Goal: Task Accomplishment & Management: Use online tool/utility

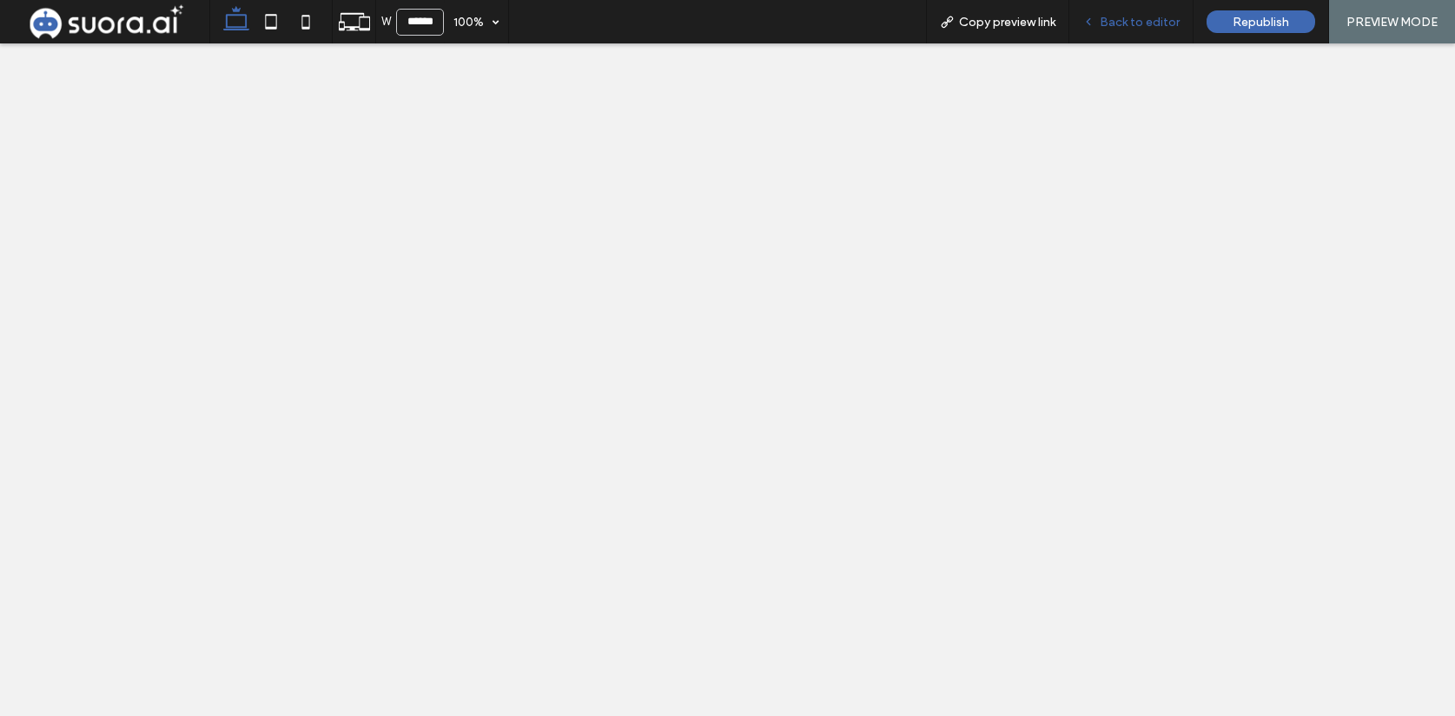
click at [1113, 30] on div "Back to editor" at bounding box center [1131, 21] width 124 height 43
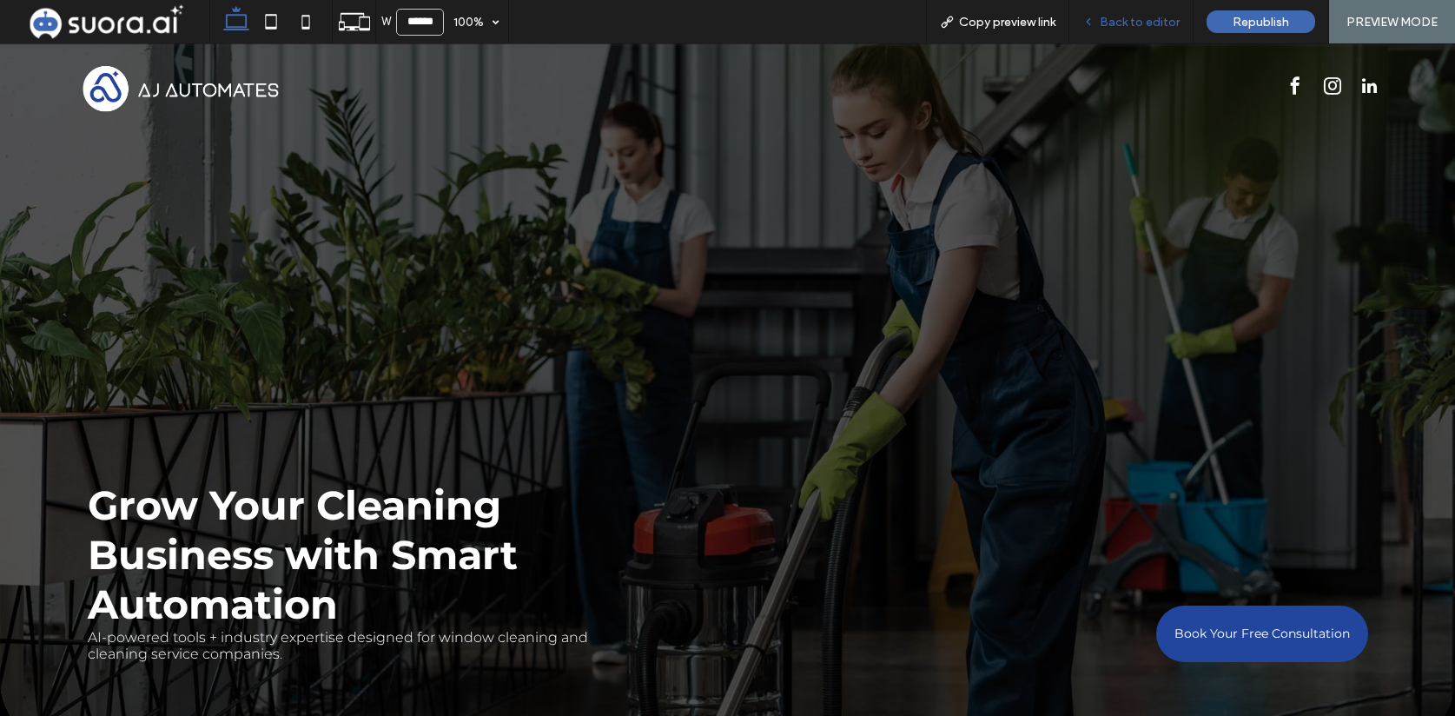
click at [1125, 23] on span "Back to editor" at bounding box center [1140, 22] width 80 height 15
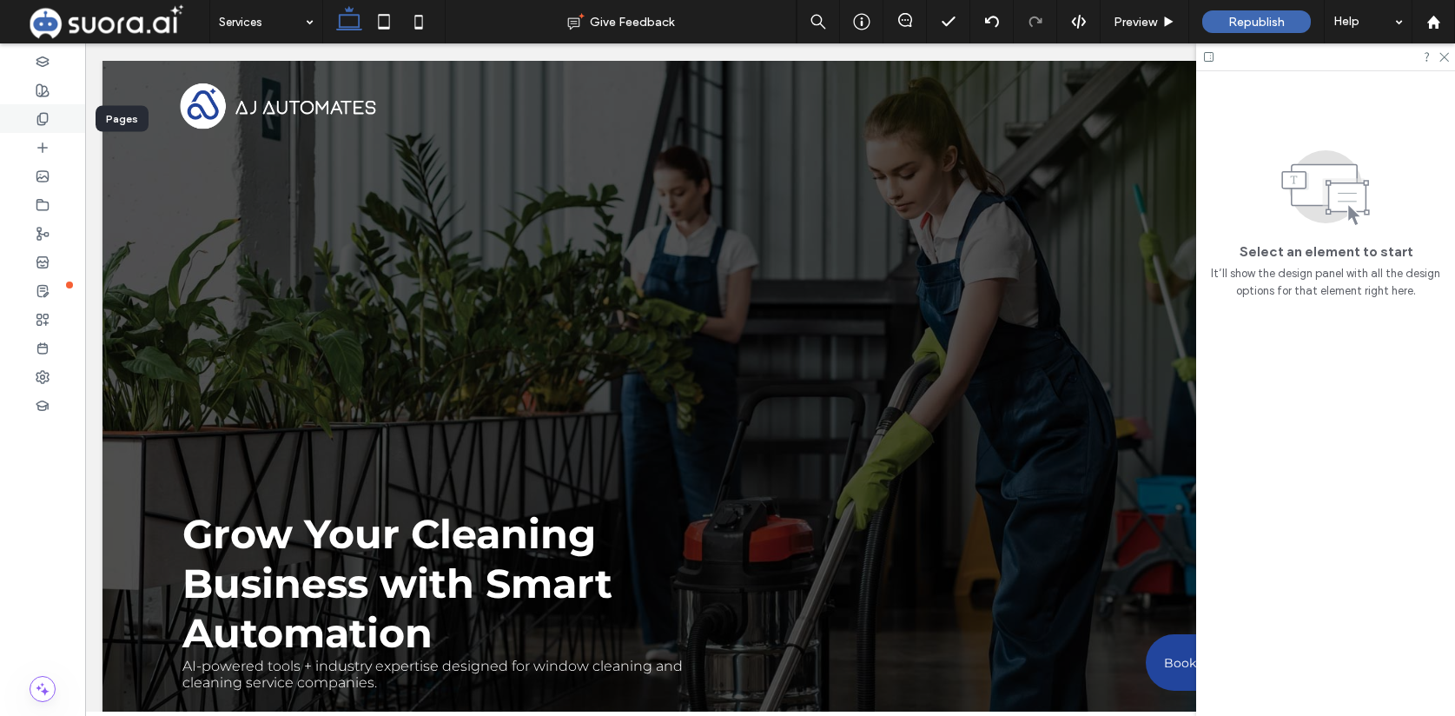
click at [51, 122] on div at bounding box center [42, 118] width 85 height 29
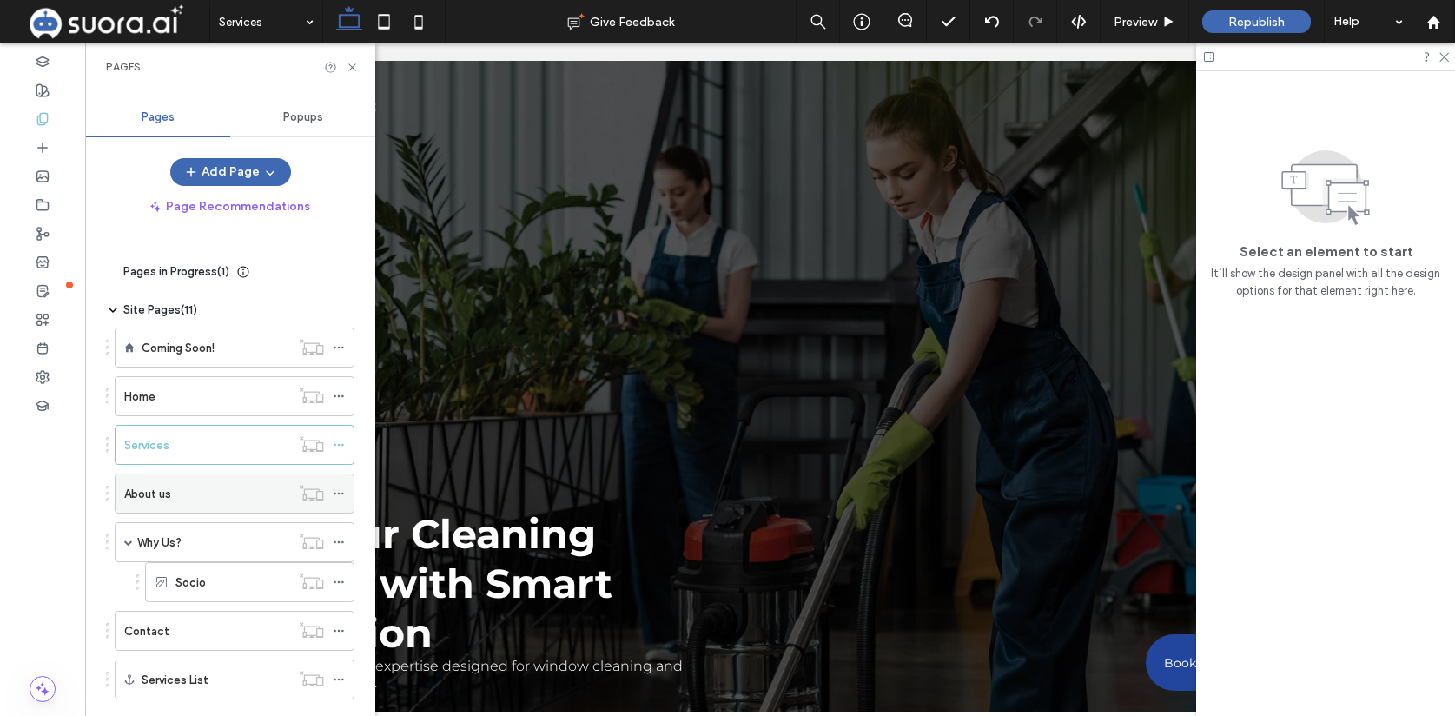
click at [220, 504] on div "About us" at bounding box center [207, 493] width 166 height 38
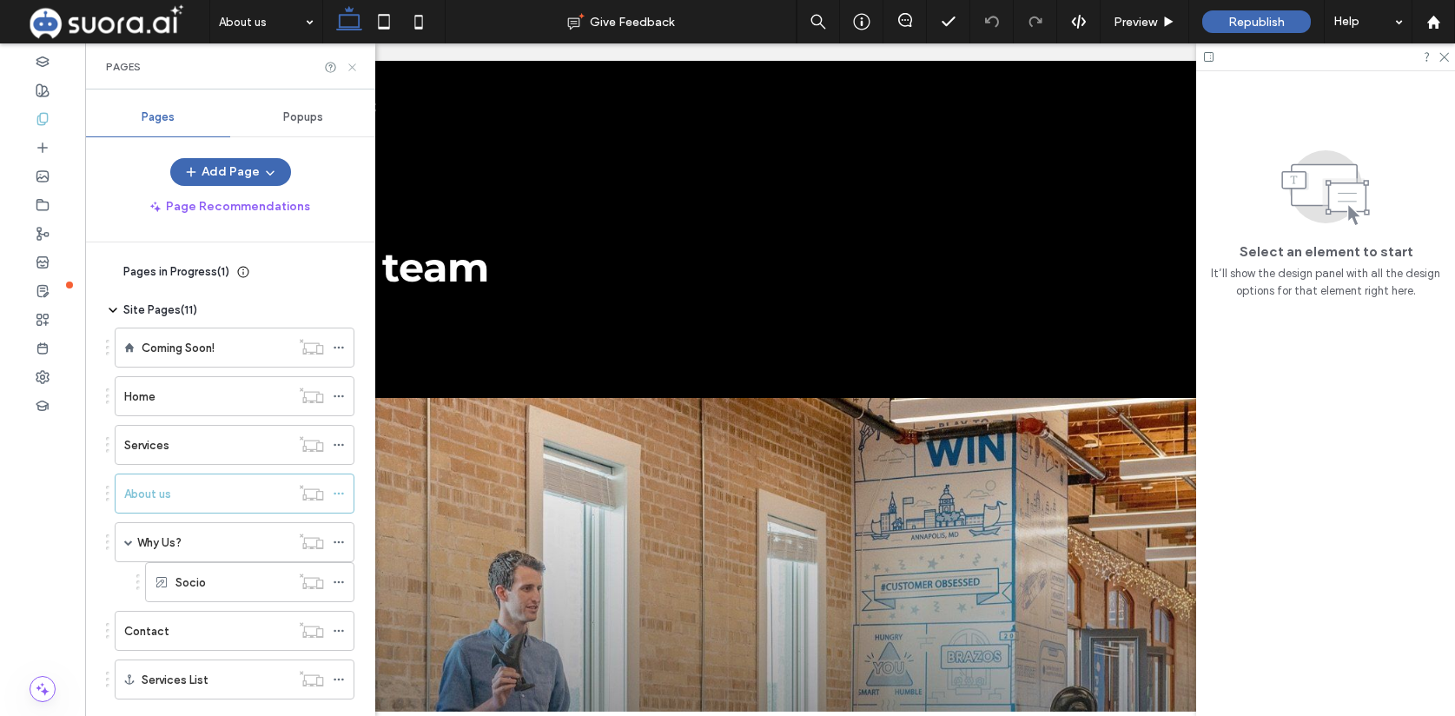
click at [353, 64] on icon at bounding box center [352, 67] width 13 height 13
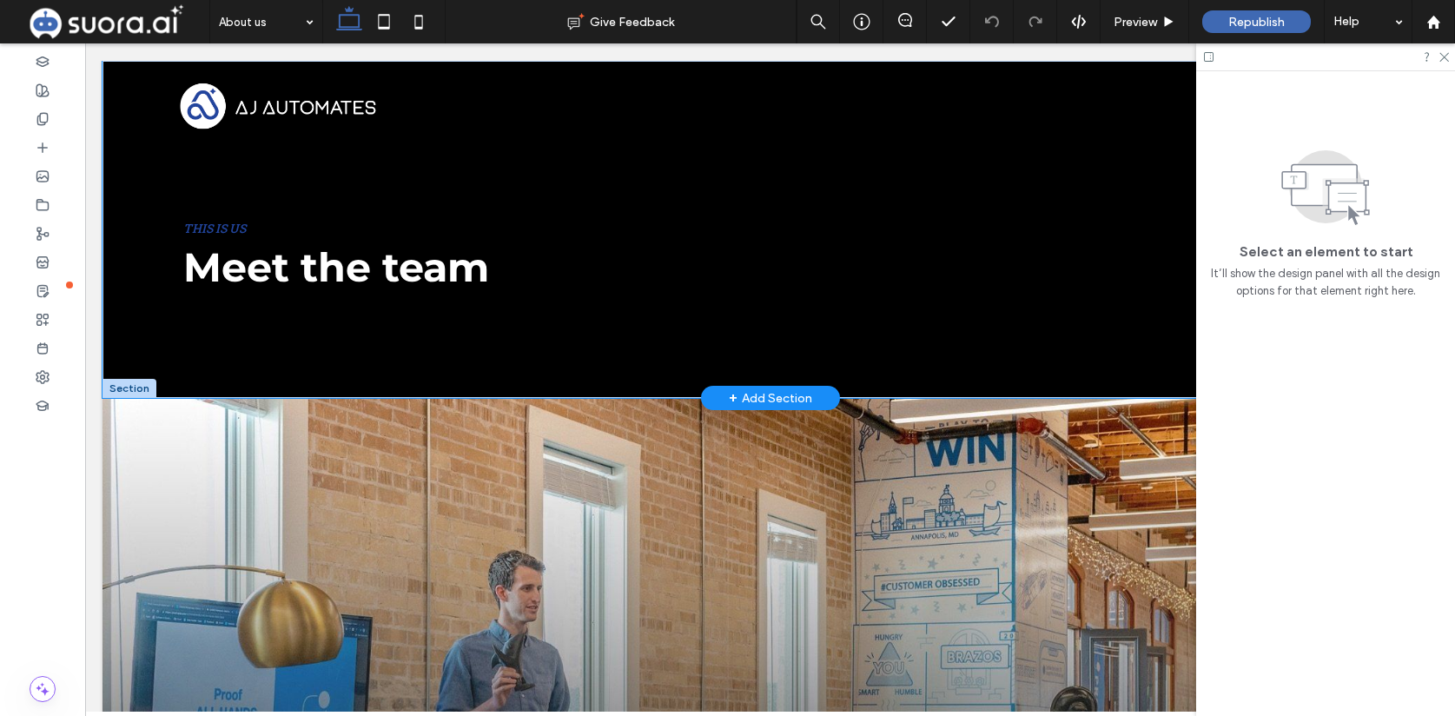
click at [759, 398] on div "+ Add Section" at bounding box center [770, 397] width 83 height 19
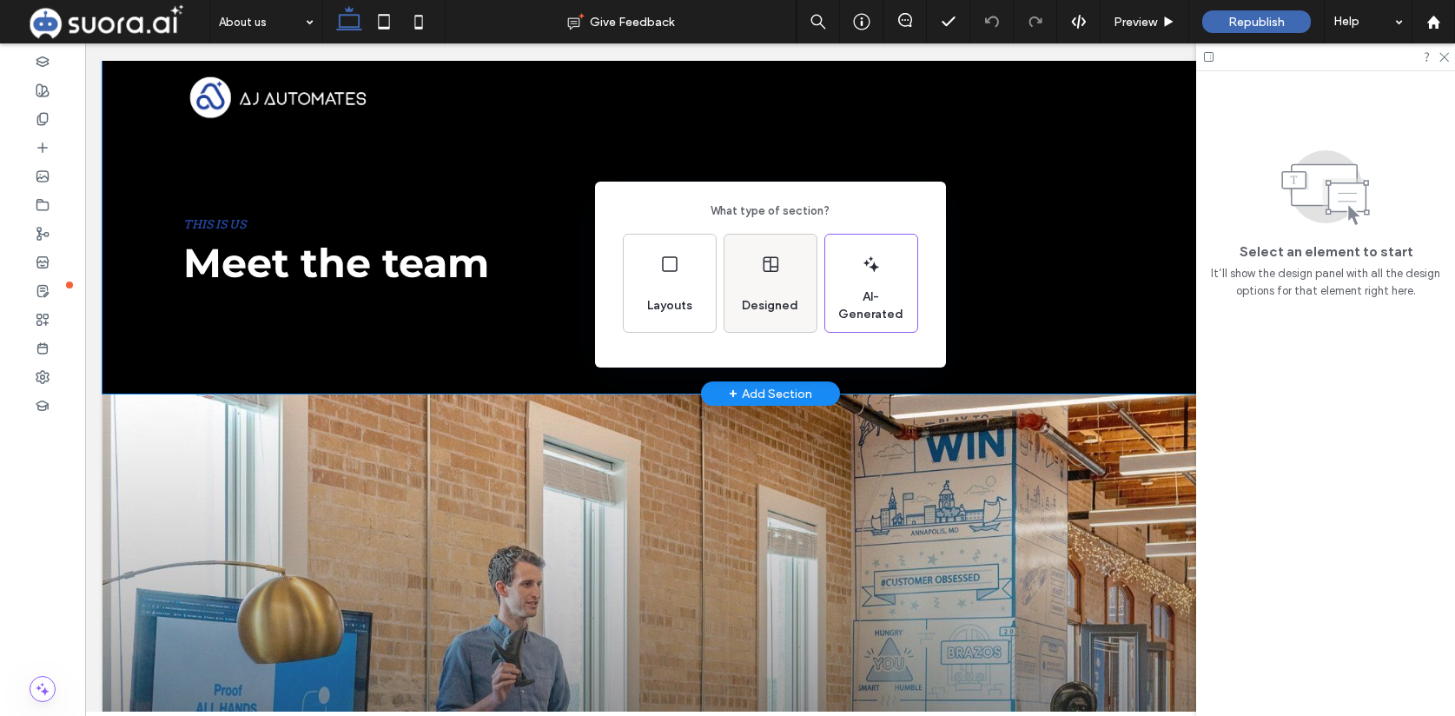
click at [776, 267] on use at bounding box center [770, 265] width 15 height 16
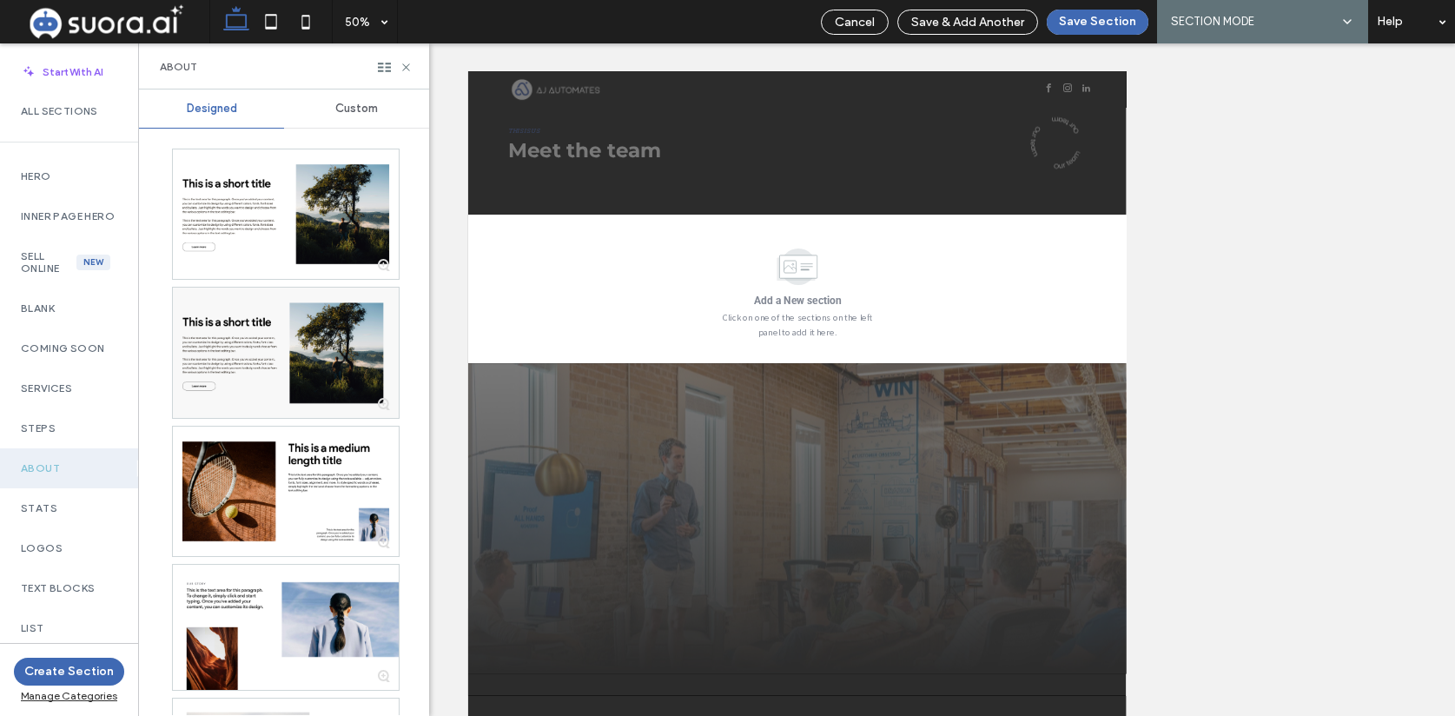
scroll to position [196, 0]
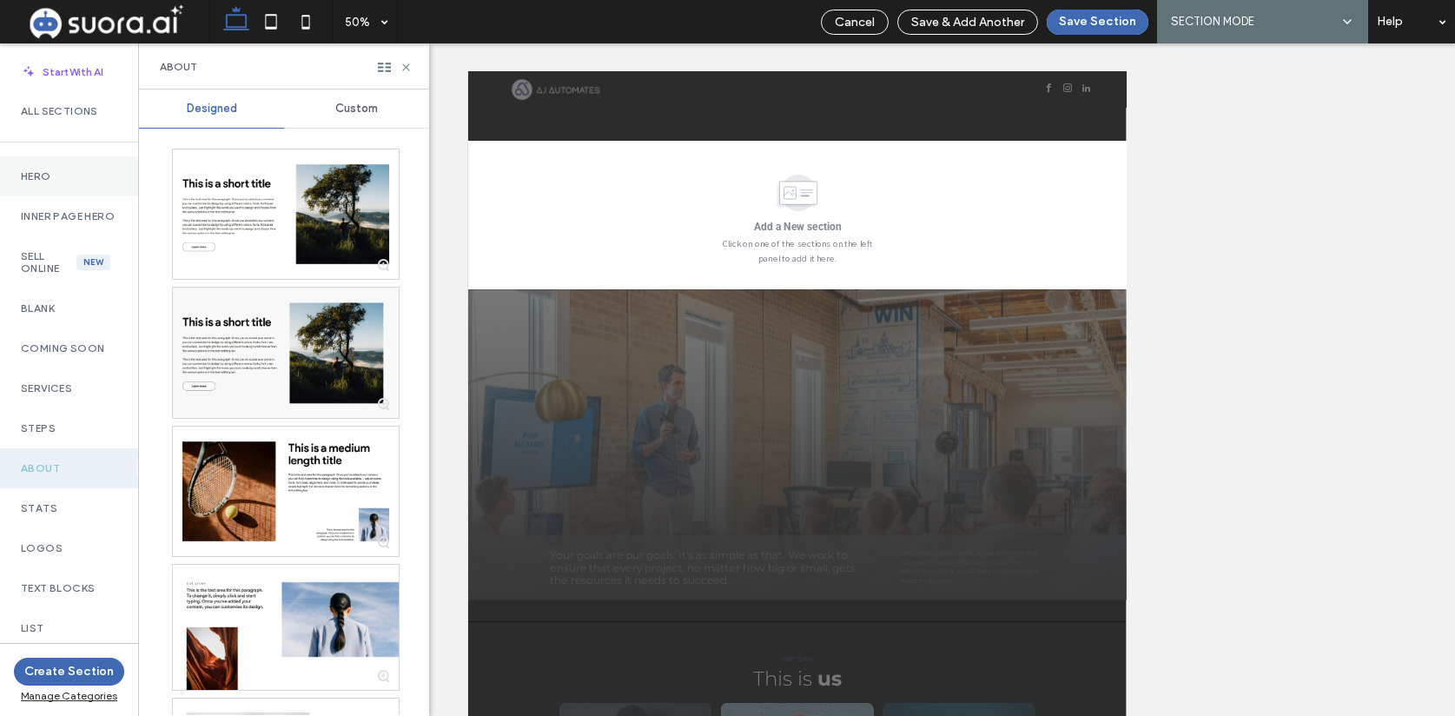
click at [83, 177] on label "Hero" at bounding box center [69, 176] width 96 height 12
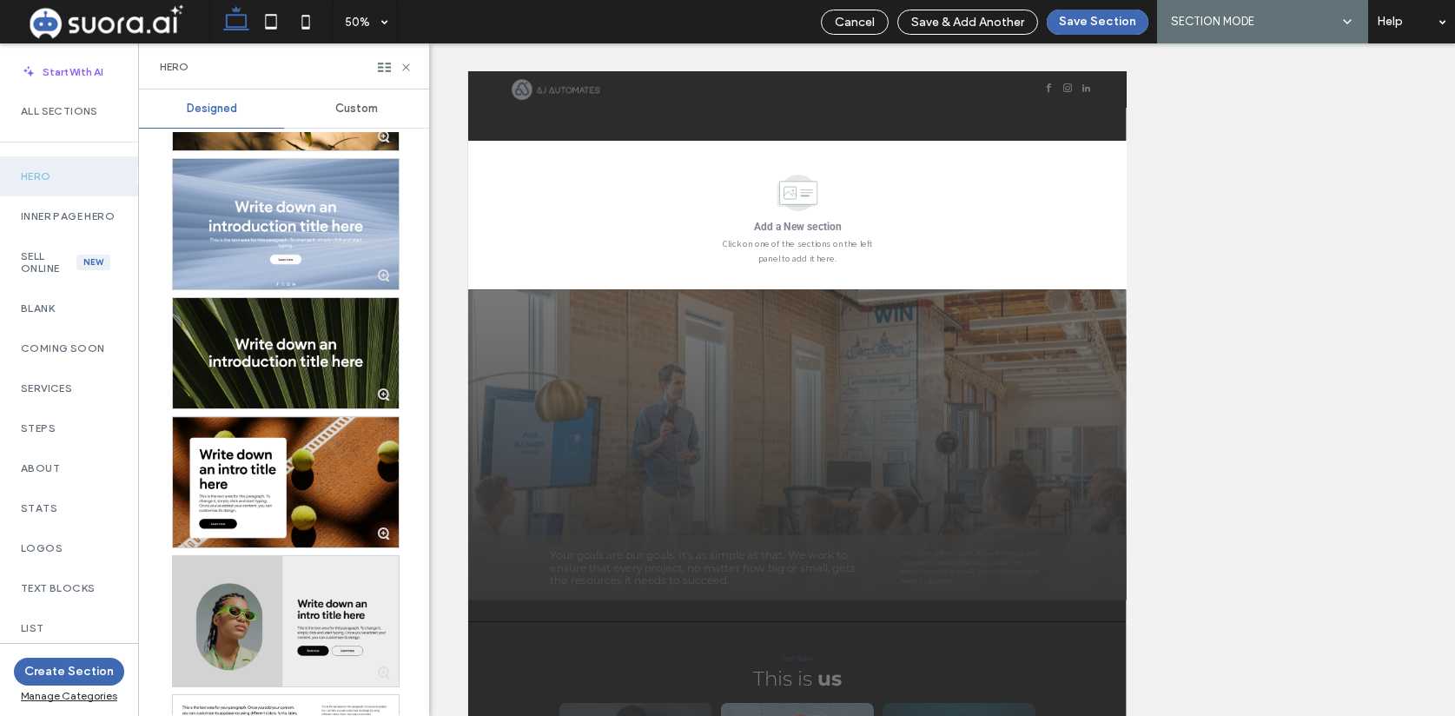
scroll to position [5397, 0]
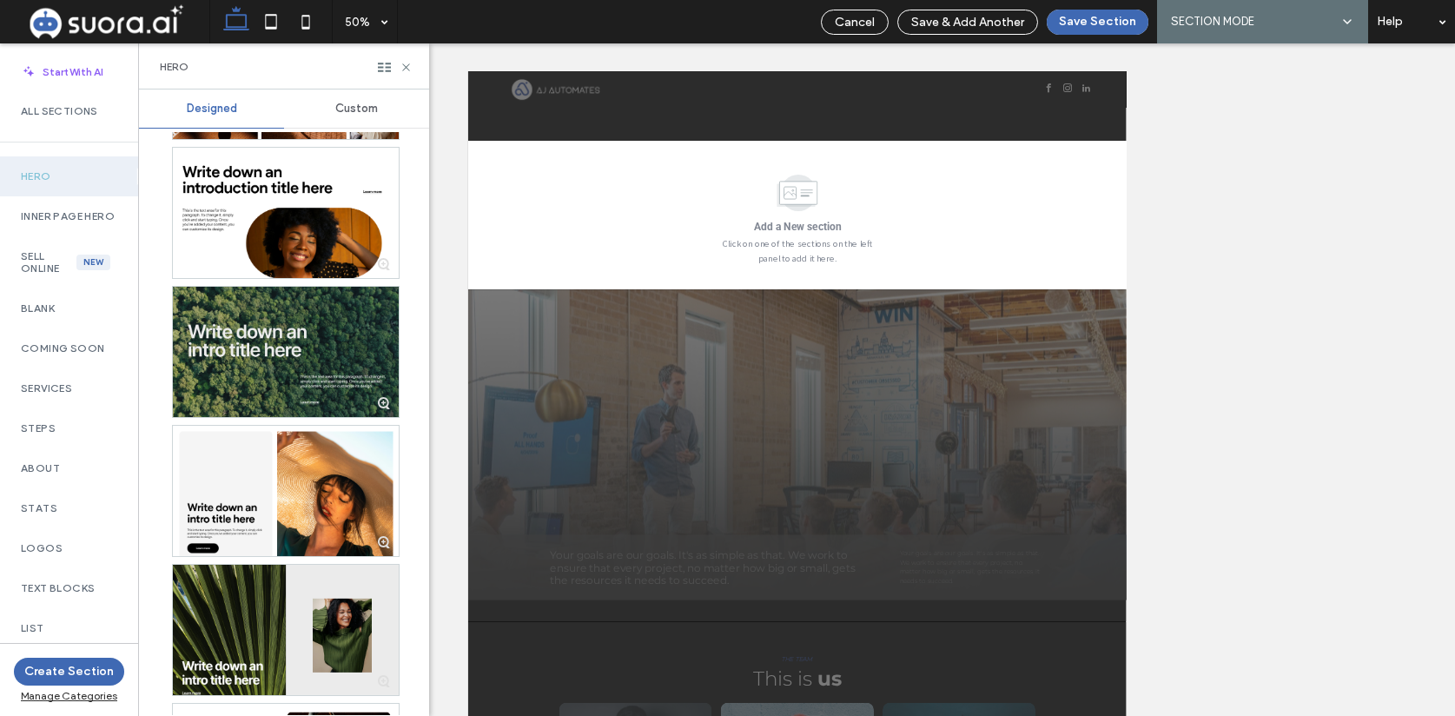
click at [270, 321] on div at bounding box center [286, 352] width 226 height 130
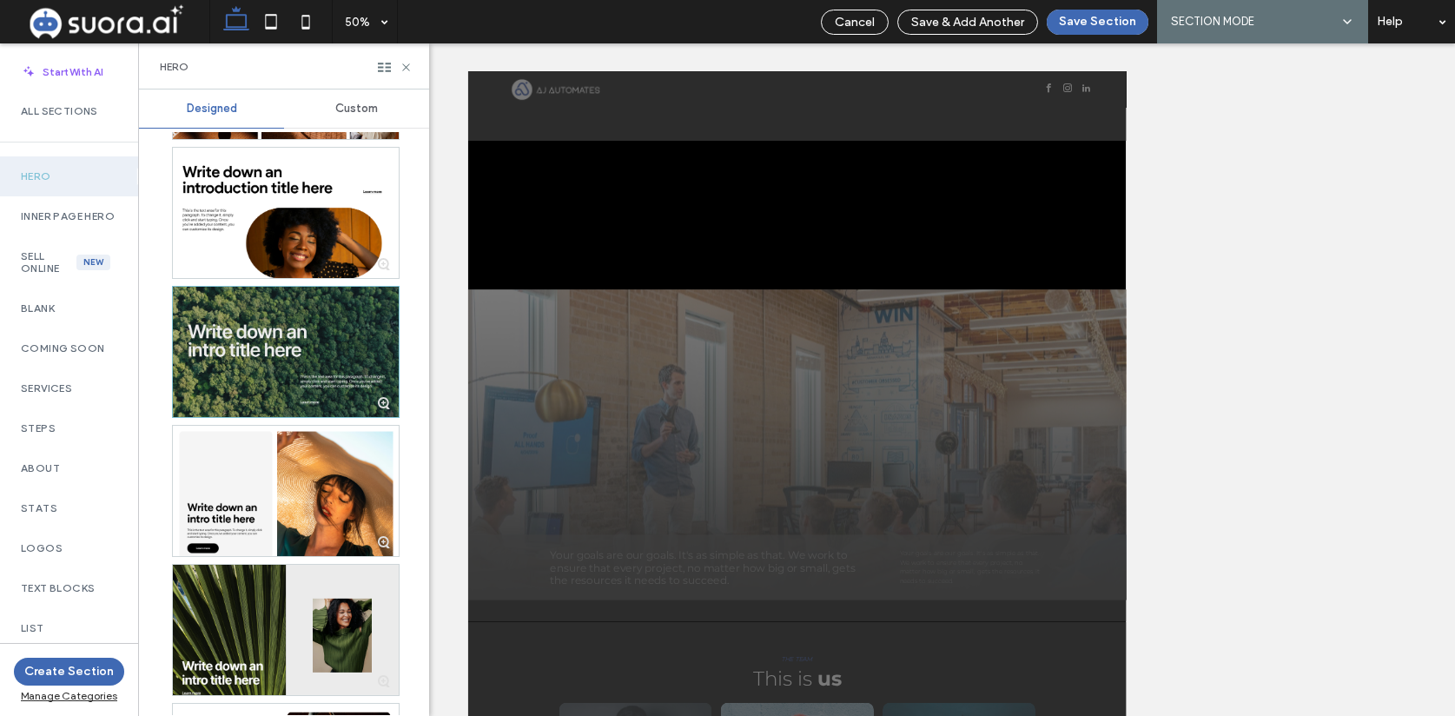
click at [275, 327] on div at bounding box center [286, 352] width 226 height 130
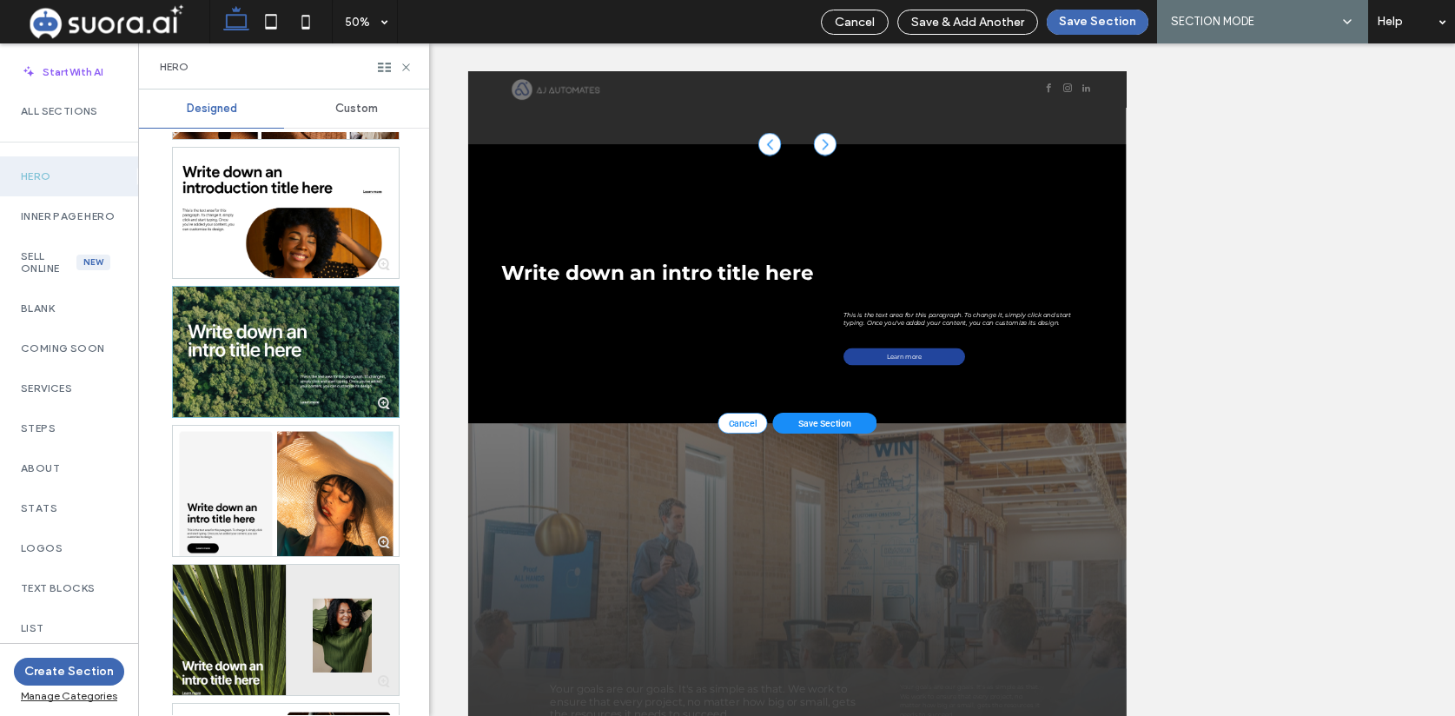
scroll to position [0, 0]
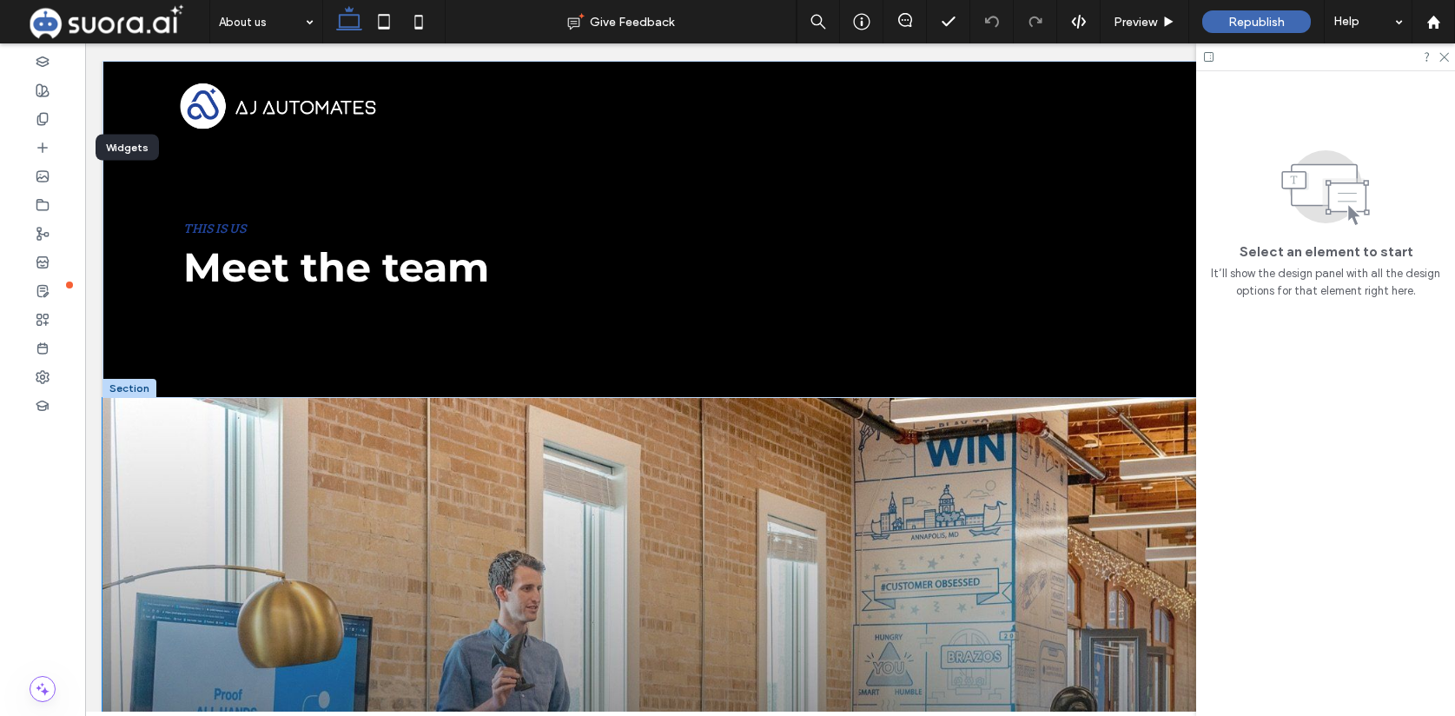
click at [718, 290] on div "This is us Meet the team" at bounding box center [770, 229] width 1335 height 337
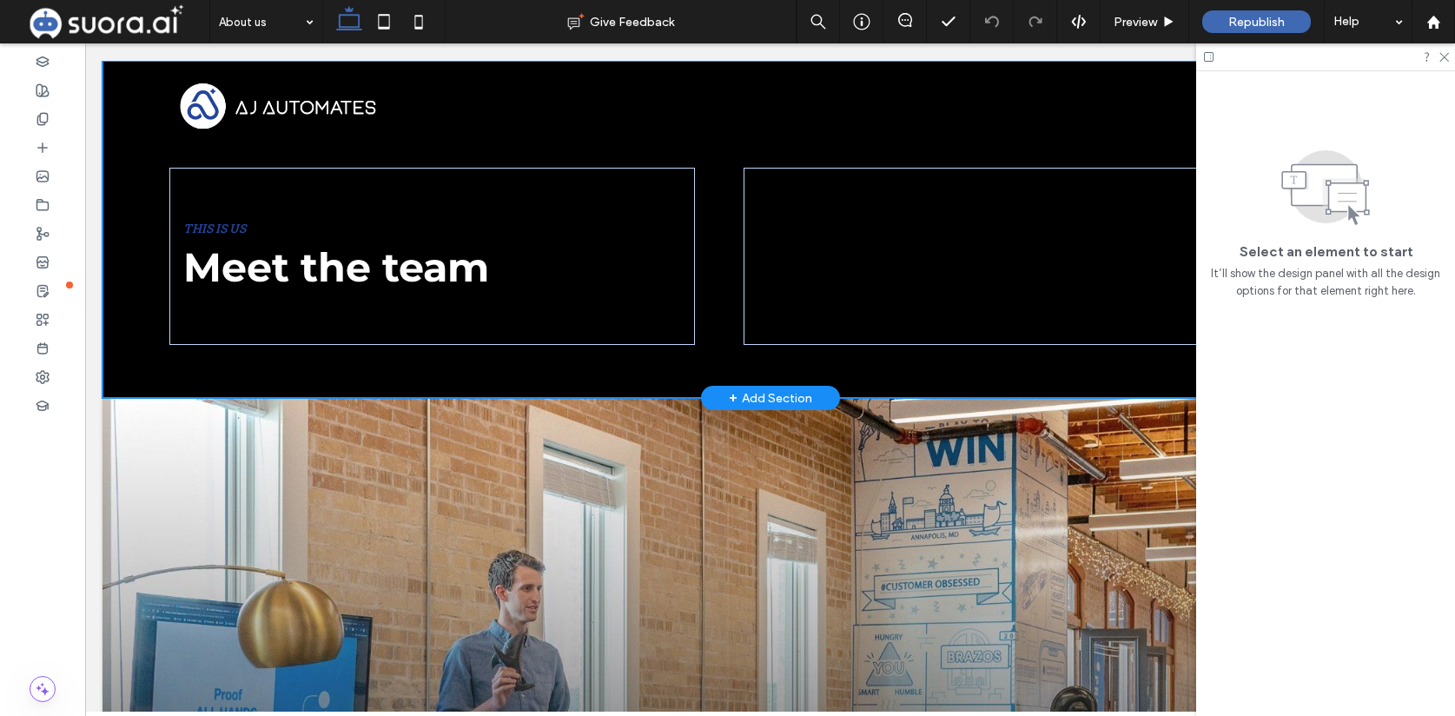
click at [750, 400] on div "+ Add Section" at bounding box center [770, 397] width 83 height 19
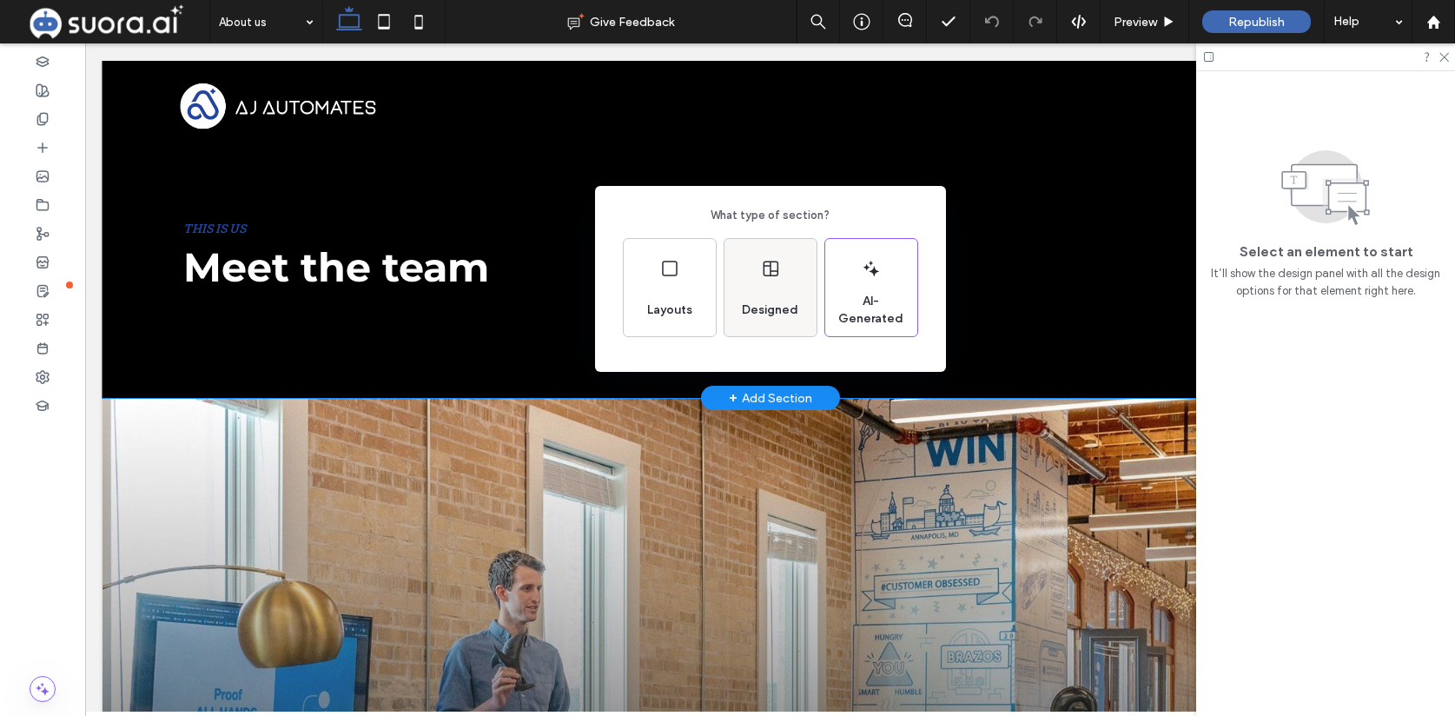
click at [760, 313] on span "Designed" at bounding box center [770, 309] width 70 height 17
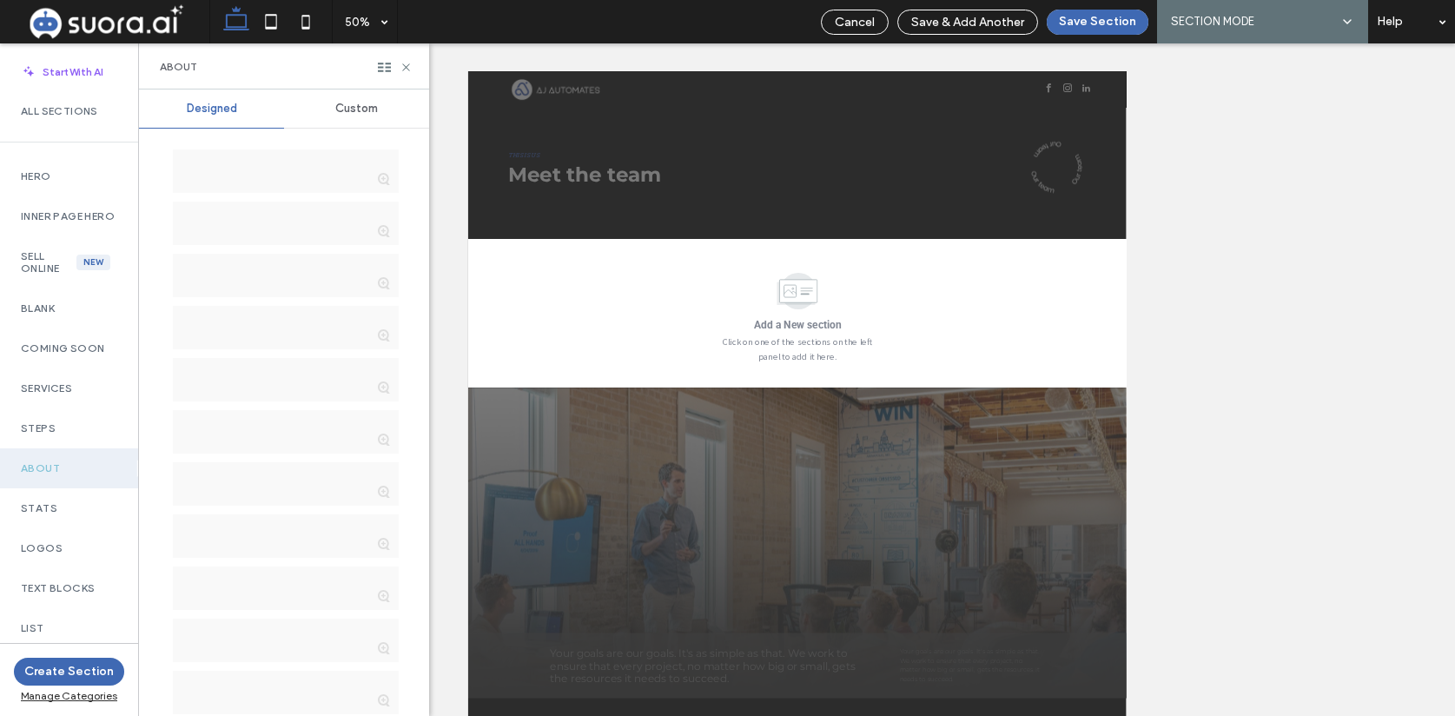
scroll to position [196, 0]
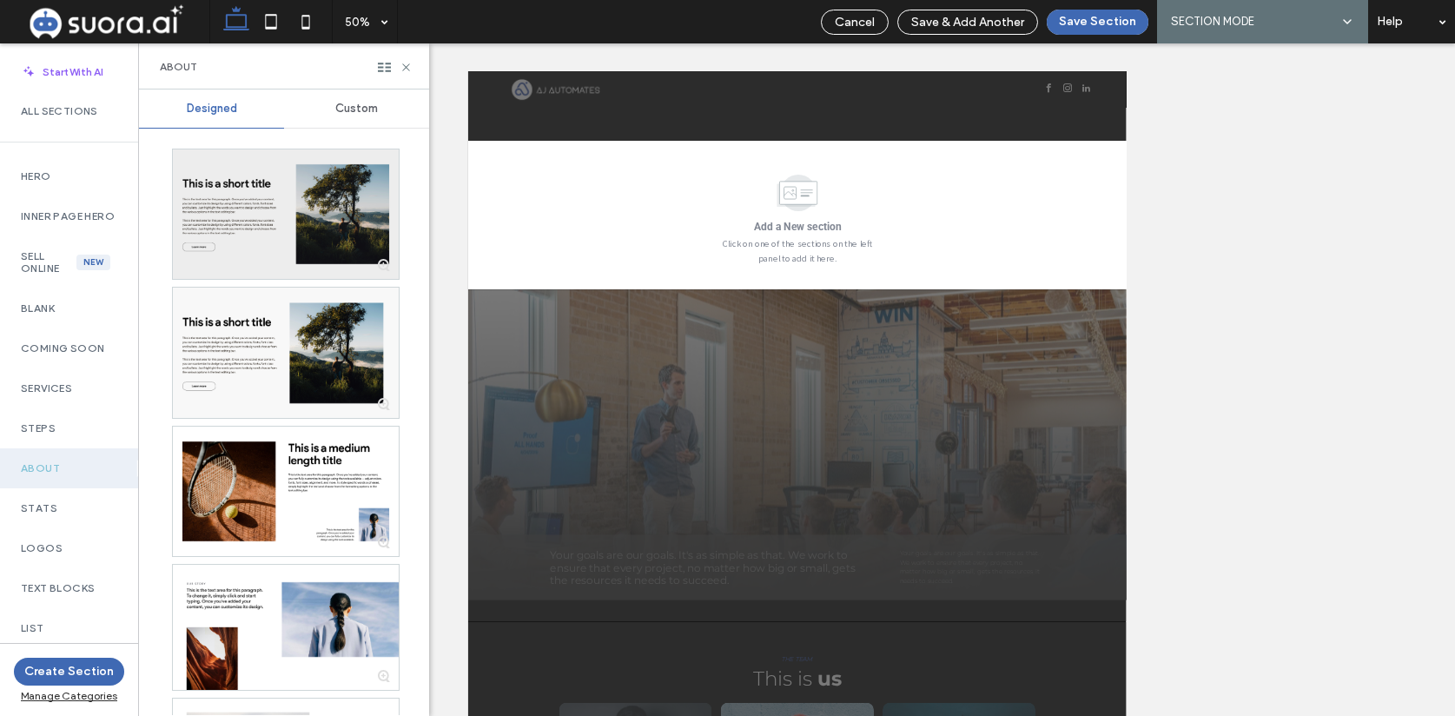
click at [51, 177] on label "Hero" at bounding box center [69, 176] width 96 height 12
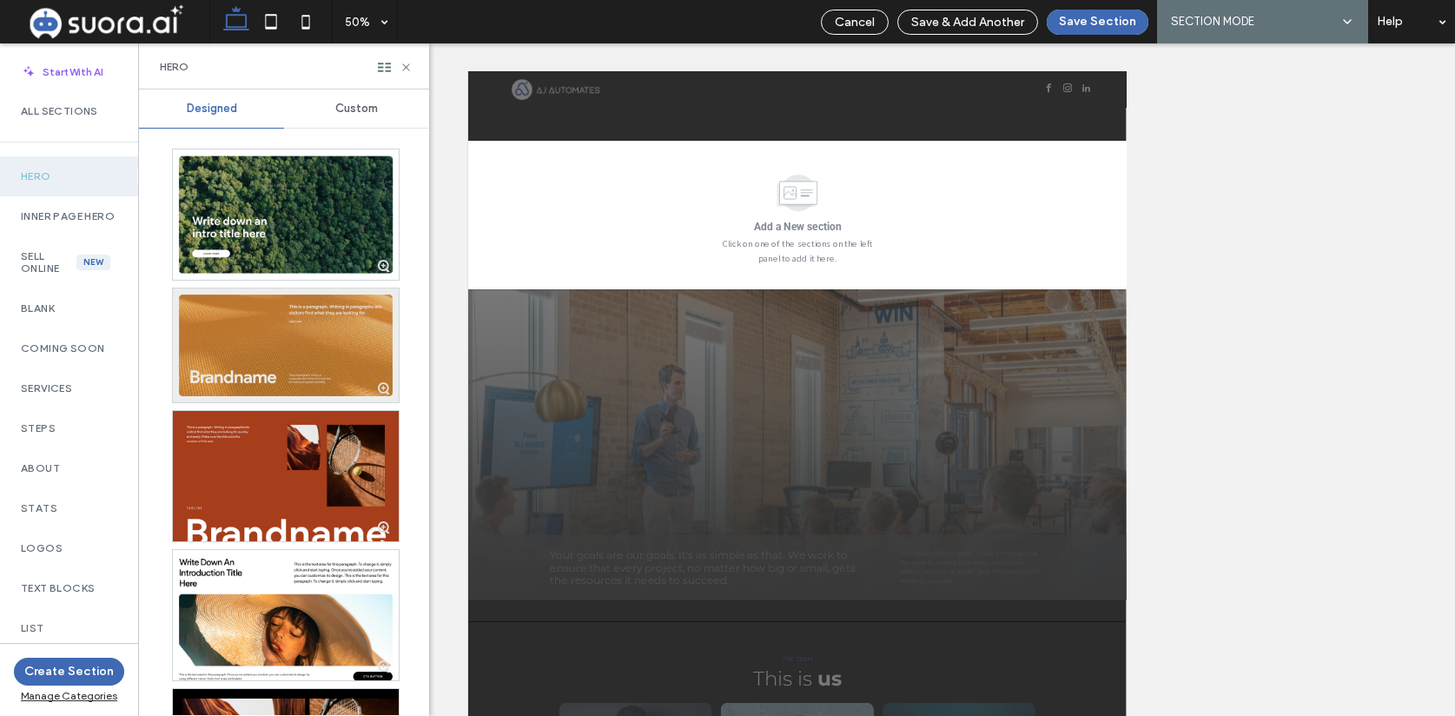
scroll to position [10, 0]
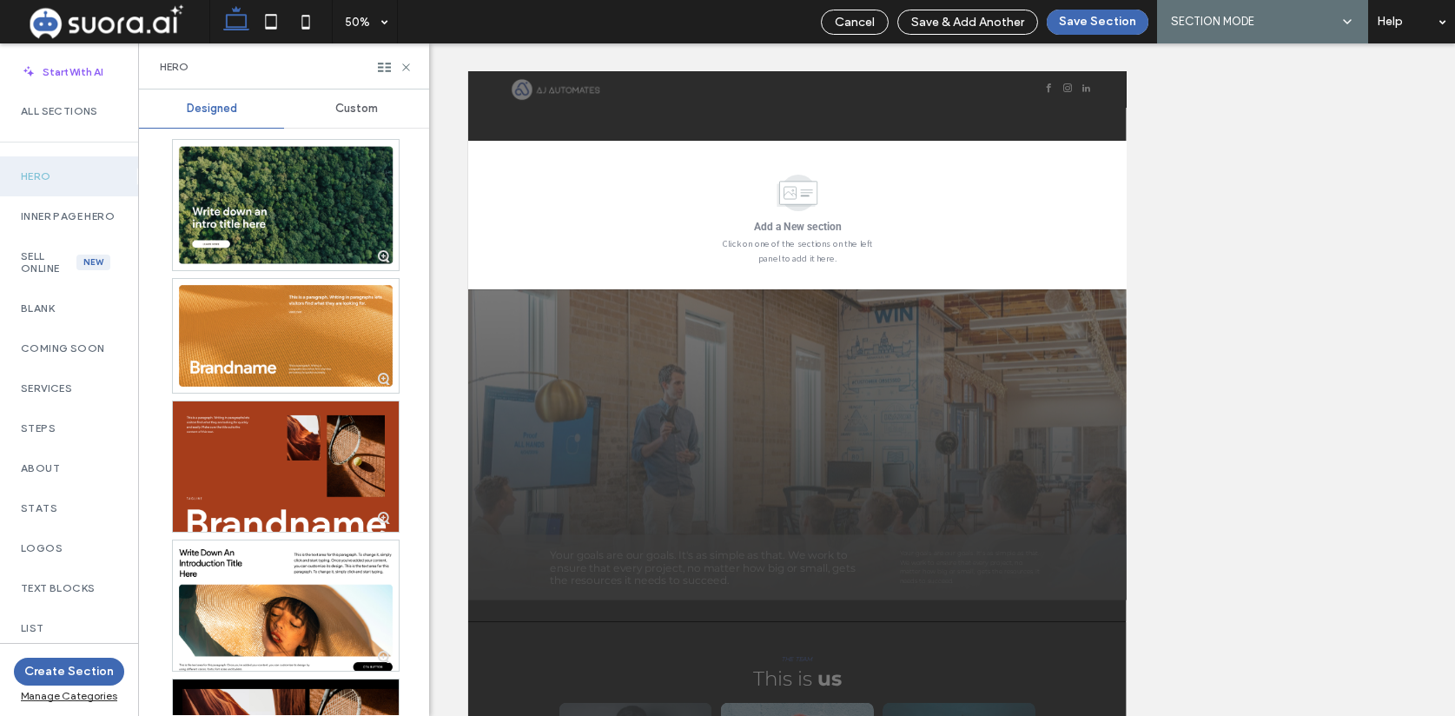
drag, startPoint x: 288, startPoint y: 342, endPoint x: 1184, endPoint y: 415, distance: 899.5
click at [288, 342] on div at bounding box center [286, 336] width 226 height 114
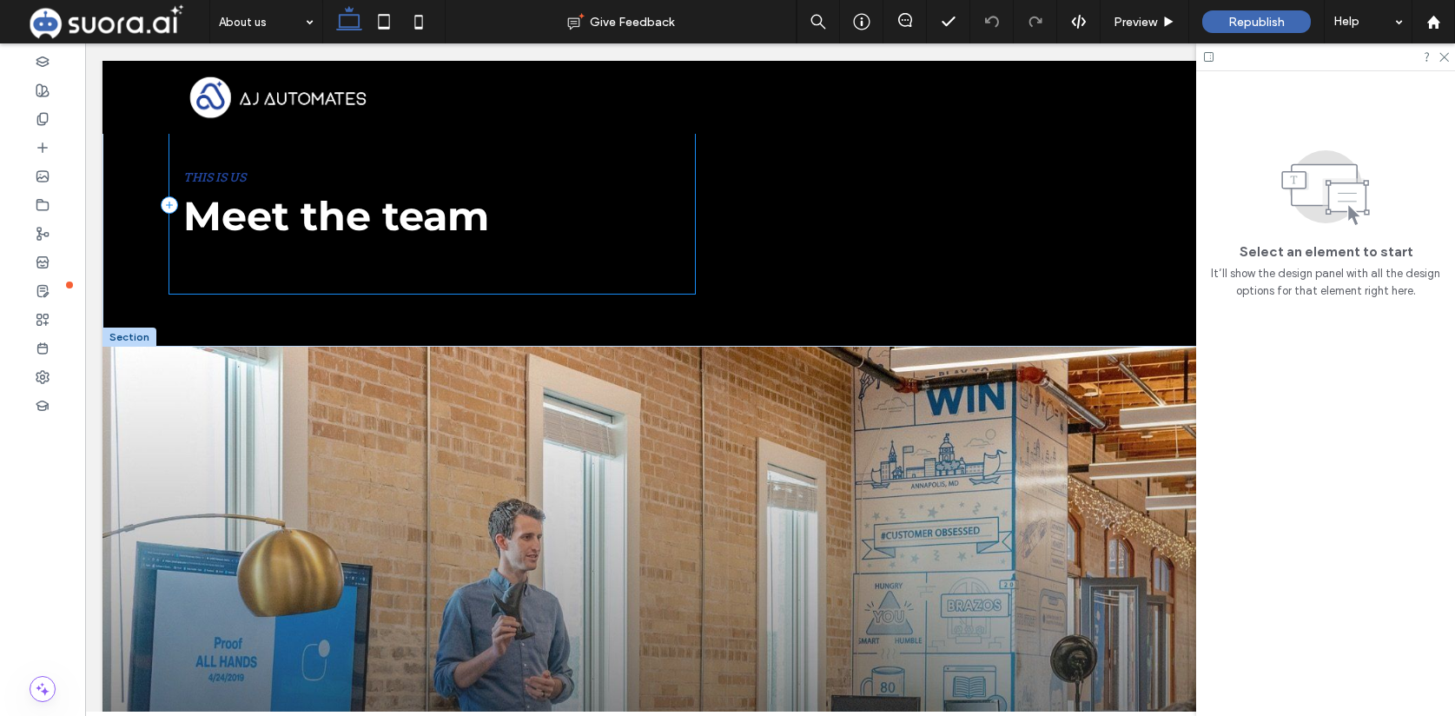
scroll to position [0, 0]
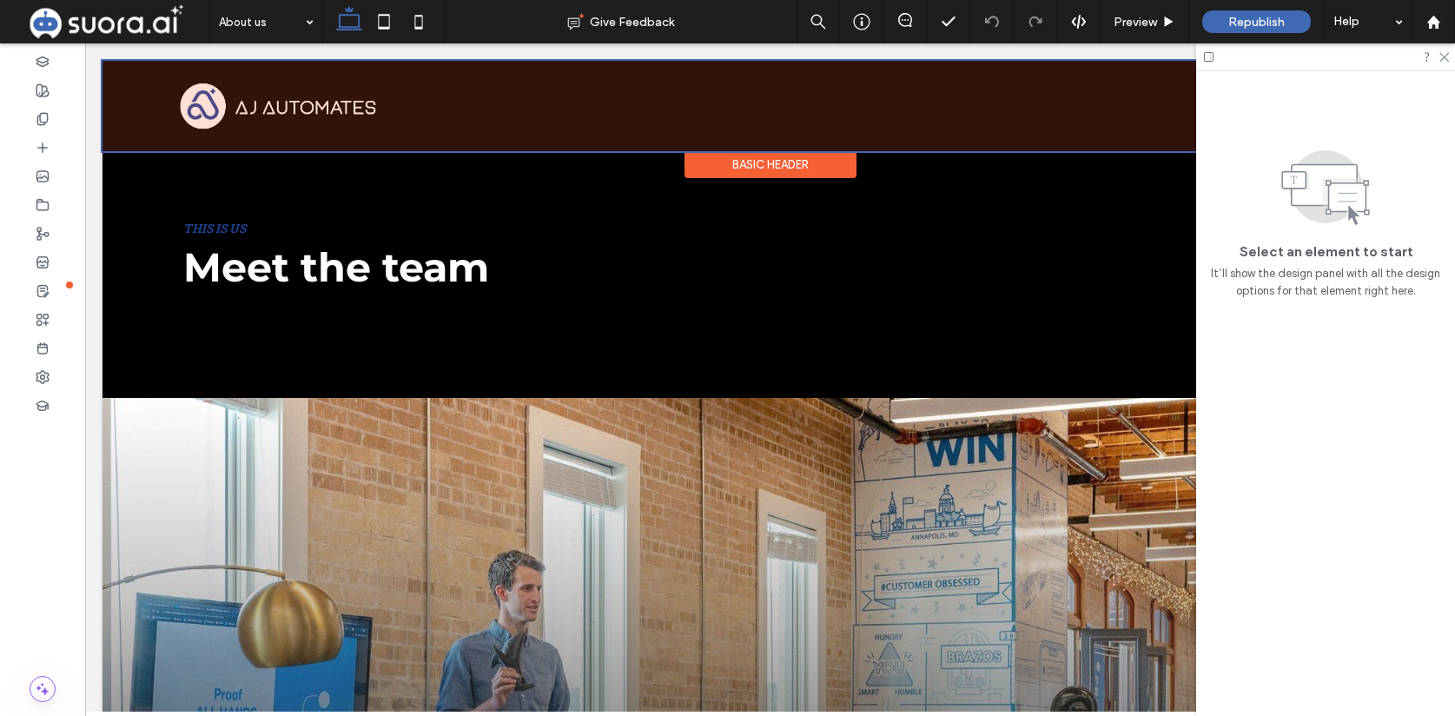
click at [727, 174] on div "Basic Header" at bounding box center [771, 164] width 172 height 27
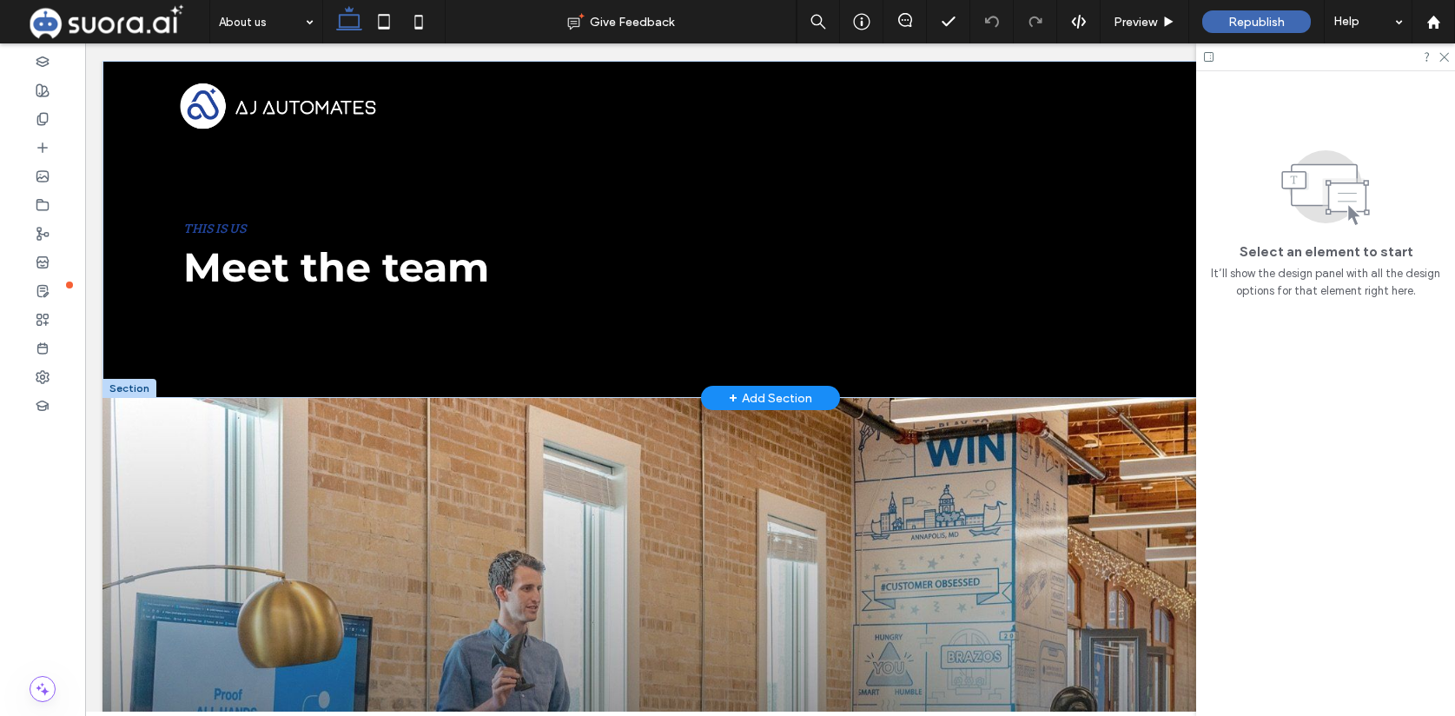
click at [614, 196] on div "This is us Meet the team" at bounding box center [432, 256] width 526 height 177
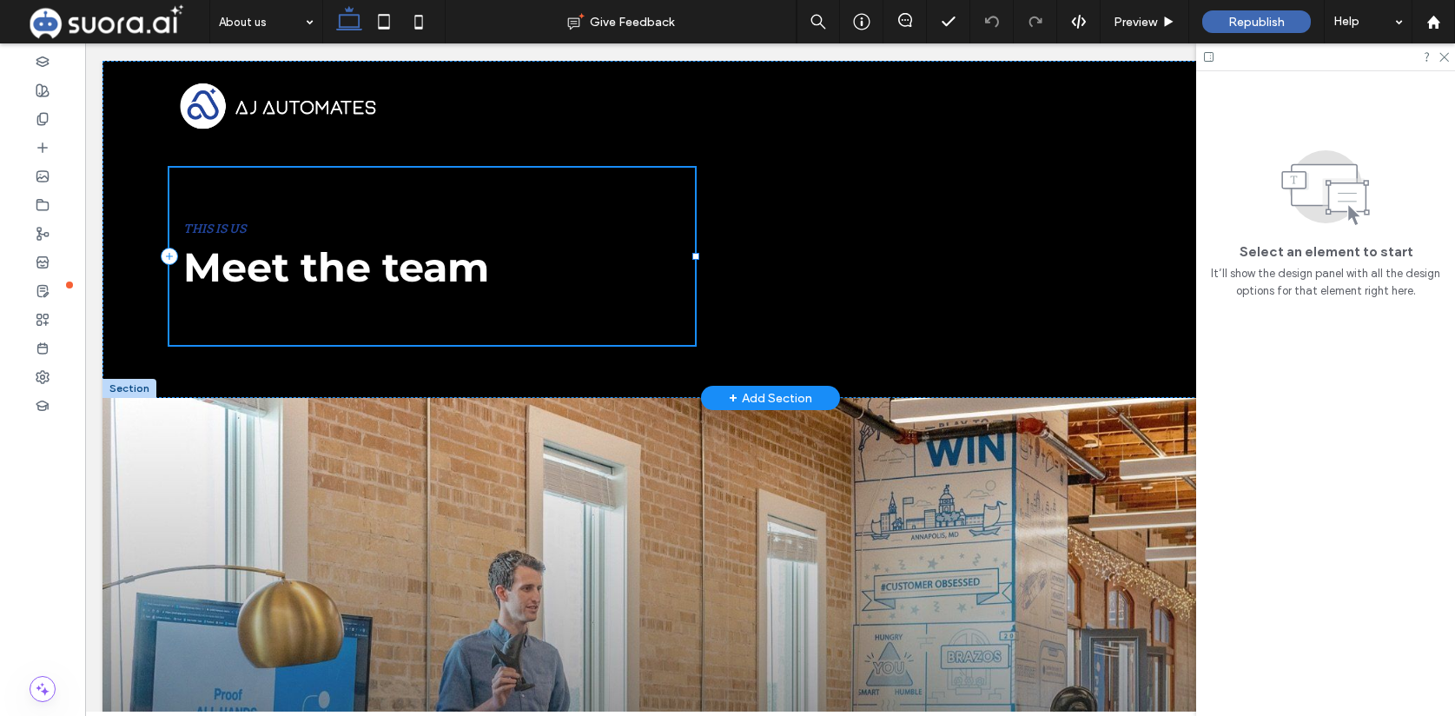
click at [353, 188] on div "This is us Meet the team" at bounding box center [432, 256] width 526 height 177
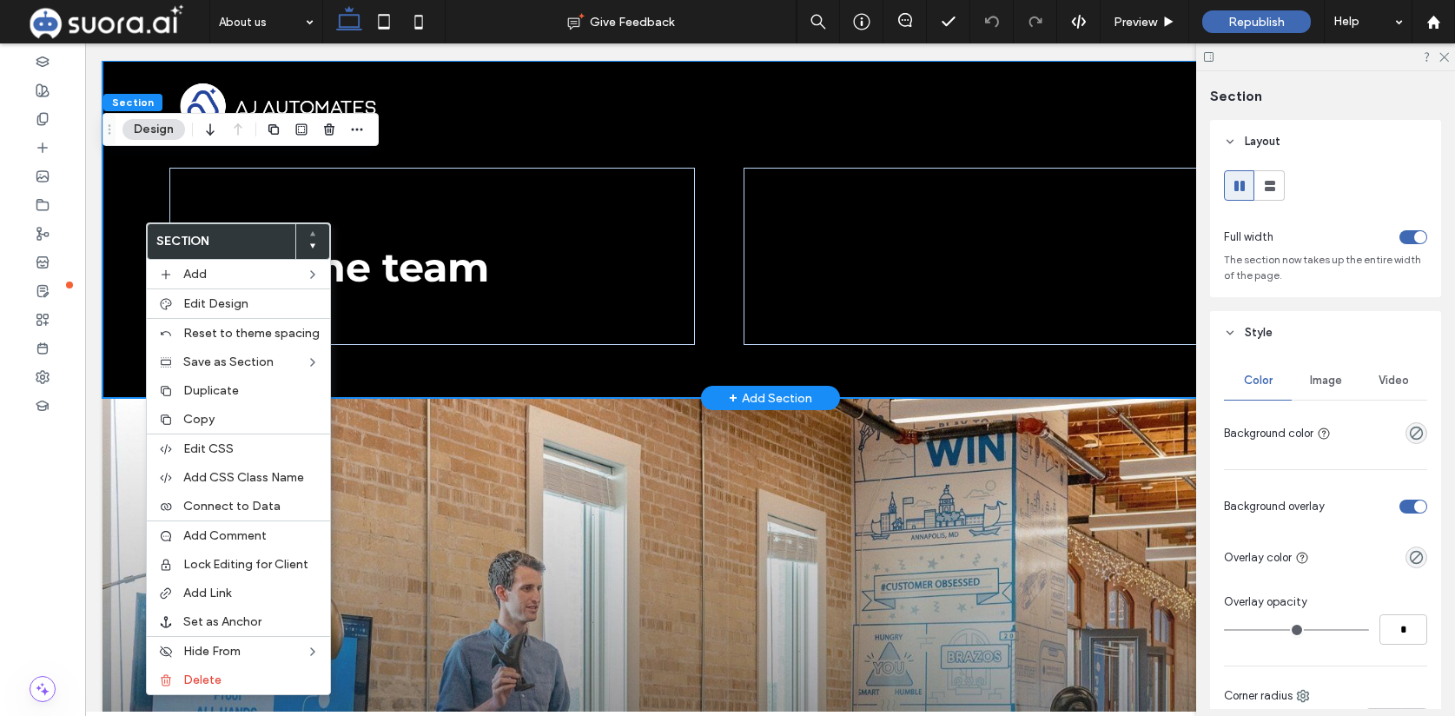
click at [134, 277] on div "This is us Meet the team" at bounding box center [770, 229] width 1335 height 337
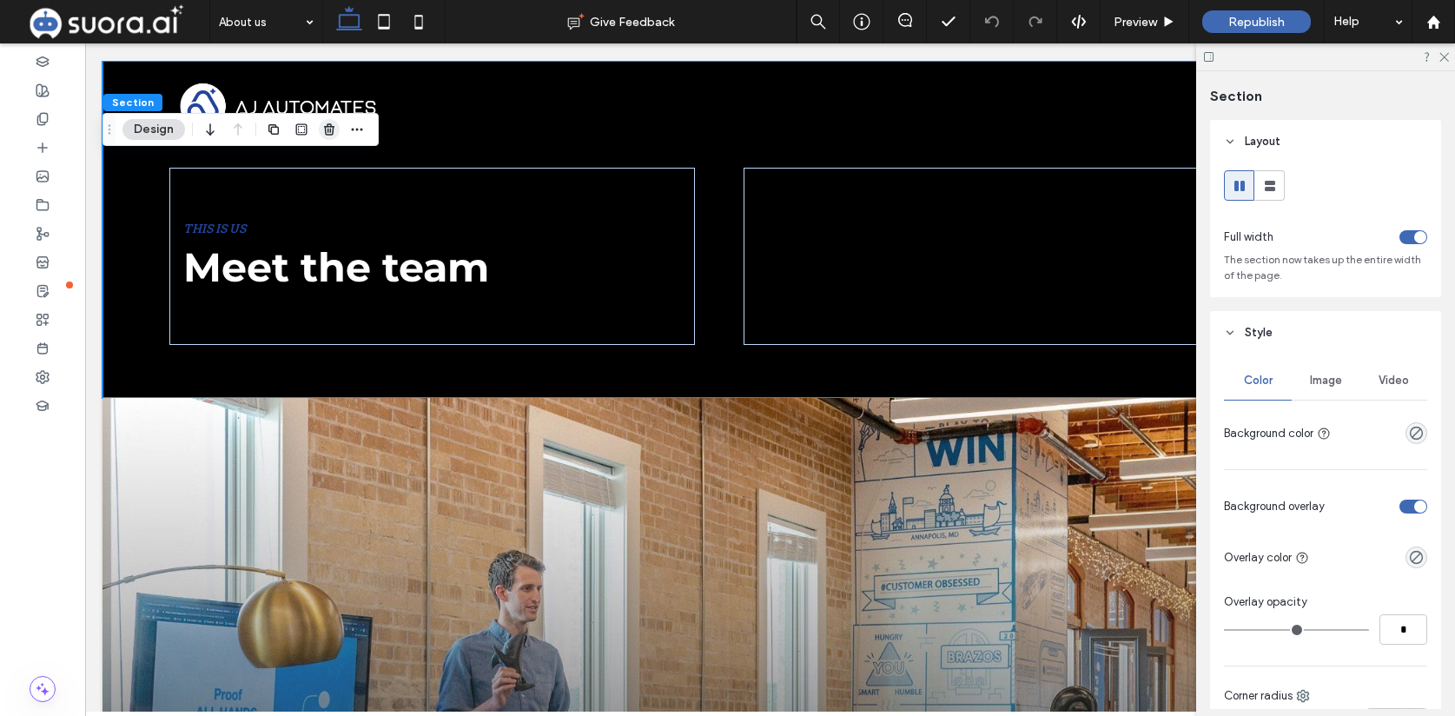
click at [331, 132] on icon "button" at bounding box center [329, 129] width 14 height 14
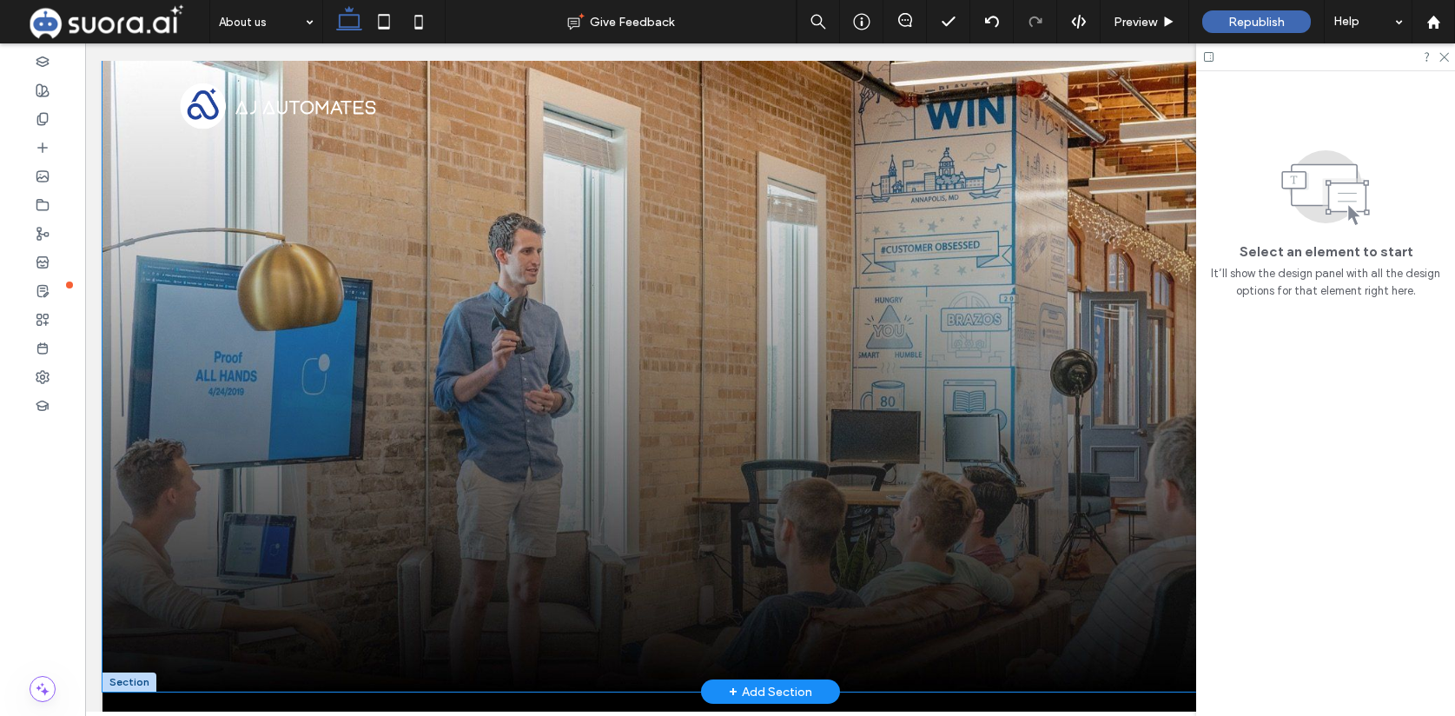
click at [815, 422] on img at bounding box center [770, 376] width 1335 height 631
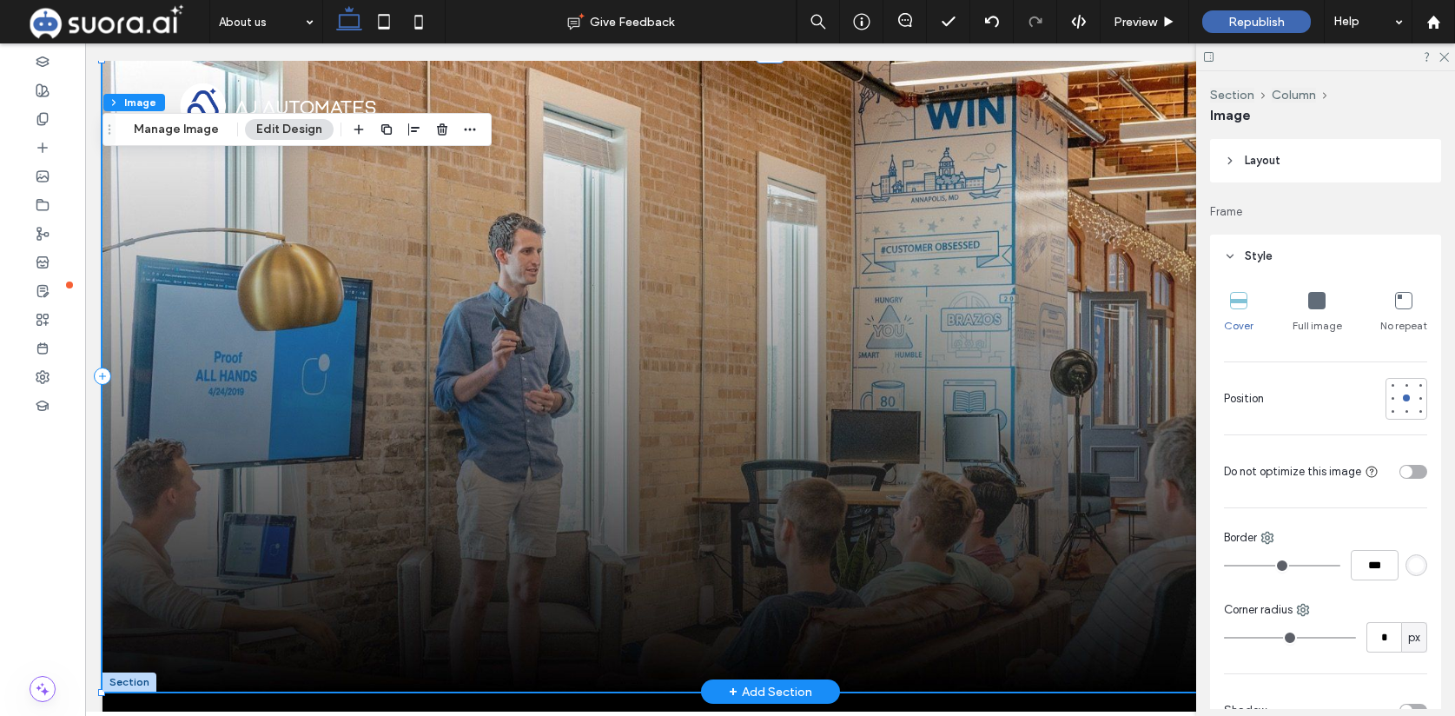
click at [765, 694] on div "+ Add Section" at bounding box center [770, 691] width 83 height 19
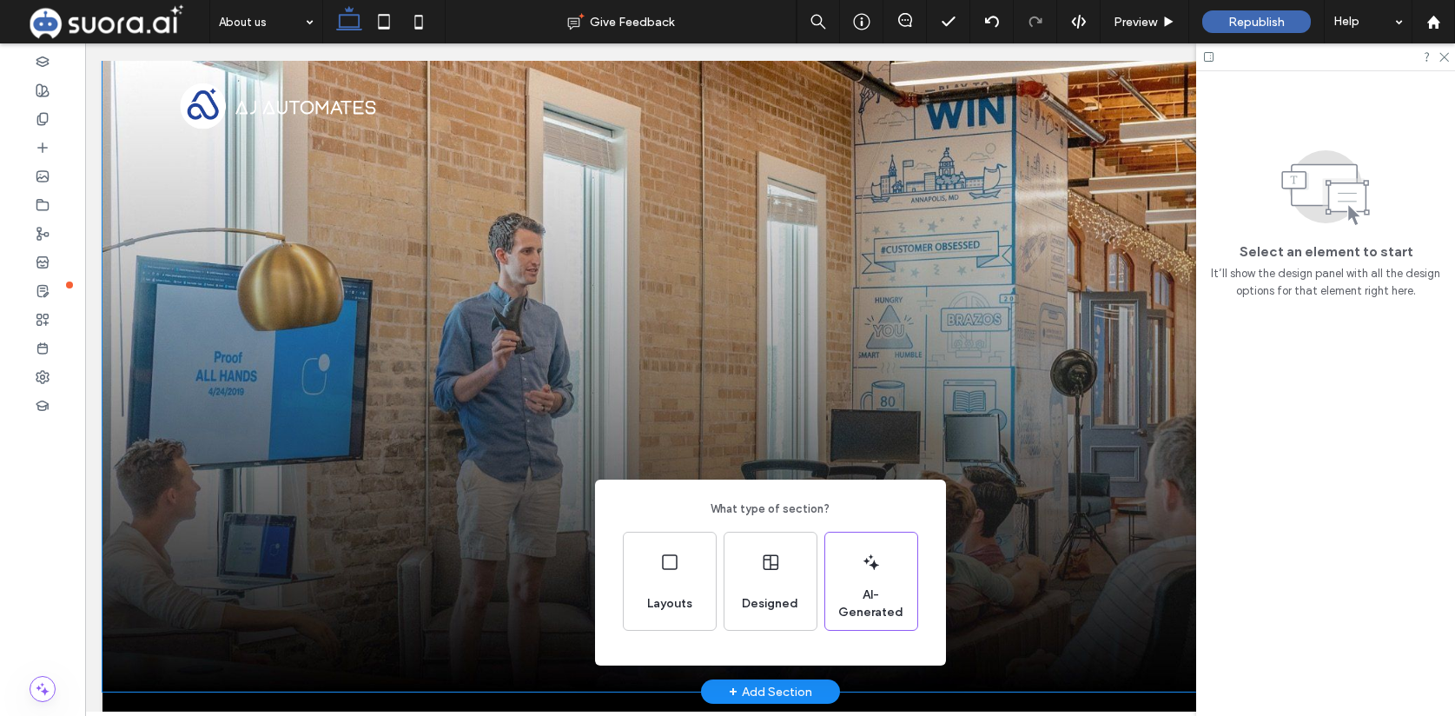
click at [621, 295] on div "What type of section? Layouts Designed AI-Generated" at bounding box center [727, 400] width 1455 height 801
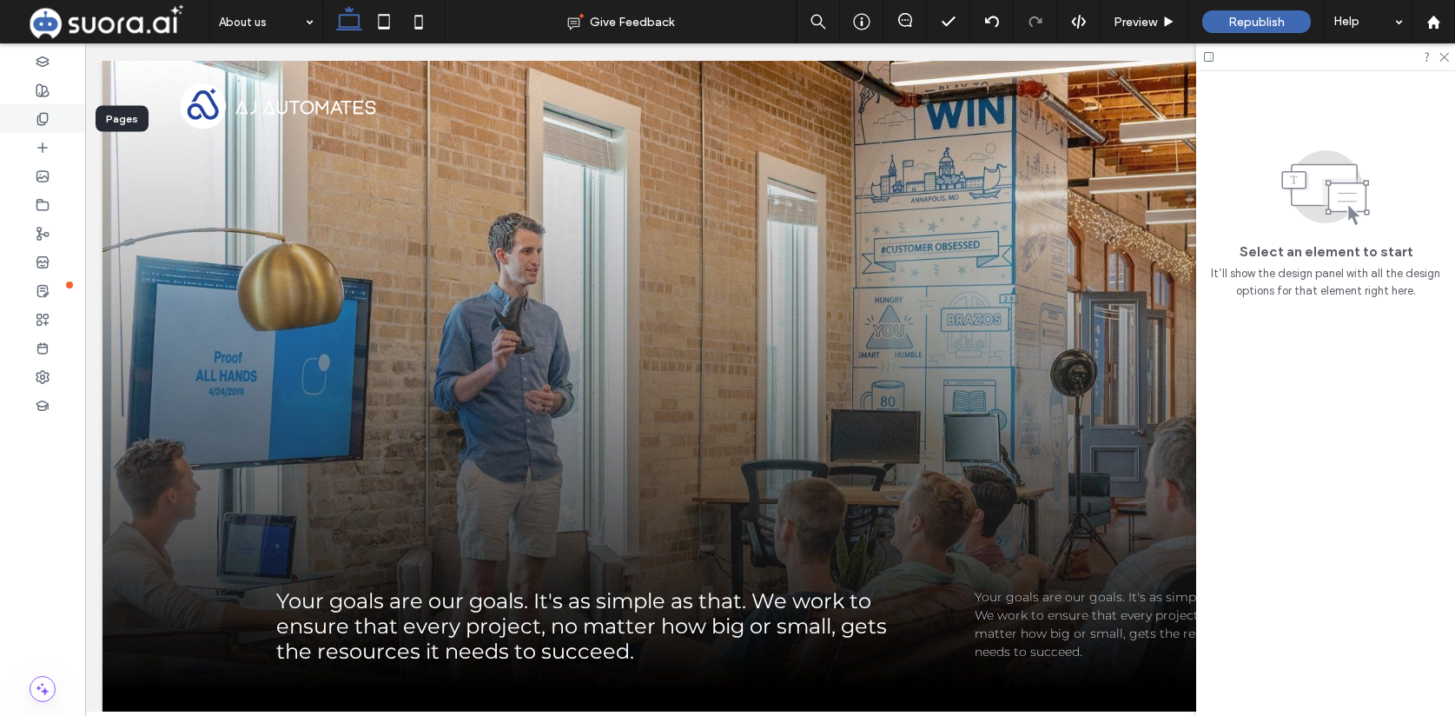
drag, startPoint x: 46, startPoint y: 113, endPoint x: 58, endPoint y: 118, distance: 13.2
click at [45, 113] on icon at bounding box center [43, 119] width 14 height 14
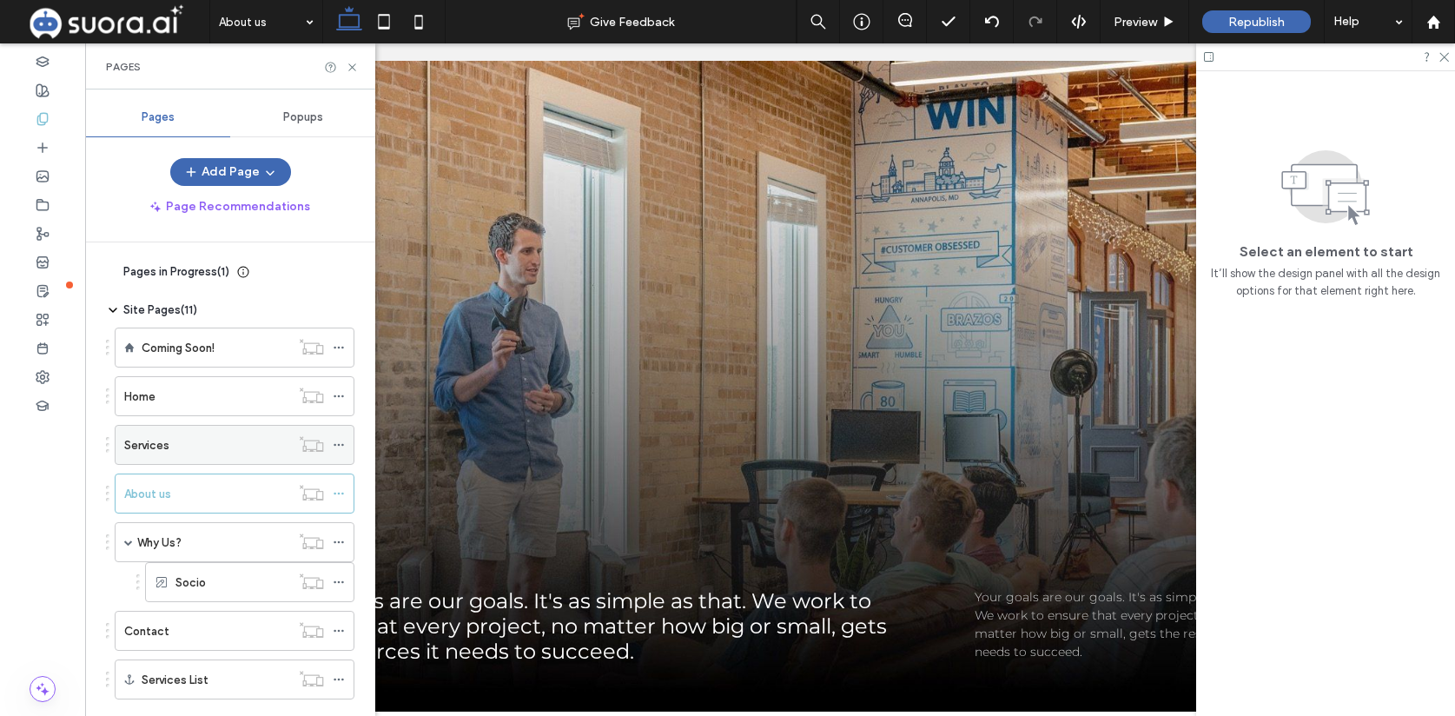
click at [171, 443] on div "Services" at bounding box center [207, 445] width 166 height 18
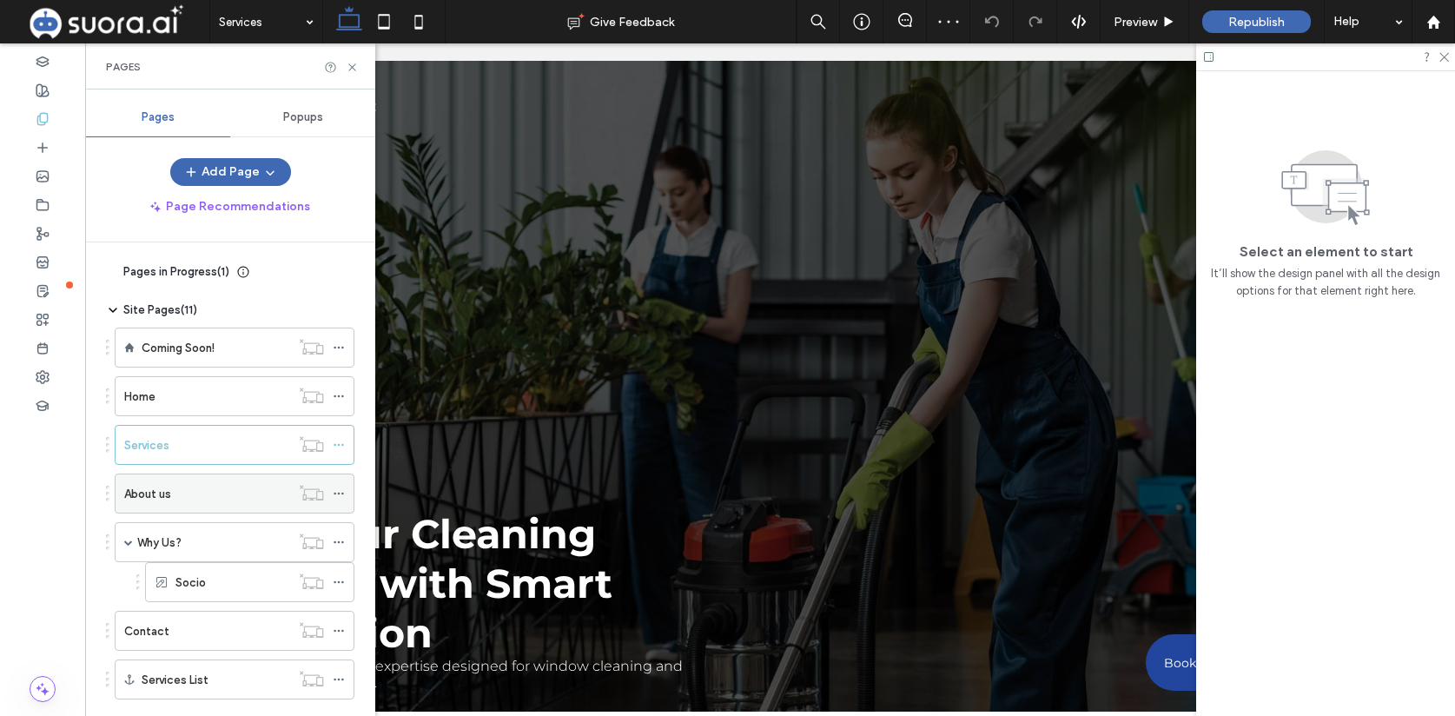
click at [173, 492] on div "About us" at bounding box center [207, 494] width 166 height 18
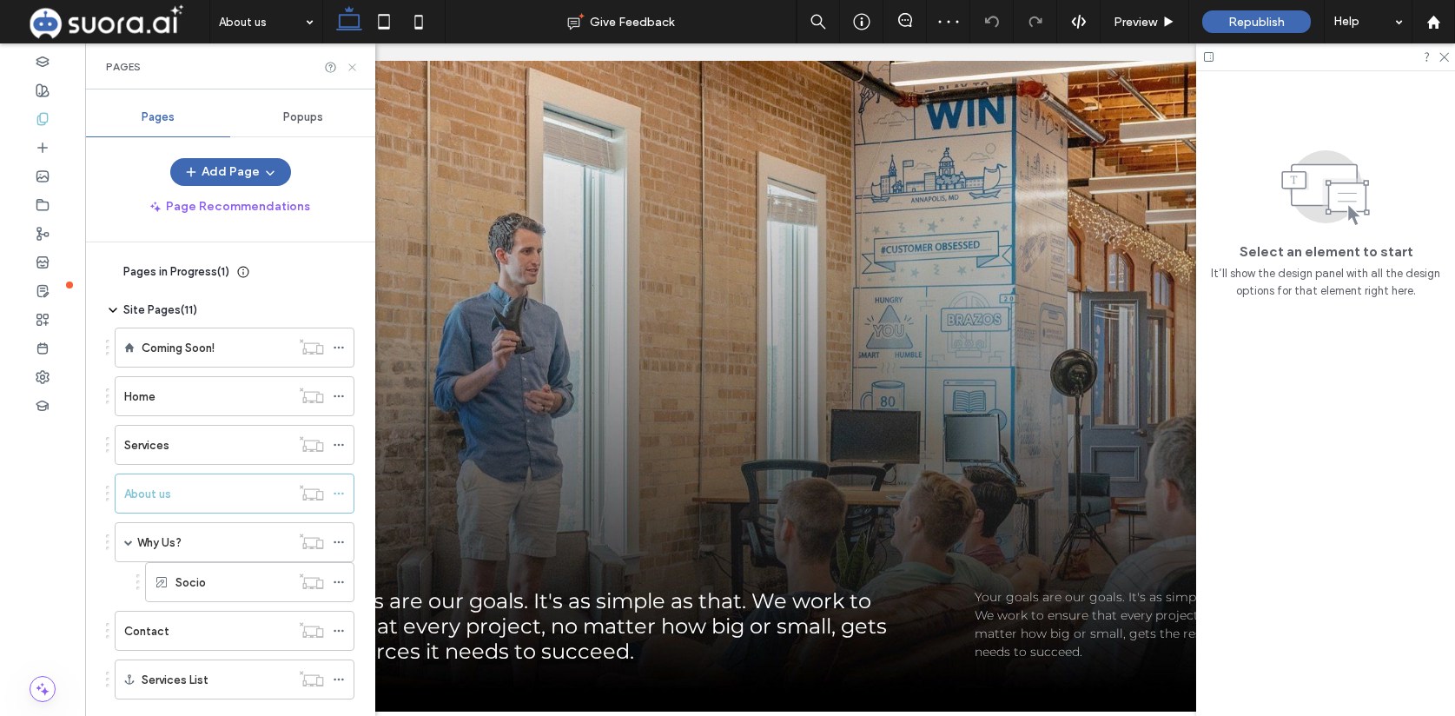
click at [357, 65] on icon at bounding box center [352, 67] width 13 height 13
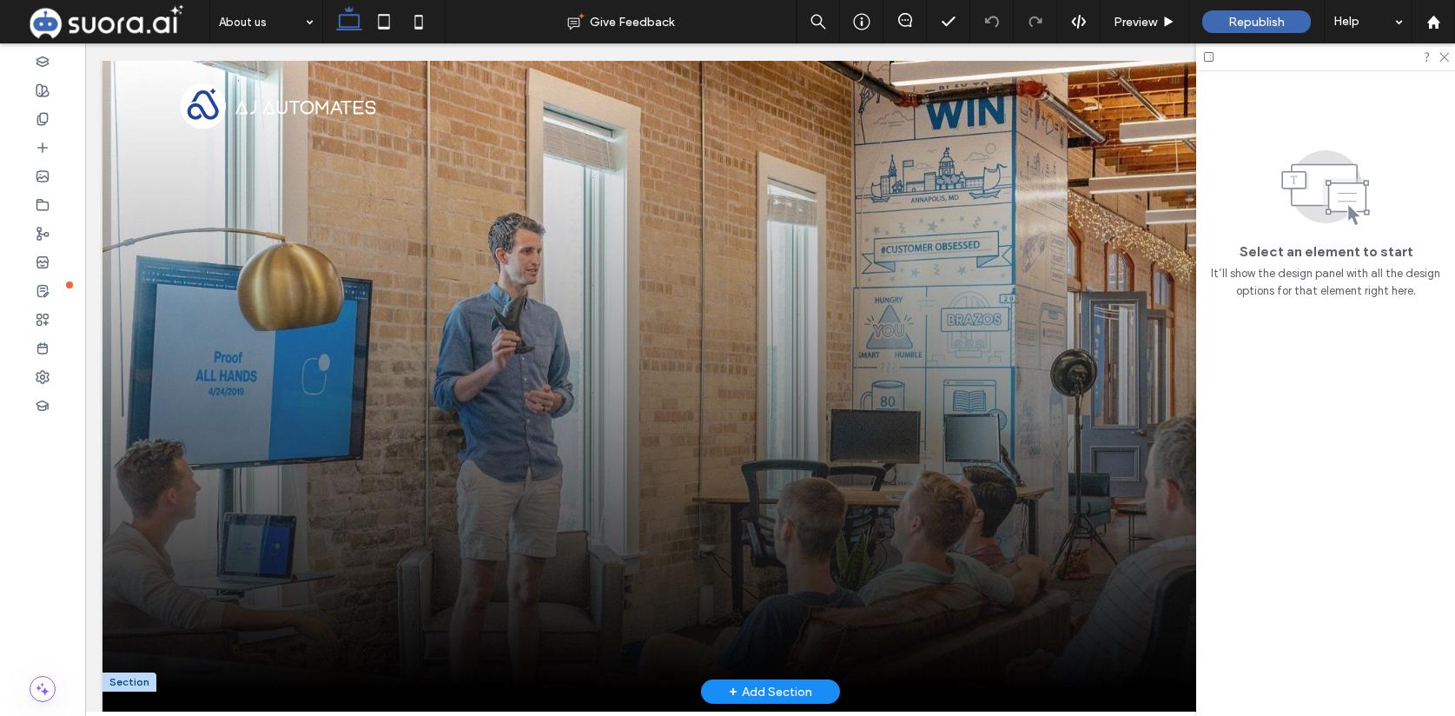
click at [750, 692] on div "+ Add Section" at bounding box center [770, 691] width 83 height 19
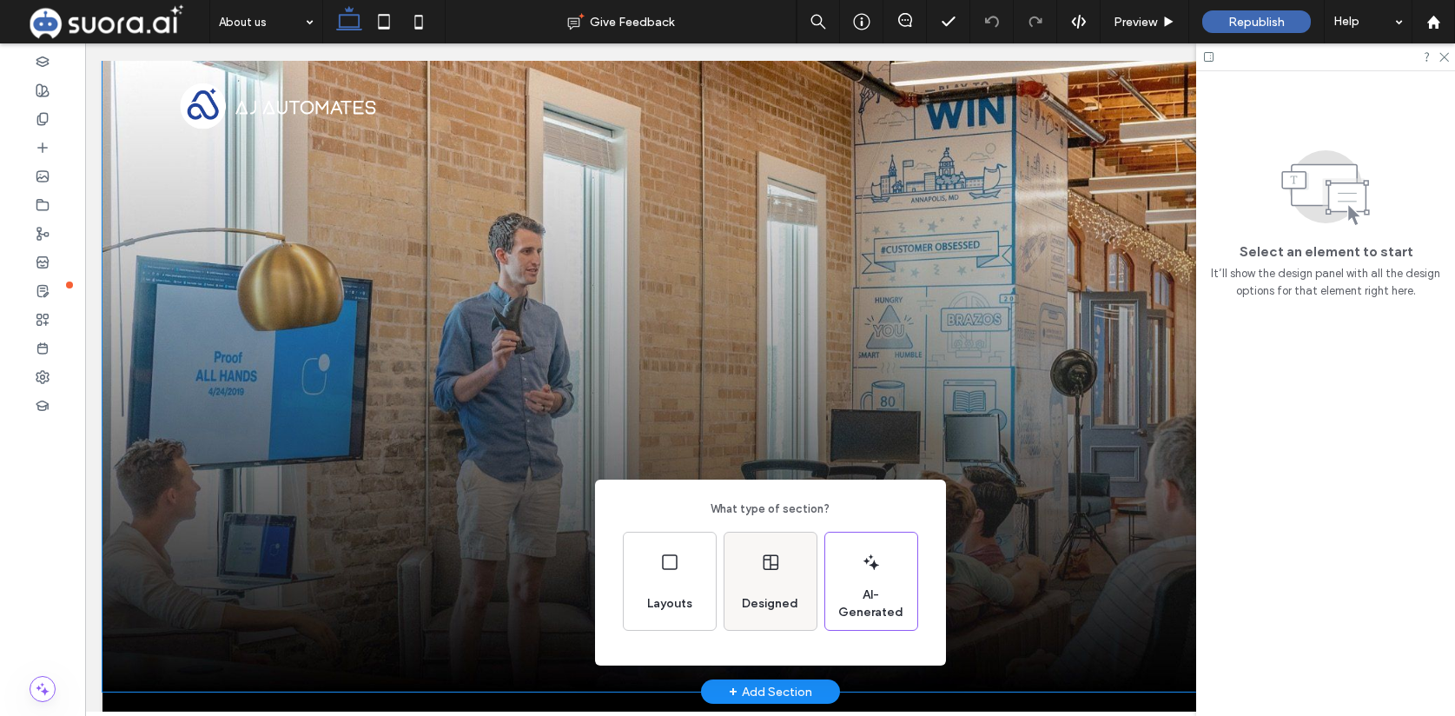
click at [747, 596] on span "Designed" at bounding box center [770, 603] width 70 height 17
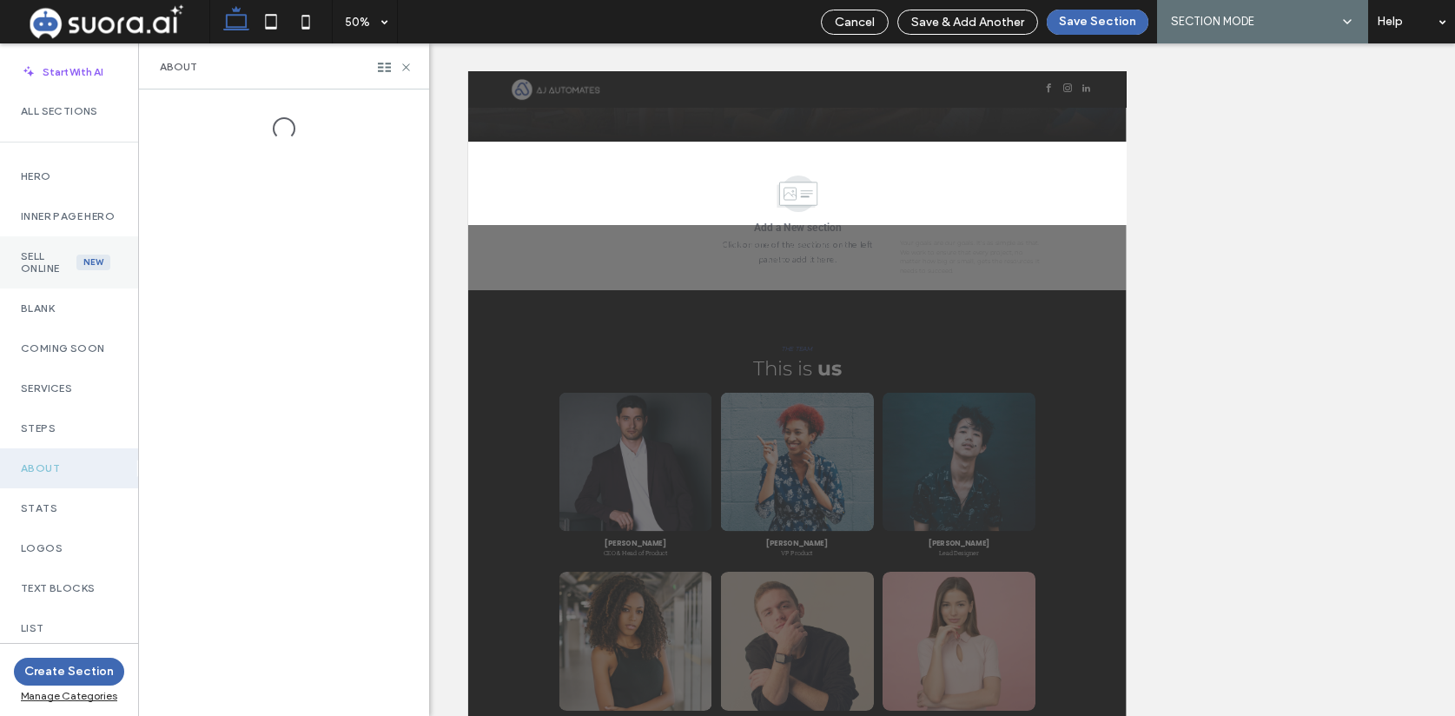
scroll to position [482, 0]
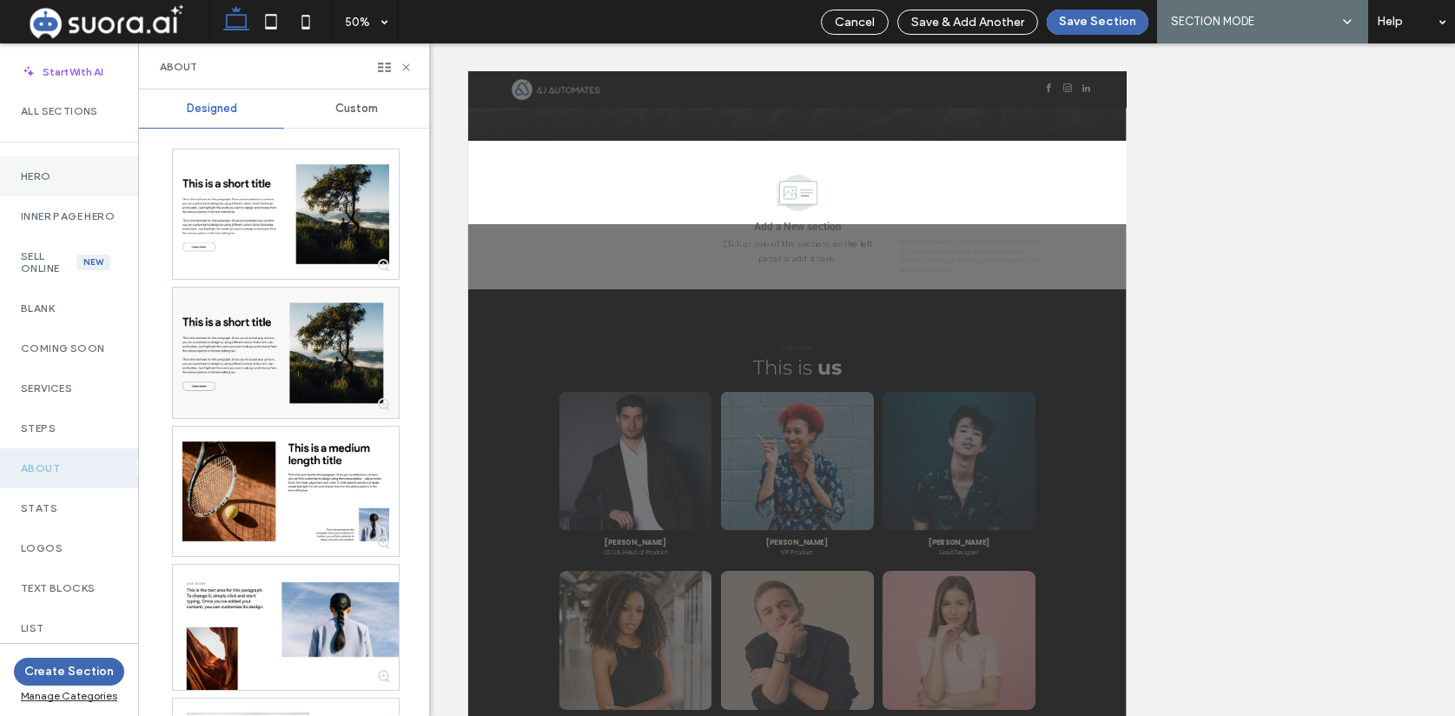
click at [74, 184] on div "Hero" at bounding box center [69, 176] width 138 height 40
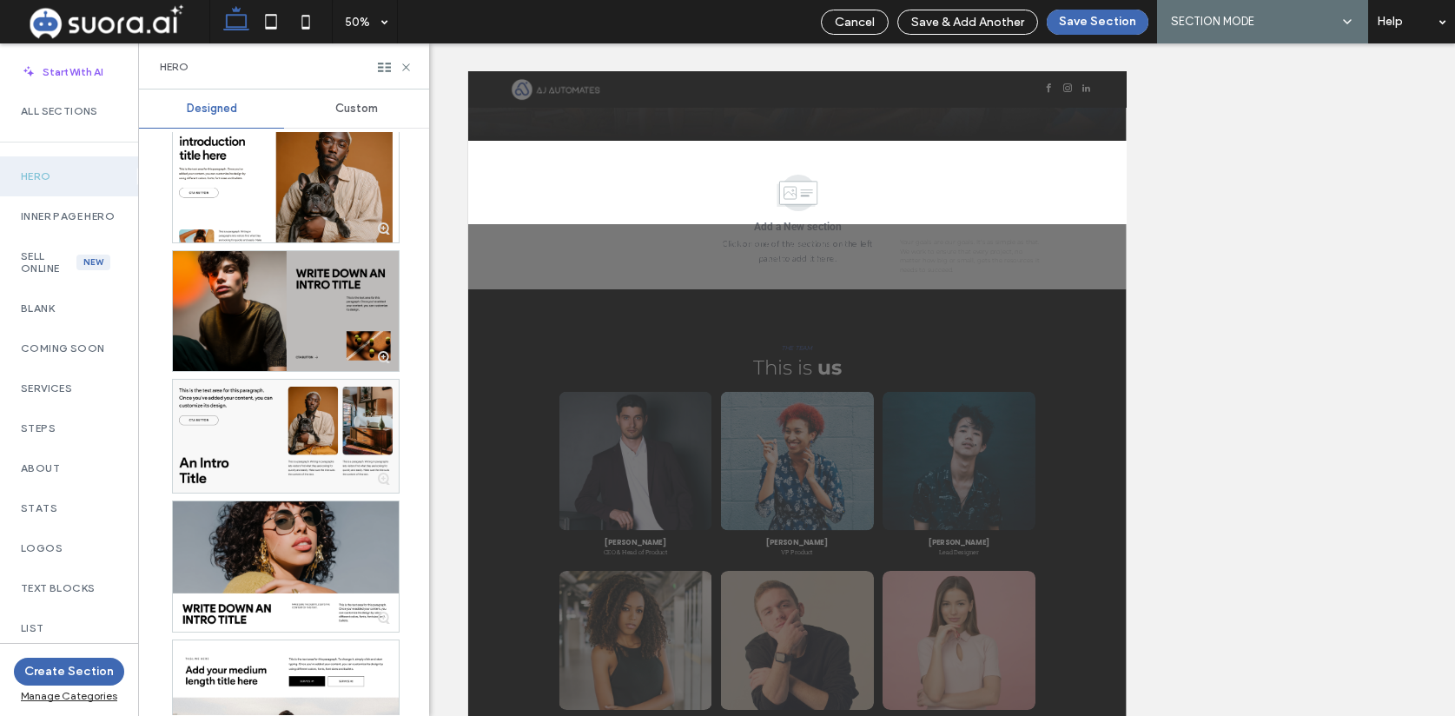
scroll to position [1682, 0]
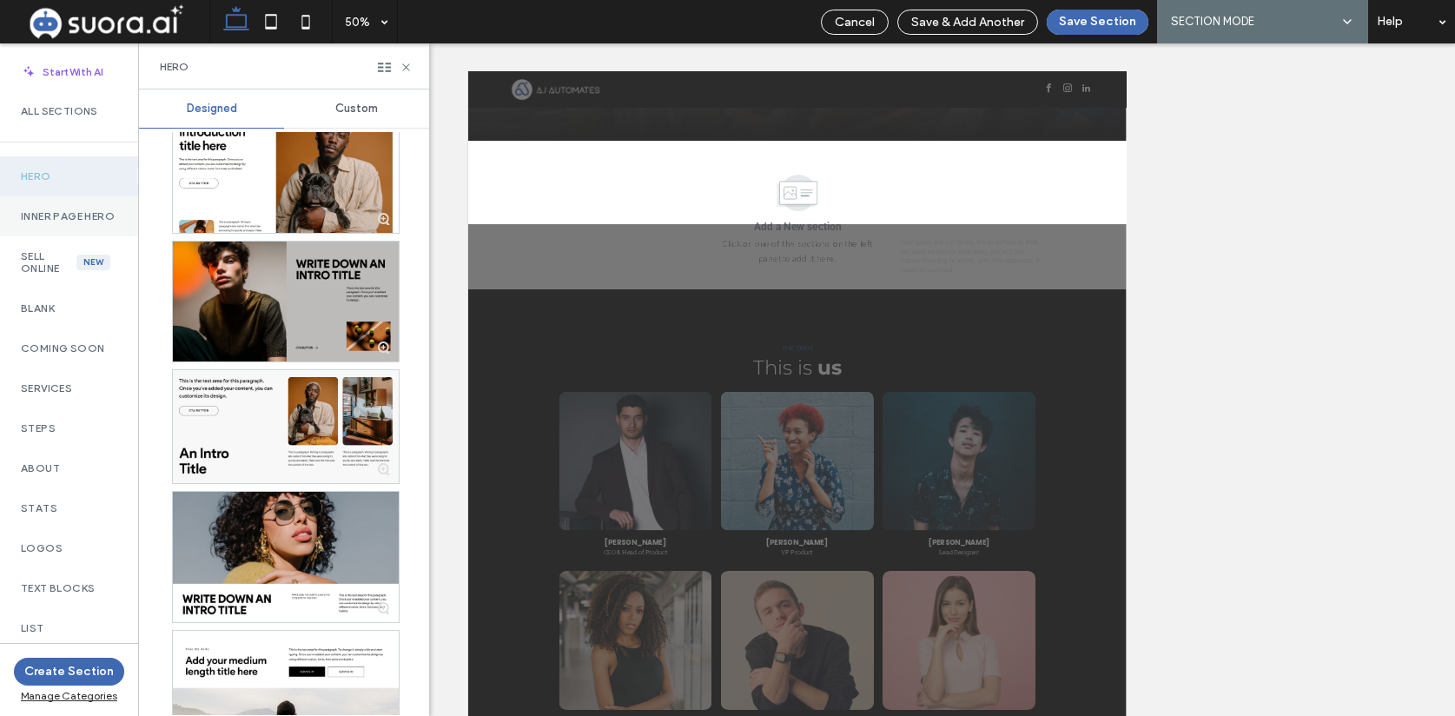
click at [83, 222] on label "Inner Page Hero" at bounding box center [69, 216] width 96 height 12
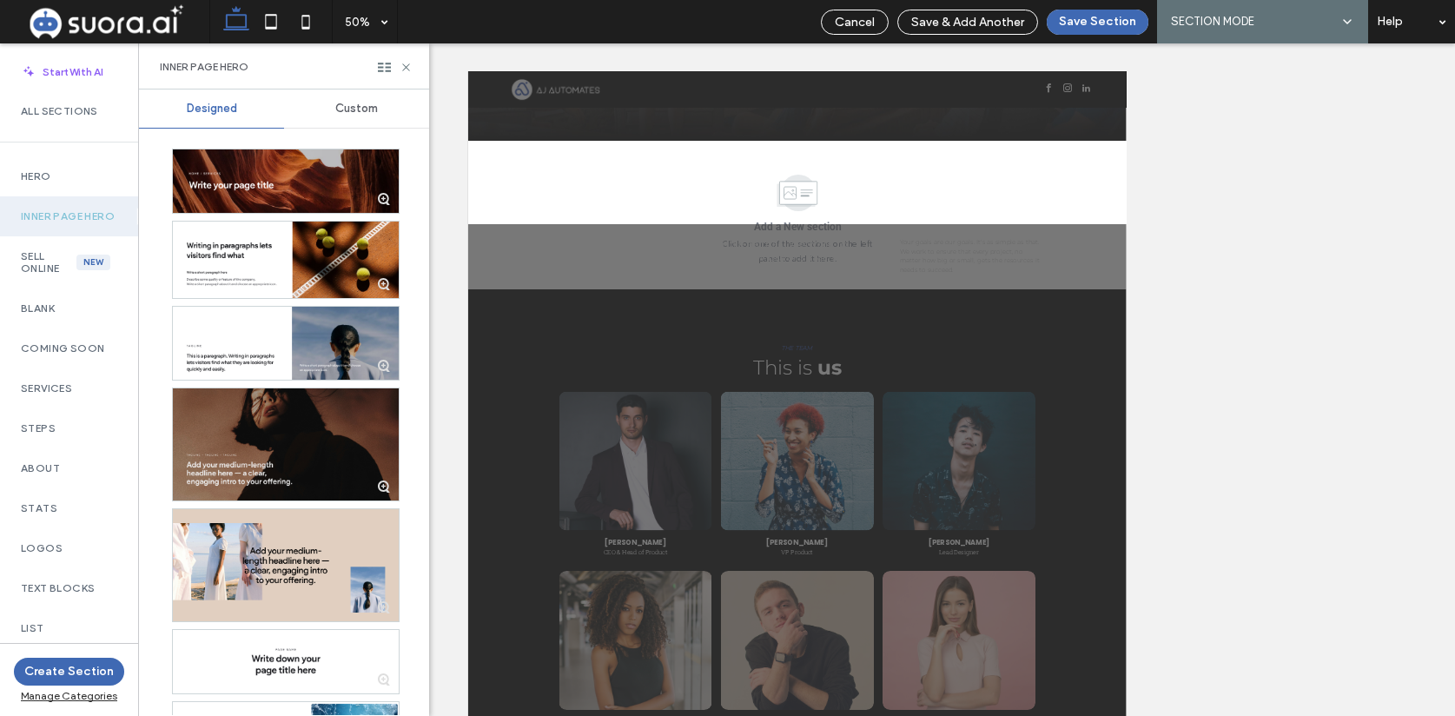
click at [255, 430] on div at bounding box center [286, 444] width 226 height 112
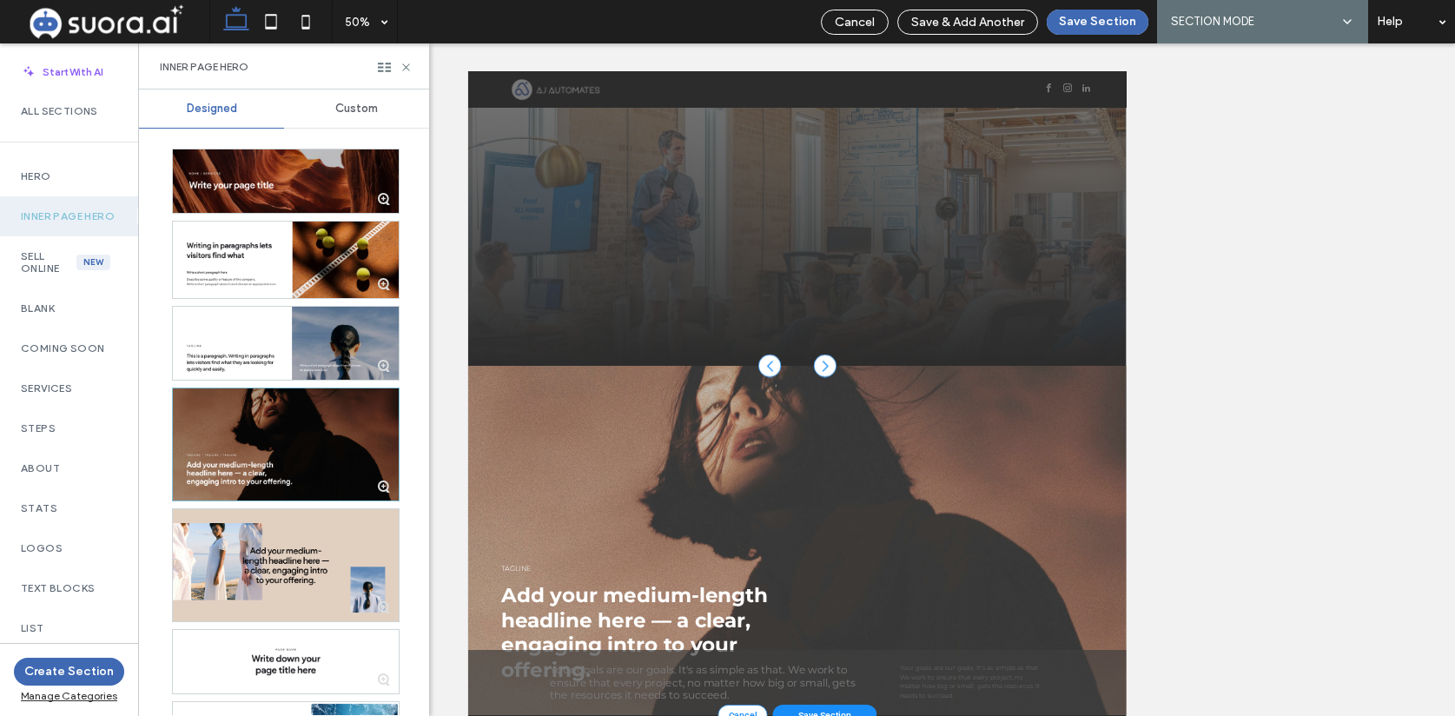
scroll to position [0, 0]
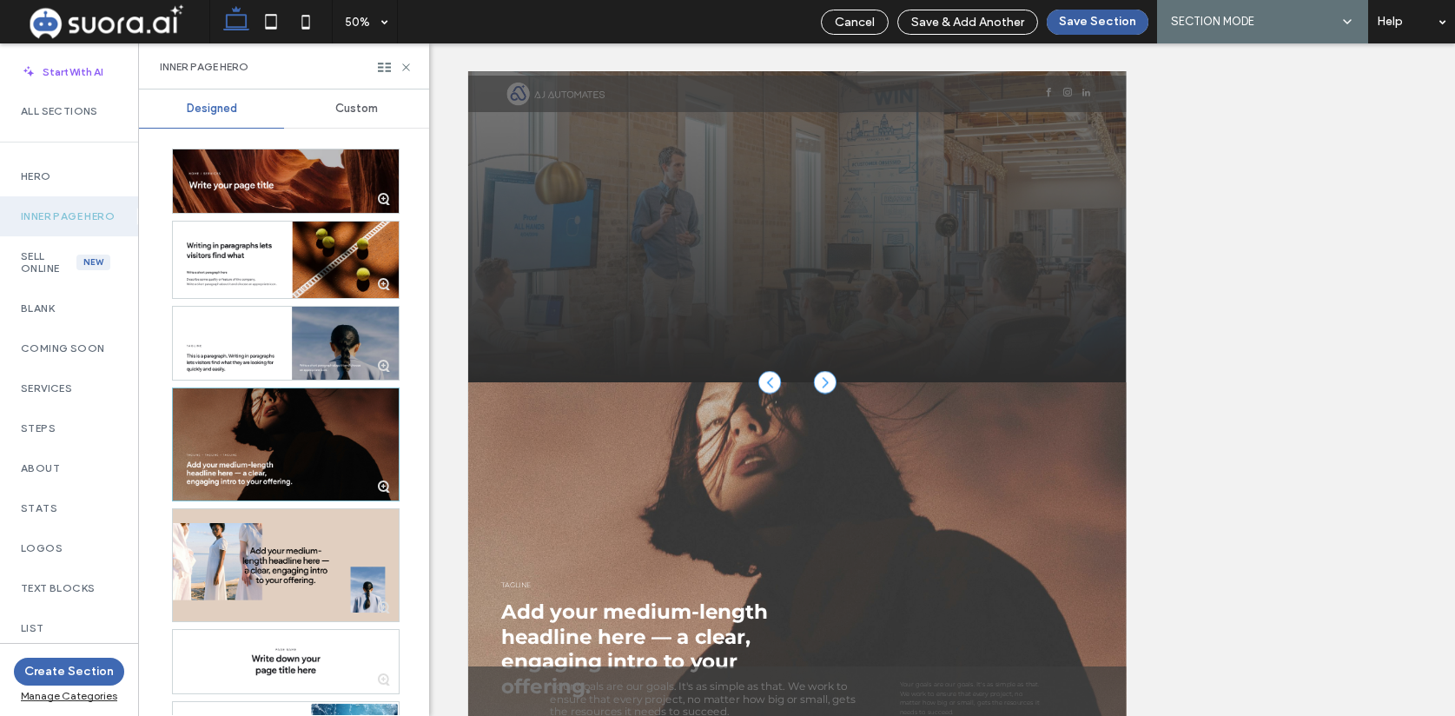
click at [1107, 23] on button "Save Section" at bounding box center [1098, 22] width 102 height 25
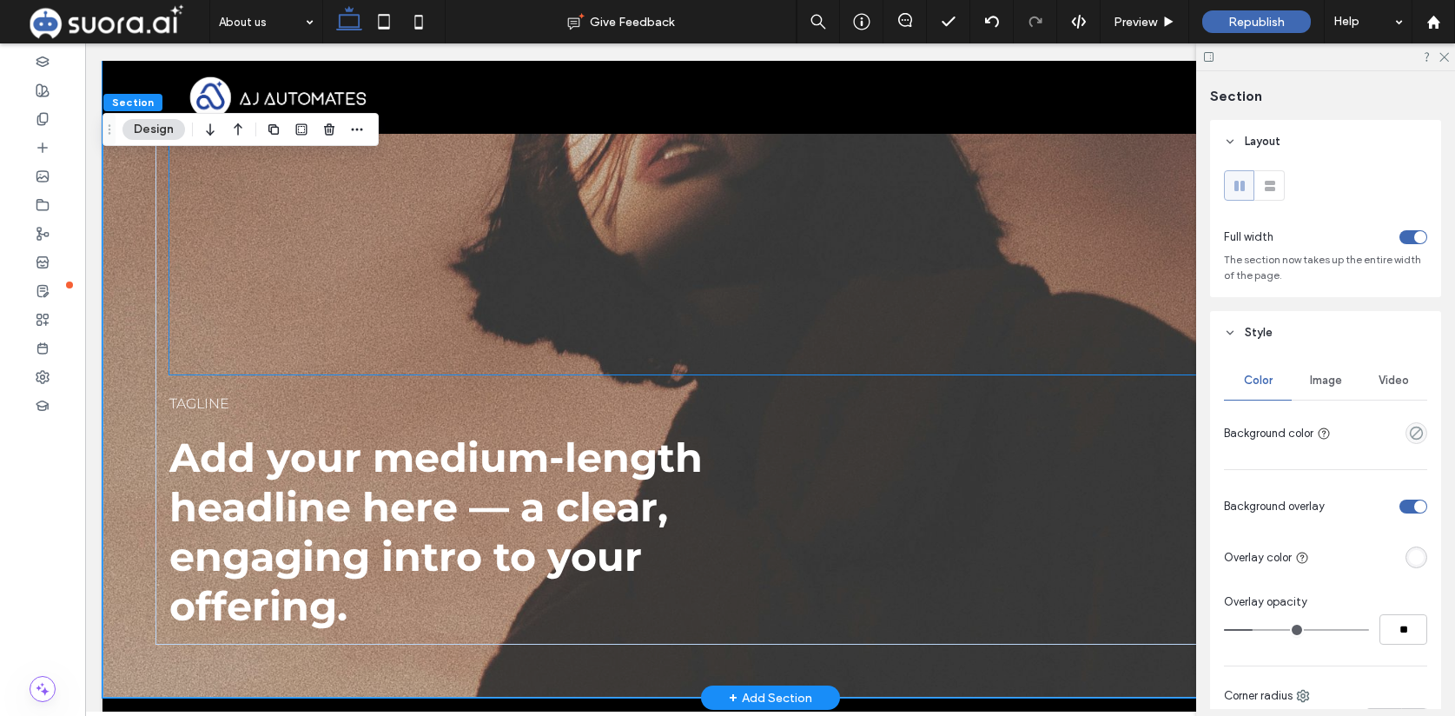
scroll to position [577, 0]
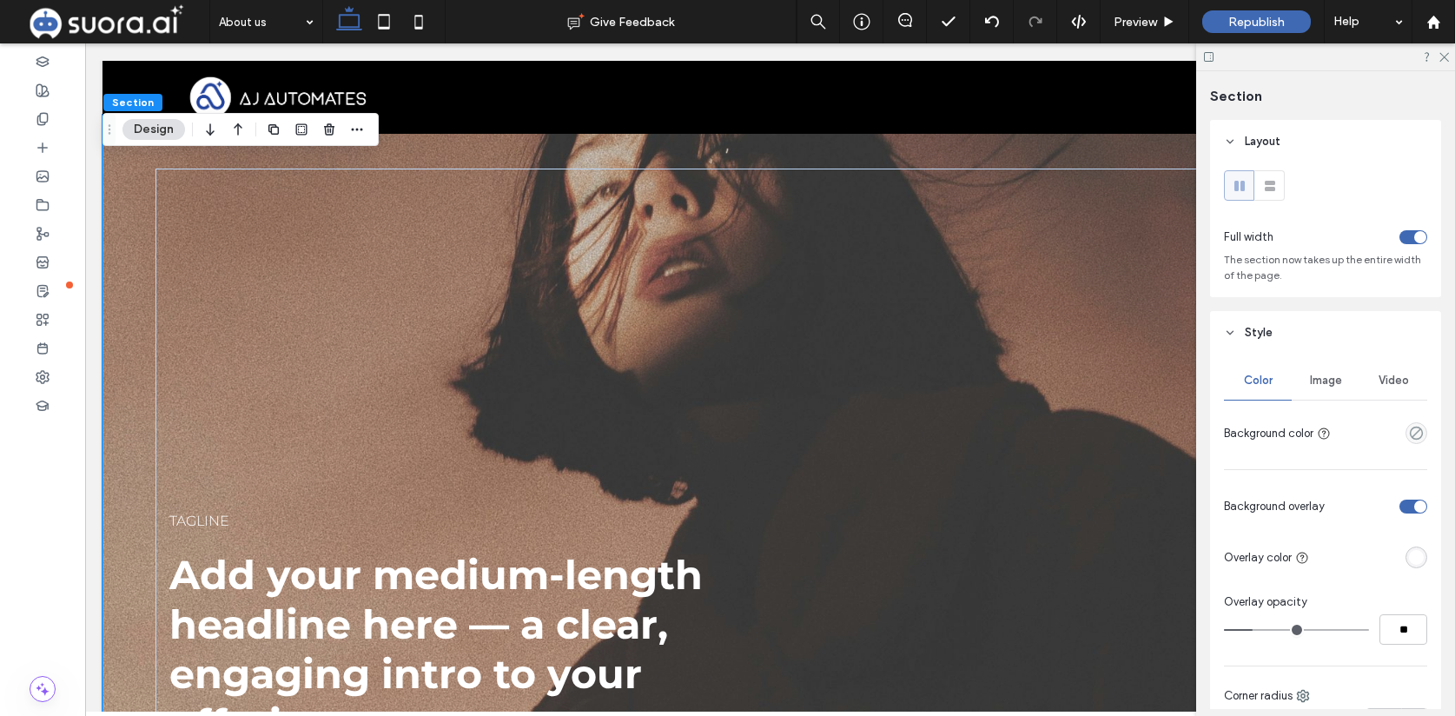
click at [140, 175] on div "Tagline Add your medium-length headline here — a clear, engaging intro to your …" at bounding box center [770, 465] width 1335 height 700
click at [334, 123] on icon "button" at bounding box center [329, 129] width 14 height 14
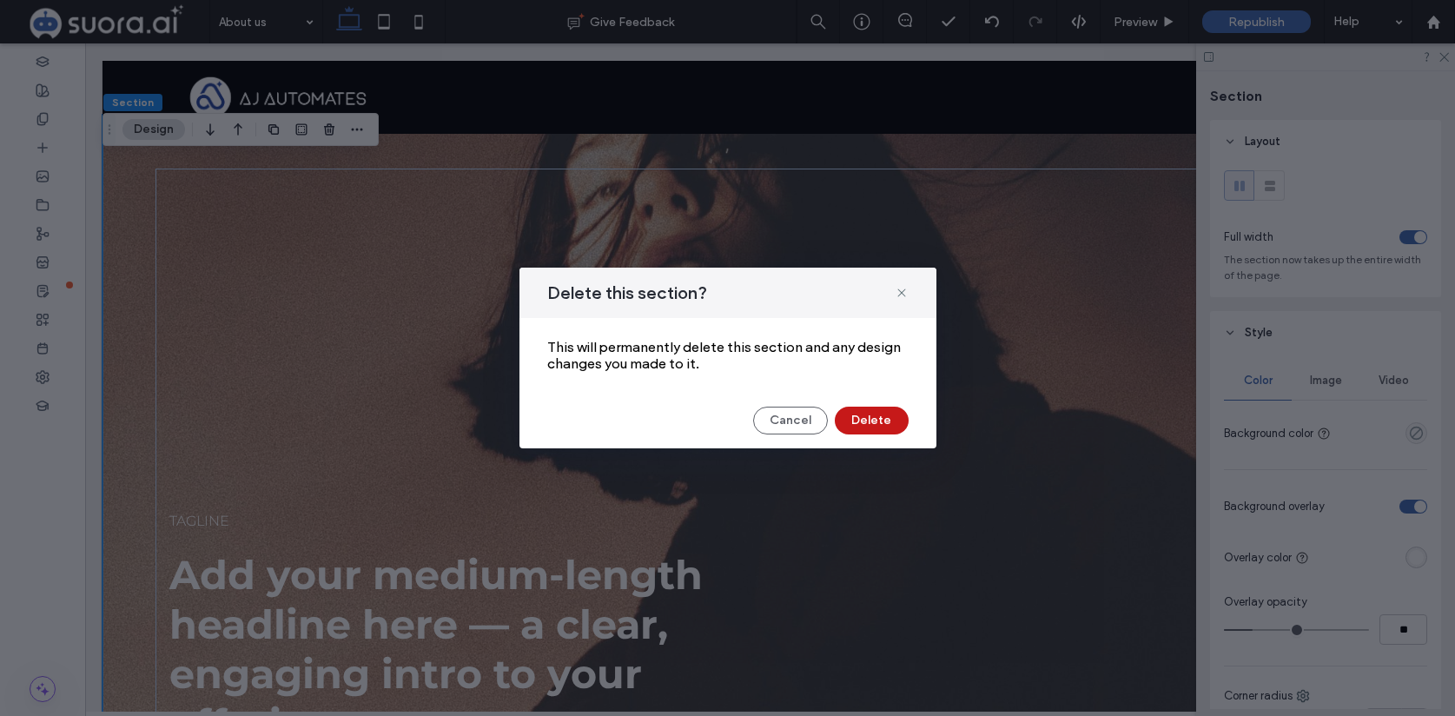
click at [869, 422] on button "Delete" at bounding box center [872, 421] width 74 height 28
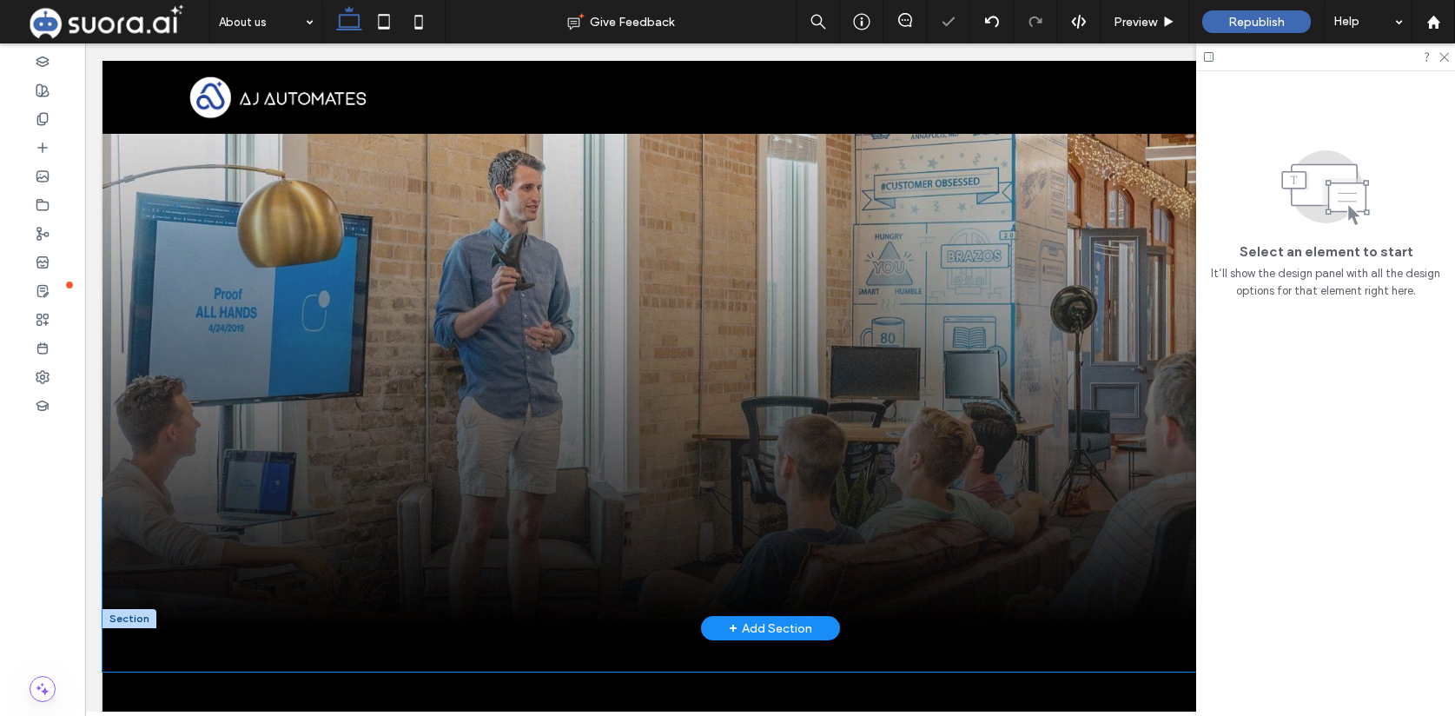
scroll to position [0, 0]
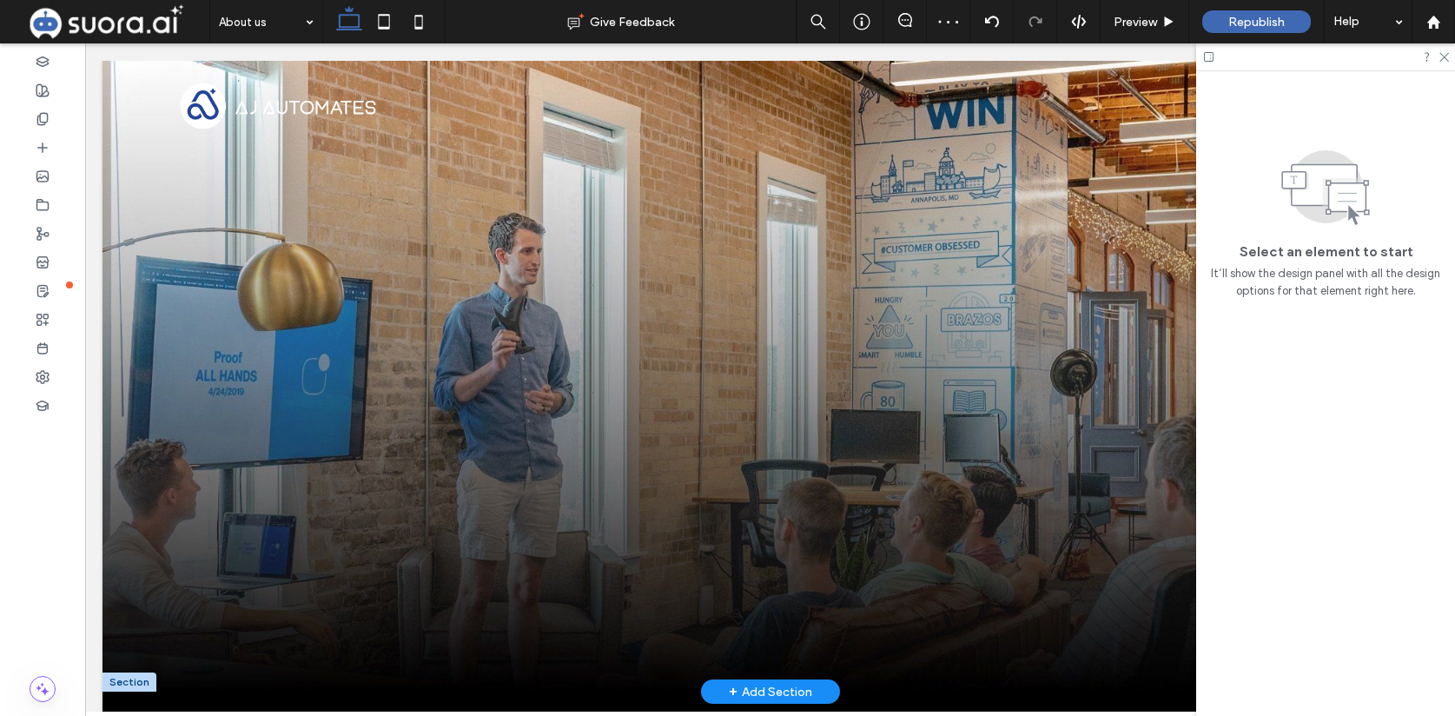
click at [773, 692] on div "+ Add Section" at bounding box center [770, 691] width 83 height 19
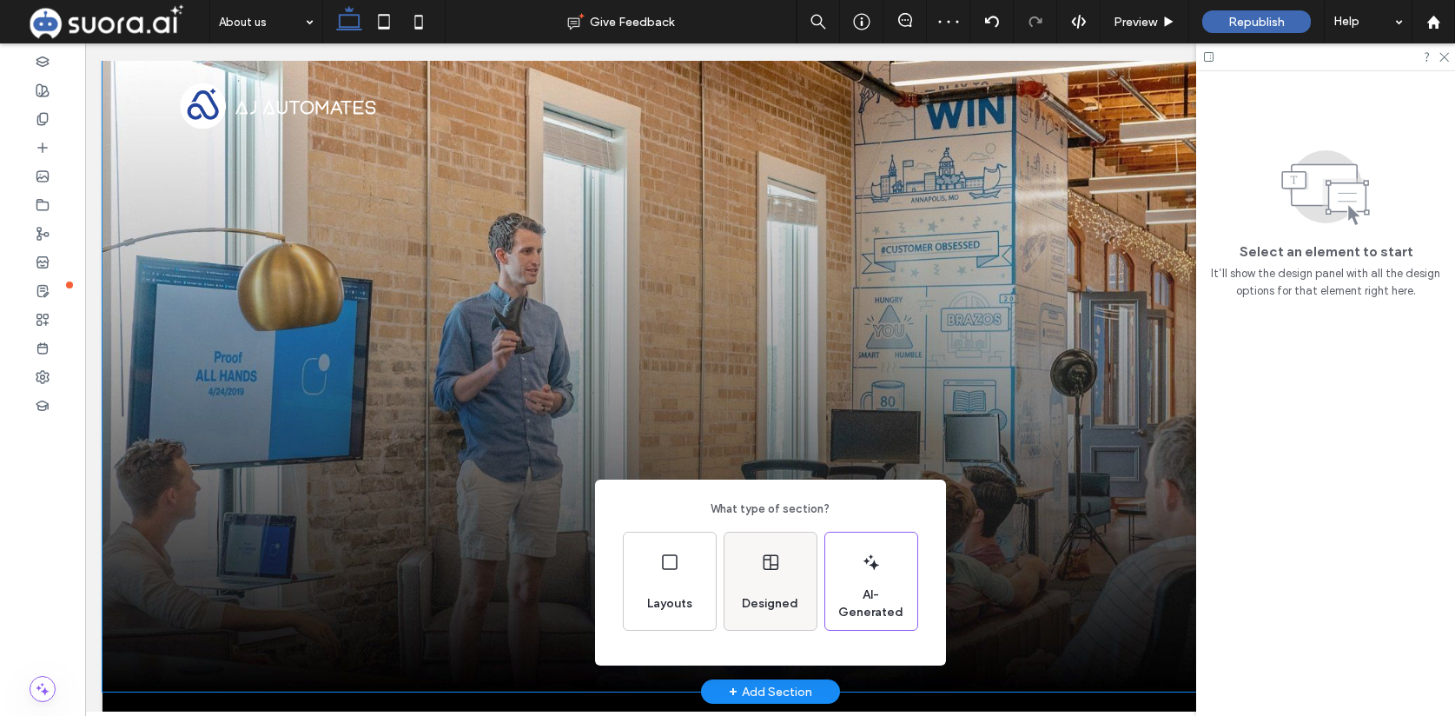
click at [758, 602] on span "Designed" at bounding box center [770, 603] width 70 height 17
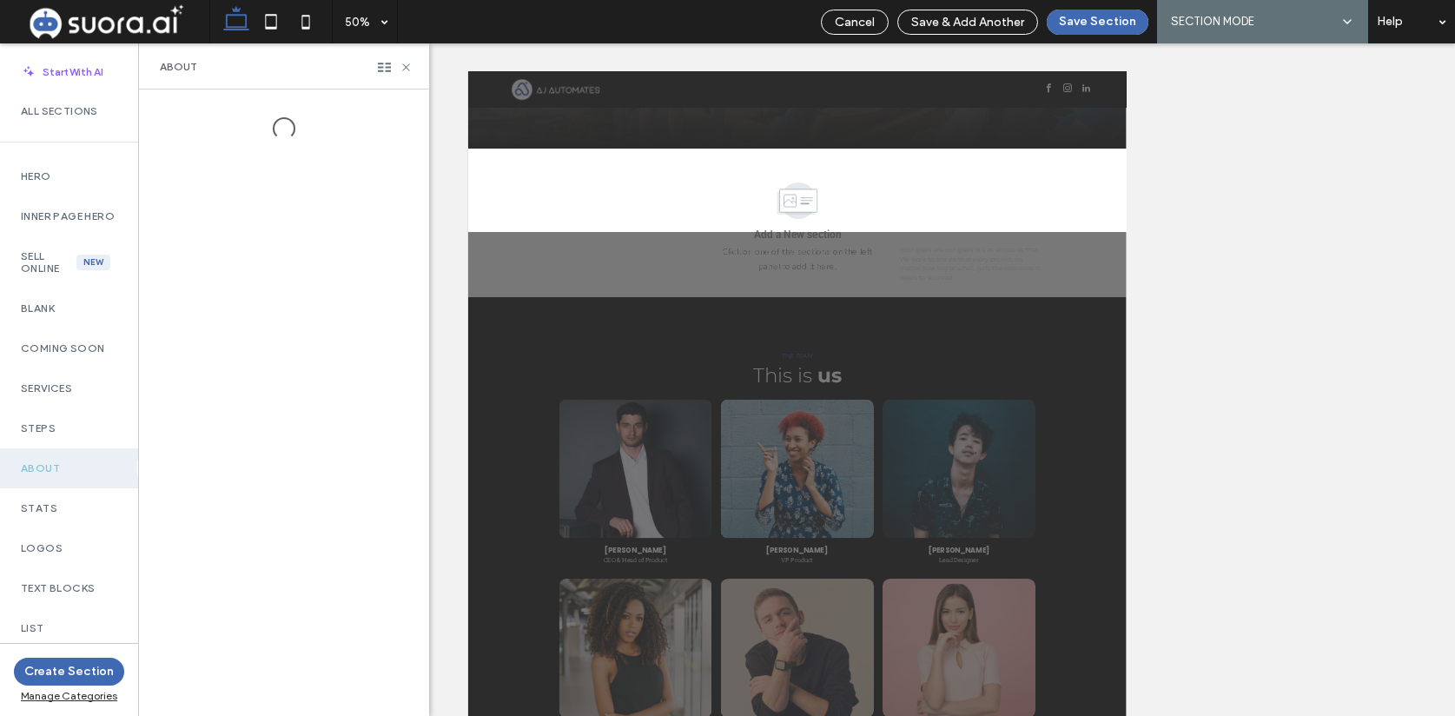
scroll to position [482, 0]
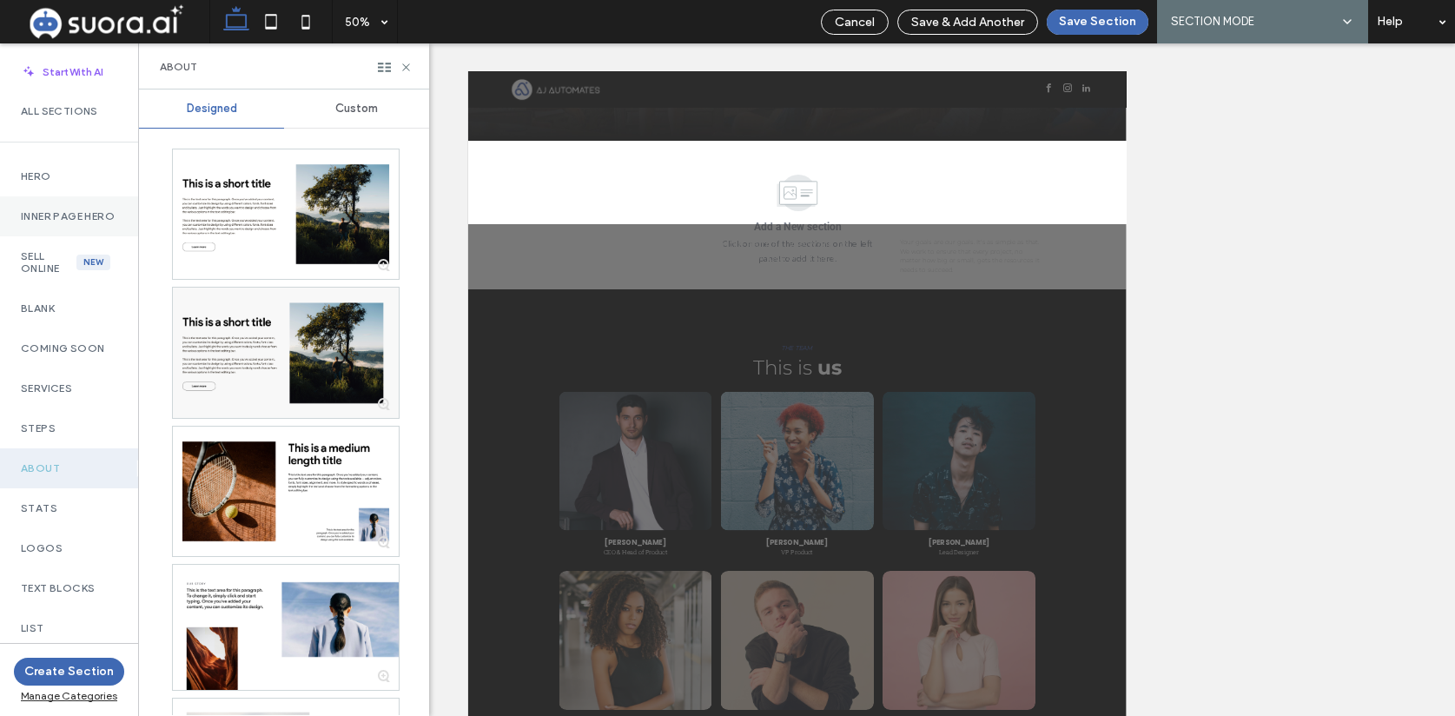
click at [69, 212] on label "Inner Page Hero" at bounding box center [69, 216] width 96 height 12
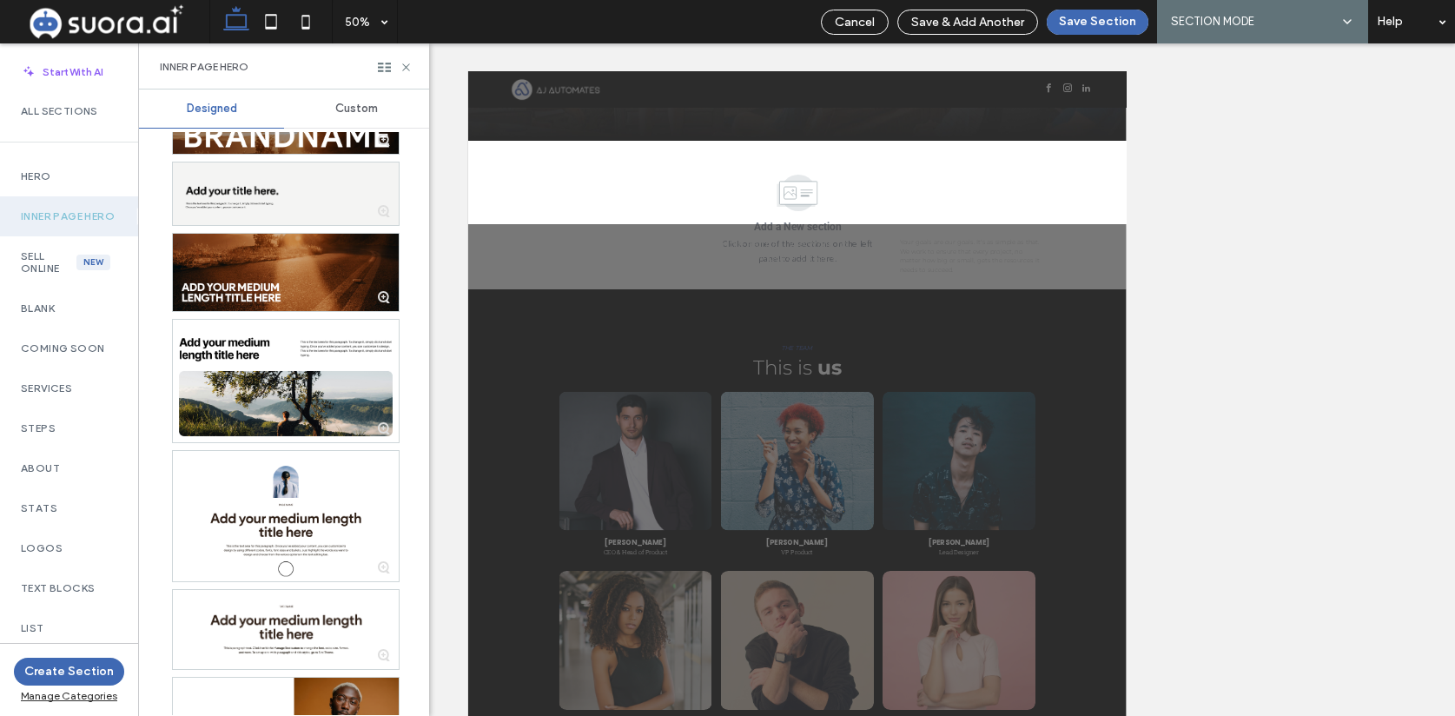
scroll to position [1535, 0]
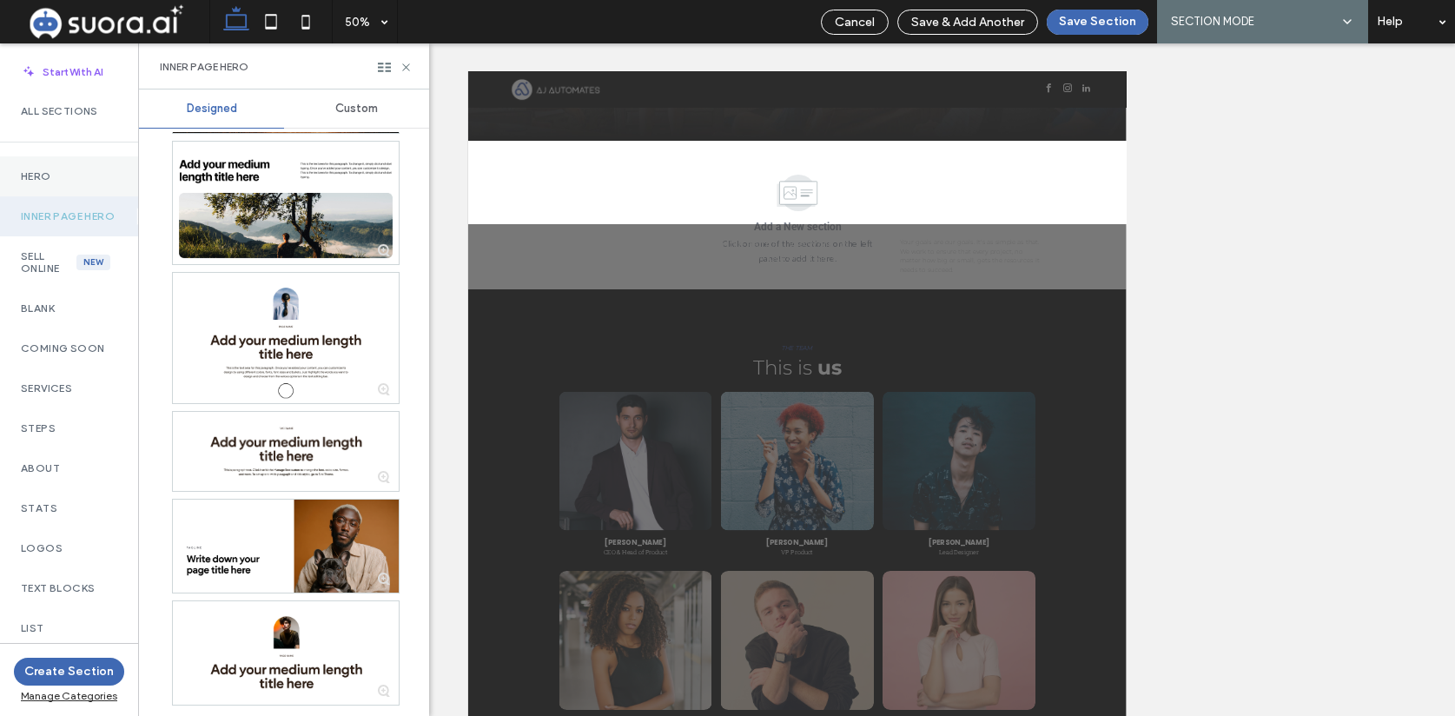
click at [62, 177] on label "Hero" at bounding box center [69, 176] width 96 height 12
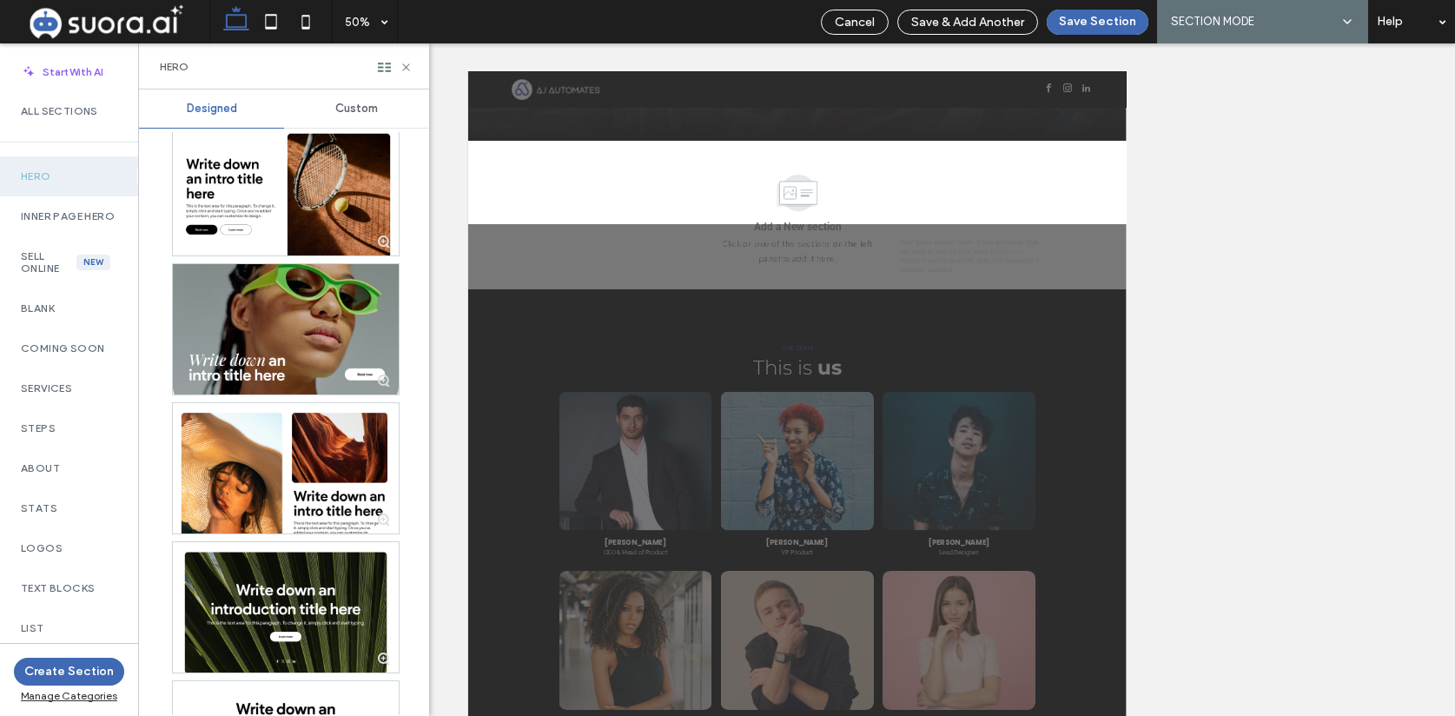
scroll to position [5977, 0]
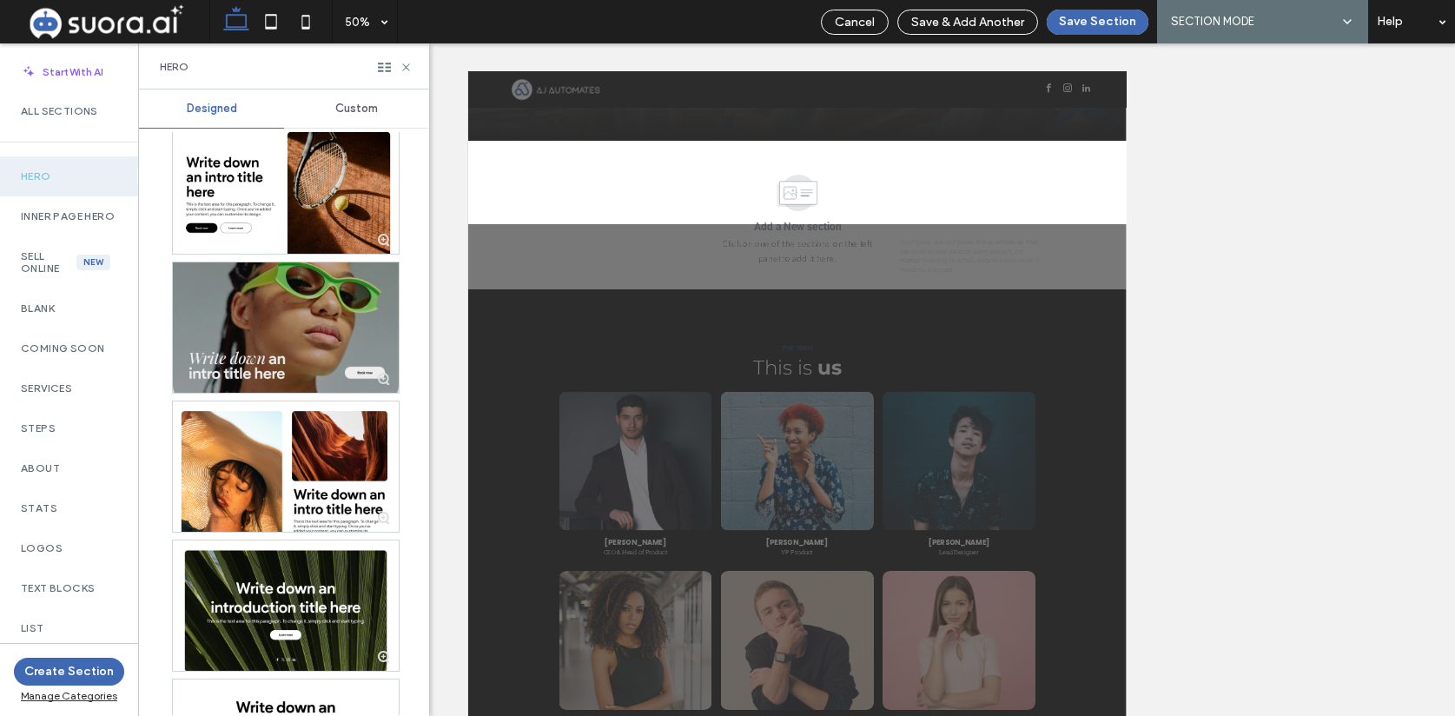
click at [271, 310] on div at bounding box center [286, 327] width 226 height 130
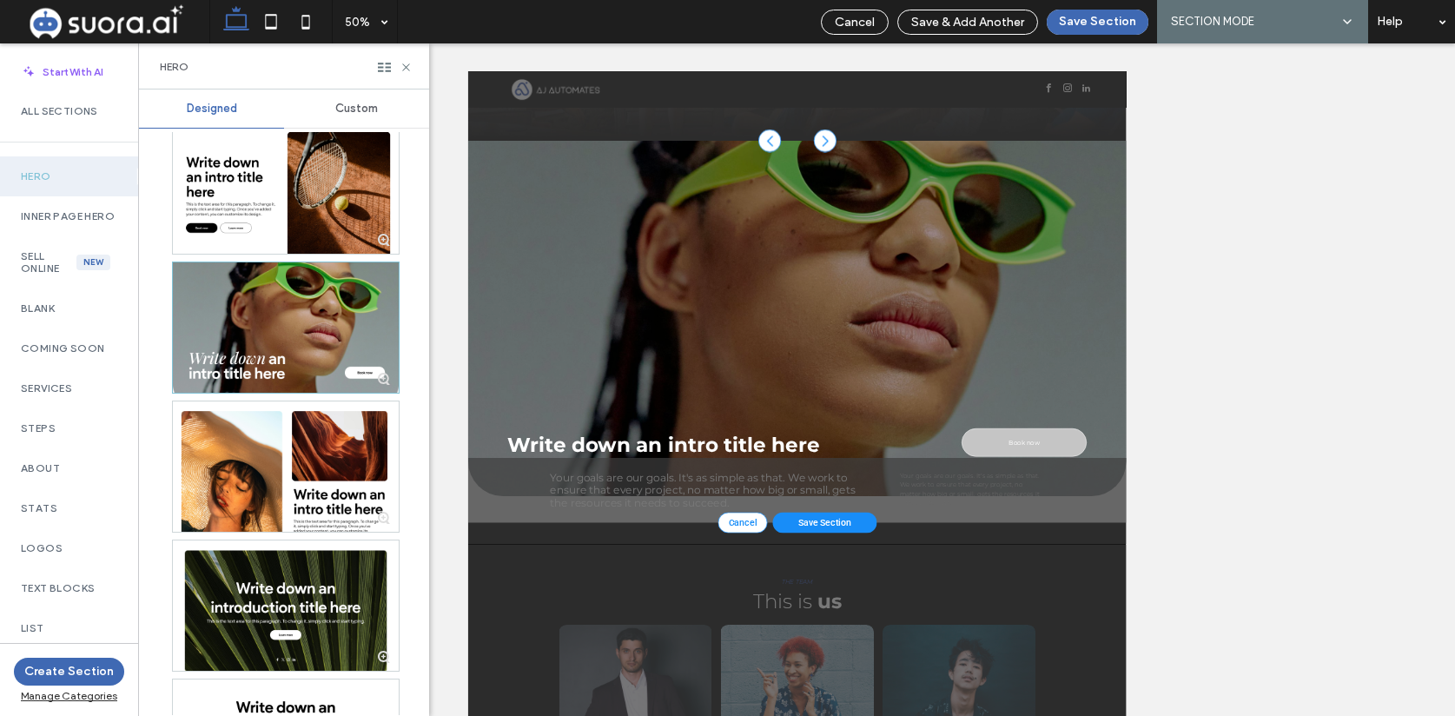
click at [1116, 513] on div "Write down an intro title here Book now" at bounding box center [1125, 566] width 1316 height 711
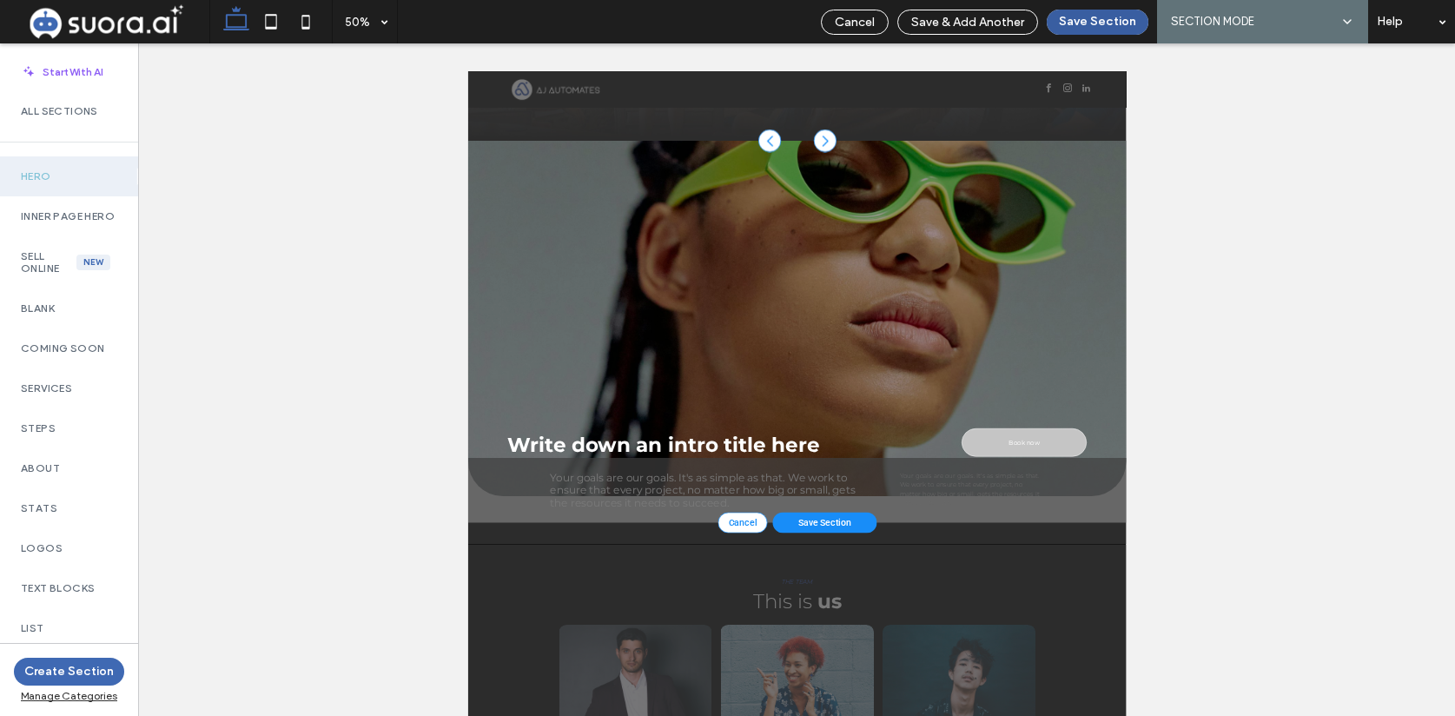
click at [1084, 34] on button "Save Section" at bounding box center [1098, 22] width 102 height 25
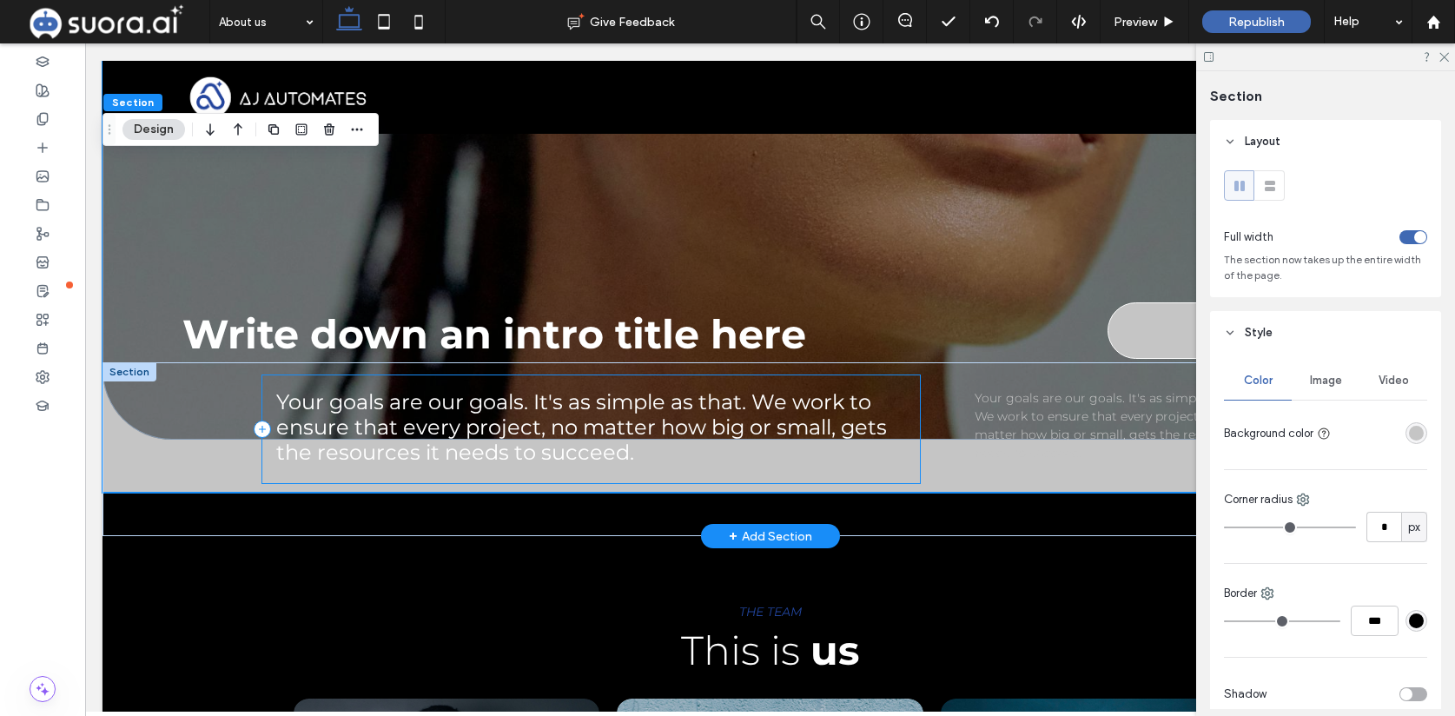
scroll to position [962, 0]
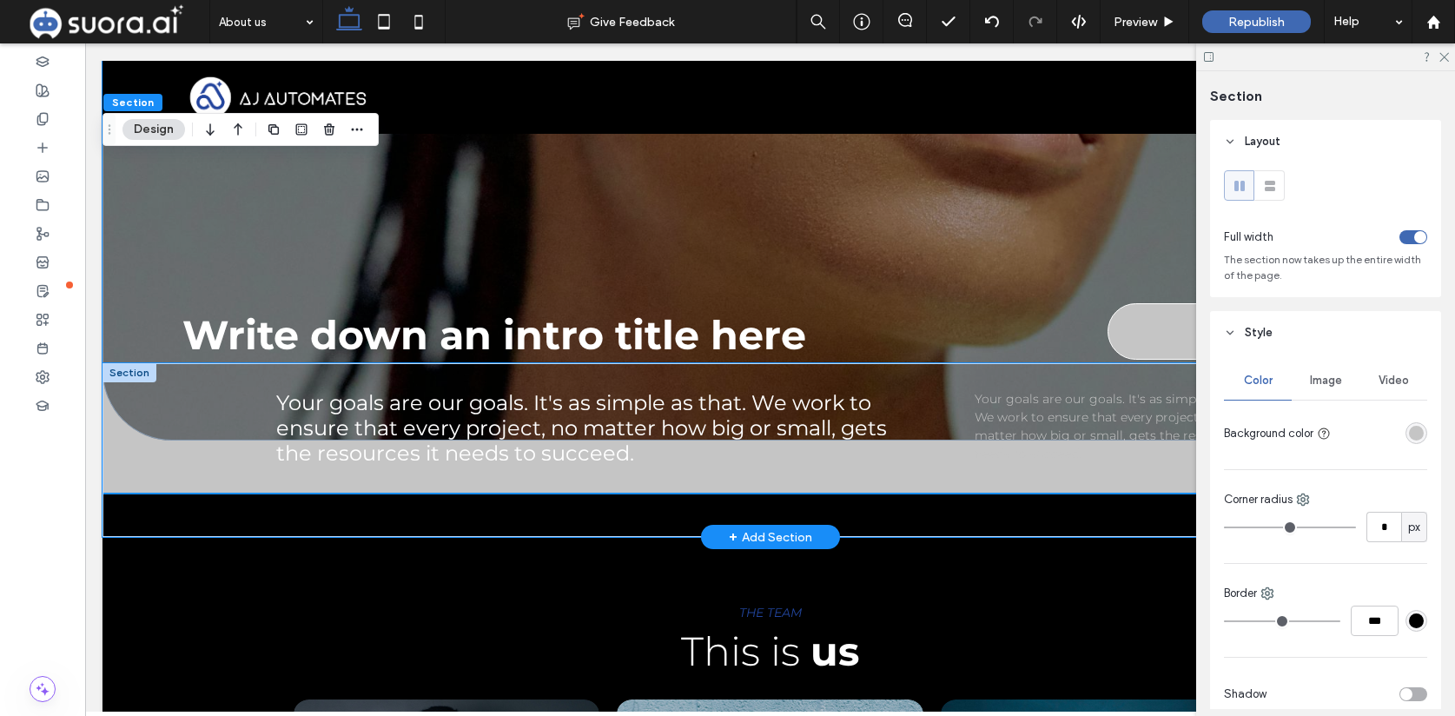
click at [179, 458] on div "Your goals are our goals. It's as simple as that. We work to ensure that every …" at bounding box center [770, 450] width 1335 height 174
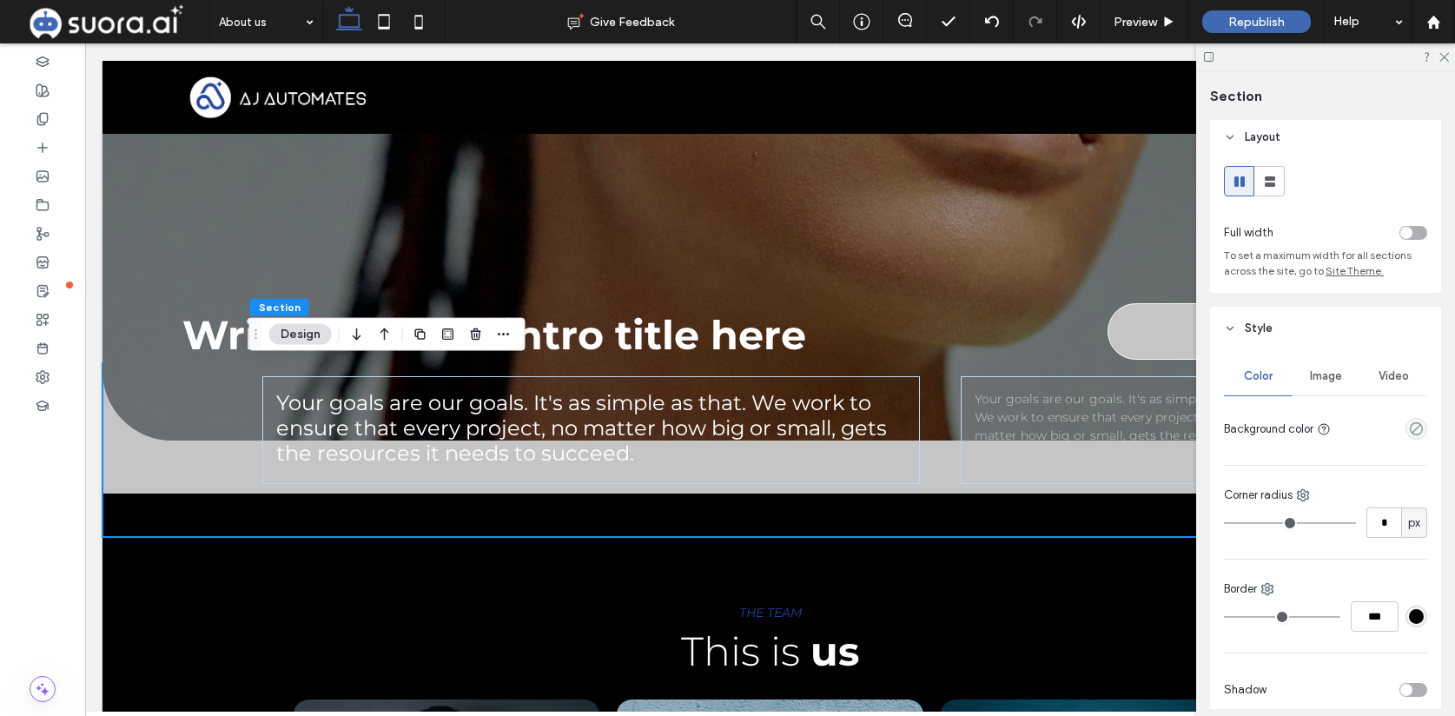
click at [1420, 417] on div at bounding box center [1382, 429] width 89 height 30
click at [1422, 427] on use "empty color" at bounding box center [1416, 426] width 13 height 13
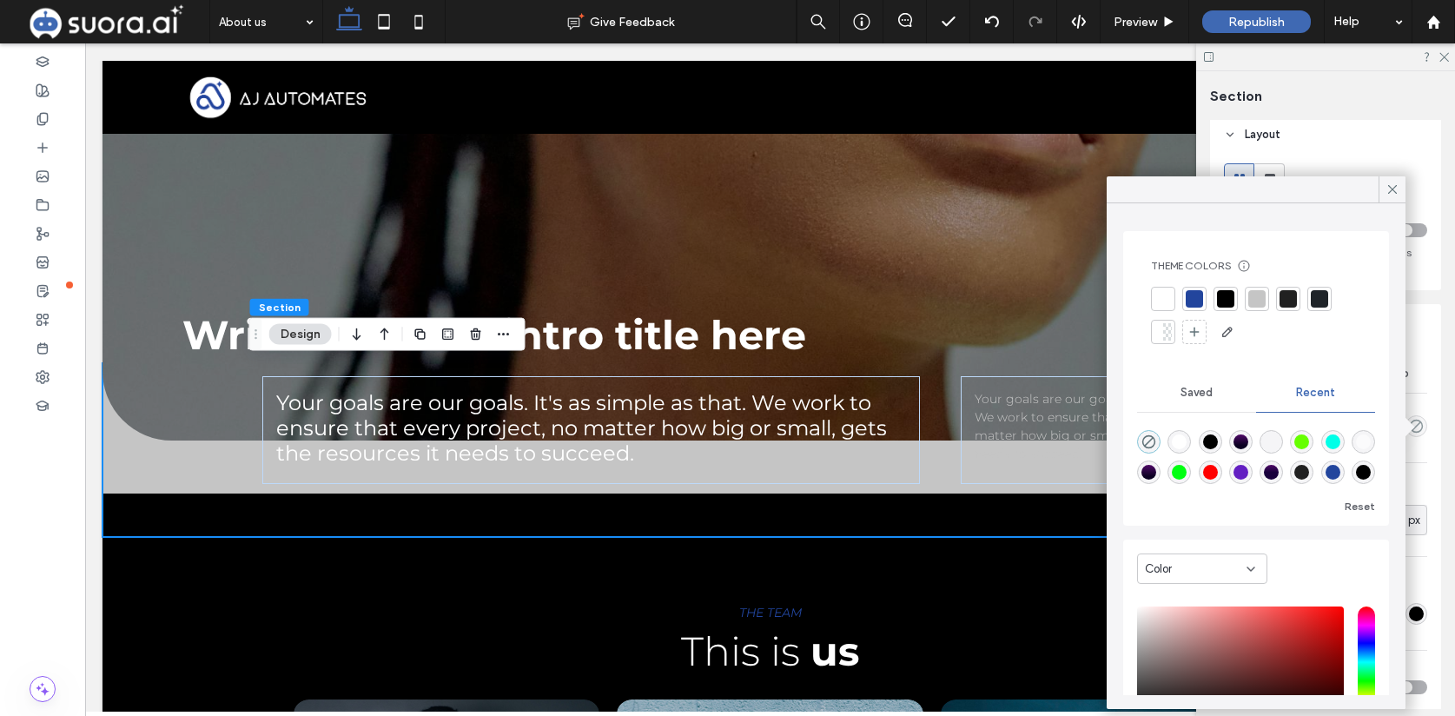
click at [1227, 302] on div at bounding box center [1225, 298] width 17 height 17
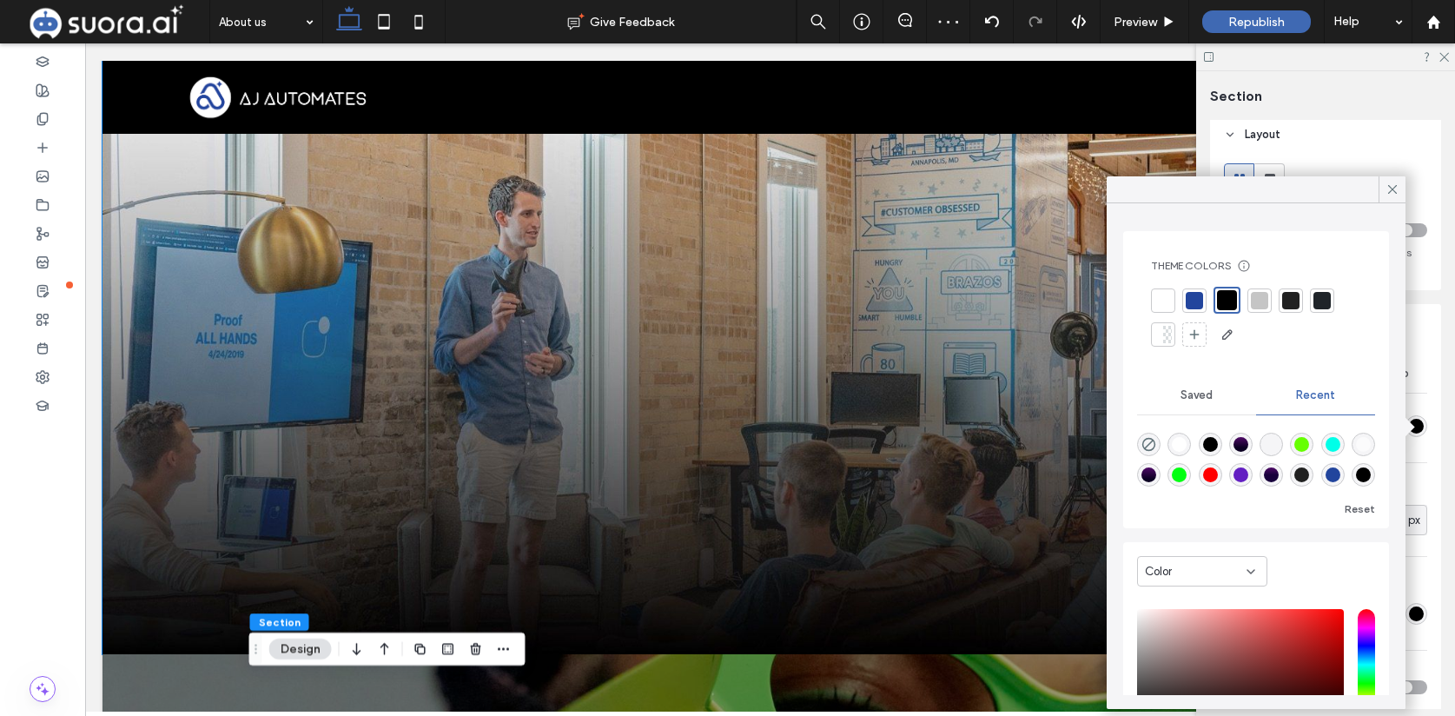
scroll to position [22, 0]
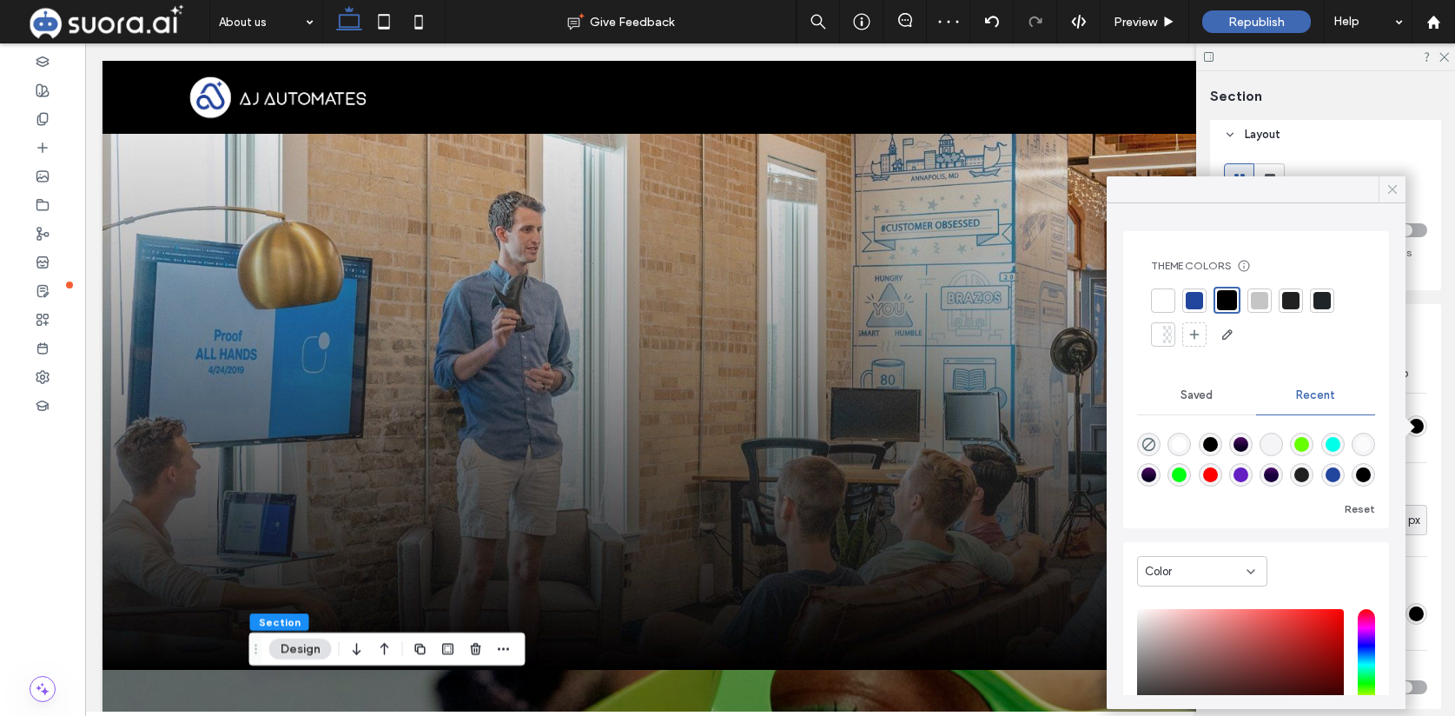
click at [1396, 192] on icon at bounding box center [1393, 190] width 16 height 16
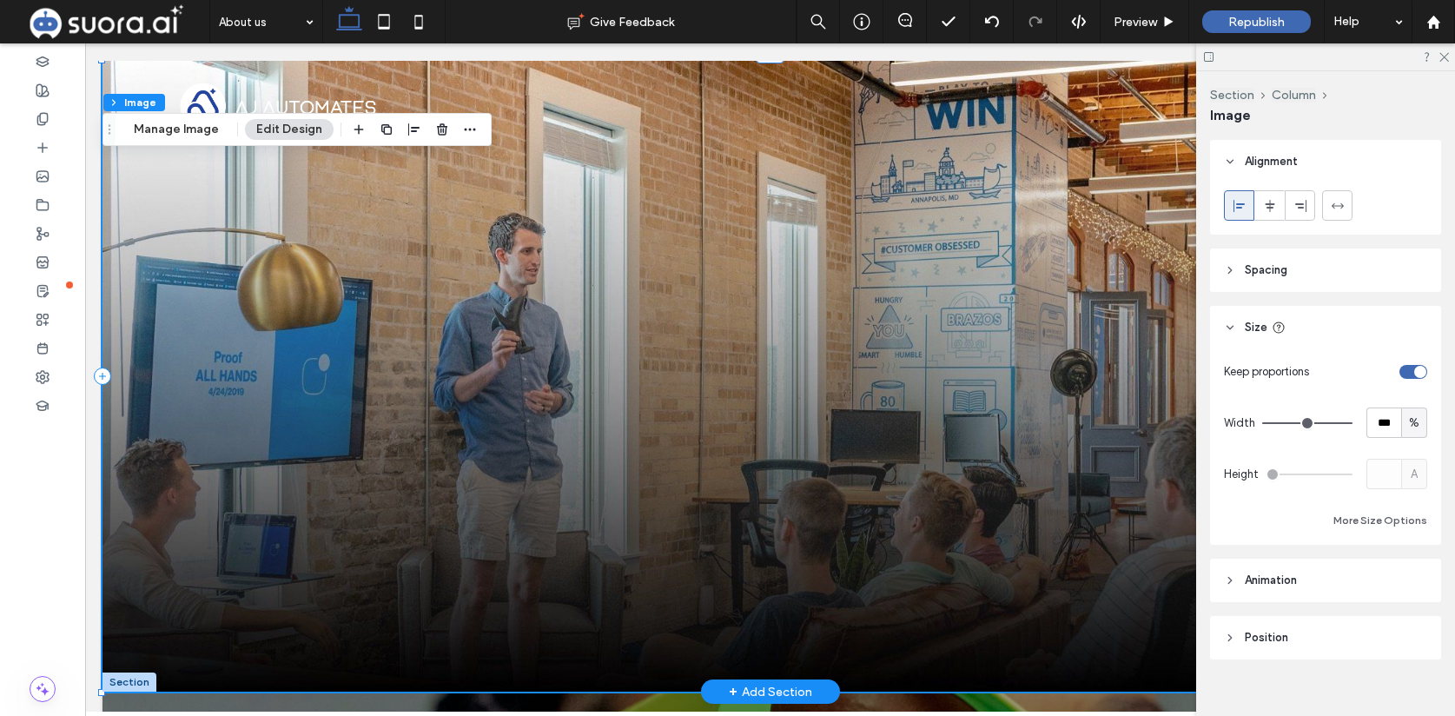
scroll to position [827, 0]
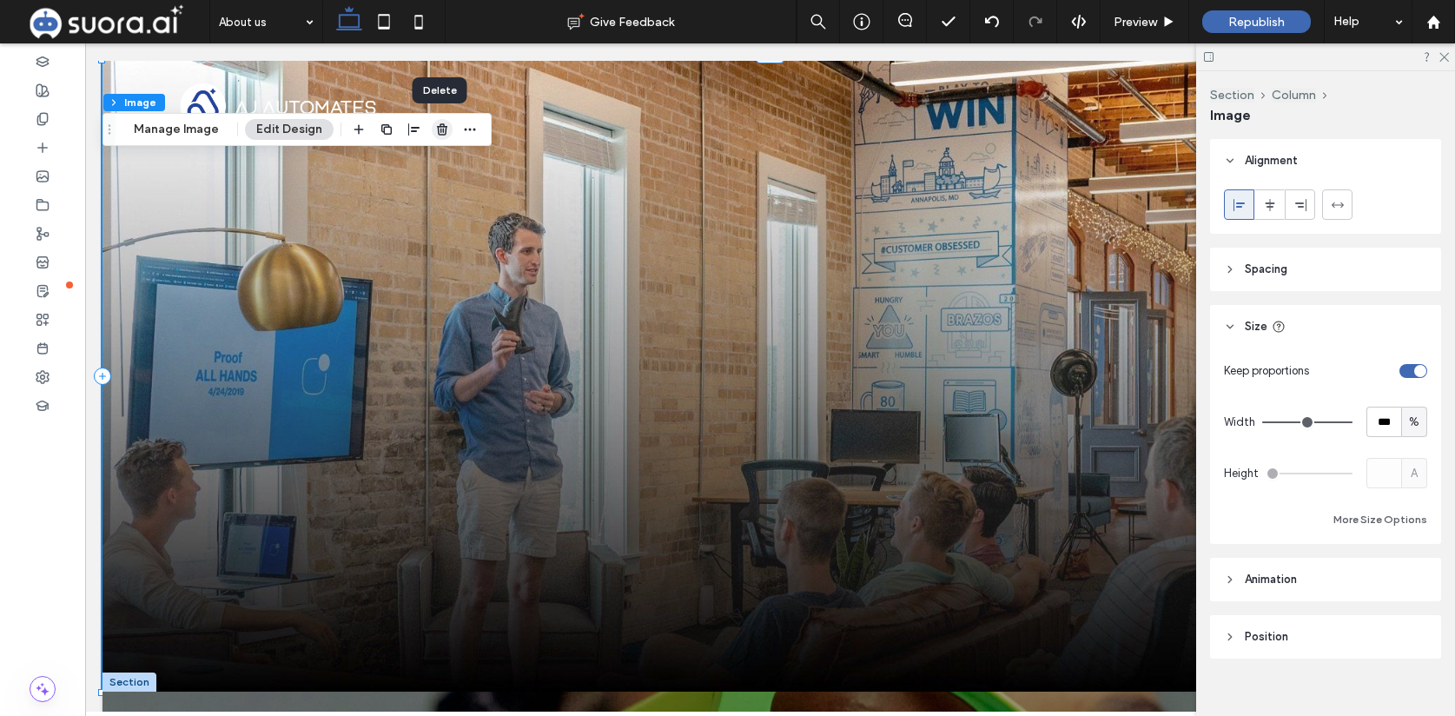
click at [439, 134] on icon "button" at bounding box center [442, 129] width 14 height 14
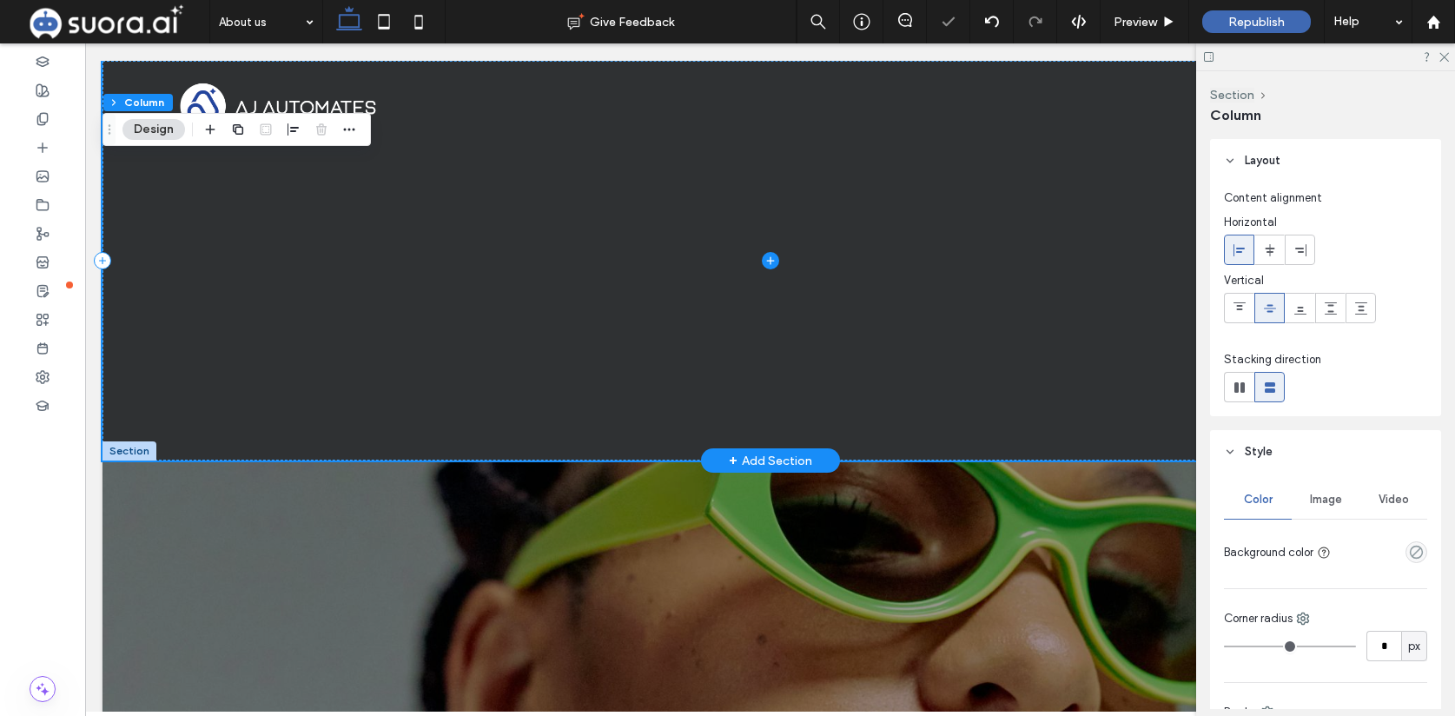
scroll to position [3, 0]
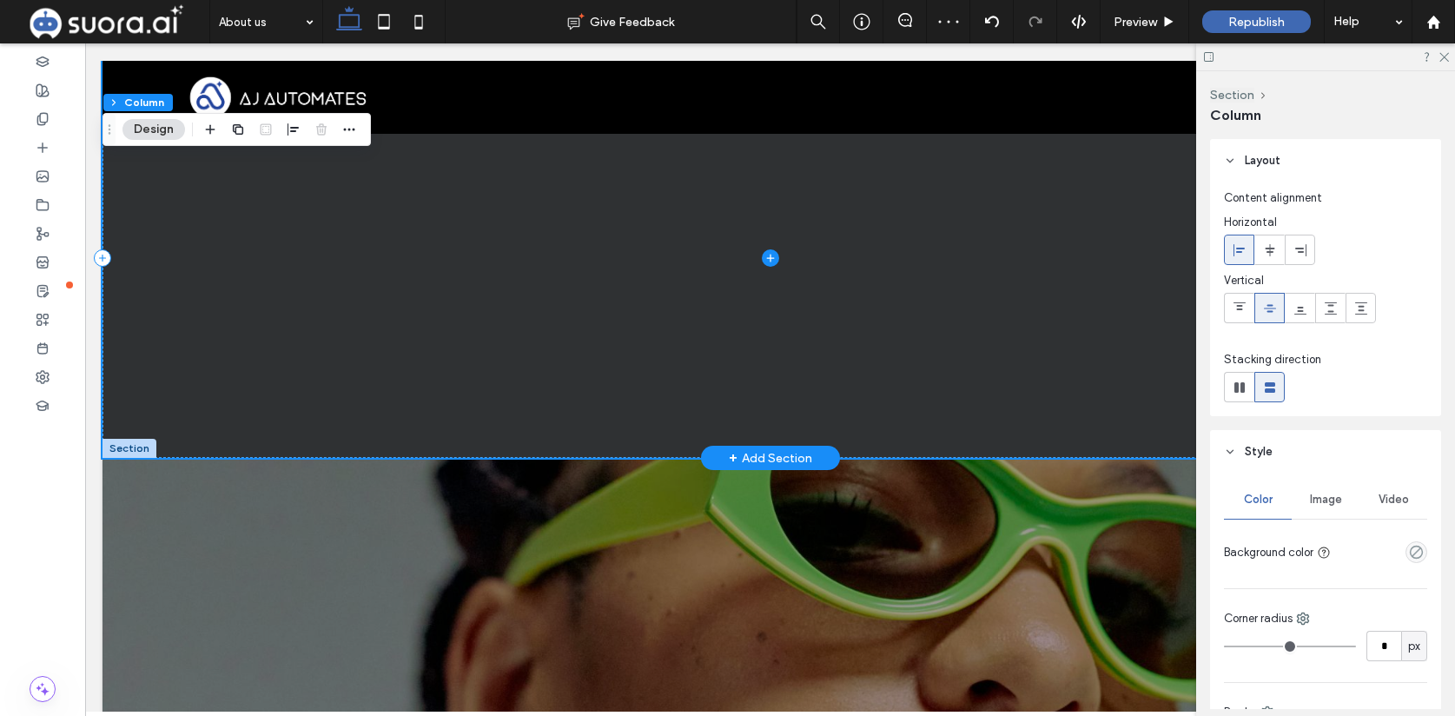
click at [577, 301] on span at bounding box center [770, 258] width 1335 height 400
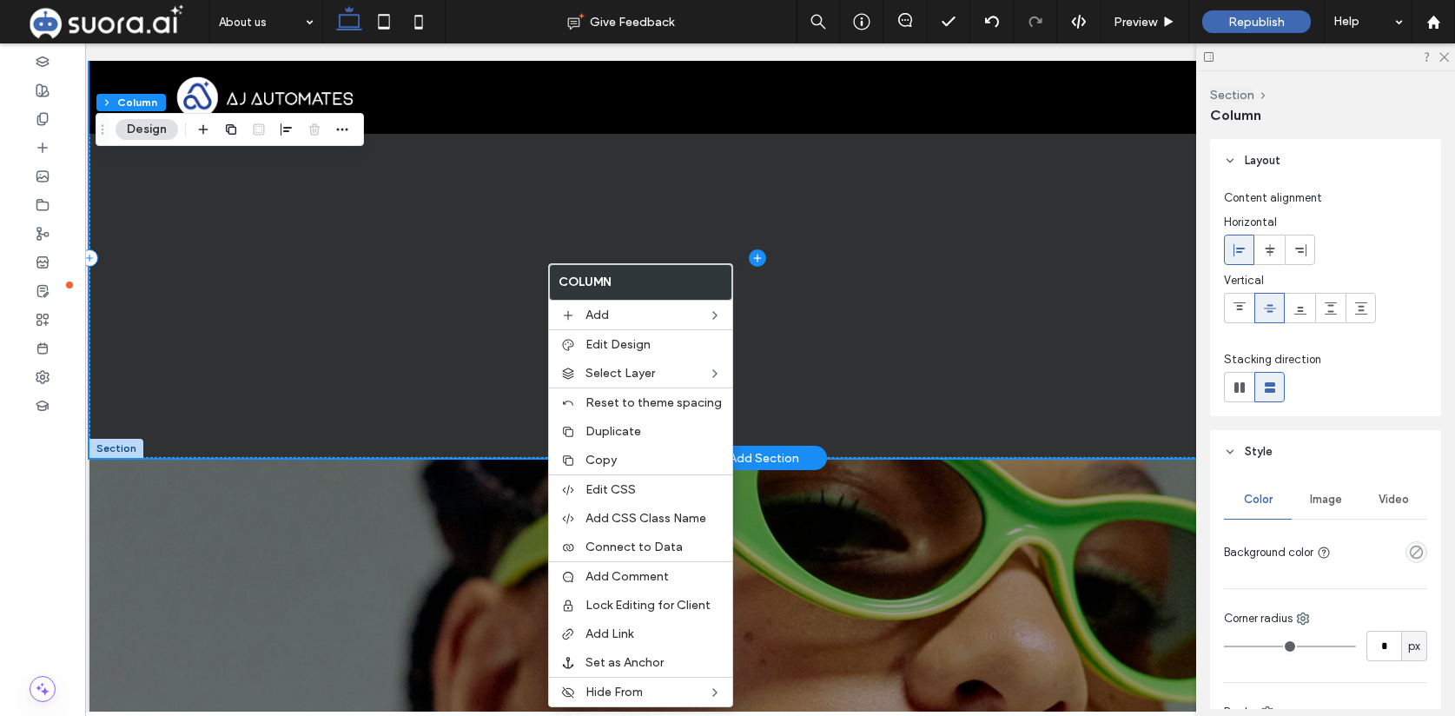
scroll to position [0, 15]
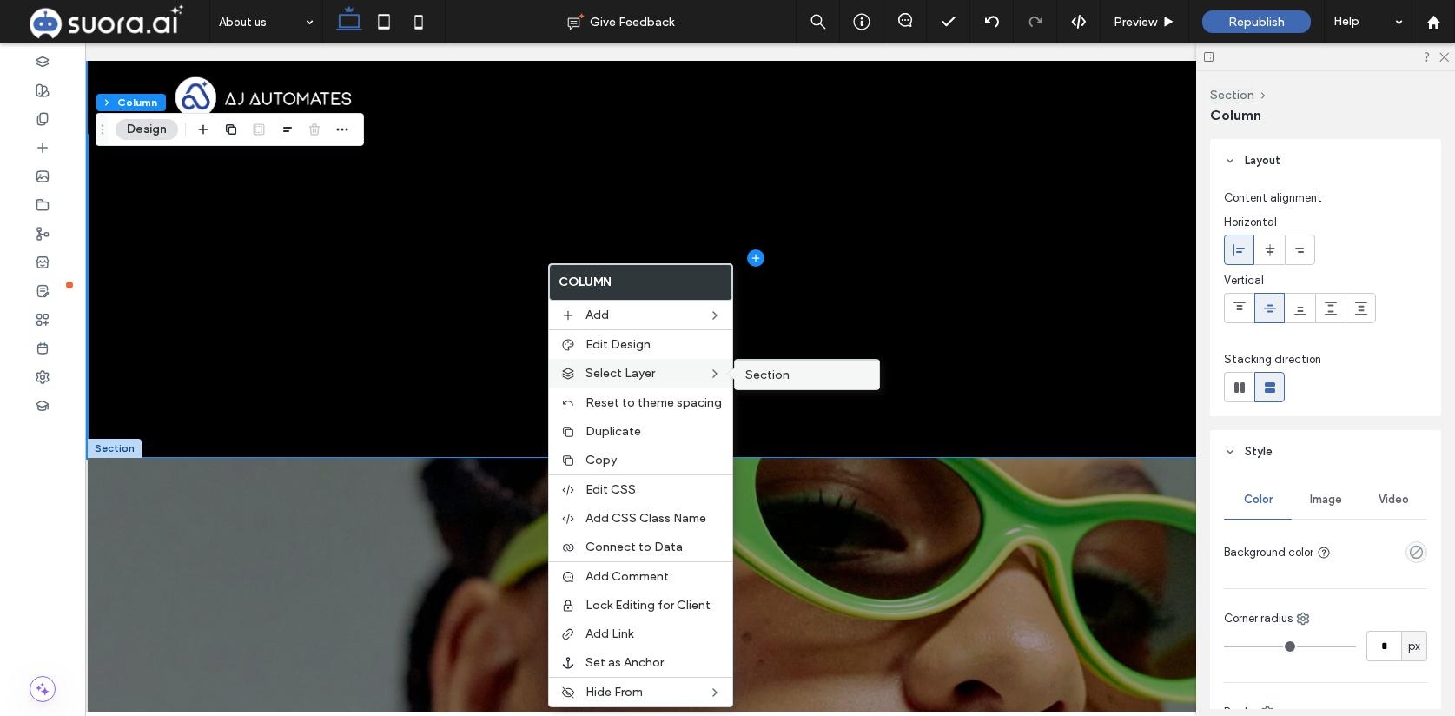
drag, startPoint x: 745, startPoint y: 377, endPoint x: 675, endPoint y: 334, distance: 82.7
click at [745, 377] on span "Section" at bounding box center [767, 374] width 44 height 15
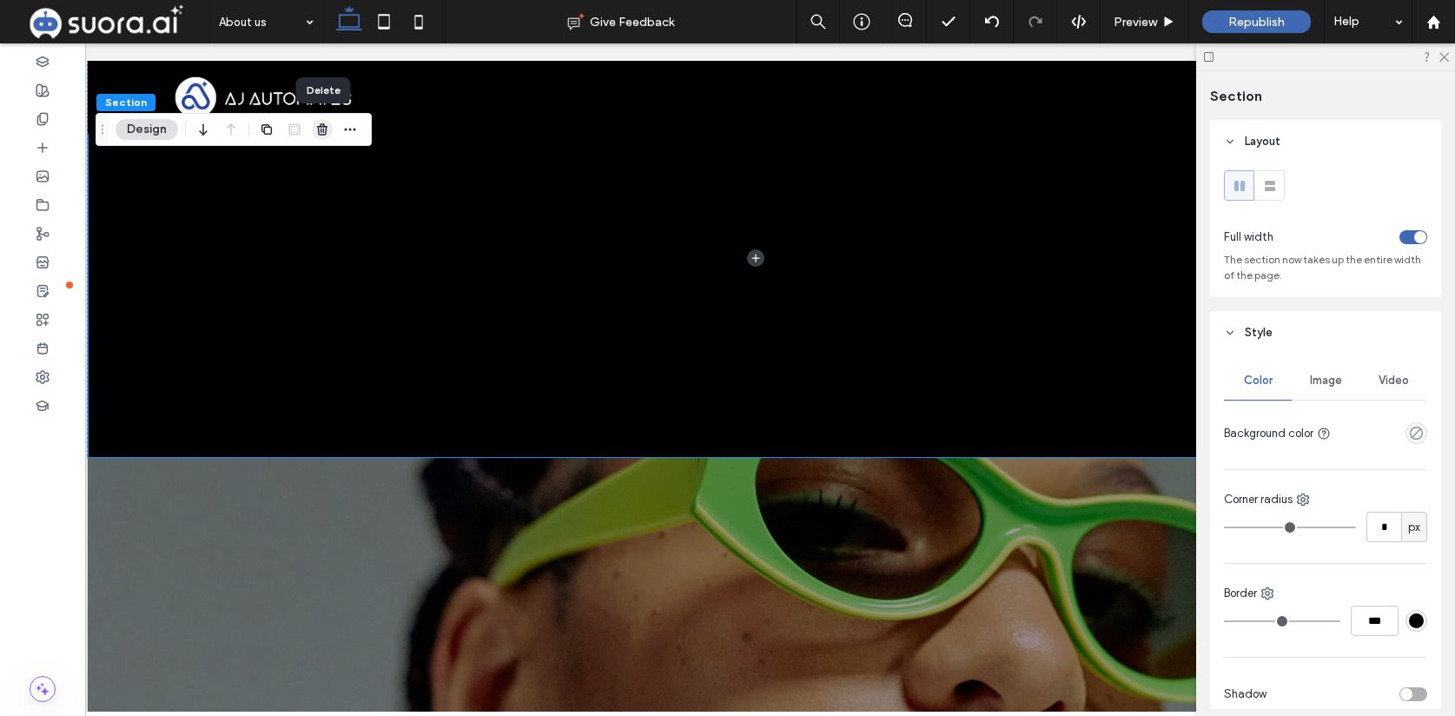
click at [321, 129] on use "button" at bounding box center [322, 128] width 10 height 11
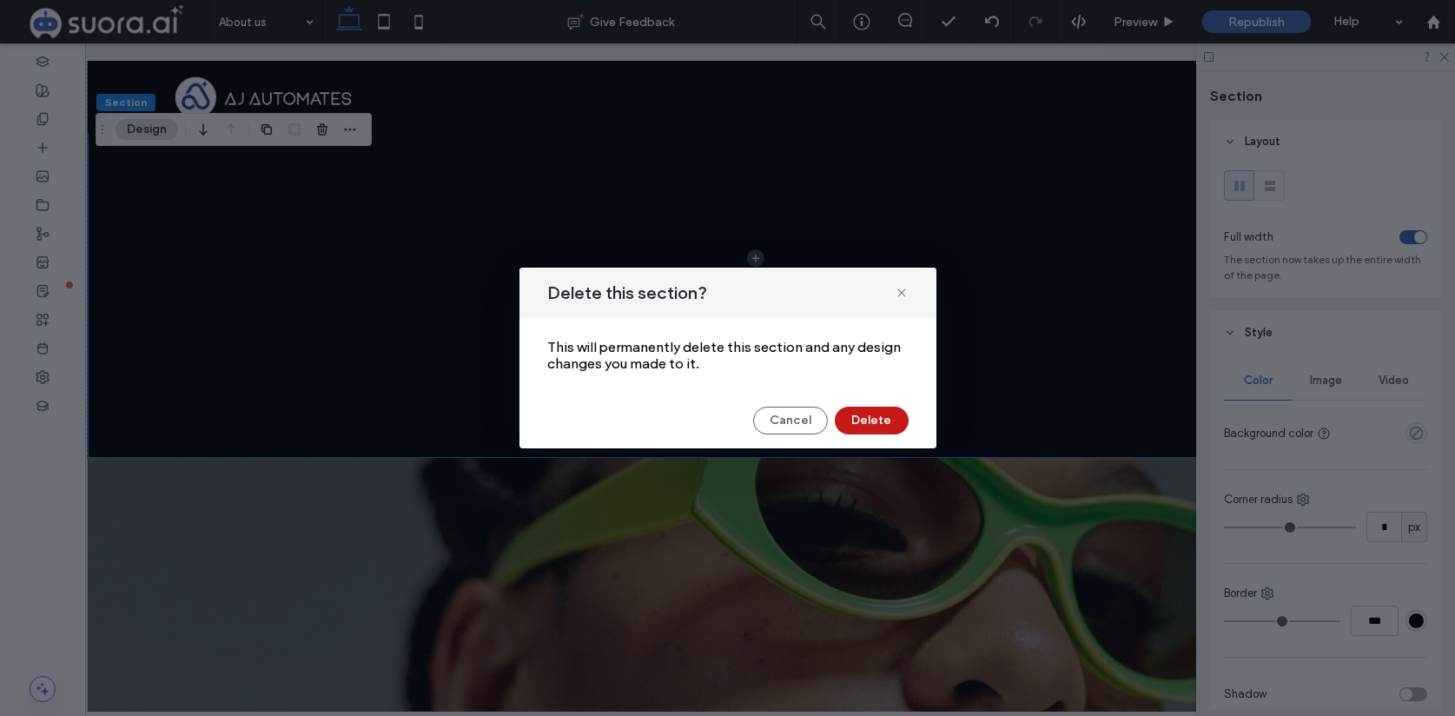
click at [877, 420] on button "Delete" at bounding box center [872, 421] width 74 height 28
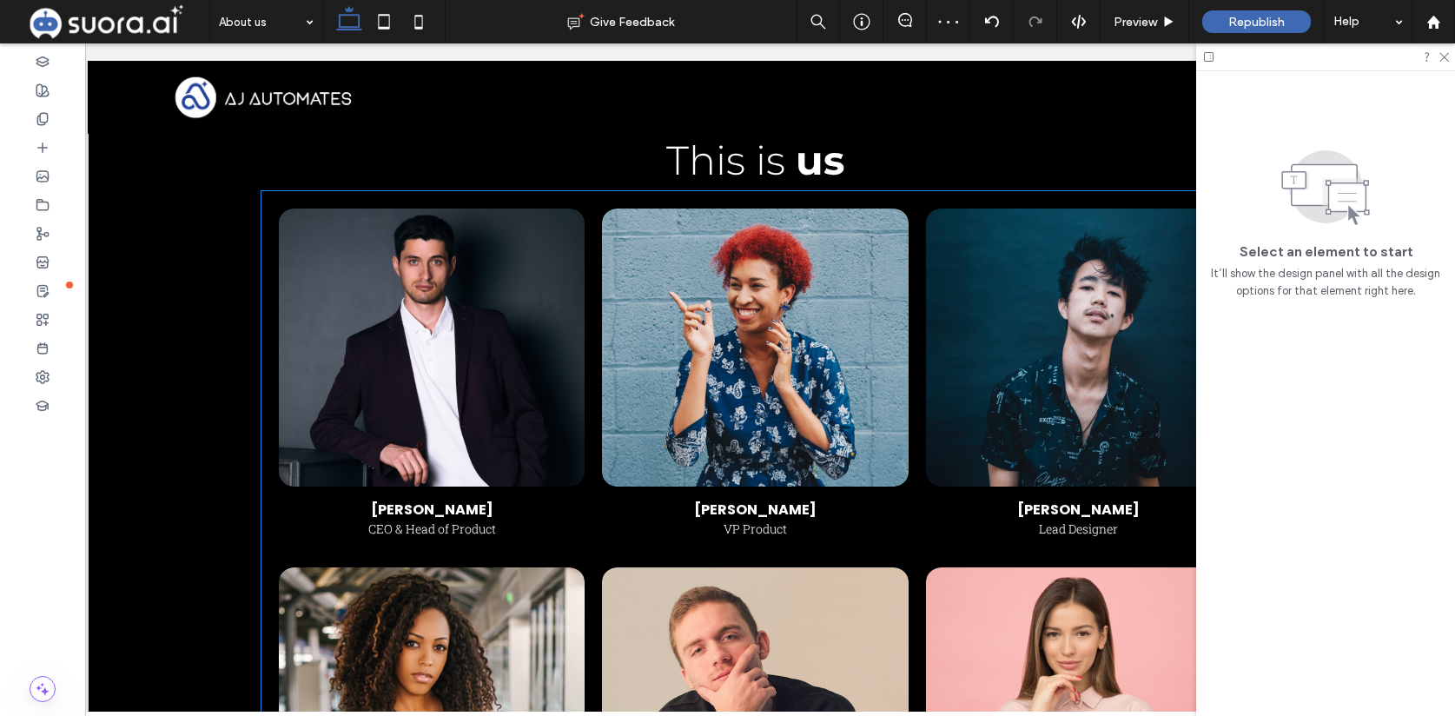
scroll to position [825, 0]
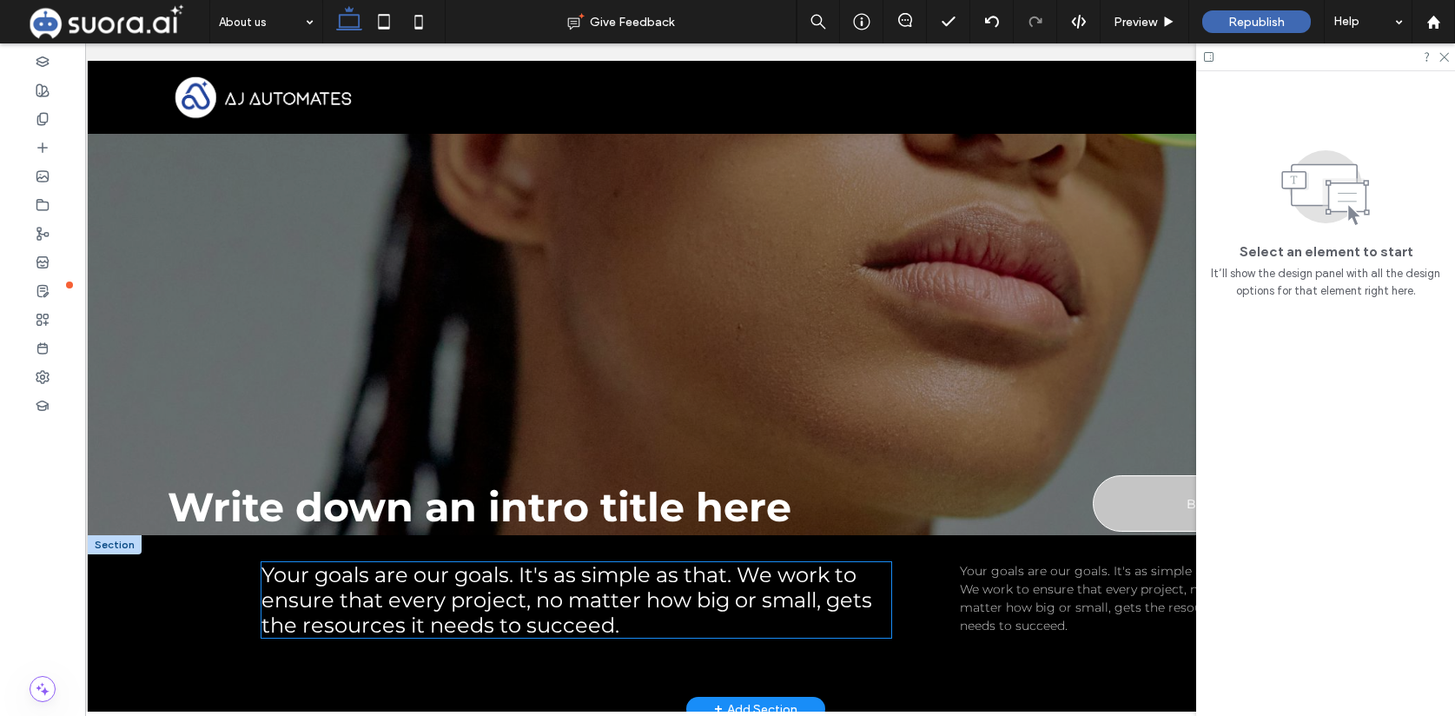
scroll to position [0, 14]
click at [569, 585] on span "Your goals are our goals. It's as simple as that. We work to ensure that every …" at bounding box center [567, 600] width 611 height 76
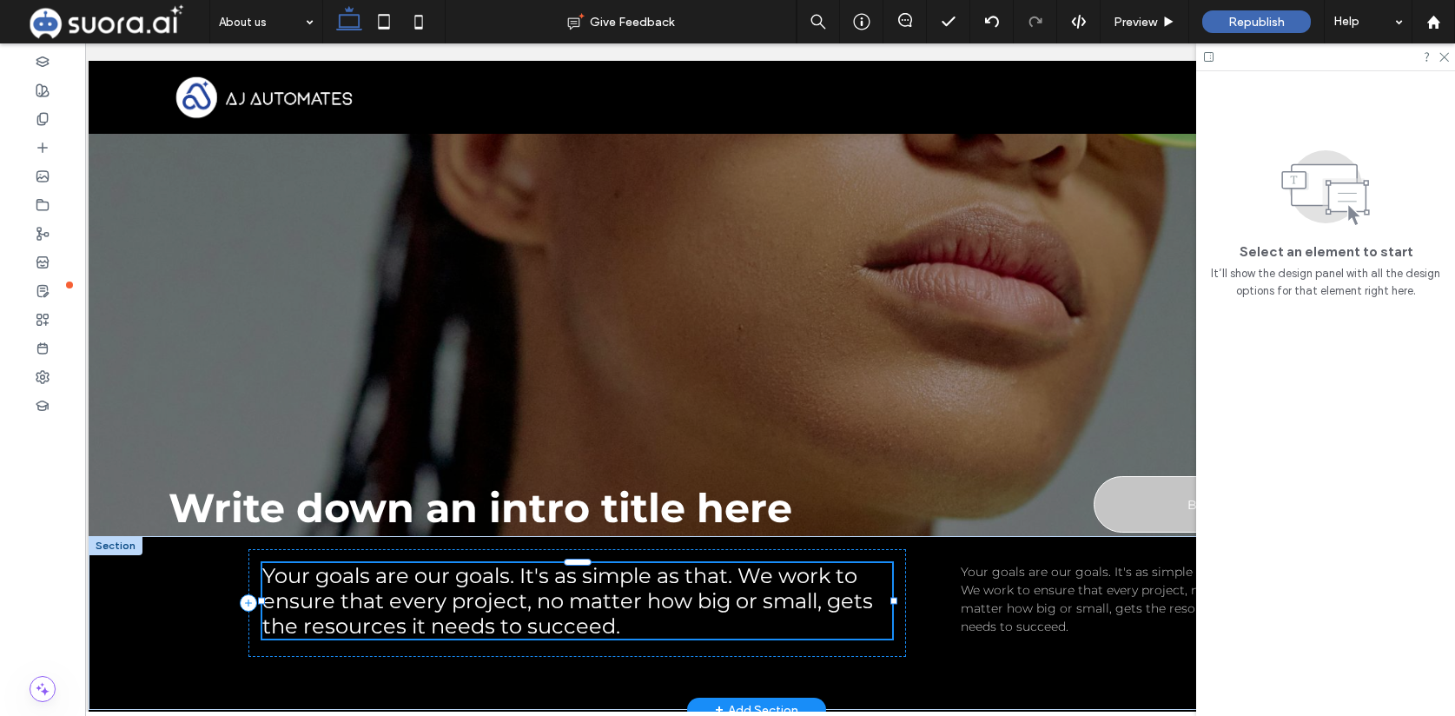
scroll to position [165, 0]
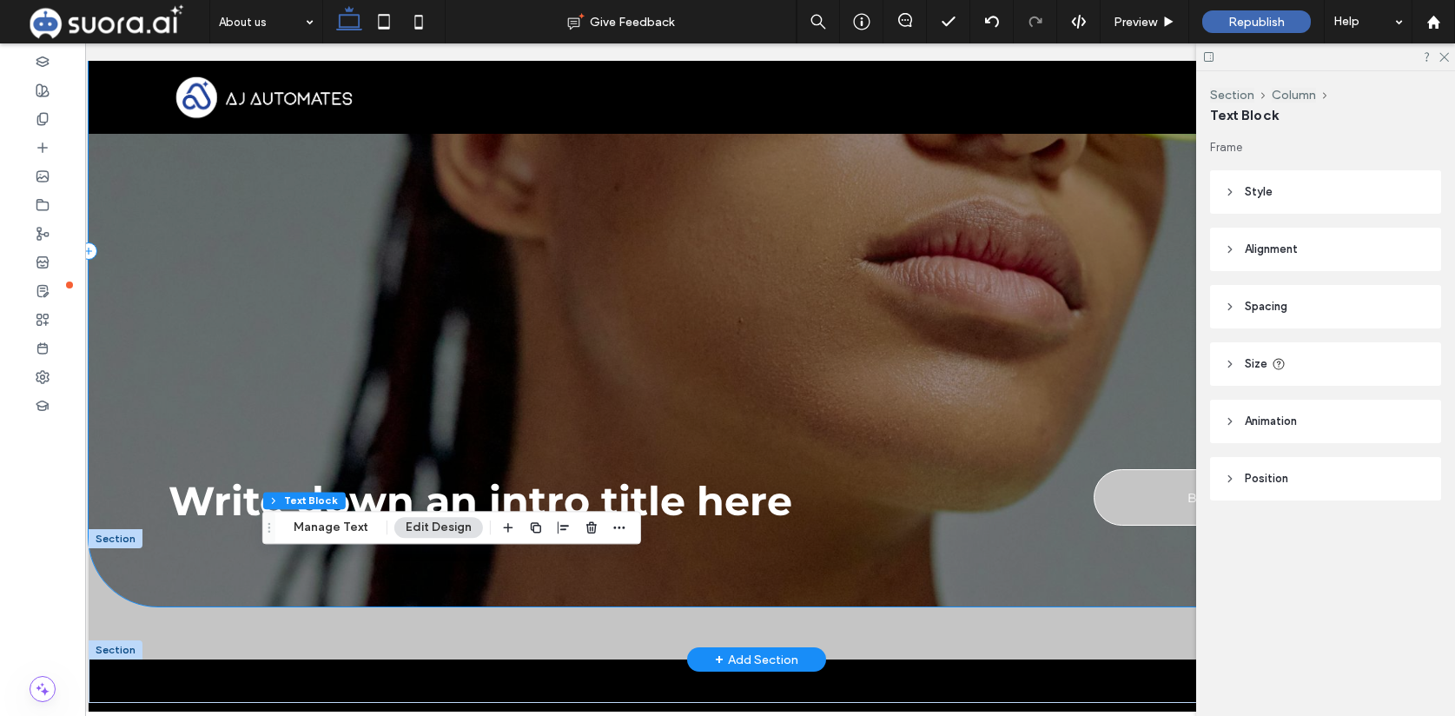
click at [850, 451] on div "Write down an intro title here Book now" at bounding box center [756, 251] width 1335 height 711
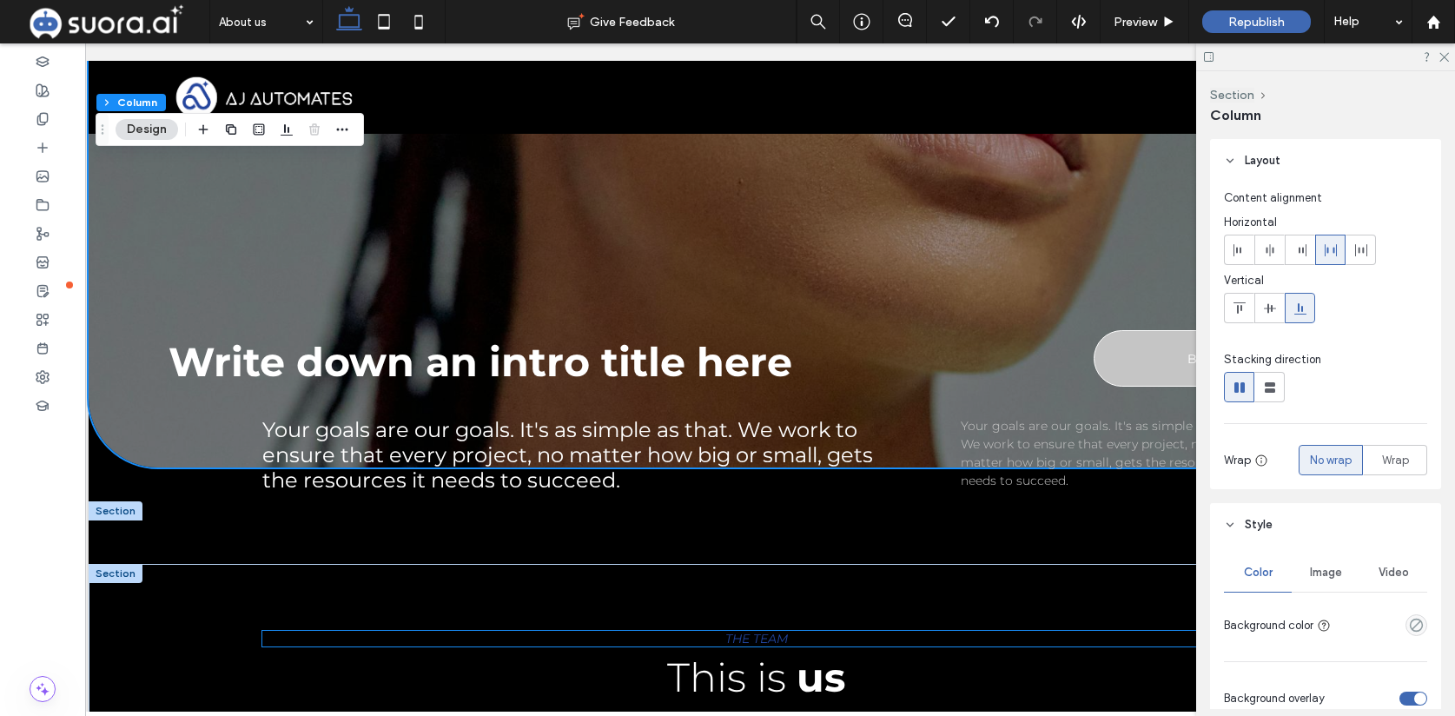
scroll to position [294, 0]
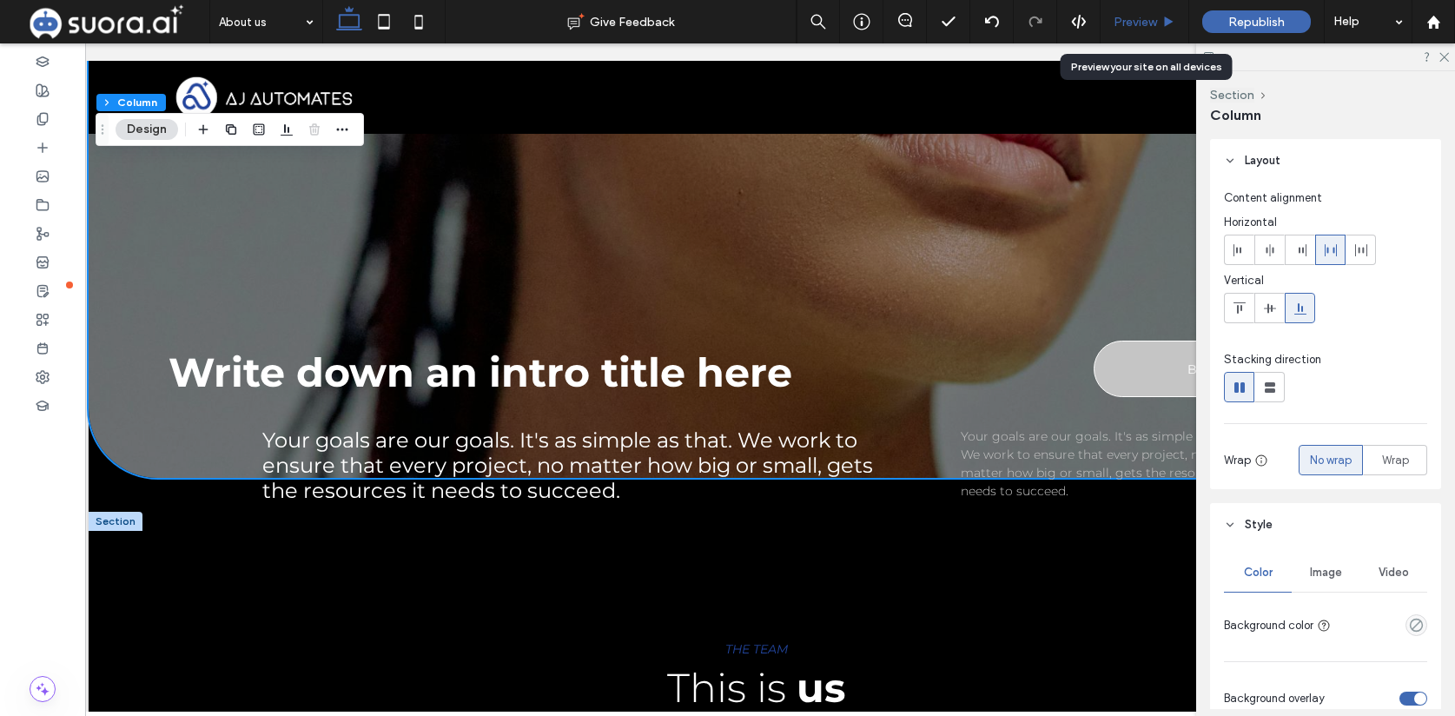
click at [1142, 30] on div "Preview" at bounding box center [1145, 21] width 89 height 43
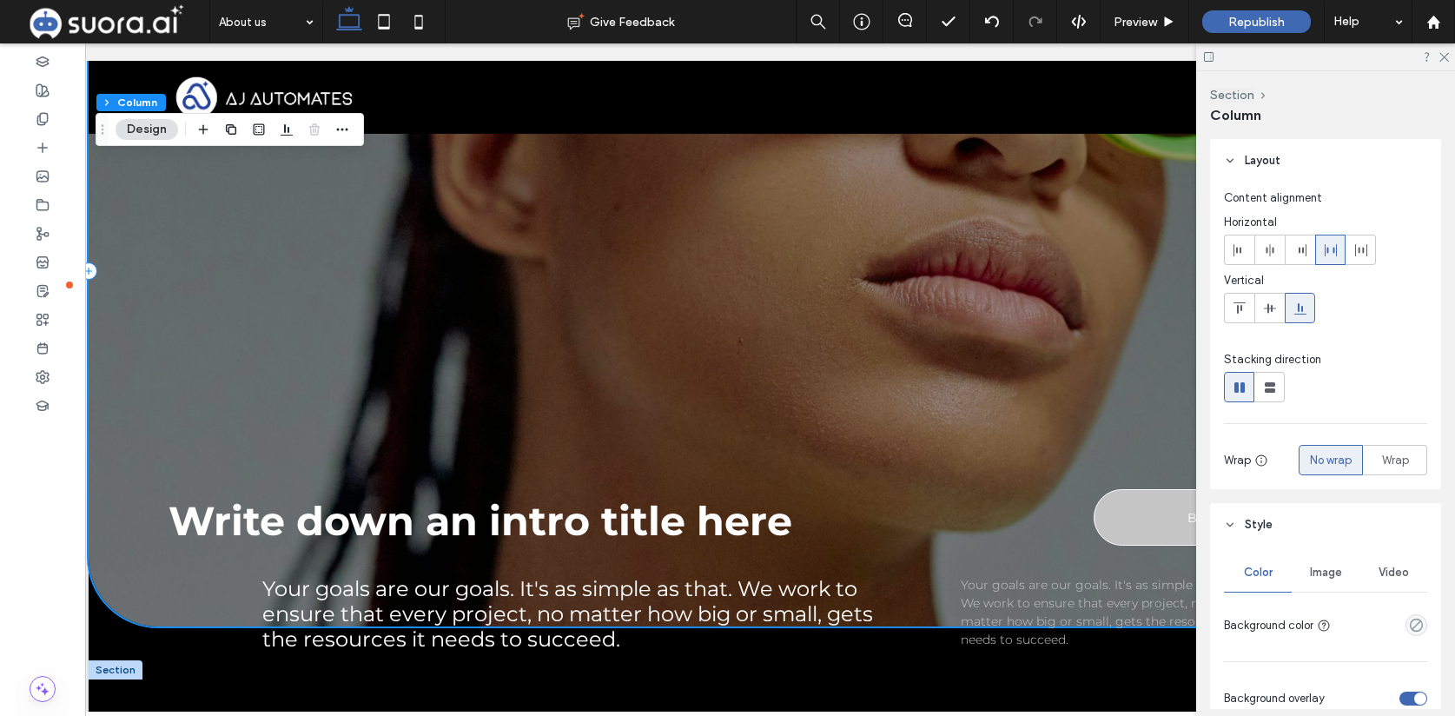
scroll to position [147, 0]
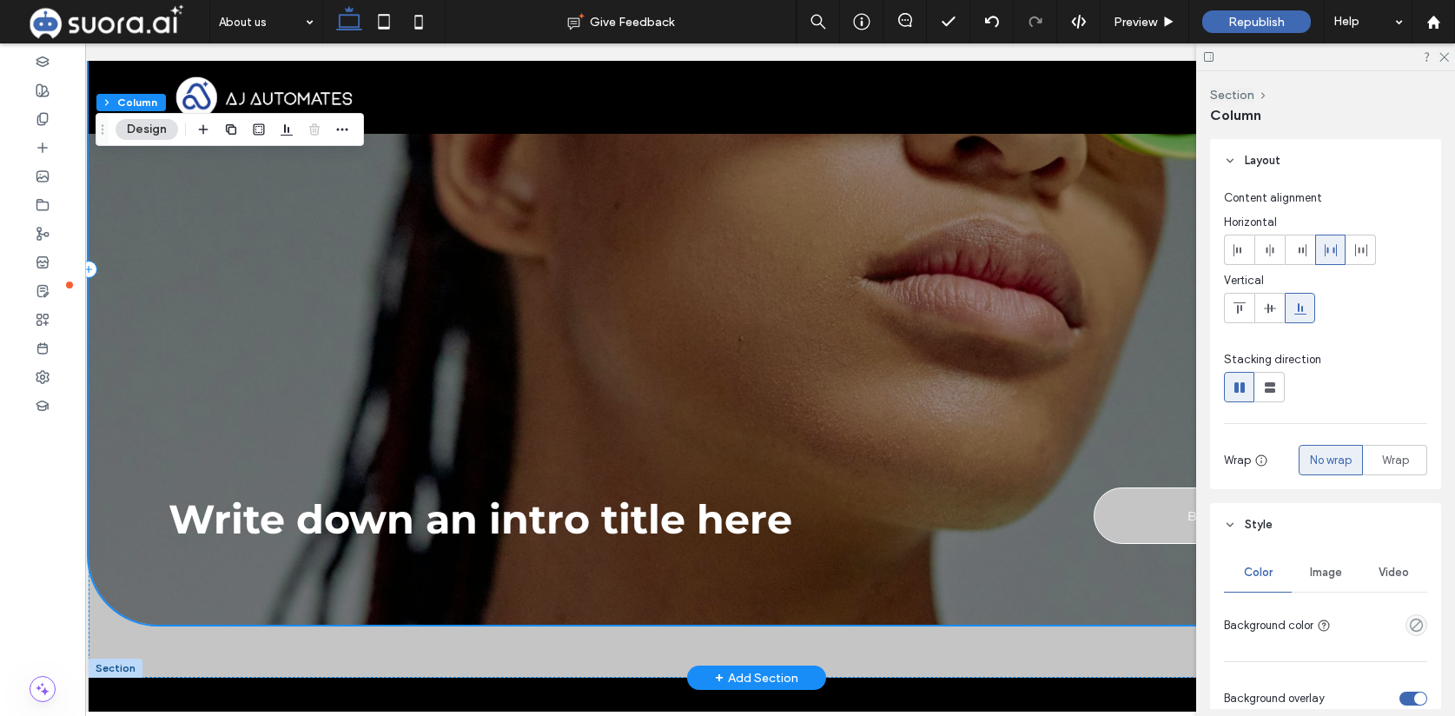
click at [869, 281] on div "Write down an intro title here Book now" at bounding box center [756, 269] width 1335 height 711
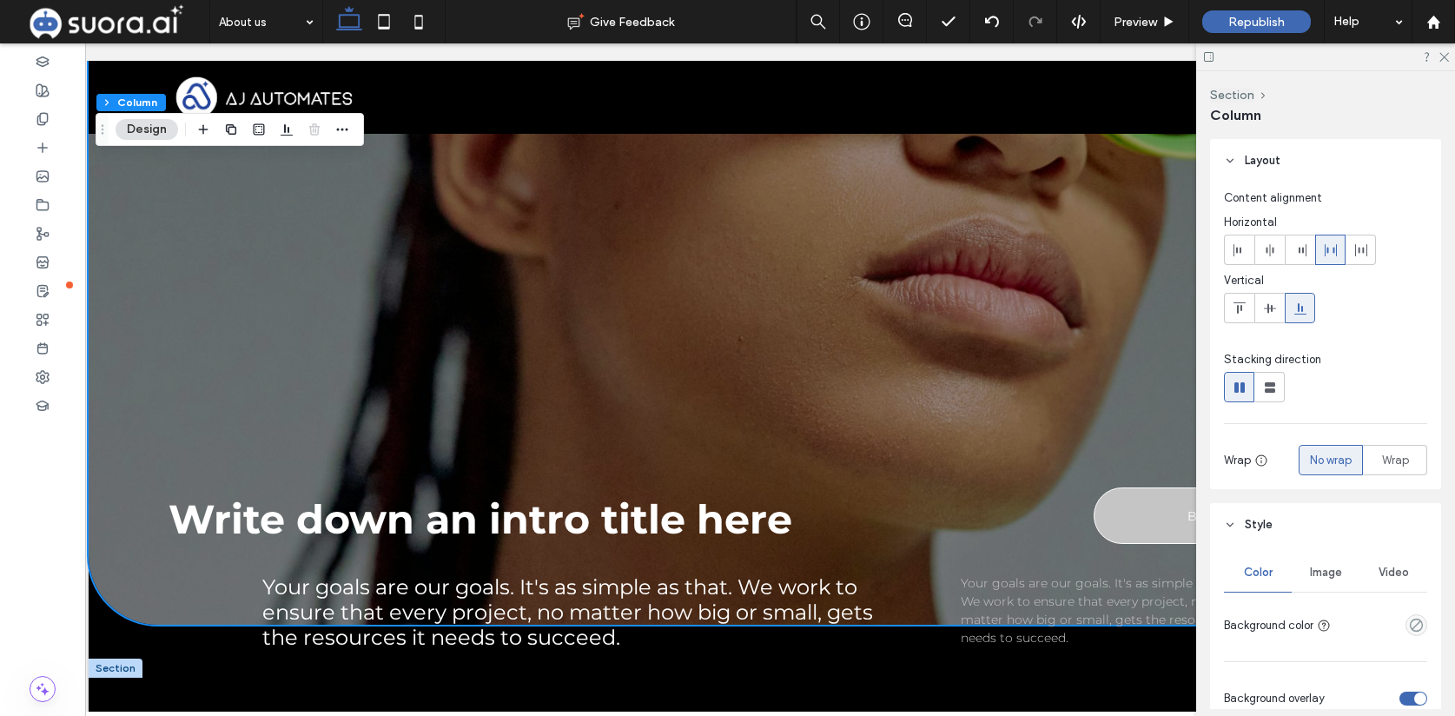
click at [152, 131] on button "Design" at bounding box center [147, 129] width 63 height 21
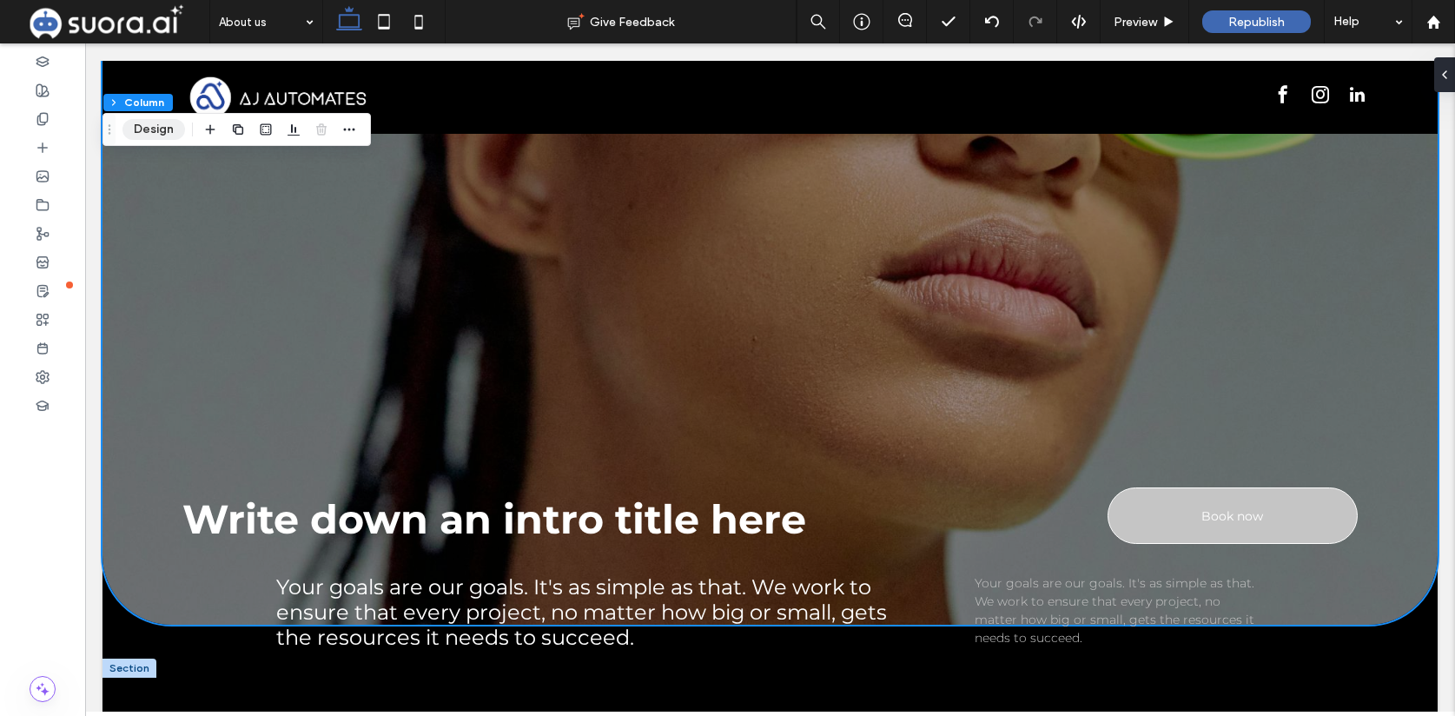
scroll to position [0, 0]
click at [168, 126] on button "Design" at bounding box center [153, 129] width 63 height 21
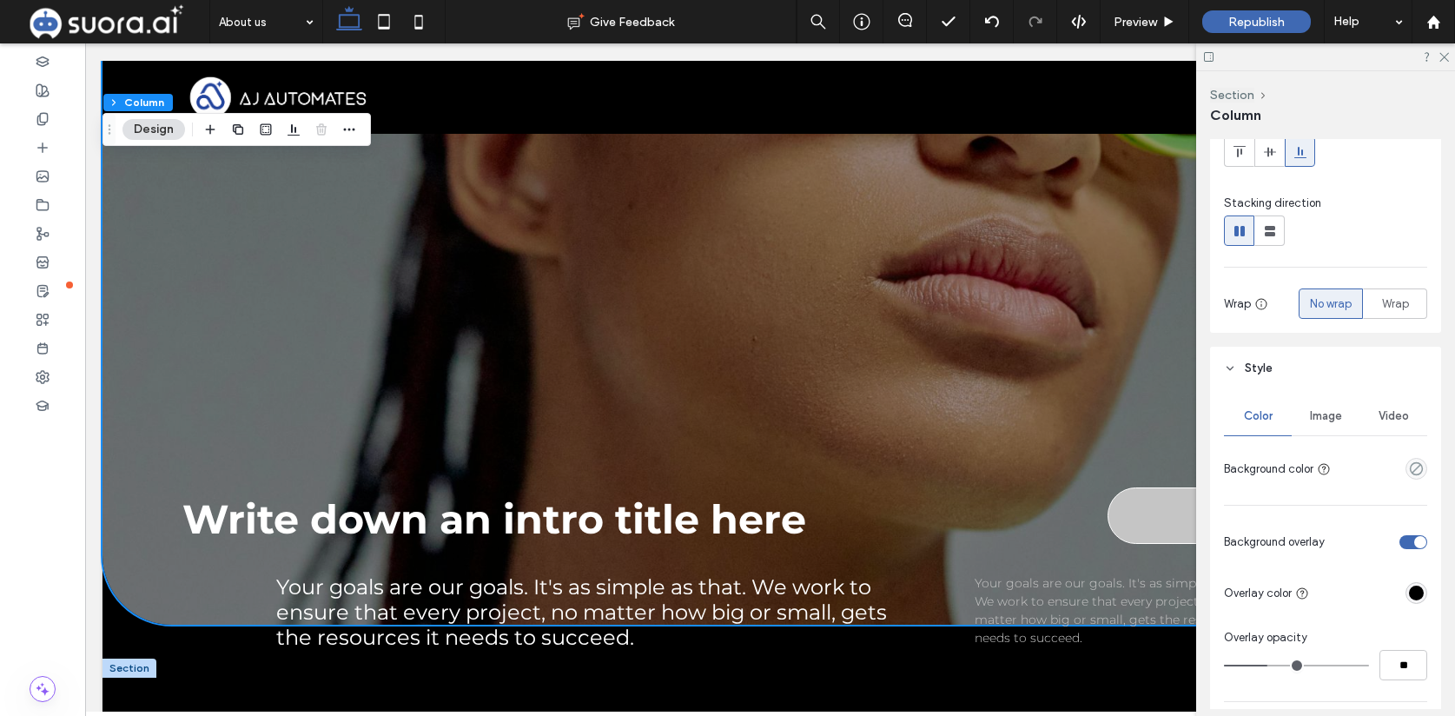
scroll to position [161, 0]
click at [1320, 415] on span "Image" at bounding box center [1326, 412] width 32 height 14
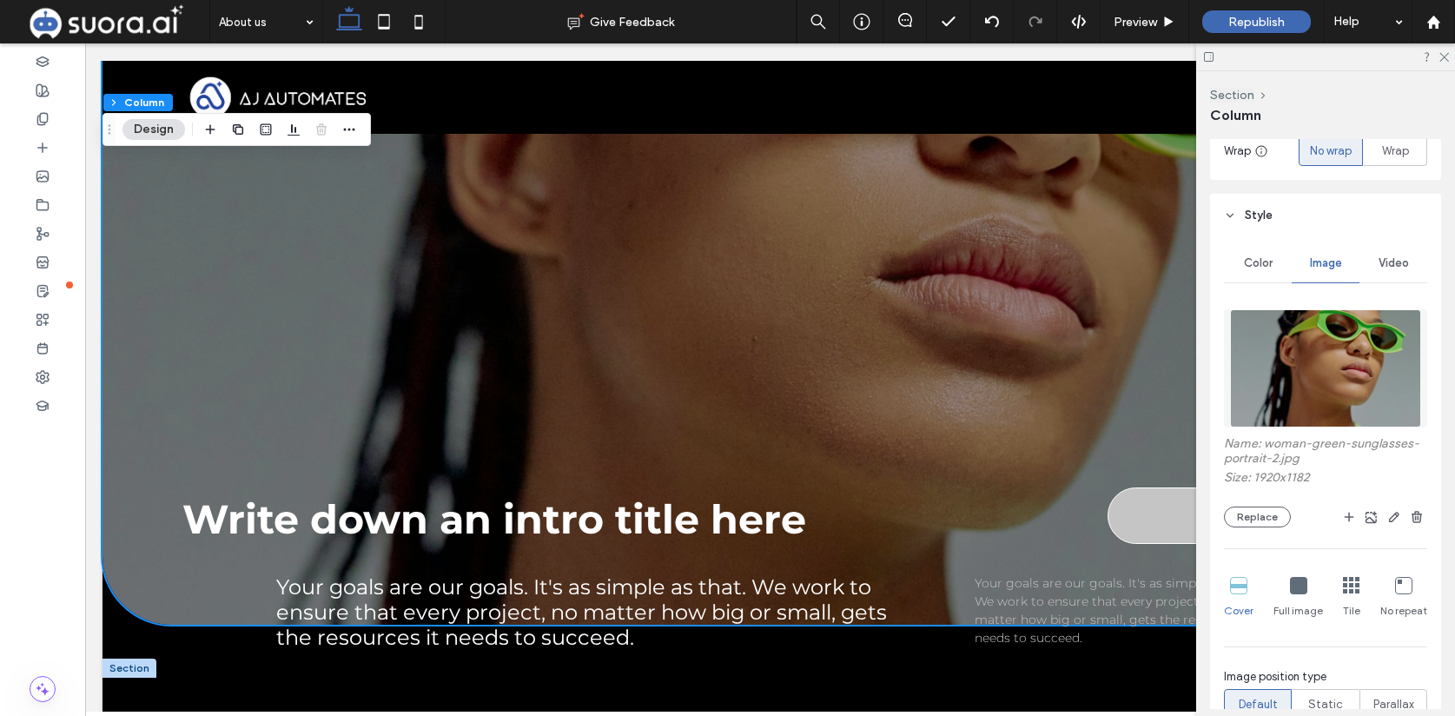
scroll to position [312, 0]
click at [1249, 518] on button "Replace" at bounding box center [1257, 514] width 67 height 21
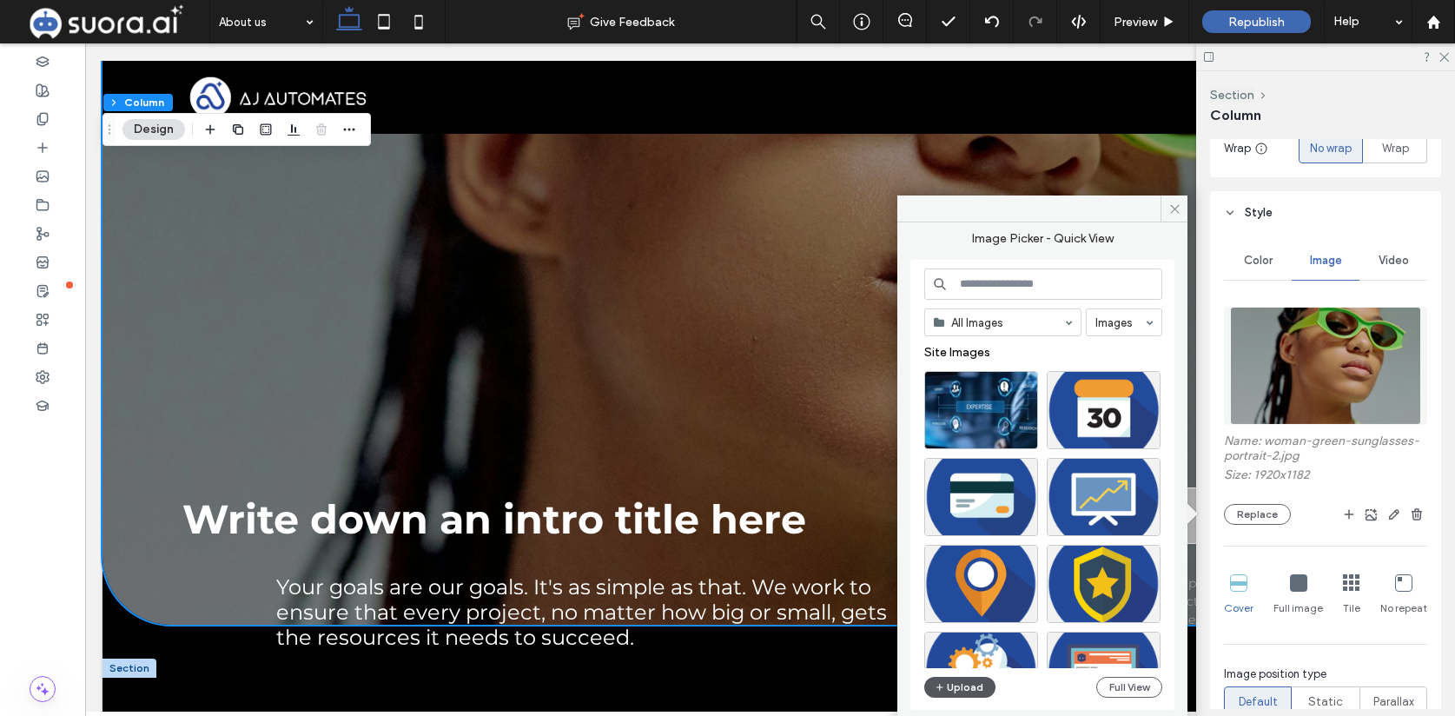
click at [956, 685] on button "Upload" at bounding box center [959, 687] width 71 height 21
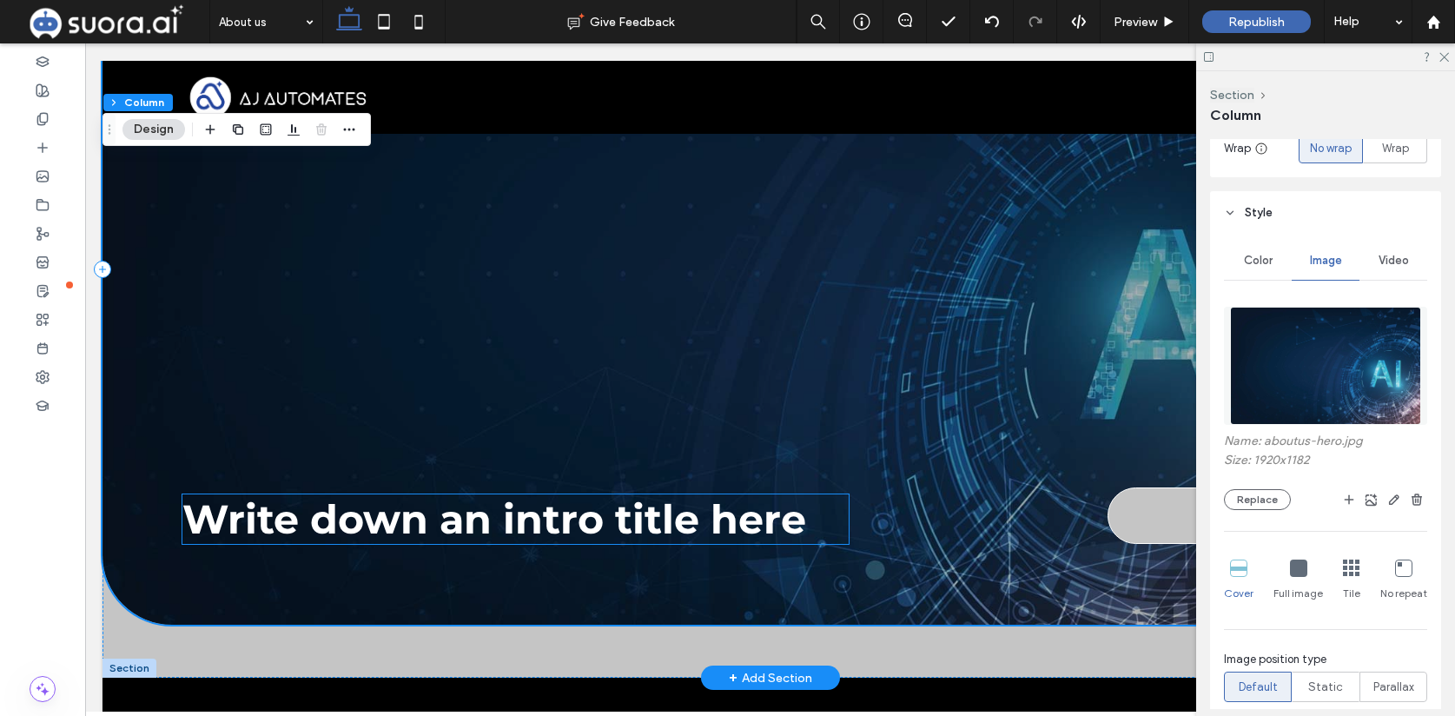
scroll to position [145, 0]
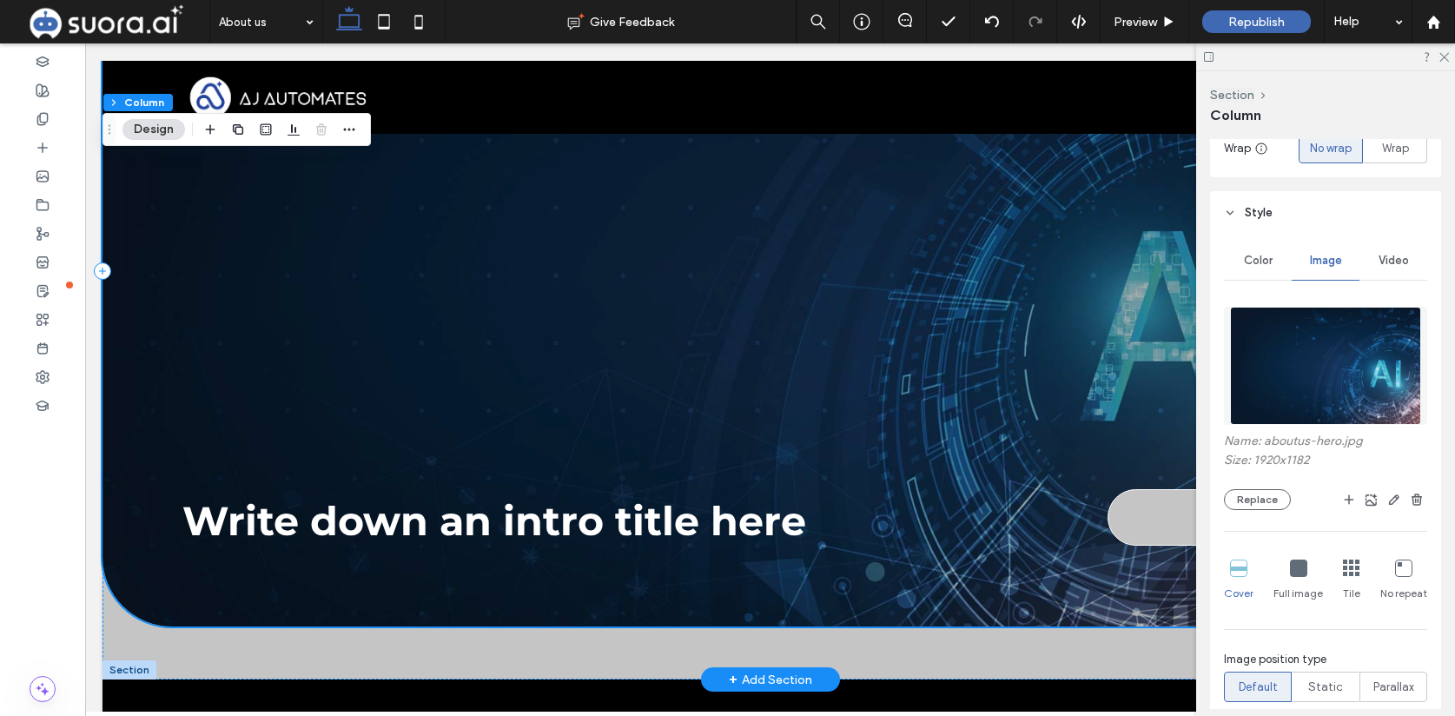
click at [484, 583] on div "Write down an intro title here Book now" at bounding box center [770, 271] width 1335 height 711
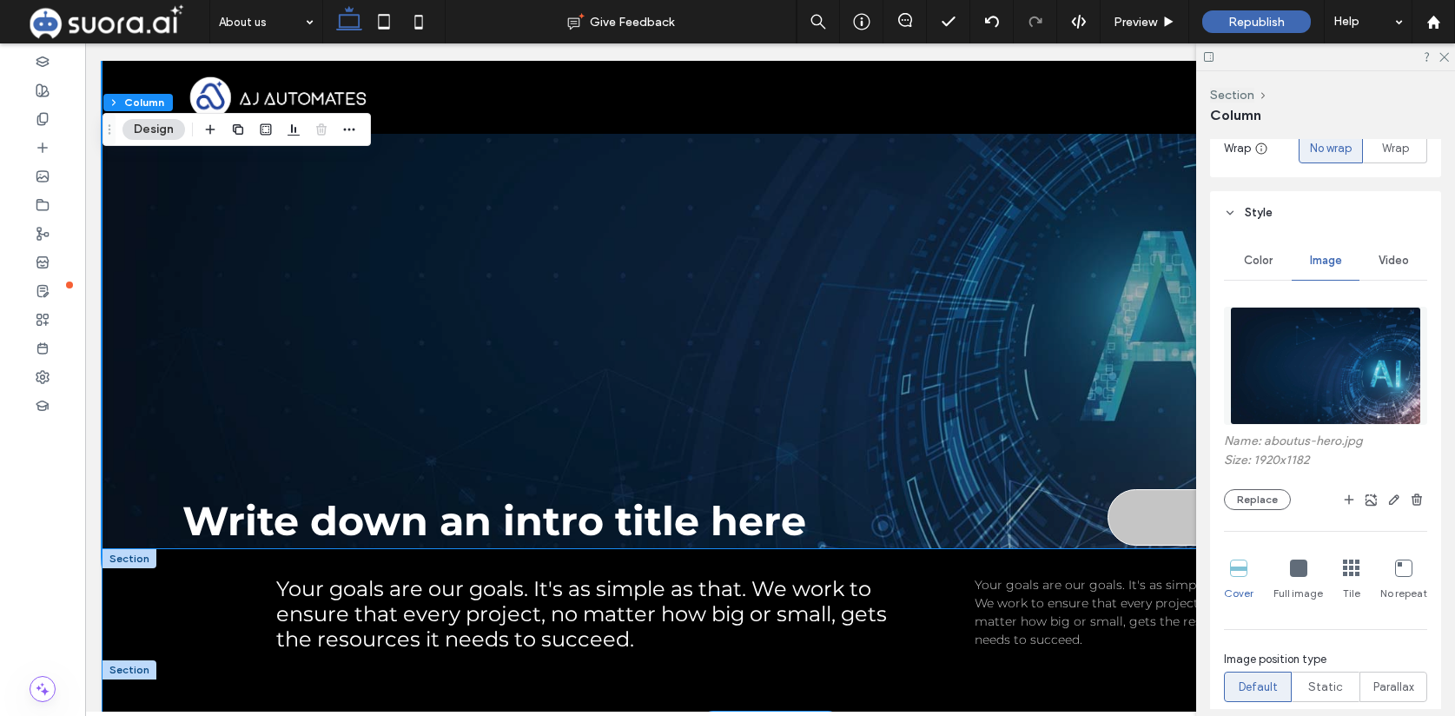
click at [211, 604] on div "Your goals are our goals. It's as simple as that. We work to ensure that every …" at bounding box center [770, 636] width 1335 height 174
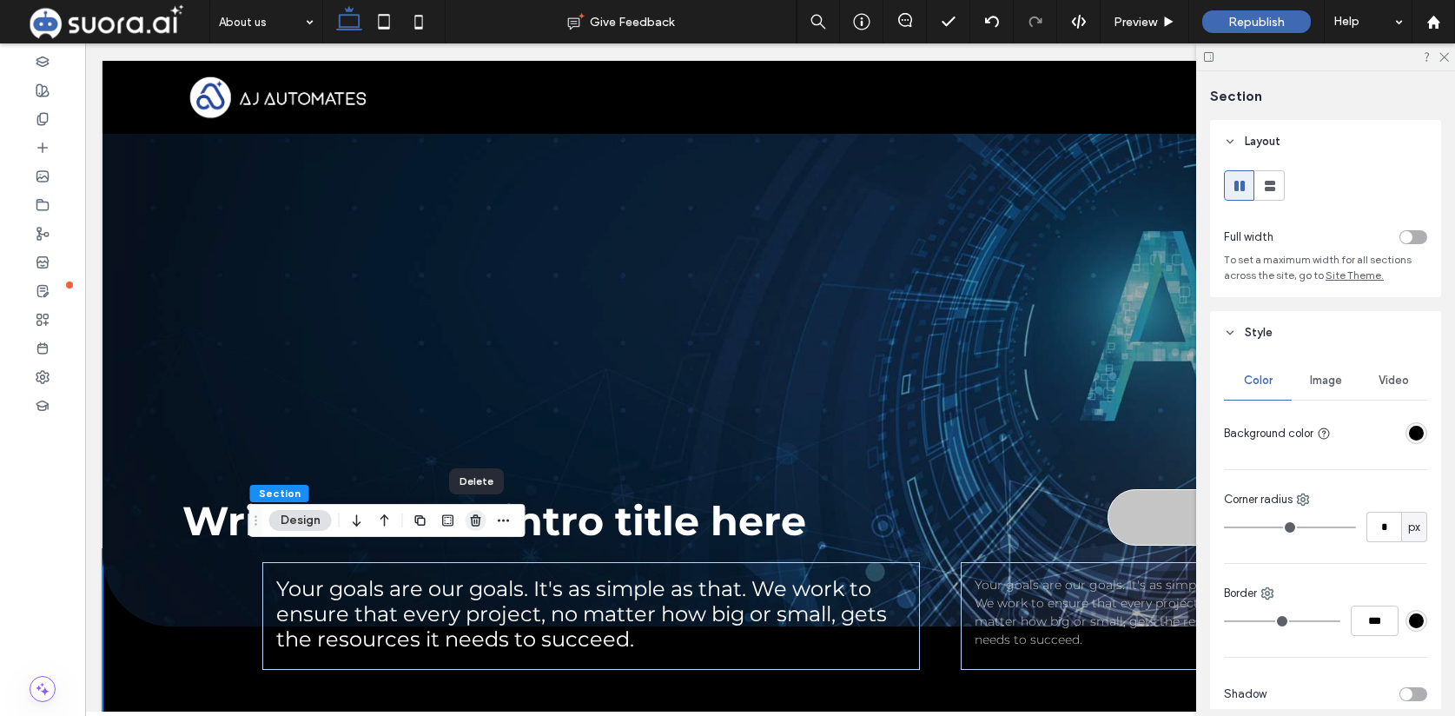
click at [475, 520] on icon "button" at bounding box center [476, 520] width 14 height 14
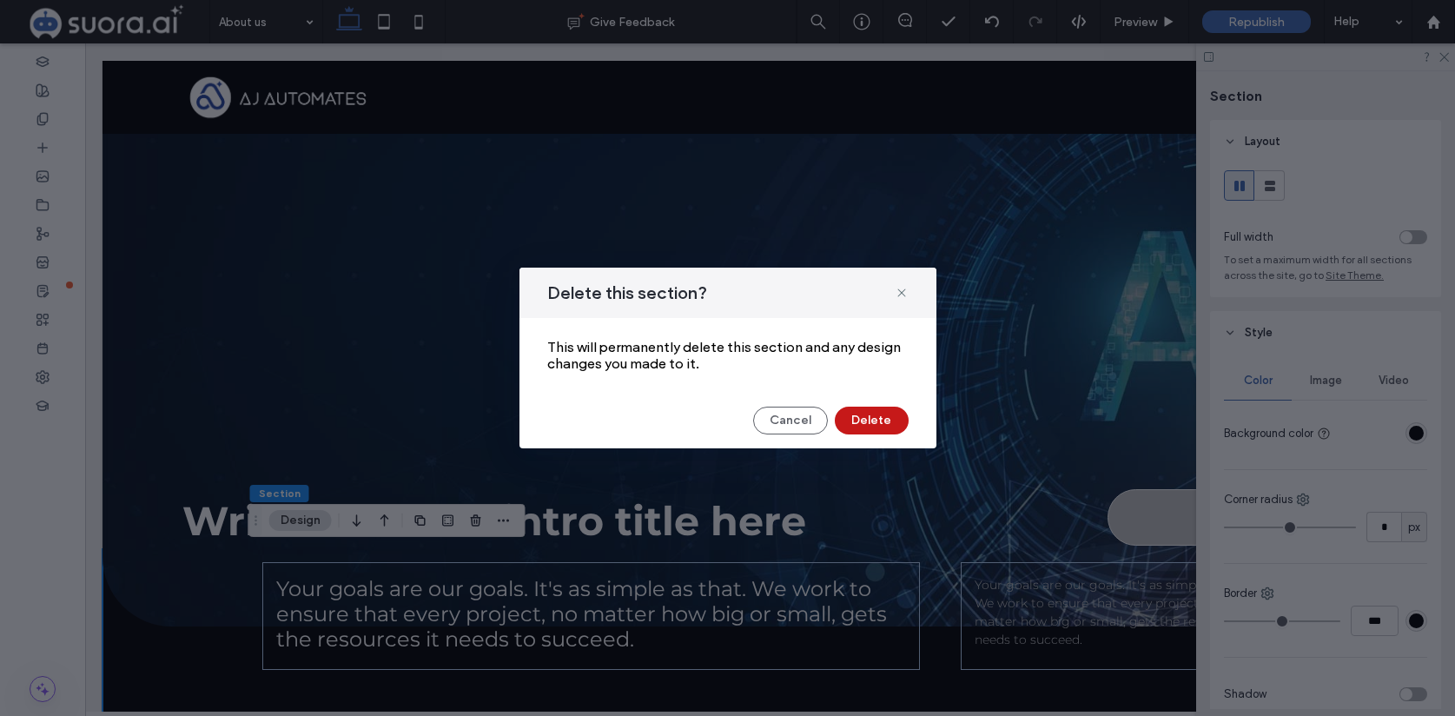
click at [878, 421] on button "Delete" at bounding box center [872, 421] width 74 height 28
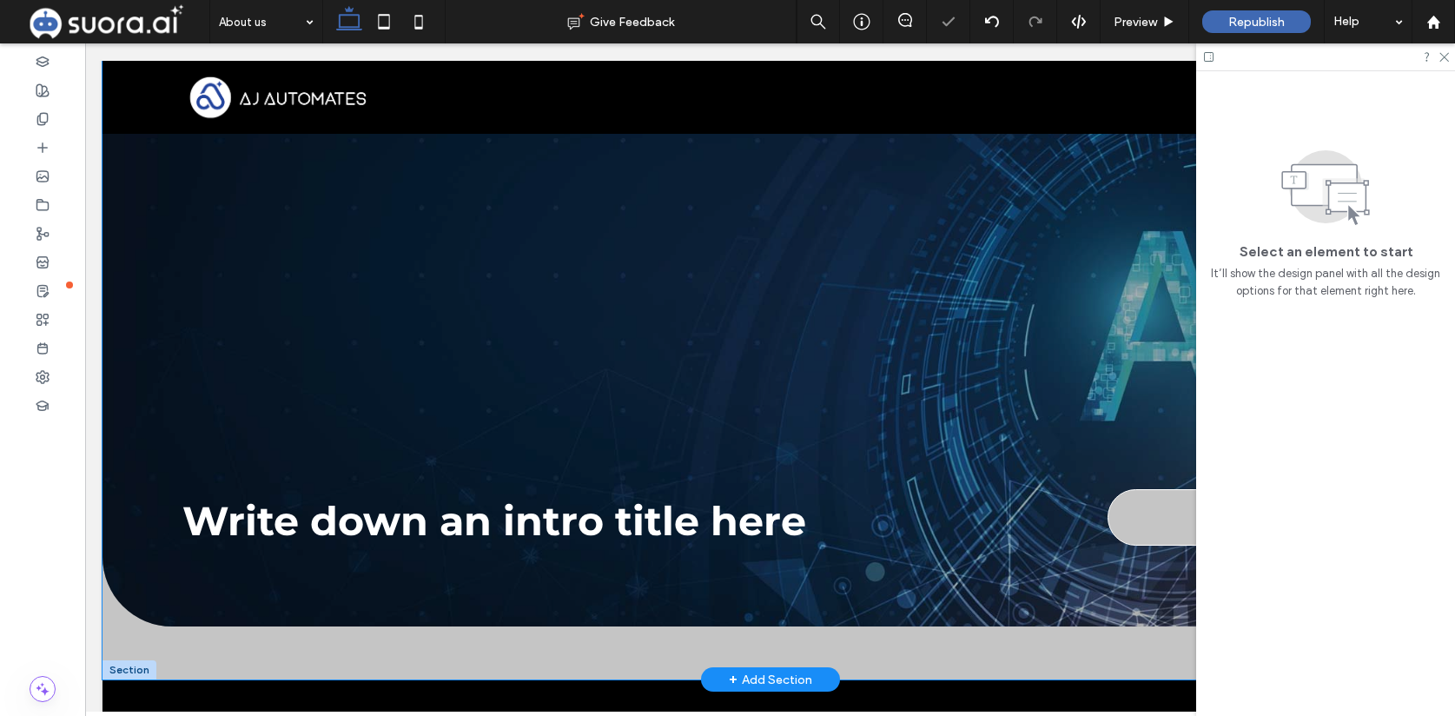
click at [452, 651] on div "Write down an intro title here Book now" at bounding box center [770, 298] width 1335 height 764
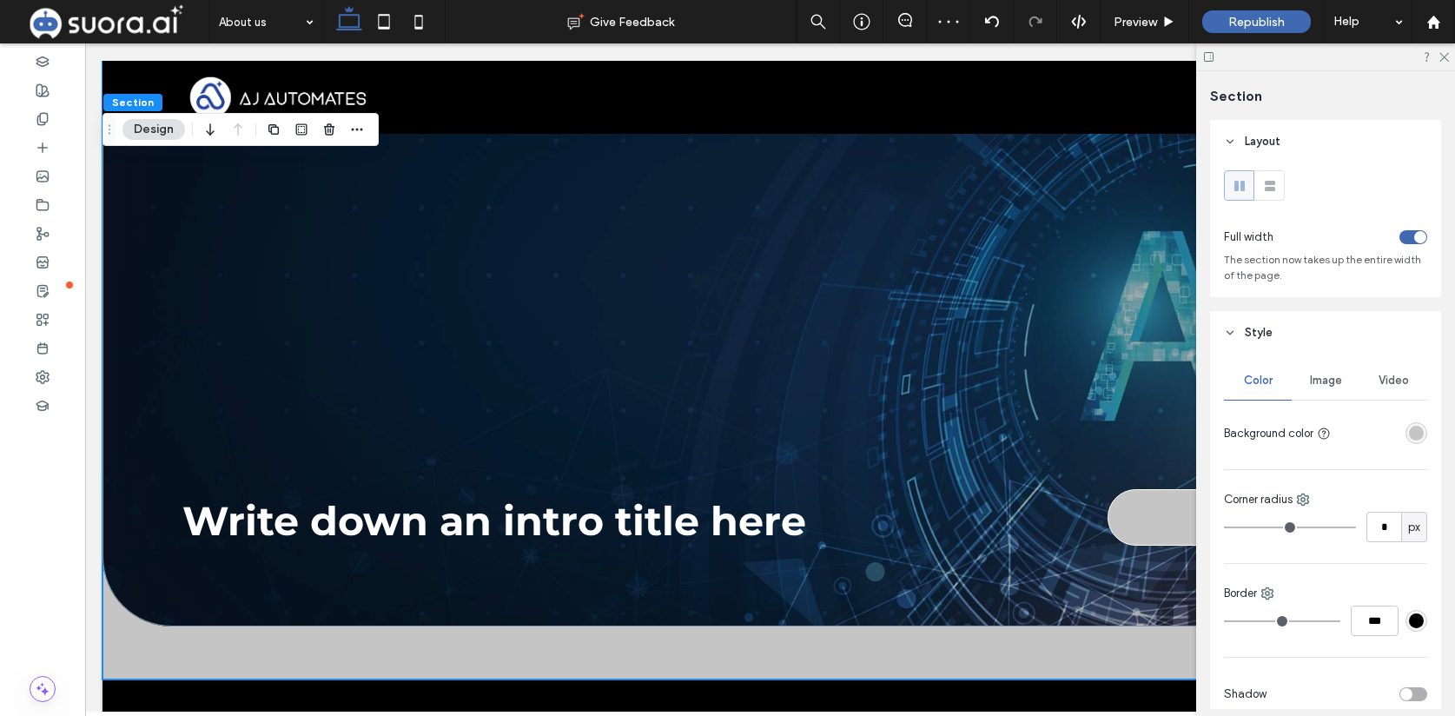
click at [1423, 442] on div at bounding box center [1417, 433] width 22 height 22
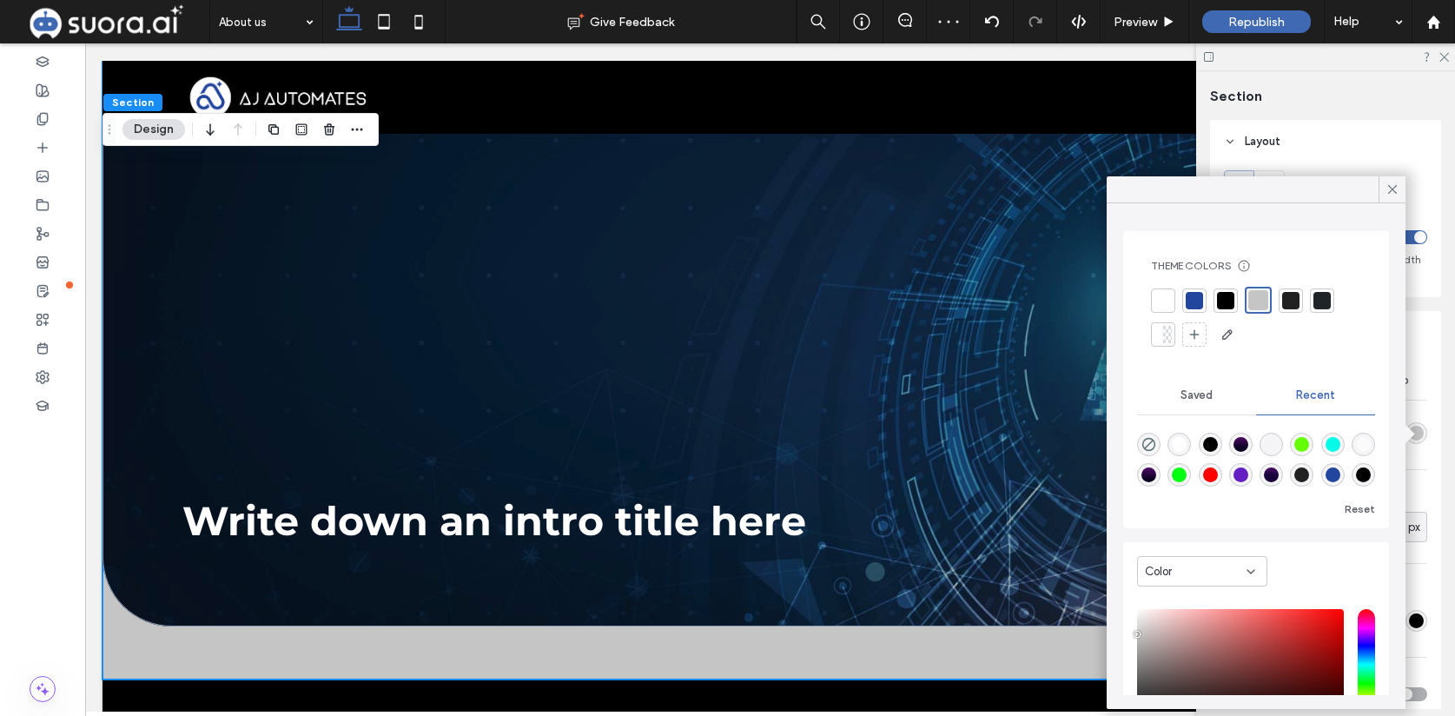
click at [1419, 436] on div "rgba(197,197,197,1)" at bounding box center [1416, 433] width 15 height 15
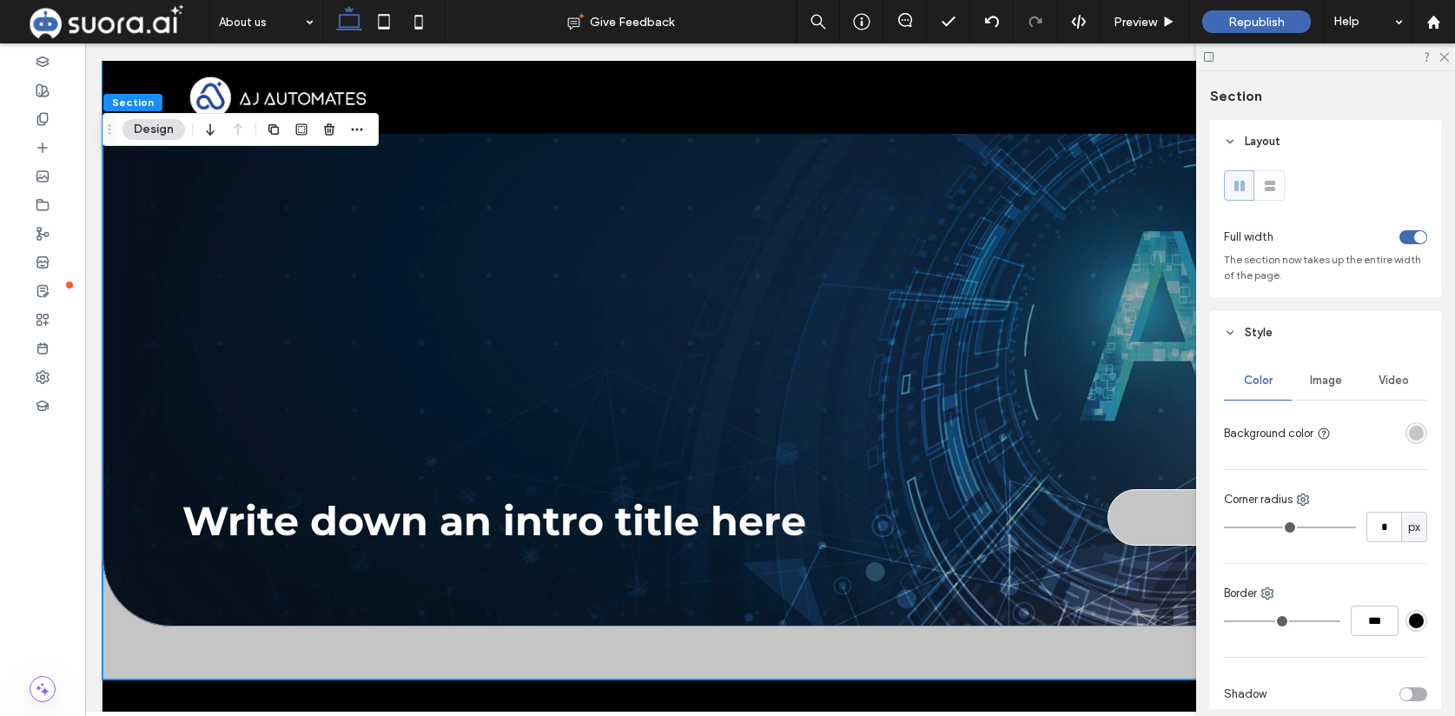
click at [1419, 436] on div "rgba(197,197,197,1)" at bounding box center [1416, 433] width 15 height 15
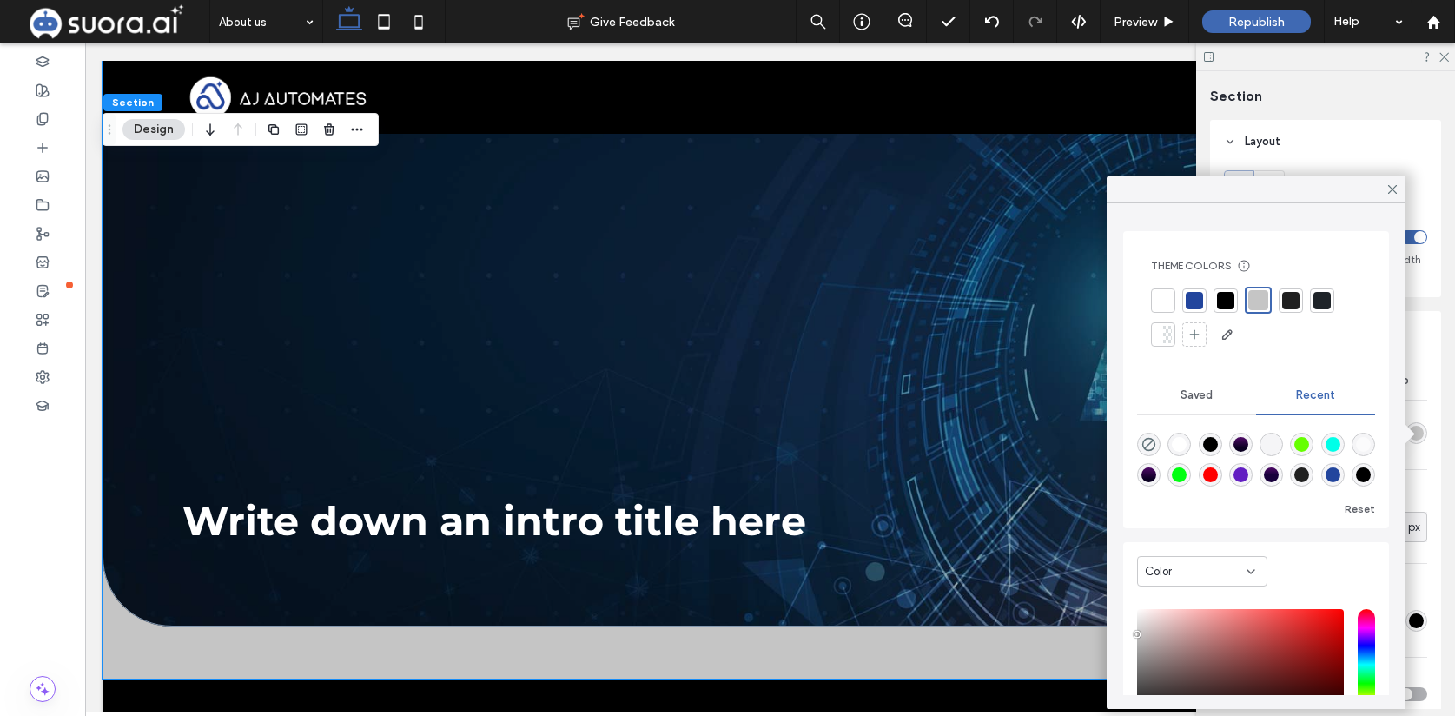
click at [1228, 306] on div at bounding box center [1225, 300] width 17 height 17
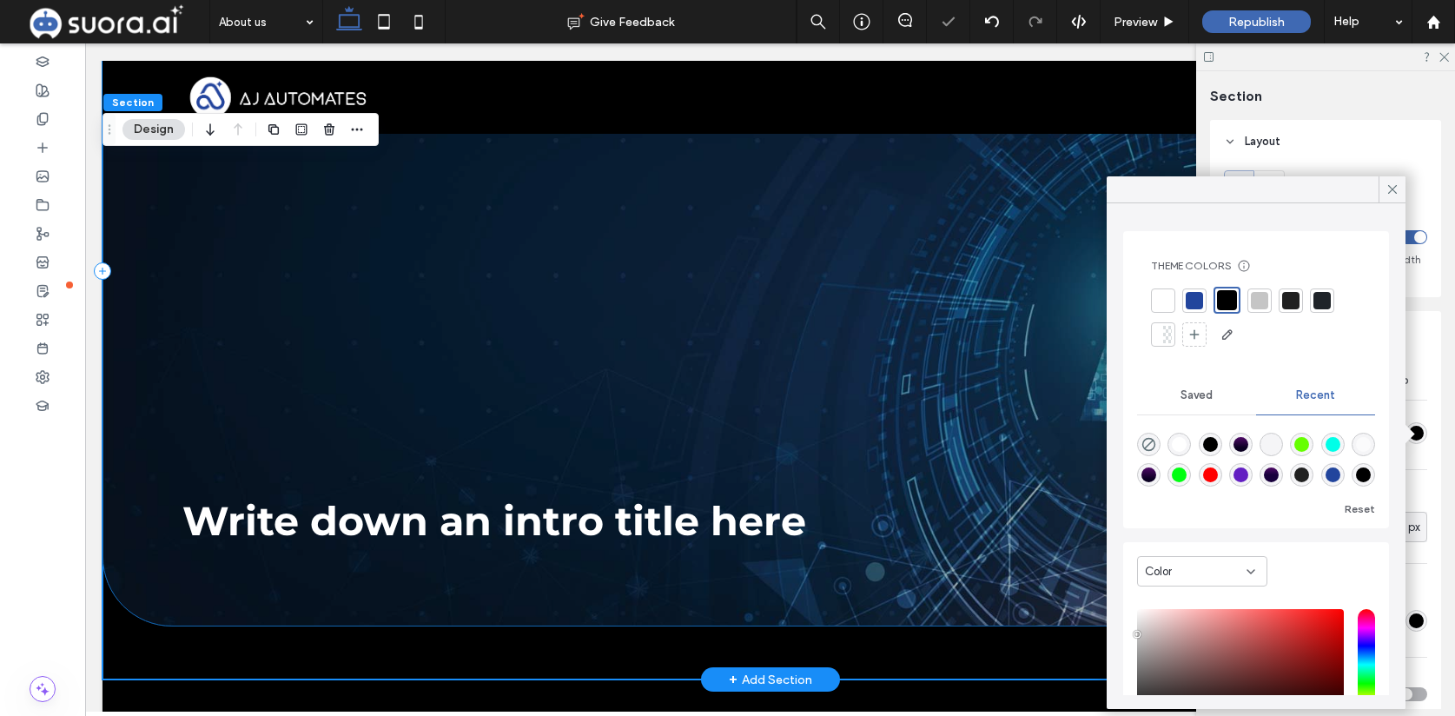
click at [709, 464] on div "Write down an intro title here Book now" at bounding box center [770, 271] width 1335 height 711
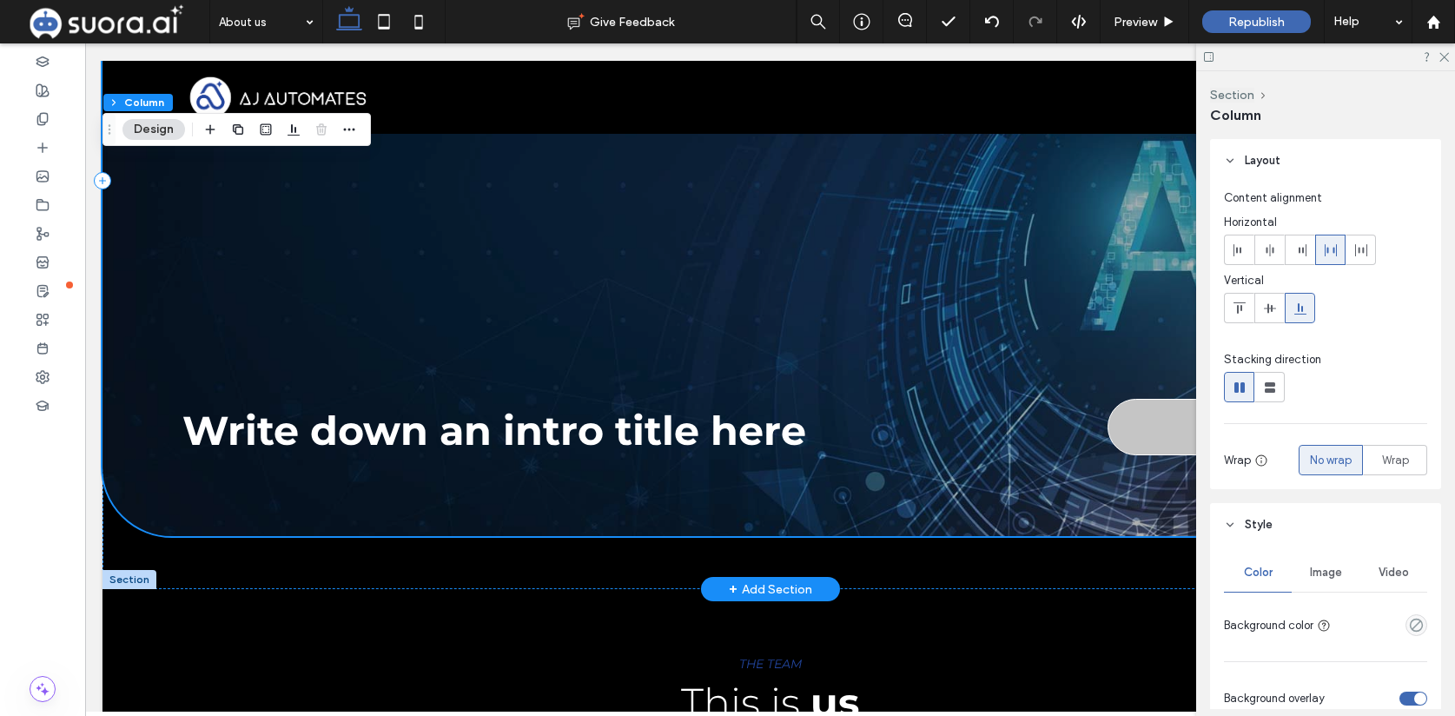
scroll to position [395, 0]
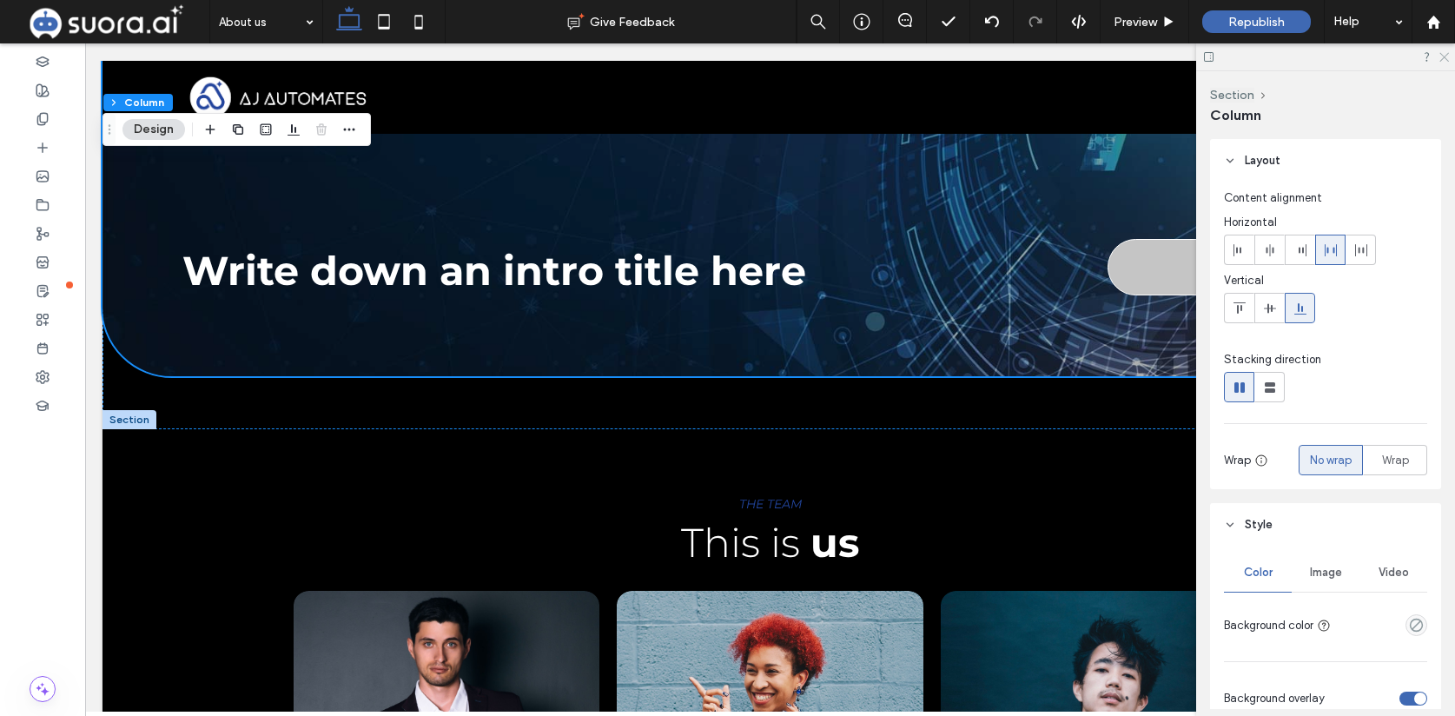
click at [1445, 56] on use at bounding box center [1444, 58] width 10 height 10
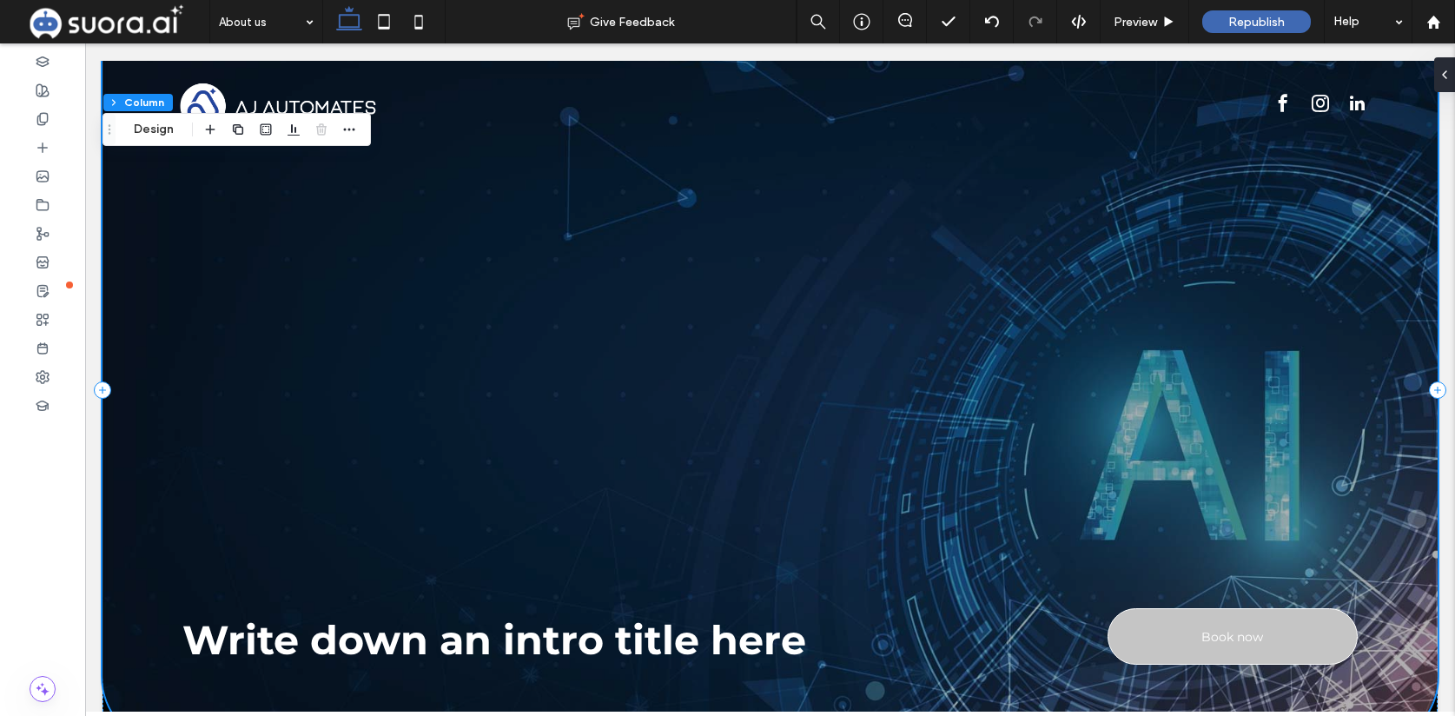
scroll to position [0, 0]
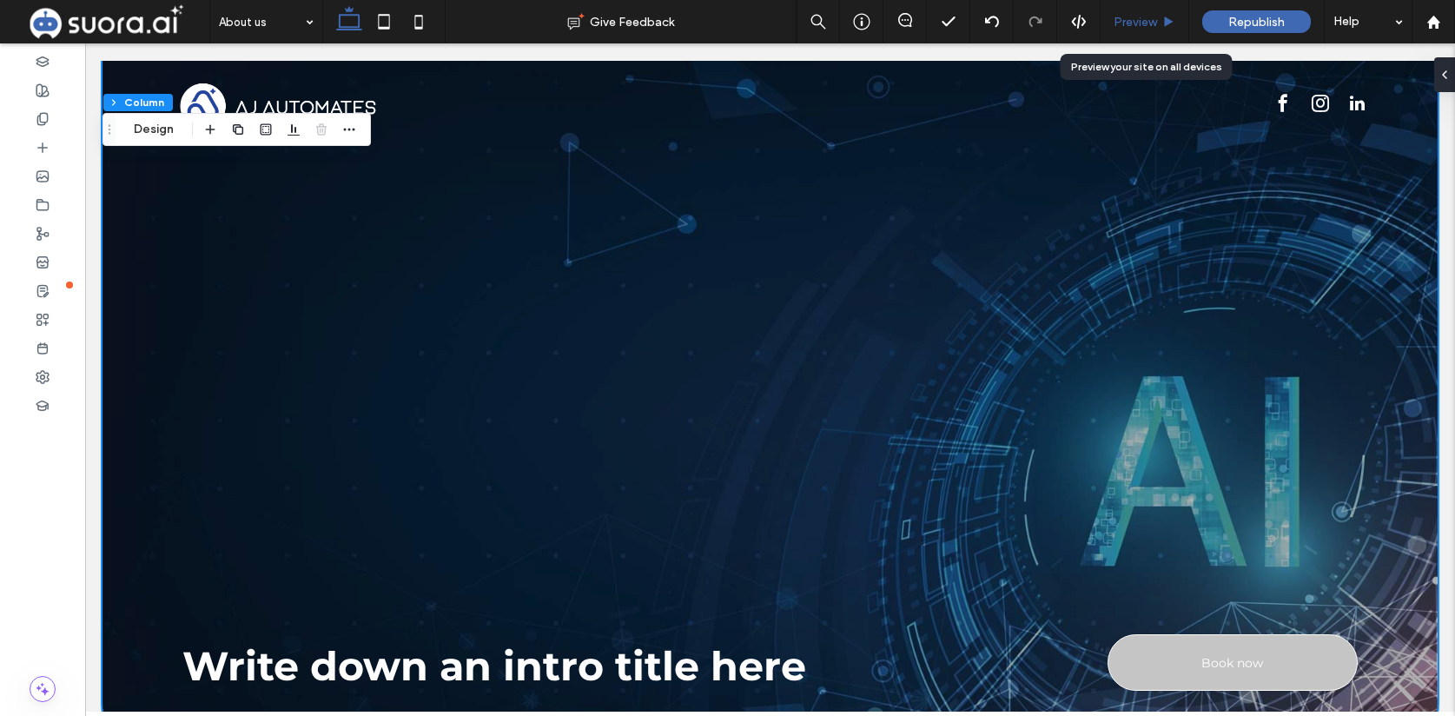
drag, startPoint x: 1126, startPoint y: 329, endPoint x: 1141, endPoint y: 22, distance: 307.9
click at [1141, 22] on span "Preview" at bounding box center [1135, 22] width 43 height 15
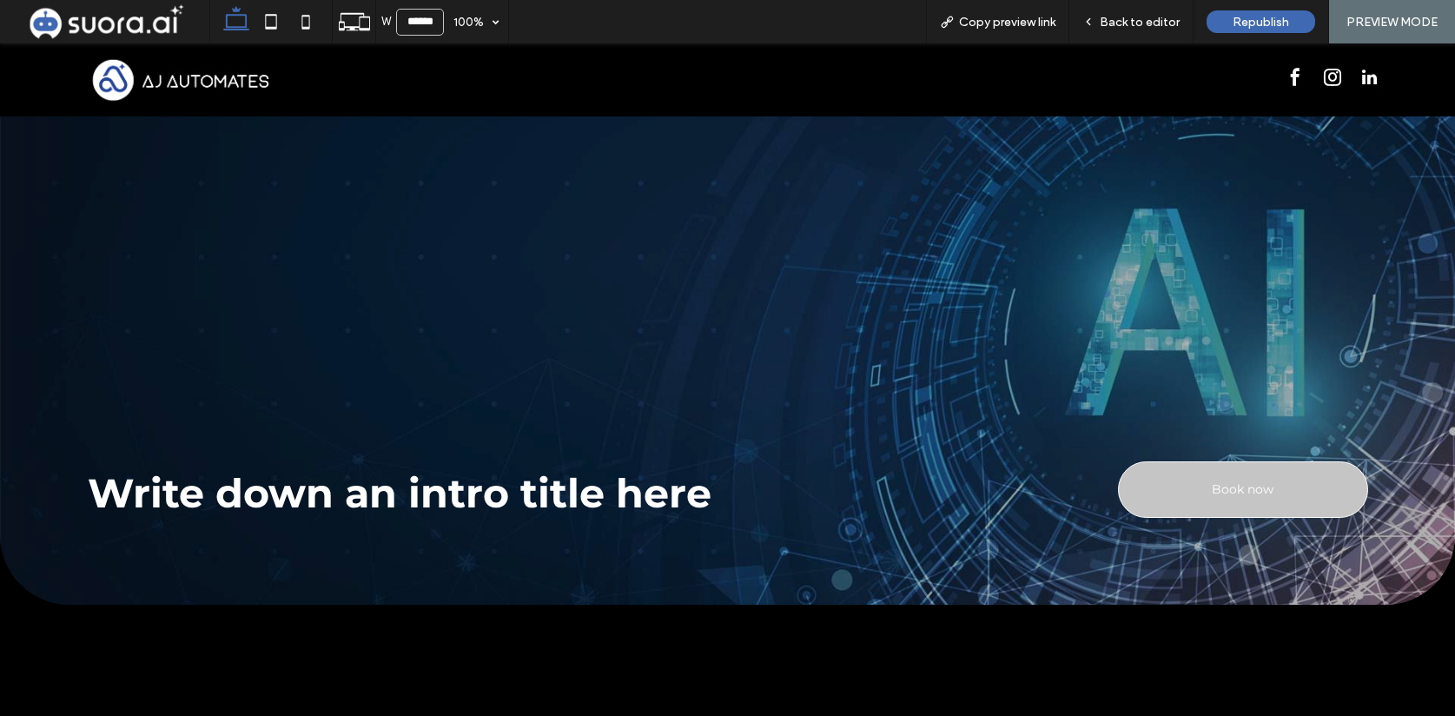
scroll to position [148, 0]
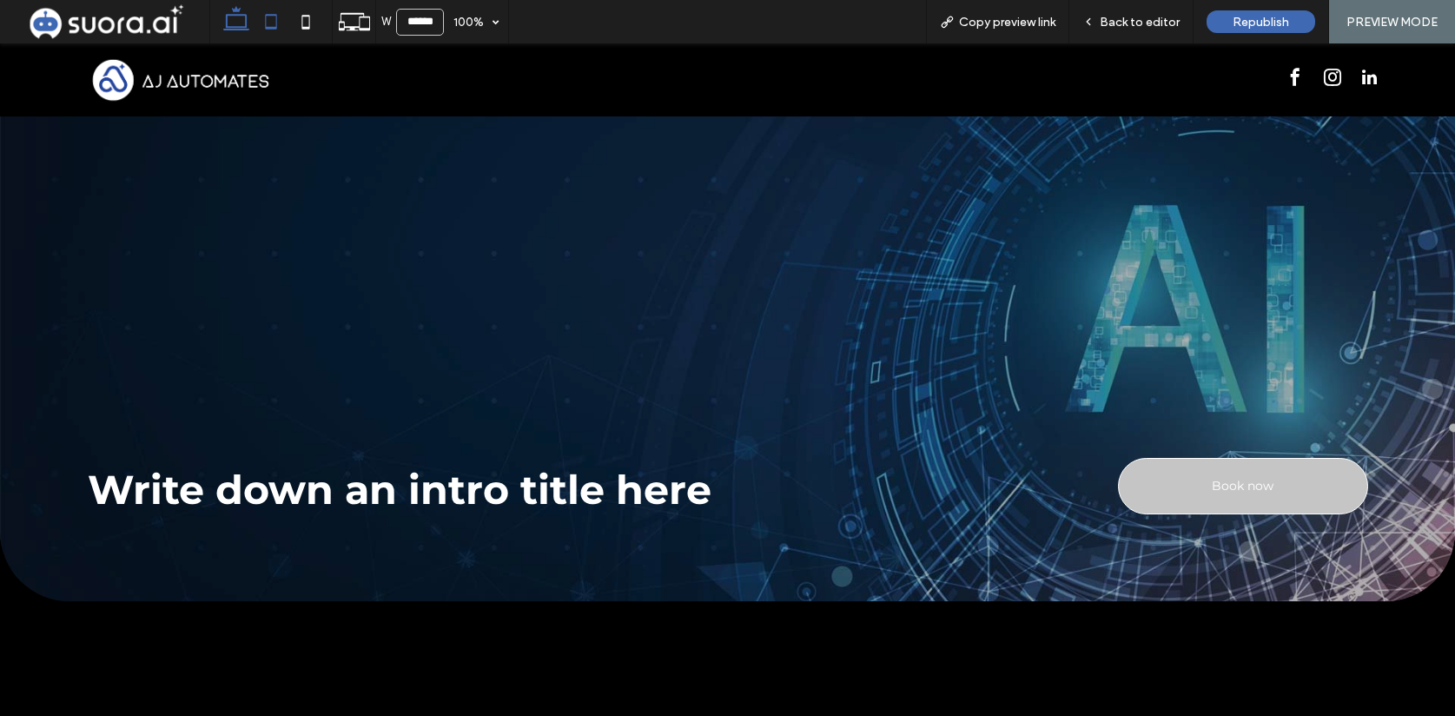
click at [275, 22] on icon at bounding box center [271, 21] width 35 height 35
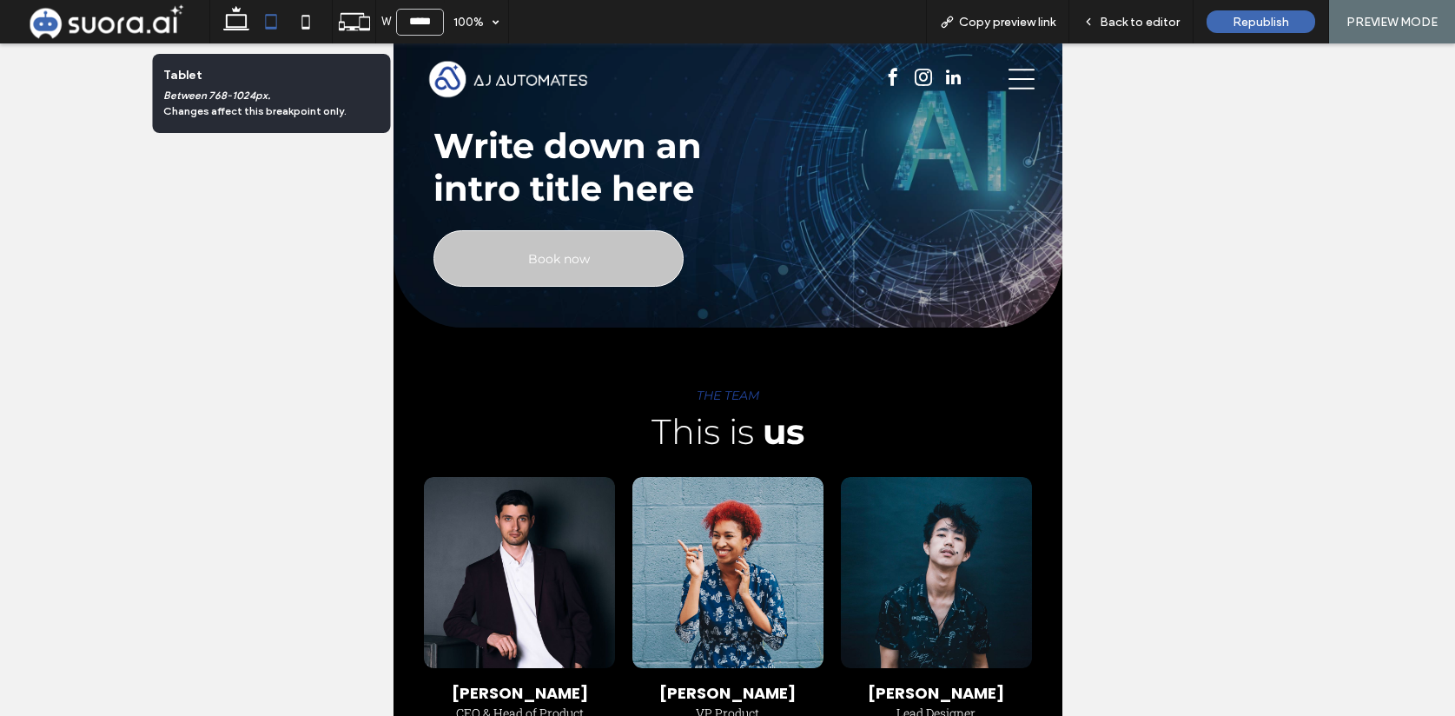
scroll to position [0, 0]
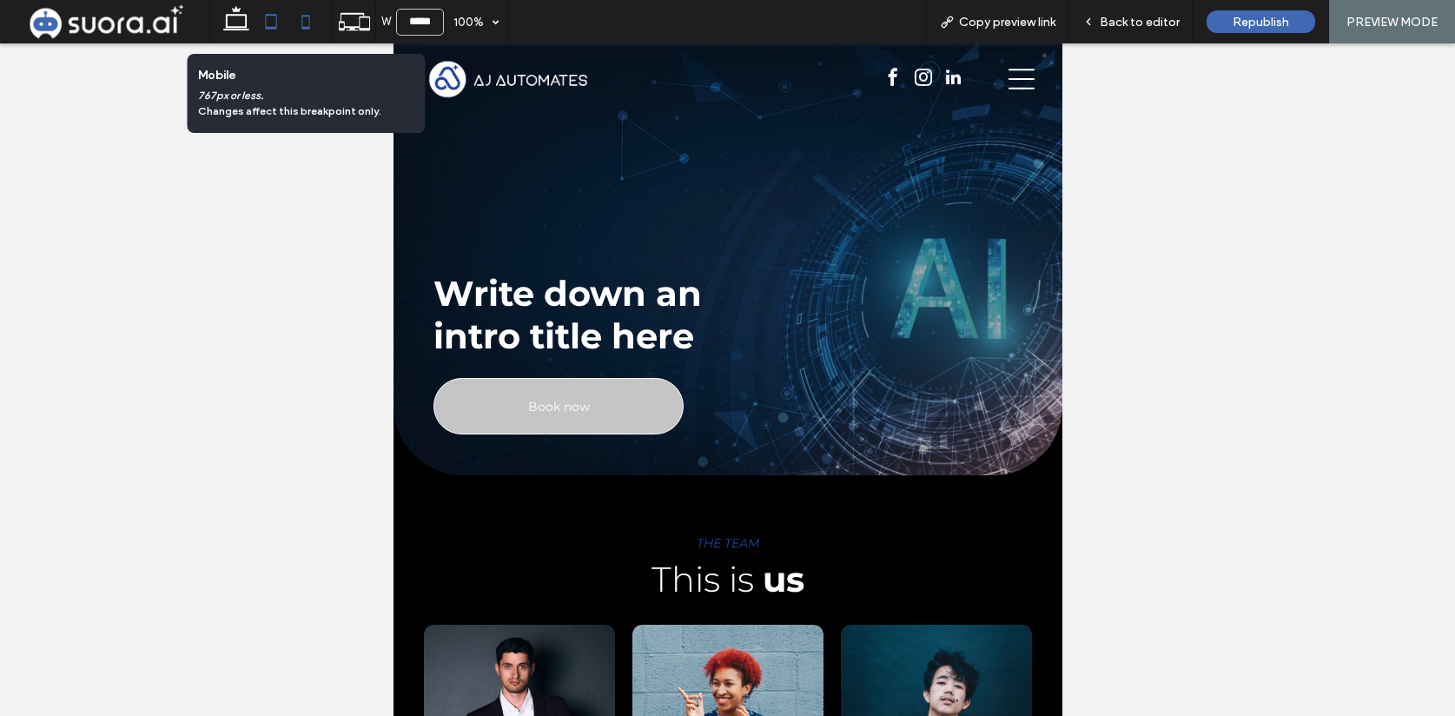
click at [300, 23] on icon at bounding box center [305, 21] width 35 height 35
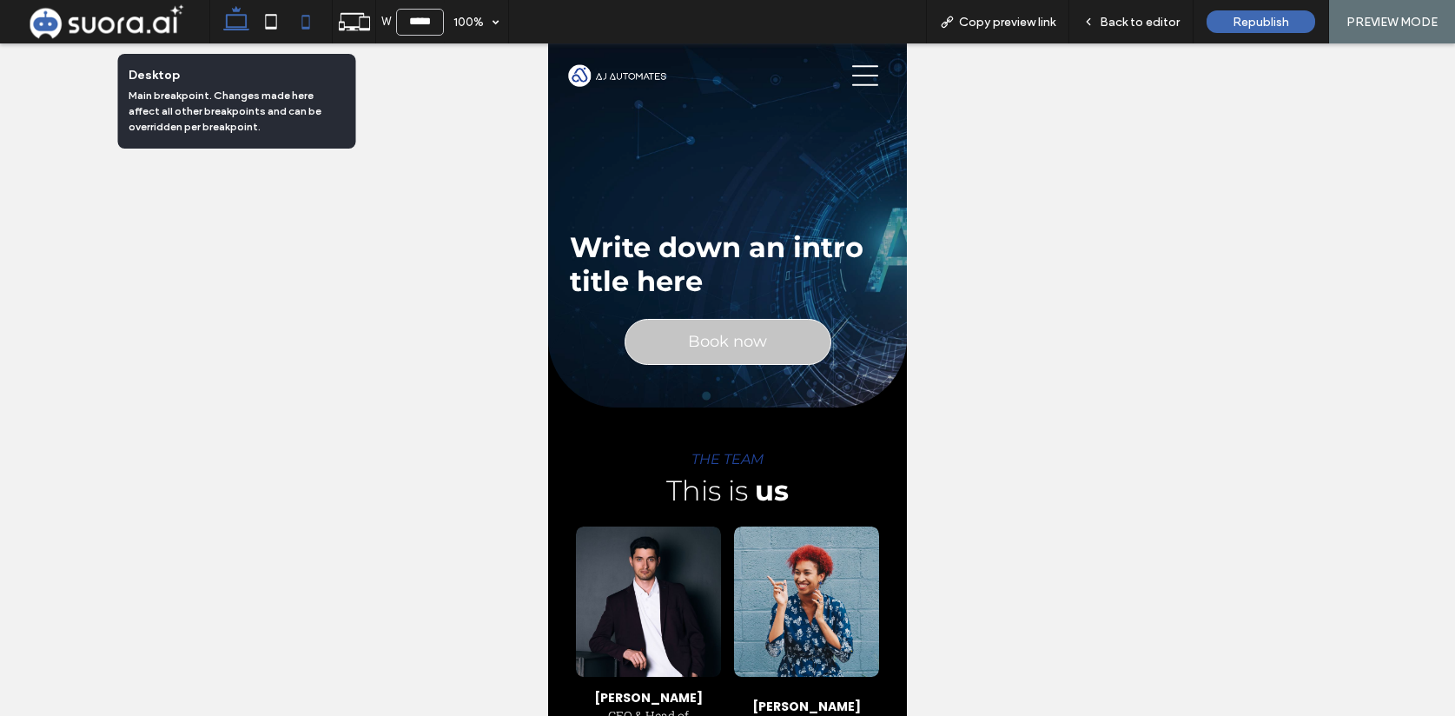
click at [242, 25] on icon at bounding box center [236, 21] width 35 height 35
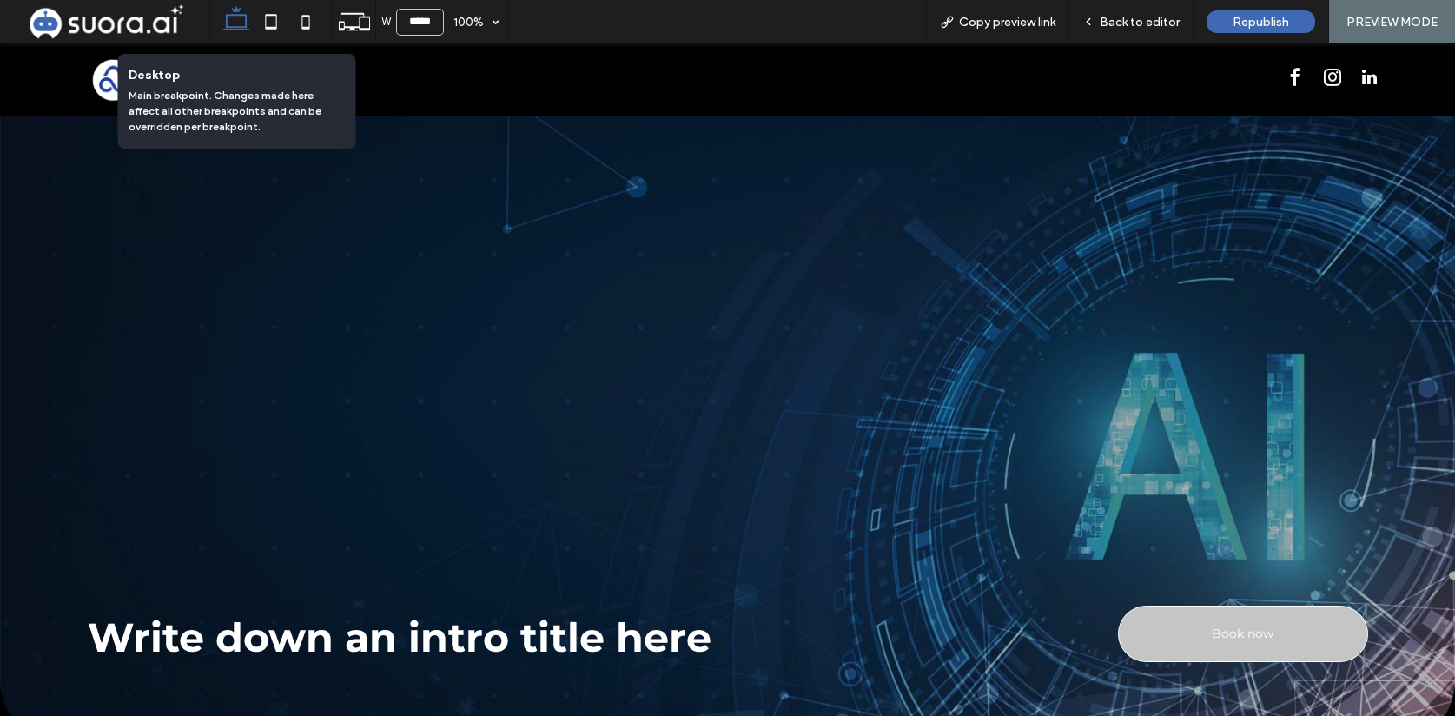
type input "******"
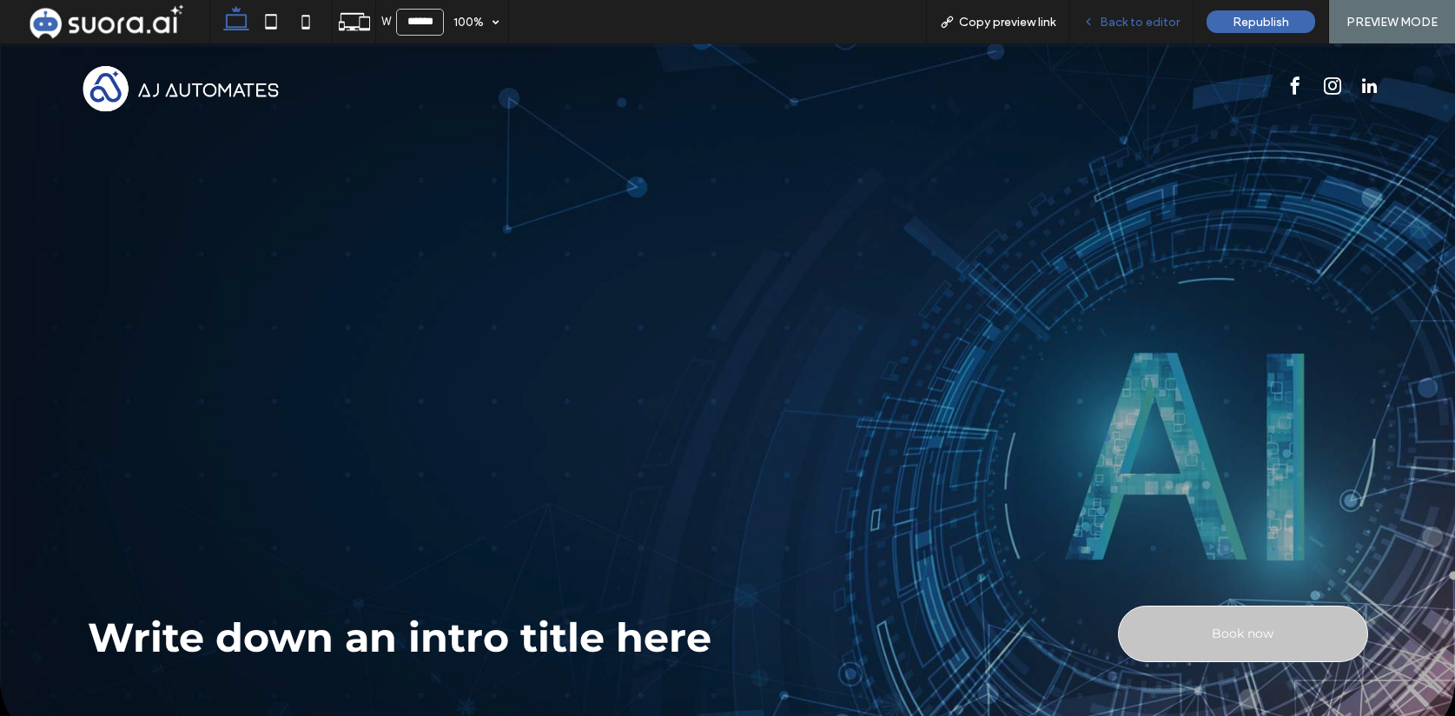
click at [1141, 27] on span "Back to editor" at bounding box center [1140, 22] width 80 height 15
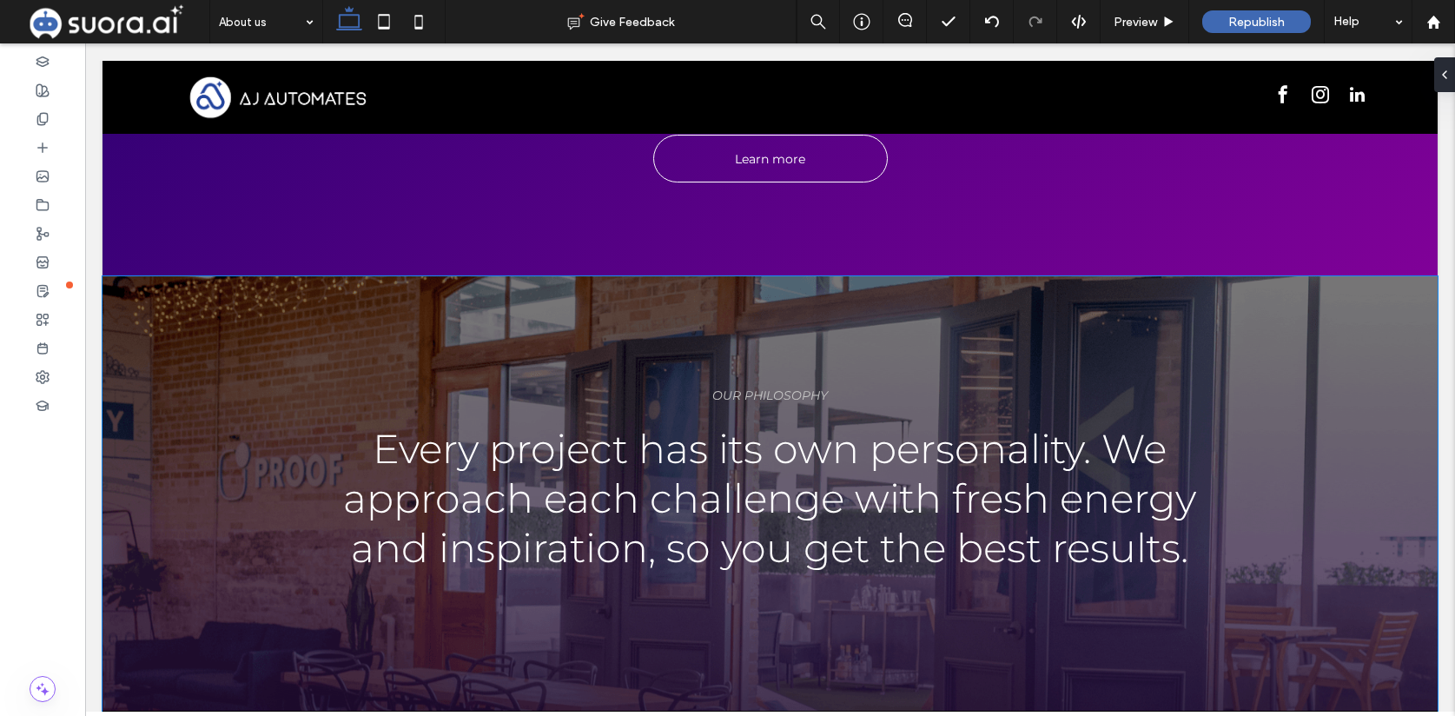
scroll to position [2285, 0]
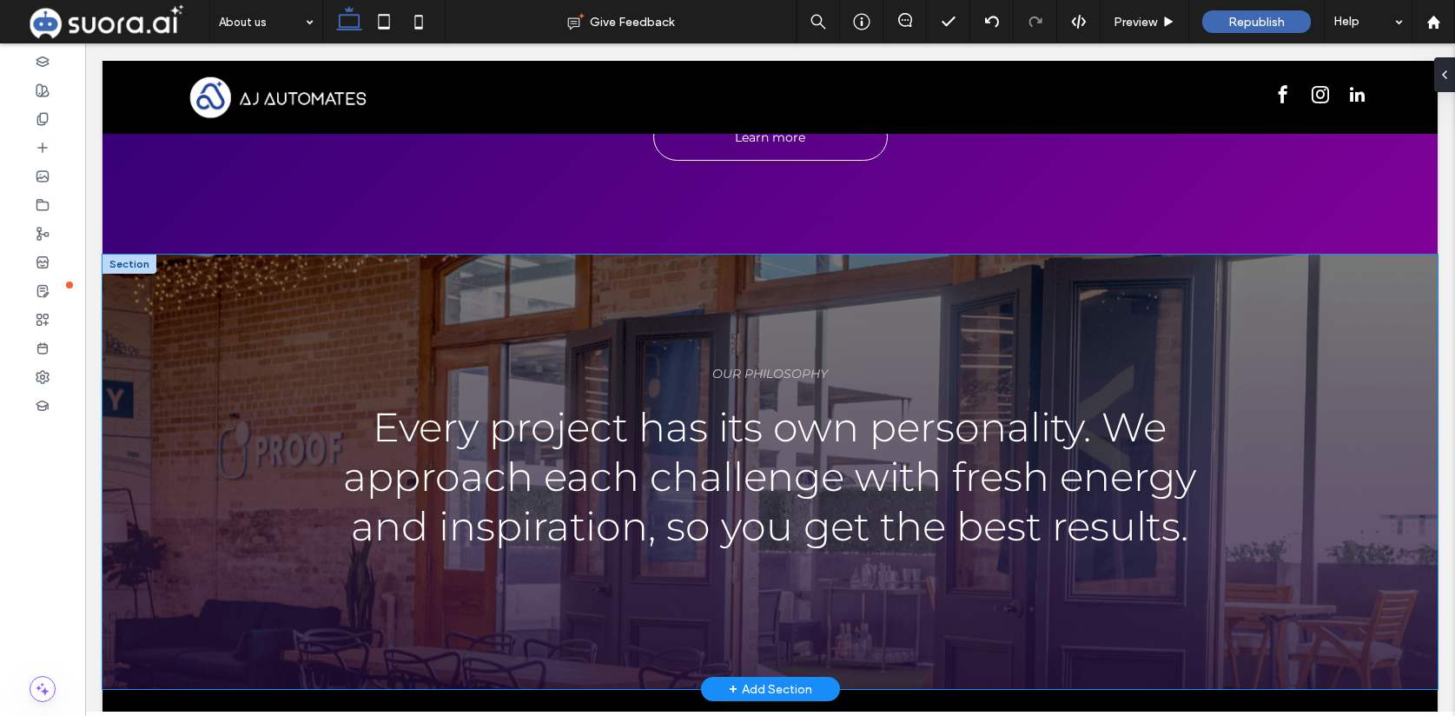
click at [188, 320] on div "OUR PHILOSOPHY Every project has its own personality. We approach each challeng…" at bounding box center [770, 472] width 1335 height 434
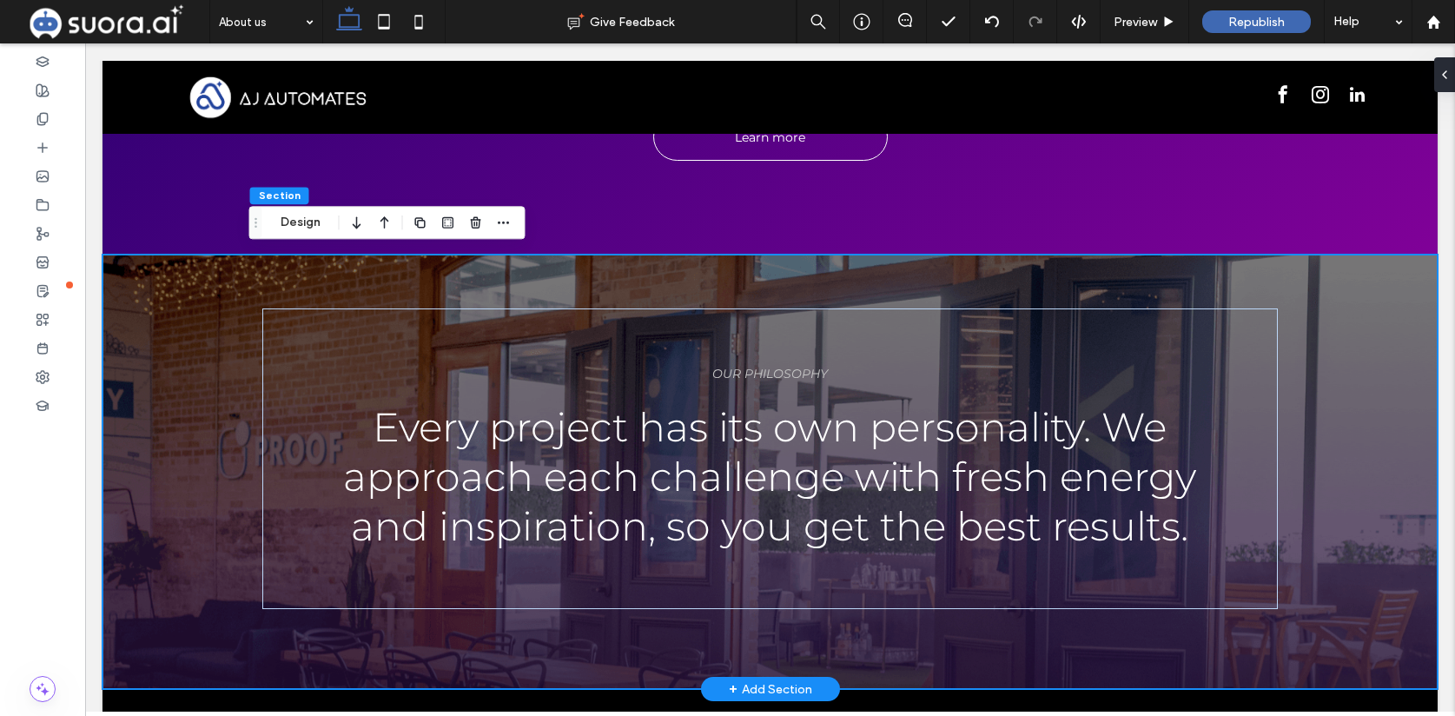
click at [136, 303] on div "OUR PHILOSOPHY Every project has its own personality. We approach each challeng…" at bounding box center [770, 472] width 1335 height 434
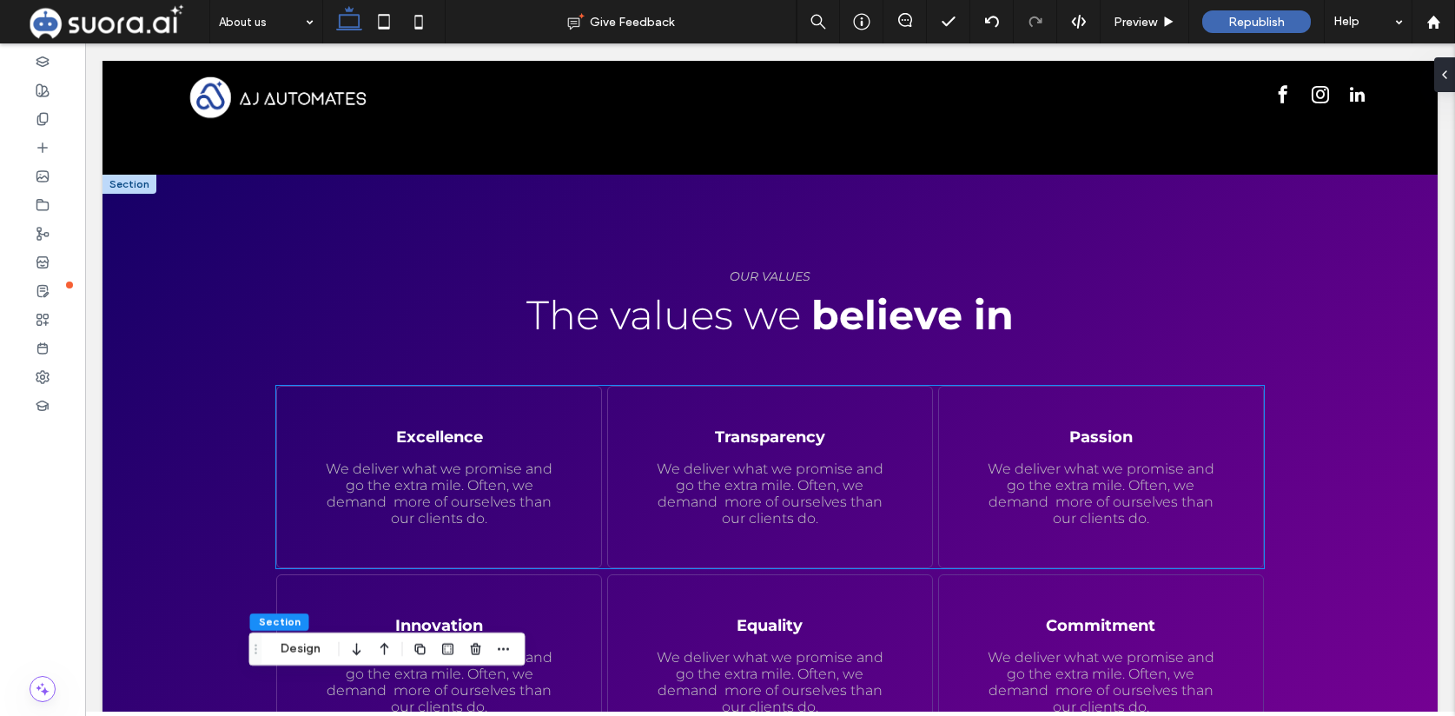
scroll to position [1592, 0]
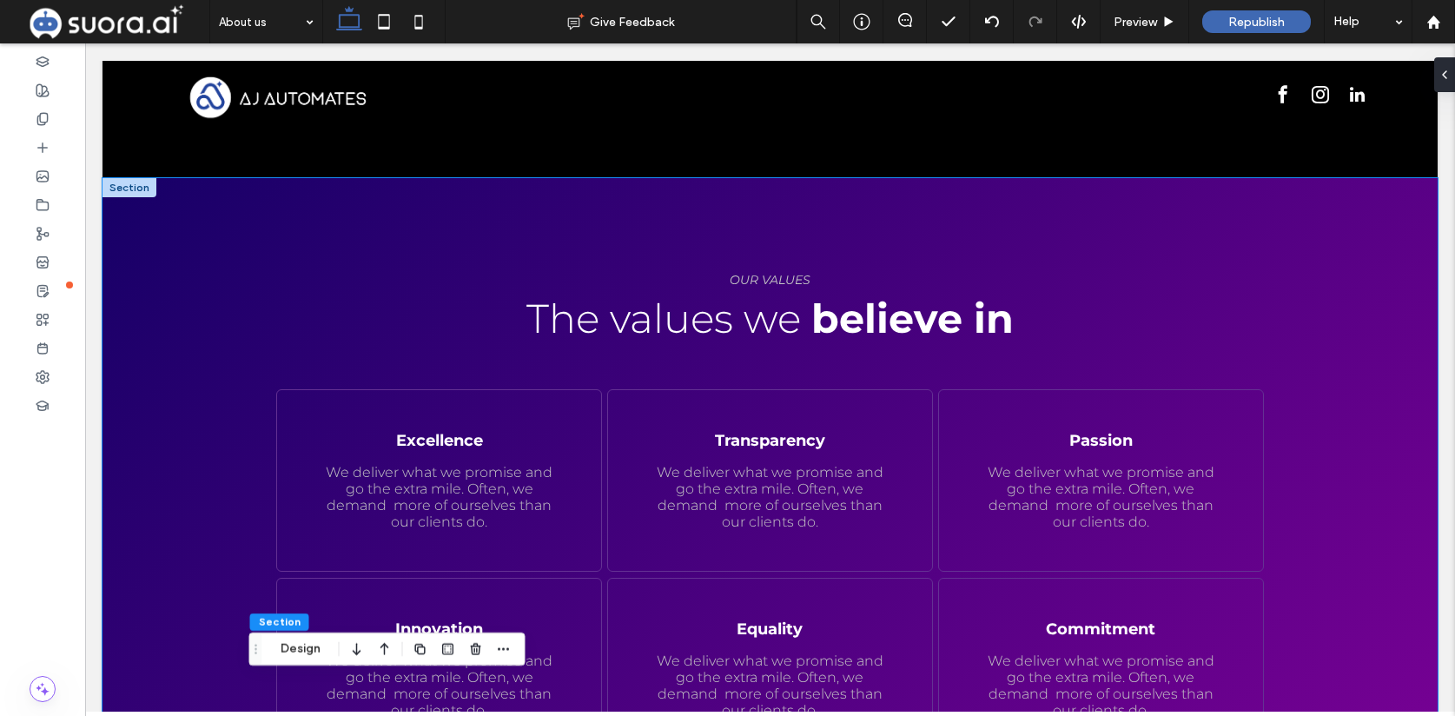
click at [189, 256] on div "Learn more OUR VALUES The values we believe in Excellence We deliver what we pr…" at bounding box center [770, 562] width 1335 height 769
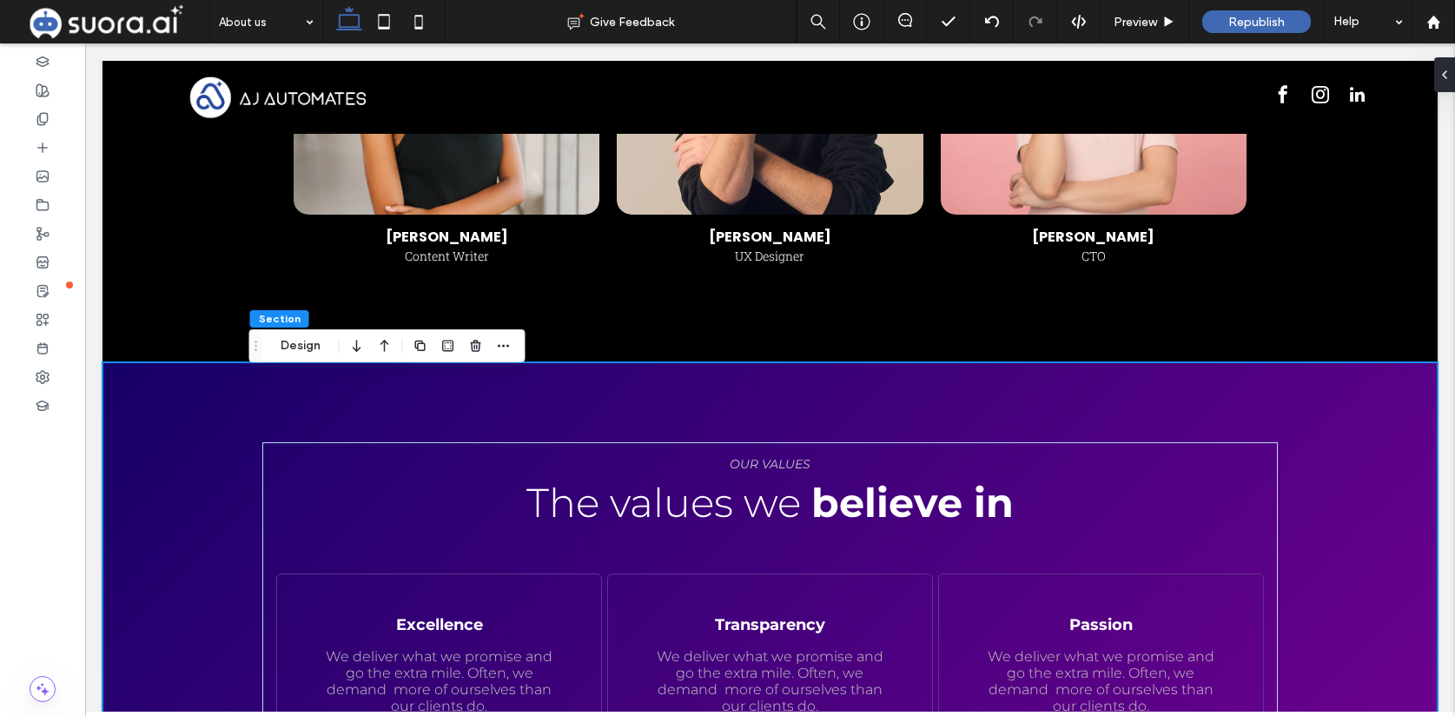
scroll to position [1432, 0]
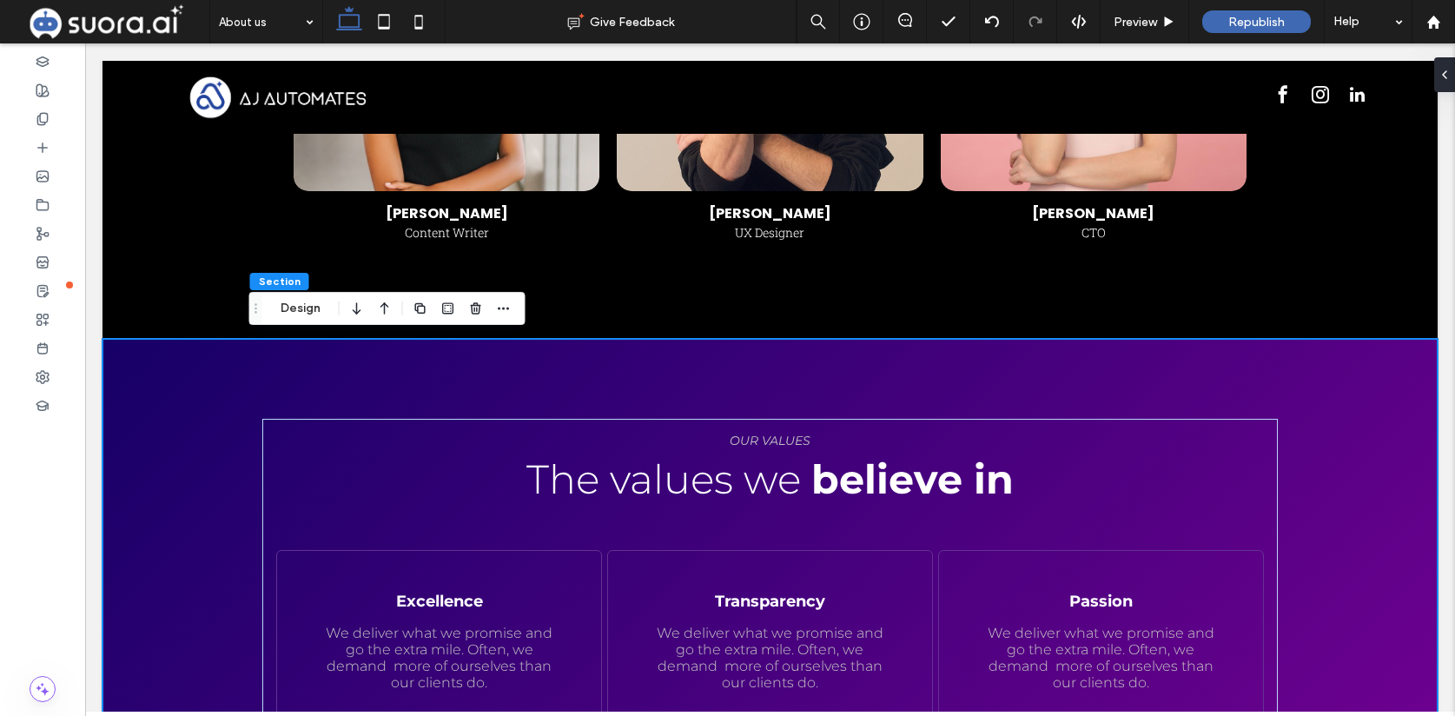
click at [619, 366] on div "Learn more OUR VALUES The values we believe in Excellence We deliver what we pr…" at bounding box center [770, 723] width 1042 height 769
click at [295, 310] on button "Design" at bounding box center [300, 308] width 63 height 21
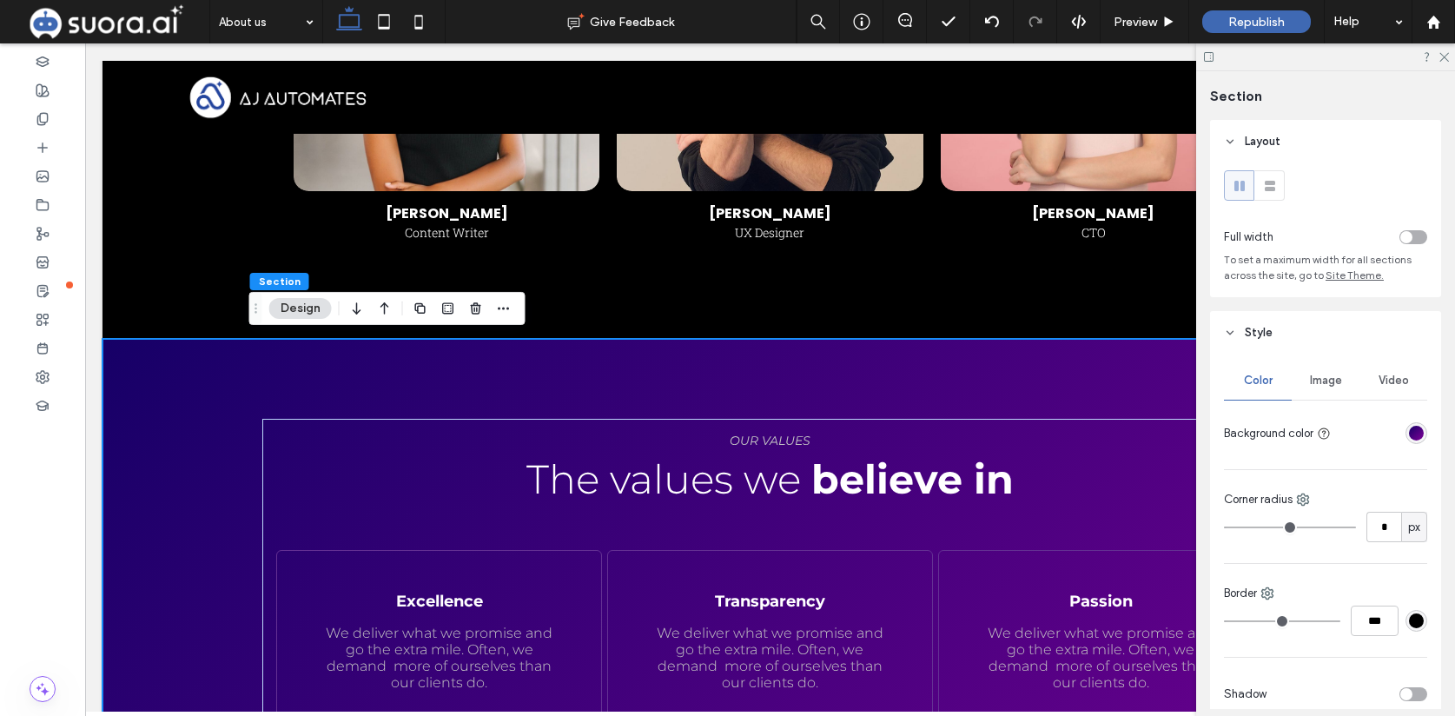
click at [1418, 439] on div "linear-gradient(135deg, rgba(22, 0, 103, 1) 0%, rgba(128, 1, 152, 1) 100%)" at bounding box center [1416, 433] width 15 height 15
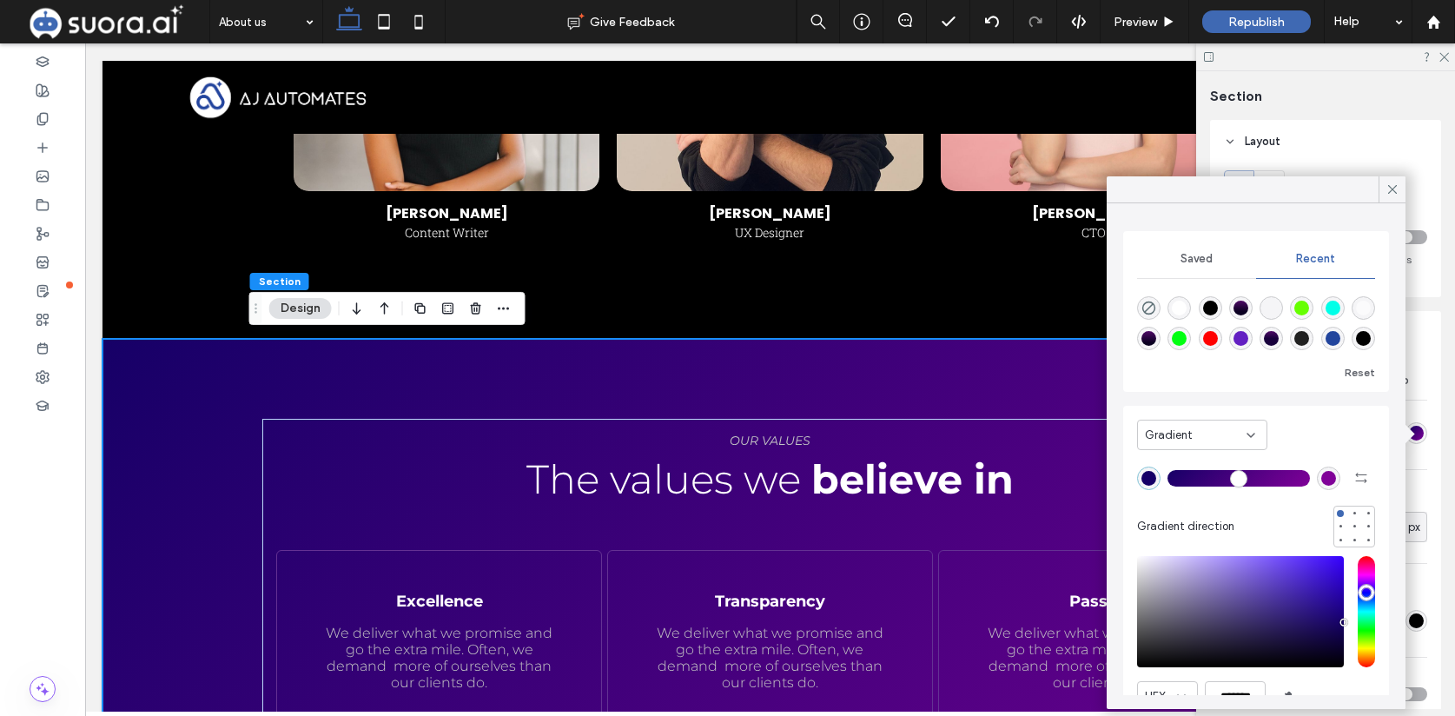
click at [1332, 341] on div "rgba(34, 69, 157, 1)" at bounding box center [1333, 338] width 15 height 15
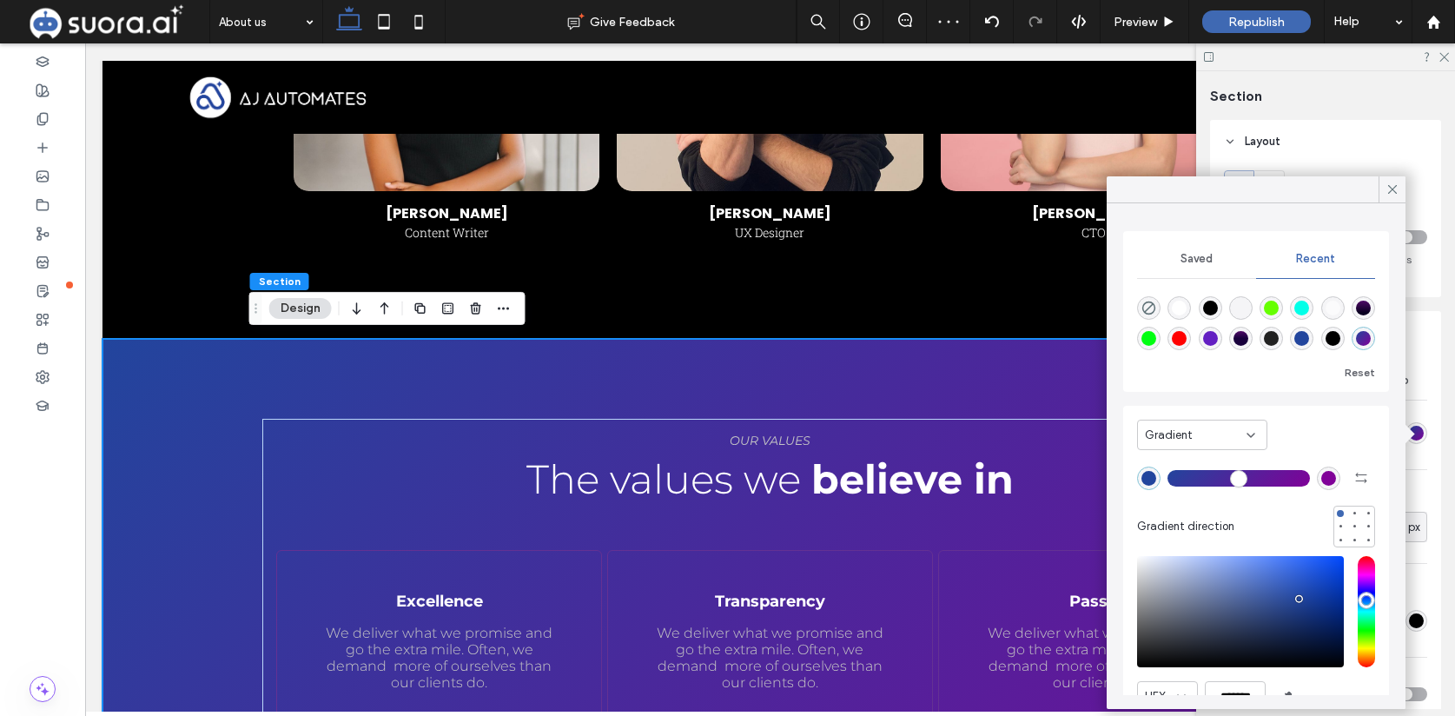
click at [1330, 478] on div "rgba(128, 1, 152, 1)" at bounding box center [1328, 478] width 15 height 15
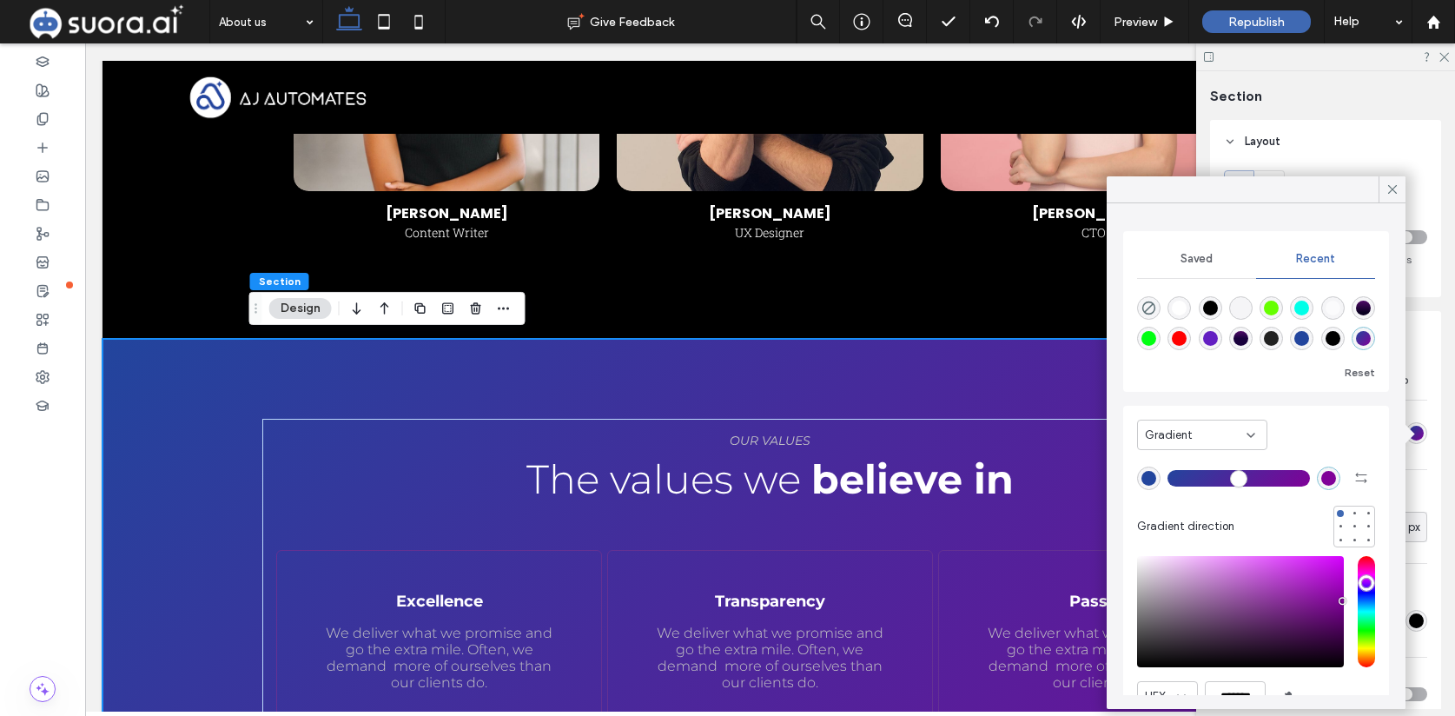
click at [1334, 342] on div "linear-gradient(180deg, rgba(0, 0, 0, 1) 0%, rgba(0, 0, 0, 1) 100%)" at bounding box center [1333, 338] width 15 height 15
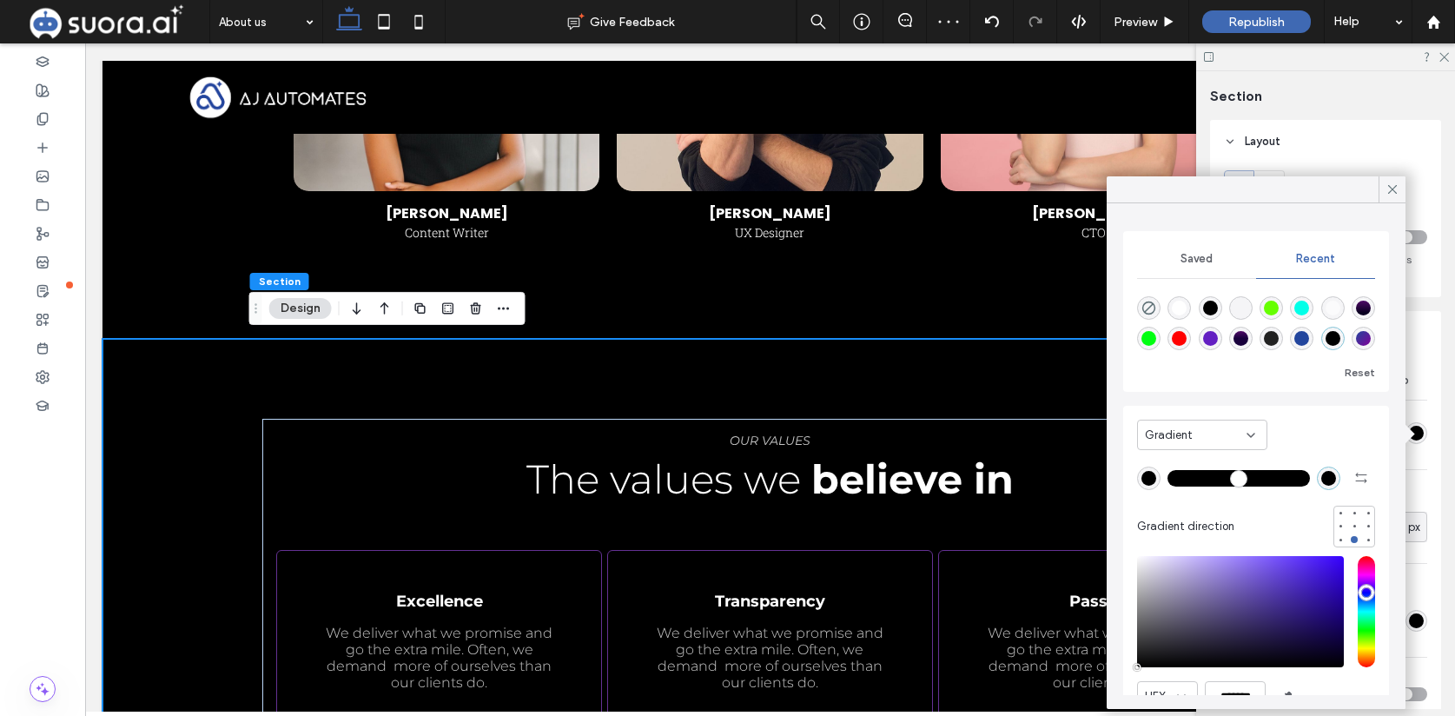
click at [1148, 482] on div "rgba(0, 0, 0, 1)" at bounding box center [1149, 478] width 15 height 15
click at [1151, 477] on div "rgba(0, 0, 0, 1)" at bounding box center [1149, 478] width 15 height 15
click at [1305, 340] on div "rgba(34, 69, 157, 1)" at bounding box center [1301, 338] width 15 height 15
type input "*******"
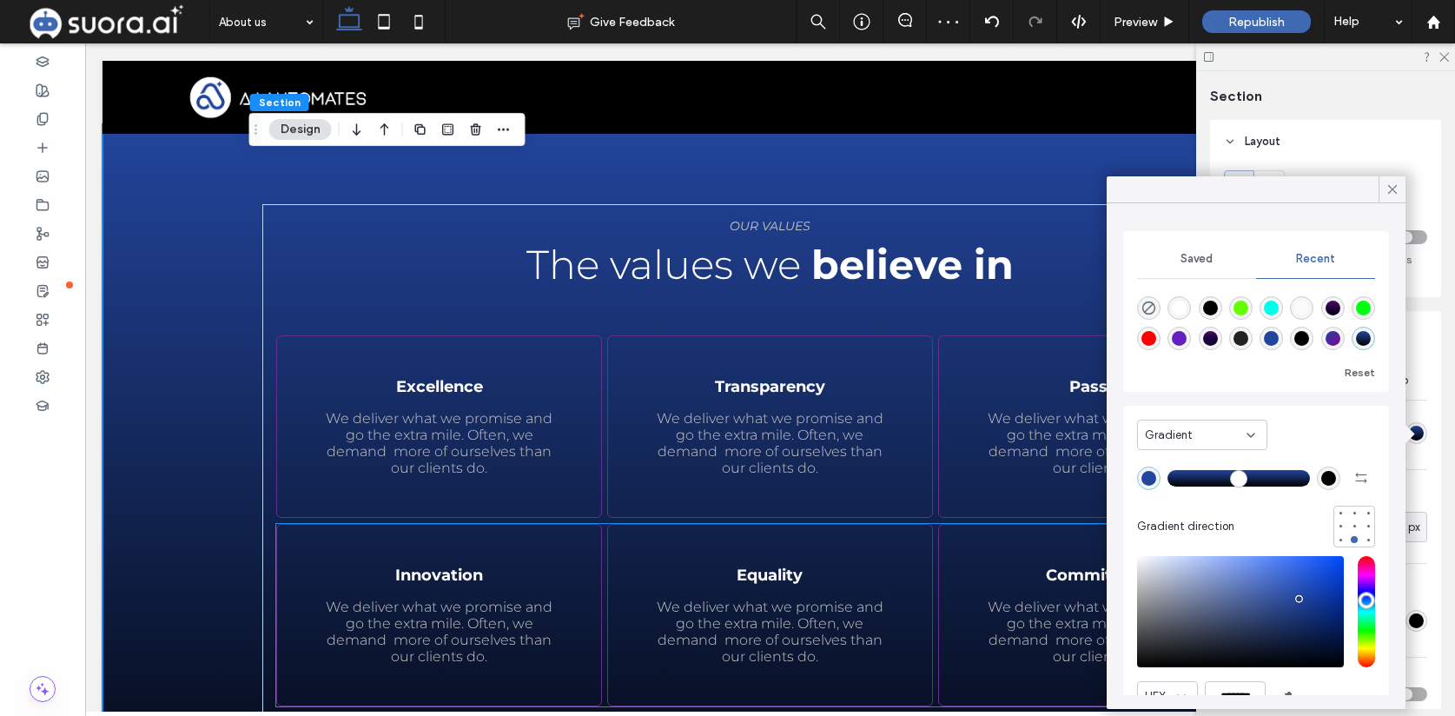
scroll to position [1647, 0]
click at [612, 462] on div "We deliver what we promise and go the extra mile. Often, we demand more of ours…" at bounding box center [770, 425] width 326 height 182
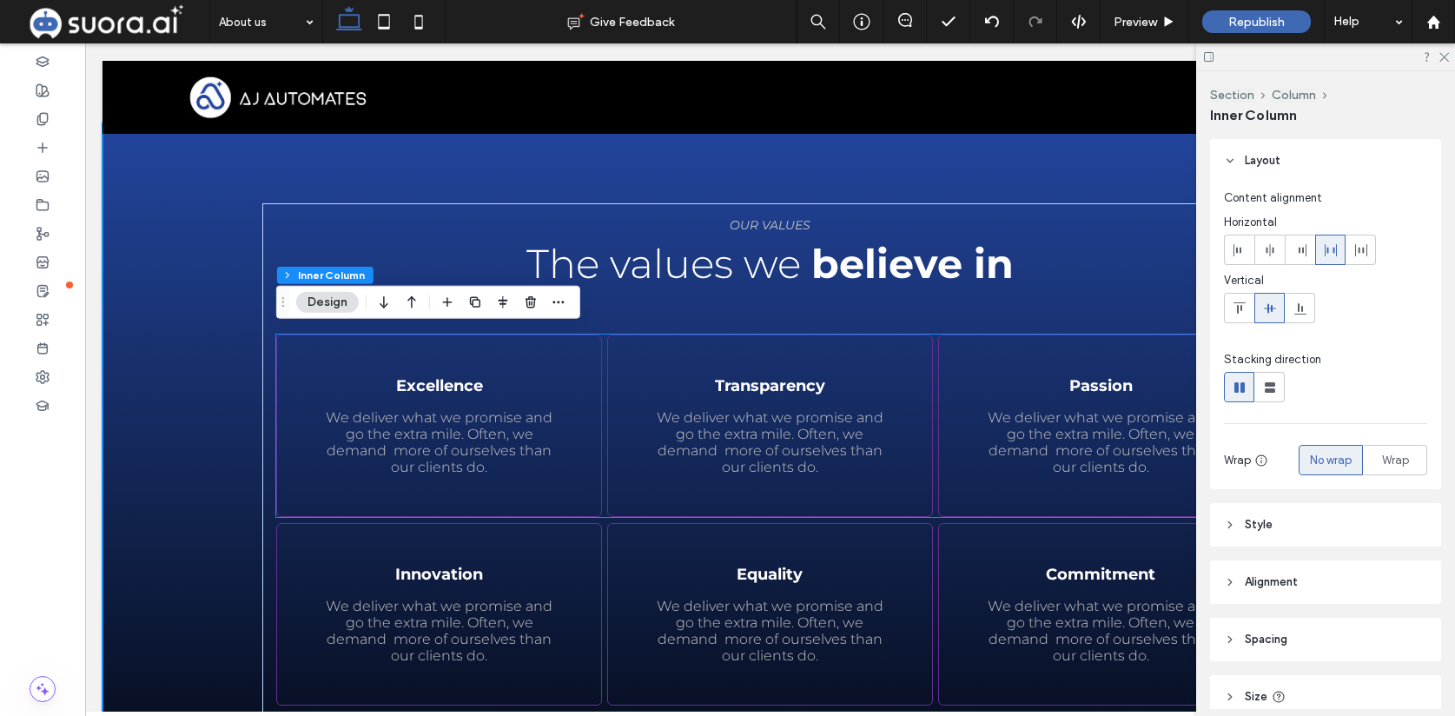
type input "**"
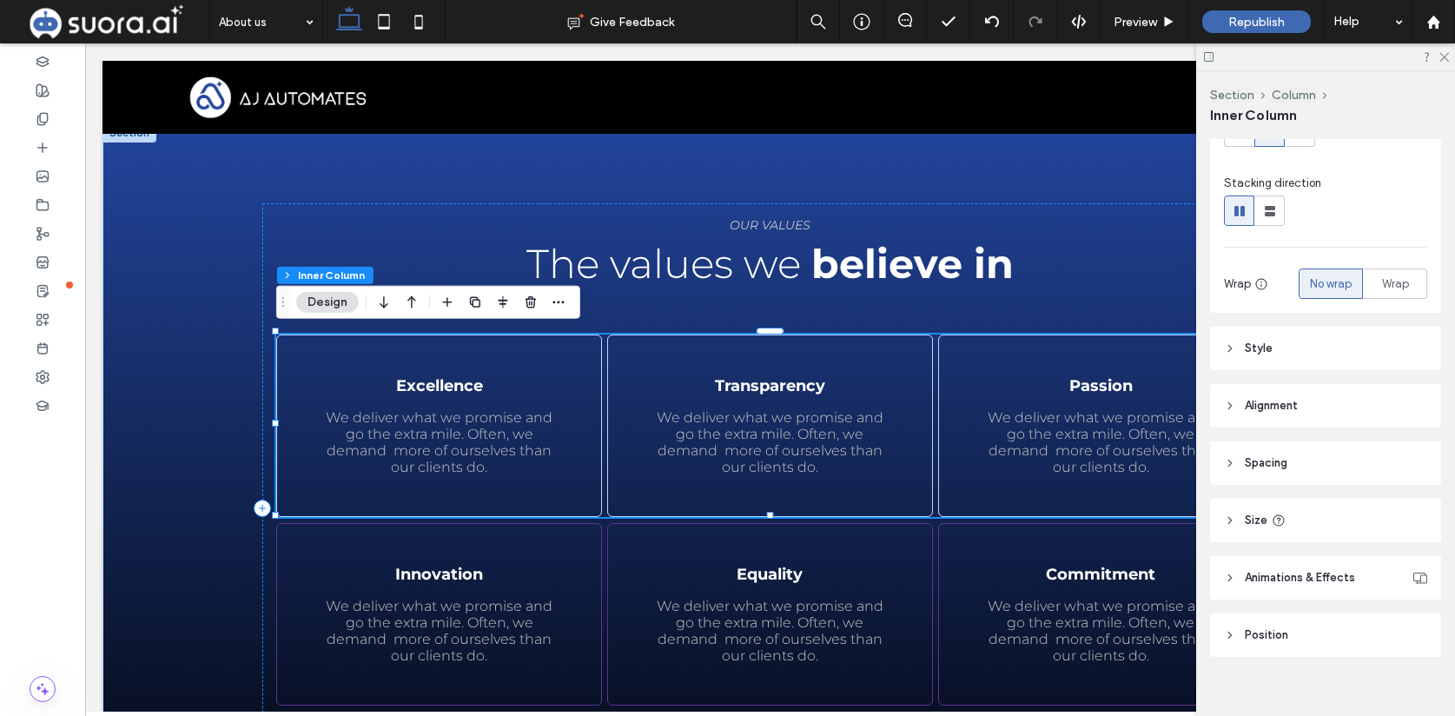
scroll to position [194, 0]
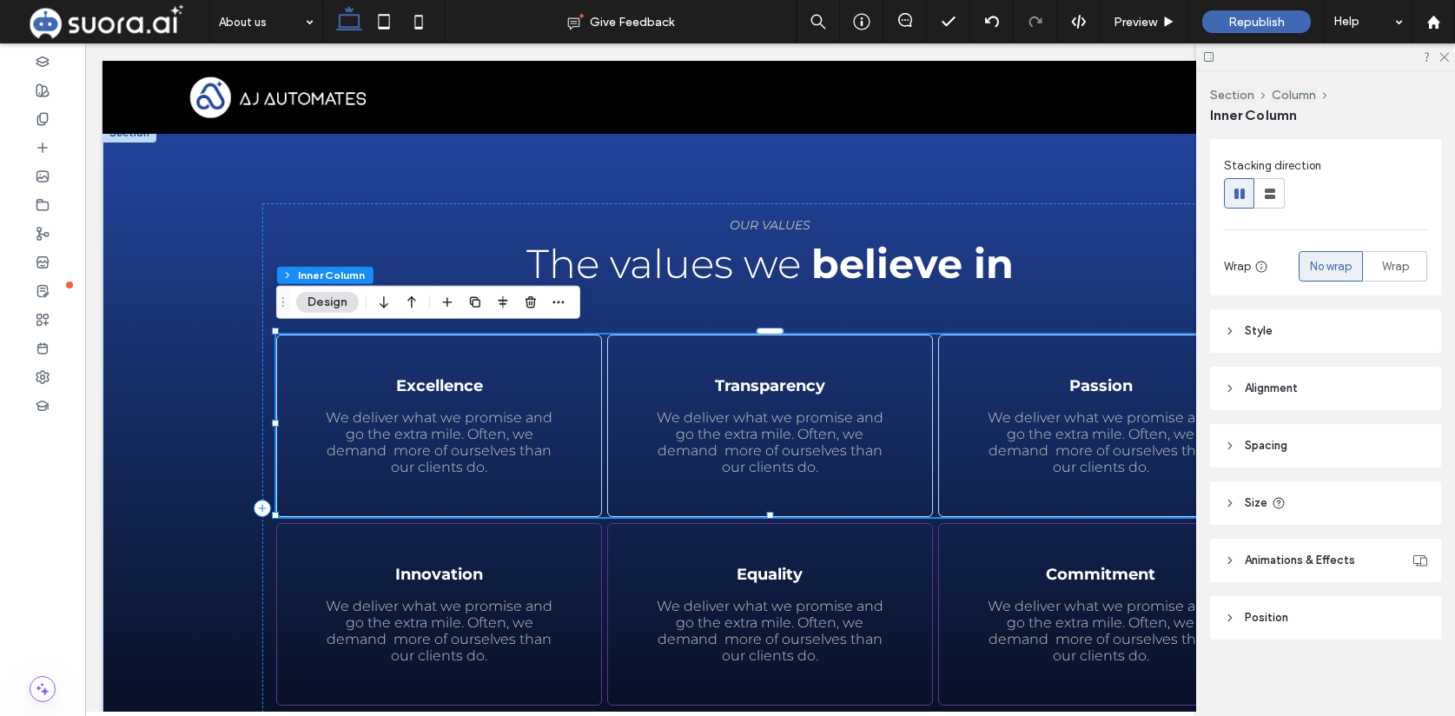
click at [1264, 329] on span "Style" at bounding box center [1259, 330] width 28 height 17
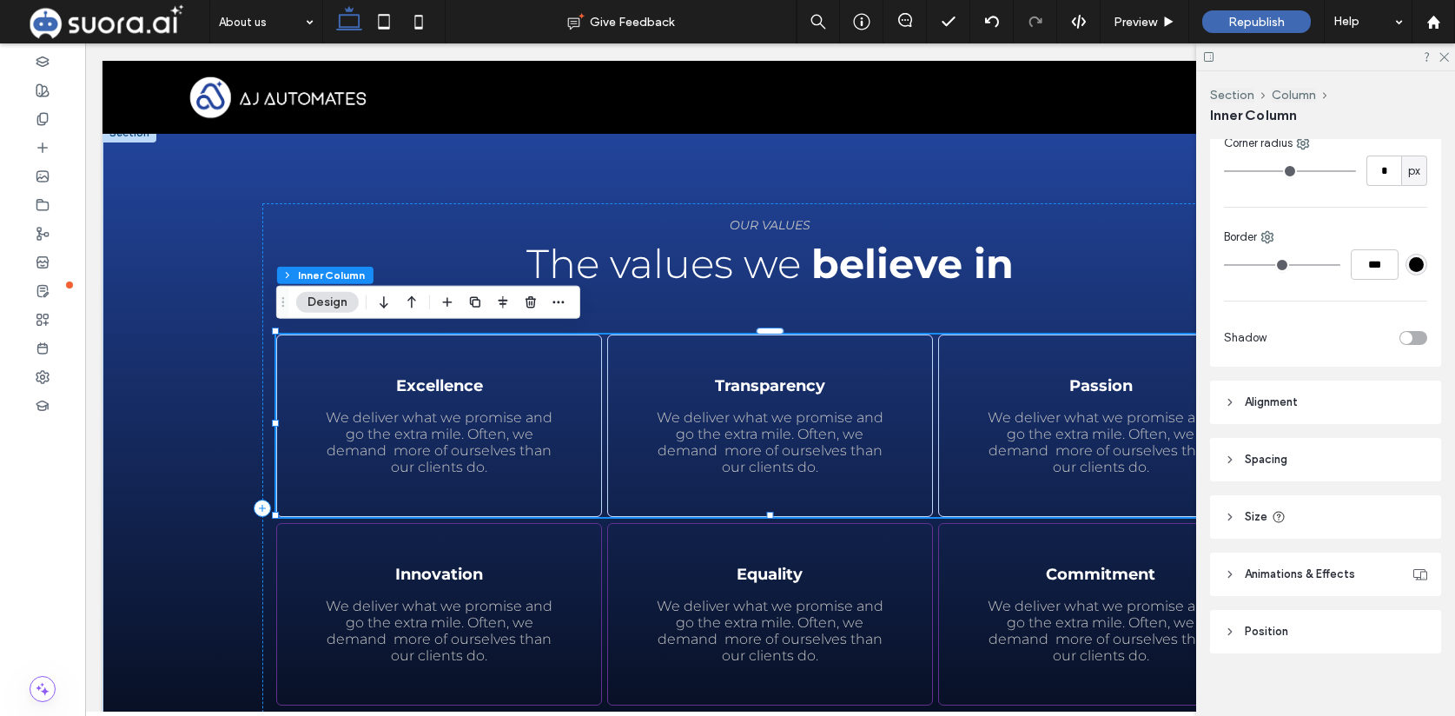
scroll to position [562, 0]
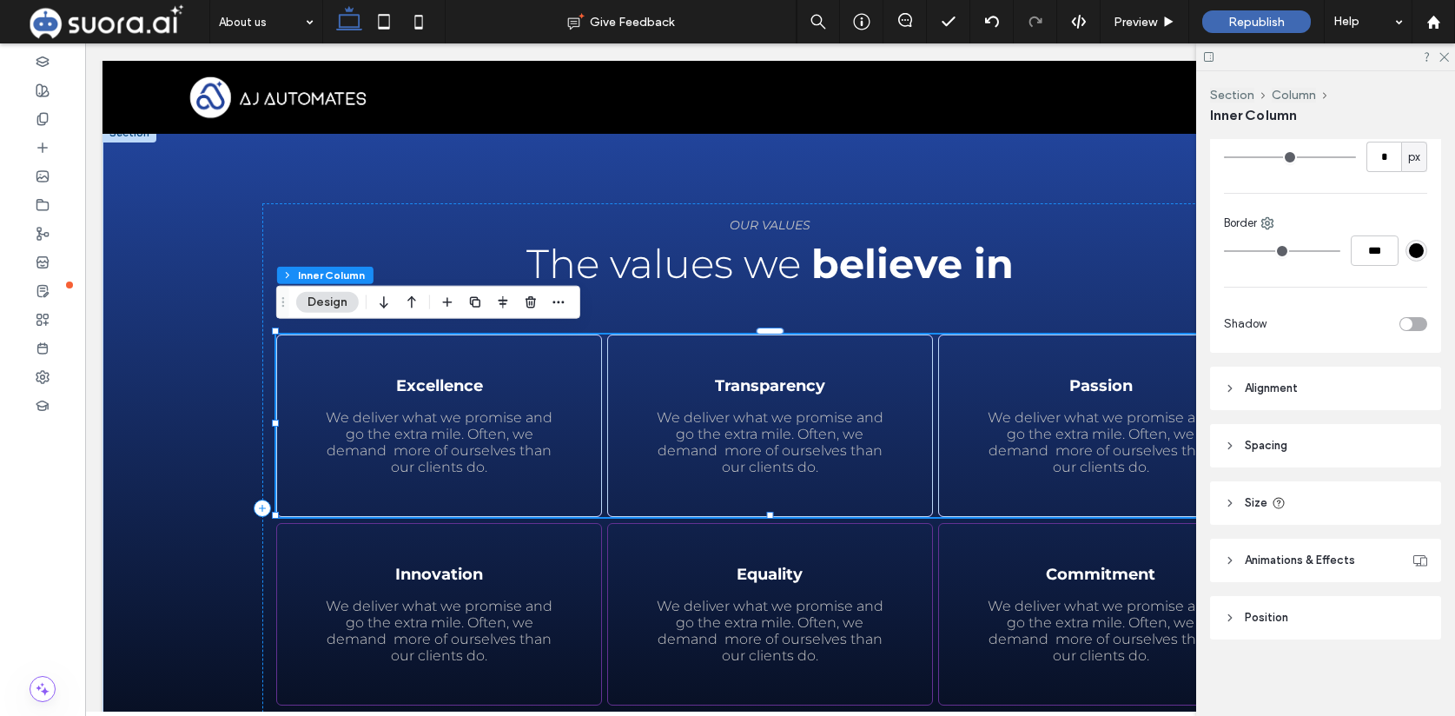
click at [1228, 564] on icon at bounding box center [1230, 560] width 12 height 12
click at [1229, 450] on icon at bounding box center [1230, 446] width 12 height 12
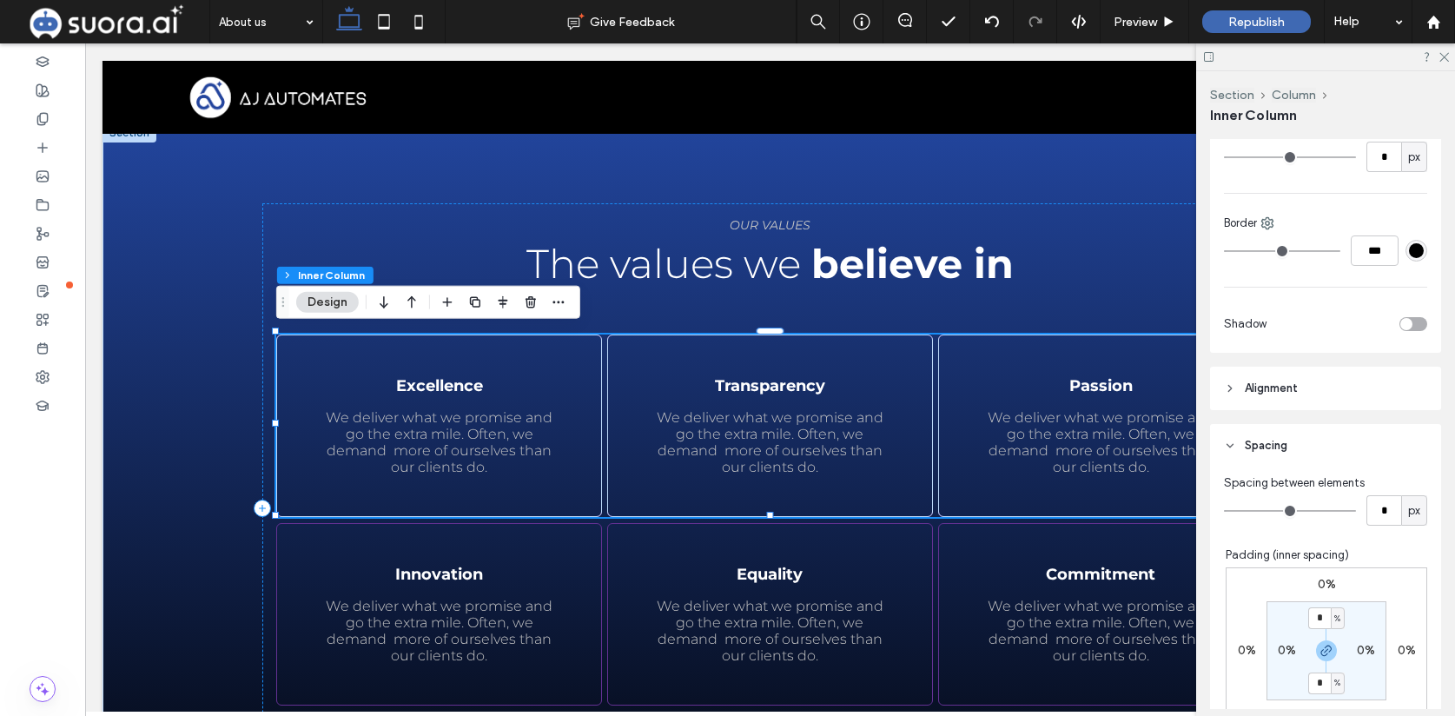
click at [1228, 448] on icon at bounding box center [1230, 446] width 12 height 12
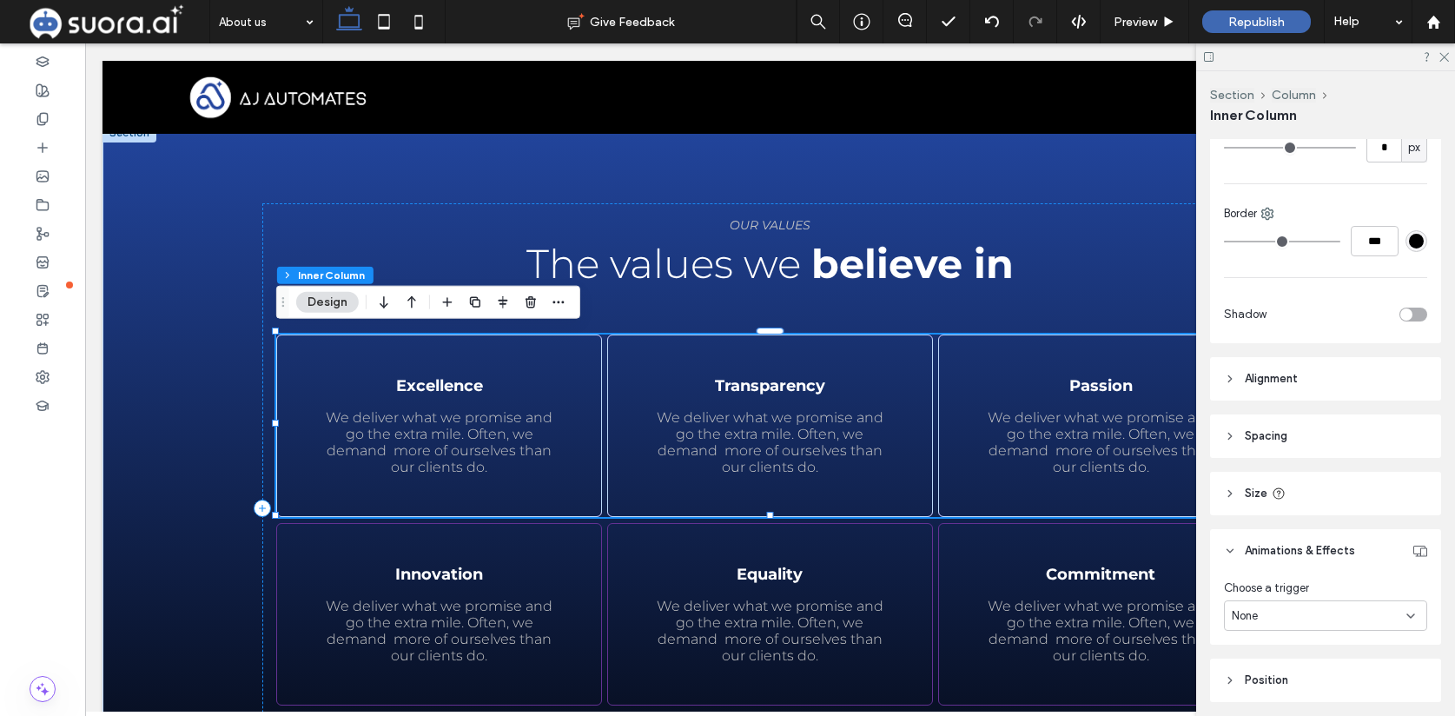
scroll to position [572, 0]
click at [1234, 485] on header "Size" at bounding box center [1325, 492] width 231 height 43
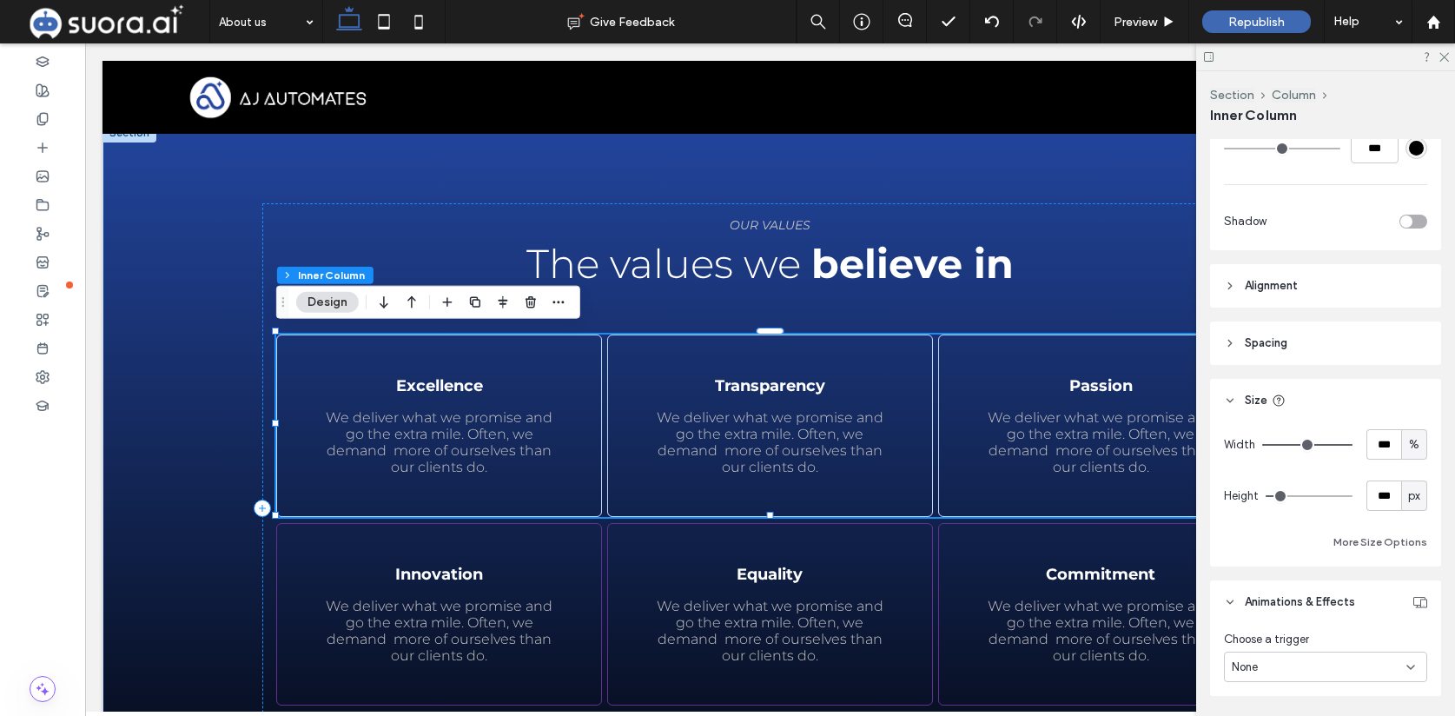
scroll to position [778, 0]
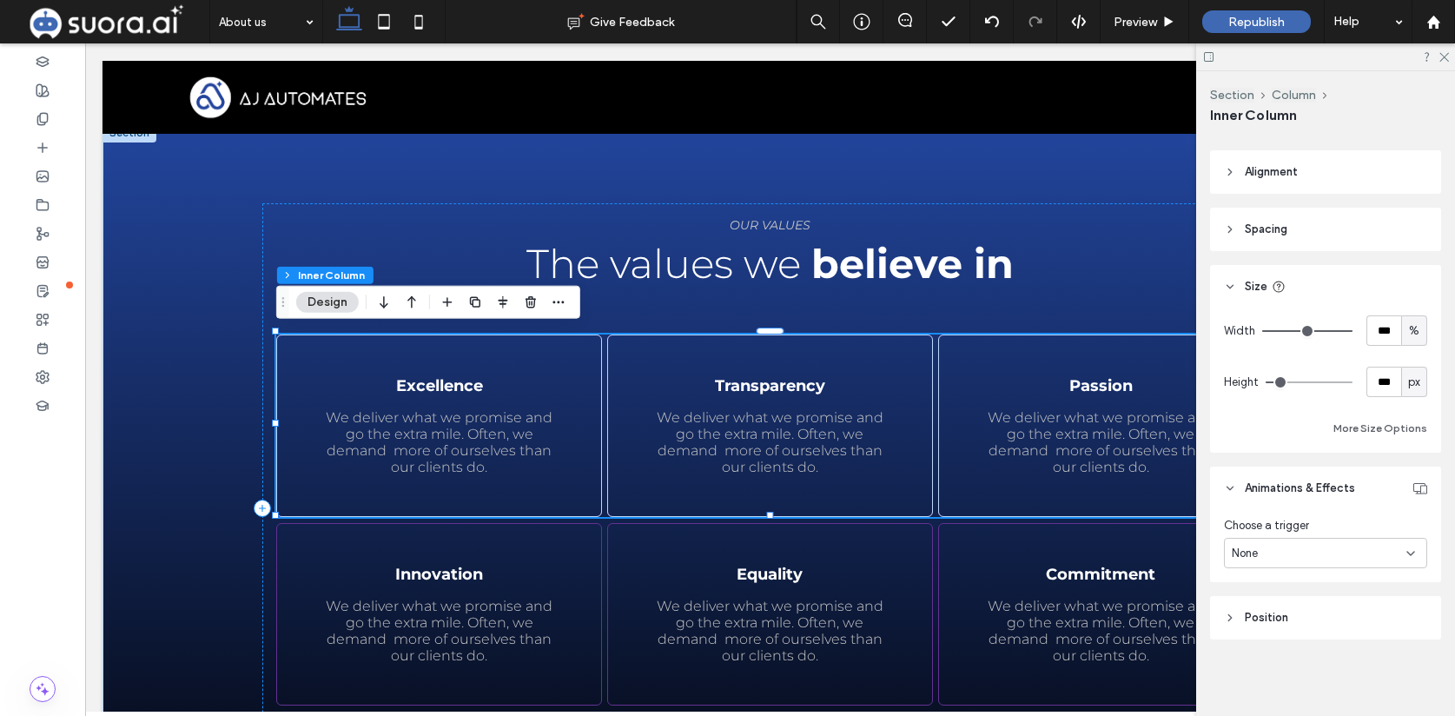
click at [1232, 296] on header "Size" at bounding box center [1325, 286] width 231 height 43
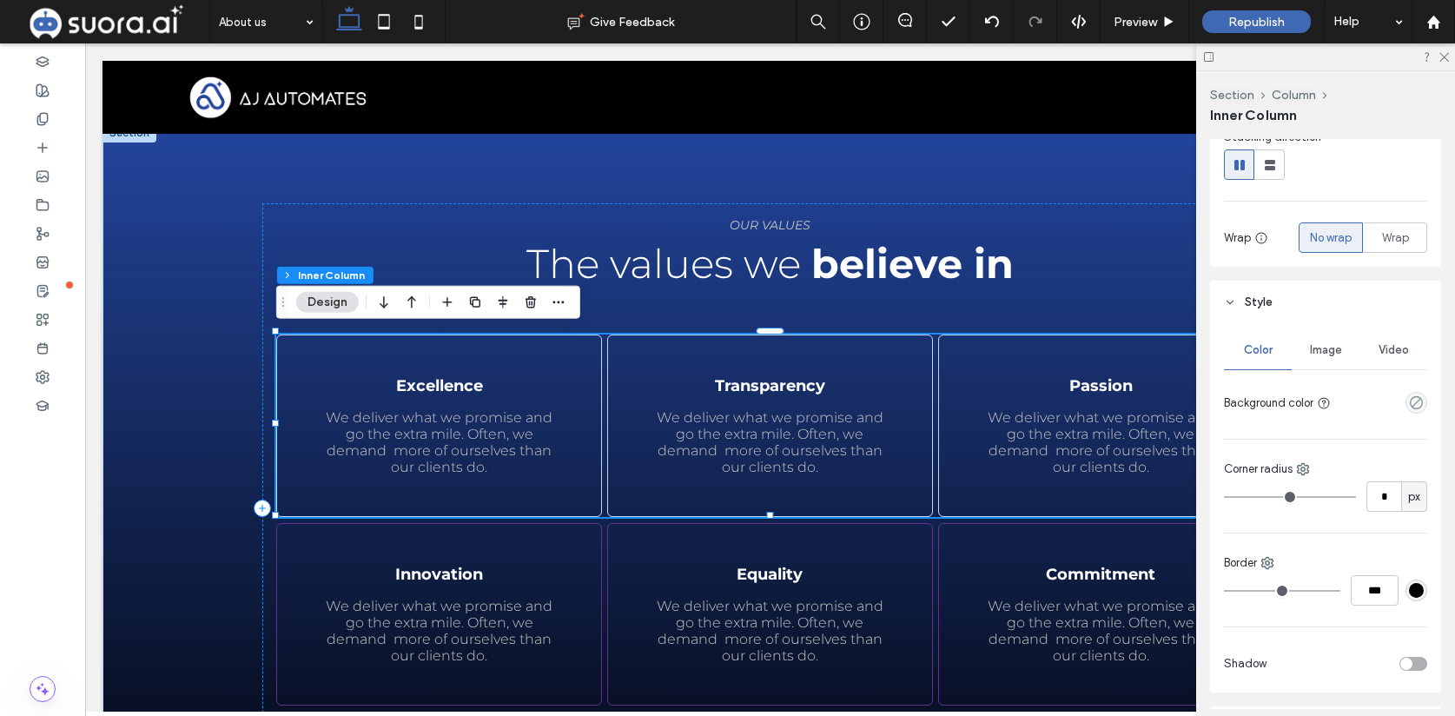
scroll to position [0, 0]
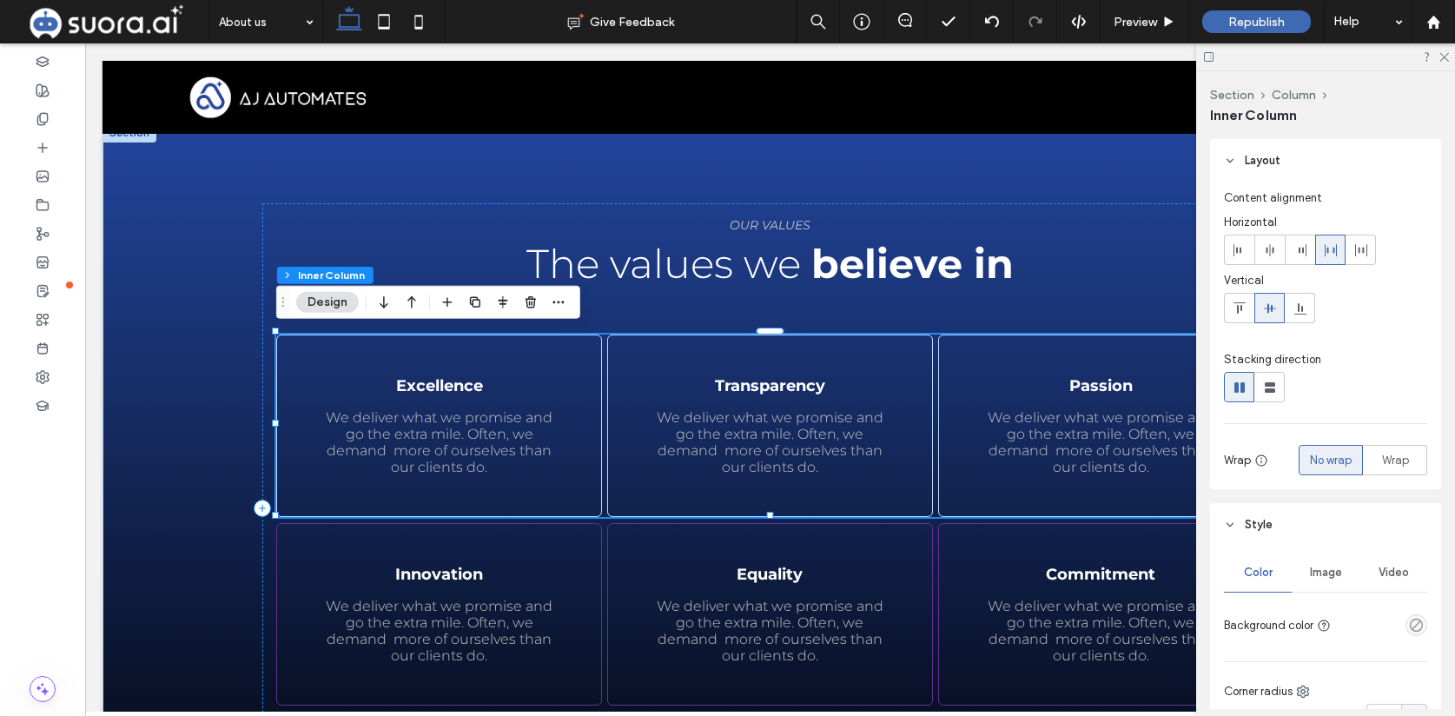
click at [334, 302] on button "Design" at bounding box center [327, 302] width 63 height 21
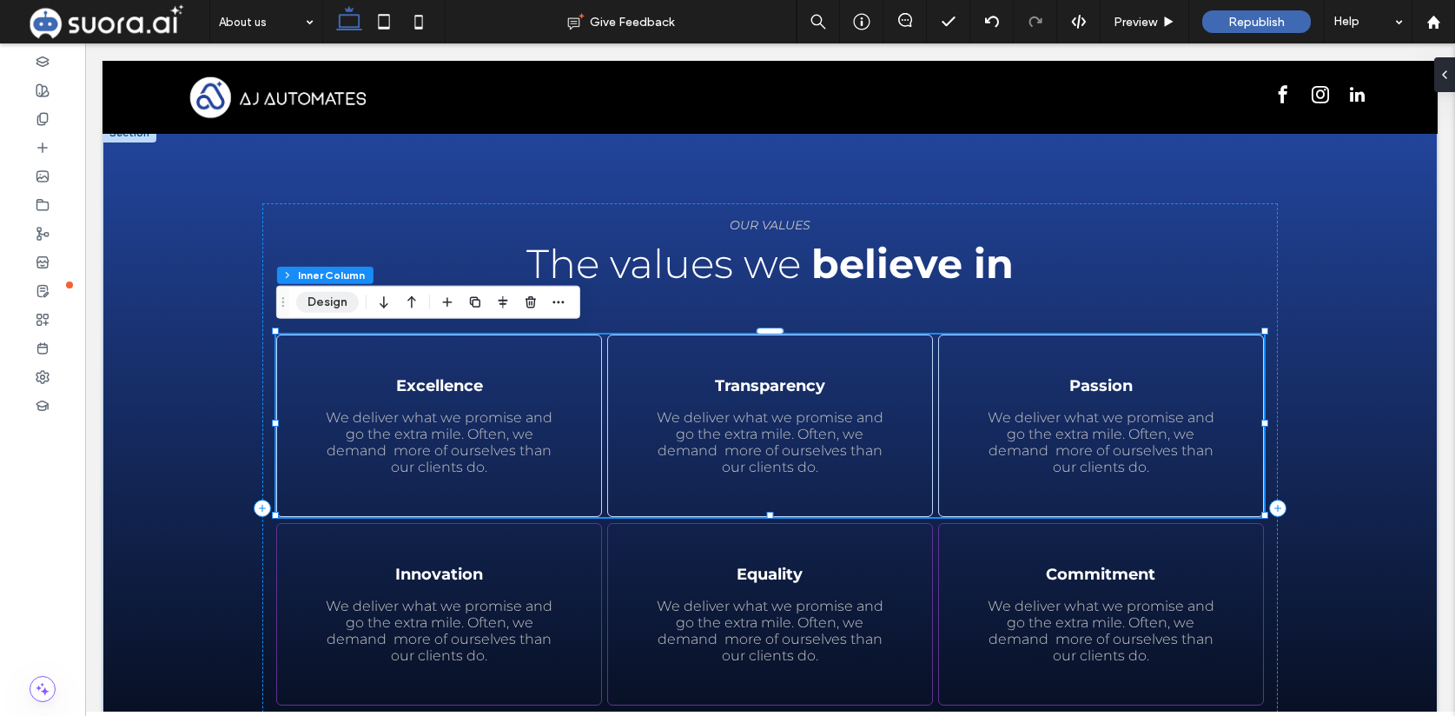
click at [334, 302] on button "Design" at bounding box center [327, 302] width 63 height 21
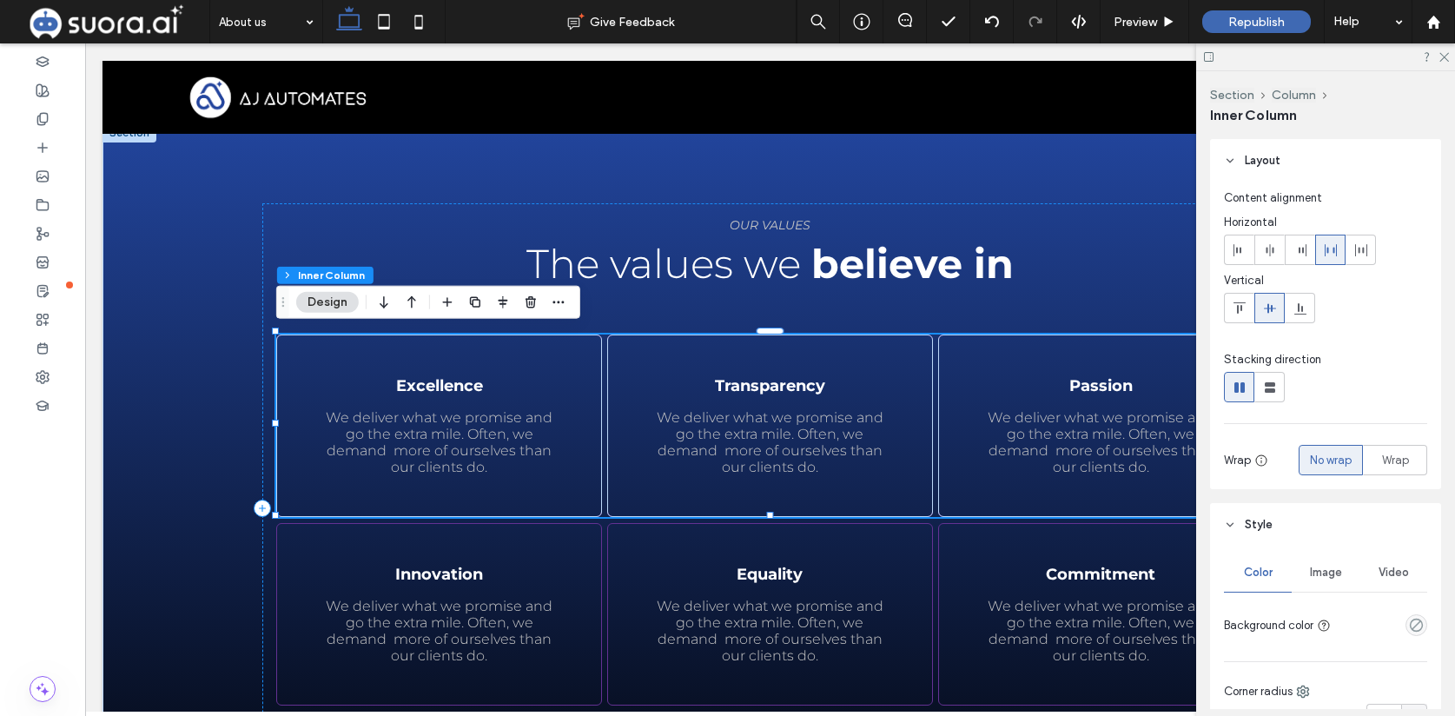
click at [1249, 154] on span "Layout" at bounding box center [1263, 160] width 36 height 17
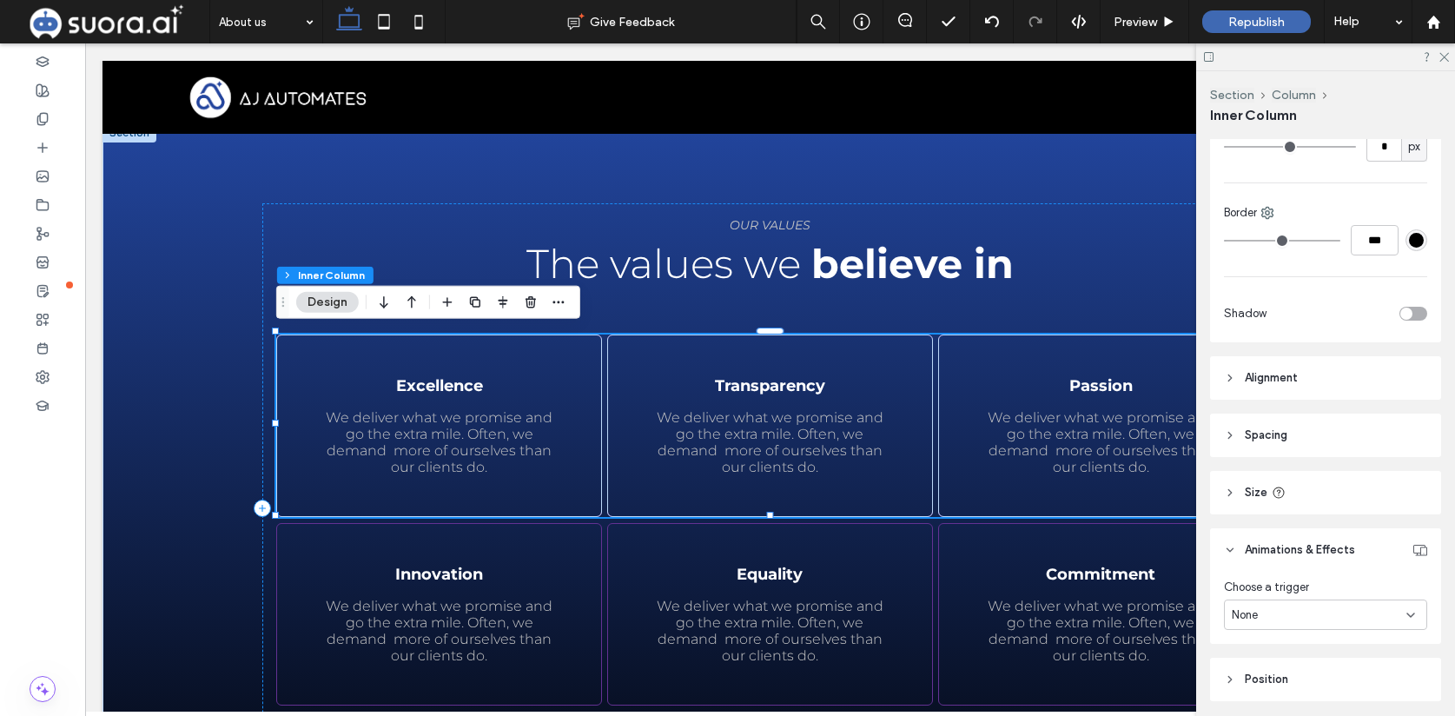
scroll to position [328, 0]
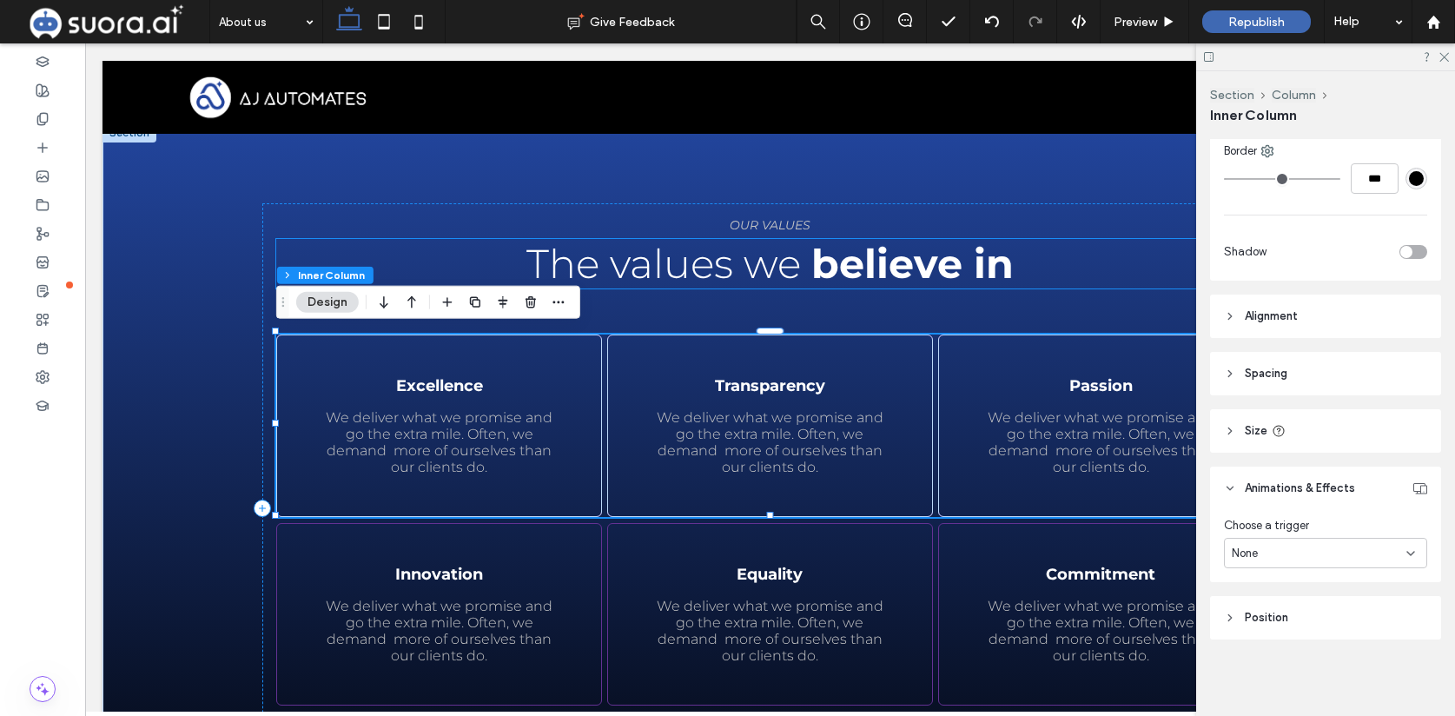
click at [1072, 282] on h1 "The values we believe in" at bounding box center [770, 264] width 988 height 50
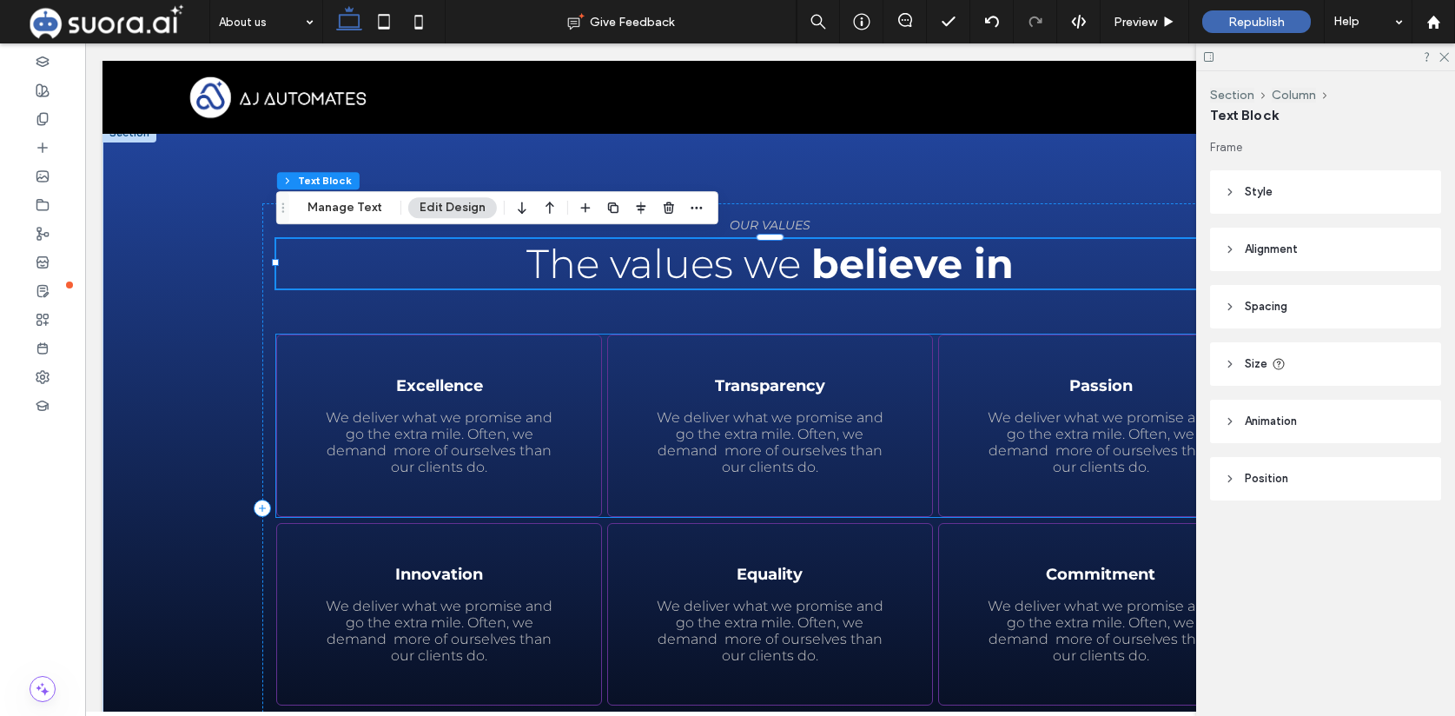
click at [936, 351] on div "Excellence We deliver what we promise and go the extra mile. Often, we demand m…" at bounding box center [770, 425] width 988 height 182
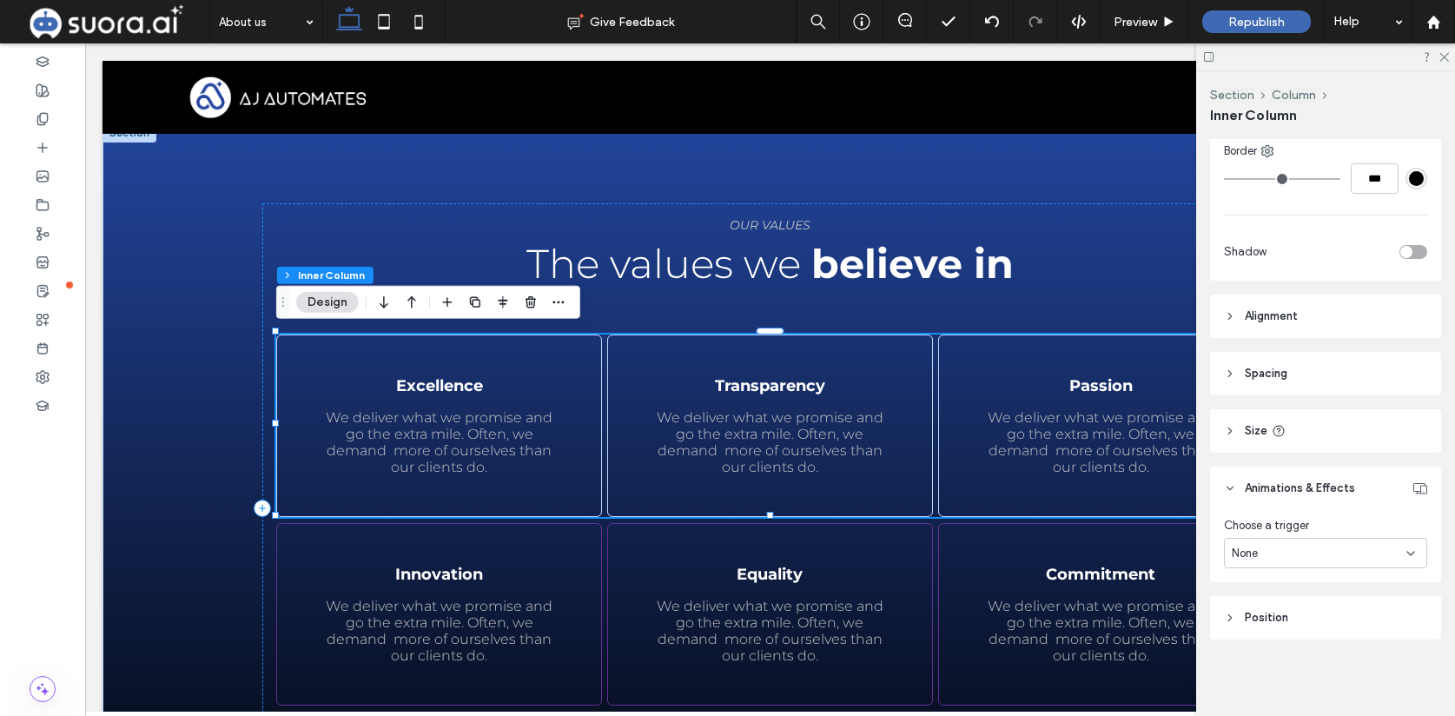
click at [1323, 610] on header "Position" at bounding box center [1325, 617] width 231 height 43
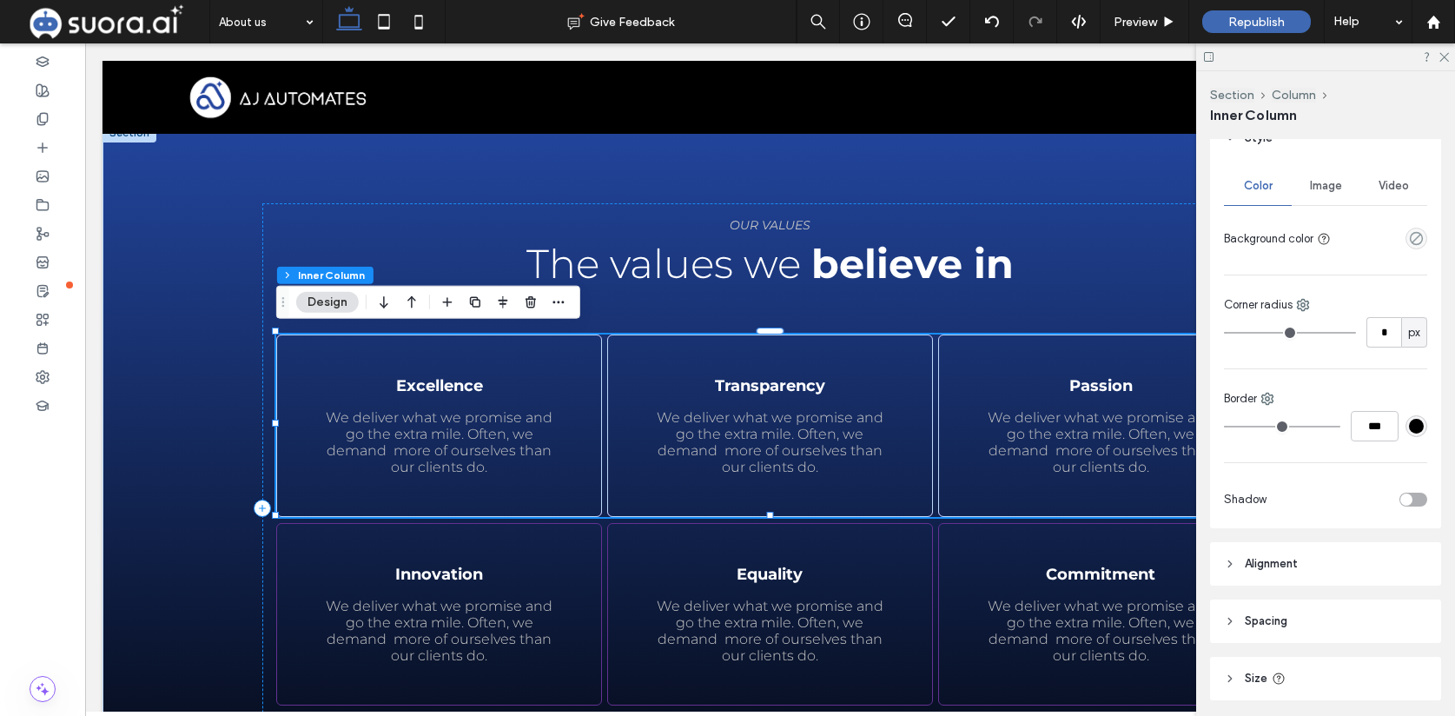
scroll to position [76, 0]
click at [1287, 616] on header "Spacing" at bounding box center [1325, 625] width 231 height 43
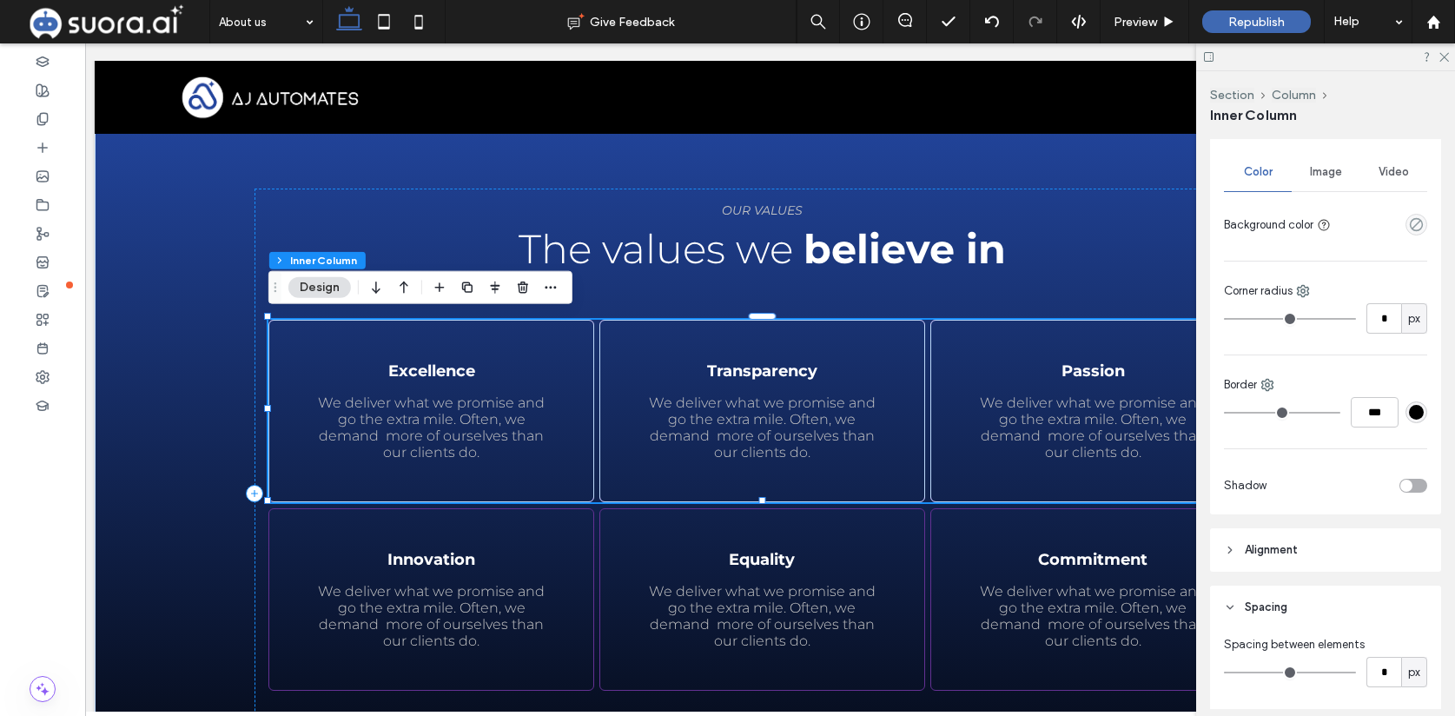
scroll to position [83, 0]
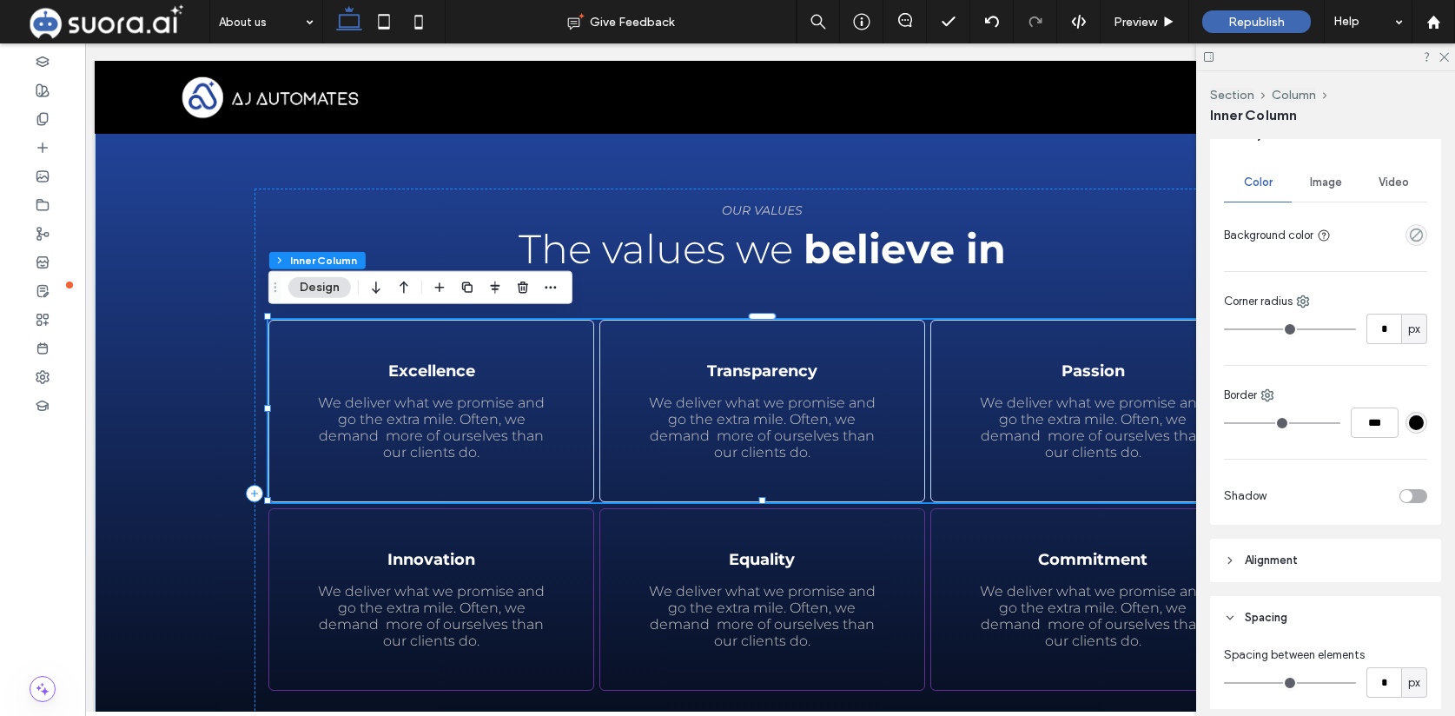
click at [1419, 423] on div "#000000" at bounding box center [1416, 422] width 15 height 15
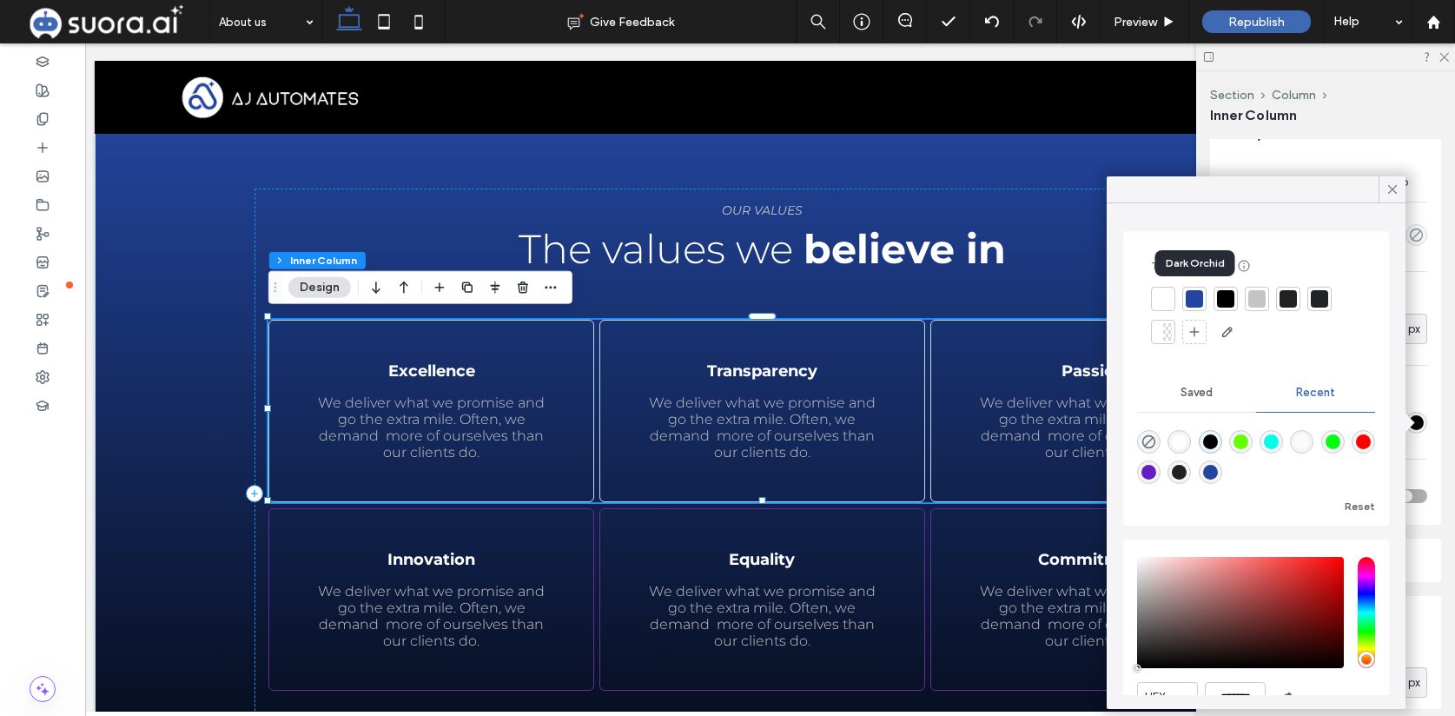
click at [1195, 298] on div at bounding box center [1194, 298] width 17 height 17
type input "**"
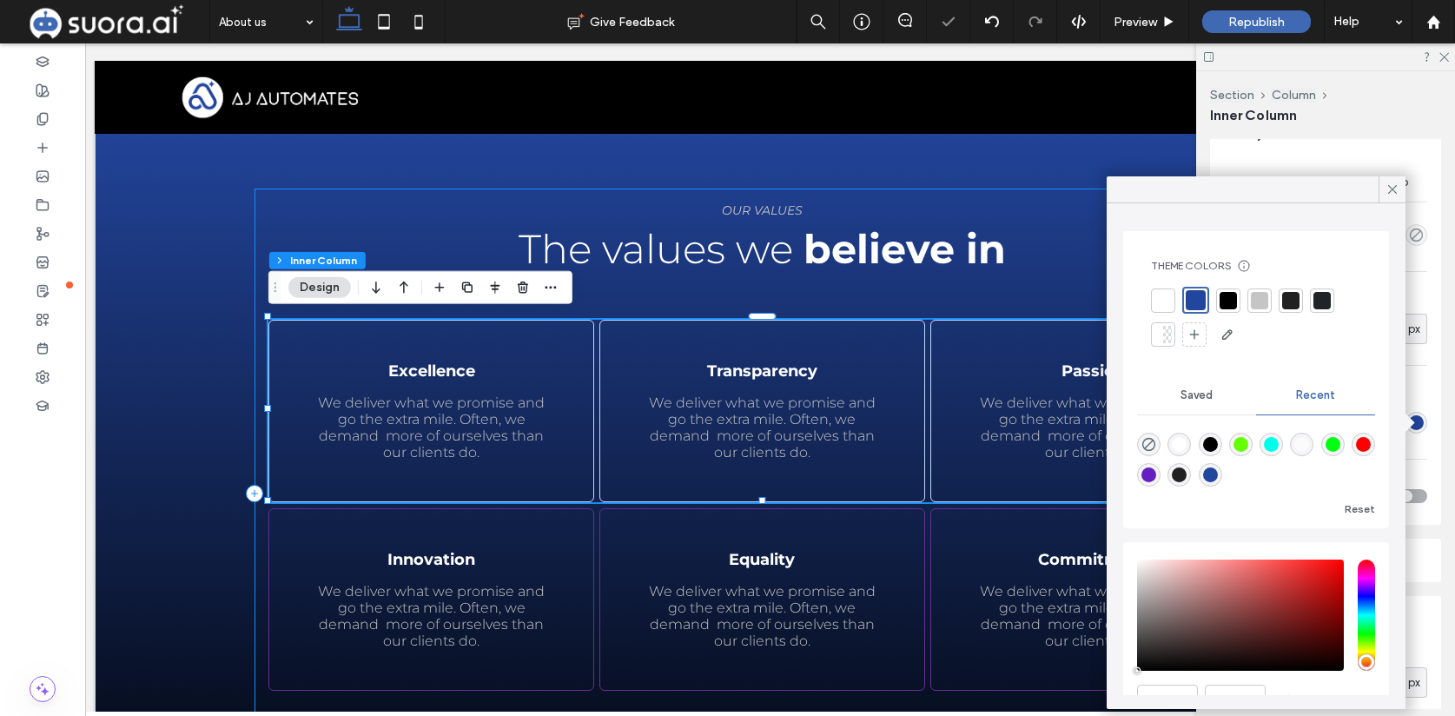
click at [850, 298] on div "Learn more OUR VALUES The values we believe in Excellence We deliver what we pr…" at bounding box center [763, 493] width 1016 height 609
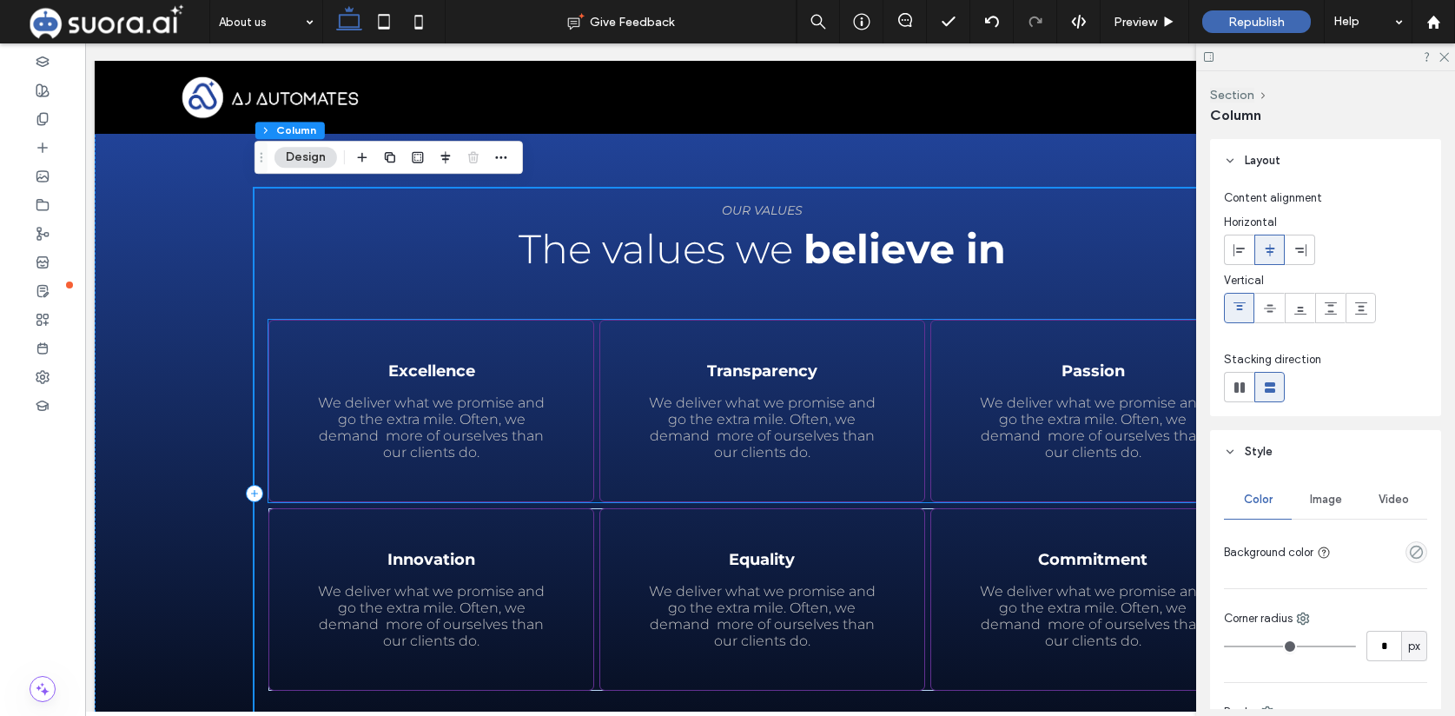
scroll to position [1663, 0]
click at [1135, 23] on span "Preview" at bounding box center [1135, 22] width 43 height 15
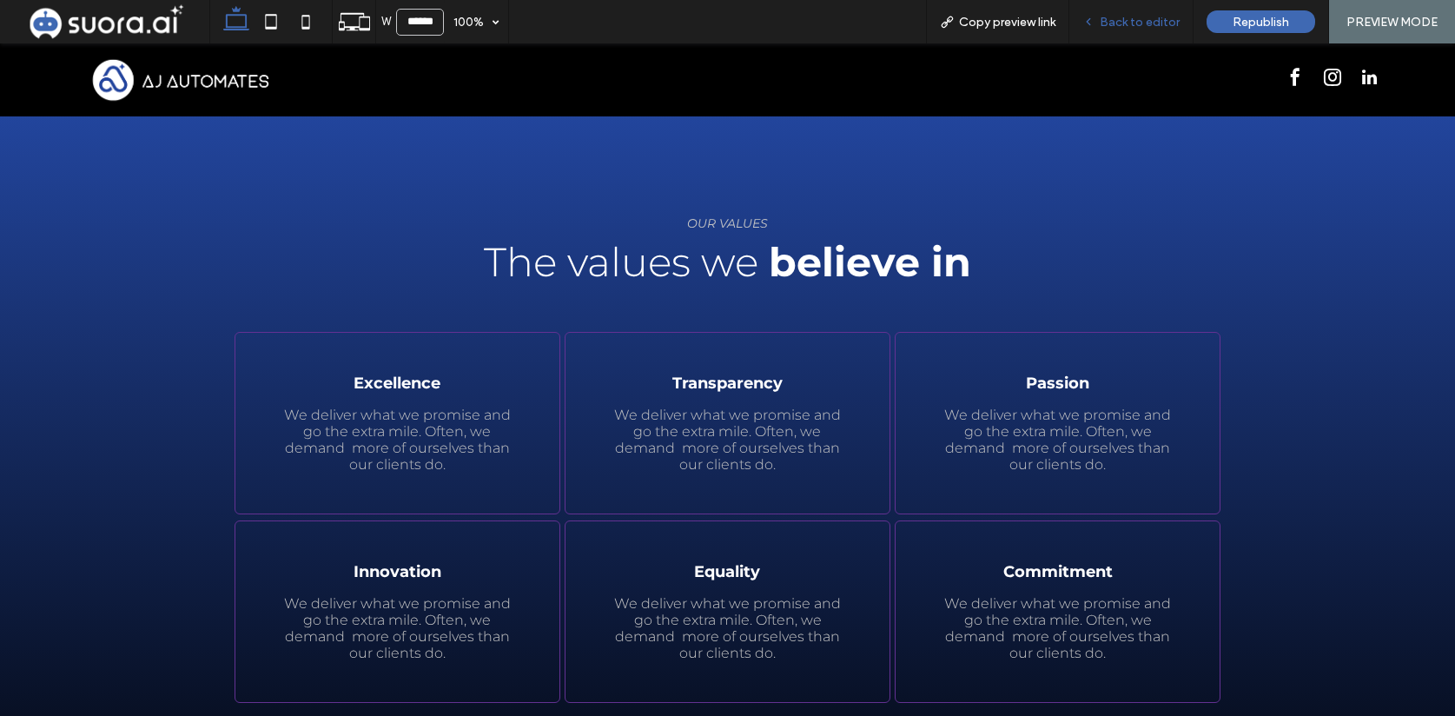
scroll to position [1650, 0]
click at [1159, 23] on span "Back to editor" at bounding box center [1140, 22] width 80 height 15
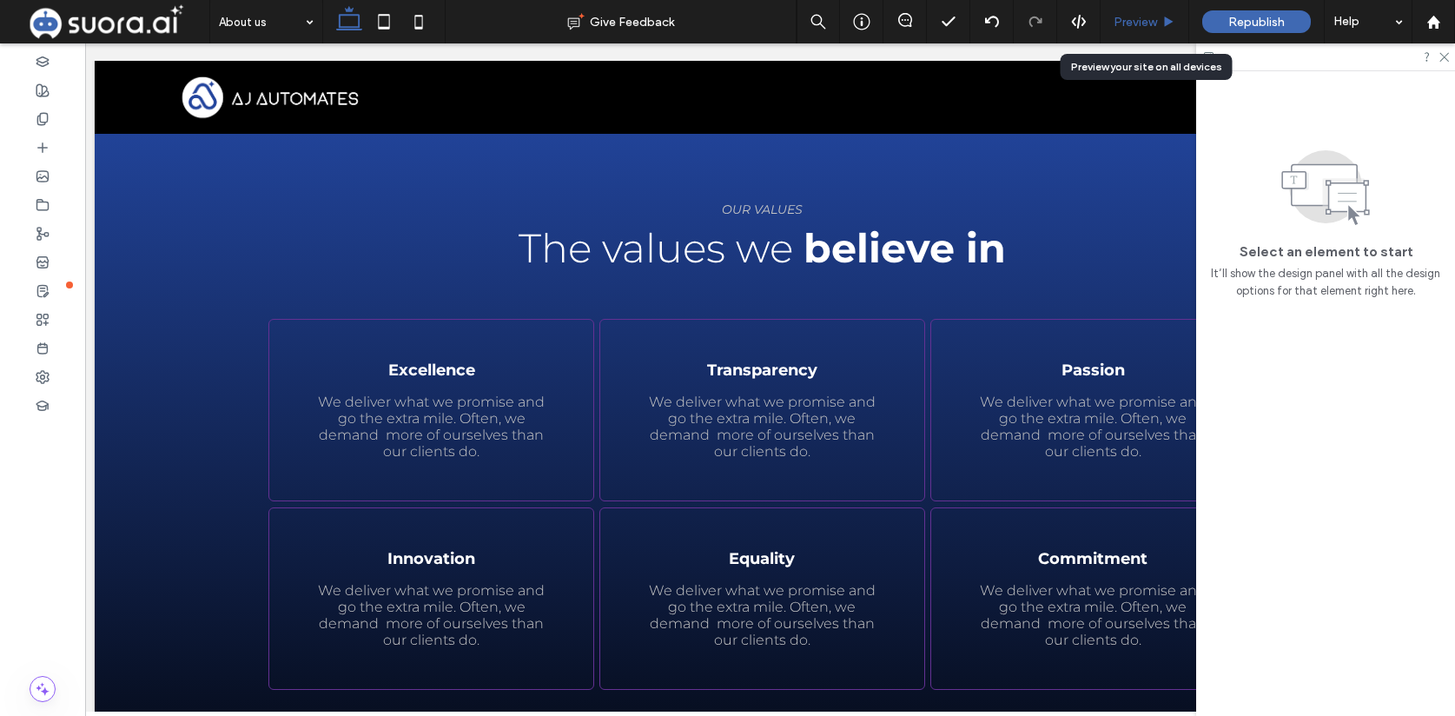
scroll to position [1663, 0]
click at [592, 355] on div "Excellence We deliver what we promise and go the extra mile. Often, we demand m…" at bounding box center [431, 410] width 326 height 182
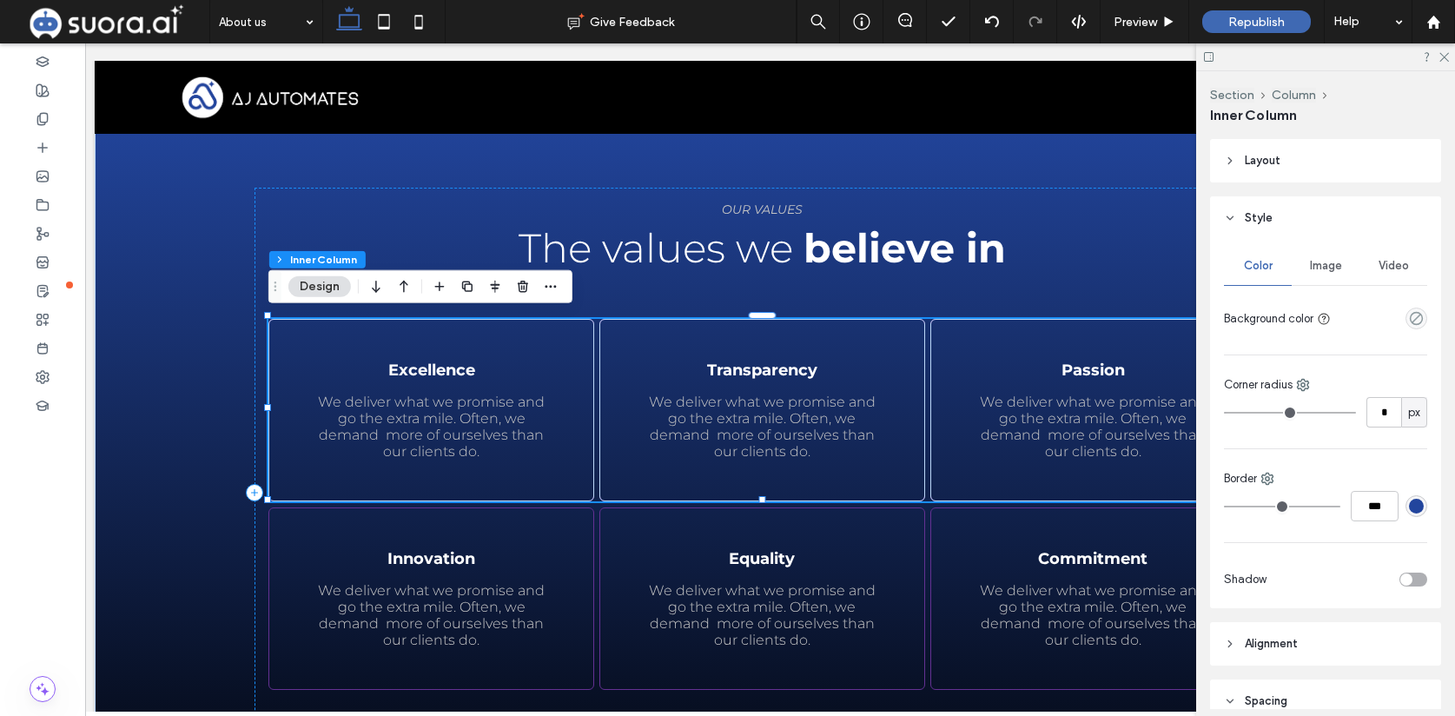
scroll to position [0, 0]
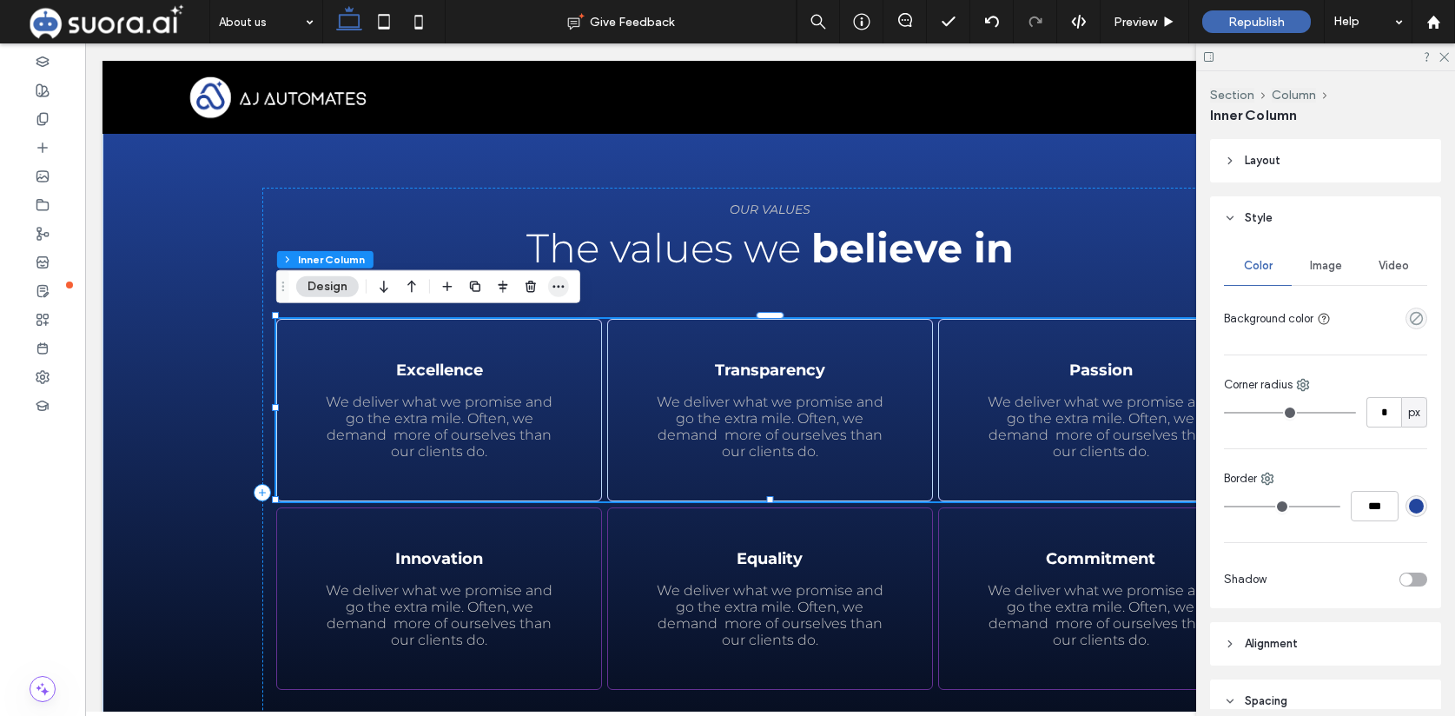
click at [562, 291] on icon "button" at bounding box center [559, 287] width 14 height 14
click at [342, 287] on button "Design" at bounding box center [327, 286] width 63 height 21
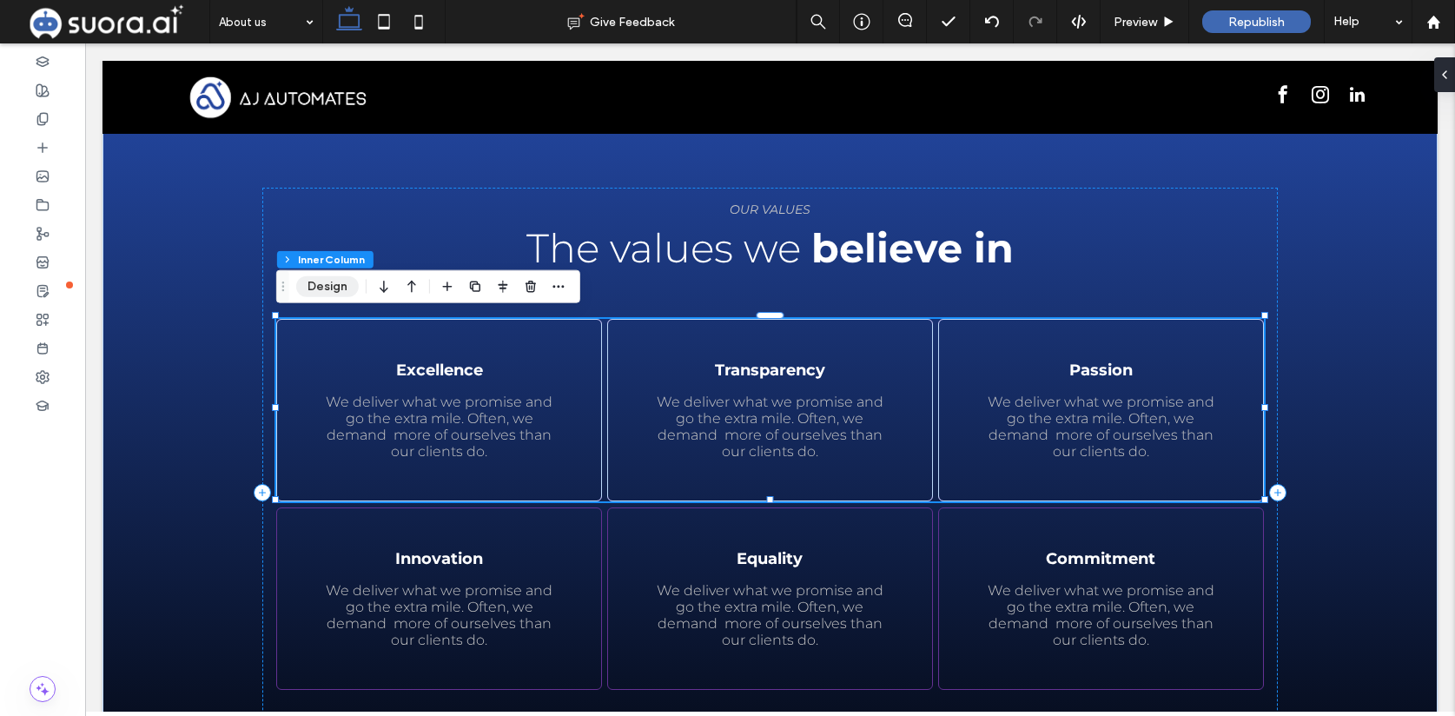
click at [342, 288] on button "Design" at bounding box center [327, 286] width 63 height 21
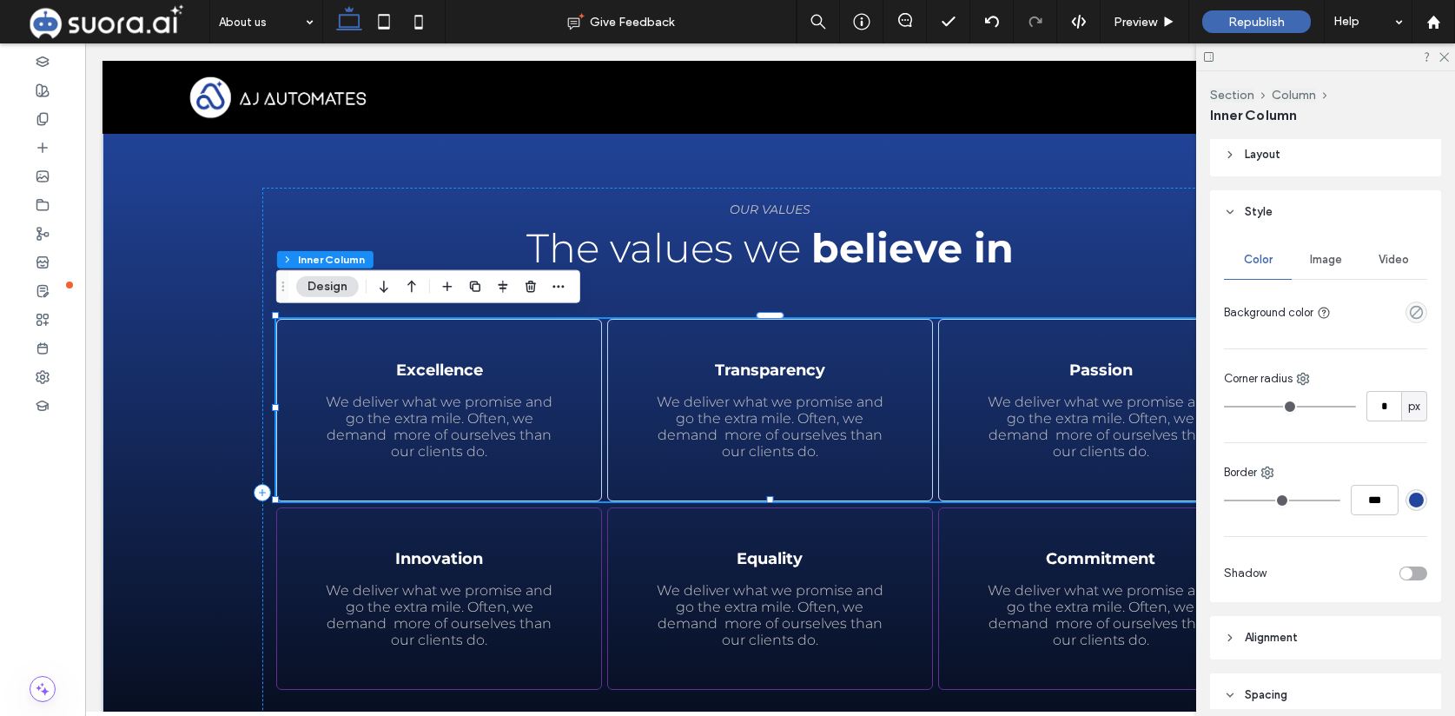
scroll to position [3, 0]
click at [1327, 265] on span "Image" at bounding box center [1326, 262] width 32 height 14
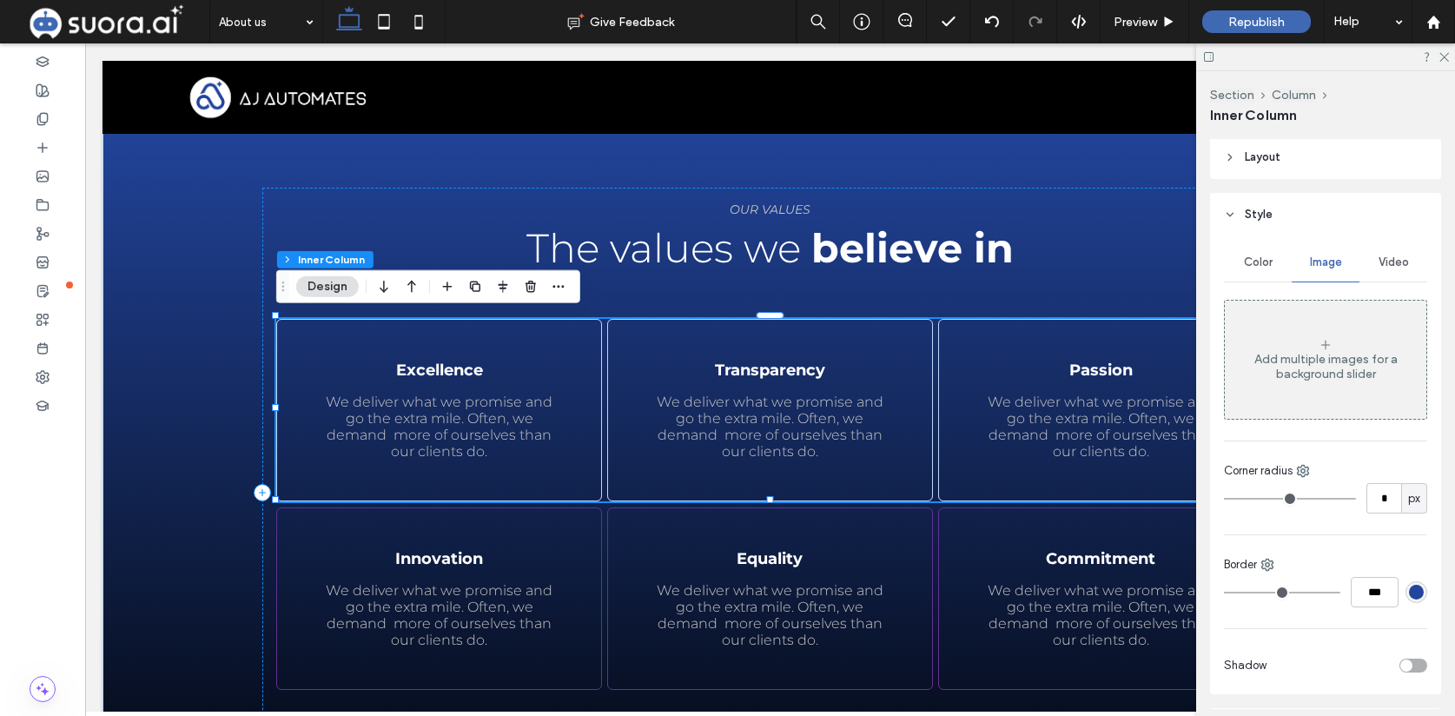
click at [1391, 262] on span "Video" at bounding box center [1394, 262] width 30 height 14
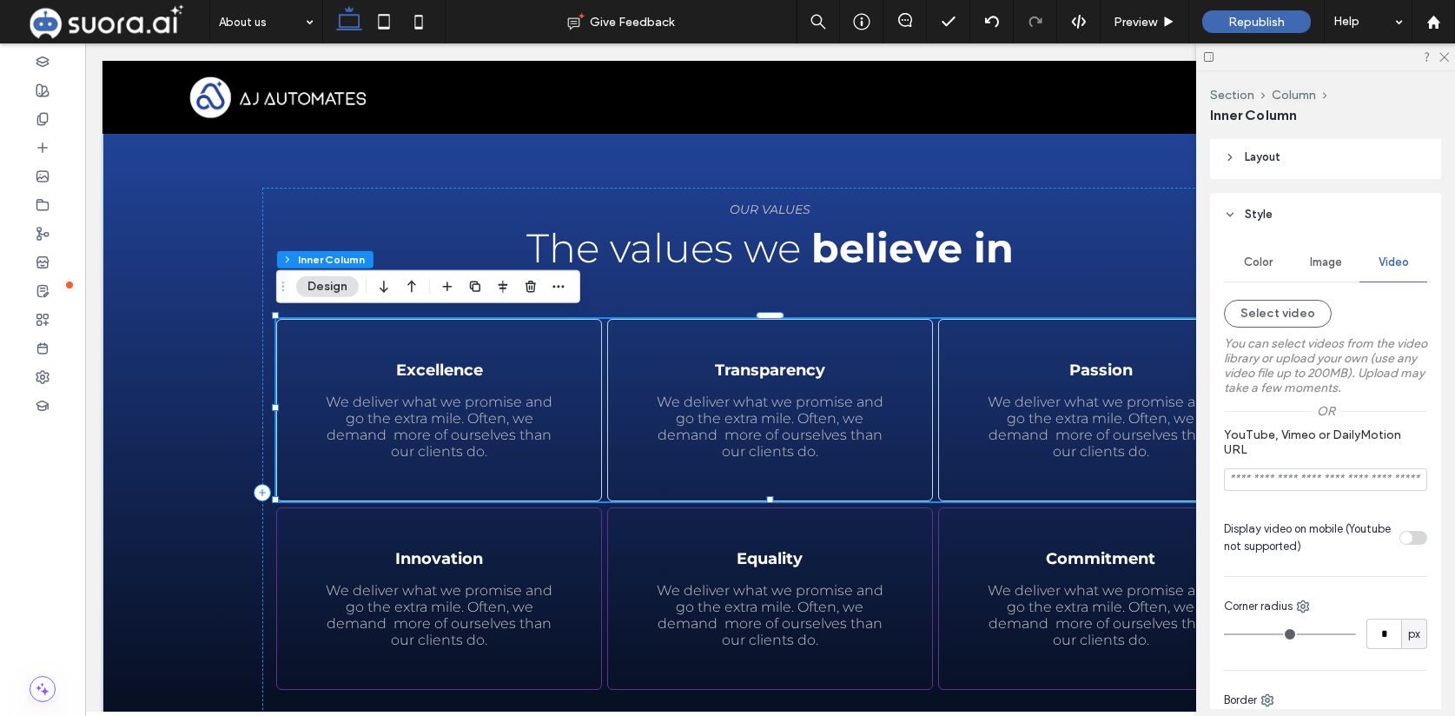
click at [1268, 263] on span "Color" at bounding box center [1258, 262] width 29 height 14
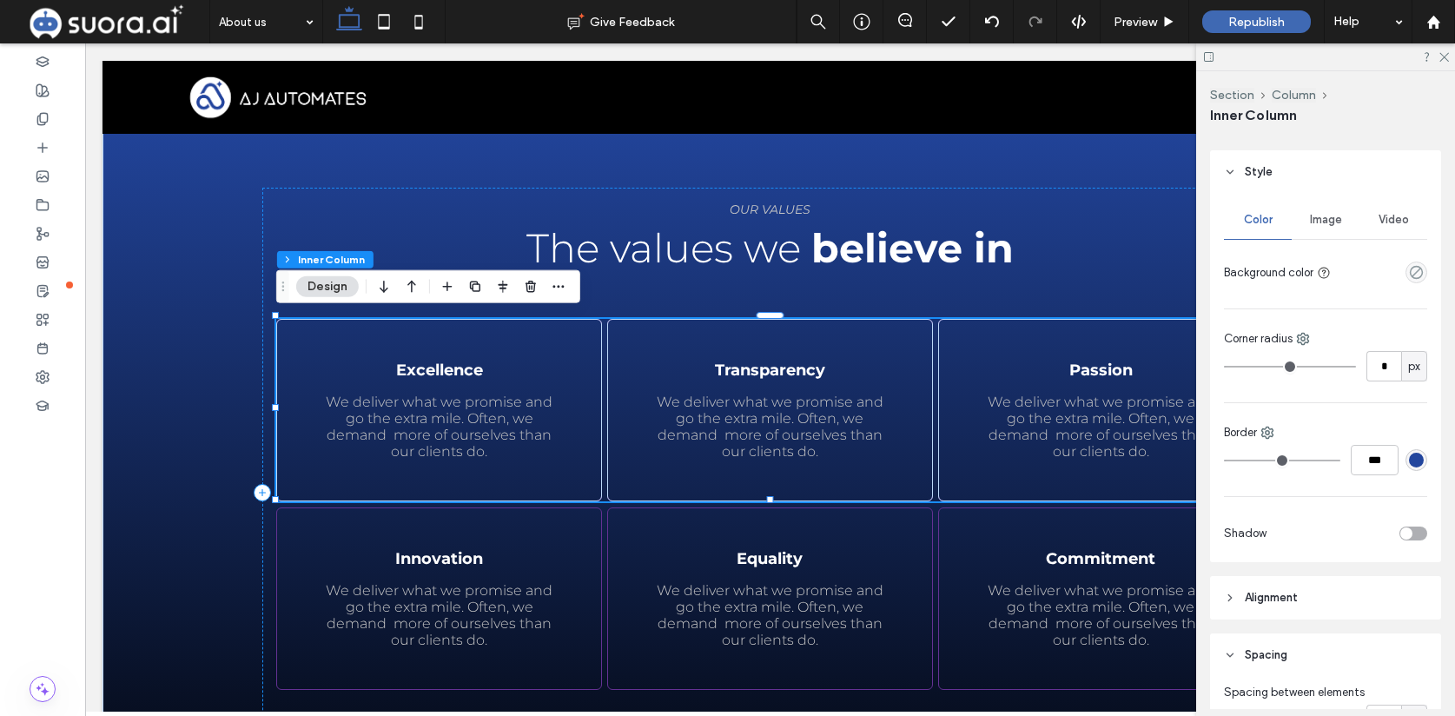
scroll to position [0, 0]
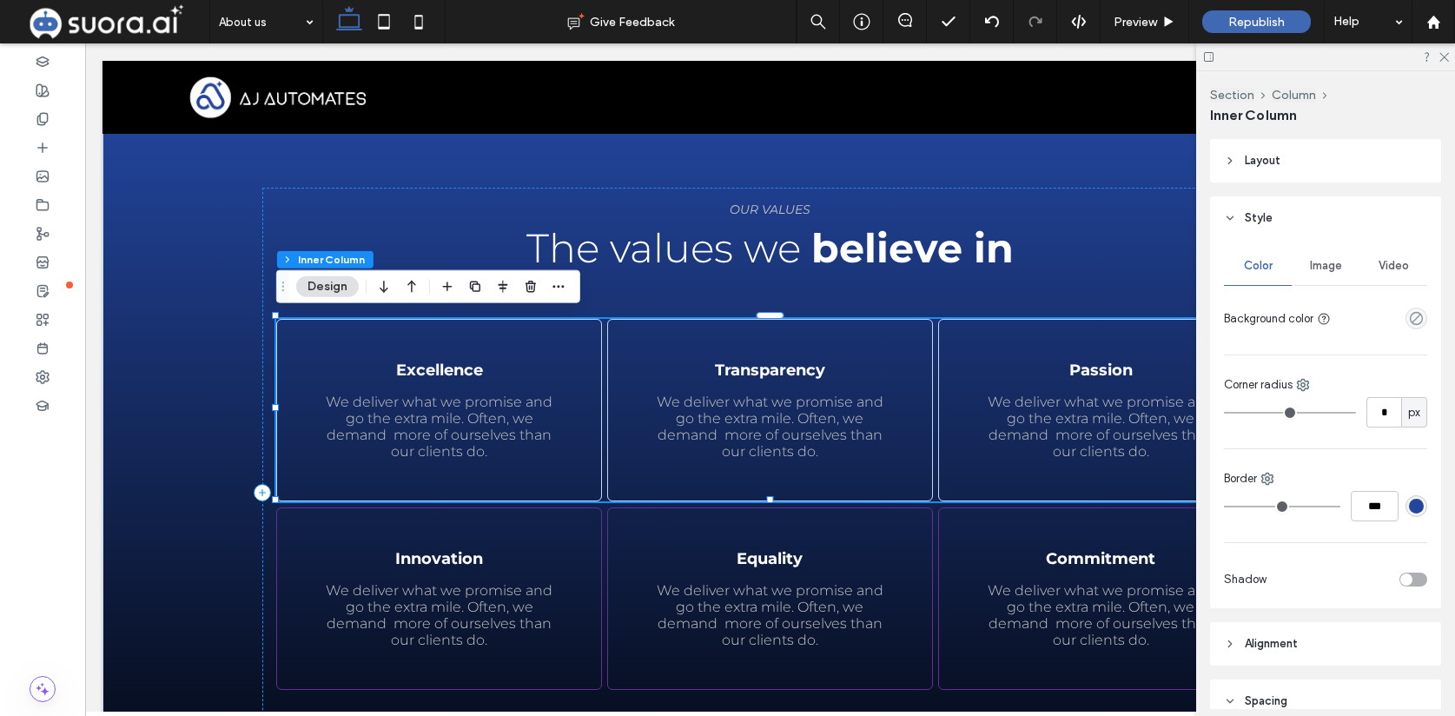
click at [1251, 169] on span "Layout" at bounding box center [1263, 160] width 36 height 17
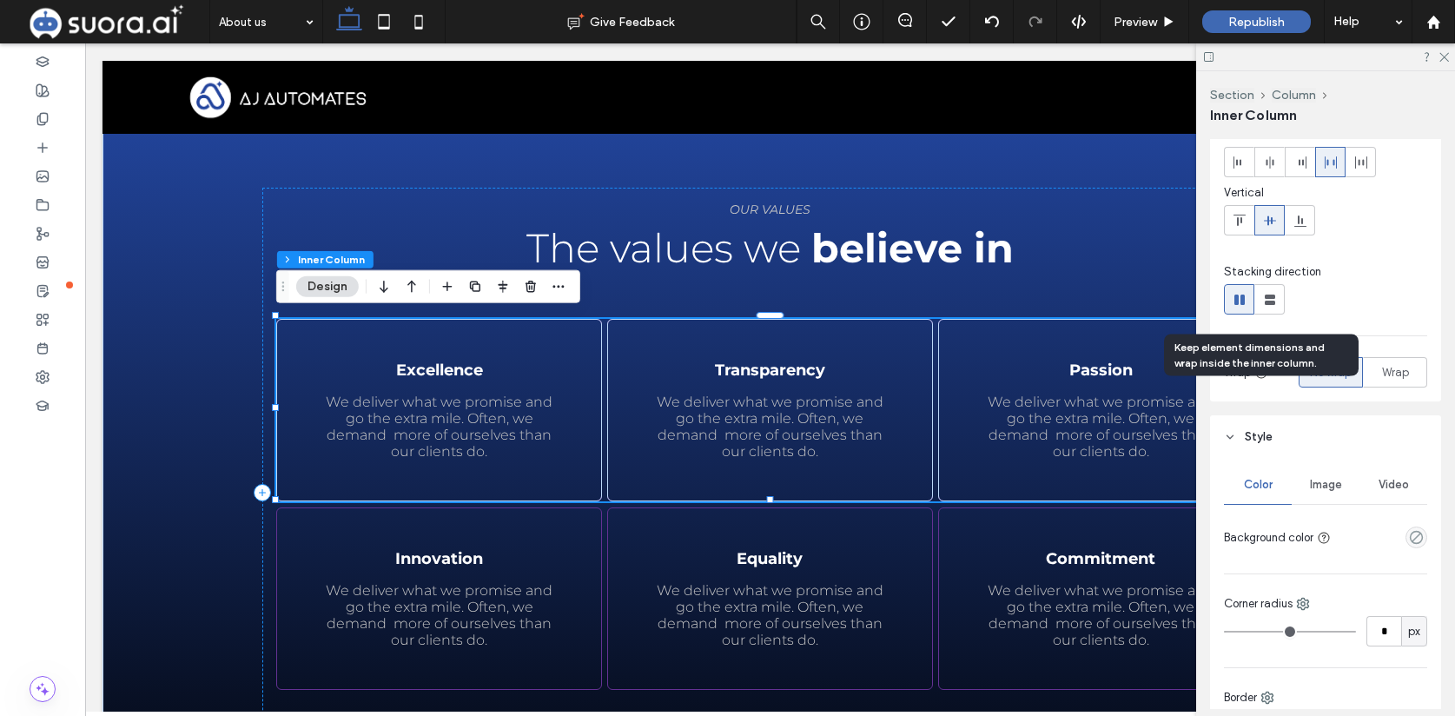
scroll to position [91, 0]
click at [1264, 482] on span "Color" at bounding box center [1258, 481] width 29 height 14
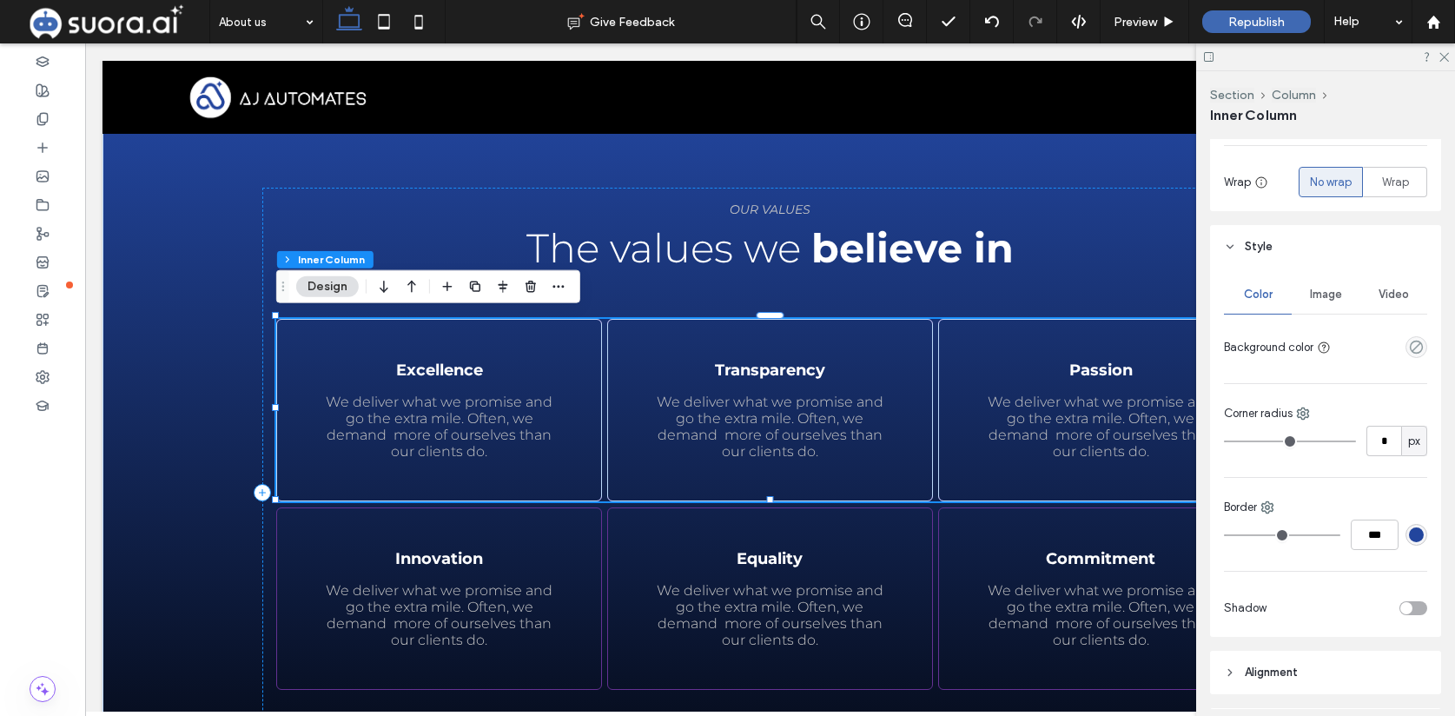
scroll to position [281, 0]
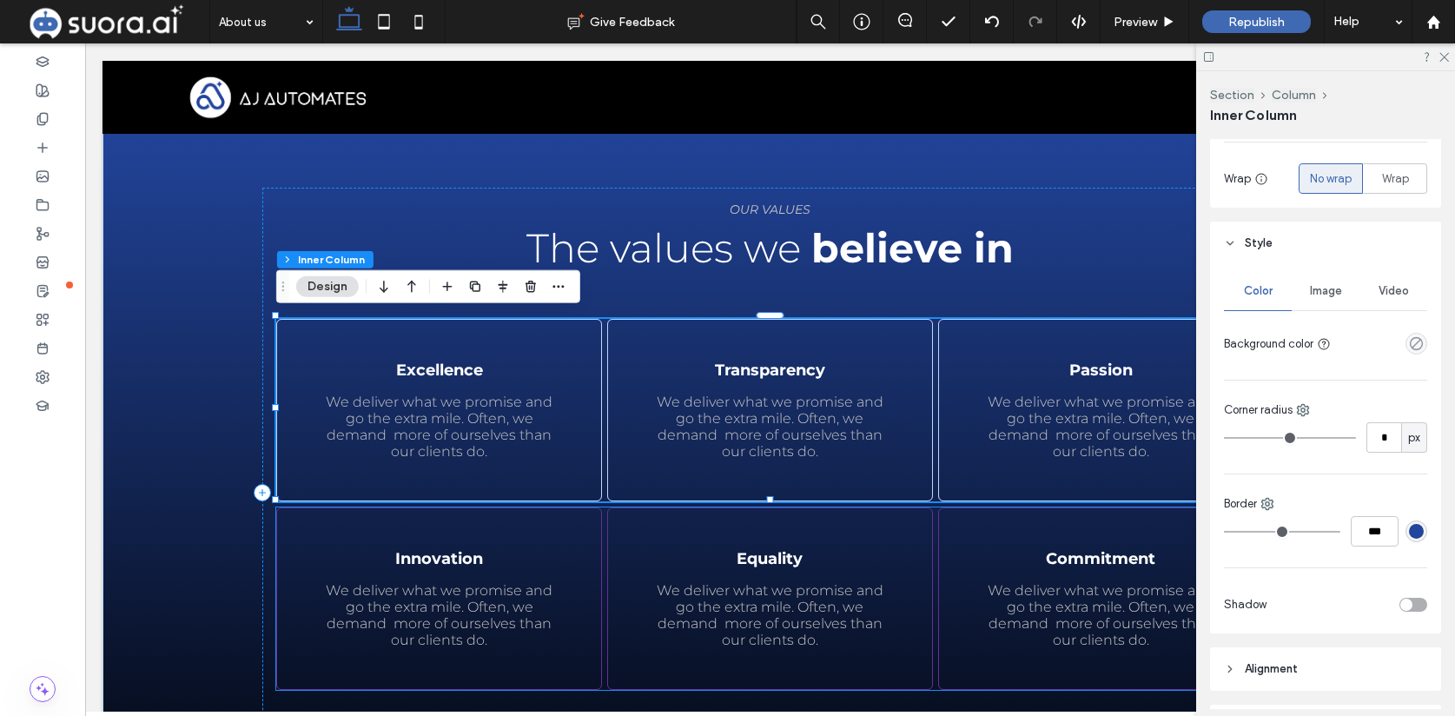
click at [686, 535] on div "Equality We deliver what we promise and go the extra mile. Often, we demand mor…" at bounding box center [770, 598] width 326 height 182
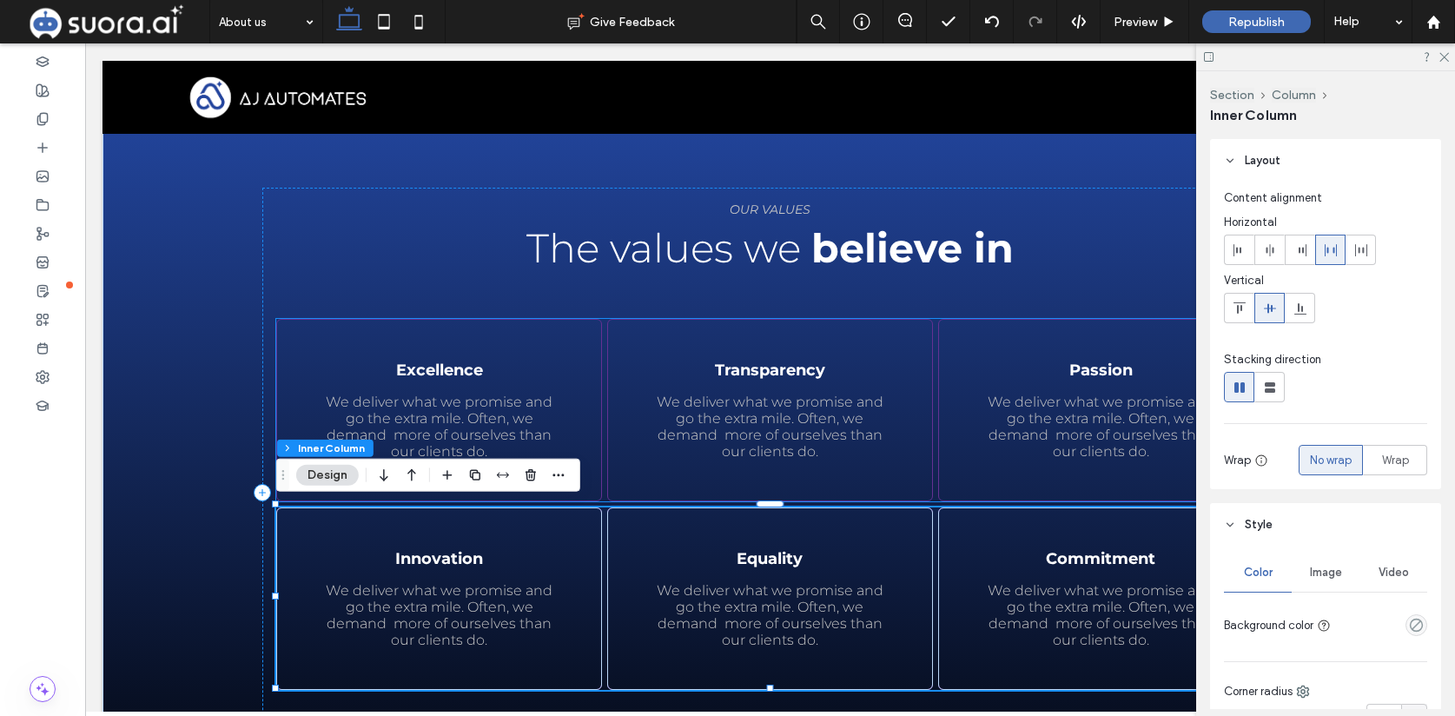
click at [612, 399] on div "We deliver what we promise and go the extra mile. Often, we demand more of ours…" at bounding box center [770, 410] width 326 height 182
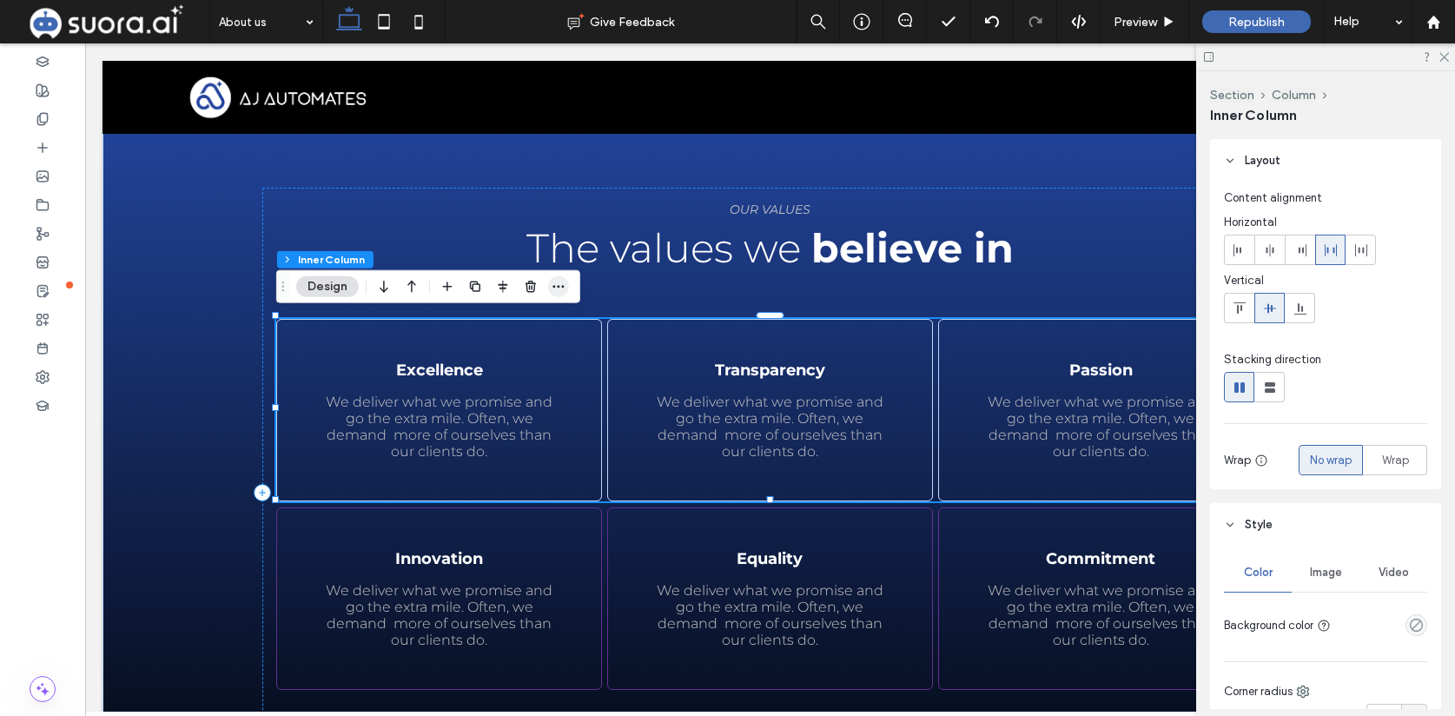
click at [553, 288] on icon "button" at bounding box center [559, 287] width 14 height 14
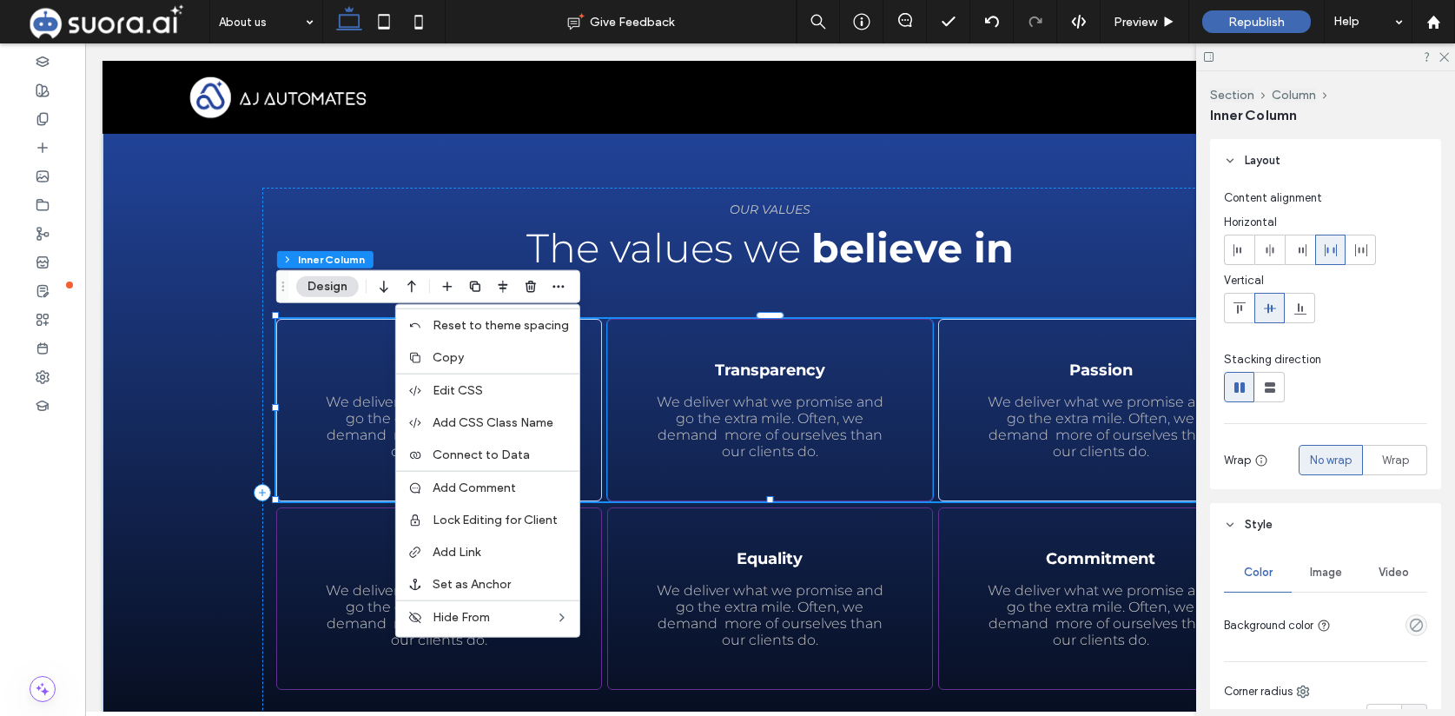
click at [844, 409] on span "We deliver what we promise and go the extra mile. Often, we demand more of ours…" at bounding box center [770, 427] width 227 height 66
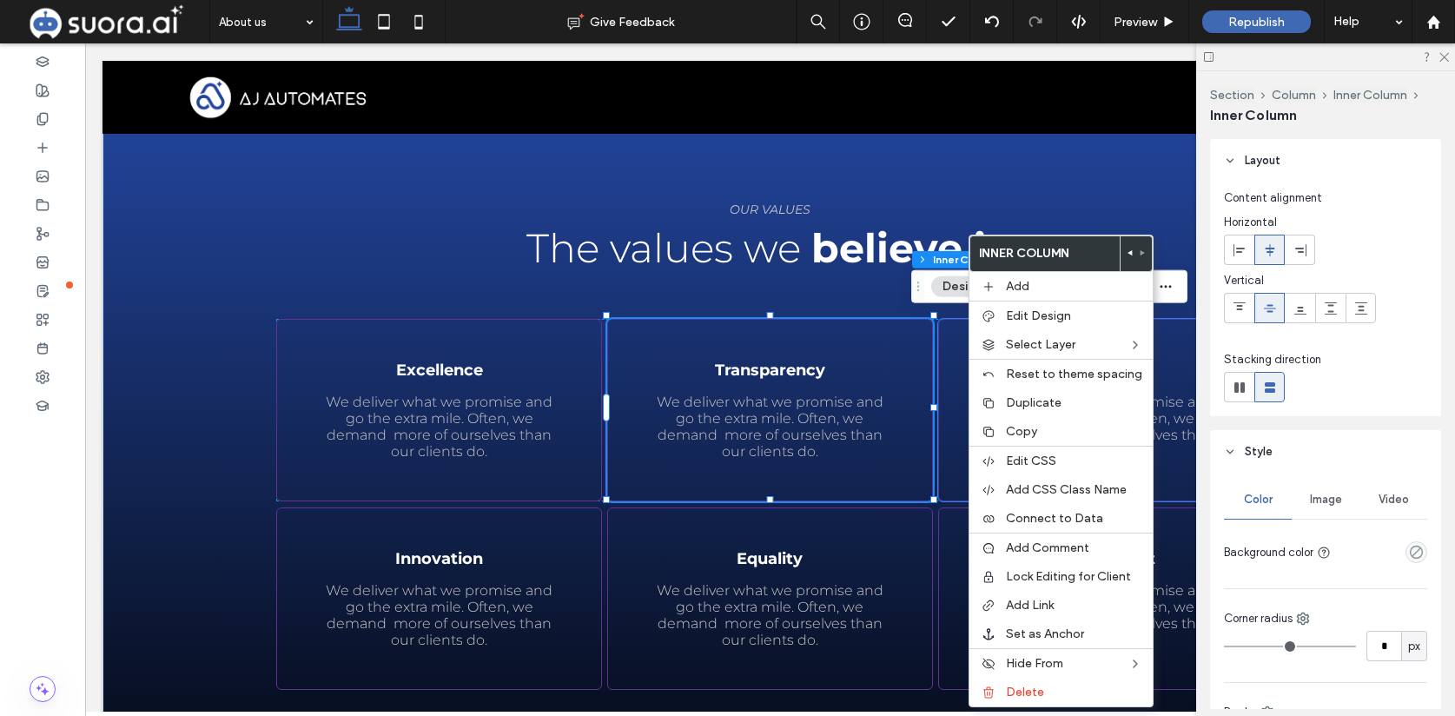
type input "**"
click at [859, 401] on span "We deliver what we promise and go the extra mile. Often, we demand more of ours…" at bounding box center [770, 427] width 227 height 66
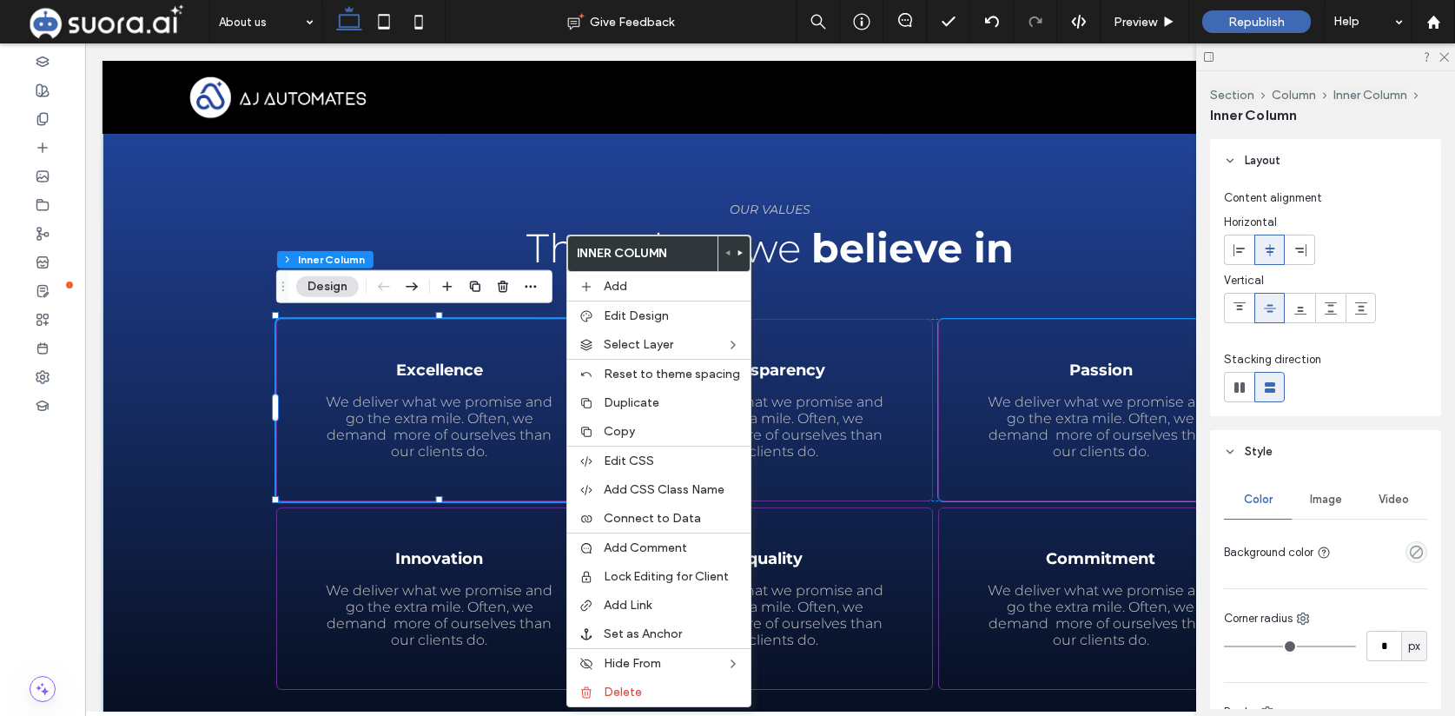
click at [995, 328] on div "Passion We deliver what we promise and go the extra mile. Often, we demand more…" at bounding box center [1101, 410] width 326 height 182
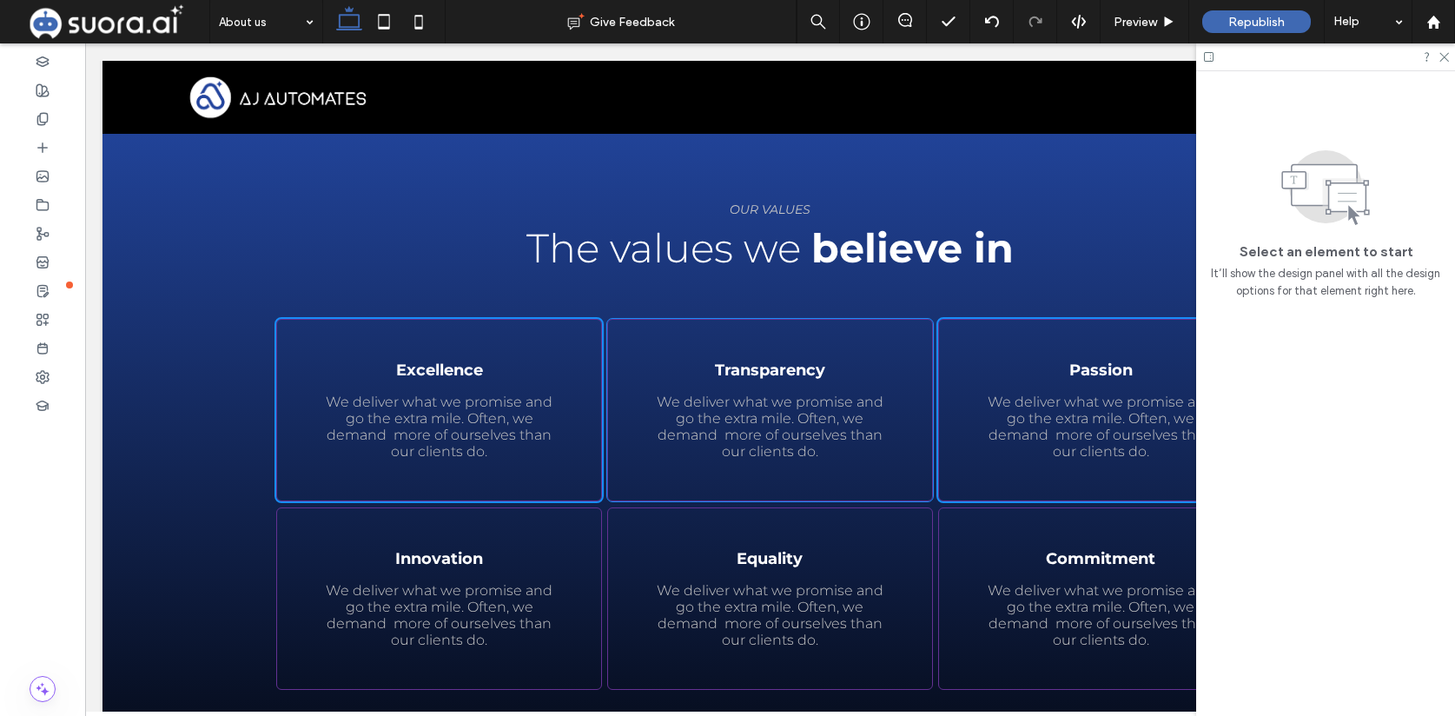
click at [804, 361] on span "Transparency" at bounding box center [770, 370] width 110 height 19
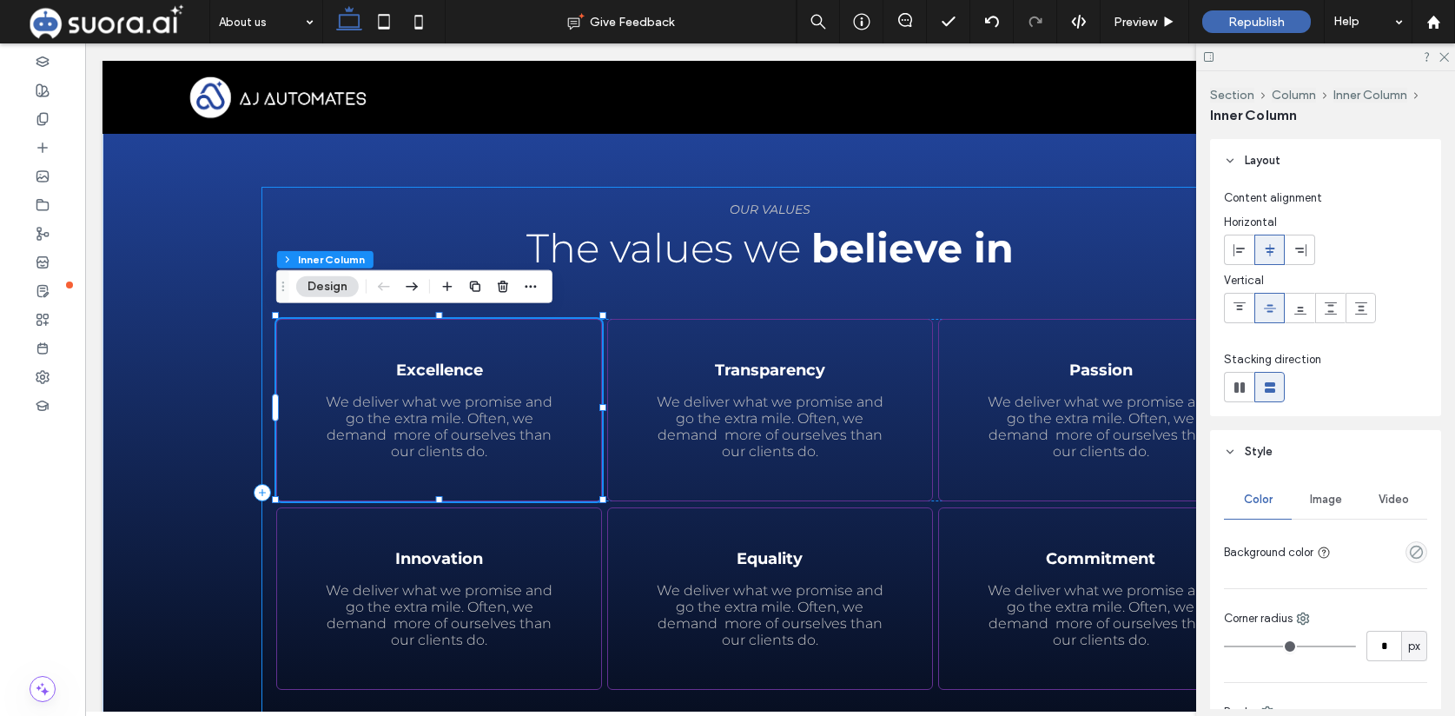
click at [274, 328] on div "Learn more OUR VALUES The values we believe in Excellence We deliver what we pr…" at bounding box center [770, 492] width 1016 height 609
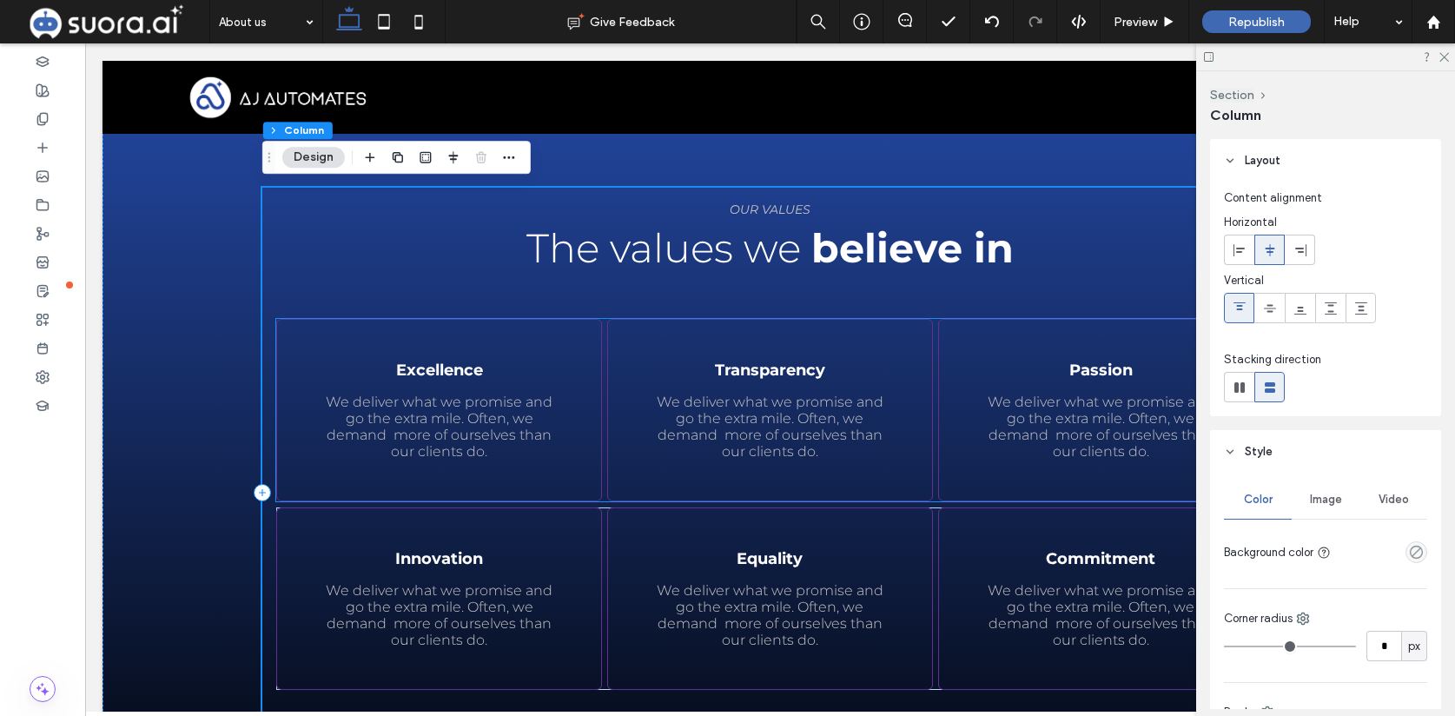
click at [277, 332] on div "Excellence We deliver what we promise and go the extra mile. Often, we demand m…" at bounding box center [439, 410] width 326 height 182
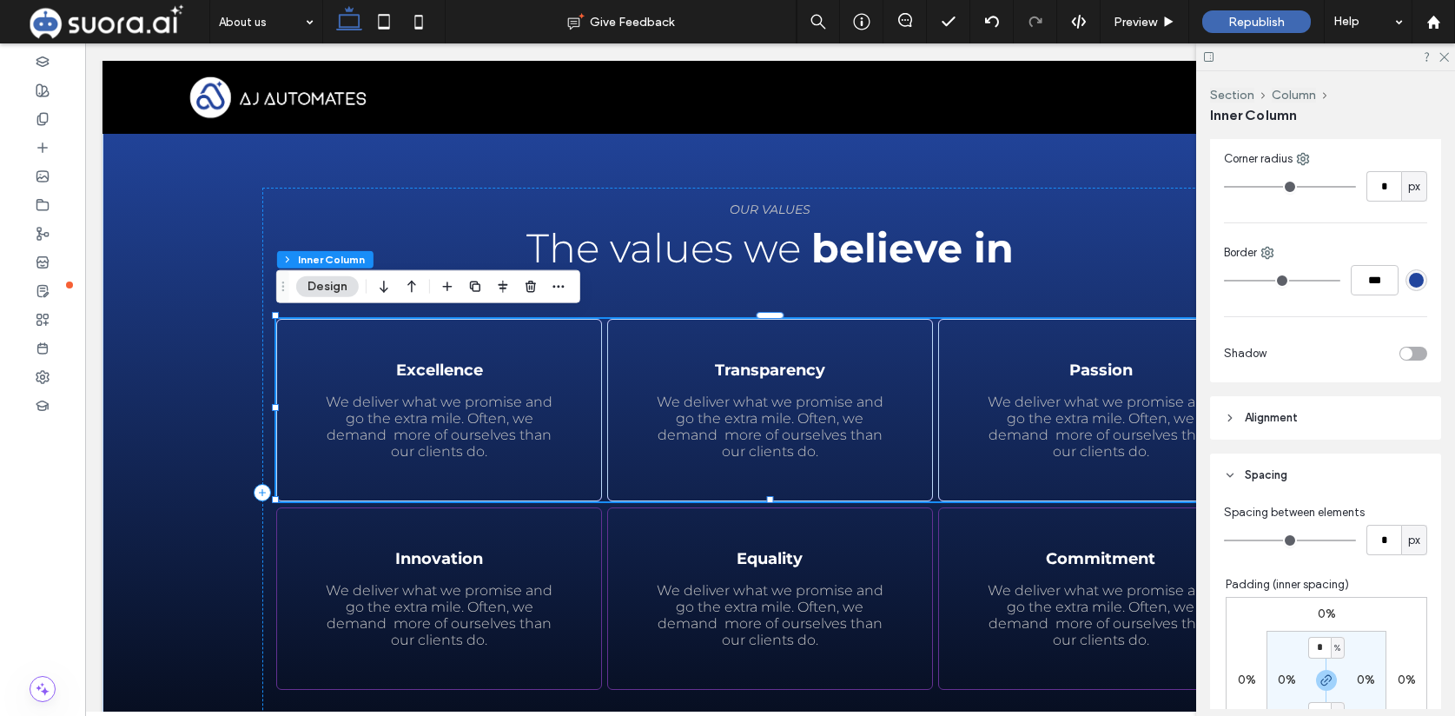
scroll to position [545, 0]
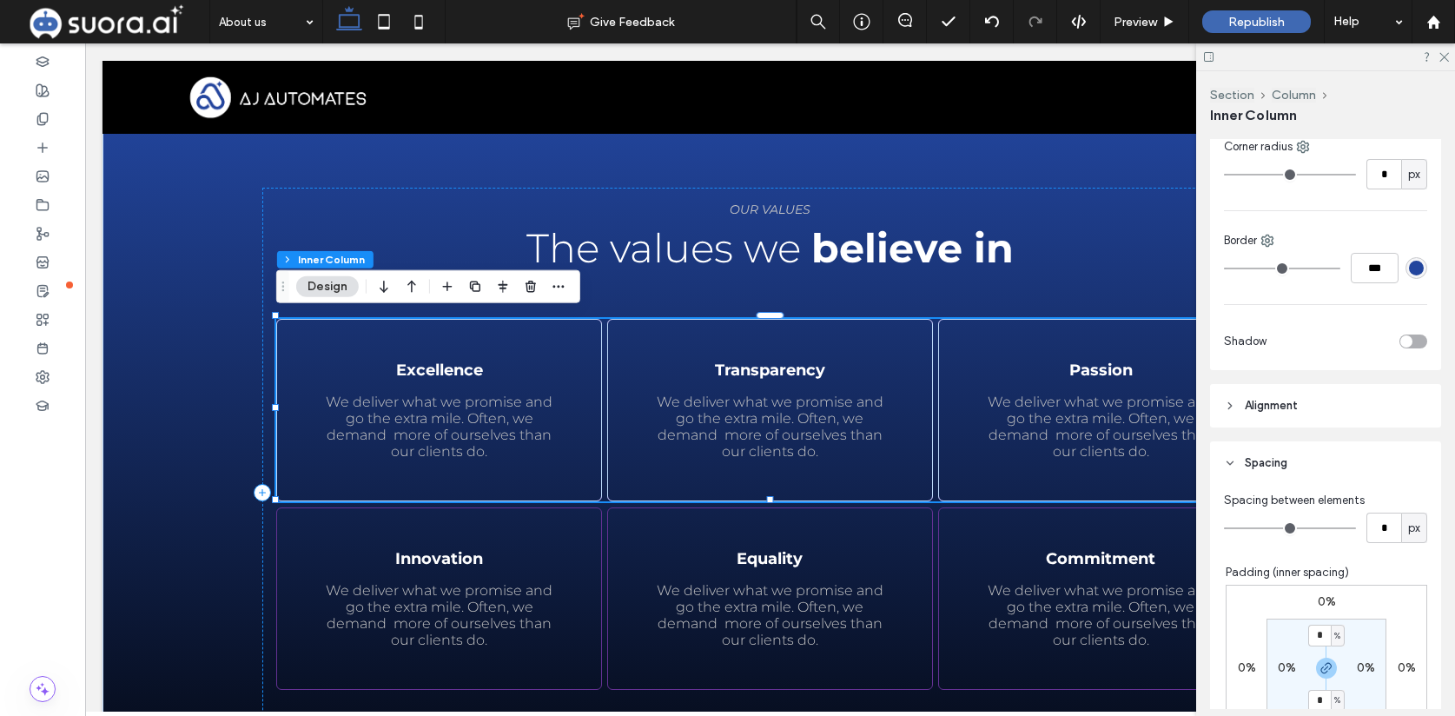
click at [1310, 413] on header "Alignment" at bounding box center [1325, 405] width 231 height 43
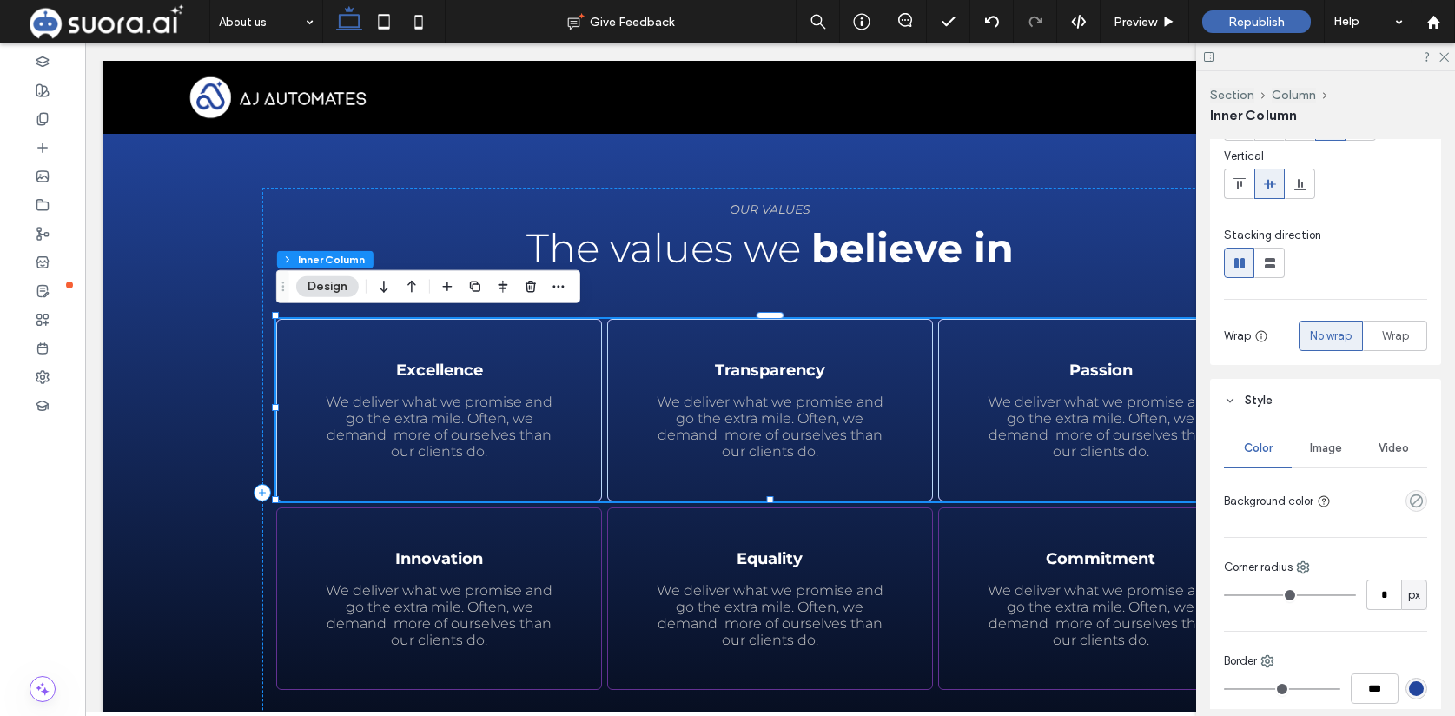
scroll to position [0, 0]
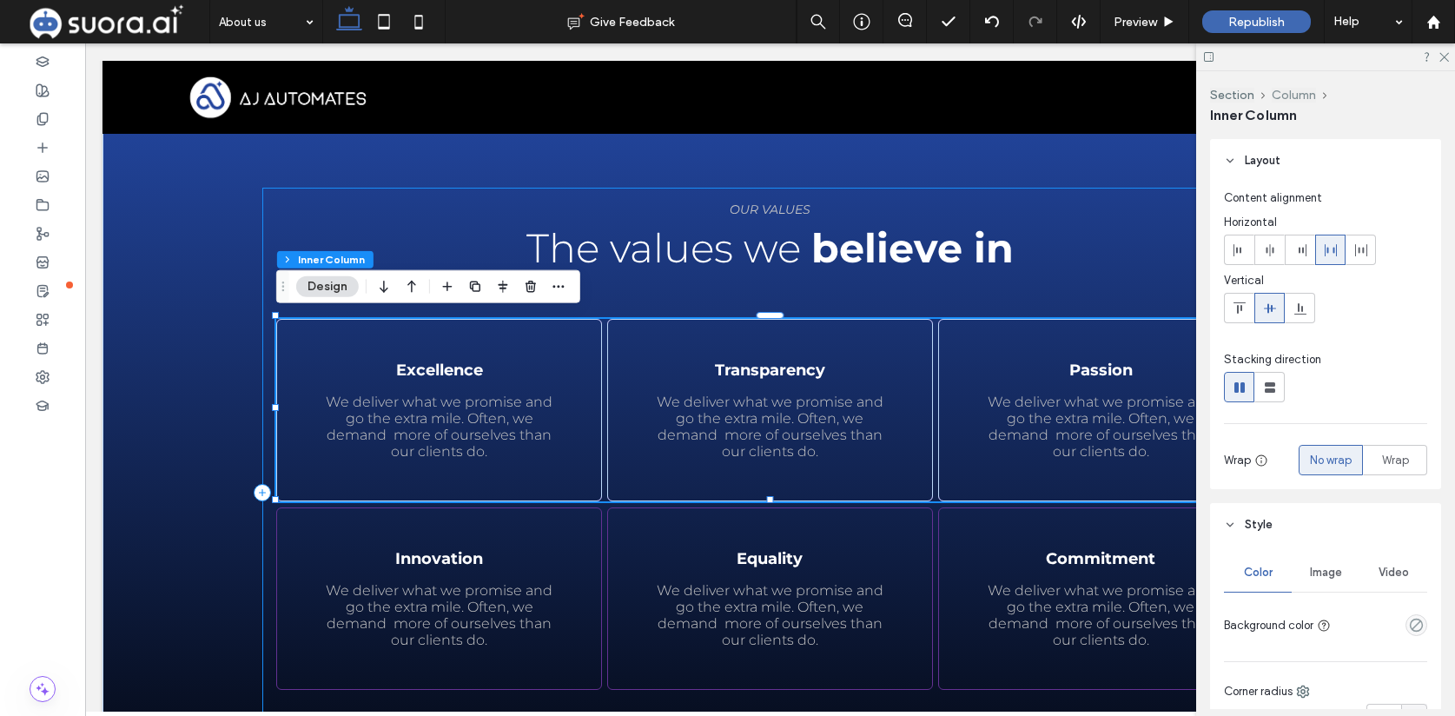
click at [1282, 95] on button "Column" at bounding box center [1294, 95] width 44 height 15
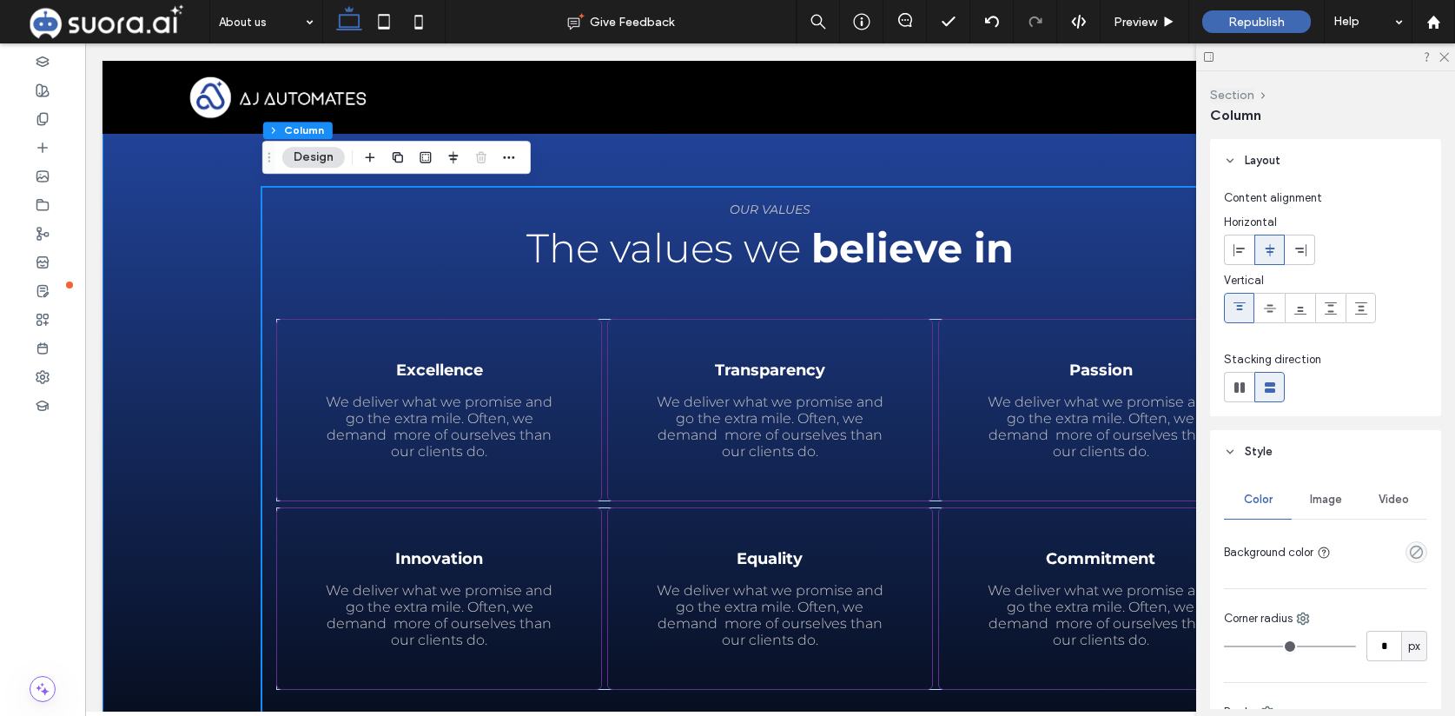
click at [1246, 95] on button "Section" at bounding box center [1232, 95] width 44 height 15
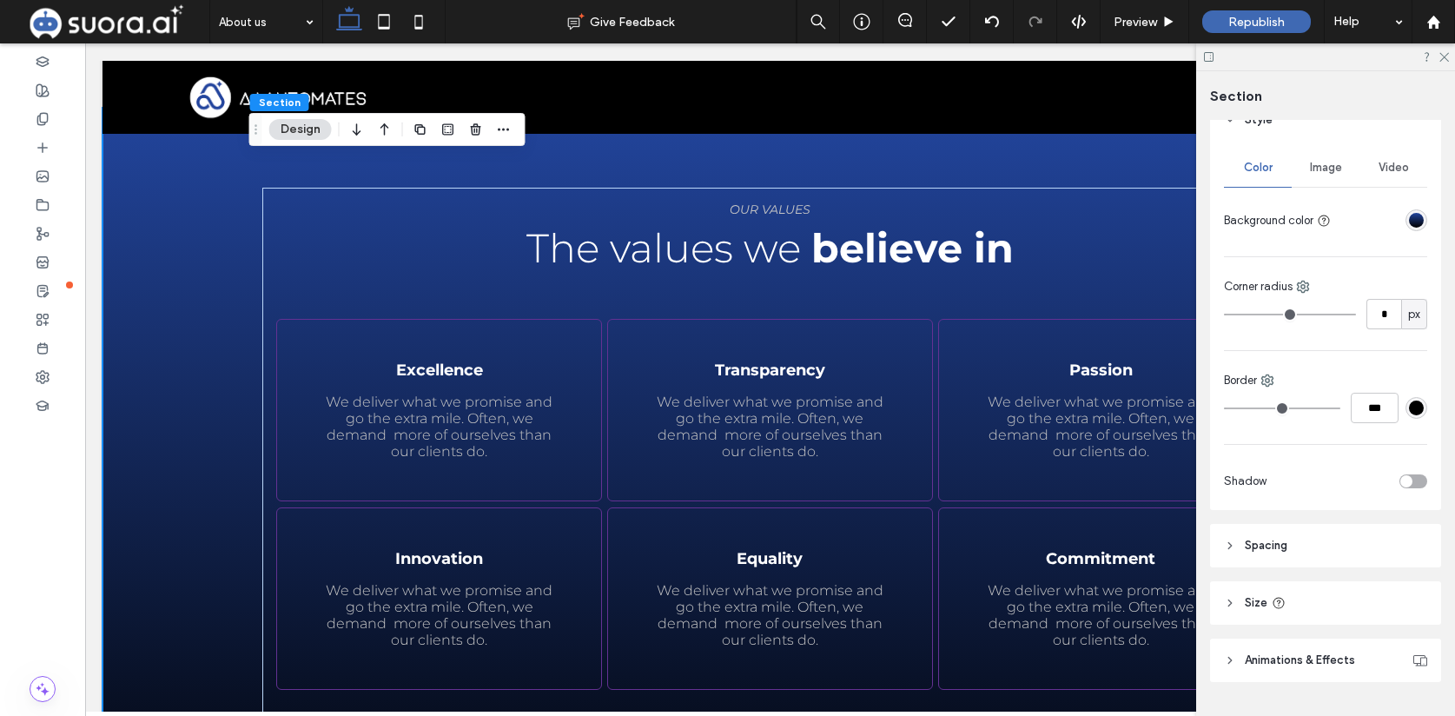
scroll to position [256, 0]
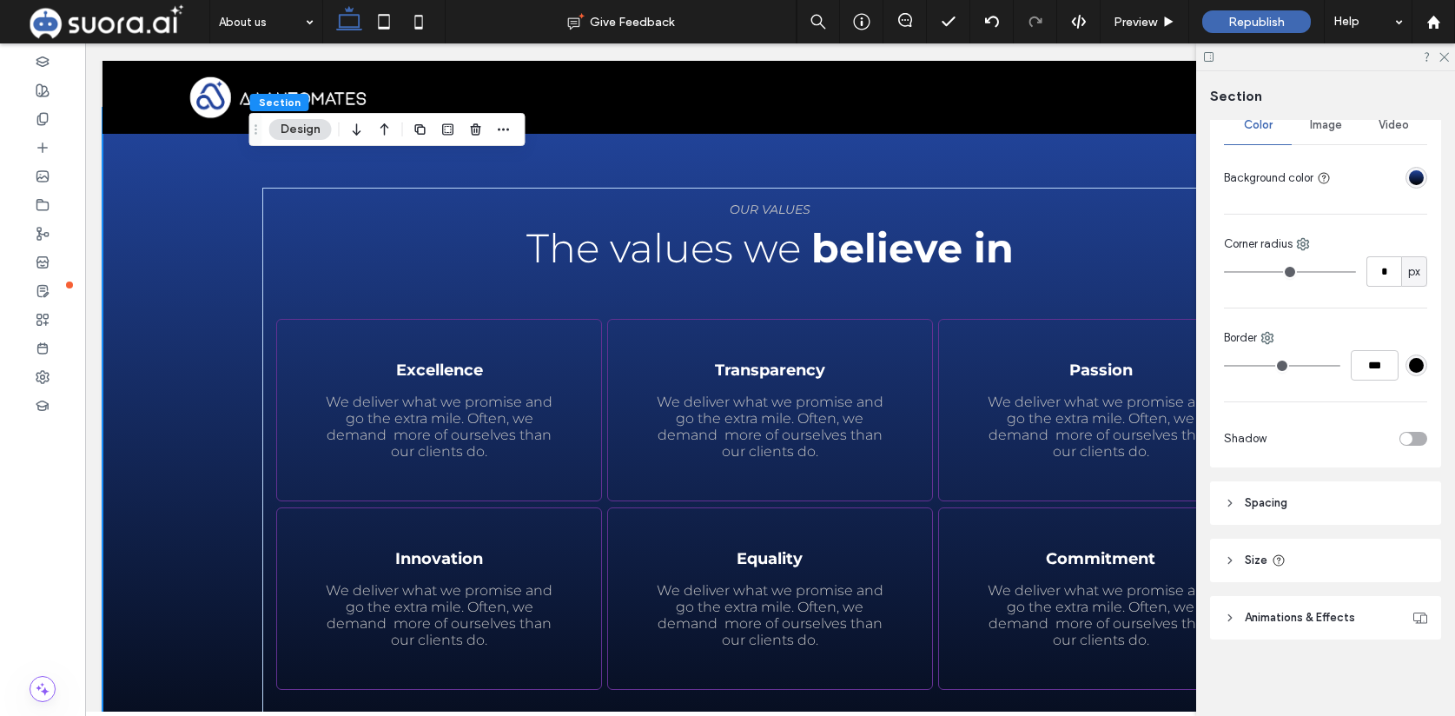
click at [1418, 368] on div "#000000" at bounding box center [1416, 365] width 15 height 15
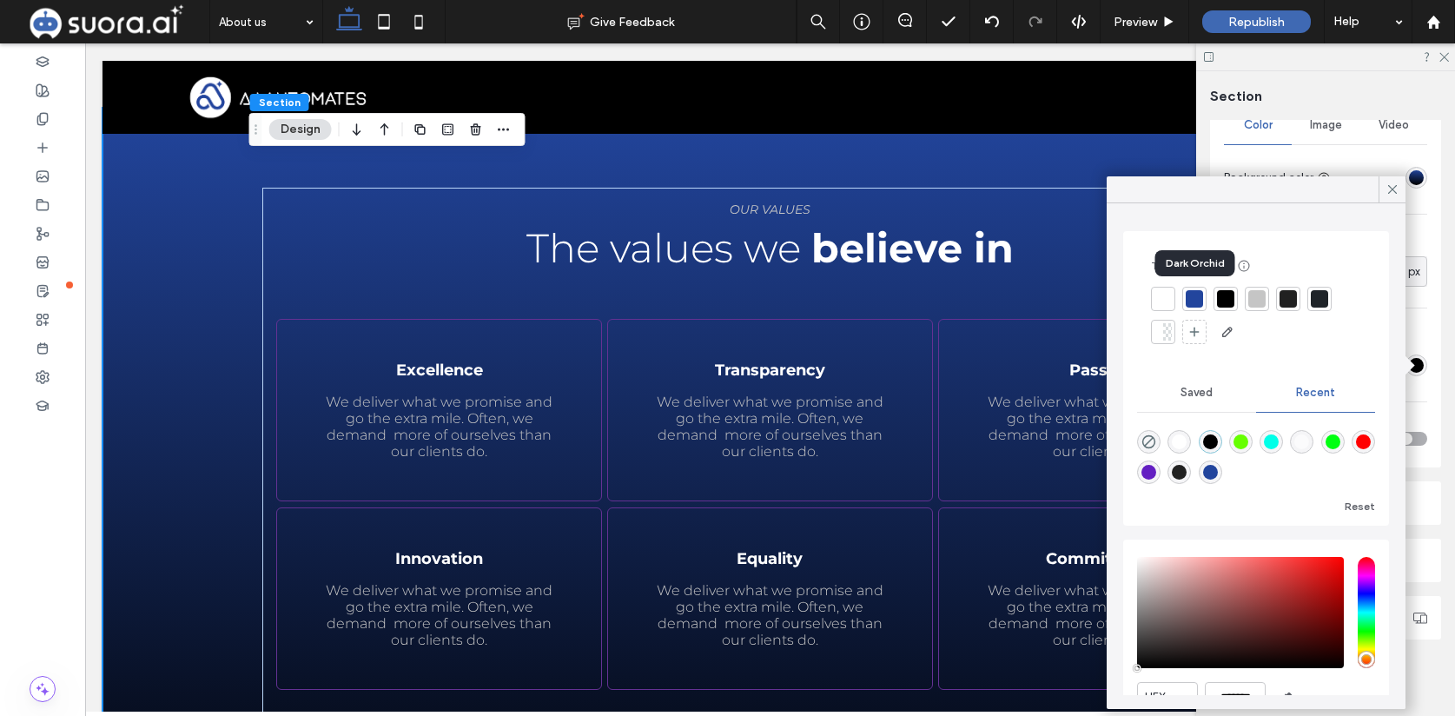
click at [1192, 304] on div at bounding box center [1194, 298] width 17 height 17
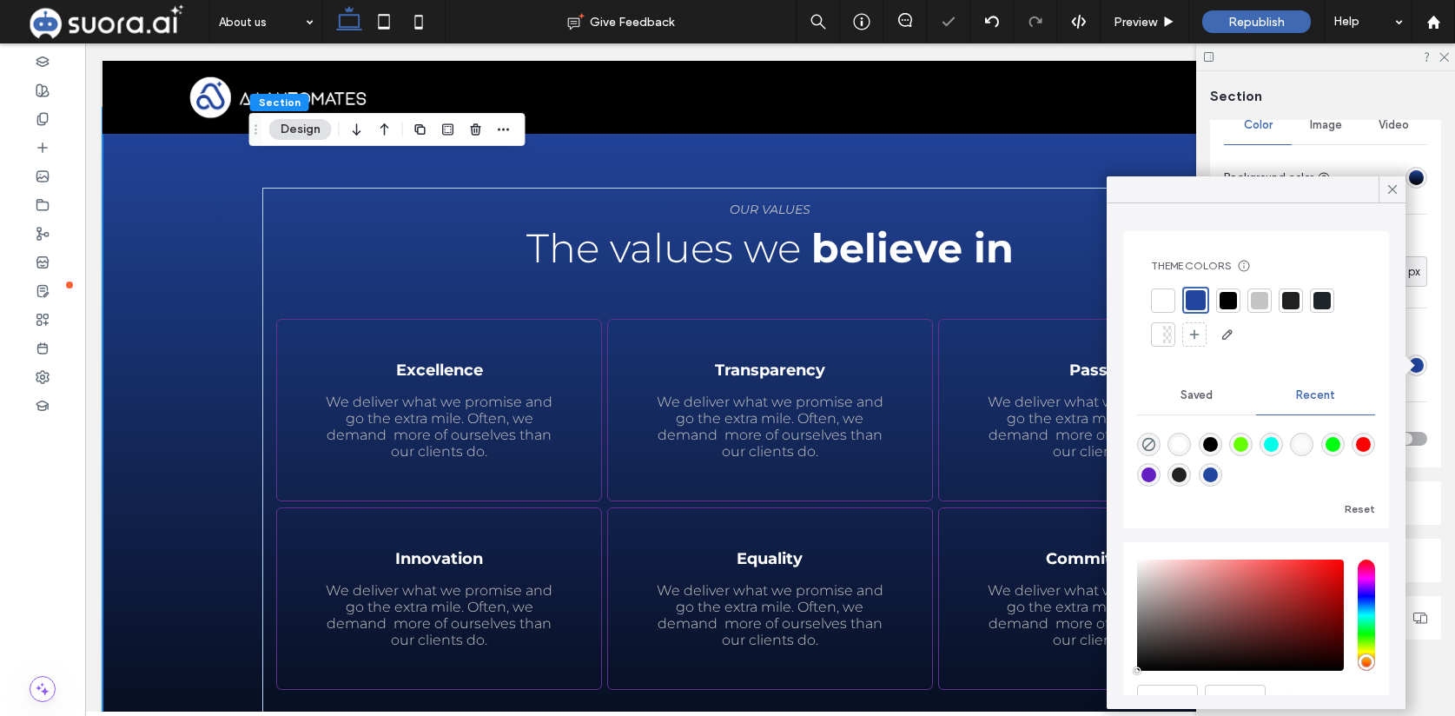
click at [1386, 186] on icon at bounding box center [1393, 190] width 16 height 16
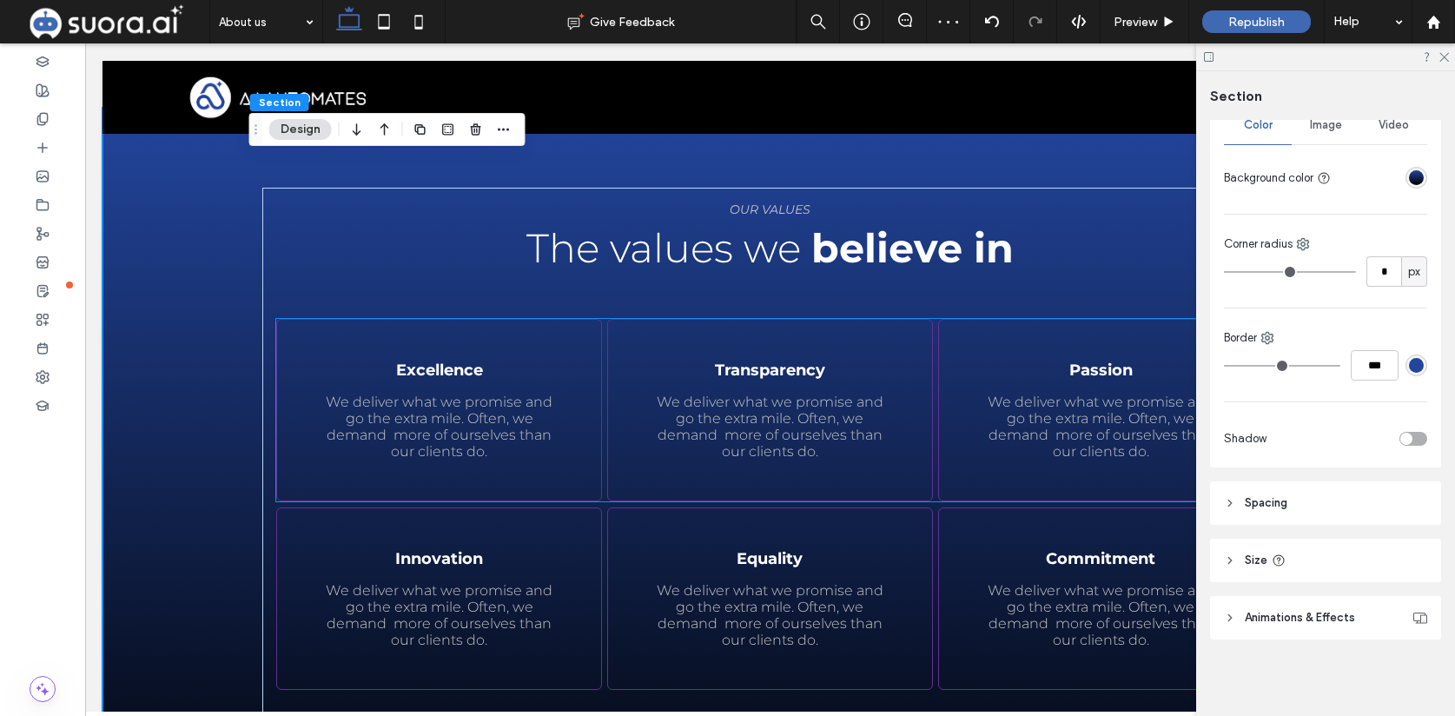
click at [822, 341] on div "We deliver what we promise and go the extra mile. Often, we demand more of ours…" at bounding box center [770, 410] width 326 height 182
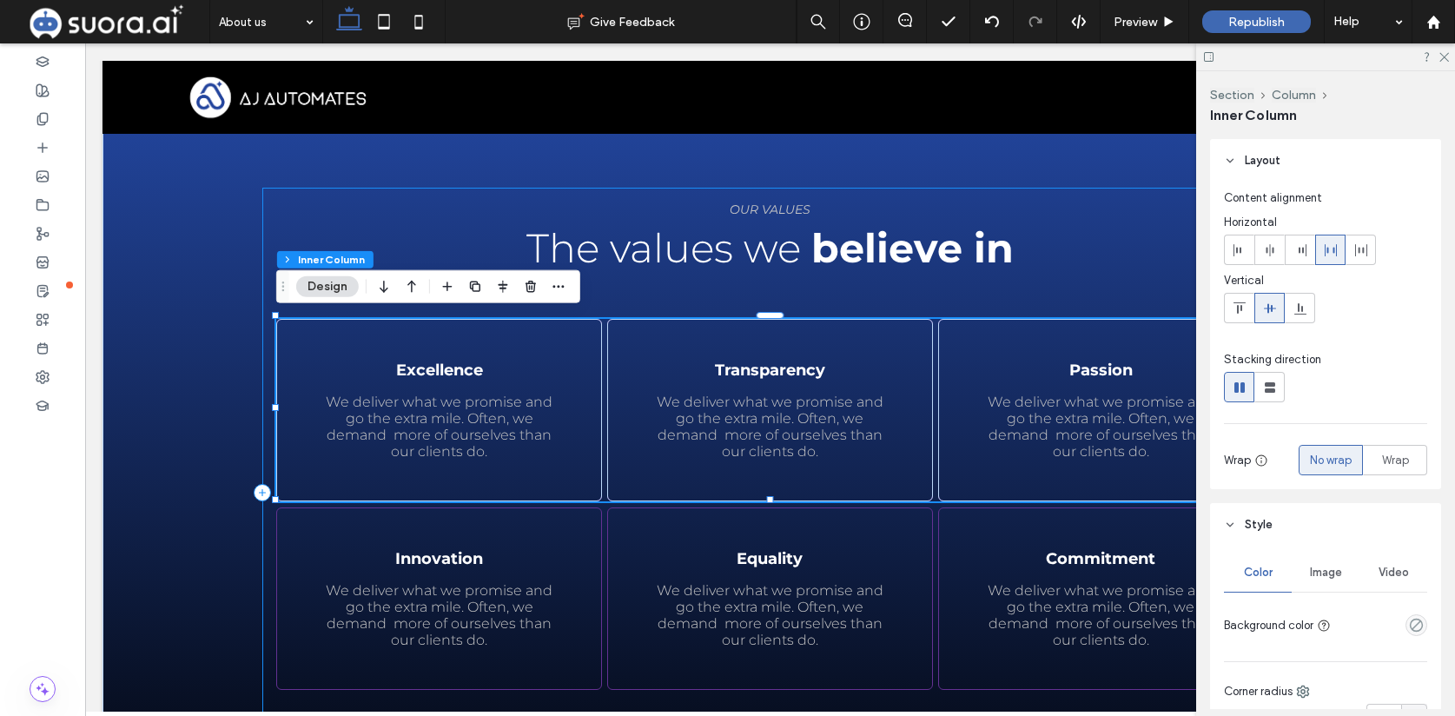
click at [877, 292] on div "Learn more OUR VALUES The values we believe in Excellence We deliver what we pr…" at bounding box center [770, 492] width 1016 height 609
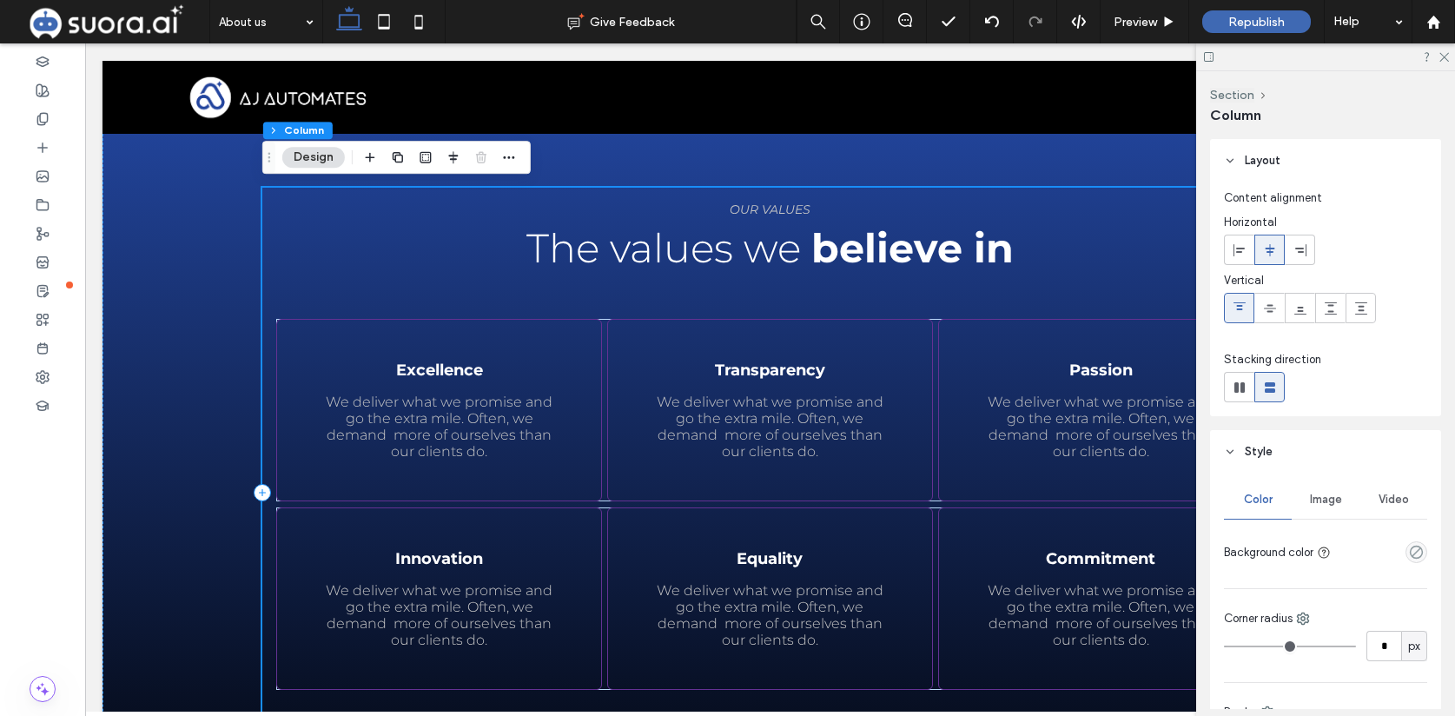
click at [877, 292] on div "Learn more OUR VALUES The values we believe in Excellence We deliver what we pr…" at bounding box center [770, 492] width 1016 height 609
click at [1066, 256] on h1 "The values we believe in" at bounding box center [770, 248] width 988 height 50
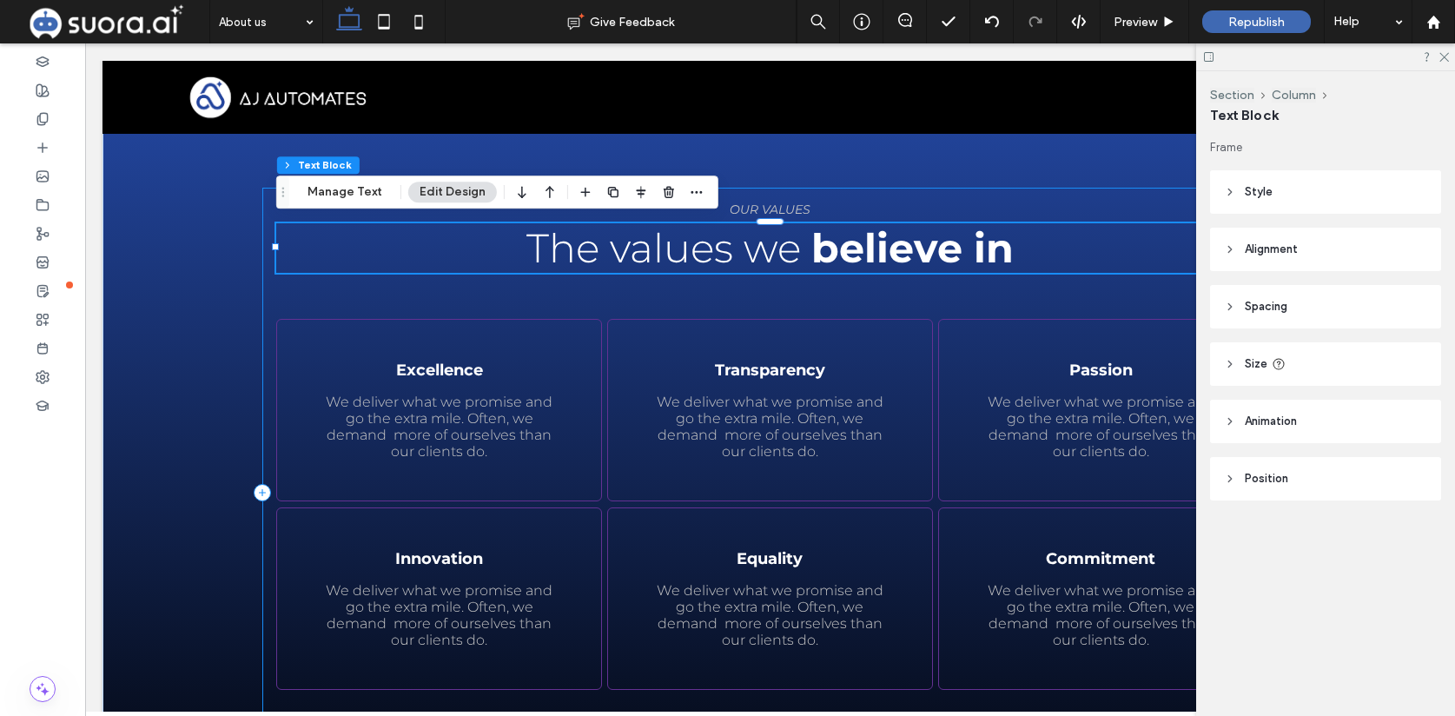
click at [1024, 293] on div "Learn more OUR VALUES The values we believe in Excellence We deliver what we pr…" at bounding box center [770, 492] width 1016 height 609
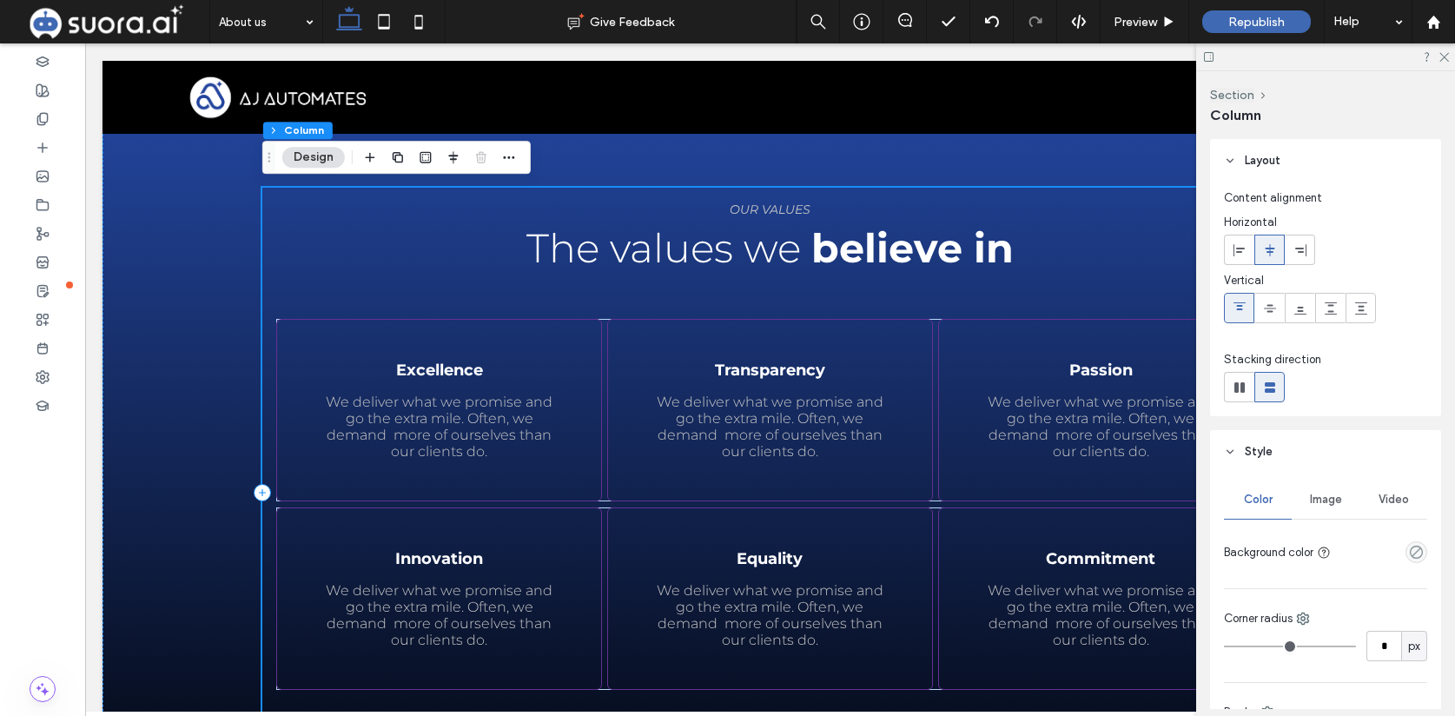
click at [396, 308] on div "Learn more OUR VALUES The values we believe in Excellence We deliver what we pr…" at bounding box center [770, 492] width 1016 height 609
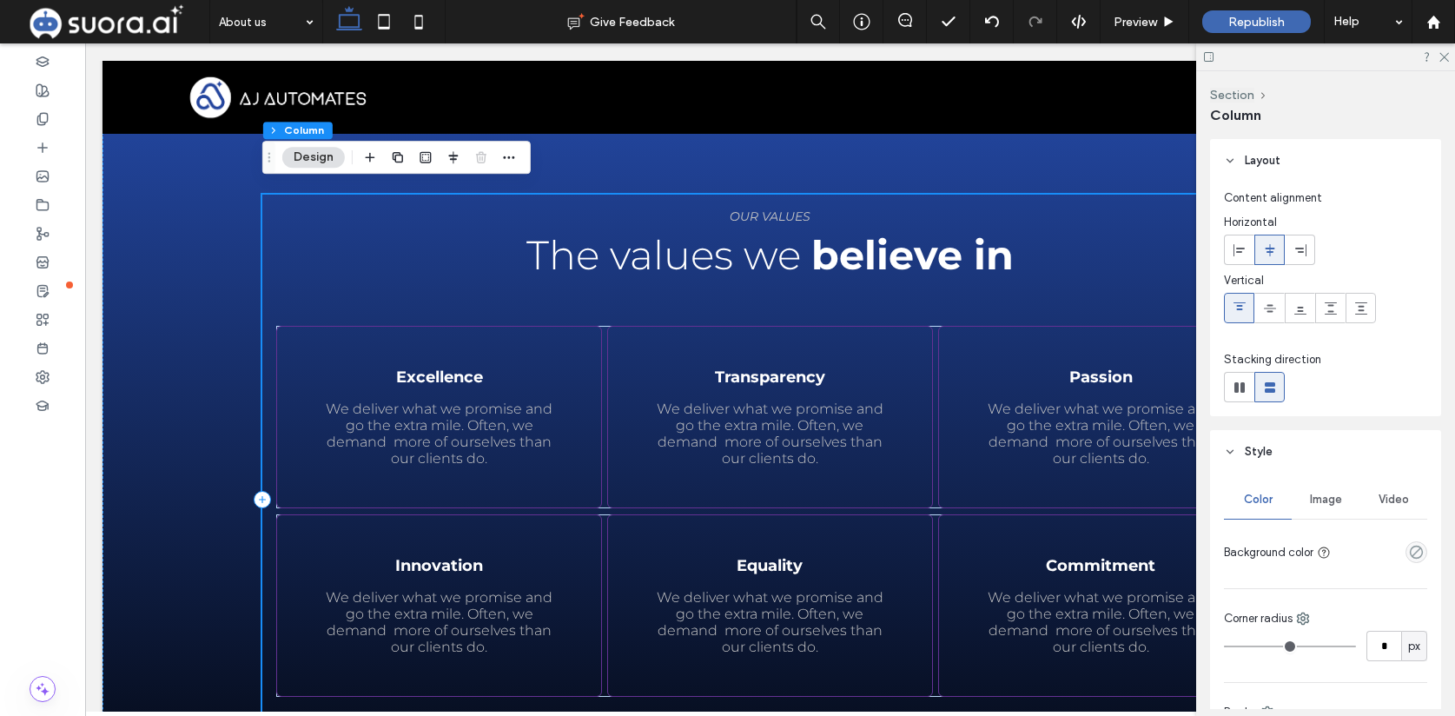
scroll to position [1653, 0]
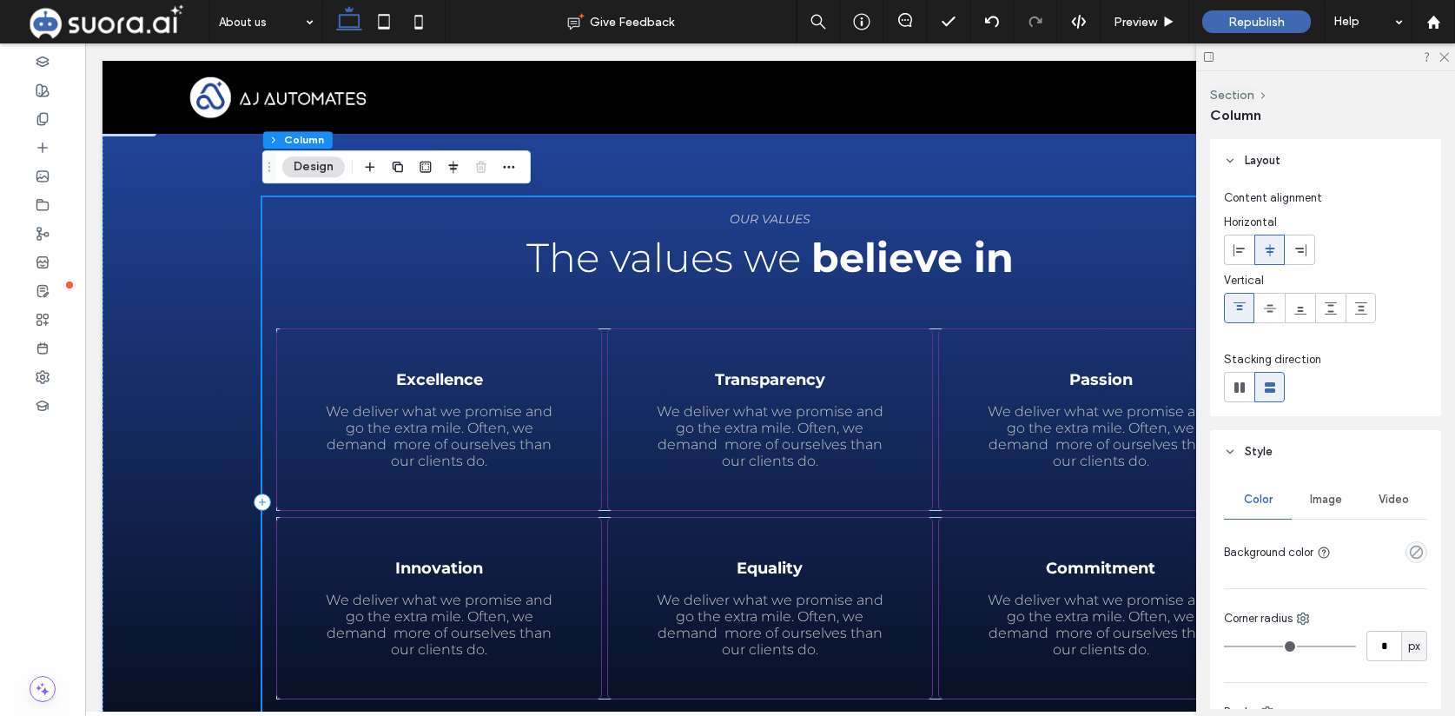
click at [397, 314] on div "Learn more OUR VALUES The values we believe in Excellence We deliver what we pr…" at bounding box center [770, 501] width 1016 height 609
click at [607, 359] on div "We deliver what we promise and go the extra mile. Often, we demand more of ours…" at bounding box center [770, 419] width 326 height 182
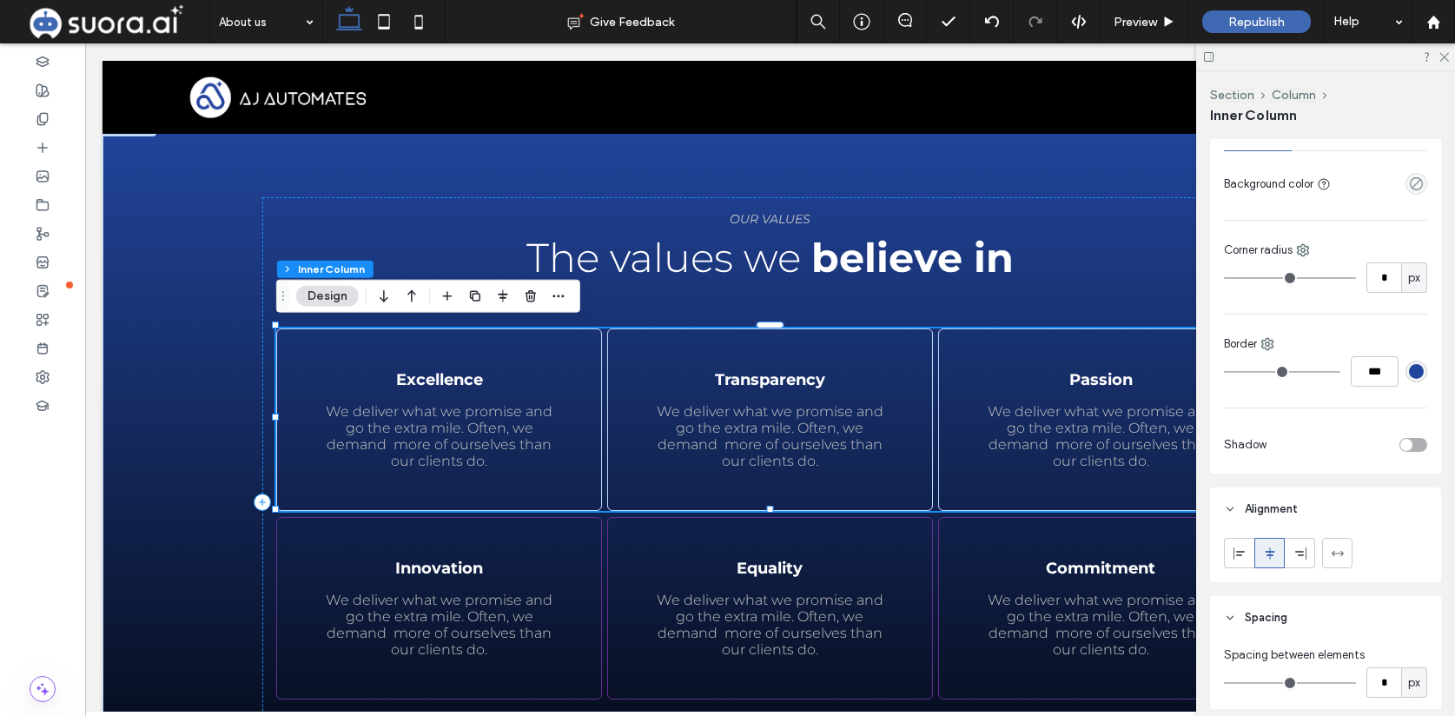
scroll to position [436, 0]
click at [1420, 185] on use "empty color" at bounding box center [1416, 188] width 13 height 13
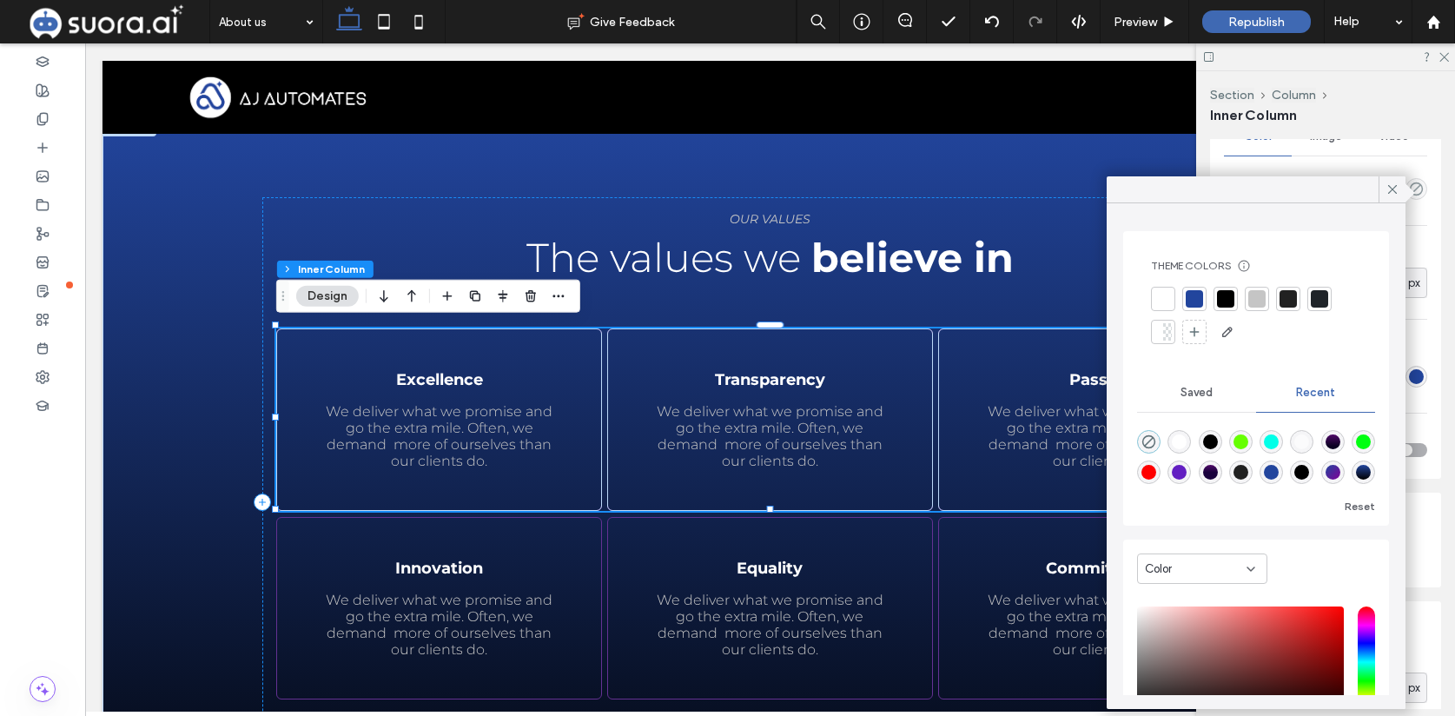
drag, startPoint x: 1182, startPoint y: 451, endPoint x: 1222, endPoint y: 444, distance: 40.6
click at [1222, 444] on div at bounding box center [1256, 453] width 238 height 65
click at [189, 268] on div "Learn more OUR VALUES The values we believe in Excellence We deliver what we pr…" at bounding box center [770, 501] width 1335 height 769
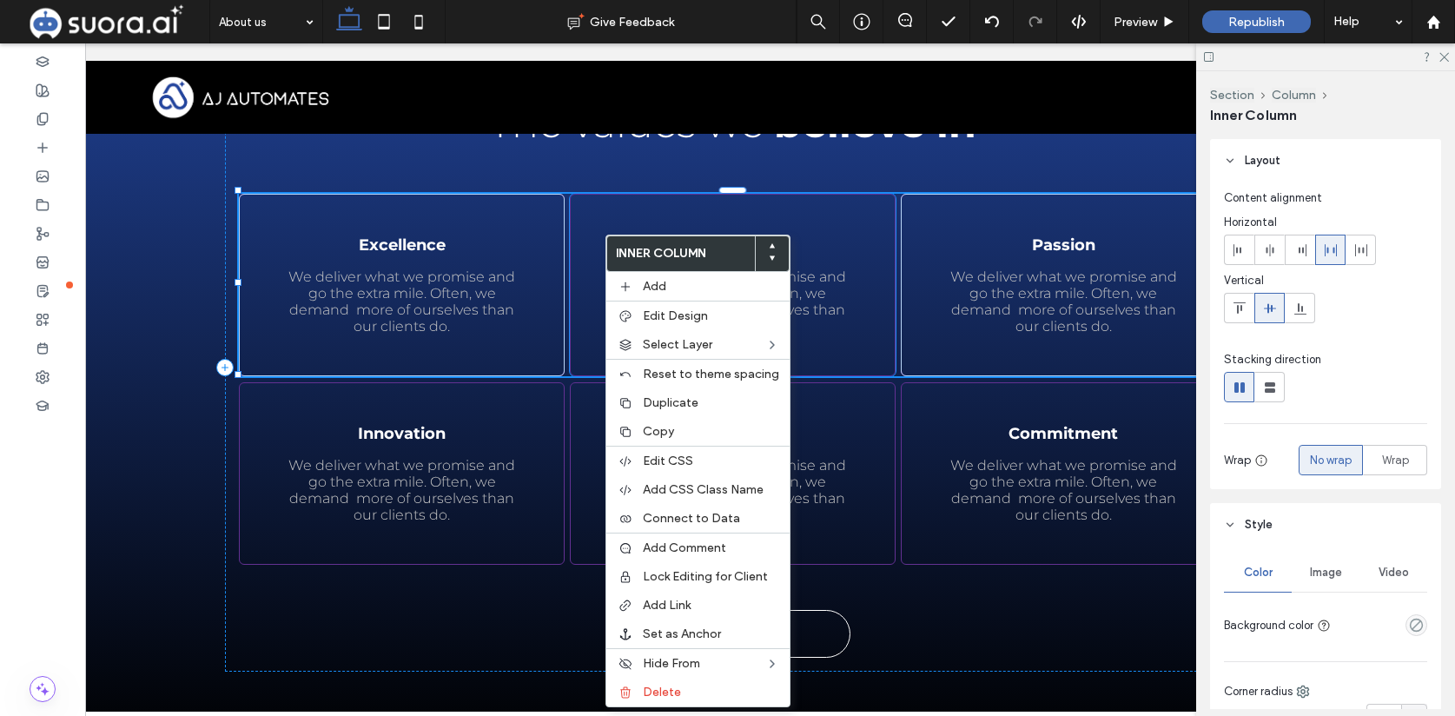
scroll to position [0, 44]
type input "**"
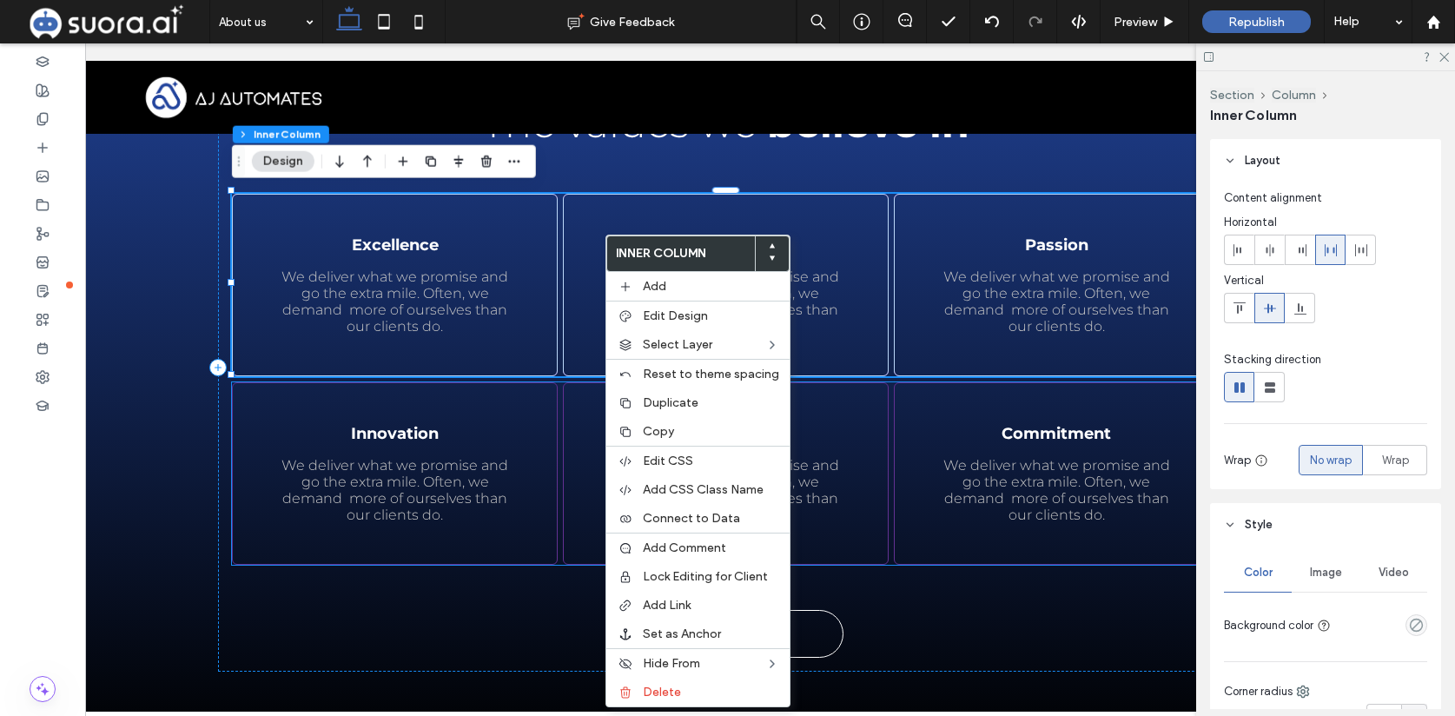
click at [559, 396] on div "Innovation We deliver what we promise and go the extra mile. Often, we demand m…" at bounding box center [726, 473] width 988 height 182
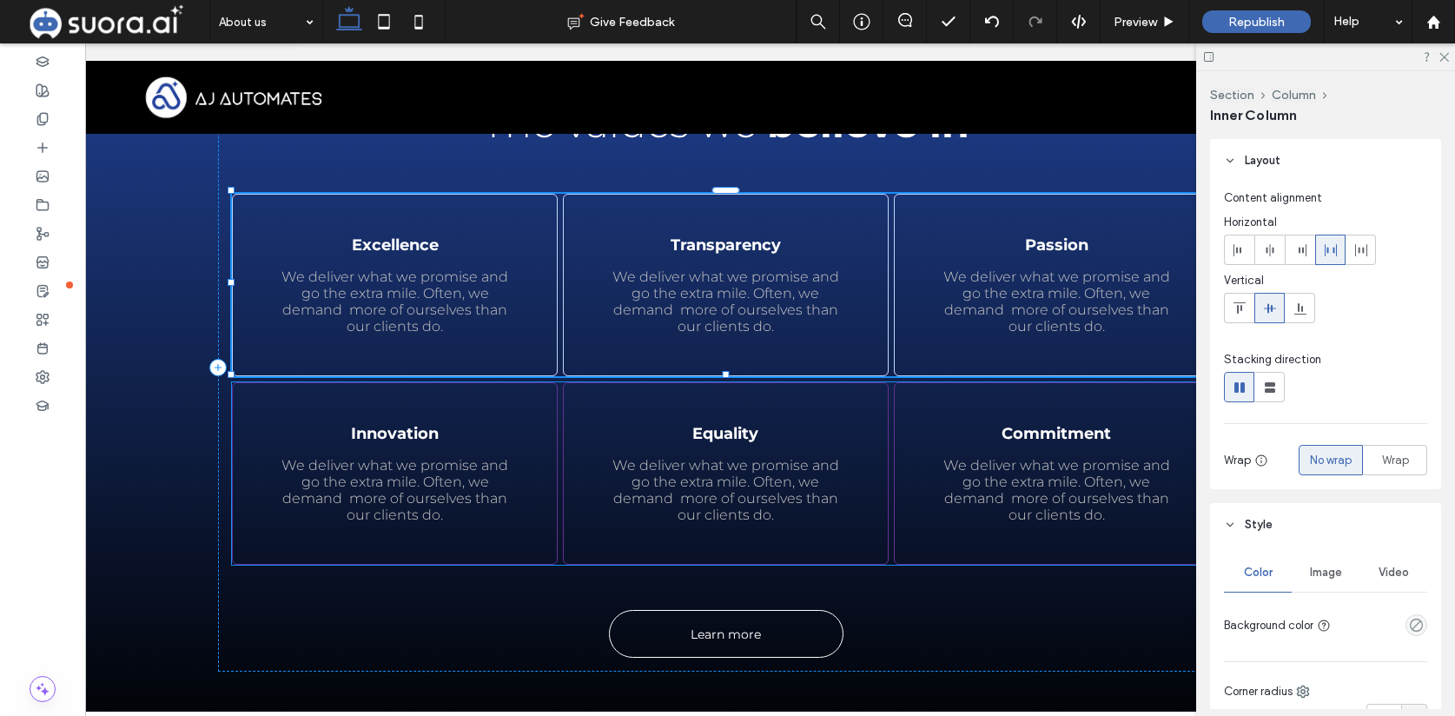
type input "**"
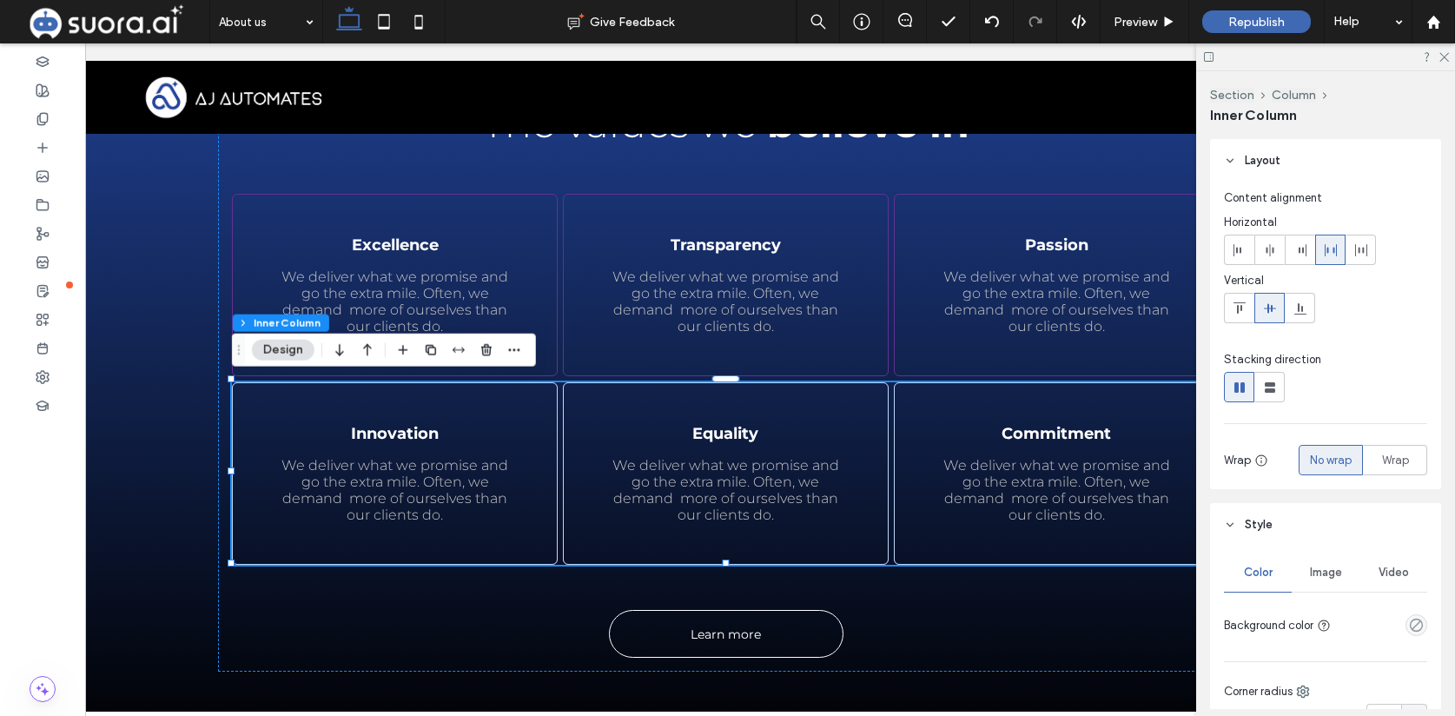
drag, startPoint x: 202, startPoint y: 433, endPoint x: 186, endPoint y: 430, distance: 16.0
click at [202, 433] on div "Learn more OUR VALUES The values we believe in Excellence We deliver what we pr…" at bounding box center [725, 367] width 1335 height 769
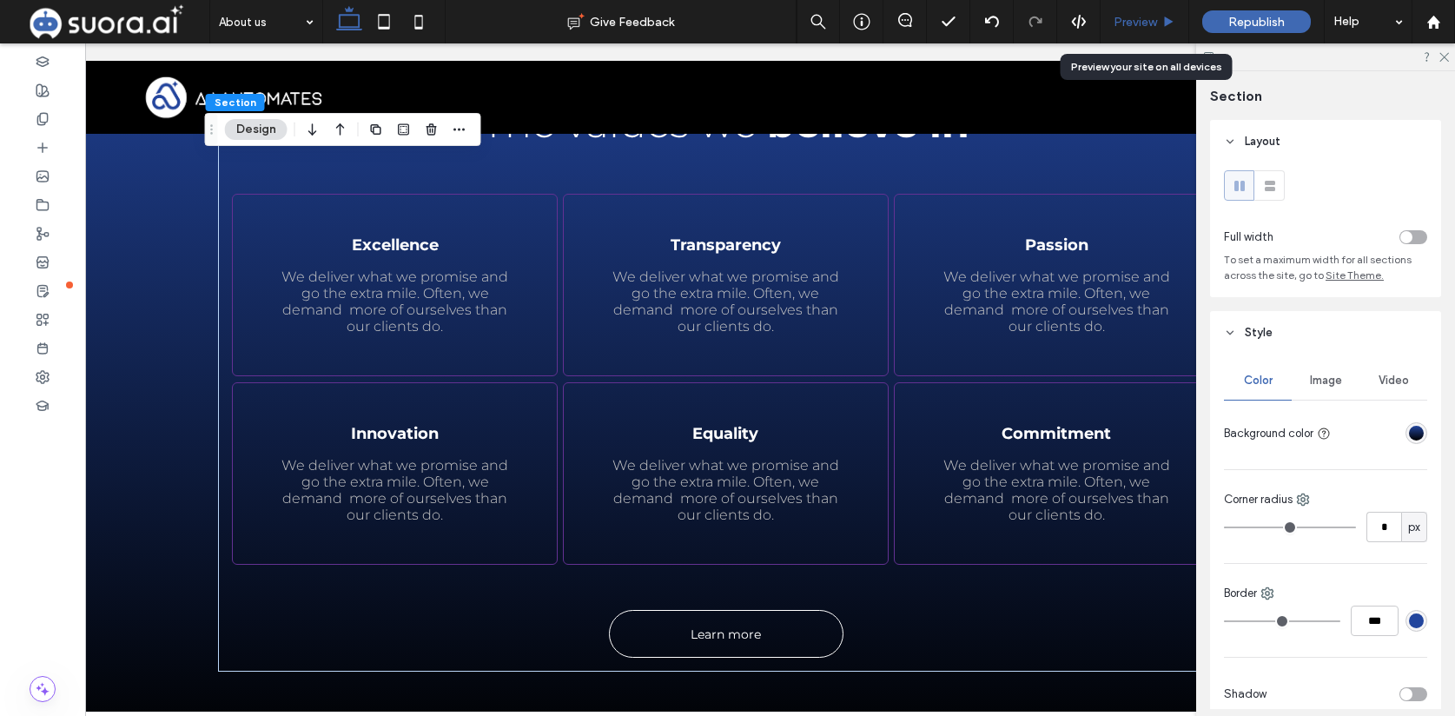
click at [1124, 10] on div "Preview" at bounding box center [1145, 21] width 89 height 43
click at [1151, 20] on span "Preview" at bounding box center [1135, 22] width 43 height 15
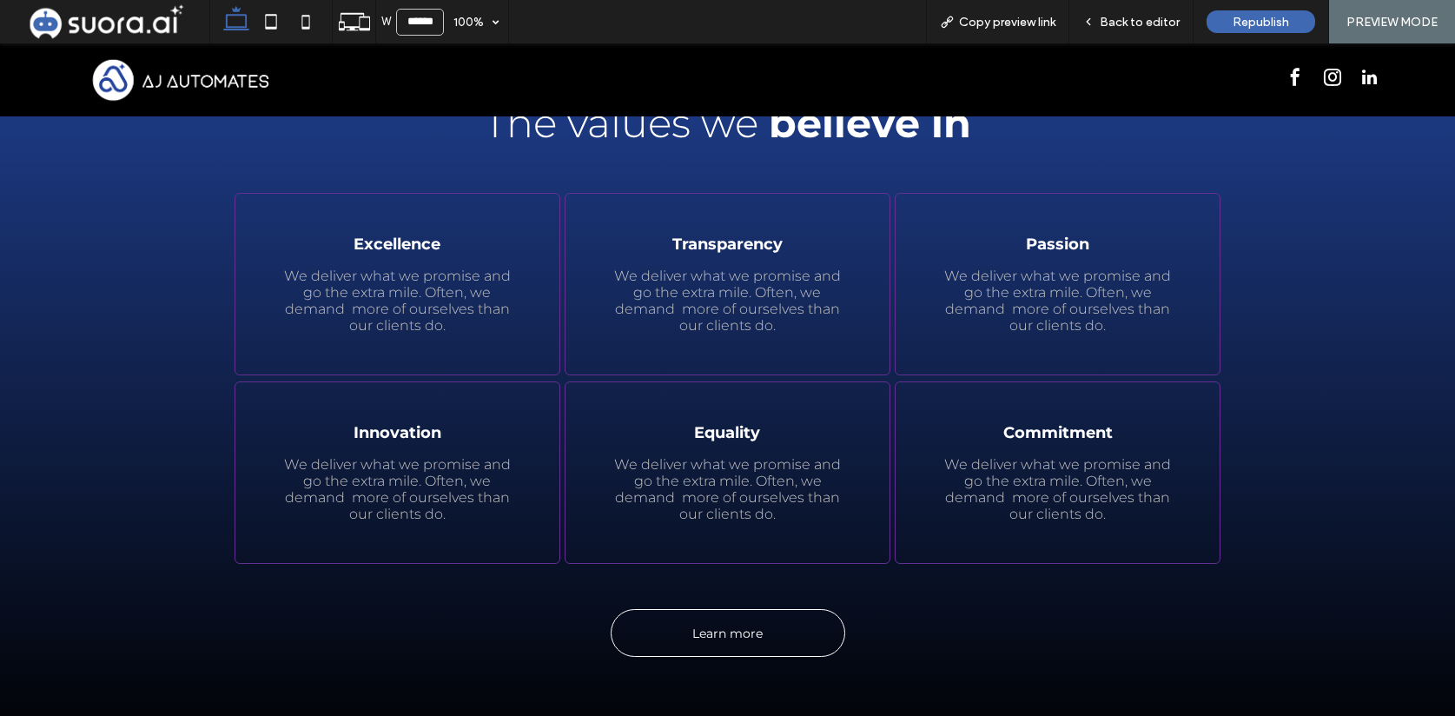
scroll to position [1787, 0]
click at [1146, 30] on div "Back to editor" at bounding box center [1131, 21] width 124 height 43
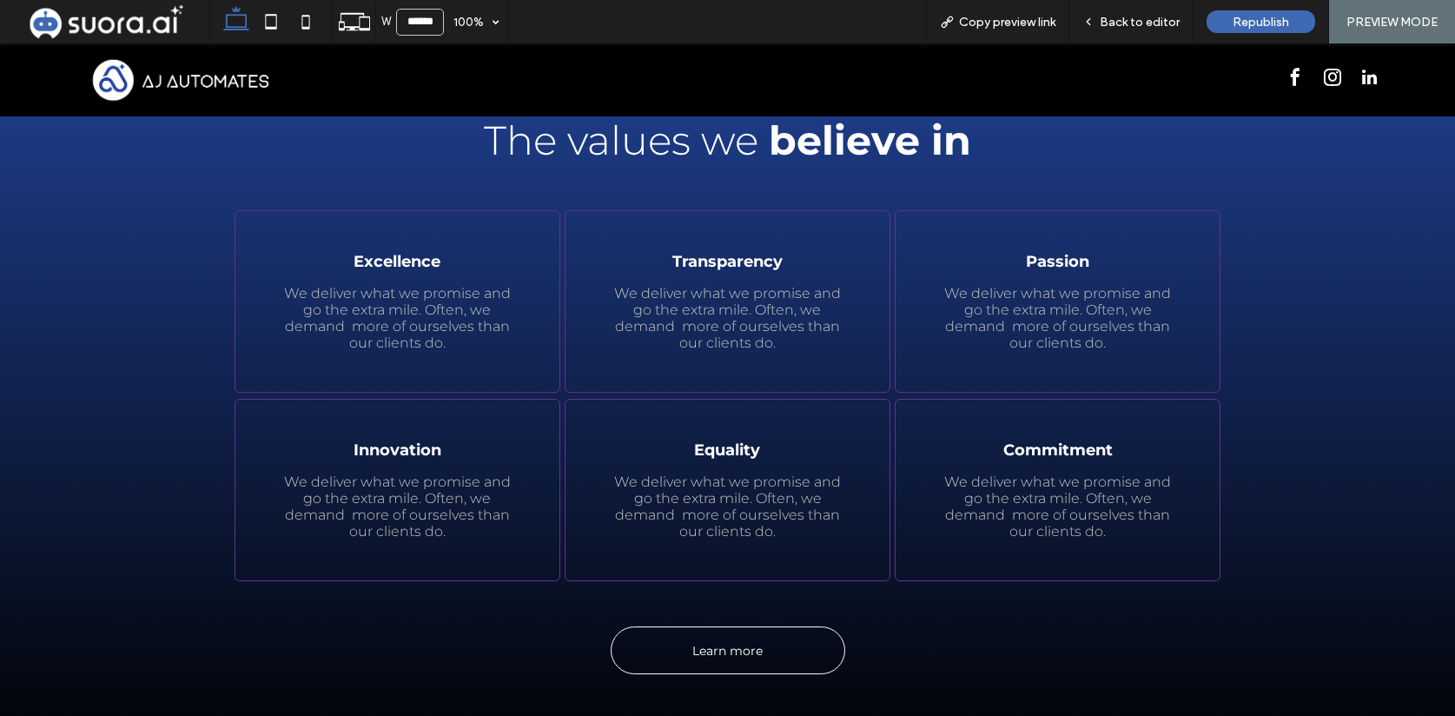
scroll to position [1769, 0]
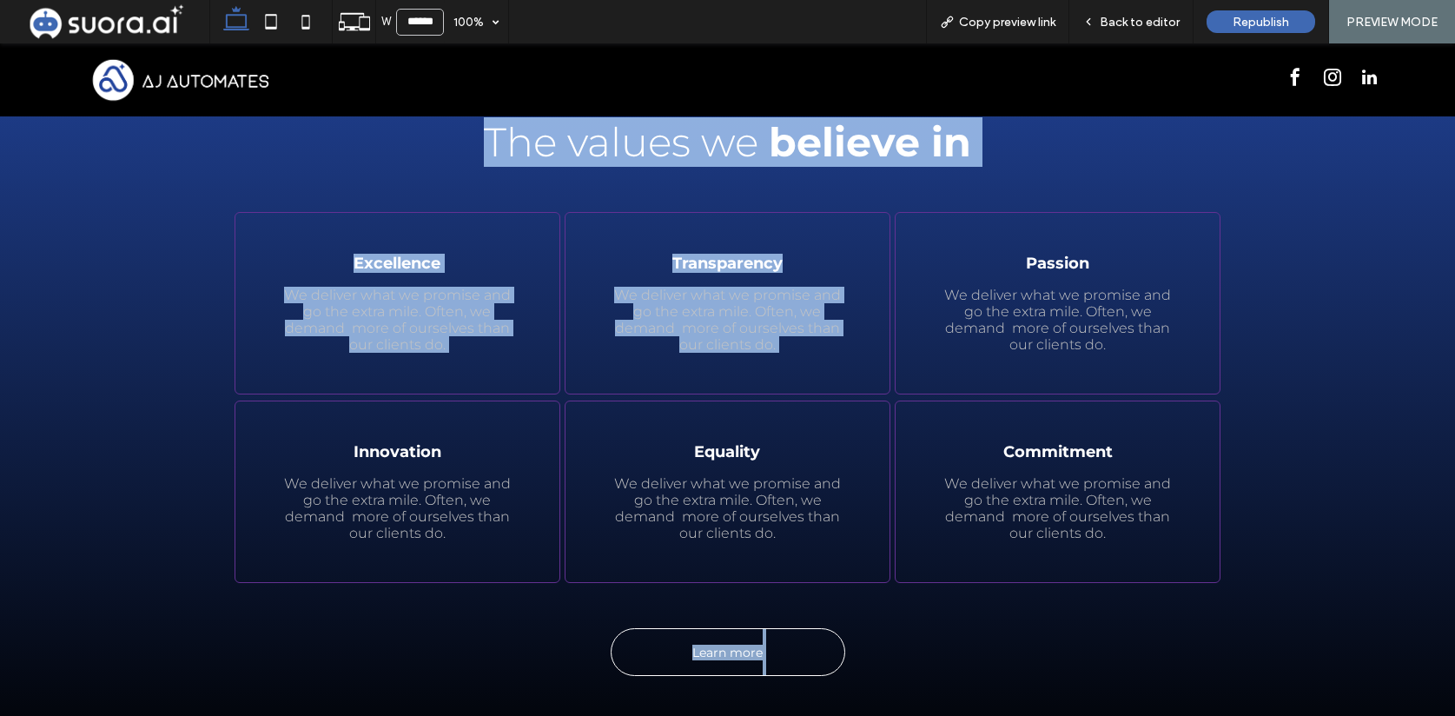
drag, startPoint x: 931, startPoint y: 67, endPoint x: 948, endPoint y: 215, distance: 148.6
click at [213, 288] on div "Learn more OUR VALUES The values we believe in Excellence We deliver what we pr…" at bounding box center [728, 386] width 1042 height 784
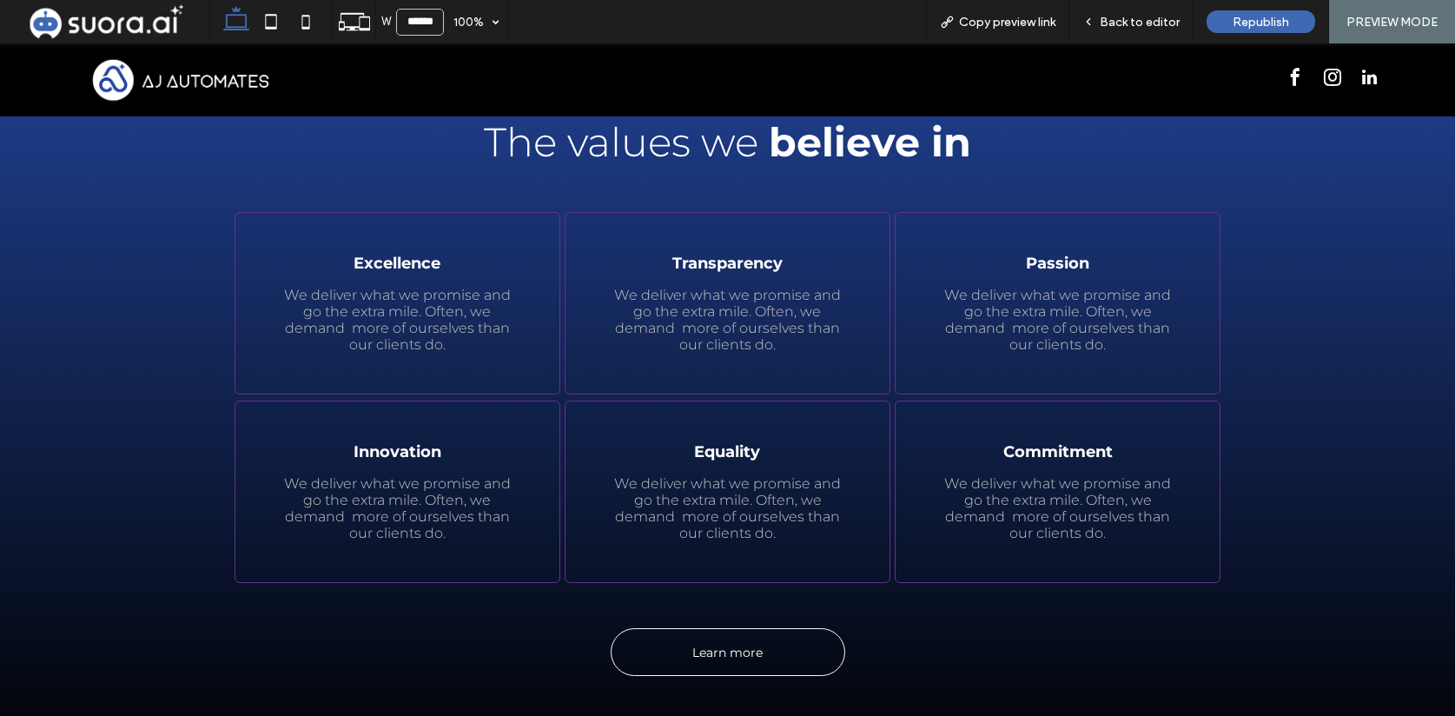
click at [741, 308] on span "We deliver what we promise and go the extra mile. Often, we demand more of ours…" at bounding box center [727, 320] width 227 height 66
click at [1114, 12] on div "Back to editor" at bounding box center [1131, 21] width 124 height 43
click at [1126, 28] on span "Back to editor" at bounding box center [1140, 22] width 80 height 15
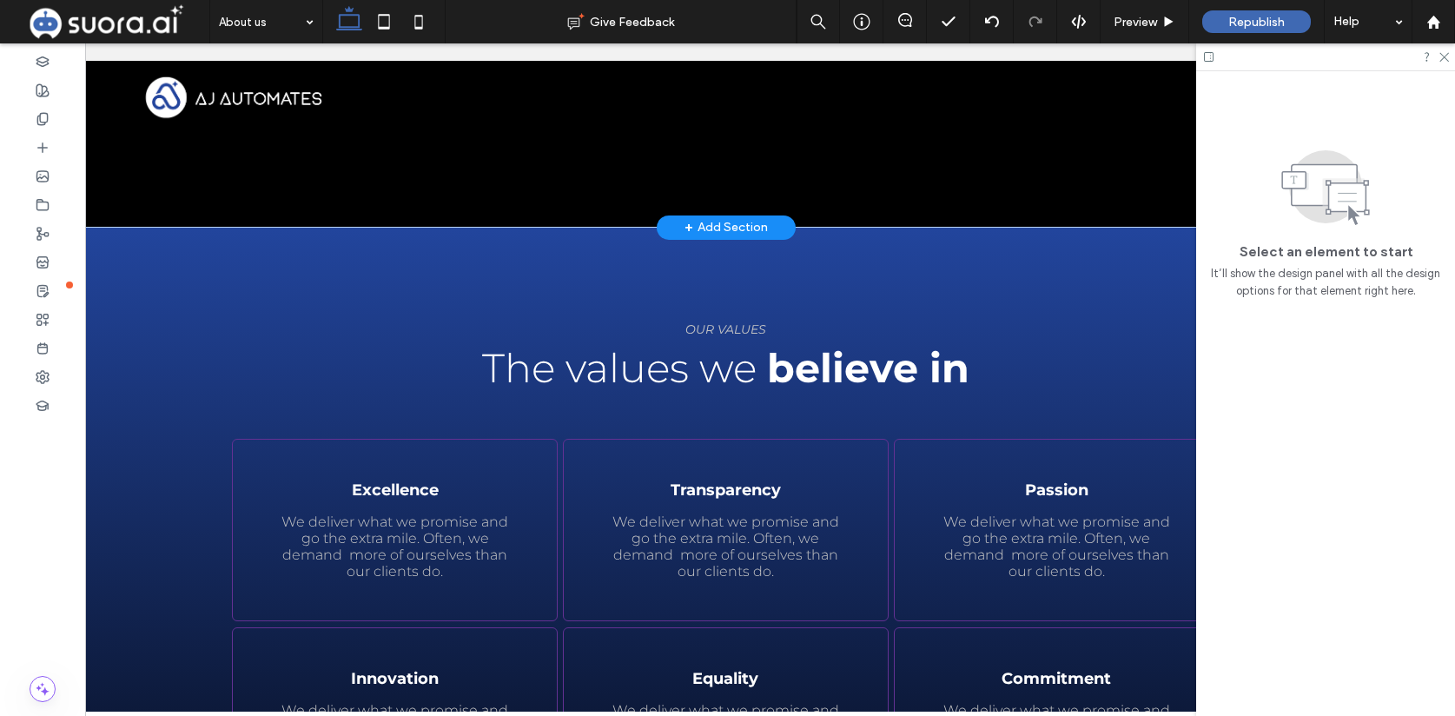
scroll to position [1546, 0]
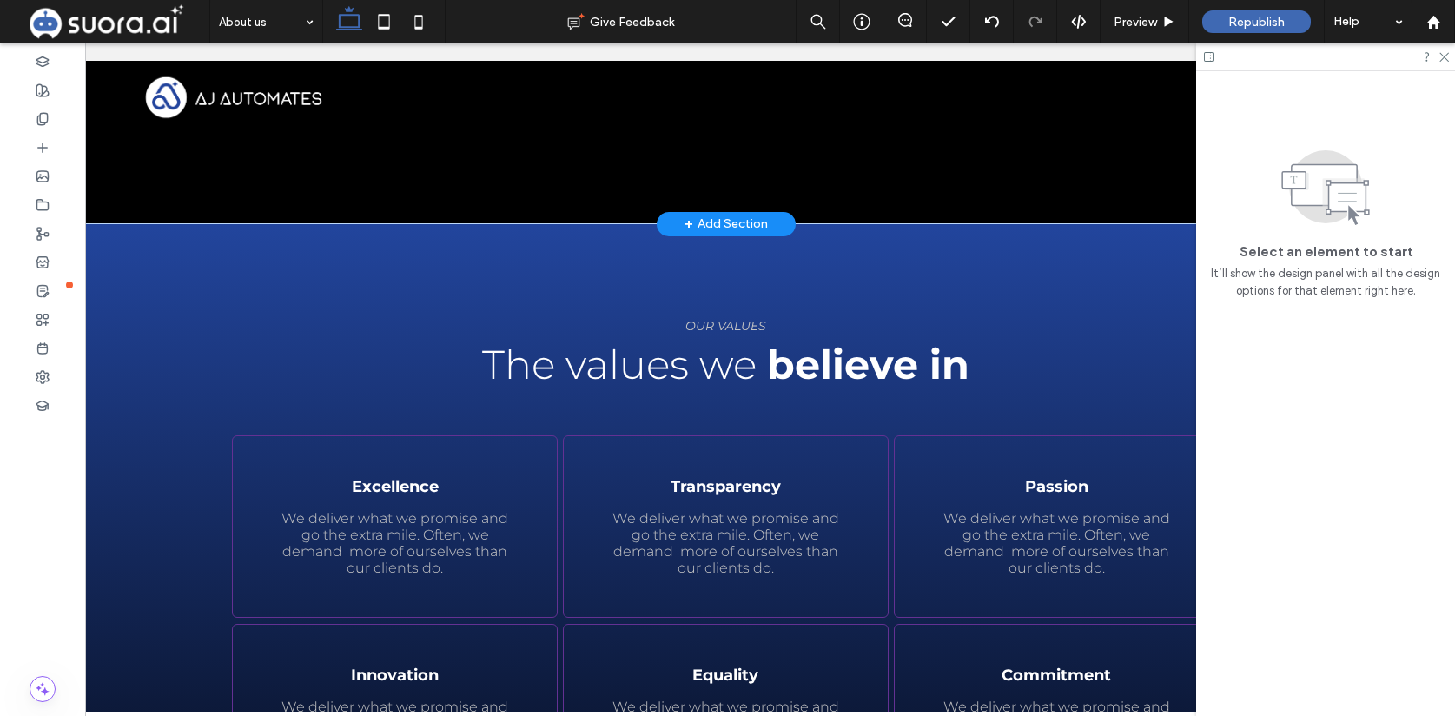
click at [694, 221] on div "+ Add Section" at bounding box center [726, 224] width 83 height 19
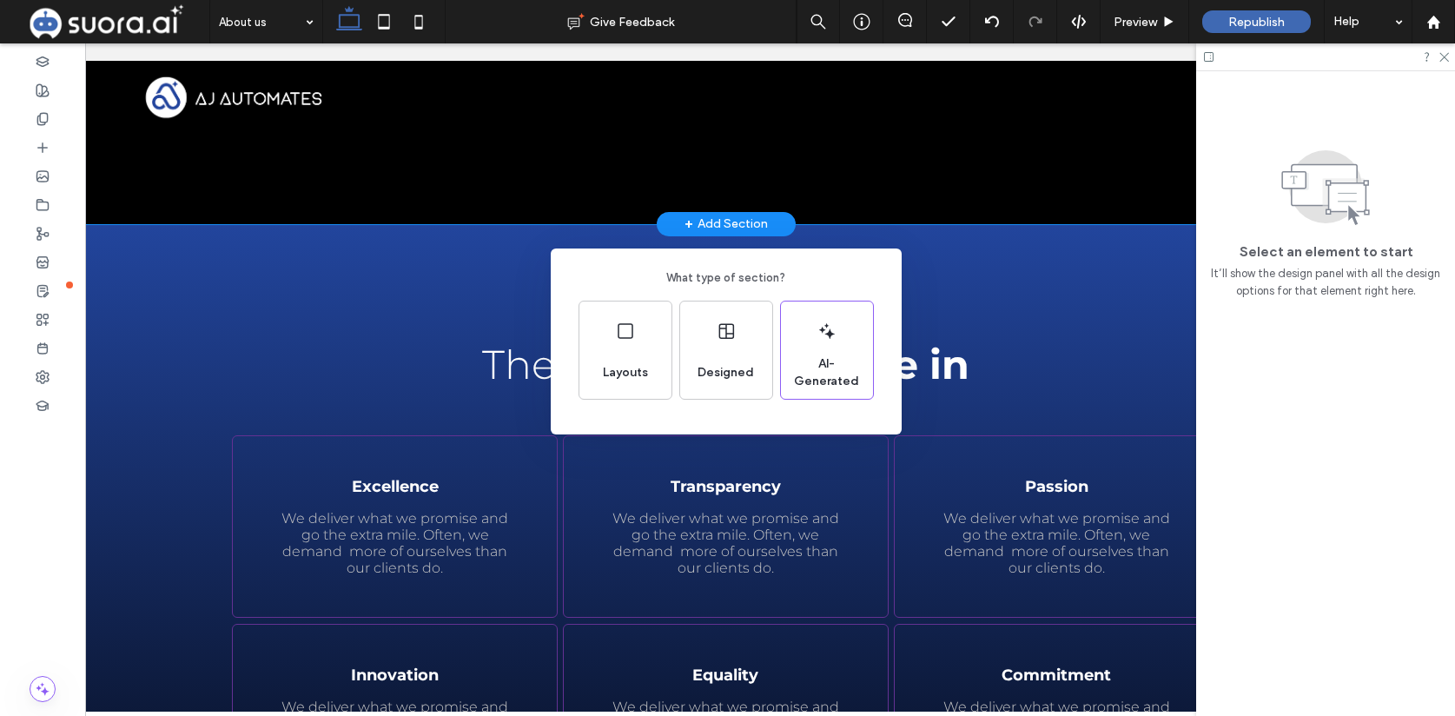
click at [493, 211] on div "What type of section? Layouts Designed AI-Generated" at bounding box center [727, 400] width 1455 height 801
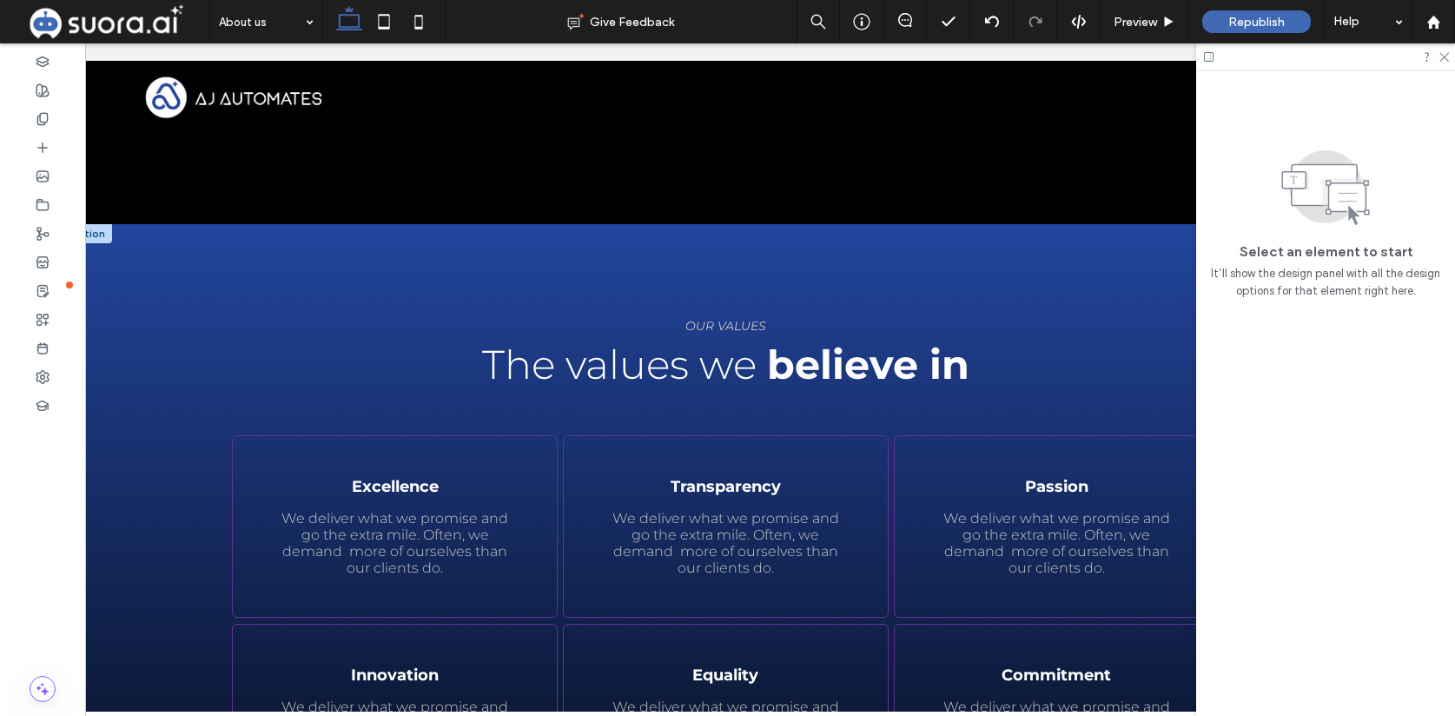
scroll to position [0, 42]
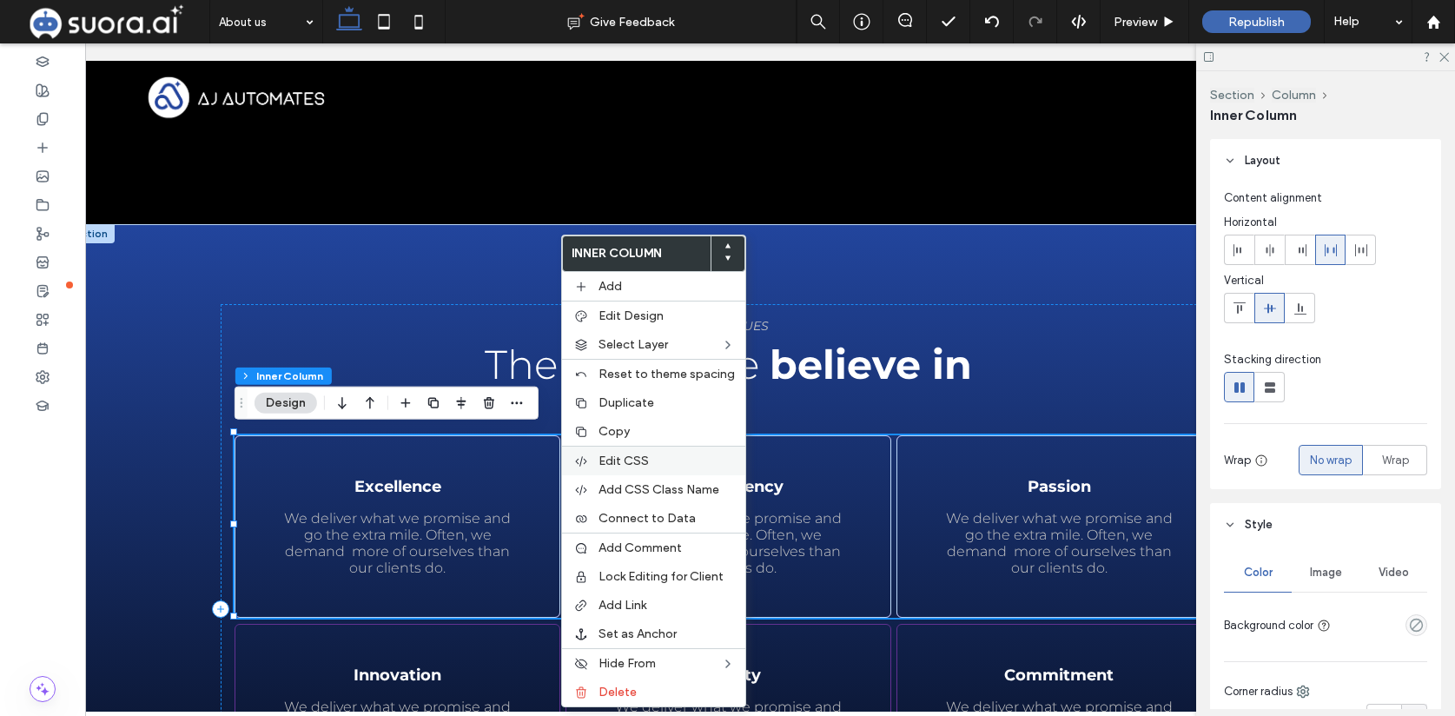
click at [626, 472] on div "Edit CSS" at bounding box center [653, 461] width 183 height 30
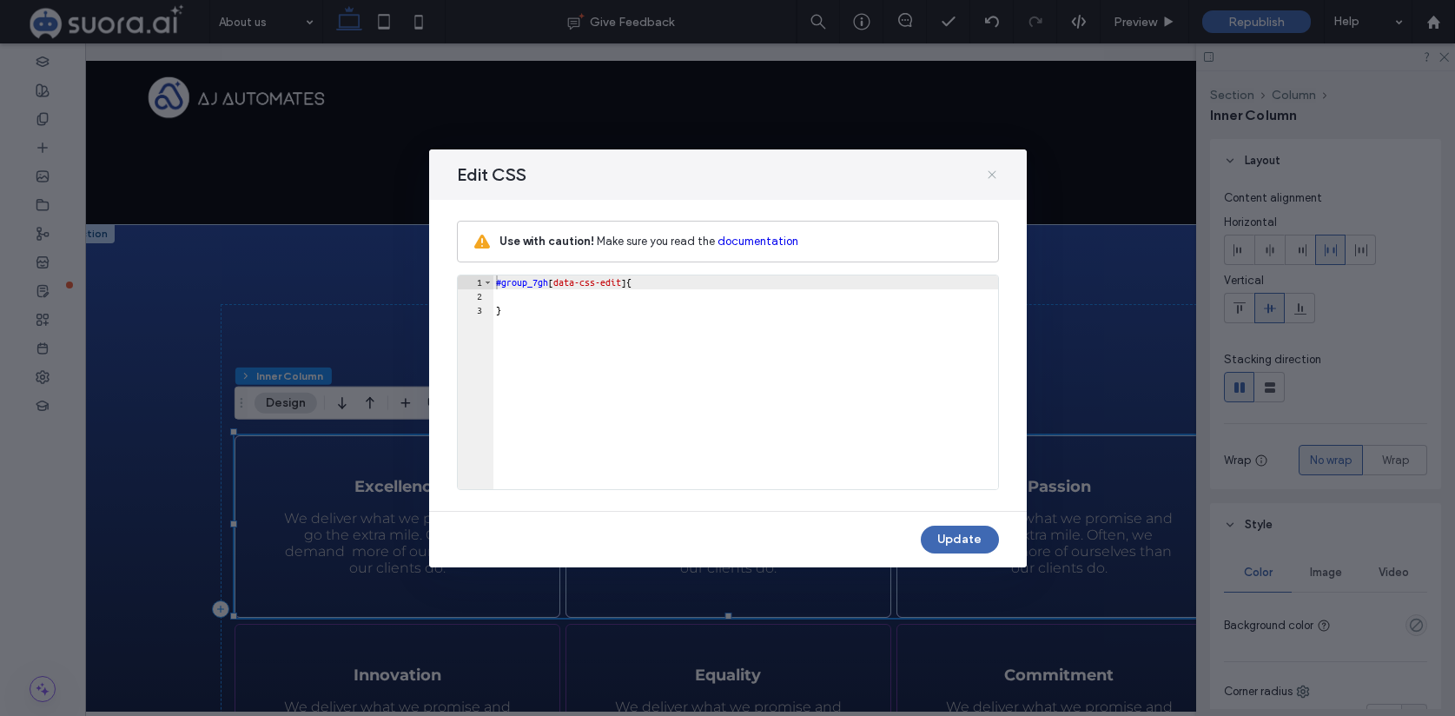
click at [990, 177] on icon at bounding box center [992, 175] width 14 height 14
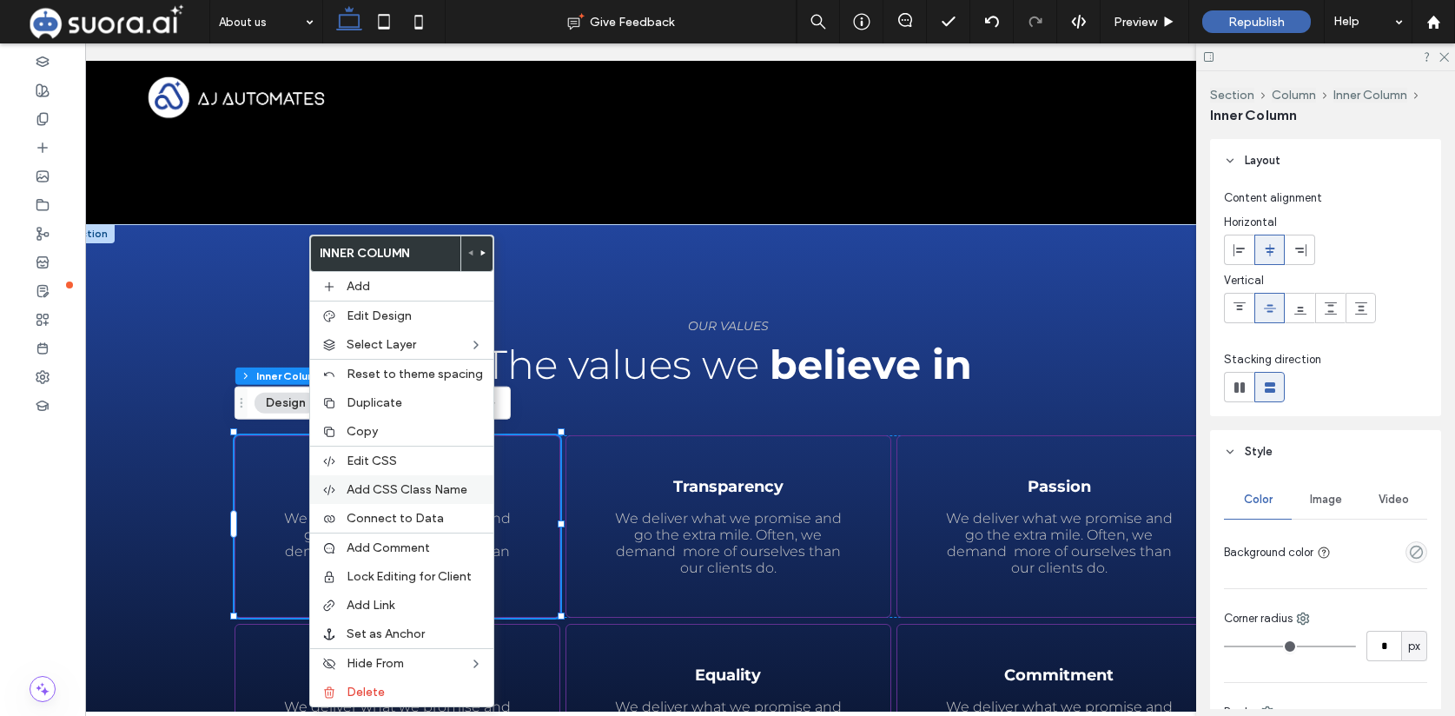
click at [411, 493] on span "Add CSS Class Name" at bounding box center [407, 489] width 121 height 15
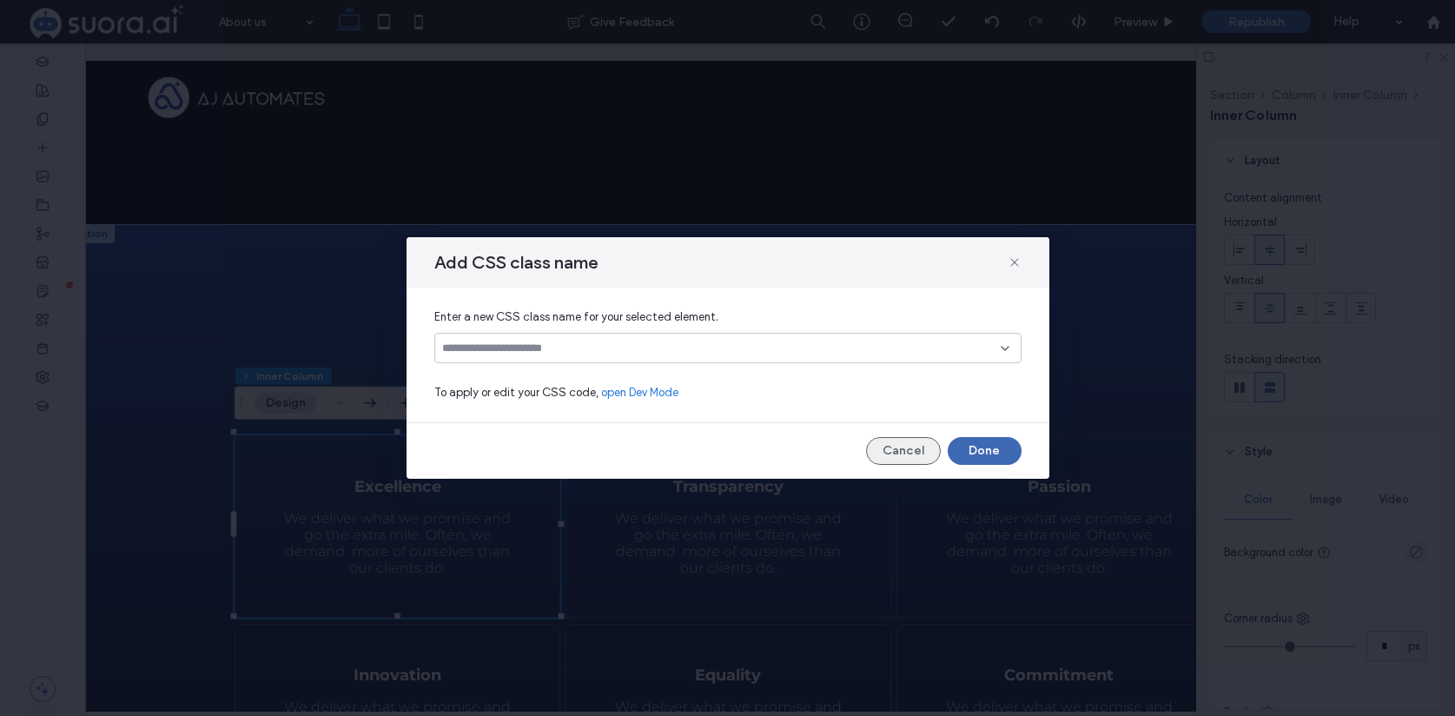
click at [910, 460] on button "Cancel" at bounding box center [903, 451] width 75 height 28
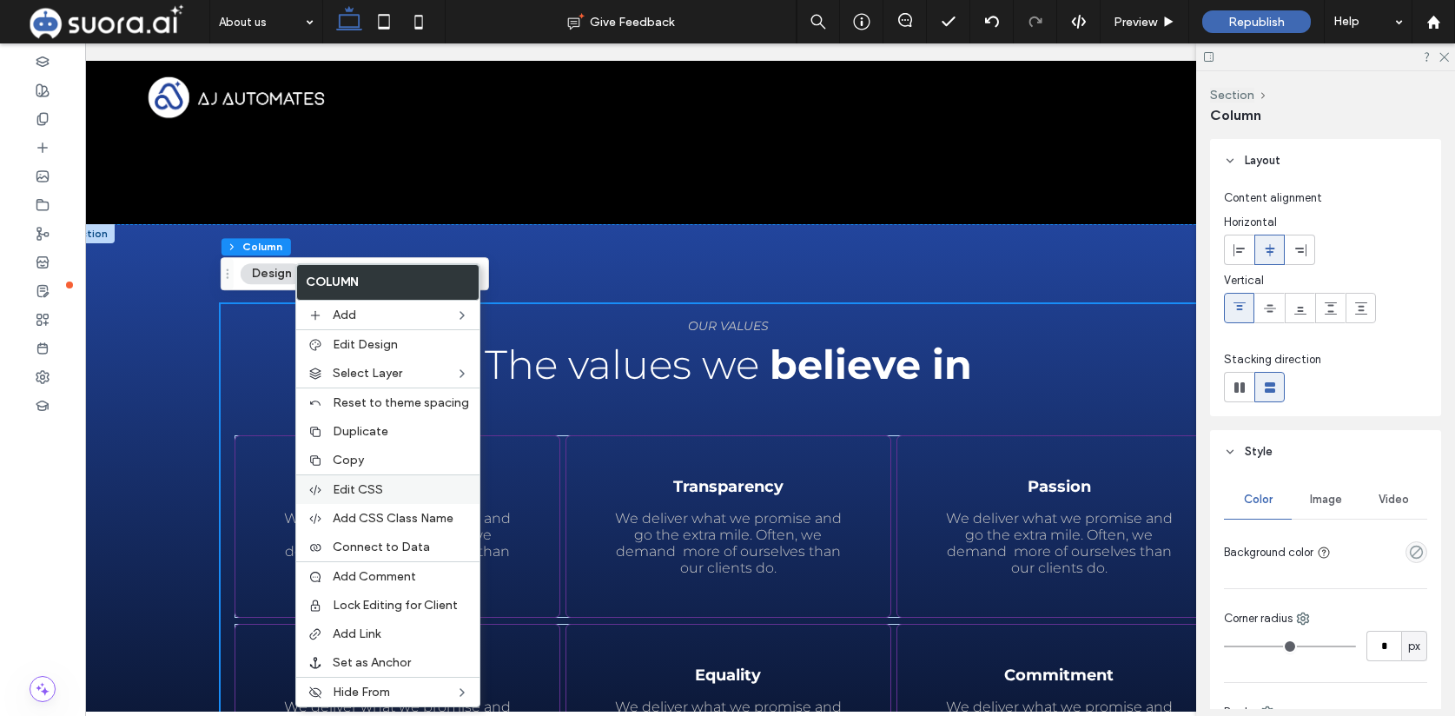
click at [390, 485] on label "Edit CSS" at bounding box center [401, 489] width 136 height 15
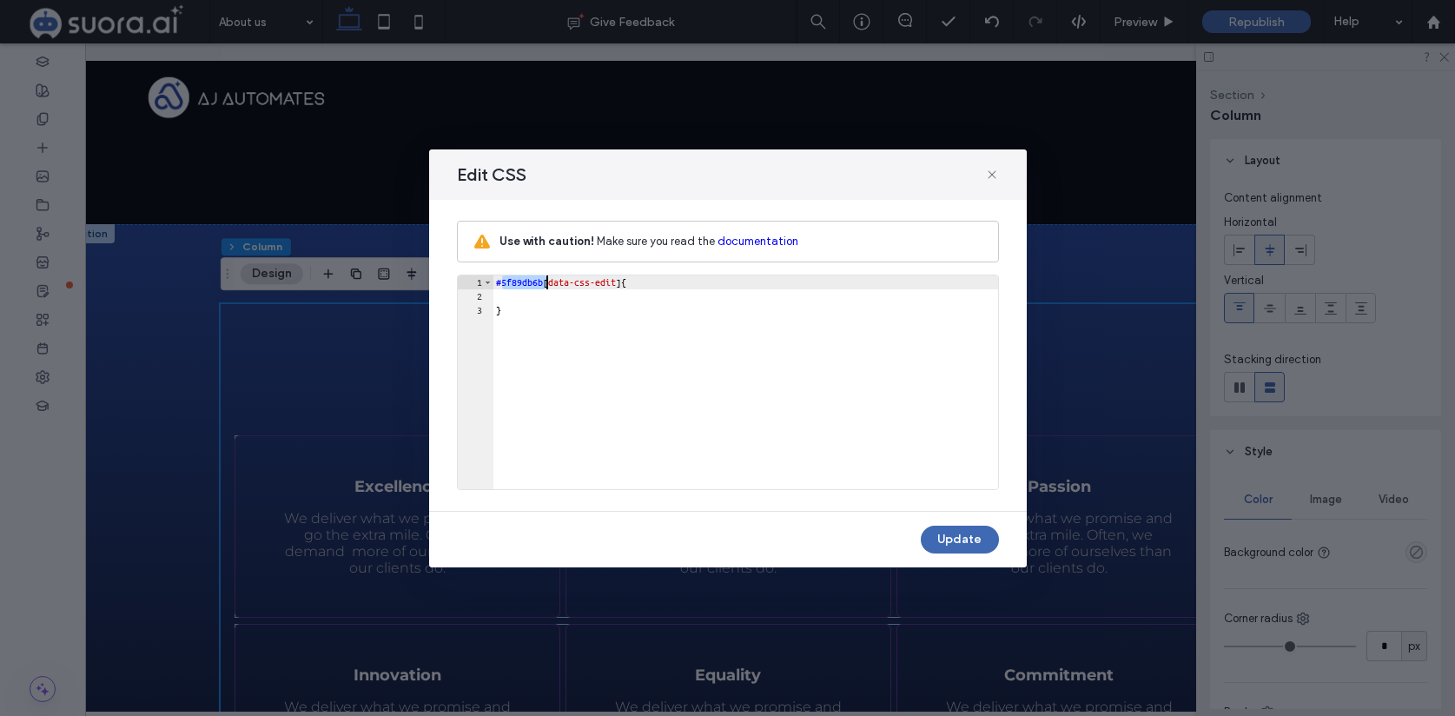
drag, startPoint x: 504, startPoint y: 279, endPoint x: 572, endPoint y: 301, distance: 71.2
click at [549, 283] on div "#5f89db6b [ data-css-edit ] { }" at bounding box center [746, 396] width 506 height 242
drag, startPoint x: 505, startPoint y: 282, endPoint x: 548, endPoint y: 285, distance: 43.5
click at [548, 285] on div "#5f89db6b [ data-css-edit ] { }" at bounding box center [746, 396] width 506 height 242
click at [548, 279] on div "#5f89db6b [ data-css-edit ] { }" at bounding box center [746, 382] width 506 height 214
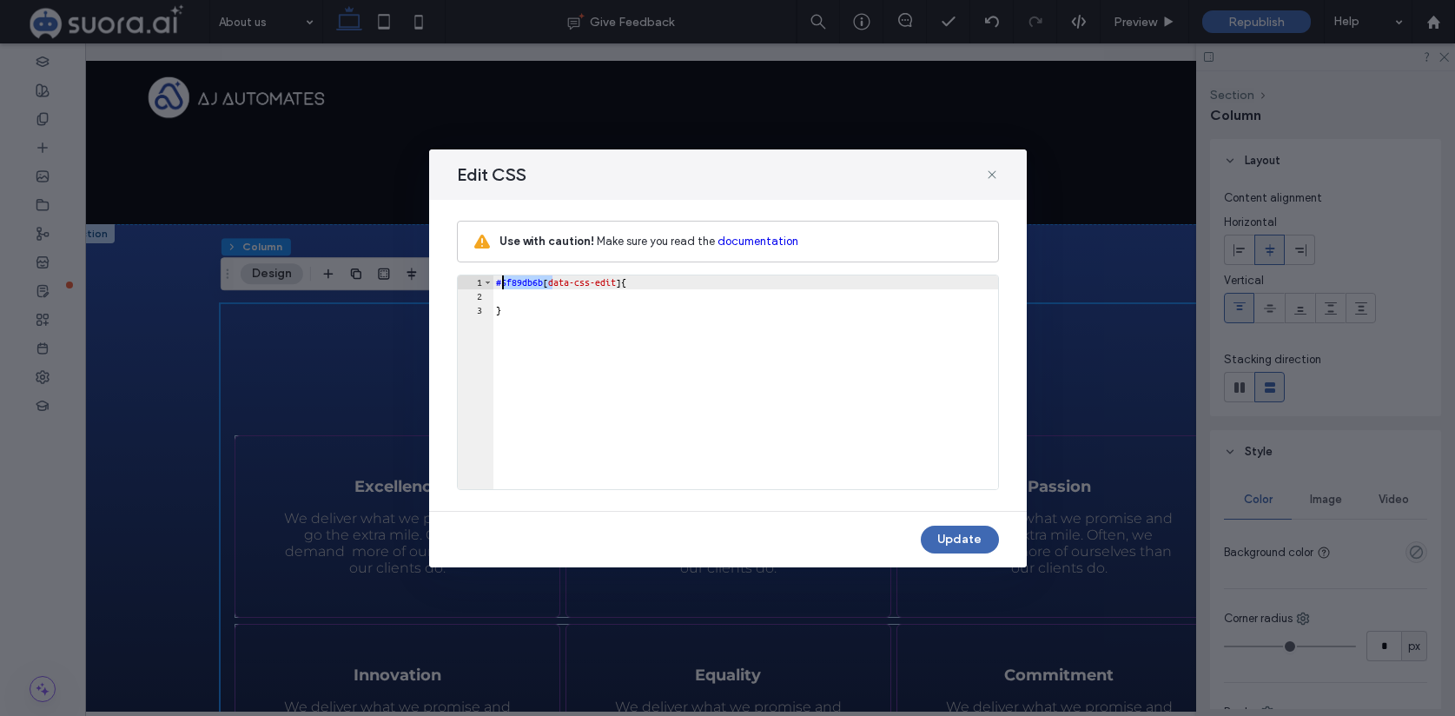
drag, startPoint x: 552, startPoint y: 281, endPoint x: 502, endPoint y: 281, distance: 49.5
click at [503, 281] on div "#5f89db6b [ data-css-edit ] { }" at bounding box center [746, 396] width 506 height 242
paste textarea "Cursor at row 1"
type textarea "**********"
click at [959, 539] on button "Update" at bounding box center [960, 540] width 78 height 28
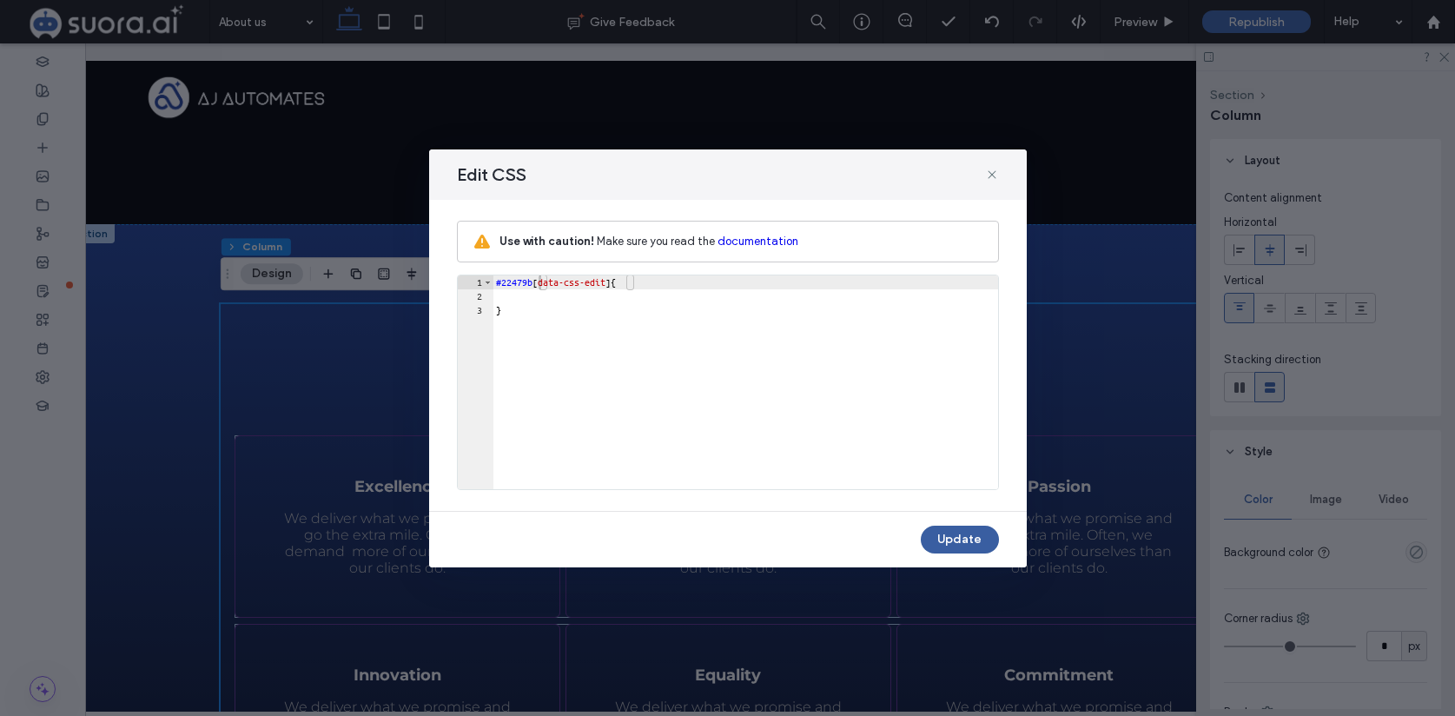
click at [956, 536] on button "Update" at bounding box center [960, 540] width 78 height 28
click at [951, 542] on button "Update" at bounding box center [960, 540] width 78 height 28
click at [997, 169] on icon at bounding box center [992, 175] width 14 height 14
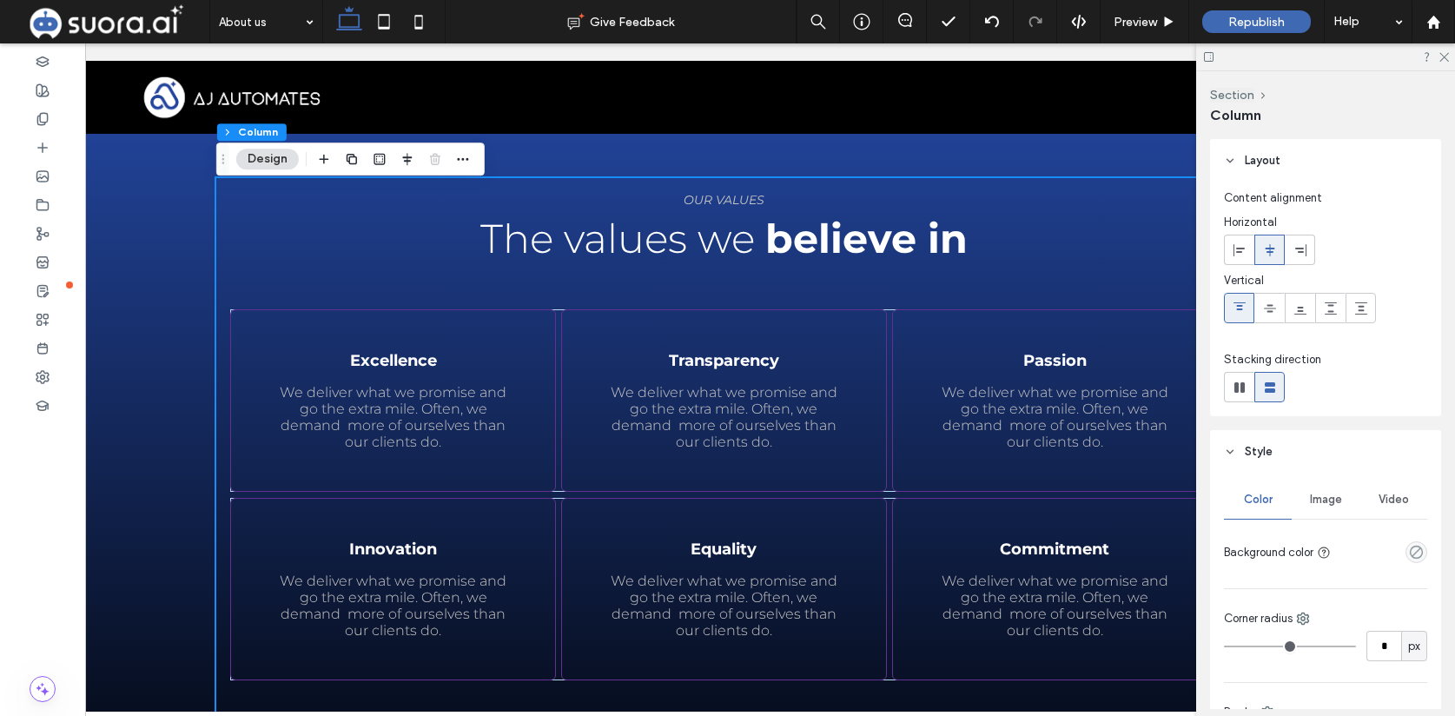
scroll to position [1678, 0]
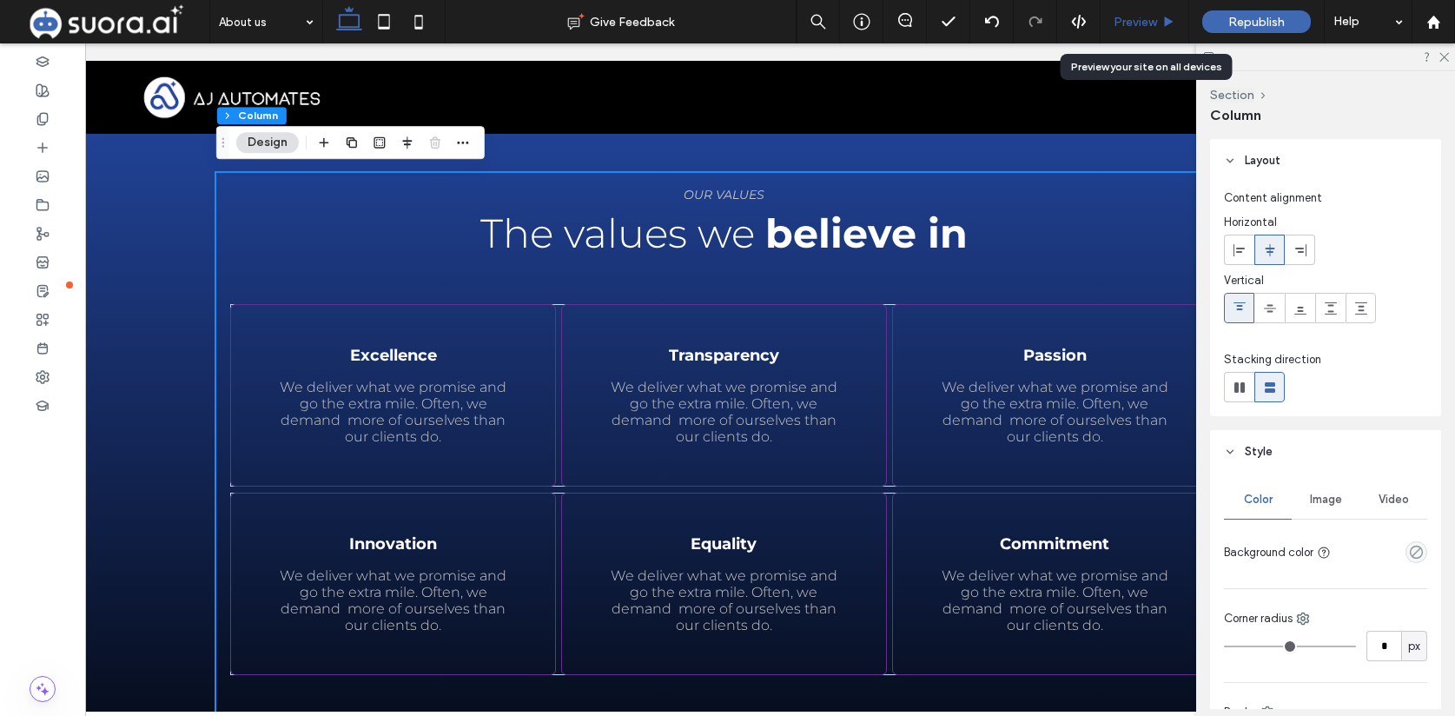
click at [1124, 30] on div "Preview" at bounding box center [1145, 21] width 89 height 43
click at [1158, 23] on div "Preview" at bounding box center [1145, 22] width 88 height 15
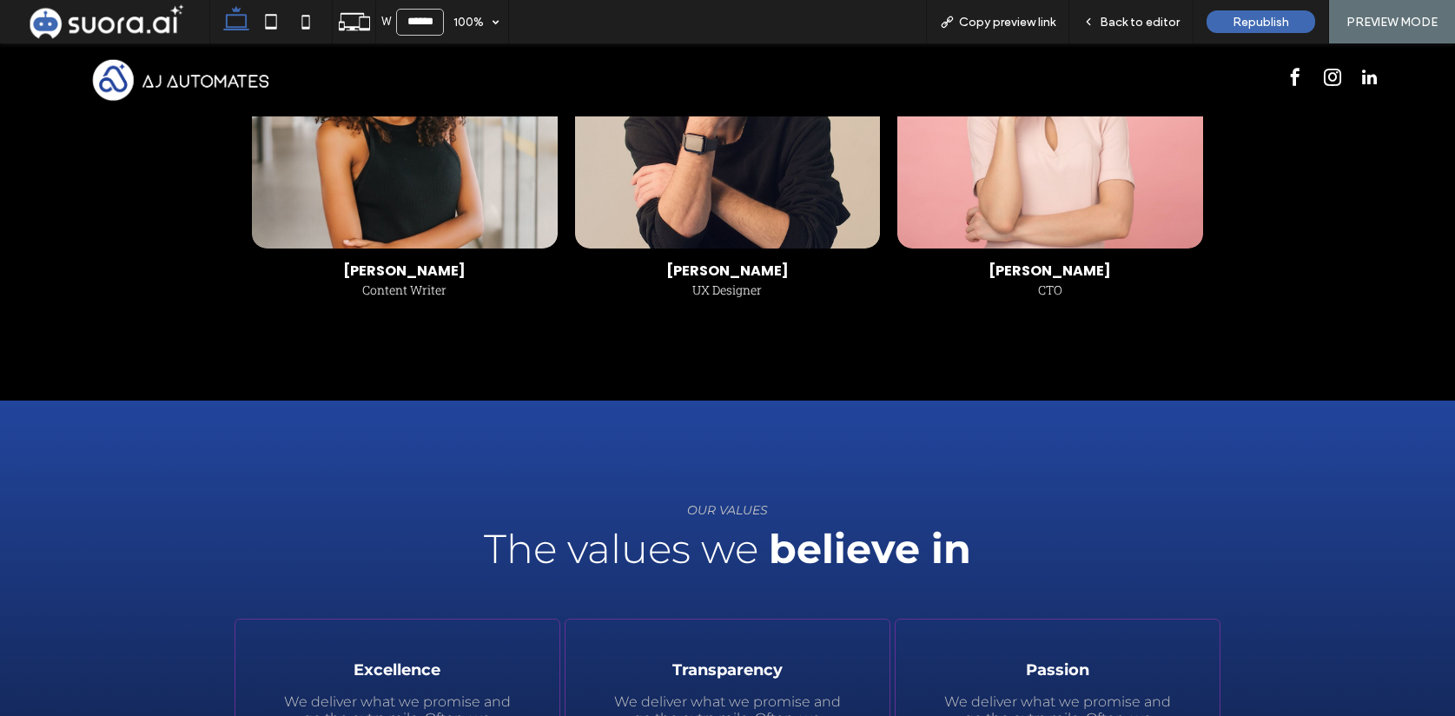
scroll to position [1281, 0]
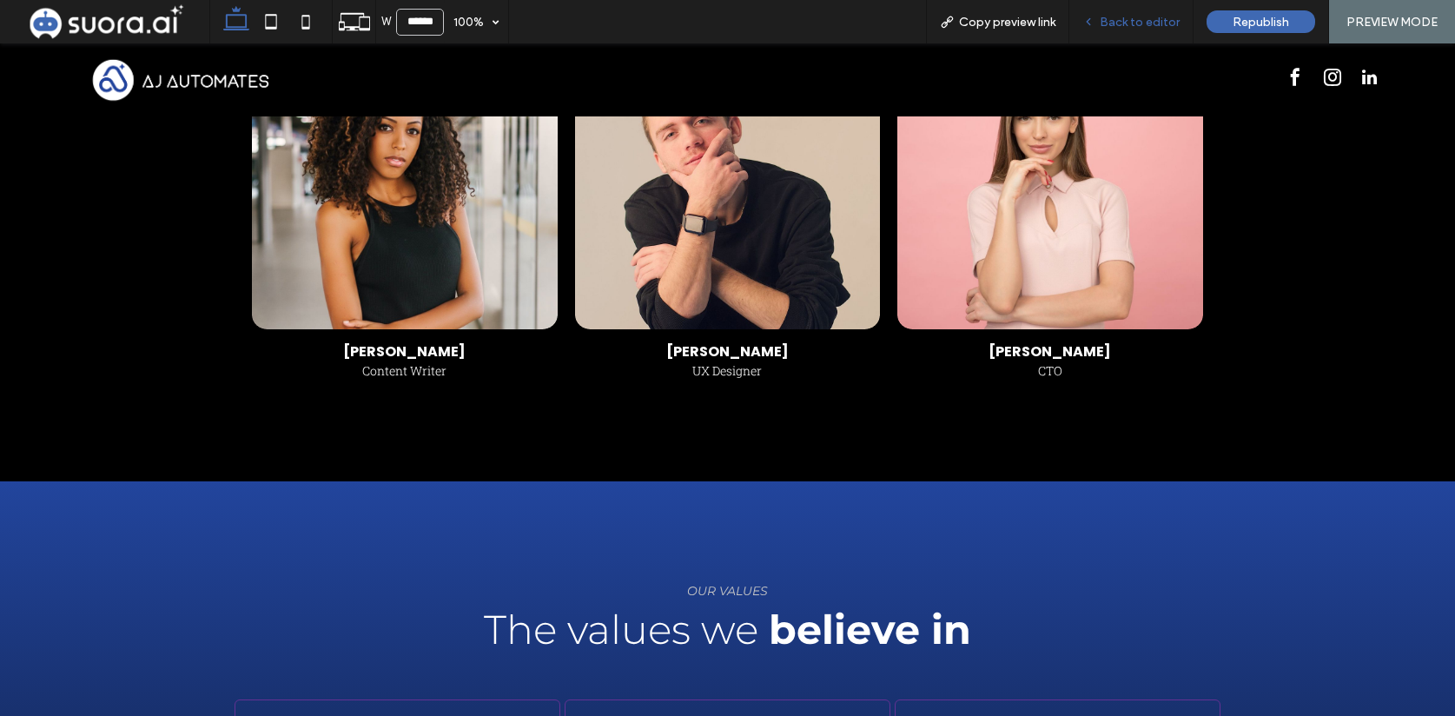
click at [1142, 17] on span "Back to editor" at bounding box center [1140, 22] width 80 height 15
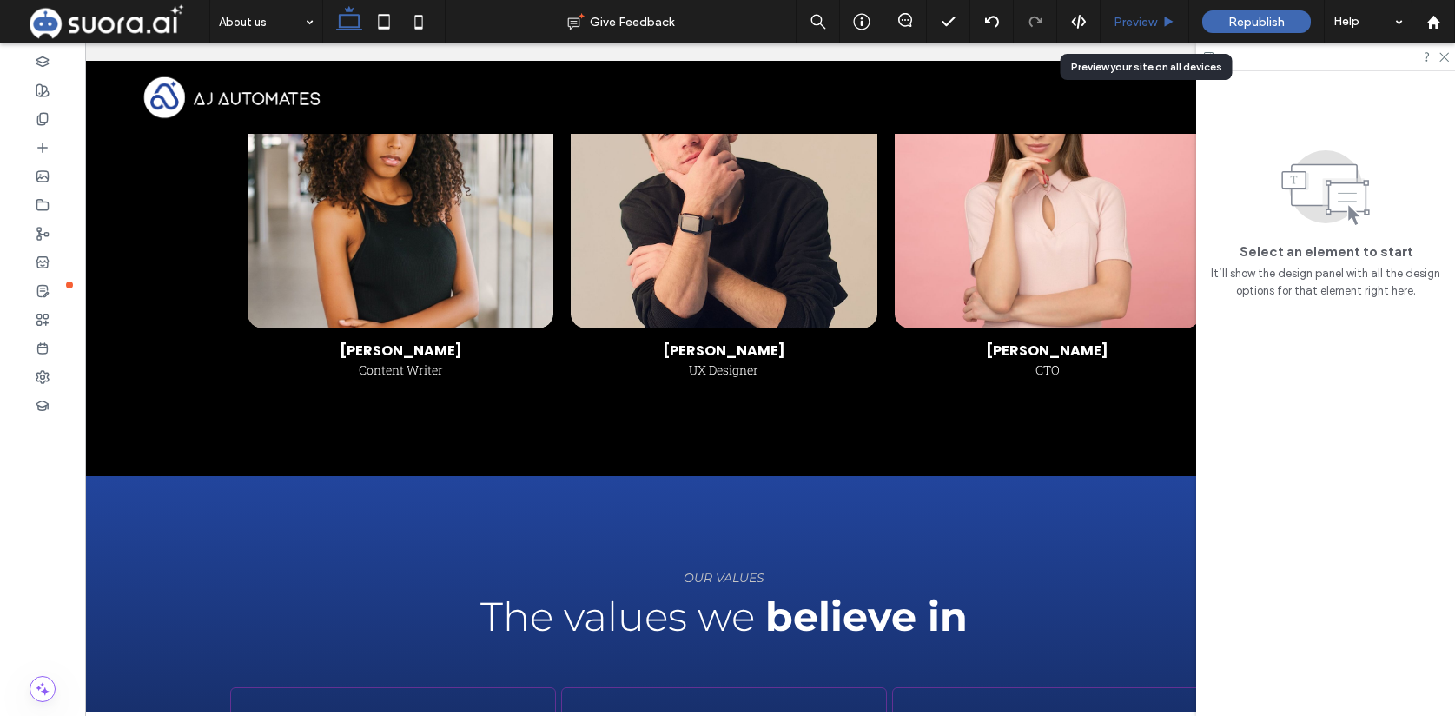
scroll to position [1294, 0]
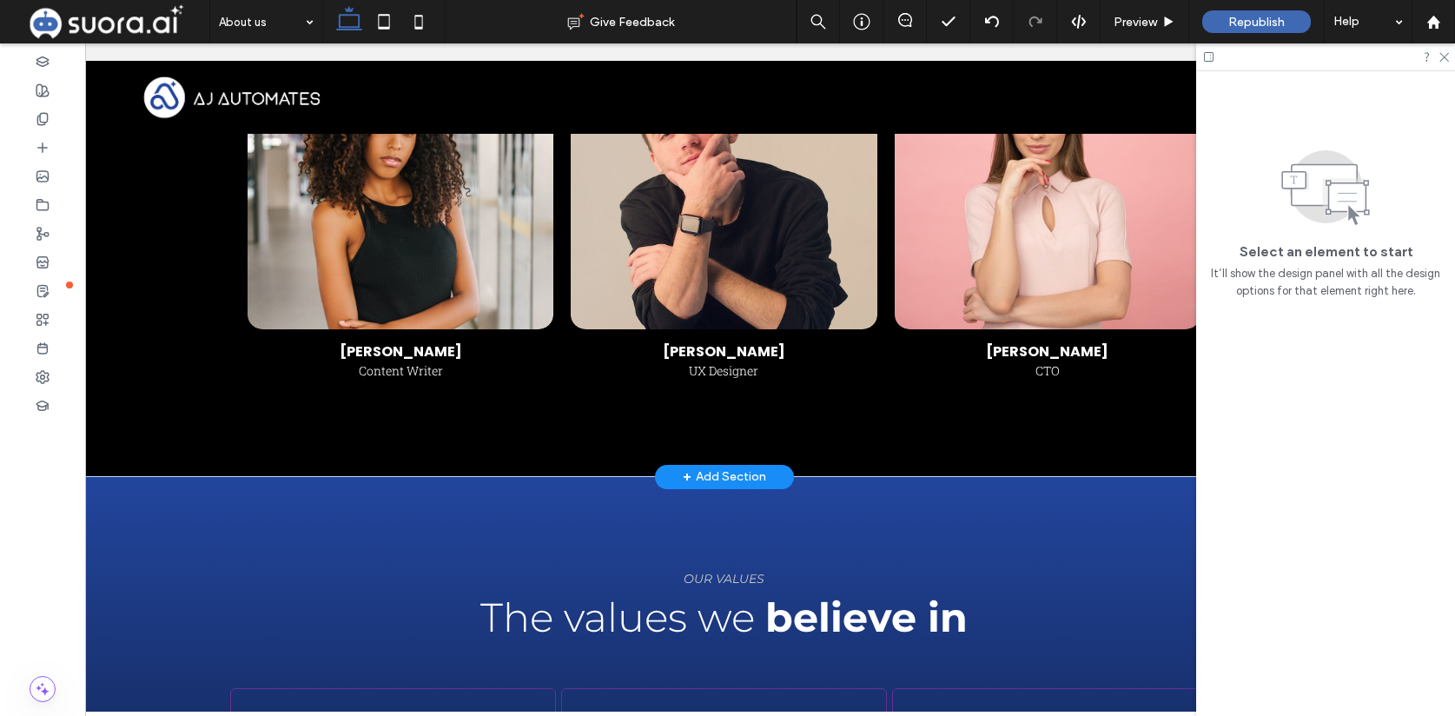
click at [703, 478] on div "+ Add Section" at bounding box center [724, 476] width 83 height 19
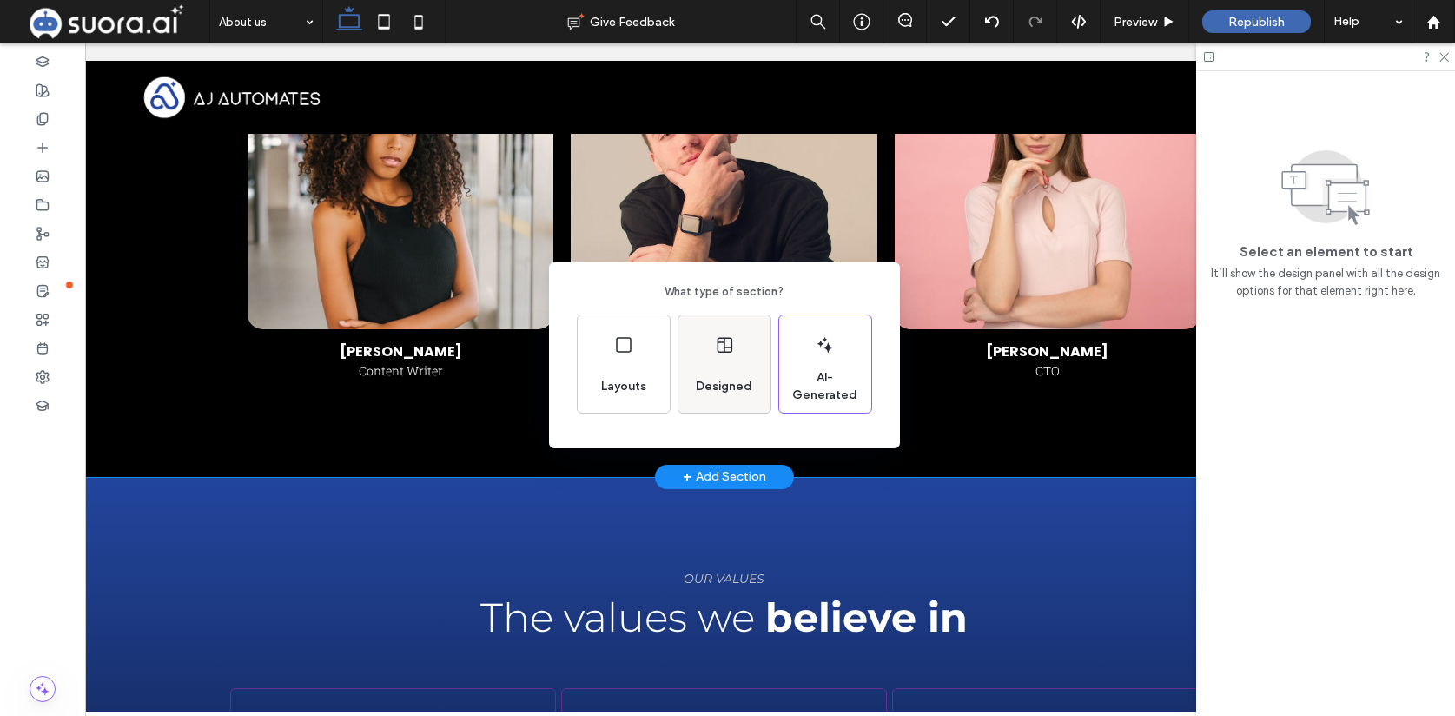
click at [712, 356] on div "Designed" at bounding box center [724, 363] width 92 height 97
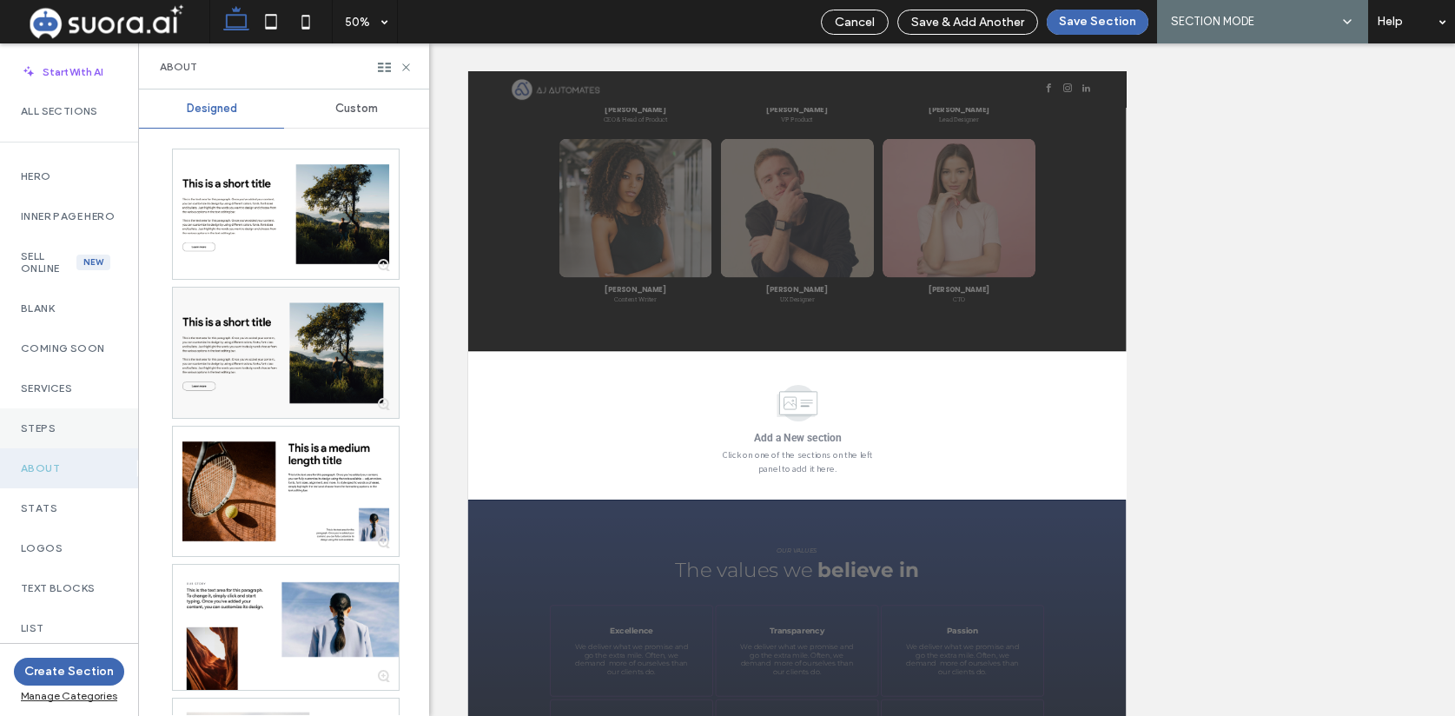
scroll to position [15, 0]
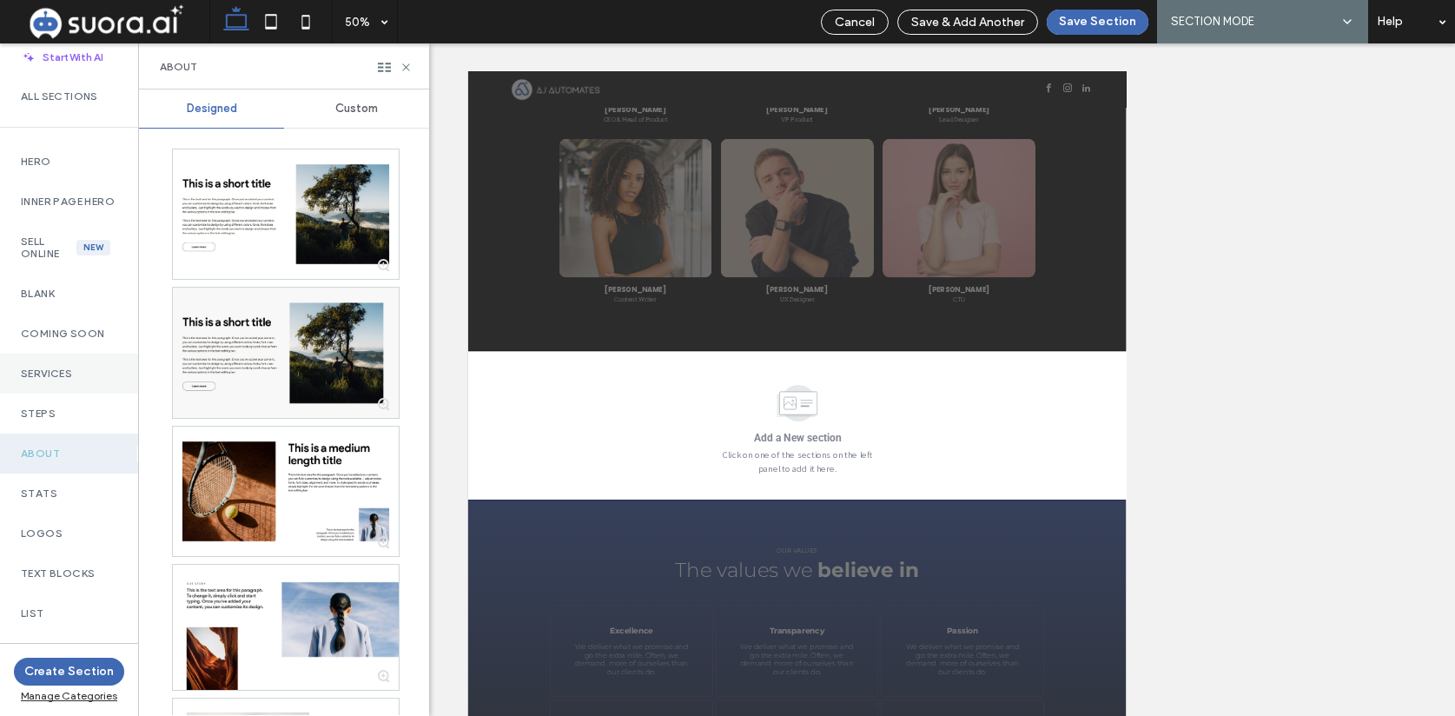
click at [78, 380] on label "Services" at bounding box center [69, 373] width 96 height 12
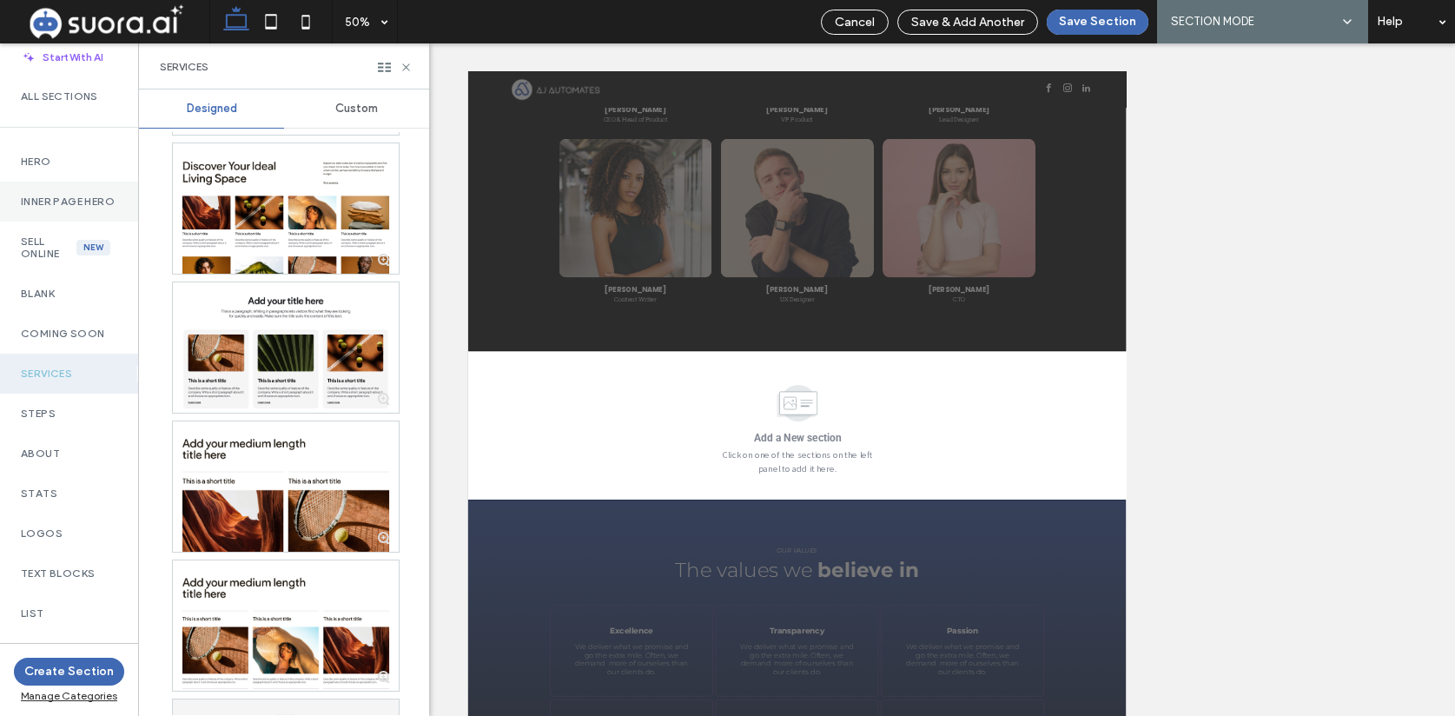
scroll to position [9252, 0]
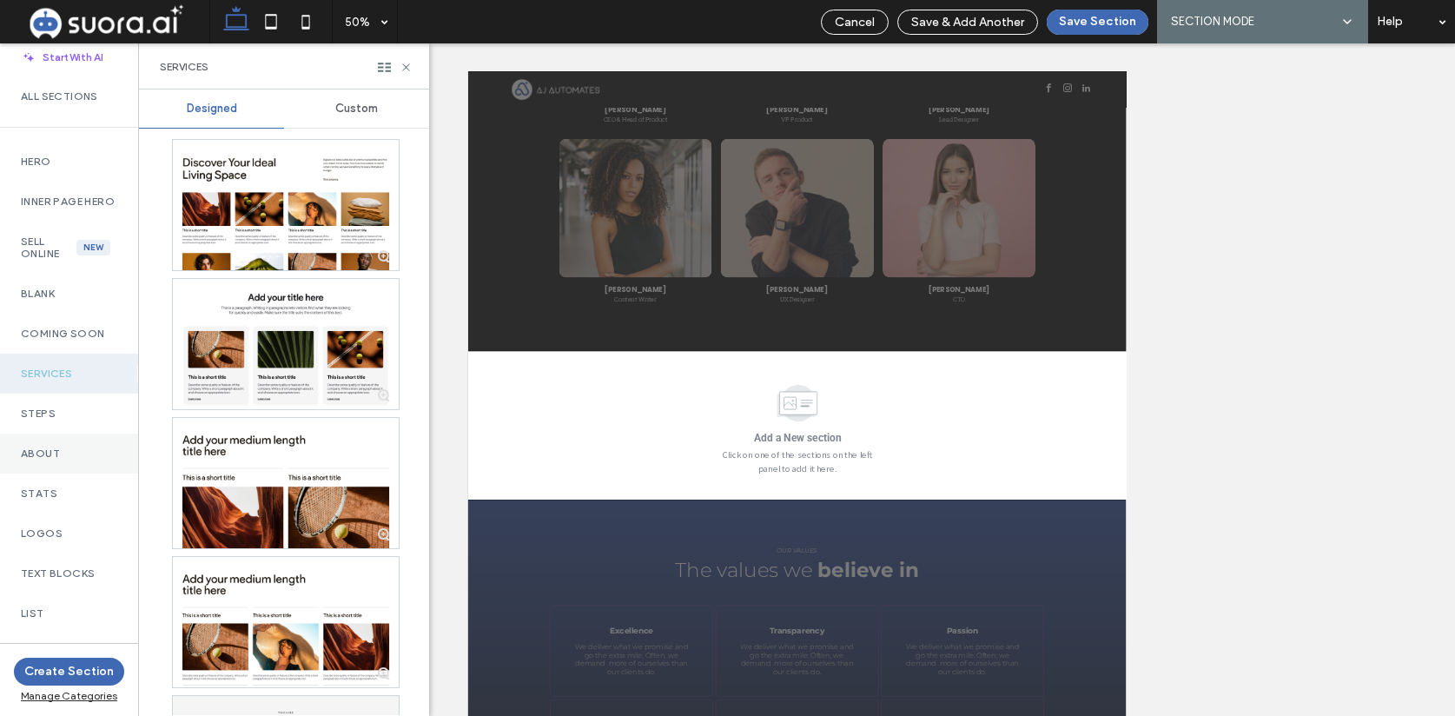
click at [59, 454] on div "About" at bounding box center [69, 453] width 138 height 40
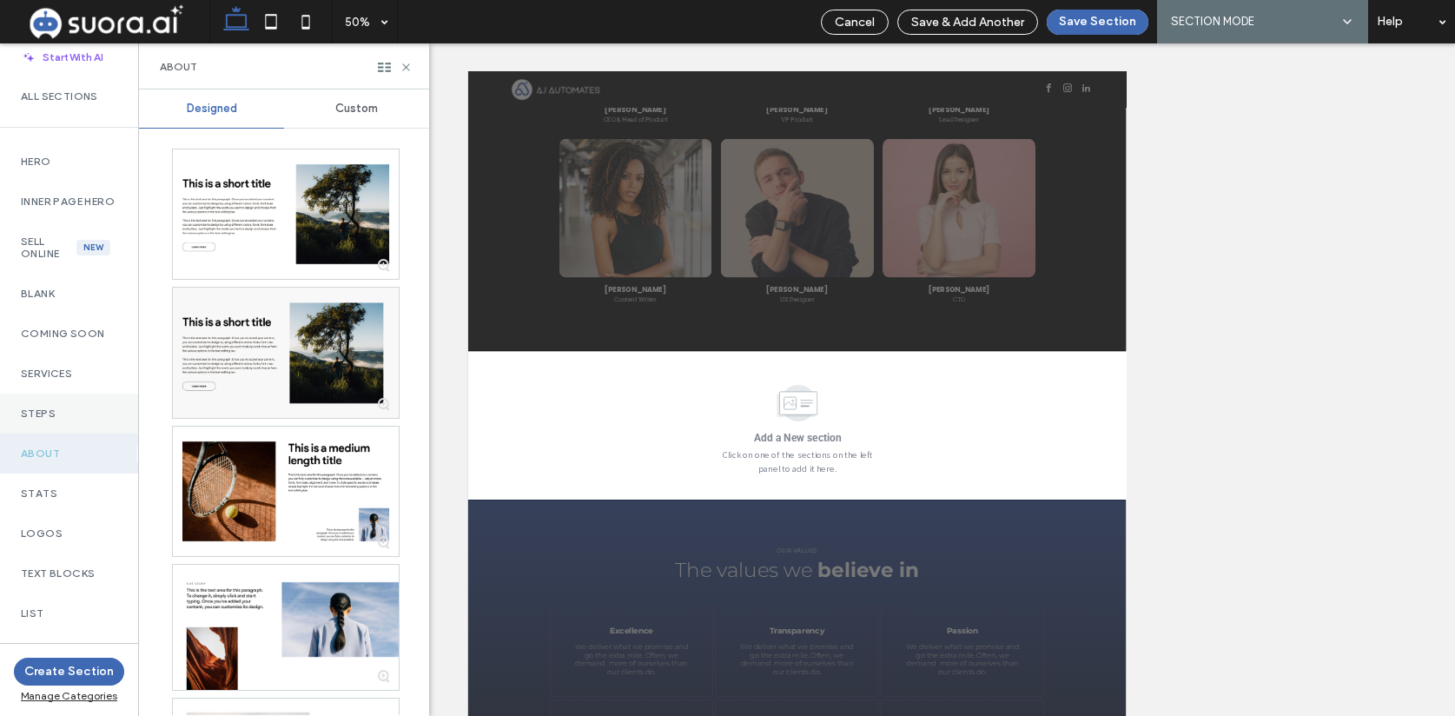
click at [70, 410] on div "Steps" at bounding box center [69, 414] width 138 height 40
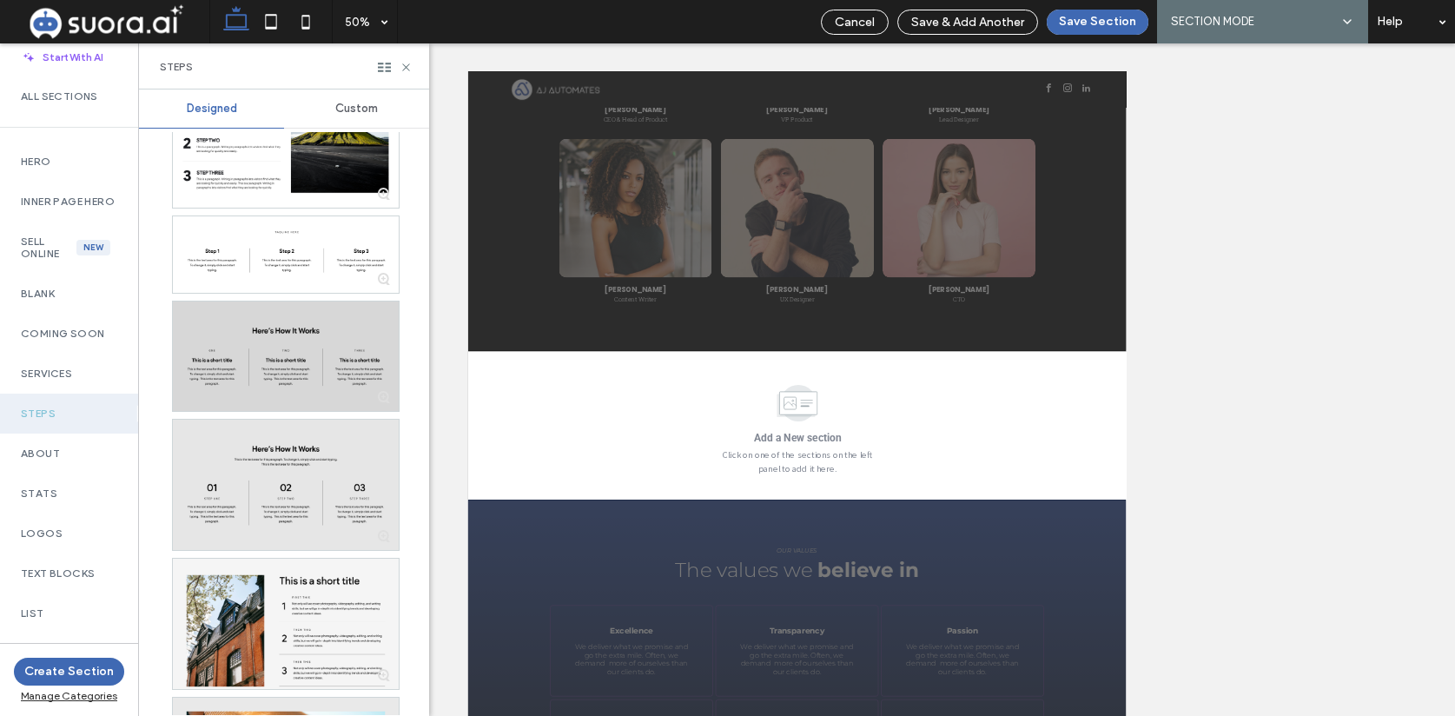
scroll to position [757, 0]
click at [247, 365] on div at bounding box center [286, 354] width 226 height 109
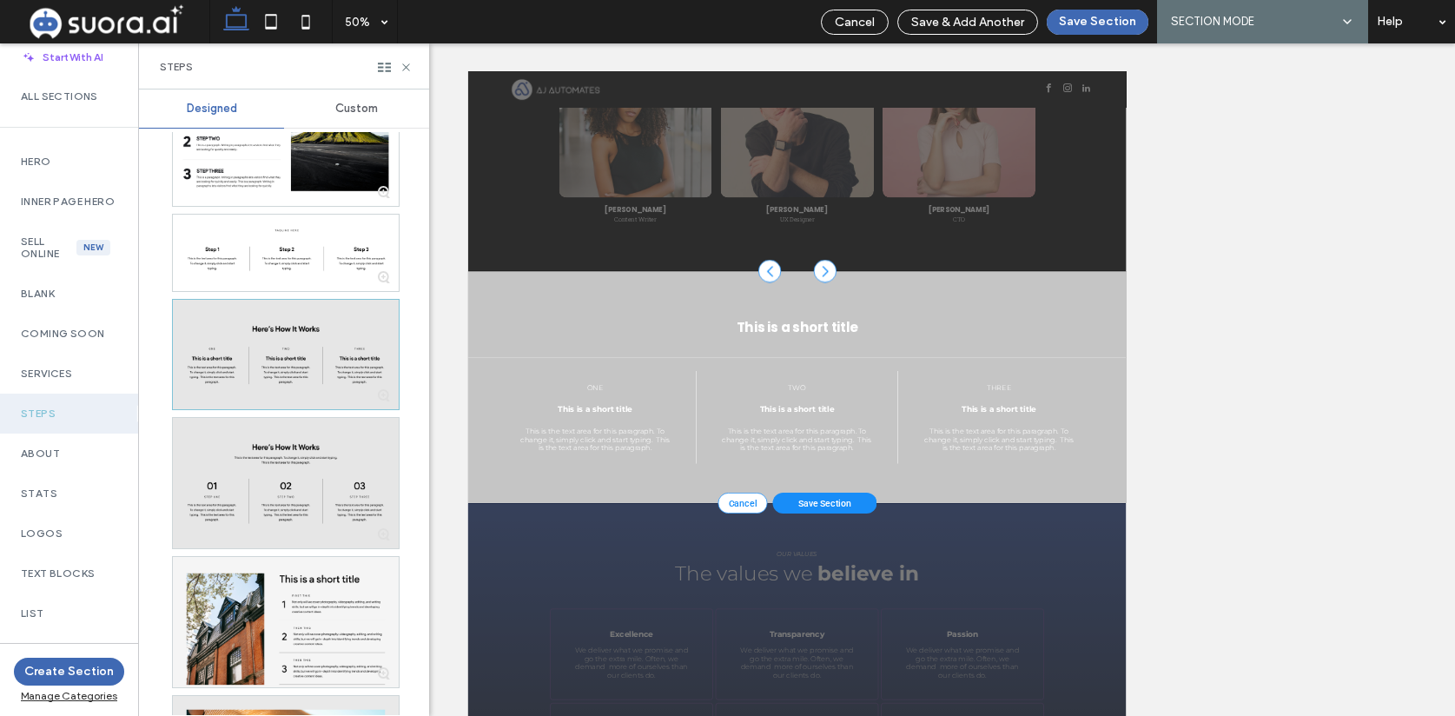
scroll to position [1315, 0]
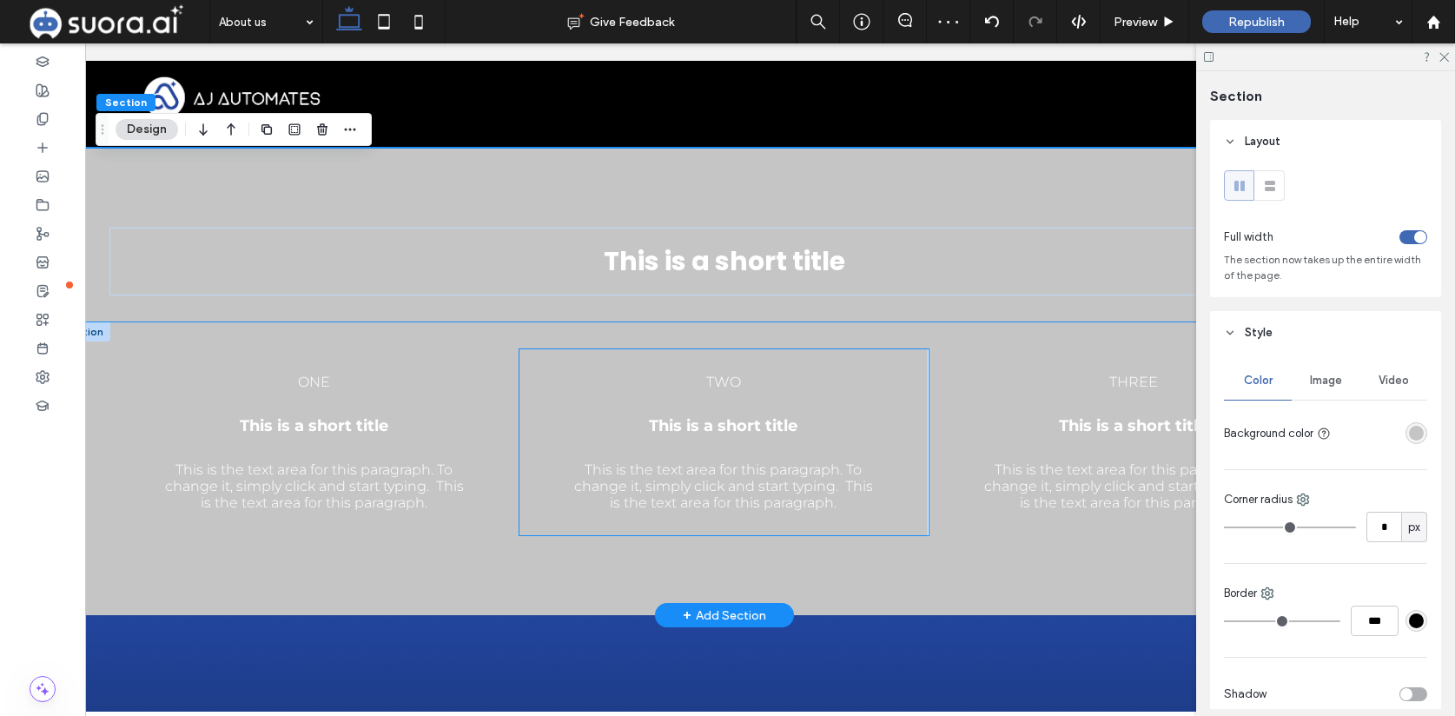
scroll to position [1638, 0]
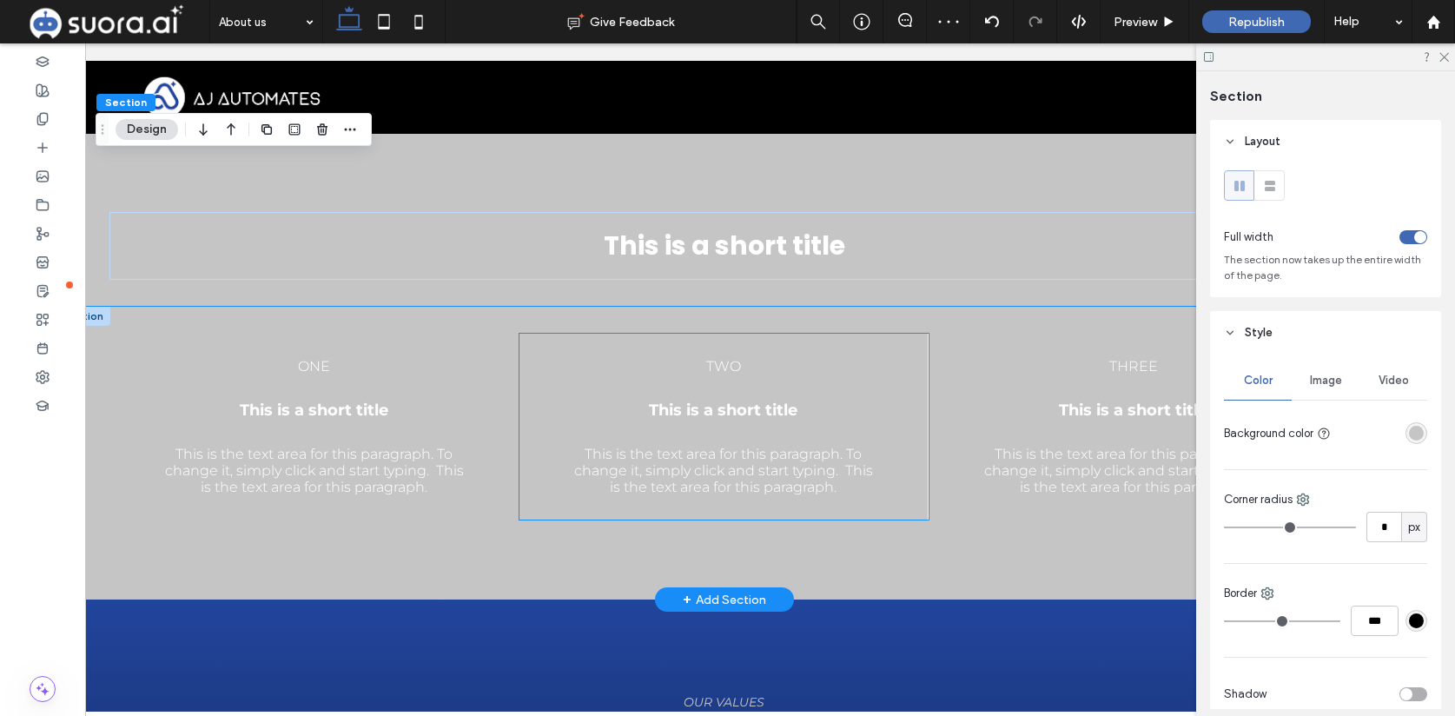
click at [549, 470] on div "two This is a short title This is the text area for this paragraph. To change i…" at bounding box center [724, 427] width 409 height 187
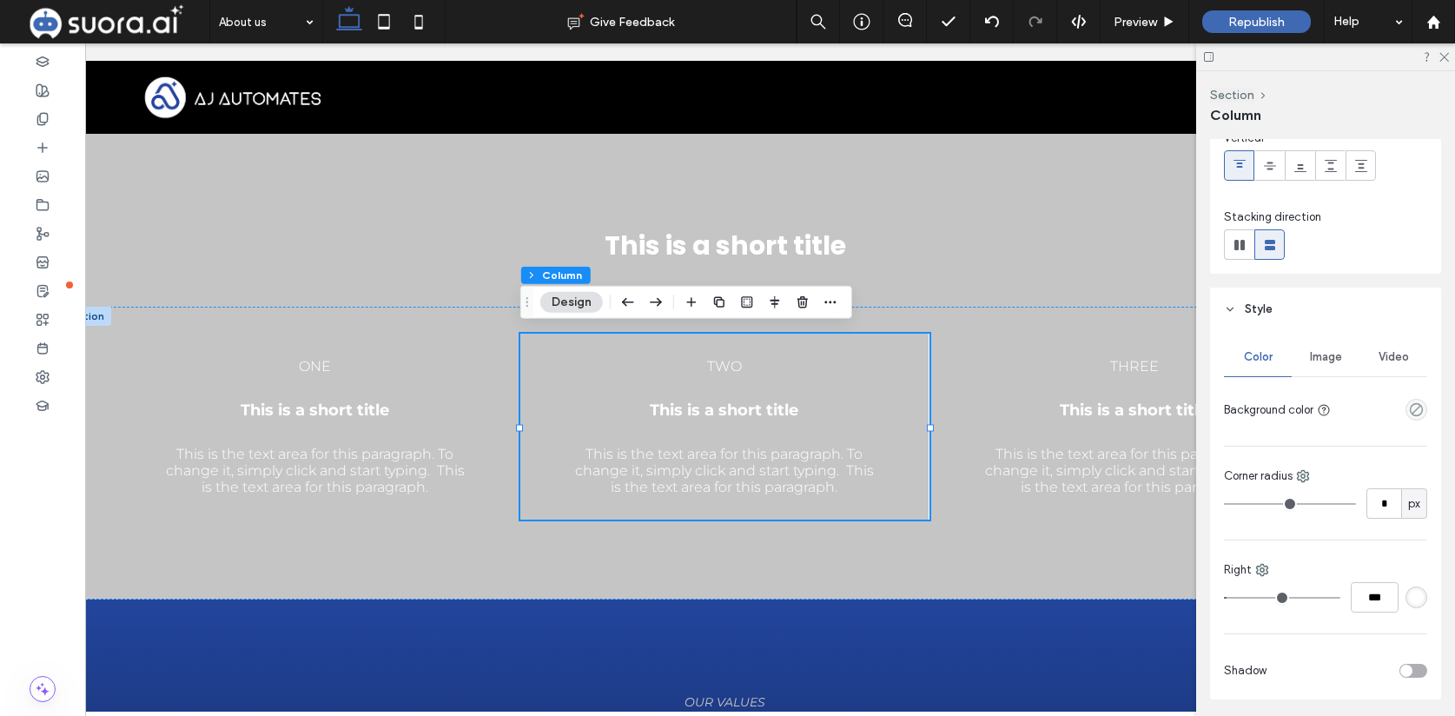
scroll to position [141, 0]
click at [225, 182] on div "This is a short title" at bounding box center [724, 219] width 1335 height 175
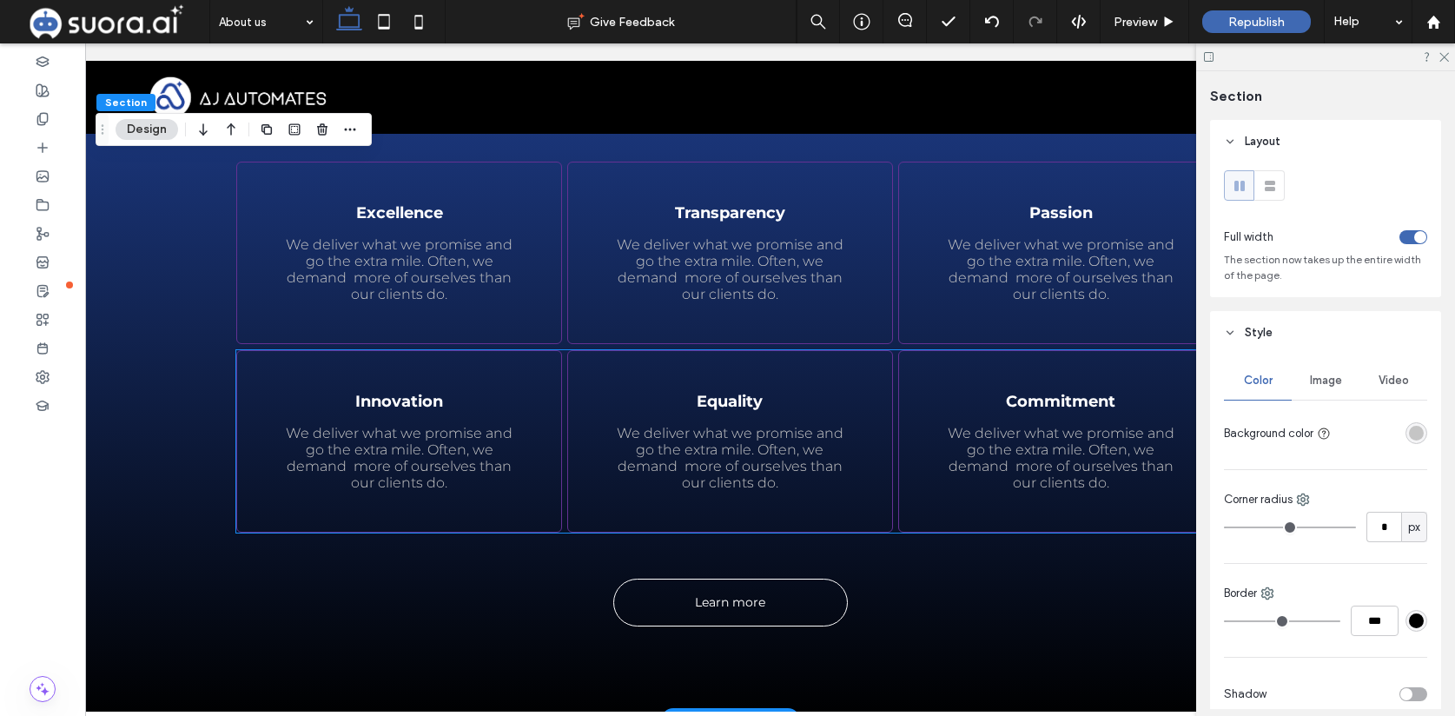
scroll to position [2289, 0]
click at [200, 303] on div "Learn more OUR VALUES The values we believe in Excellence We deliver what we pr…" at bounding box center [730, 333] width 1335 height 769
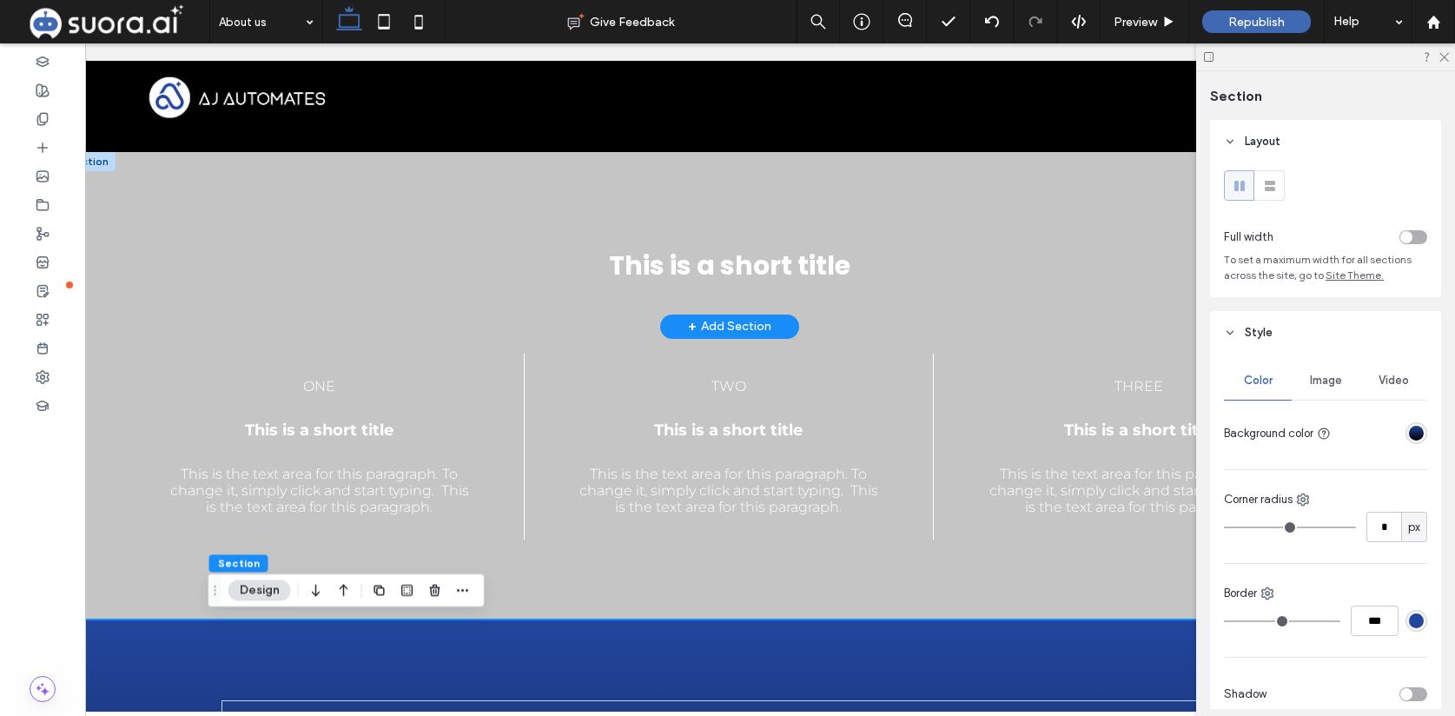
scroll to position [1611, 0]
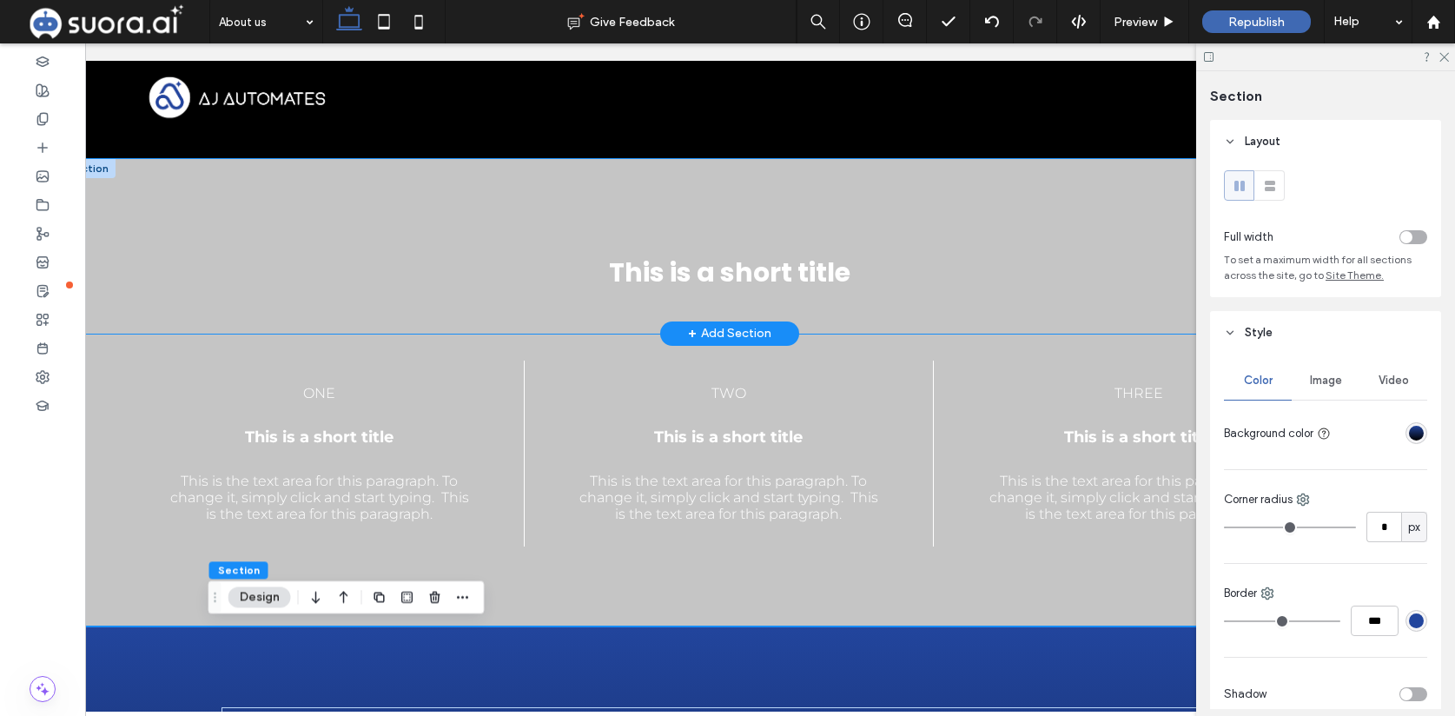
click at [526, 215] on div "This is a short title" at bounding box center [729, 246] width 1335 height 175
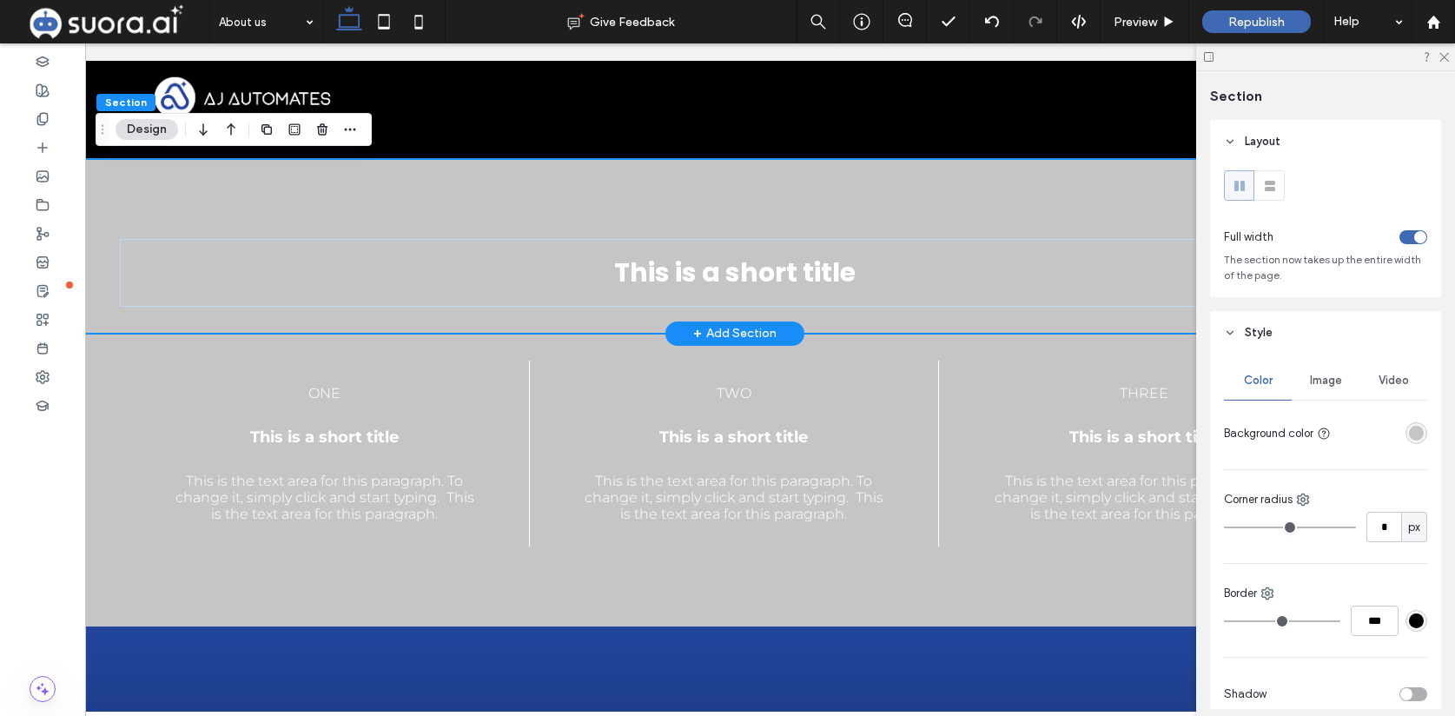
scroll to position [0, 29]
click at [1417, 431] on div "rgba(197,197,197,1)" at bounding box center [1416, 433] width 15 height 15
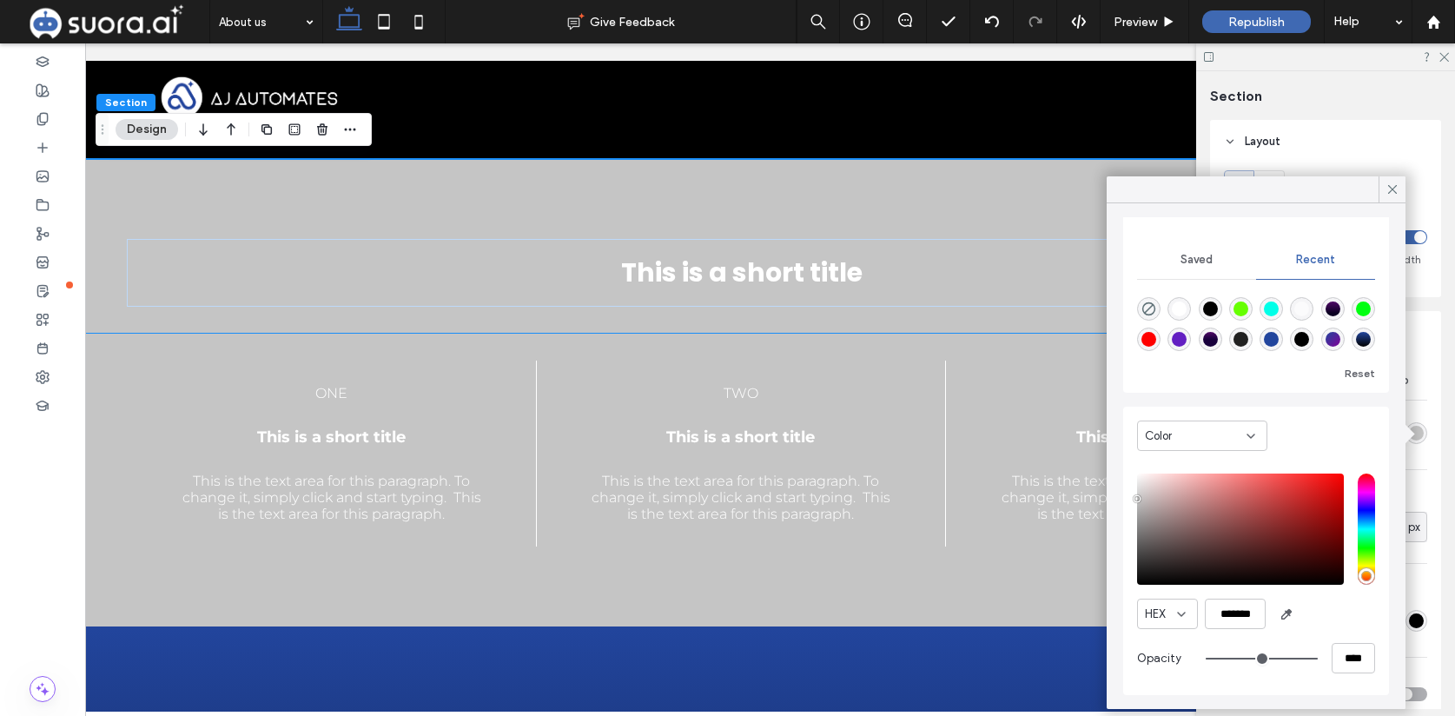
scroll to position [0, 0]
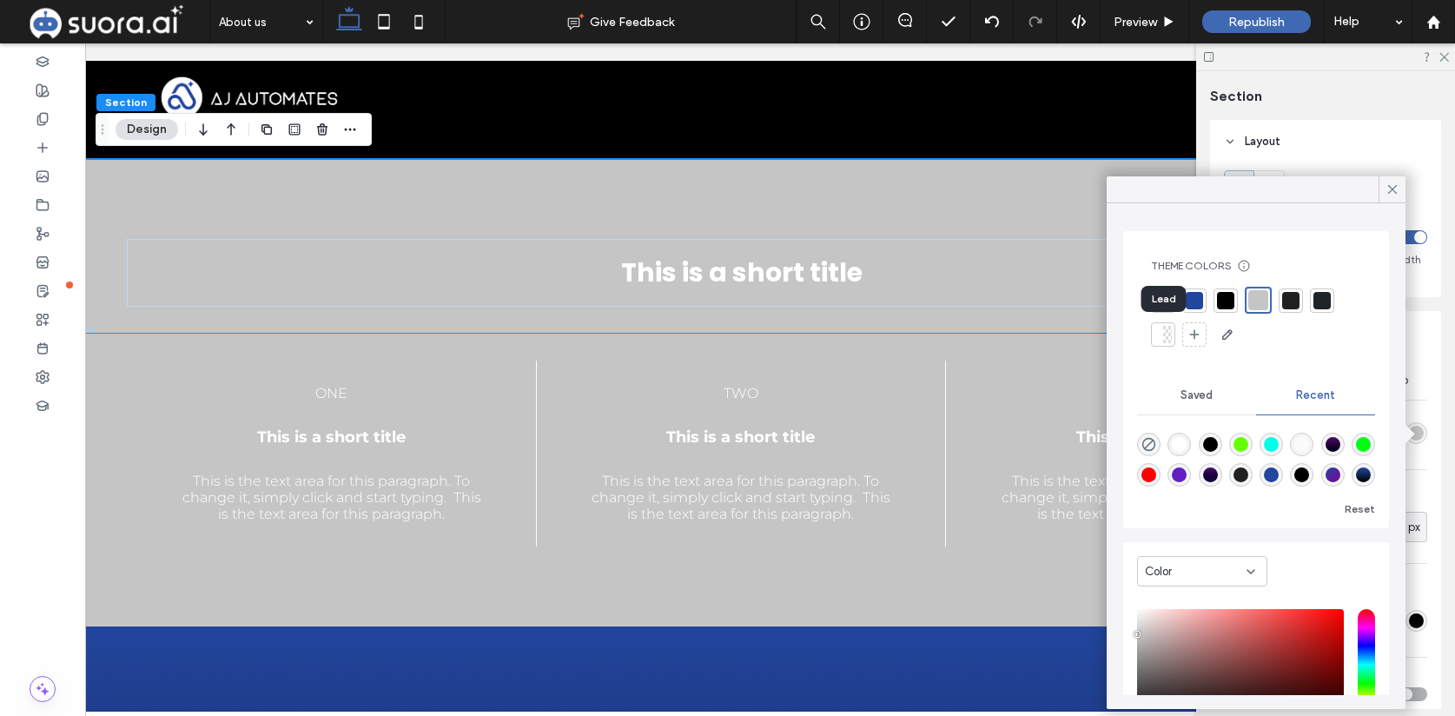
click at [1166, 340] on div at bounding box center [1167, 334] width 9 height 17
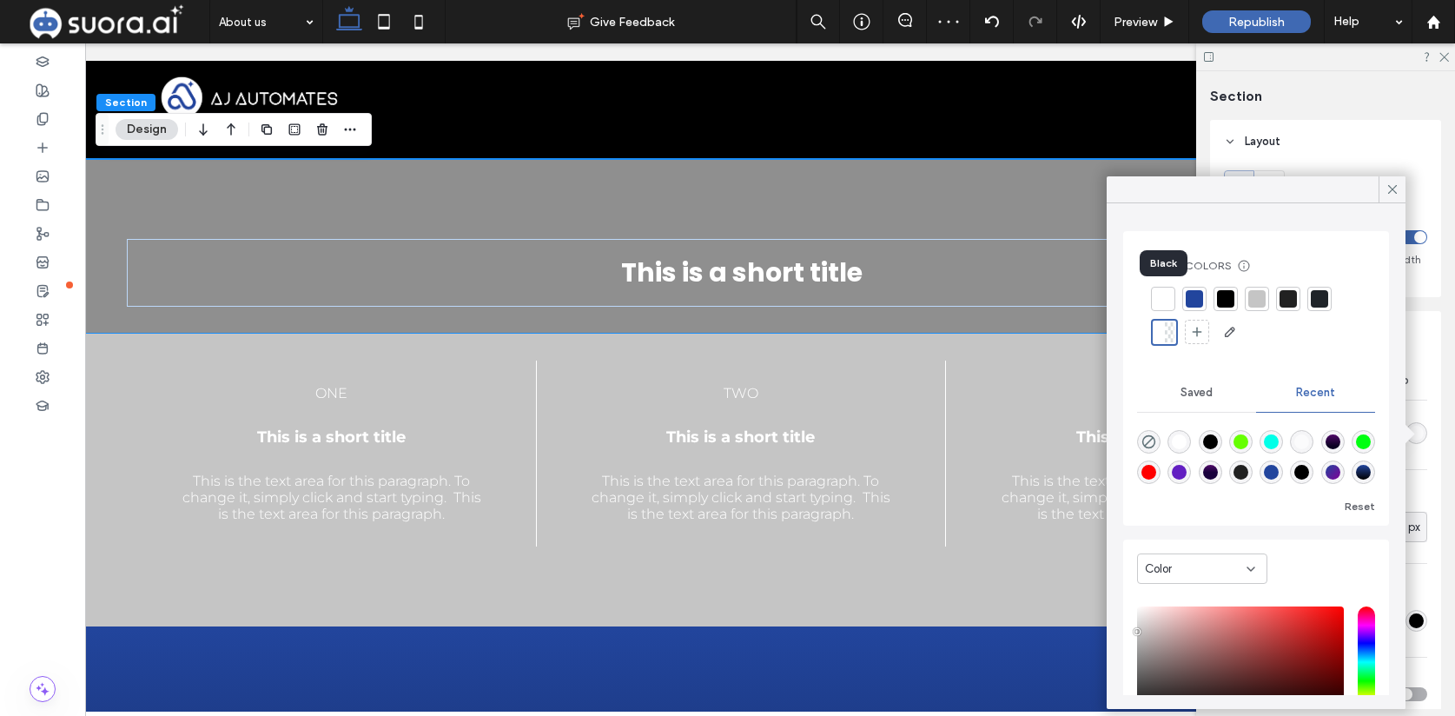
click at [1164, 303] on div at bounding box center [1163, 298] width 17 height 17
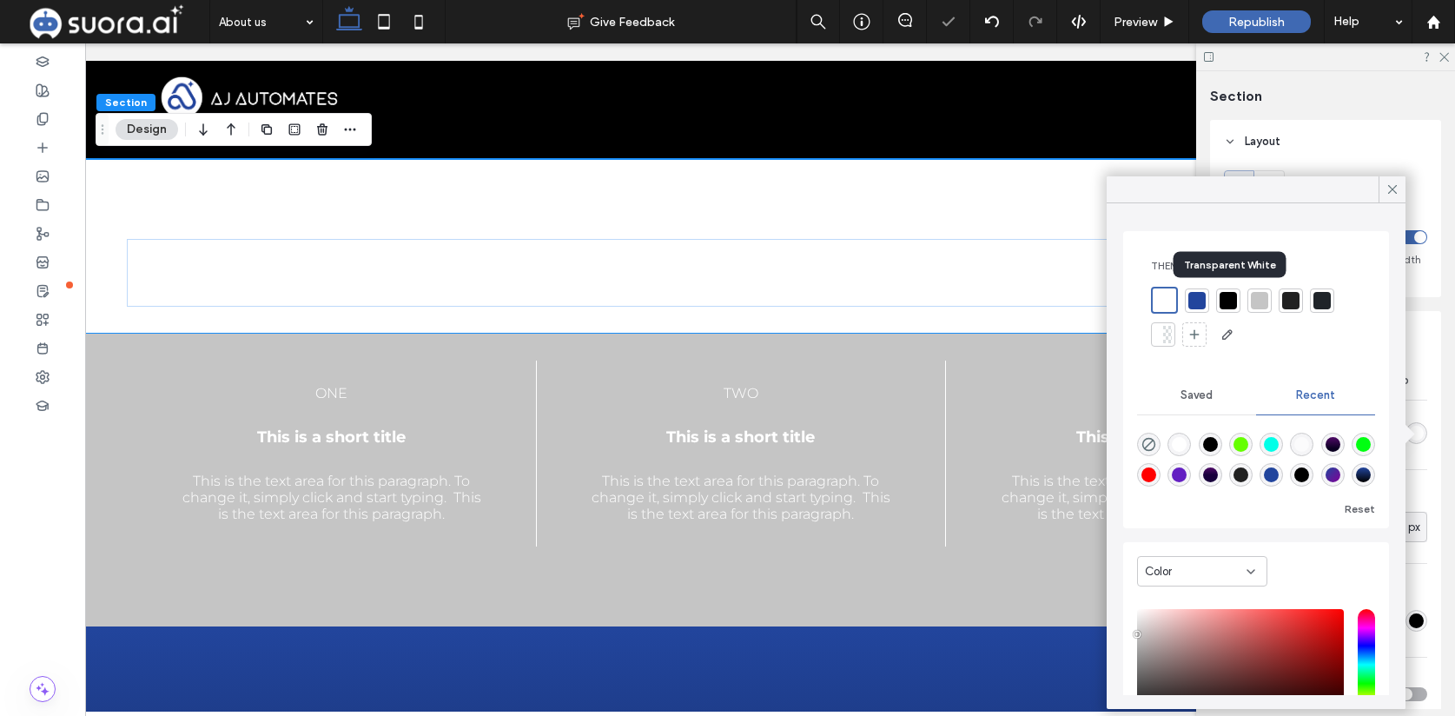
click at [1228, 301] on div at bounding box center [1228, 300] width 17 height 17
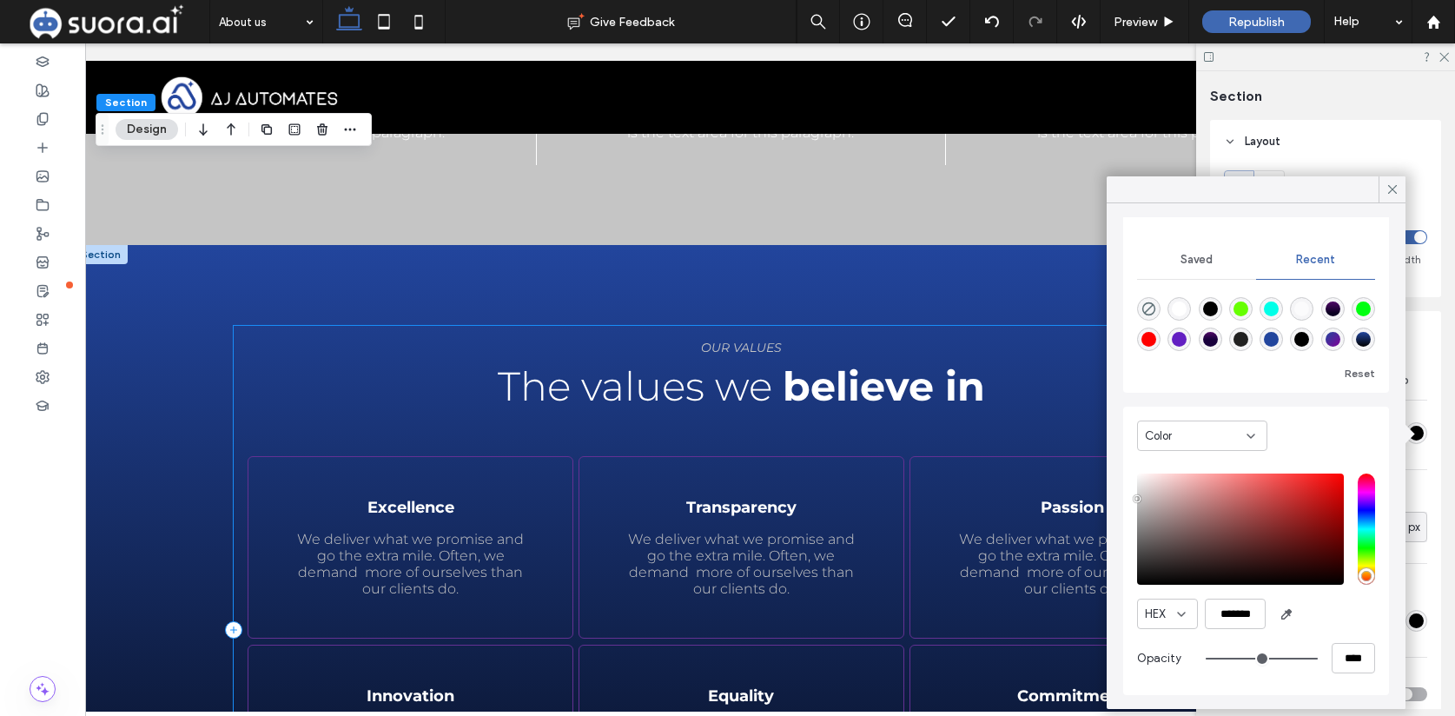
scroll to position [1999, 0]
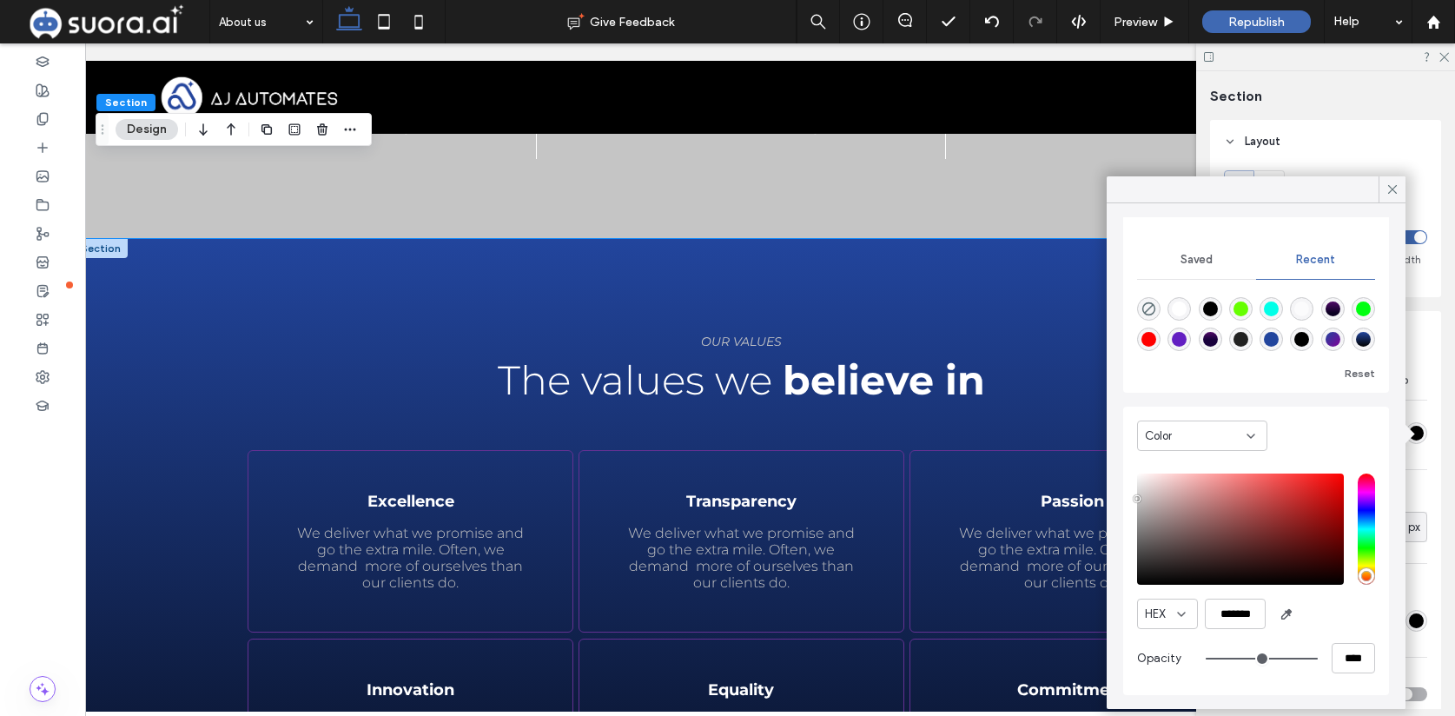
click at [938, 308] on div "Learn more OUR VALUES The values we believe in Excellence We deliver what we pr…" at bounding box center [742, 623] width 1042 height 769
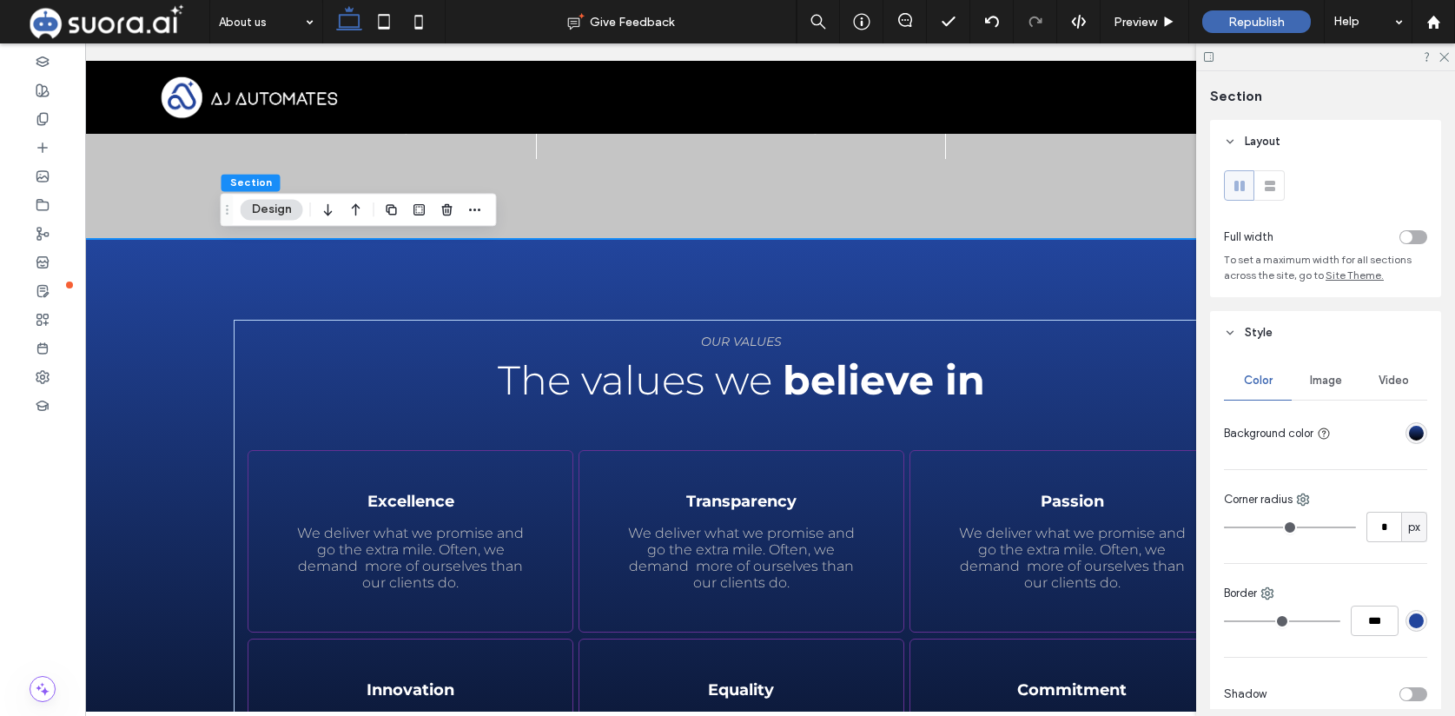
click at [949, 297] on div "Learn more OUR VALUES The values we believe in Excellence We deliver what we pr…" at bounding box center [742, 623] width 1042 height 769
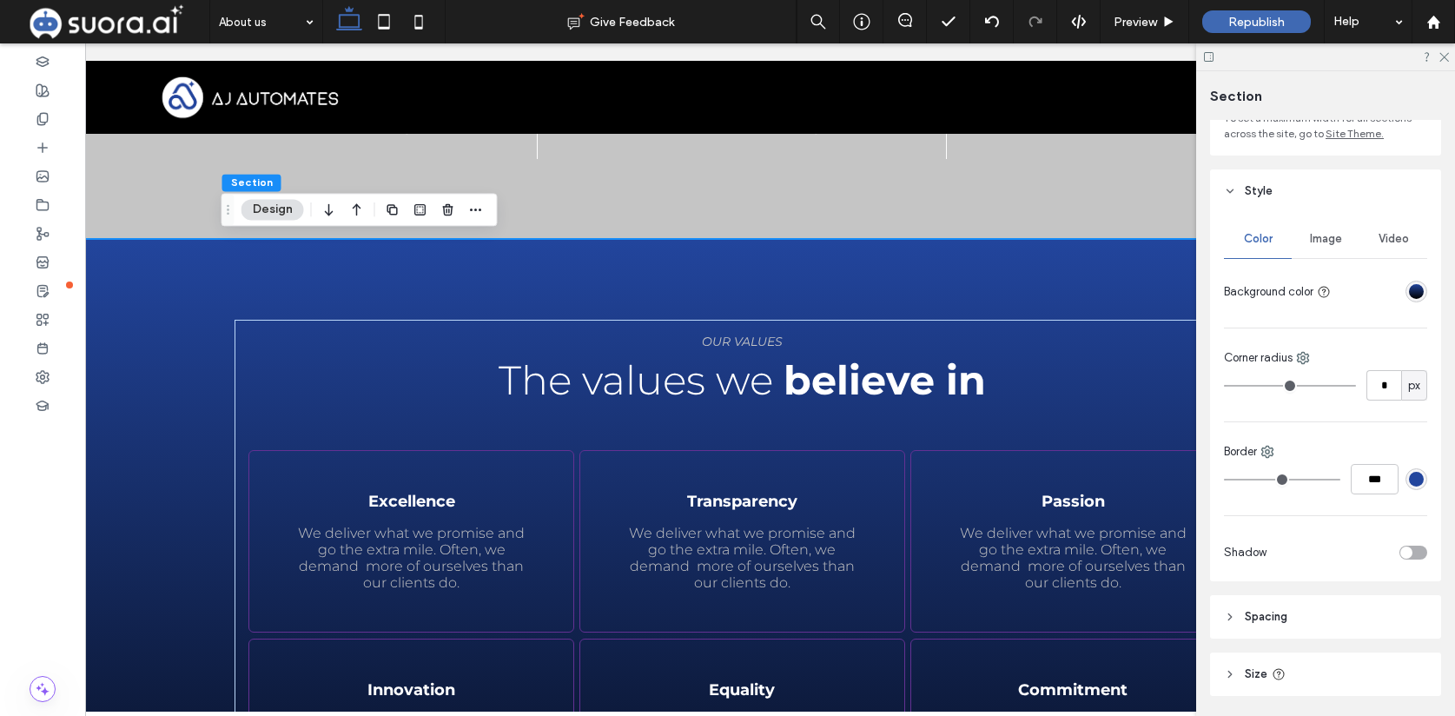
scroll to position [155, 0]
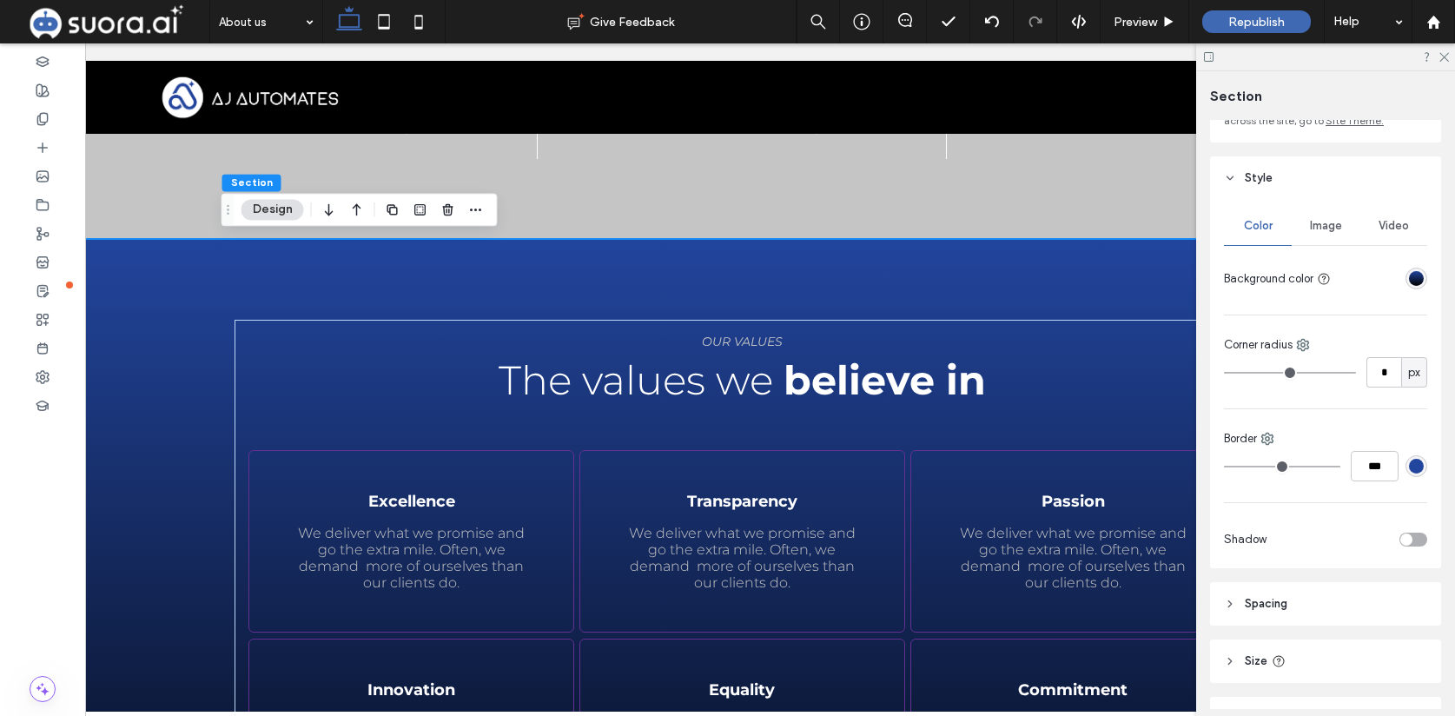
click at [1050, 295] on div "Learn more OUR VALUES The values we believe in Excellence We deliver what we pr…" at bounding box center [743, 623] width 1042 height 769
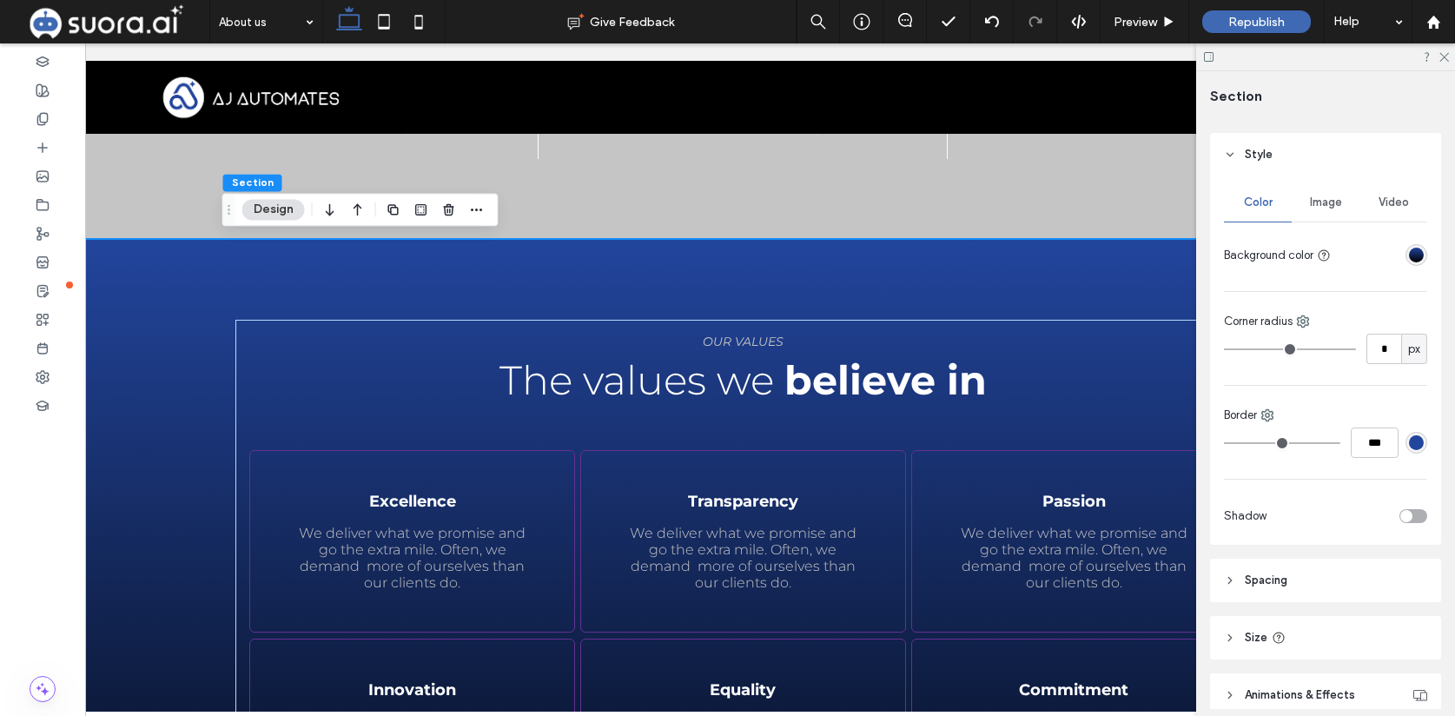
scroll to position [183, 0]
click at [435, 289] on div "Learn more OUR VALUES The values we believe in Excellence We deliver what we pr…" at bounding box center [743, 623] width 1042 height 769
click at [422, 290] on div "Learn more OUR VALUES The values we believe in Excellence We deliver what we pr…" at bounding box center [743, 623] width 1042 height 769
click at [360, 420] on div "Learn more OUR VALUES The values we believe in Excellence We deliver what we pr…" at bounding box center [743, 624] width 1016 height 609
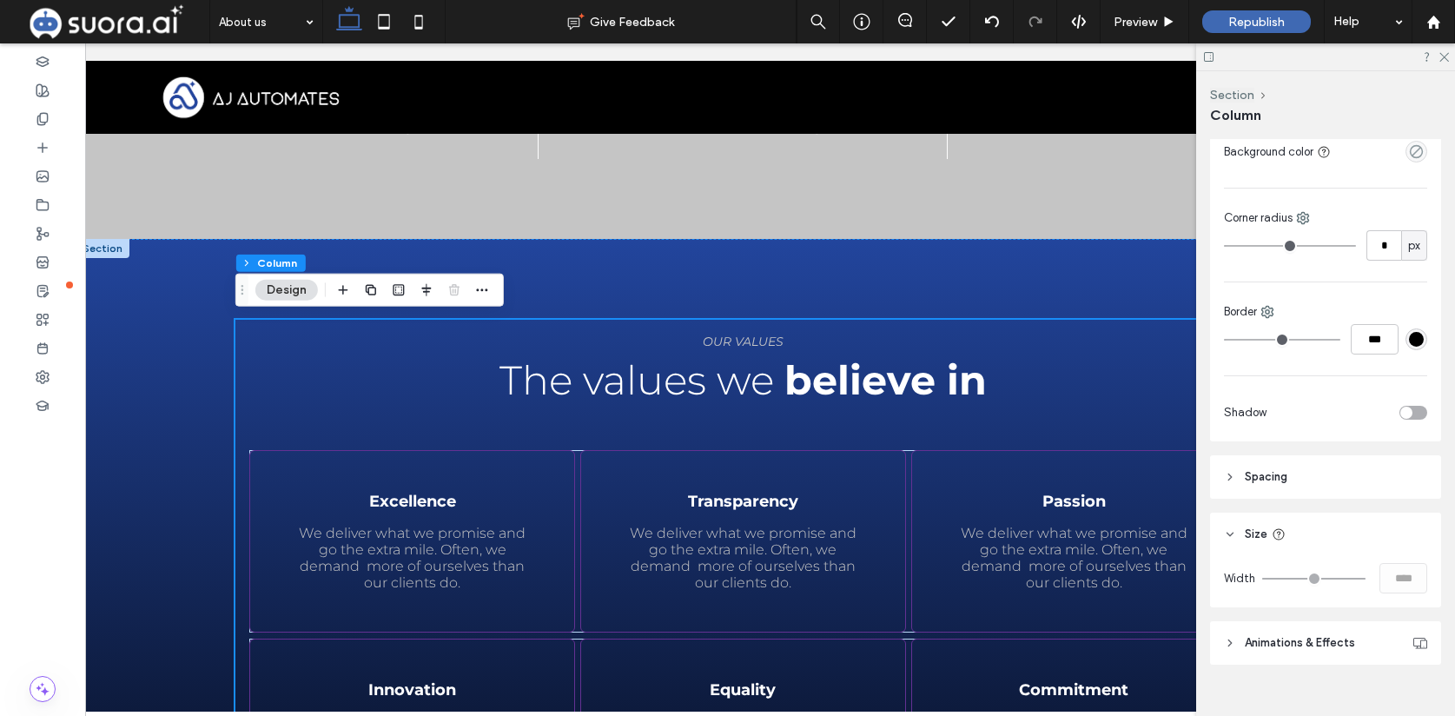
scroll to position [426, 0]
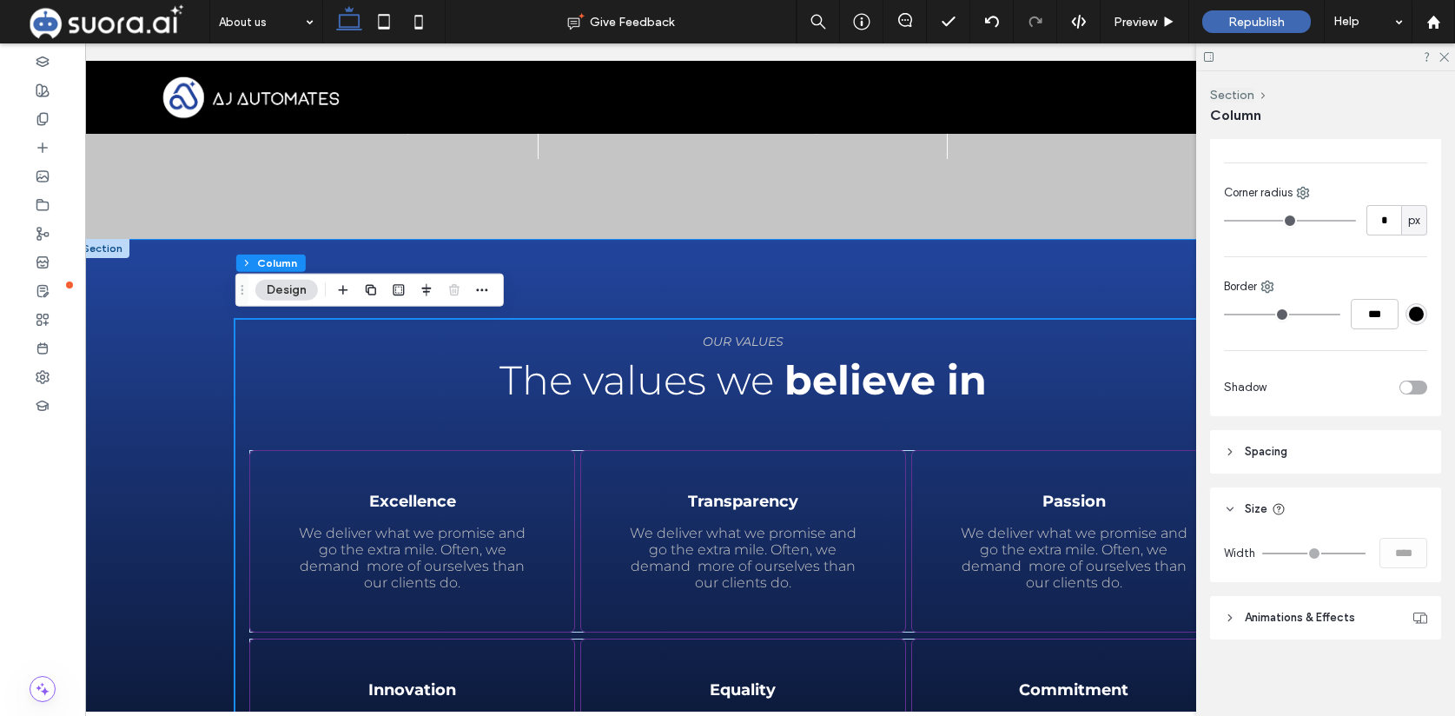
click at [125, 363] on div "Learn more OUR VALUES The values we believe in Excellence We deliver what we pr…" at bounding box center [743, 623] width 1335 height 769
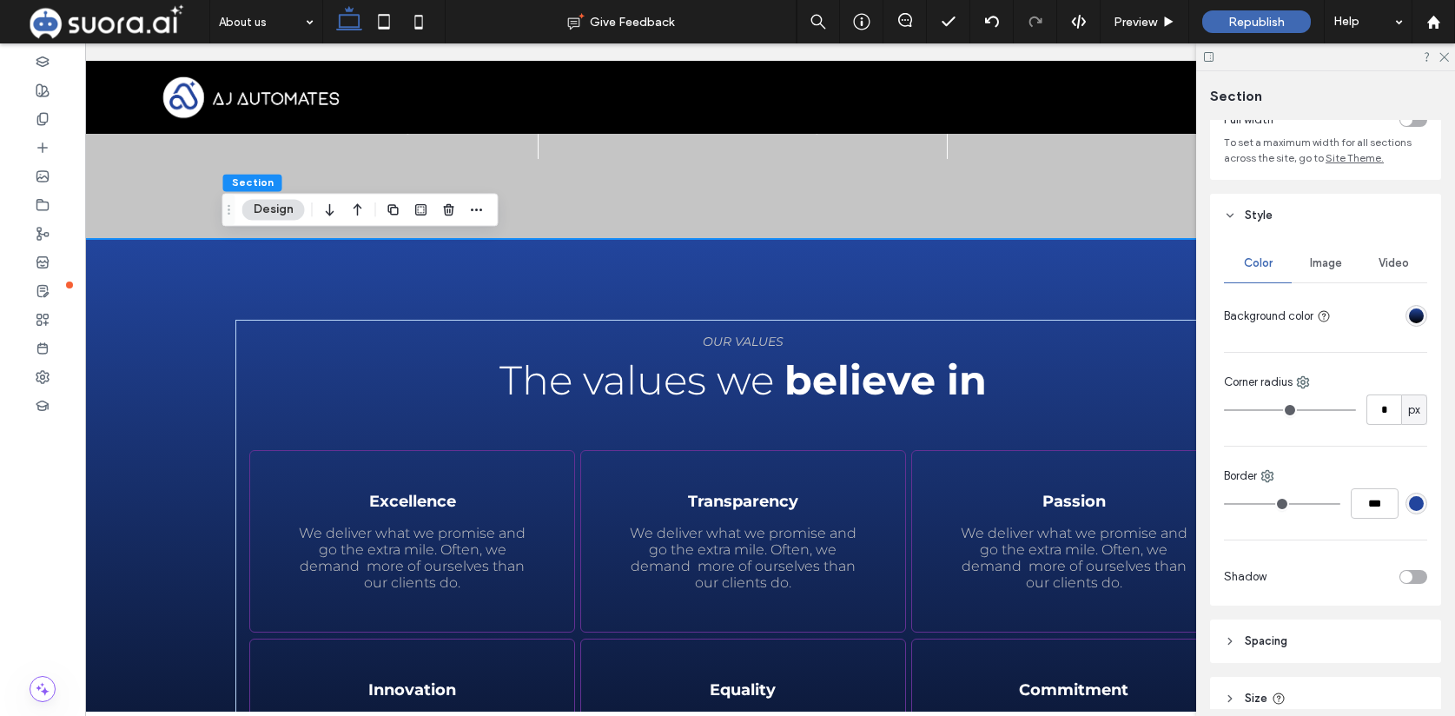
scroll to position [106, 0]
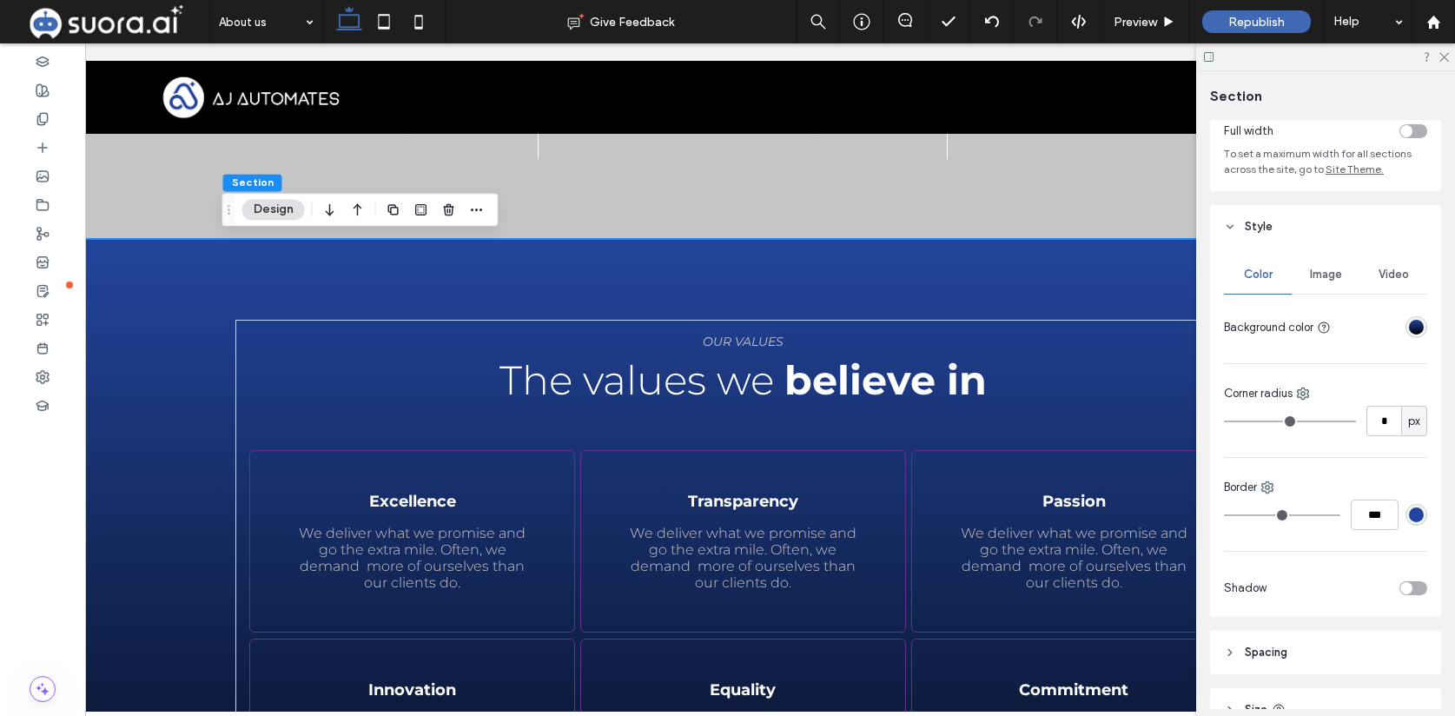
click at [1416, 329] on div "linear-gradient(180deg, rgba(34, 69, 157, 1) 0%, rgba(0, 0, 0, 1) 100%)" at bounding box center [1416, 327] width 15 height 15
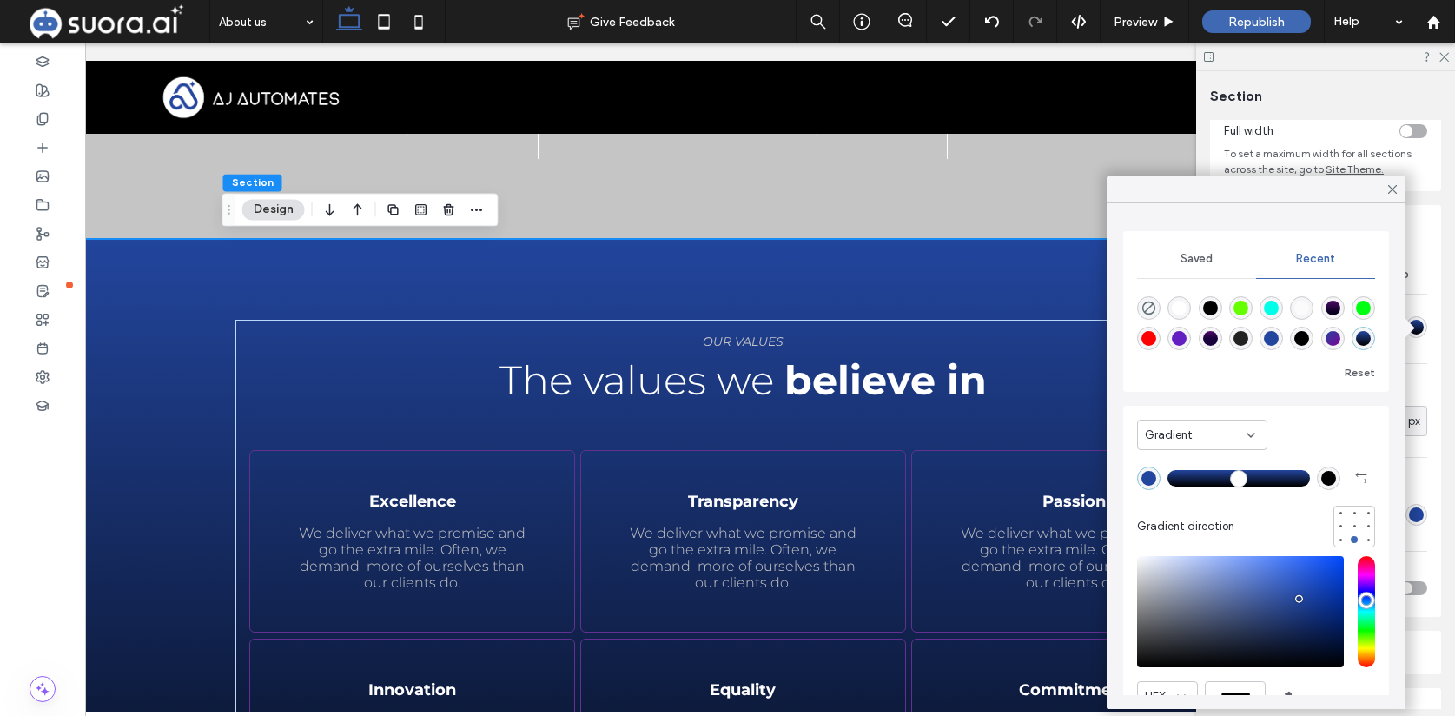
click at [1391, 192] on icon at bounding box center [1393, 190] width 16 height 16
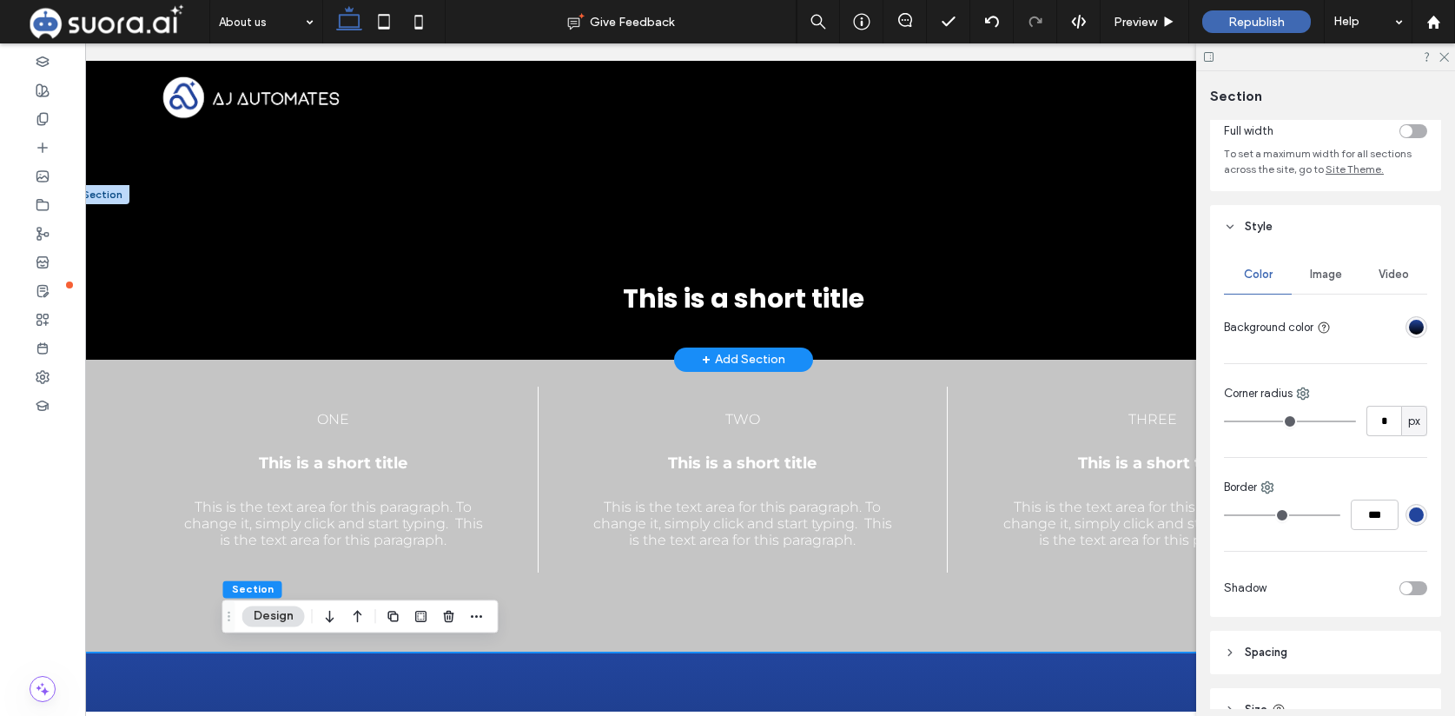
scroll to position [1597, 0]
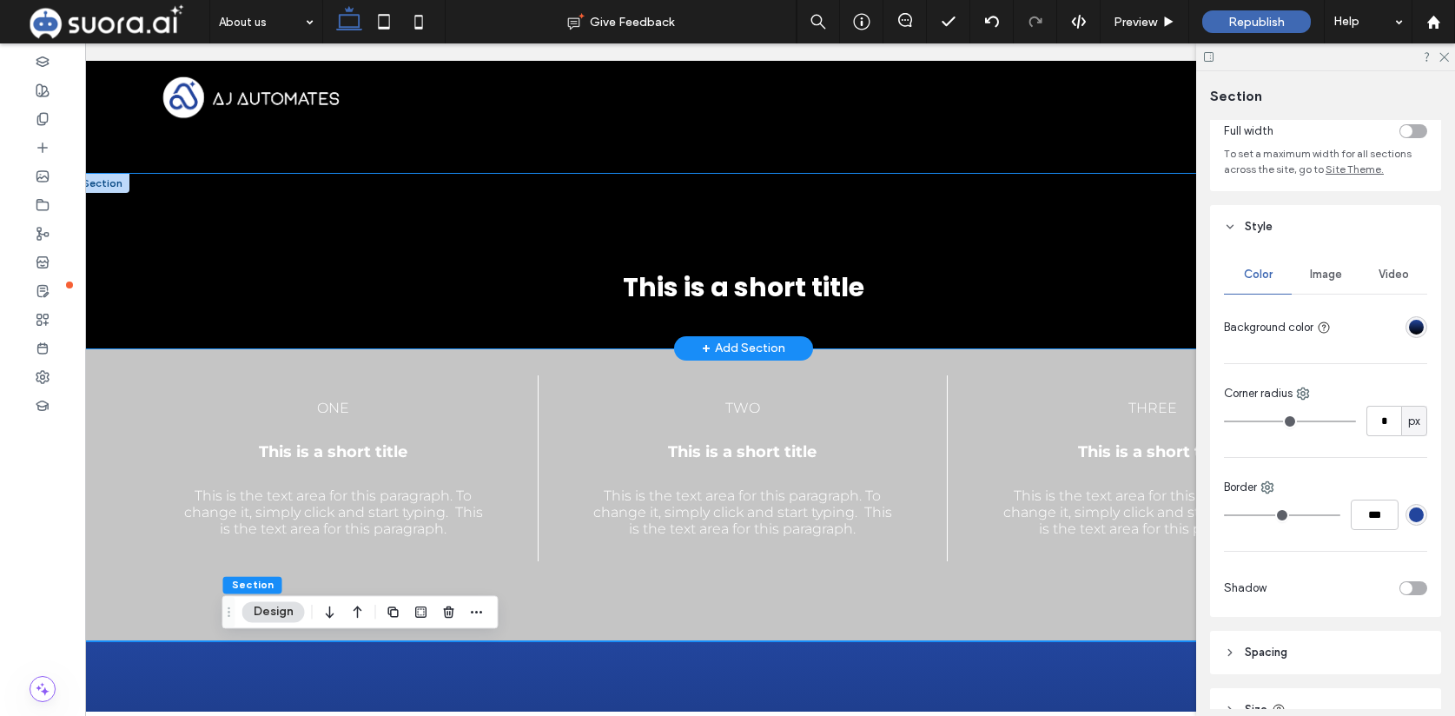
click at [440, 235] on div "This is a short title" at bounding box center [743, 261] width 1335 height 175
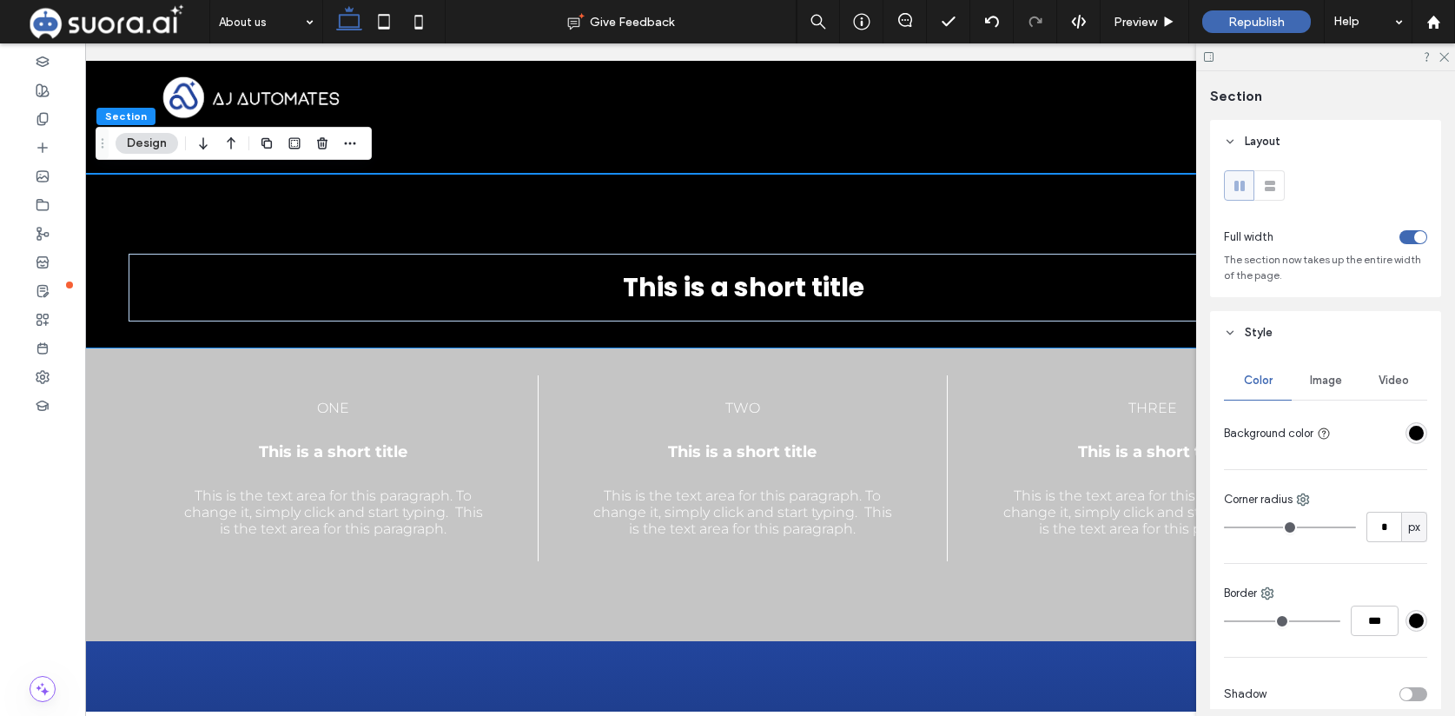
click at [1419, 433] on div "rgba(0, 0, 0, 1)" at bounding box center [1416, 433] width 15 height 15
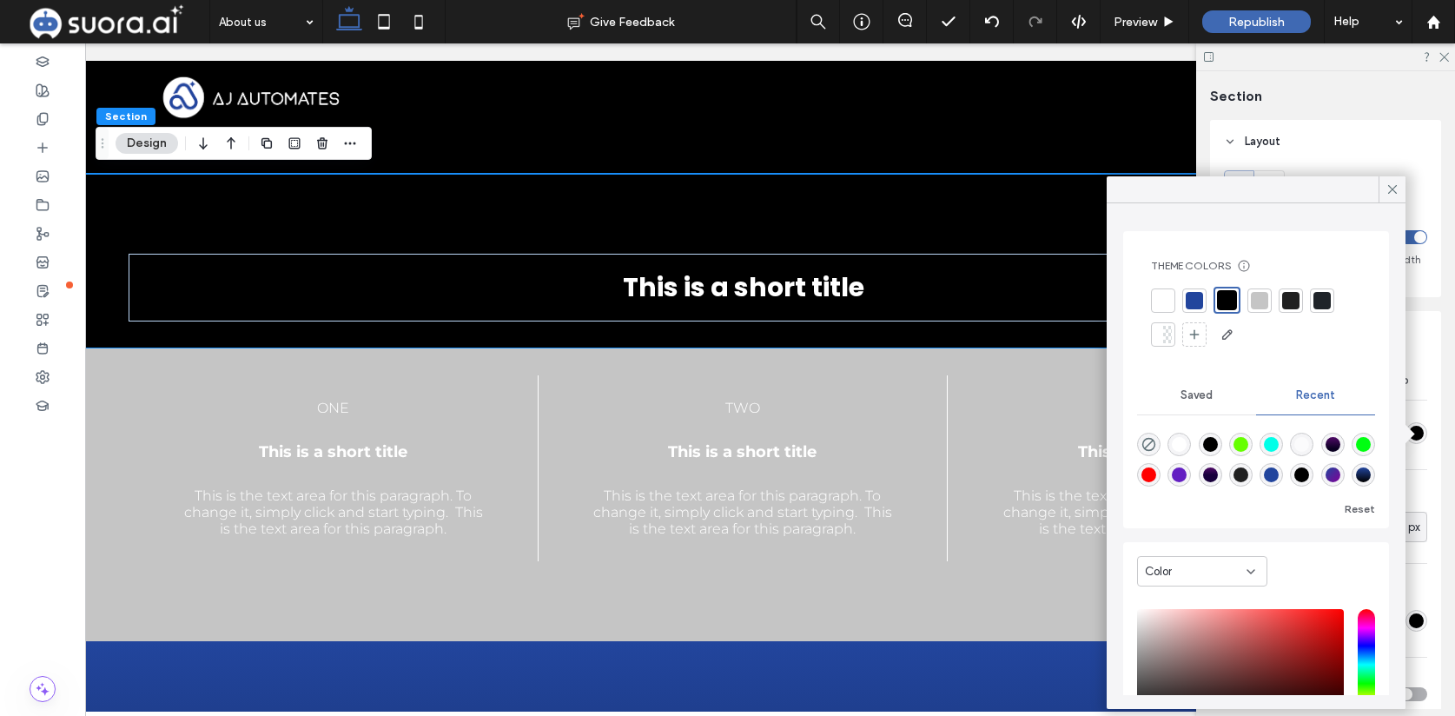
click at [1259, 566] on div "Color" at bounding box center [1202, 571] width 130 height 30
click at [1225, 622] on div "Gradient" at bounding box center [1202, 632] width 129 height 30
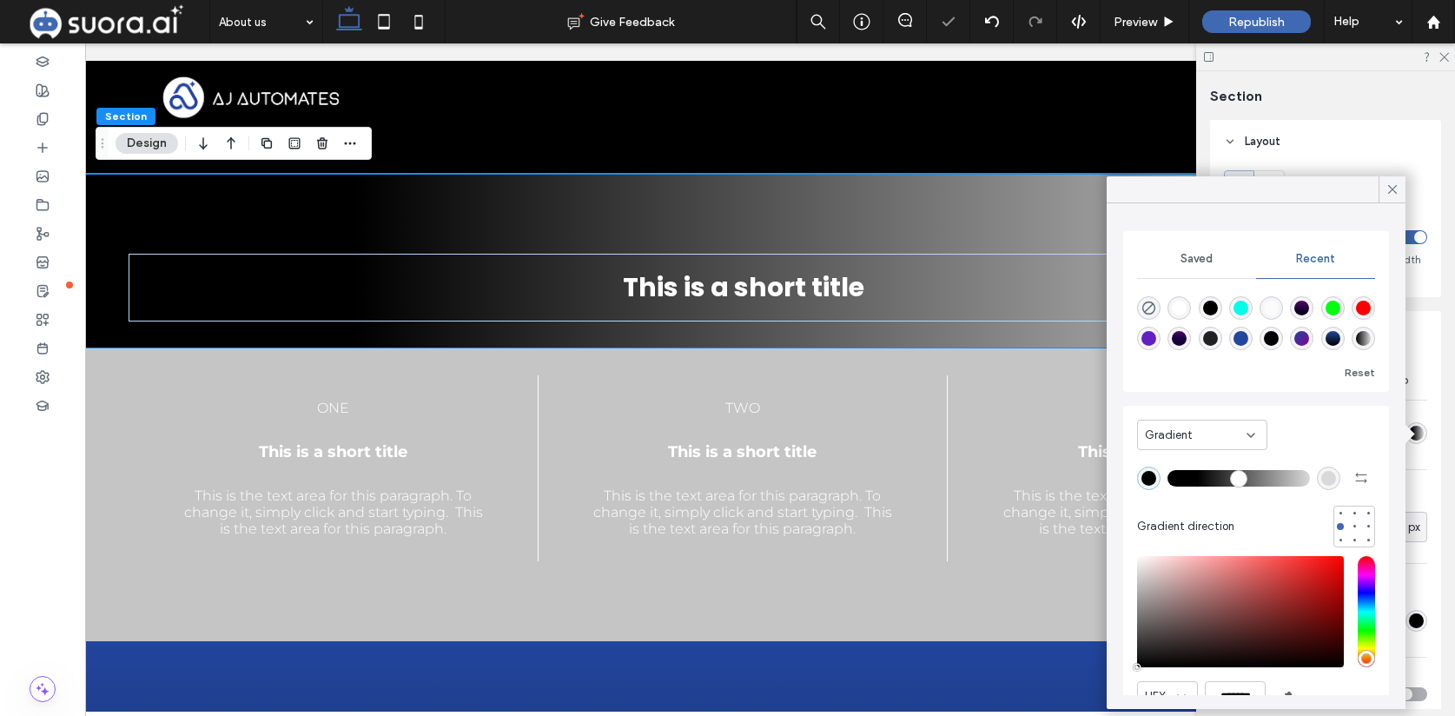
drag, startPoint x: 1182, startPoint y: 479, endPoint x: 1201, endPoint y: 479, distance: 19.1
type input "**"
click at [1201, 479] on input "range" at bounding box center [1239, 478] width 142 height 2
click at [1157, 478] on div "rgba(0, 0, 0, 1)" at bounding box center [1148, 478] width 23 height 23
click at [1208, 334] on div "rgba(34, 69, 157, 1)" at bounding box center [1210, 338] width 15 height 15
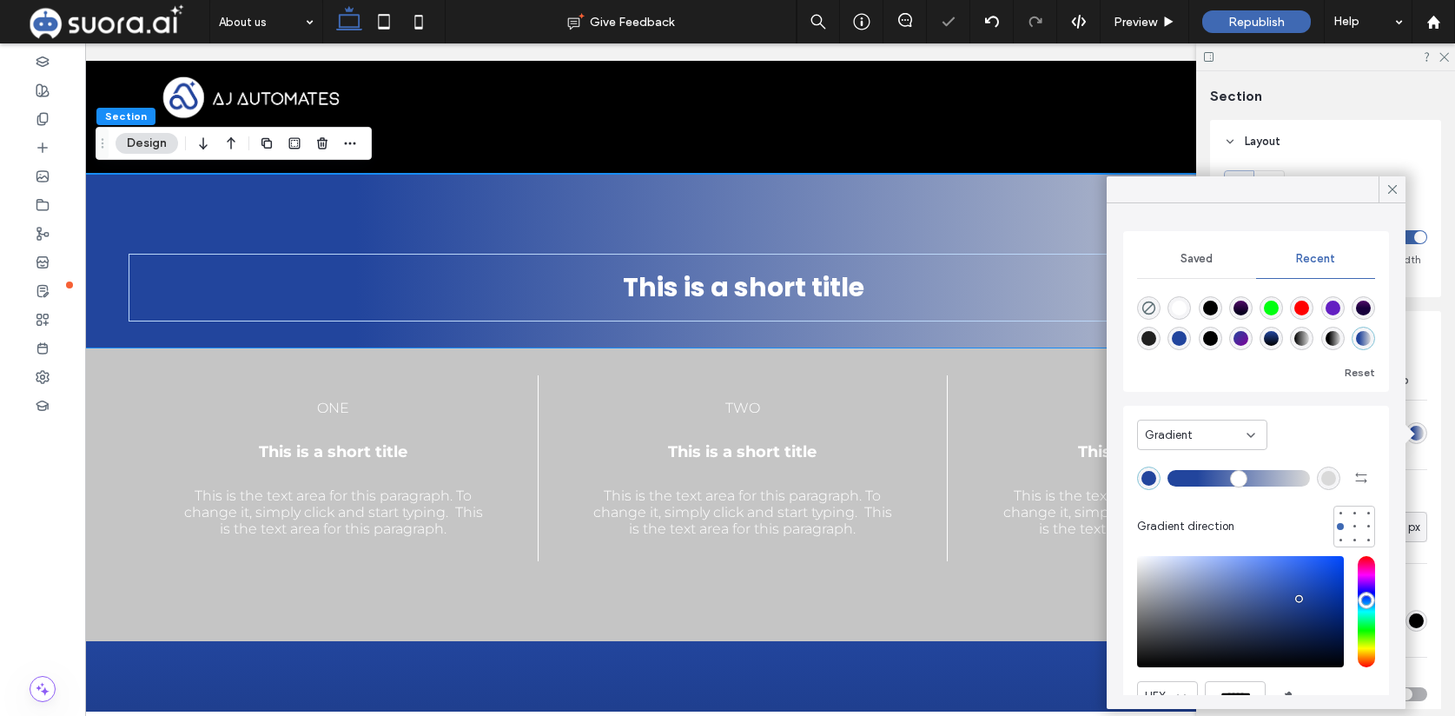
click at [1327, 473] on div "rgba(217, 217, 217, 1)" at bounding box center [1328, 478] width 15 height 15
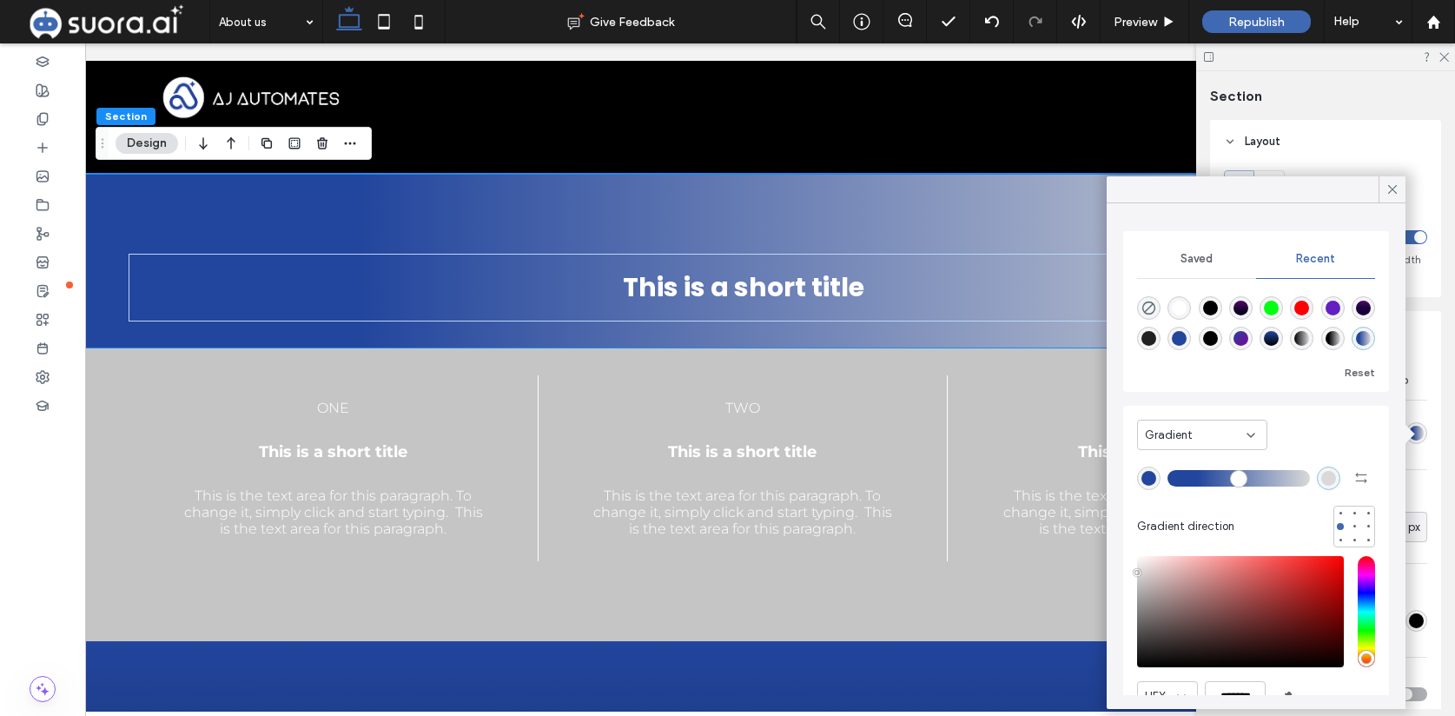
click at [1214, 310] on div "rgba(0, 0, 0, 1)" at bounding box center [1210, 308] width 15 height 15
type input "*******"
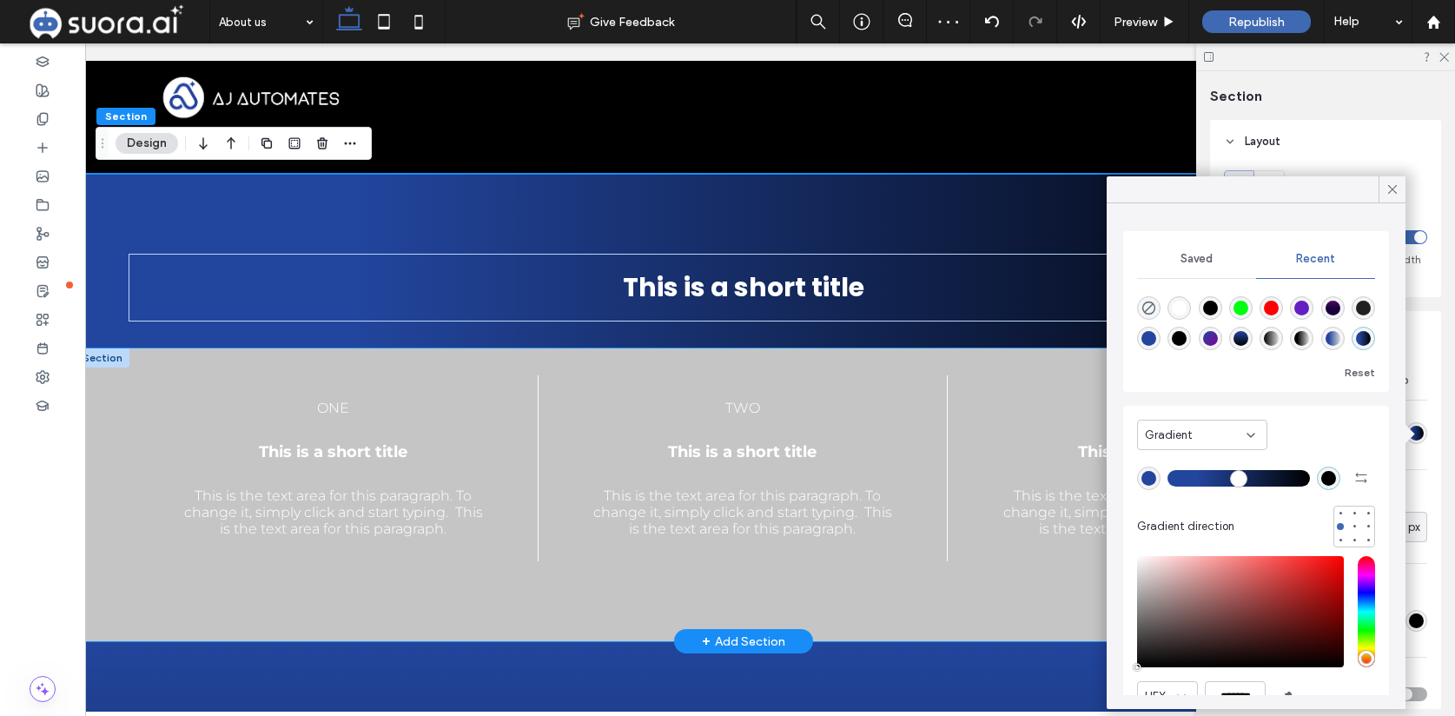
click at [115, 384] on div "one This is a short title This is the text area for this paragraph. To change i…" at bounding box center [743, 495] width 1335 height 294
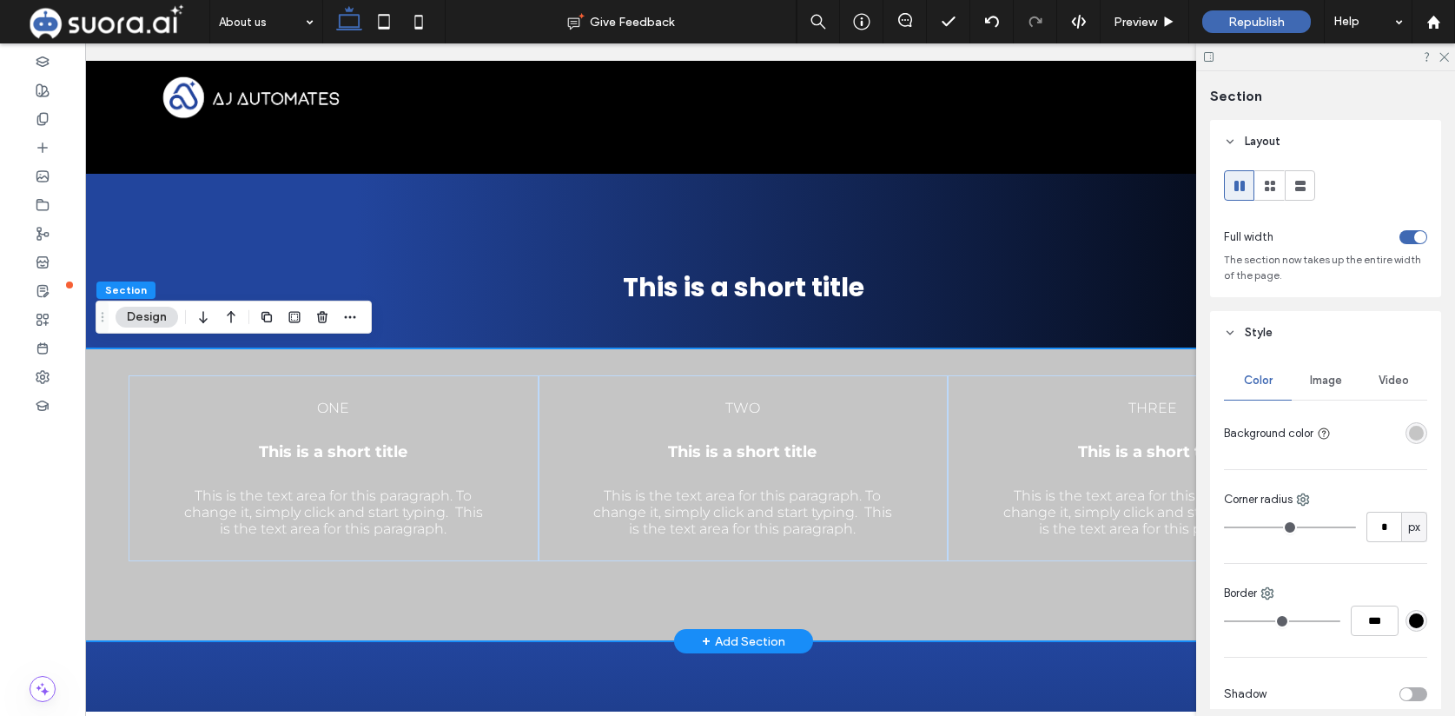
click at [115, 384] on div "one This is a short title This is the text area for this paragraph. To change i…" at bounding box center [743, 495] width 1335 height 294
click at [1420, 436] on div "rgba(197,197,197,1)" at bounding box center [1416, 433] width 15 height 15
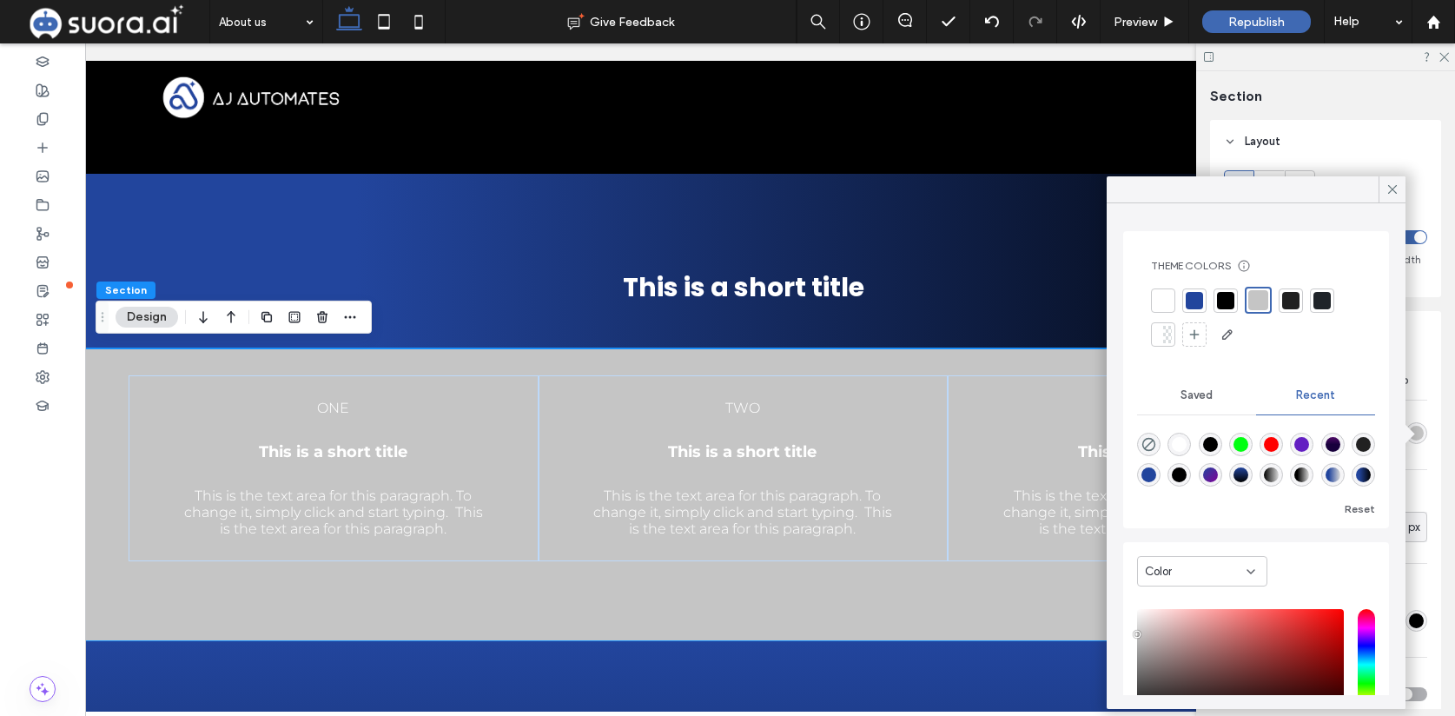
click at [1247, 559] on div "Color" at bounding box center [1202, 571] width 130 height 30
click at [1210, 620] on div "Gradient" at bounding box center [1202, 632] width 129 height 30
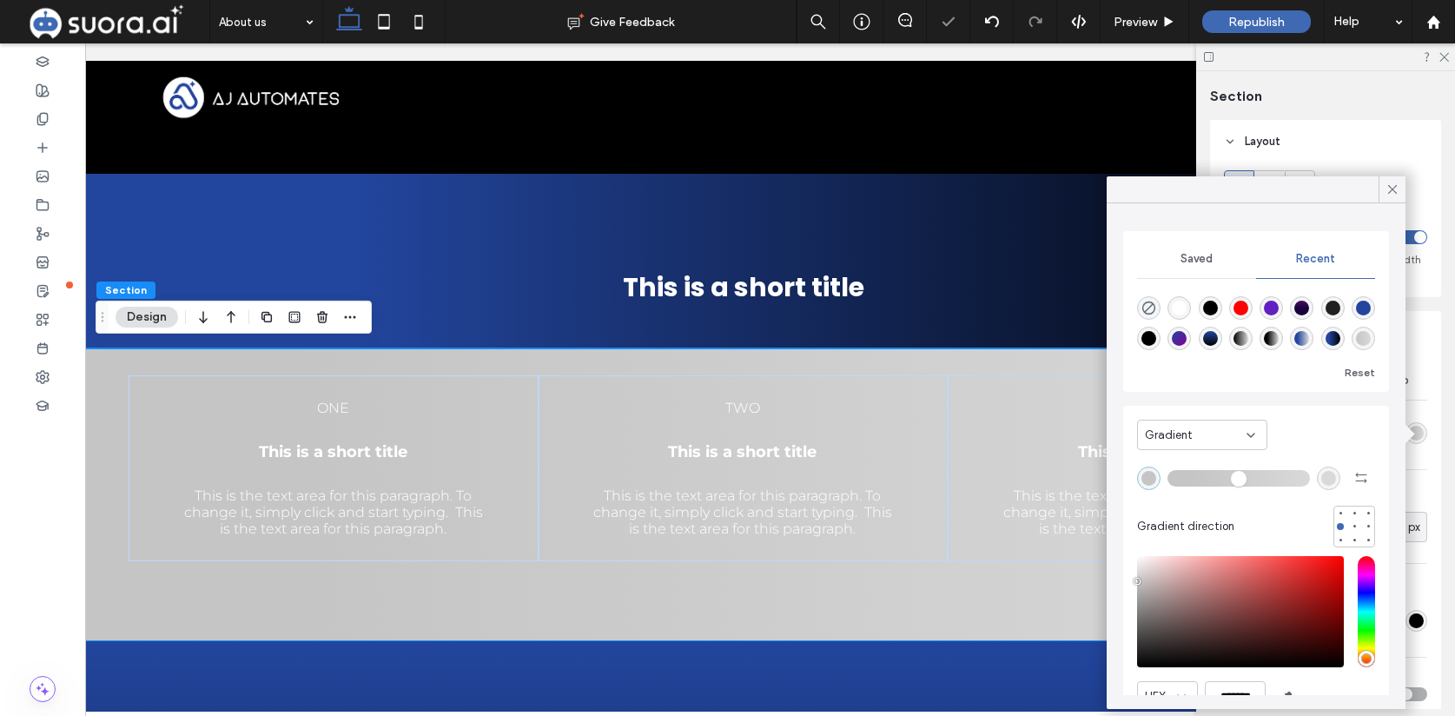
drag, startPoint x: 1178, startPoint y: 480, endPoint x: 1197, endPoint y: 479, distance: 19.1
type input "**"
click at [1197, 479] on input "range" at bounding box center [1239, 478] width 142 height 2
click at [1148, 479] on div "rgba(197, 197, 197, 1)" at bounding box center [1149, 478] width 15 height 15
click at [1306, 337] on div "linear-gradient(90deg, rgba(34, 69, 157, 1) 21%, rgba(0, 0, 0, 1) 100%)" at bounding box center [1301, 338] width 15 height 15
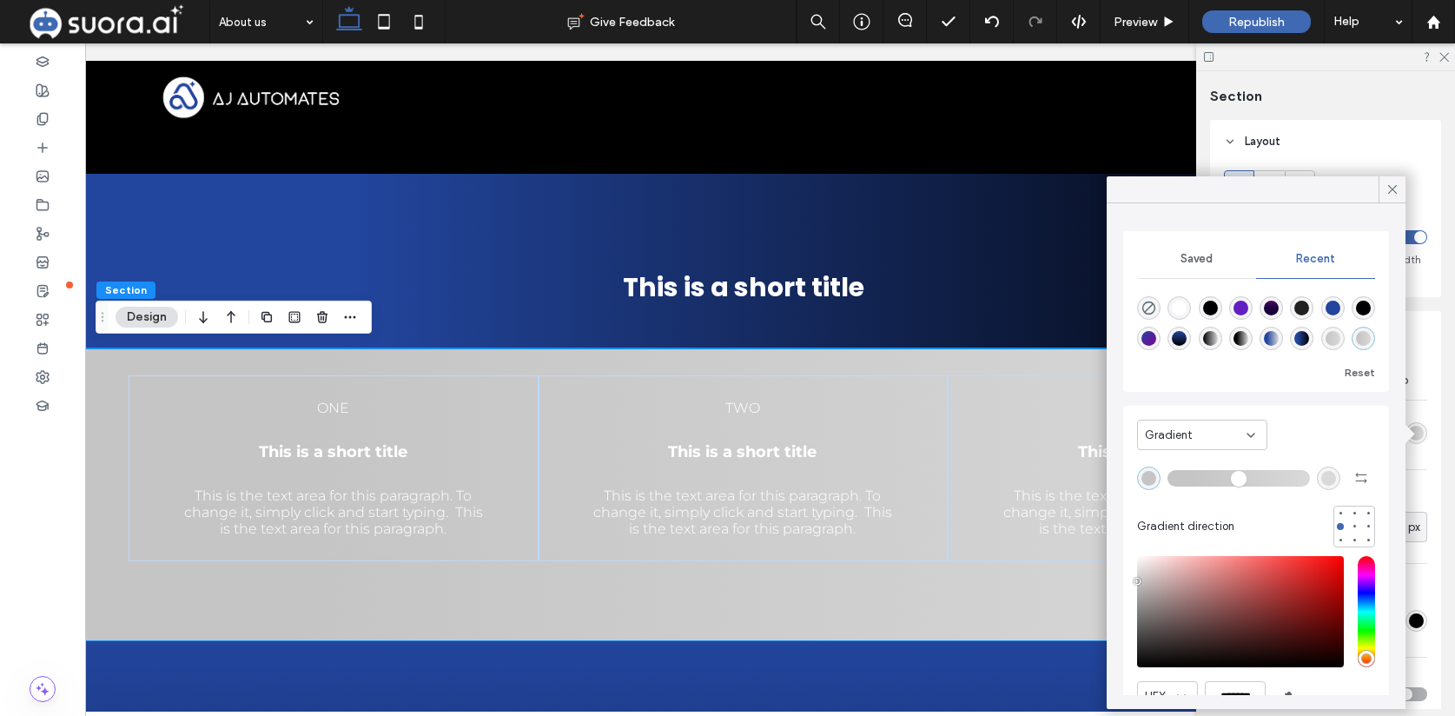
type input "*******"
type input "**"
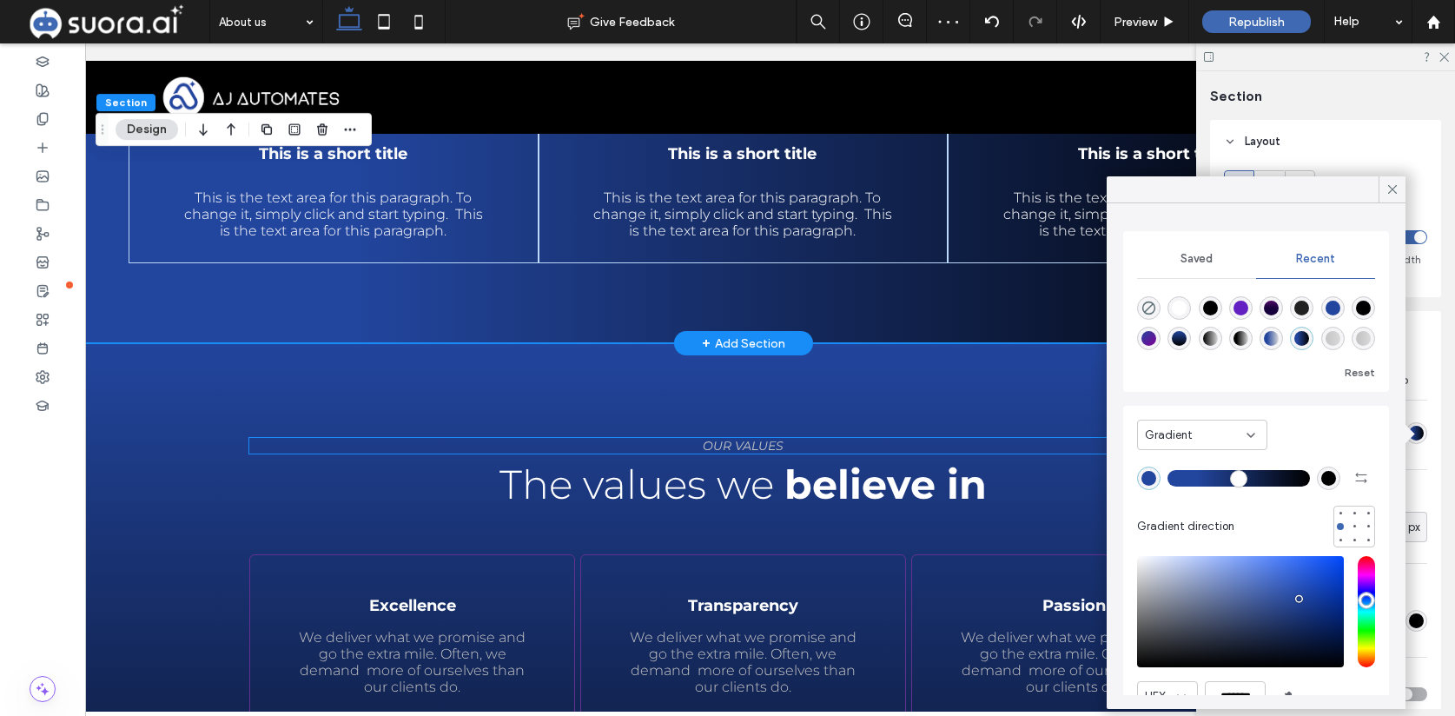
scroll to position [1918, 0]
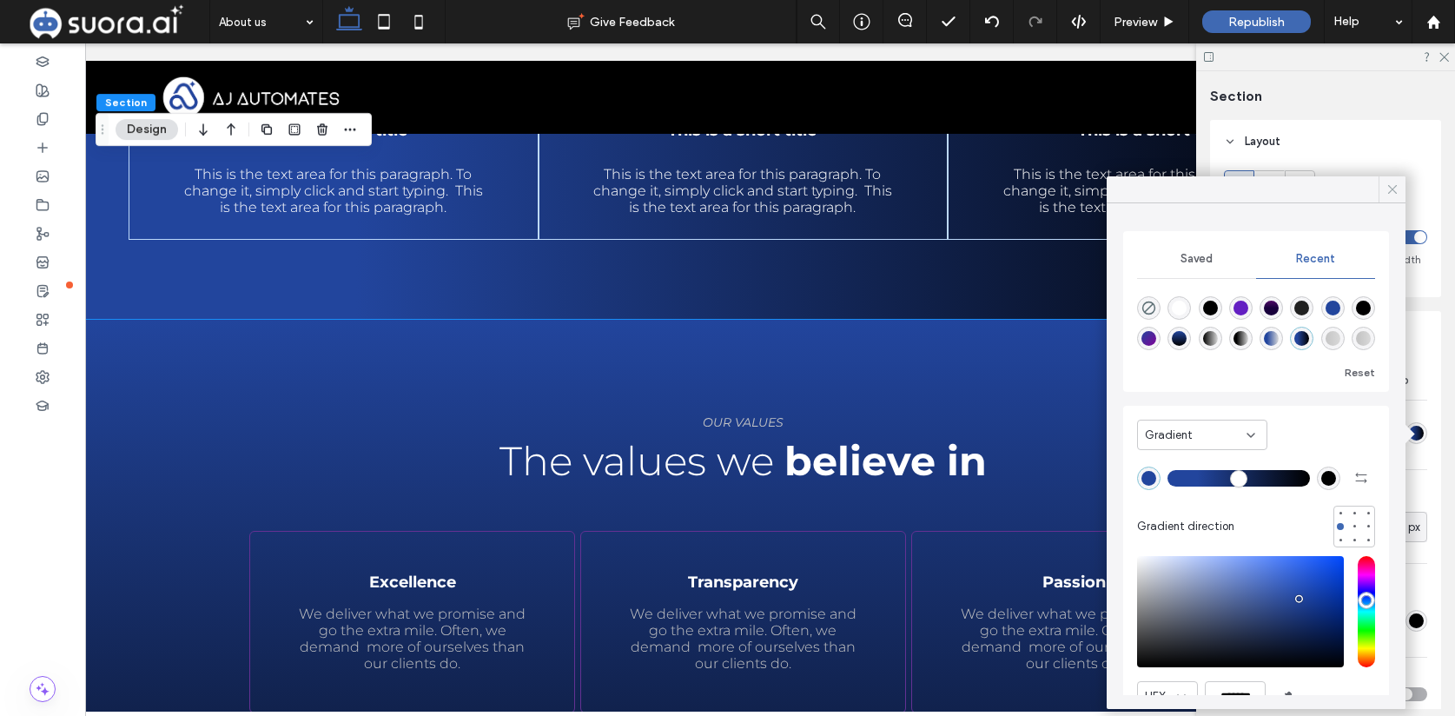
click at [1390, 189] on icon at bounding box center [1393, 190] width 16 height 16
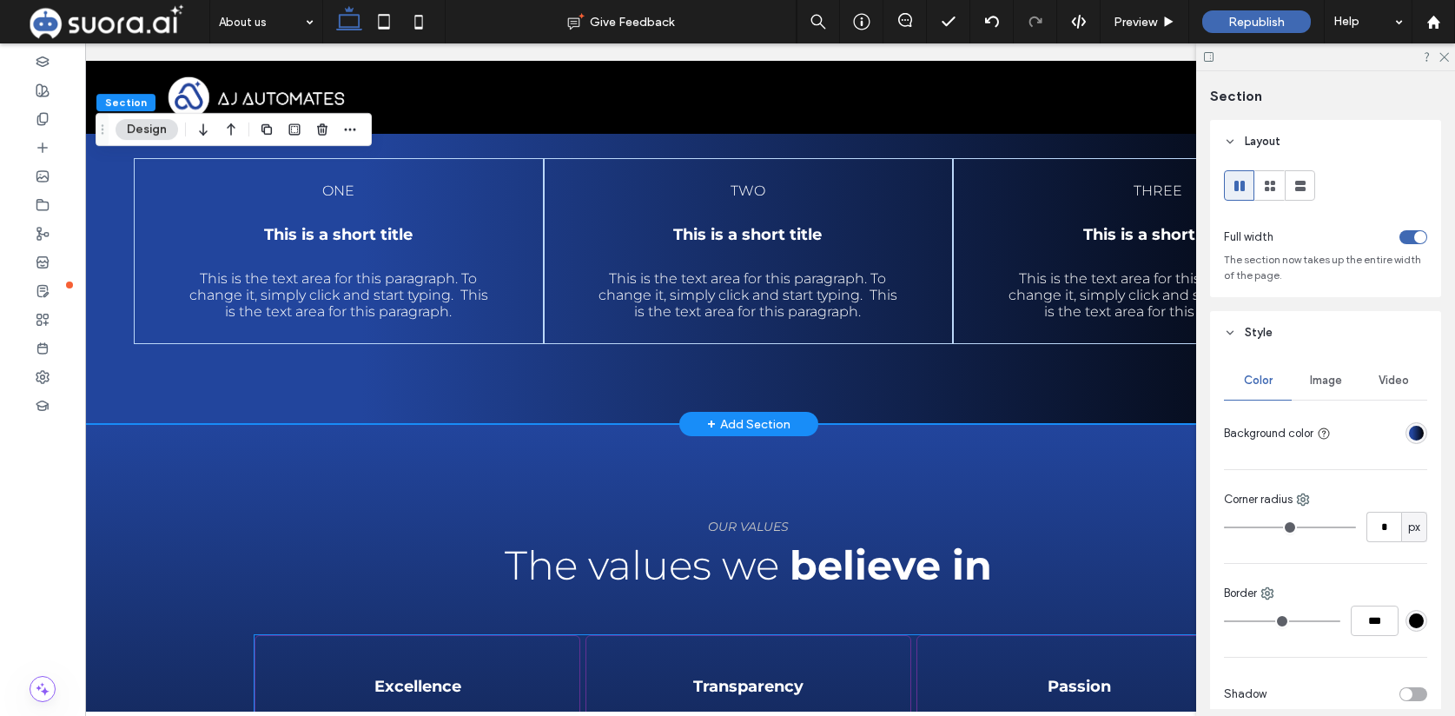
scroll to position [1792, 0]
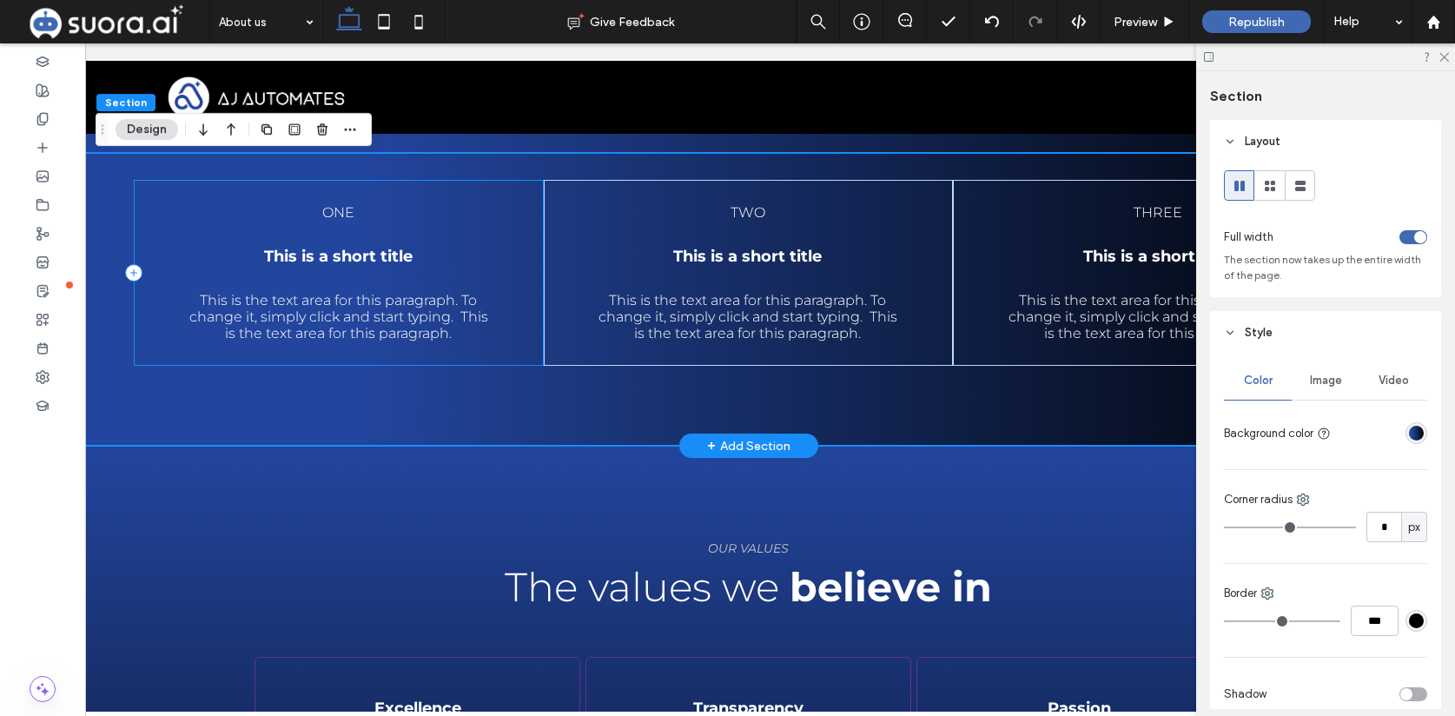
click at [160, 356] on div "one This is a short title This is the text area for this paragraph. To change i…" at bounding box center [338, 273] width 409 height 187
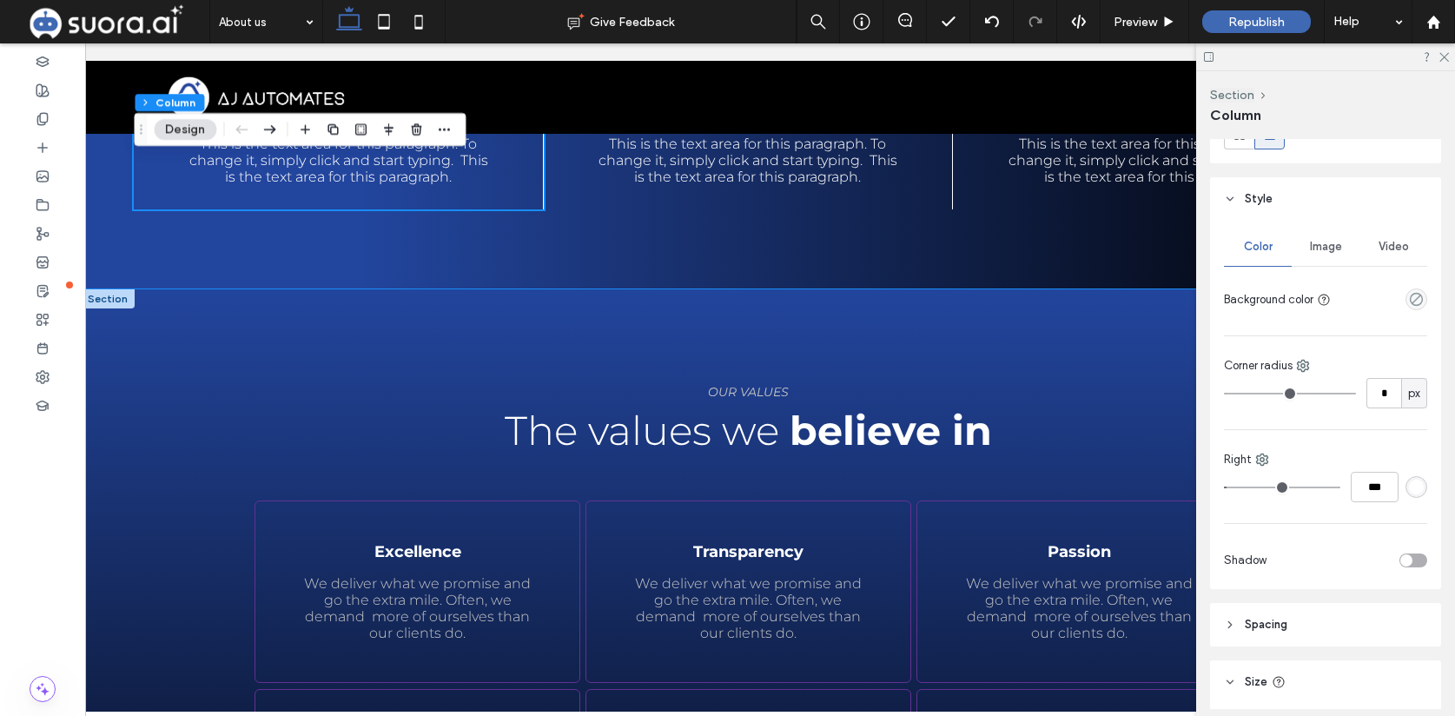
scroll to position [2046, 0]
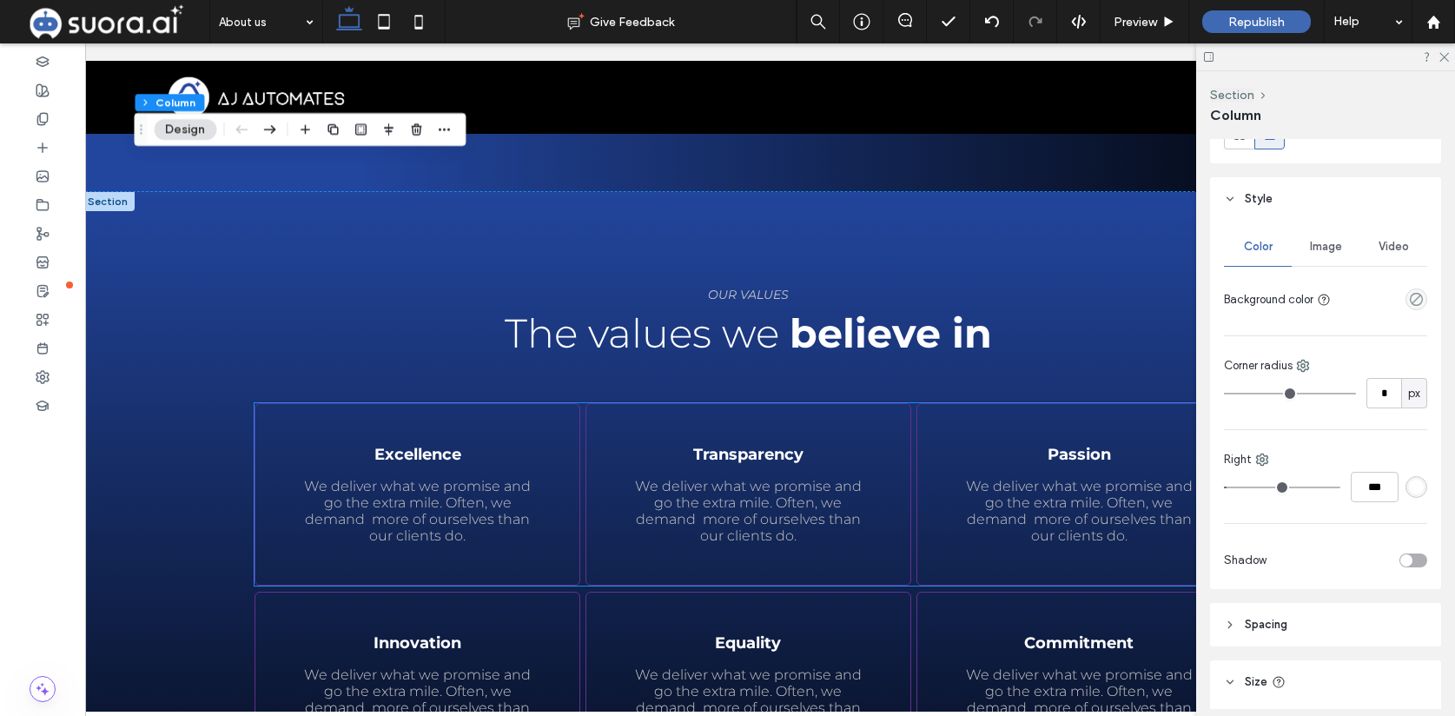
click at [463, 419] on div "Excellence We deliver what we promise and go the extra mile. Often, we demand m…" at bounding box center [418, 494] width 326 height 182
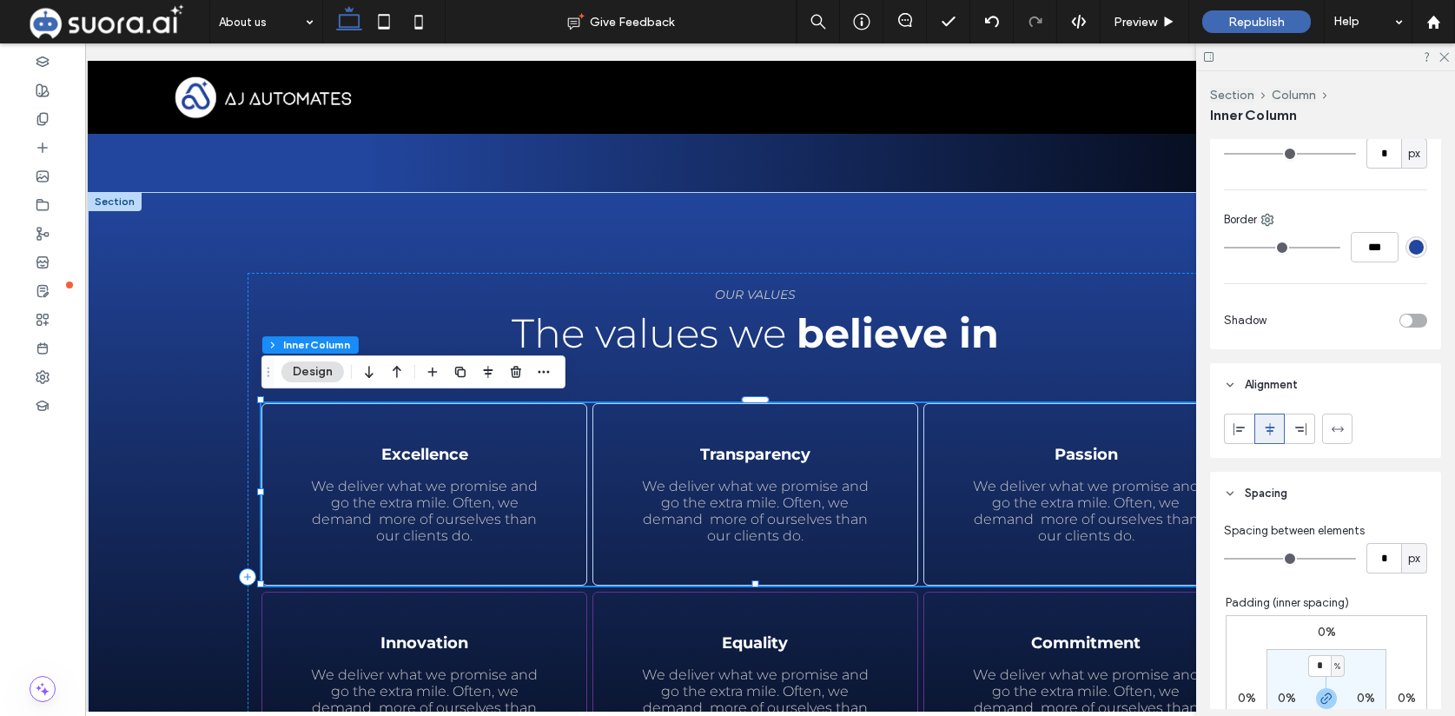
scroll to position [577, 0]
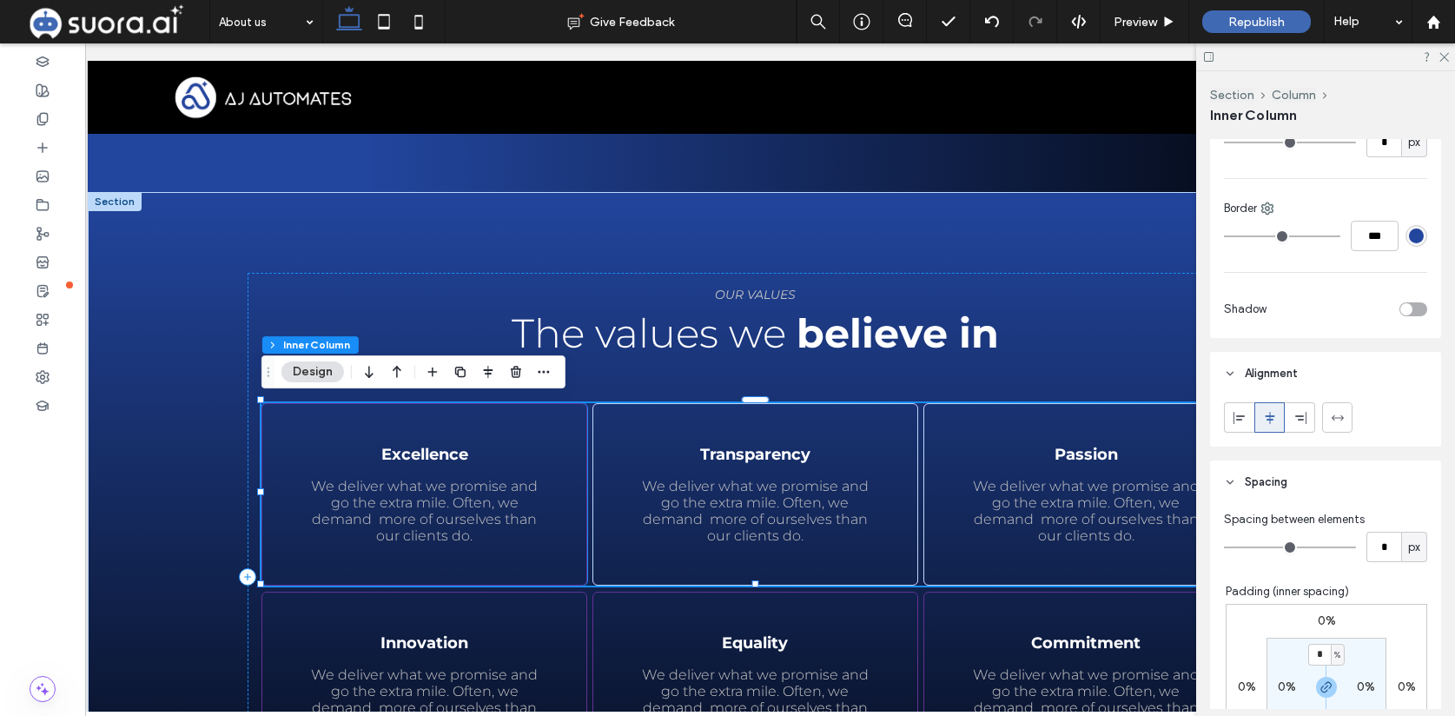
click at [481, 445] on h3 "Excellence" at bounding box center [425, 454] width 222 height 19
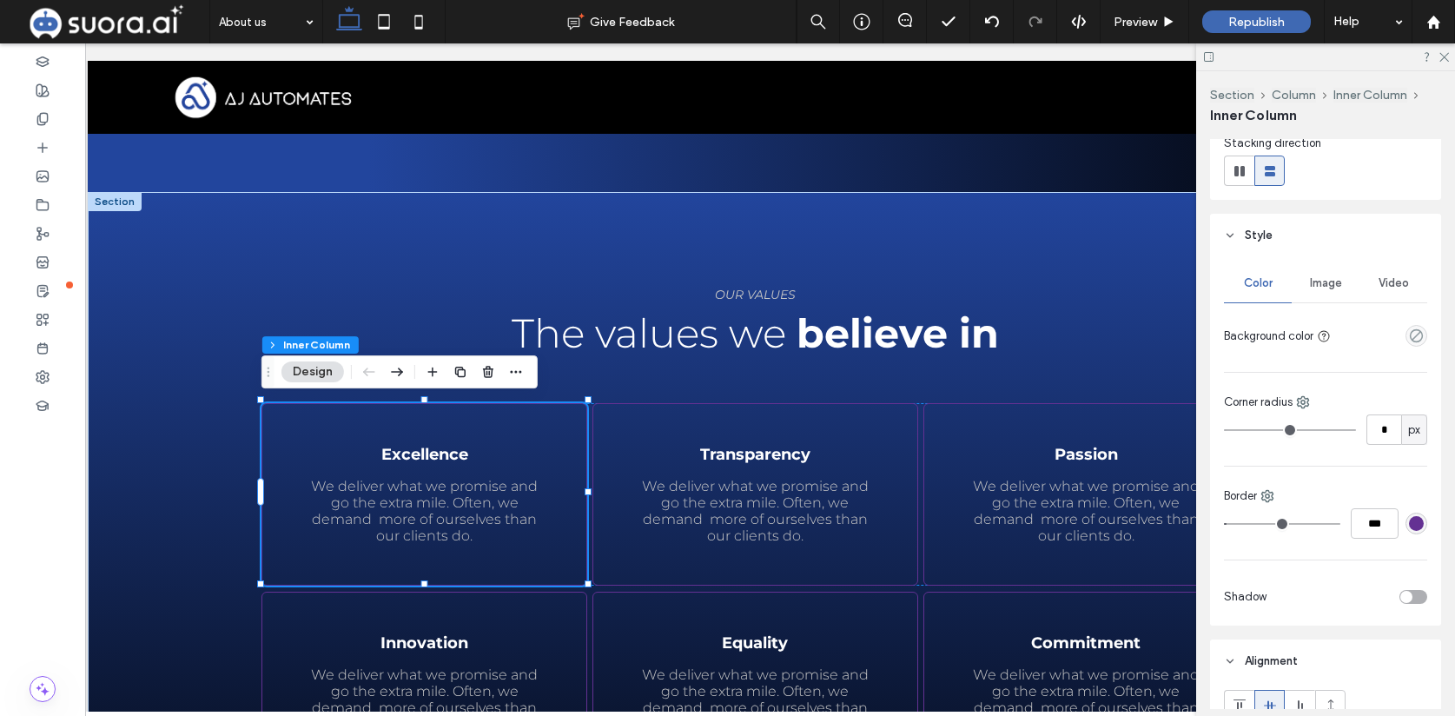
scroll to position [212, 0]
click at [1420, 530] on div "rgba(100, 49, 147, 1)" at bounding box center [1416, 527] width 15 height 15
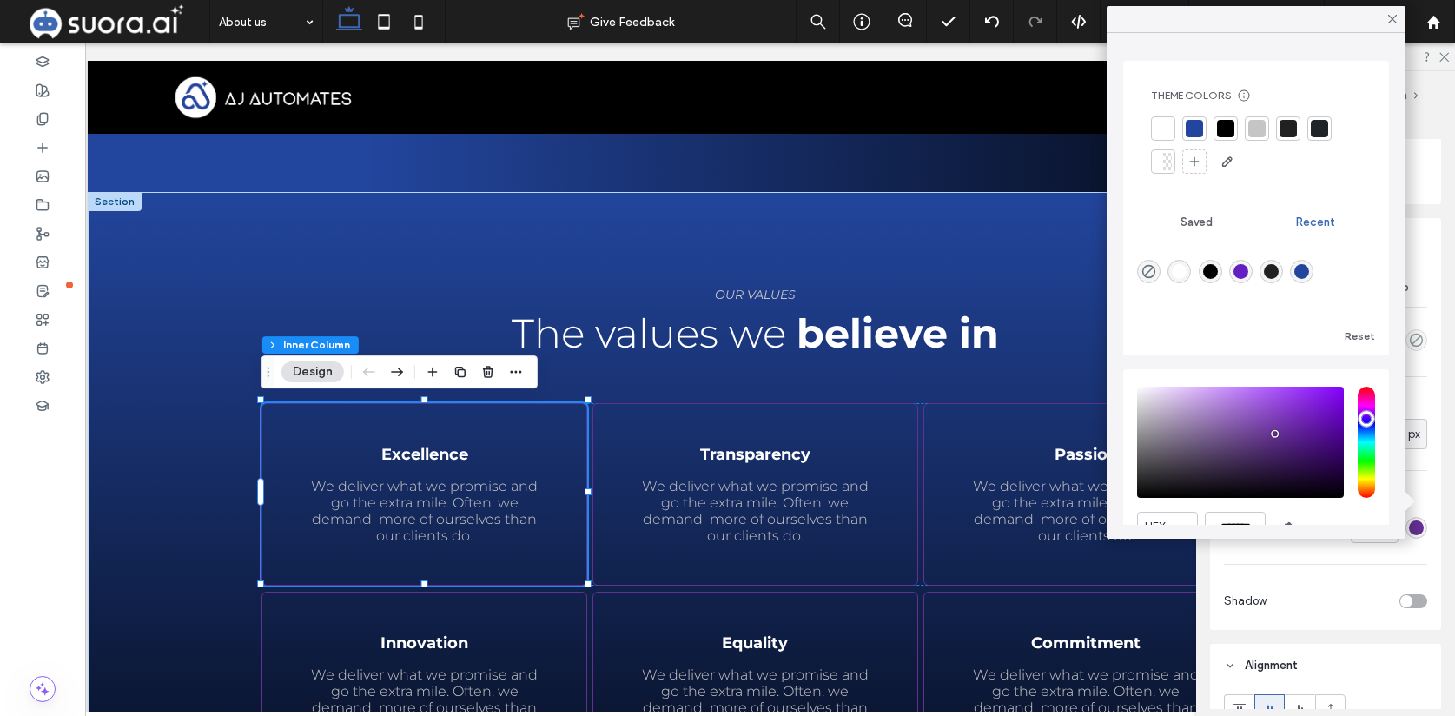
click at [1309, 273] on div "rgba(34, 69, 157, 1)" at bounding box center [1301, 271] width 23 height 23
type input "**"
type input "*******"
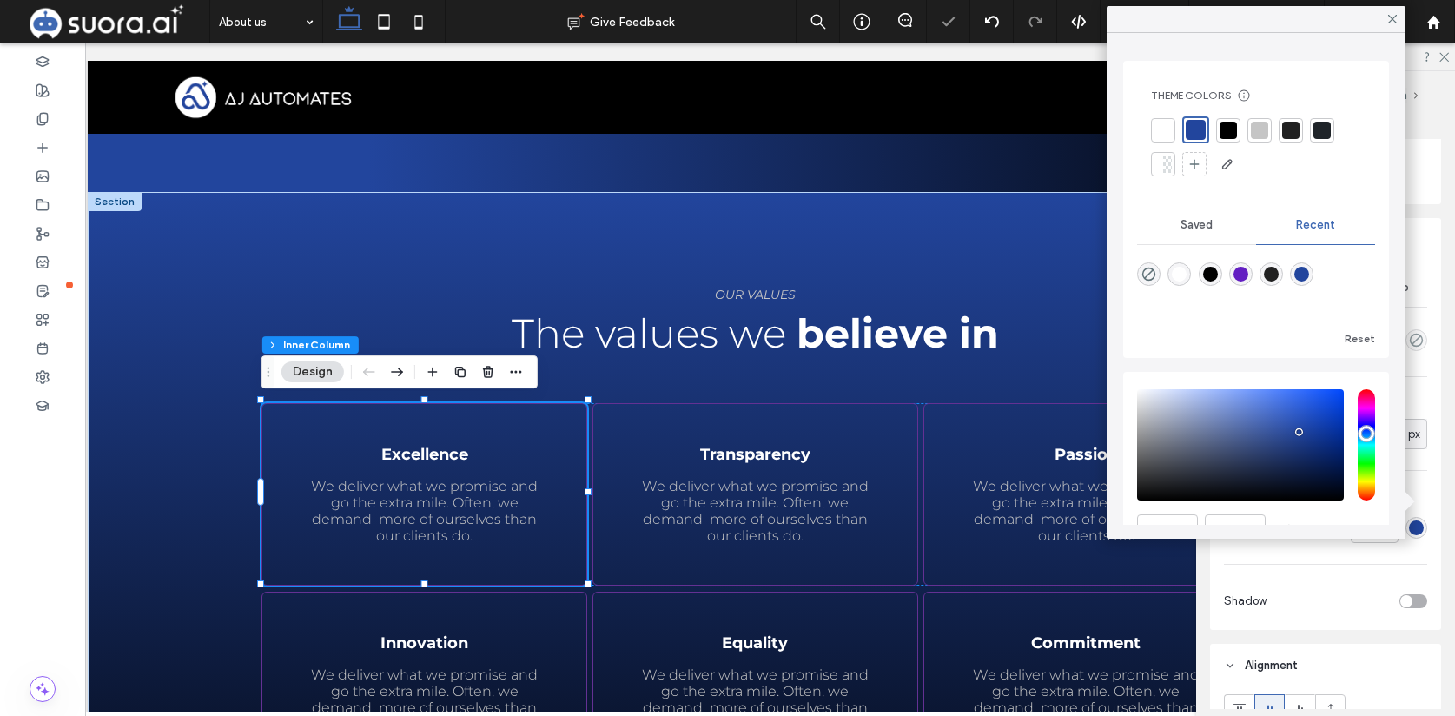
type input "**"
click at [784, 464] on div at bounding box center [756, 471] width 292 height 14
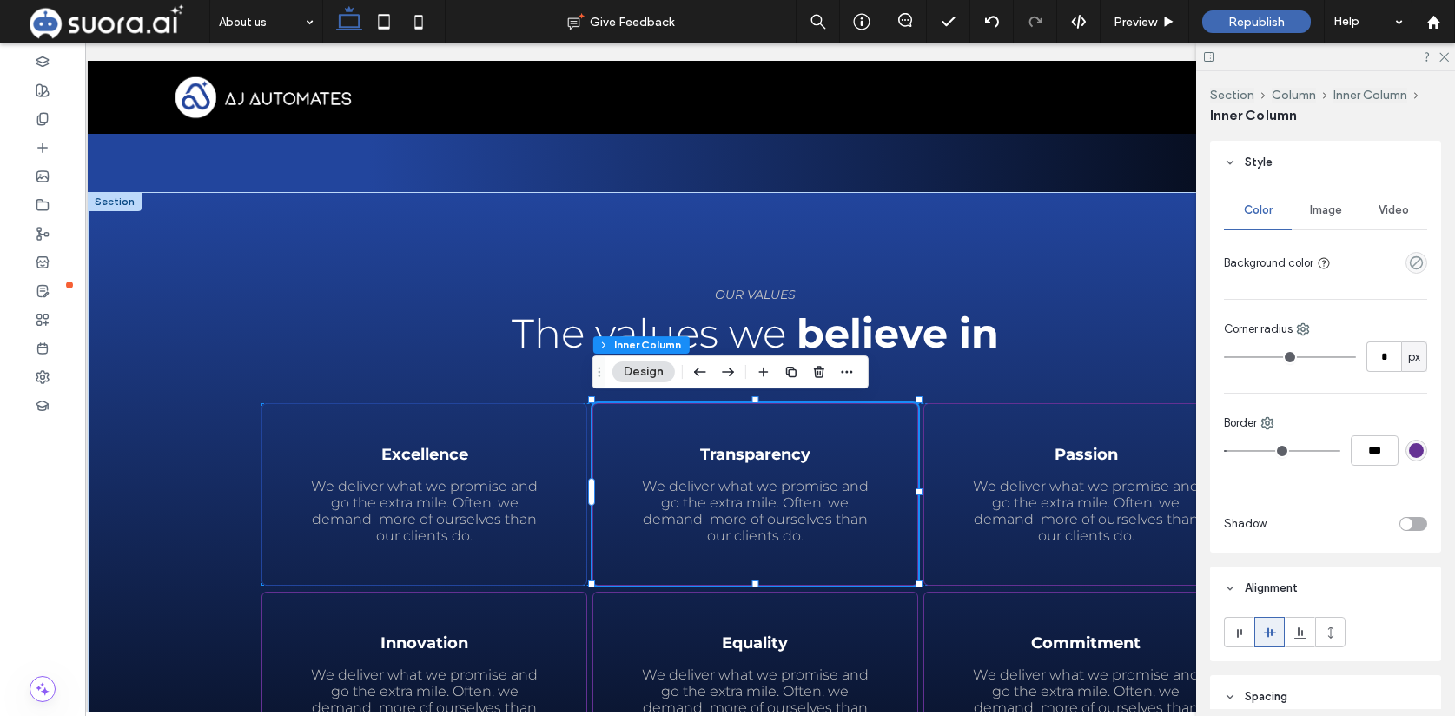
scroll to position [328, 0]
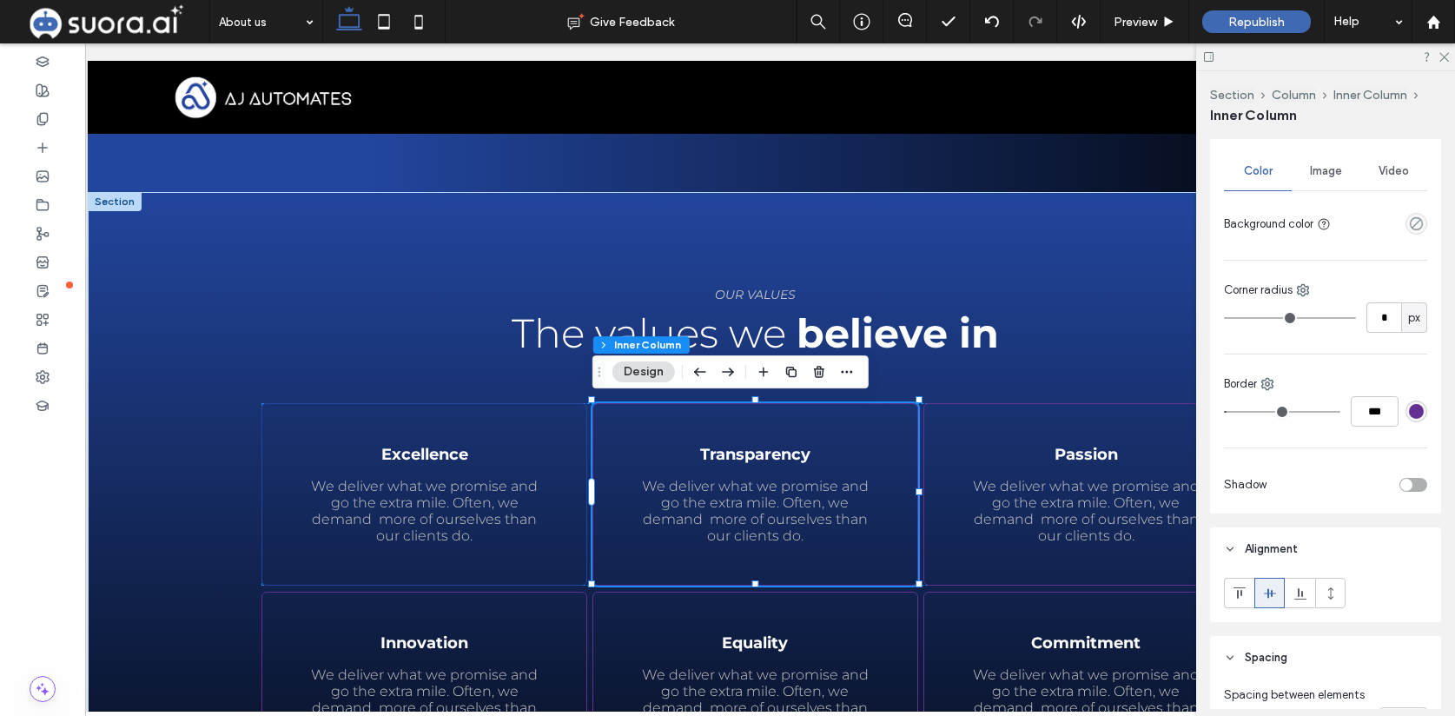
click at [1424, 410] on div "rgba(100, 49, 147, 1)" at bounding box center [1417, 411] width 22 height 22
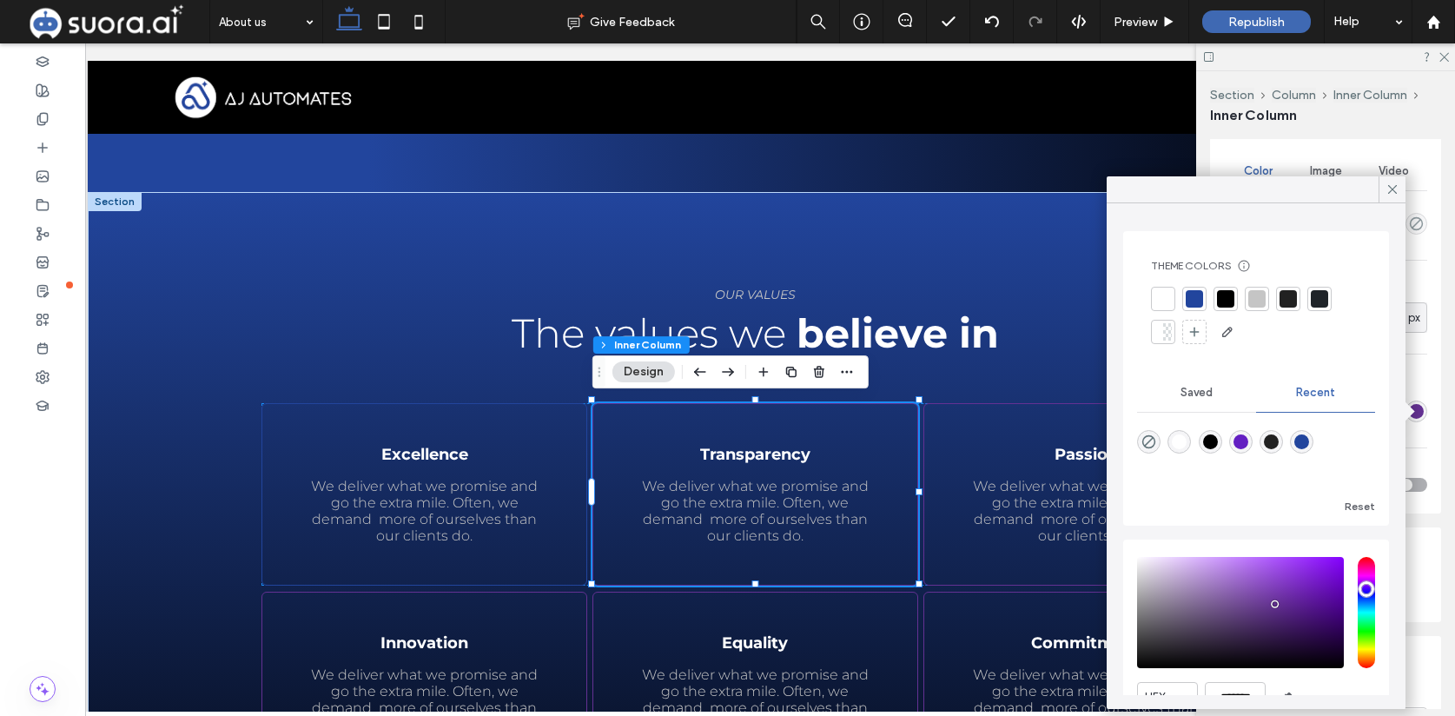
click at [1307, 438] on div "rgba(34, 69, 157, 1)" at bounding box center [1301, 441] width 15 height 15
type input "**"
type input "*******"
type input "**"
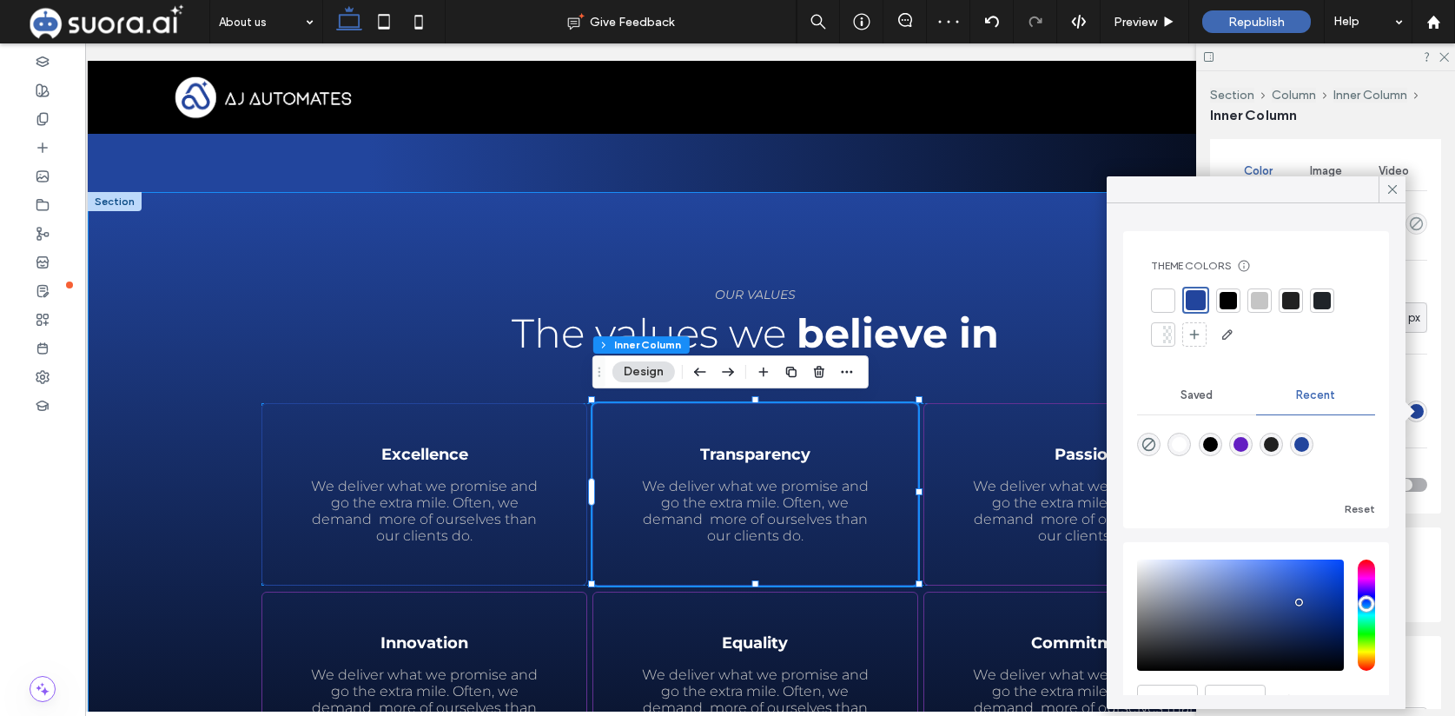
click at [1035, 228] on div "Learn more OUR VALUES The values we believe in Excellence We deliver what we pr…" at bounding box center [756, 576] width 1042 height 769
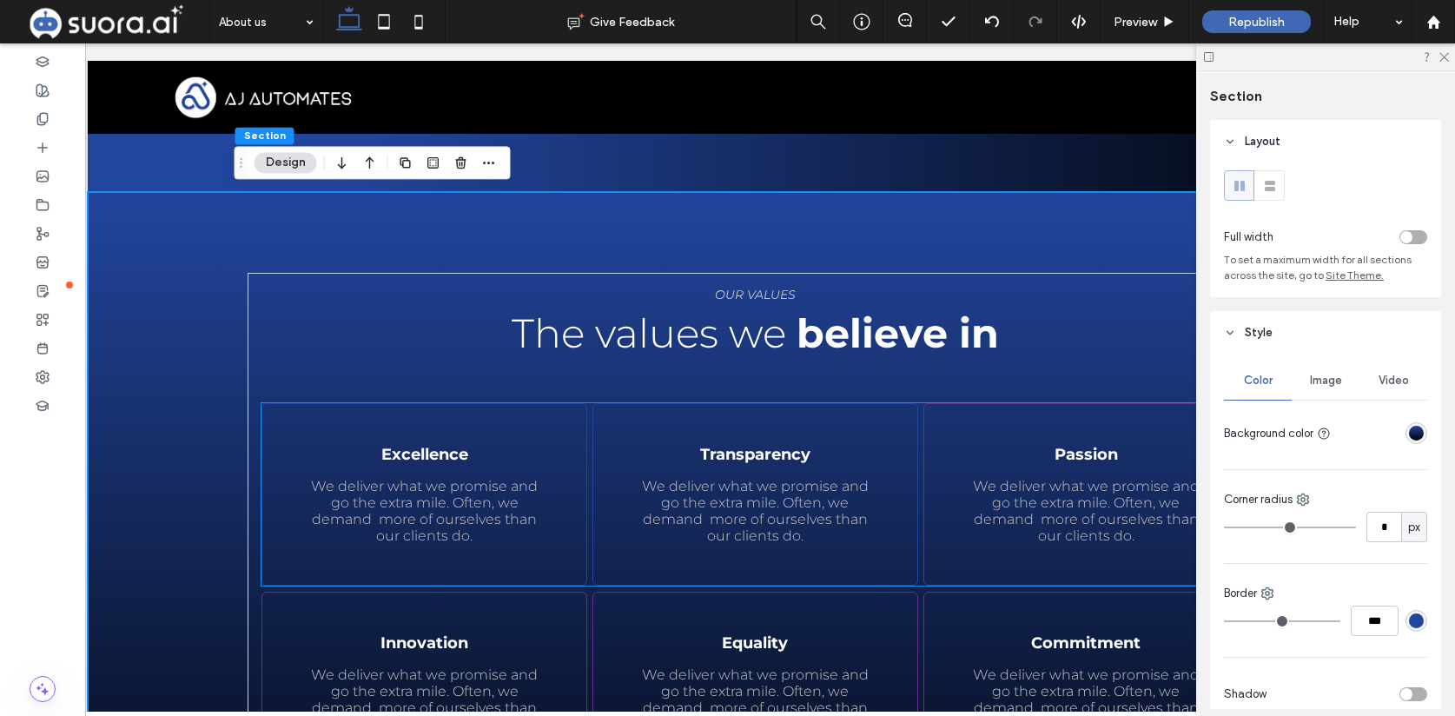
click at [1002, 428] on div "Passion We deliver what we promise and go the extra mile. Often, we demand more…" at bounding box center [1086, 494] width 326 height 182
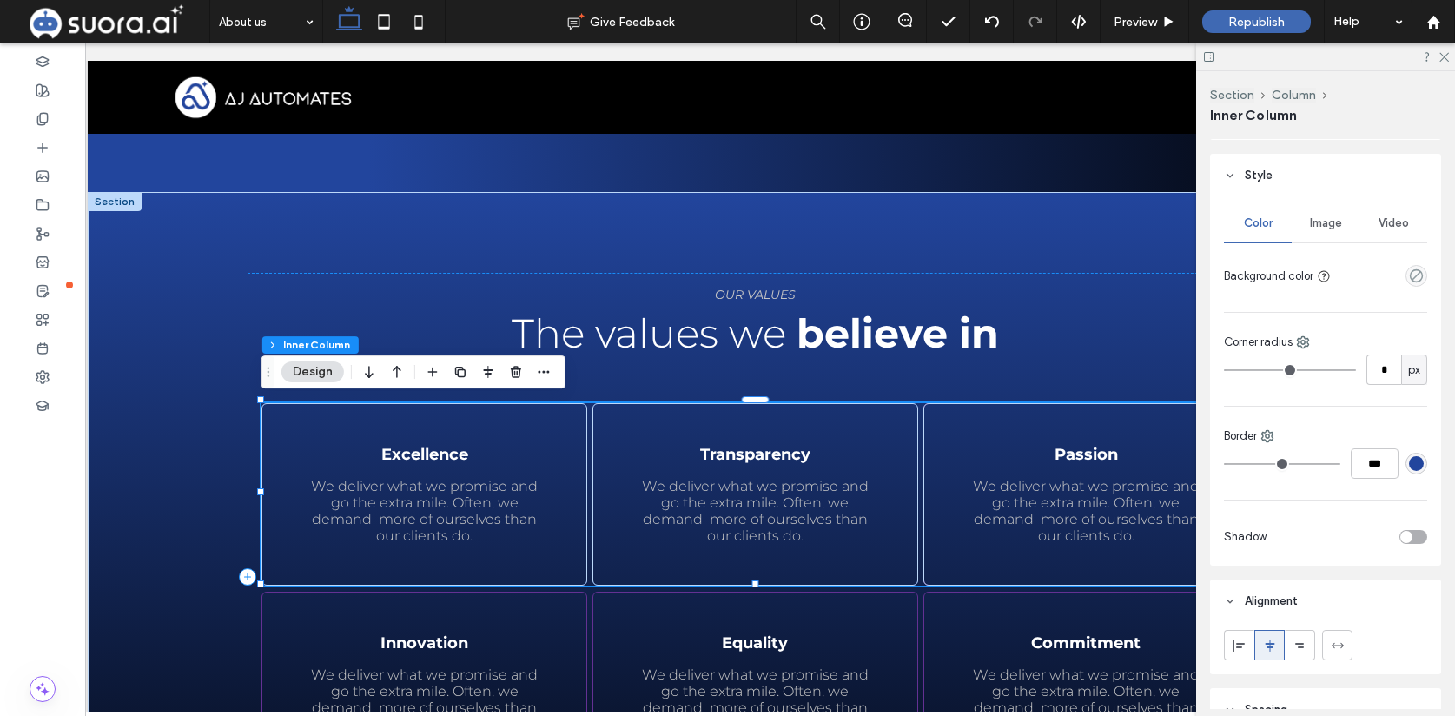
scroll to position [350, 0]
click at [975, 437] on div "Passion We deliver what we promise and go the extra mile. Often, we demand more…" at bounding box center [1086, 494] width 326 height 182
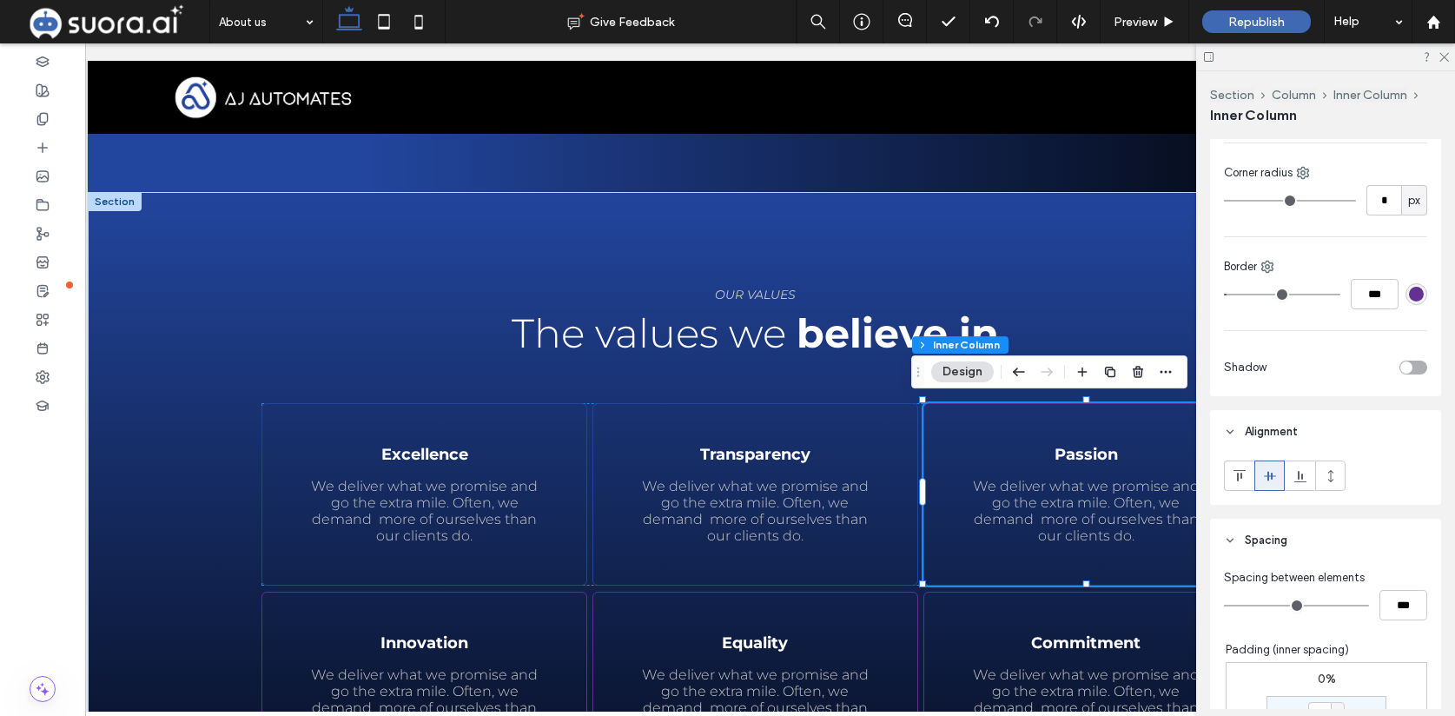
scroll to position [531, 0]
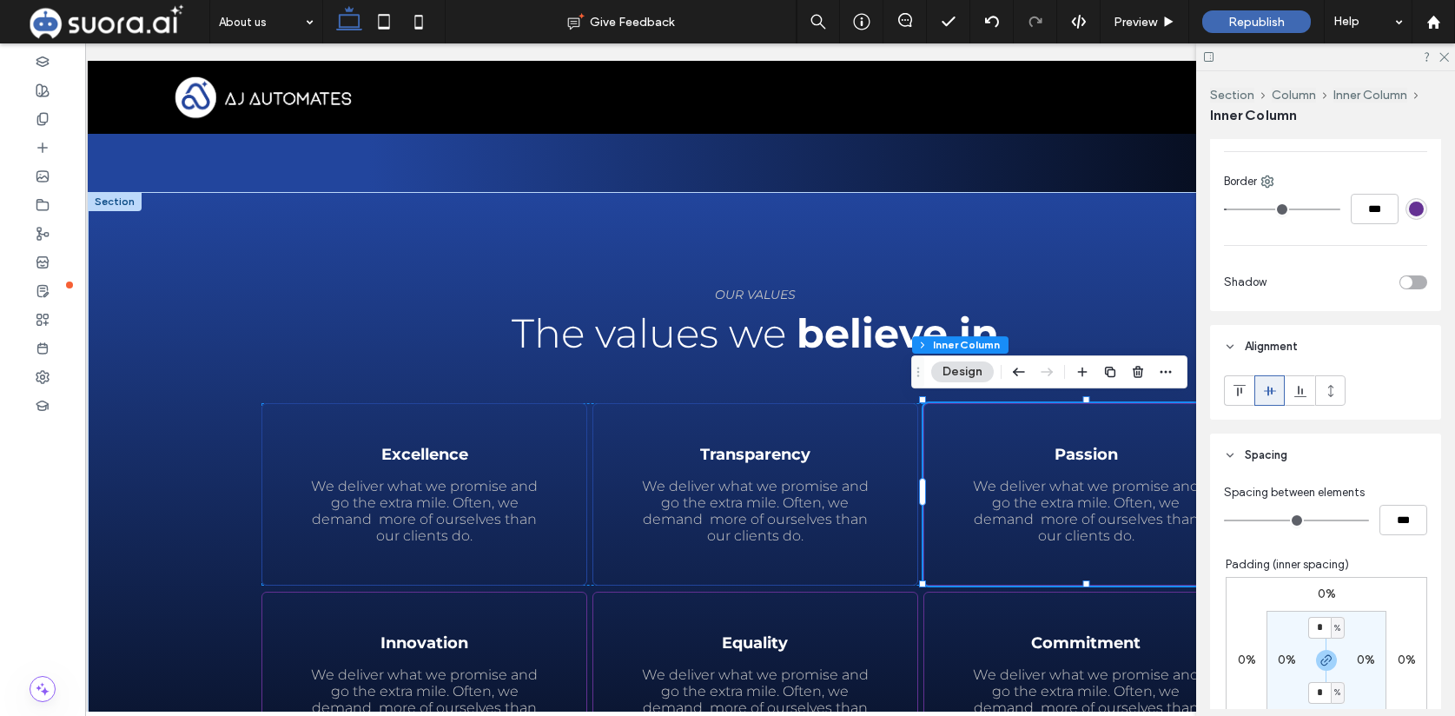
click at [1416, 211] on div "rgba(100, 49, 147, 1)" at bounding box center [1416, 209] width 15 height 15
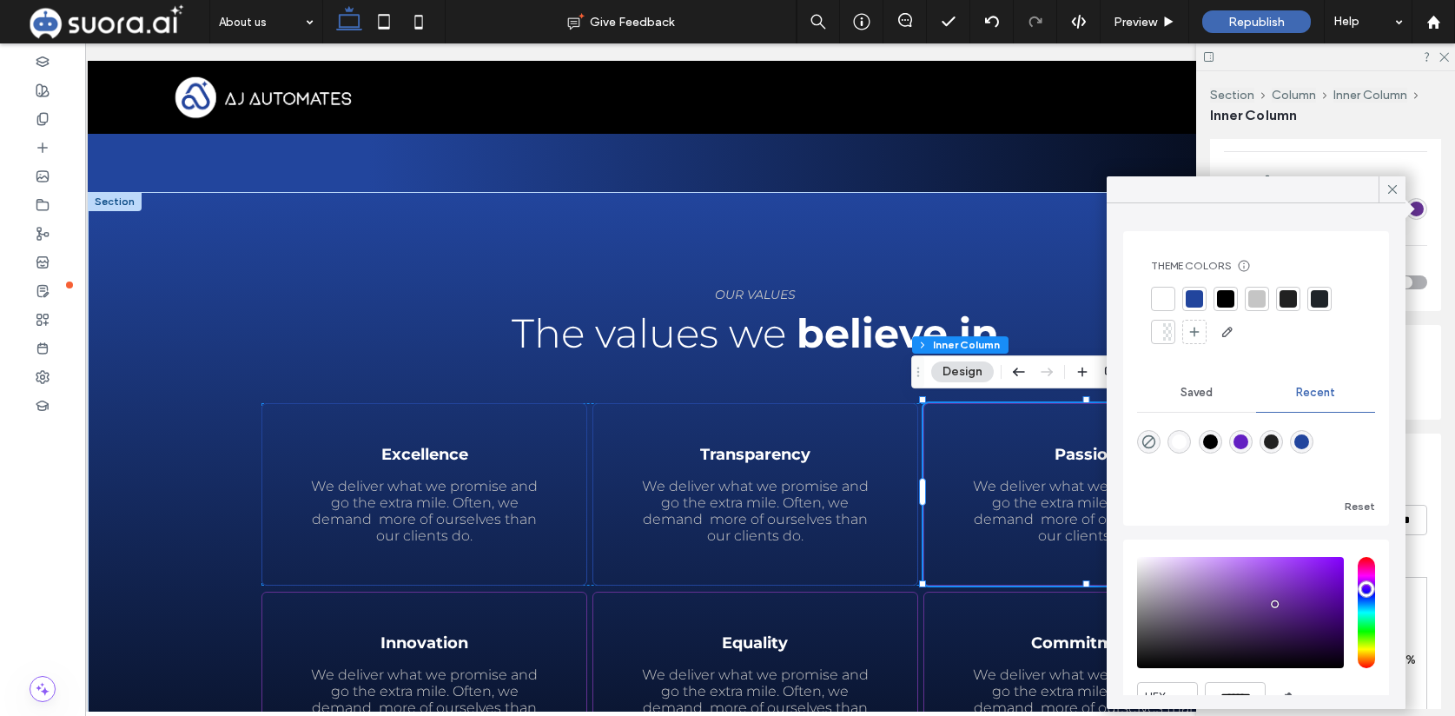
click at [1302, 436] on div "rgba(34, 69, 157, 1)" at bounding box center [1301, 441] width 15 height 15
type input "**"
type input "*******"
type input "**"
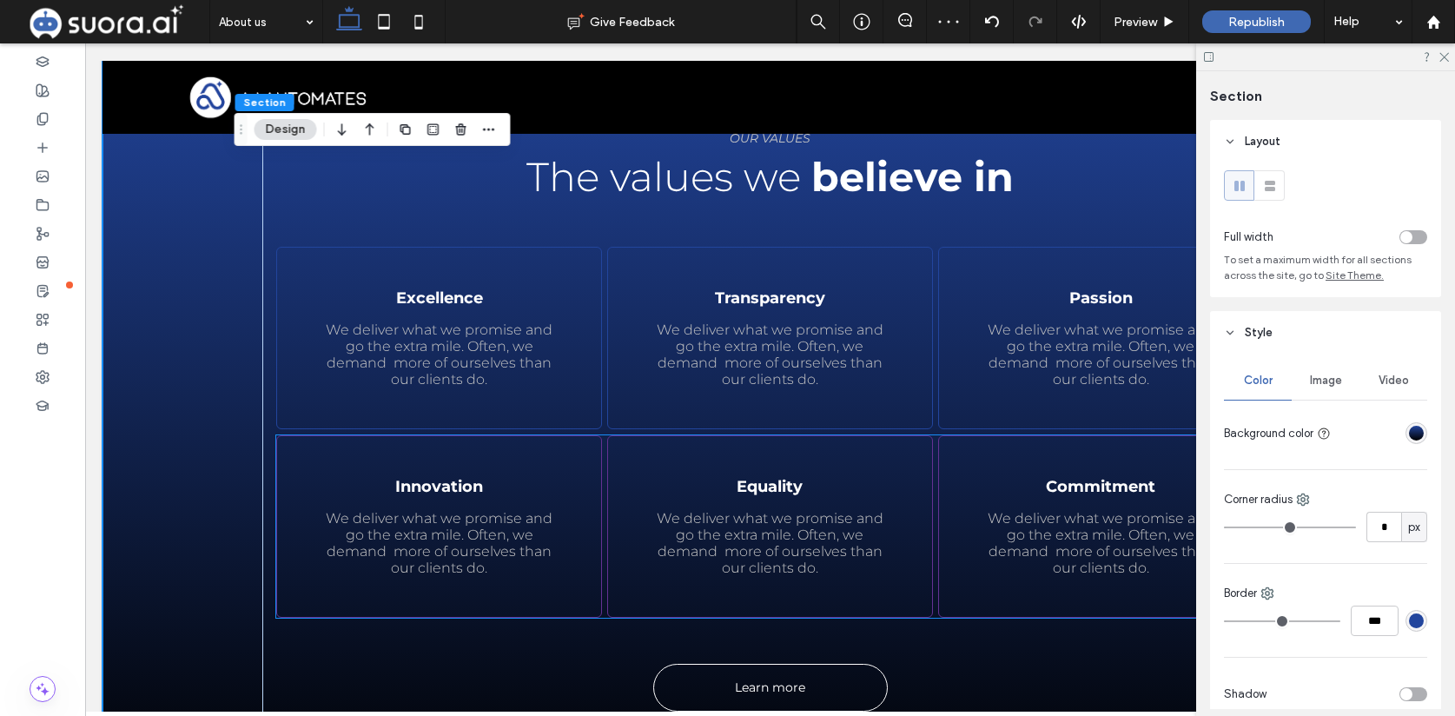
scroll to position [2424, 0]
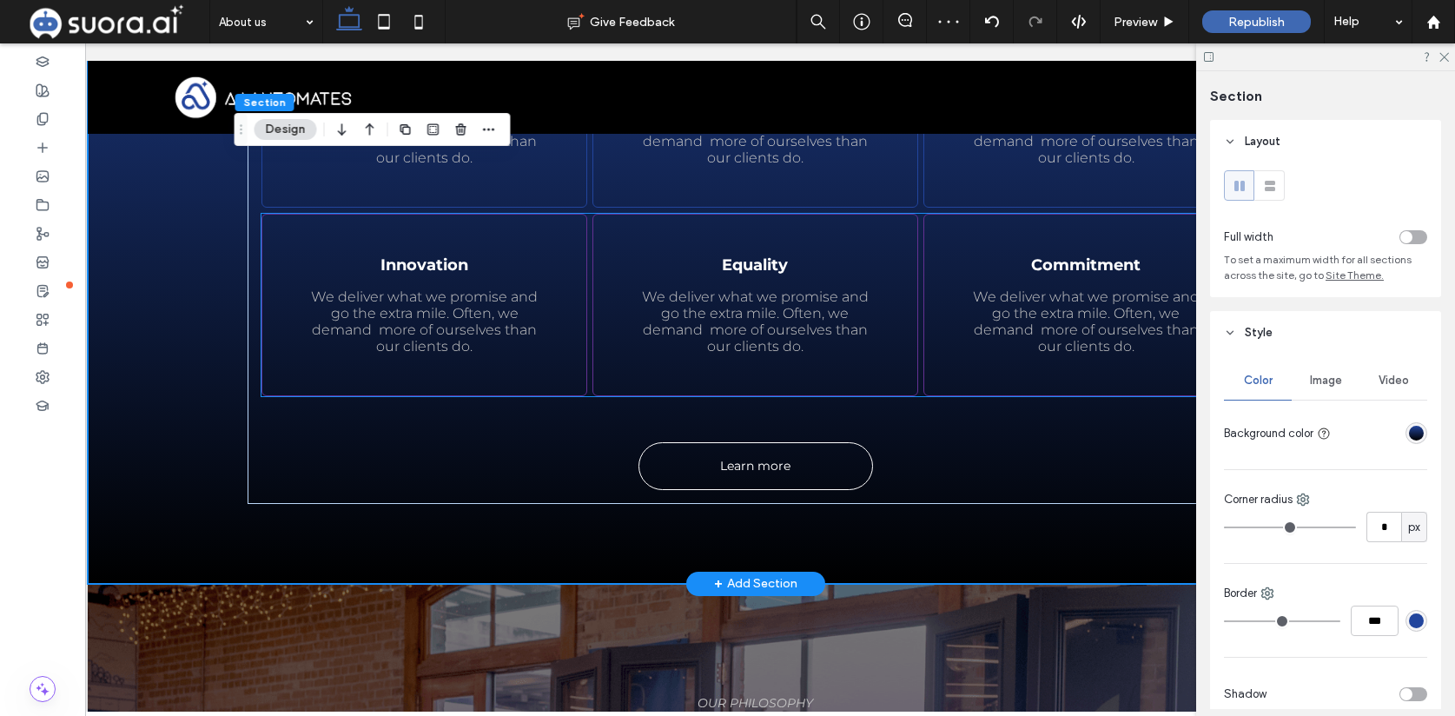
click at [557, 235] on div "Innovation We deliver what we promise and go the extra mile. Often, we demand m…" at bounding box center [424, 305] width 326 height 182
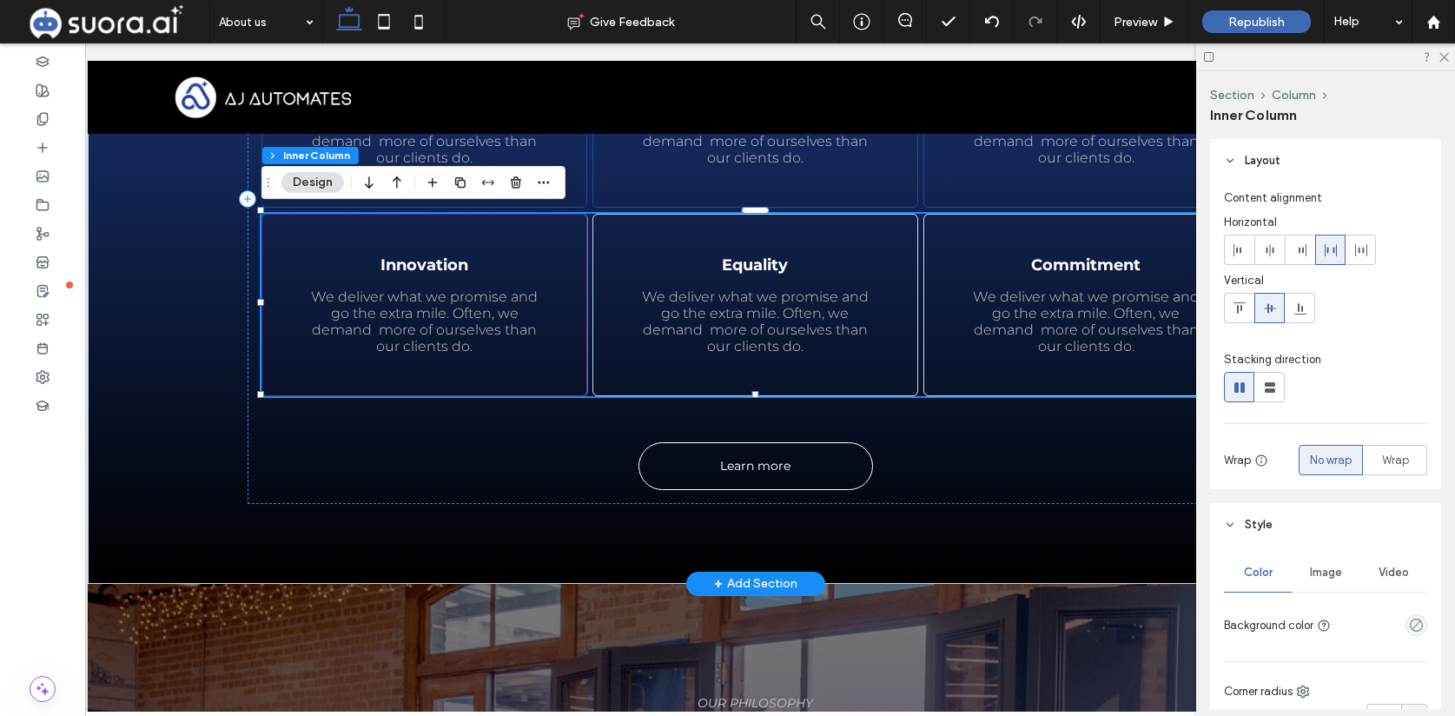
click at [531, 255] on h3 "Innovation" at bounding box center [425, 264] width 222 height 19
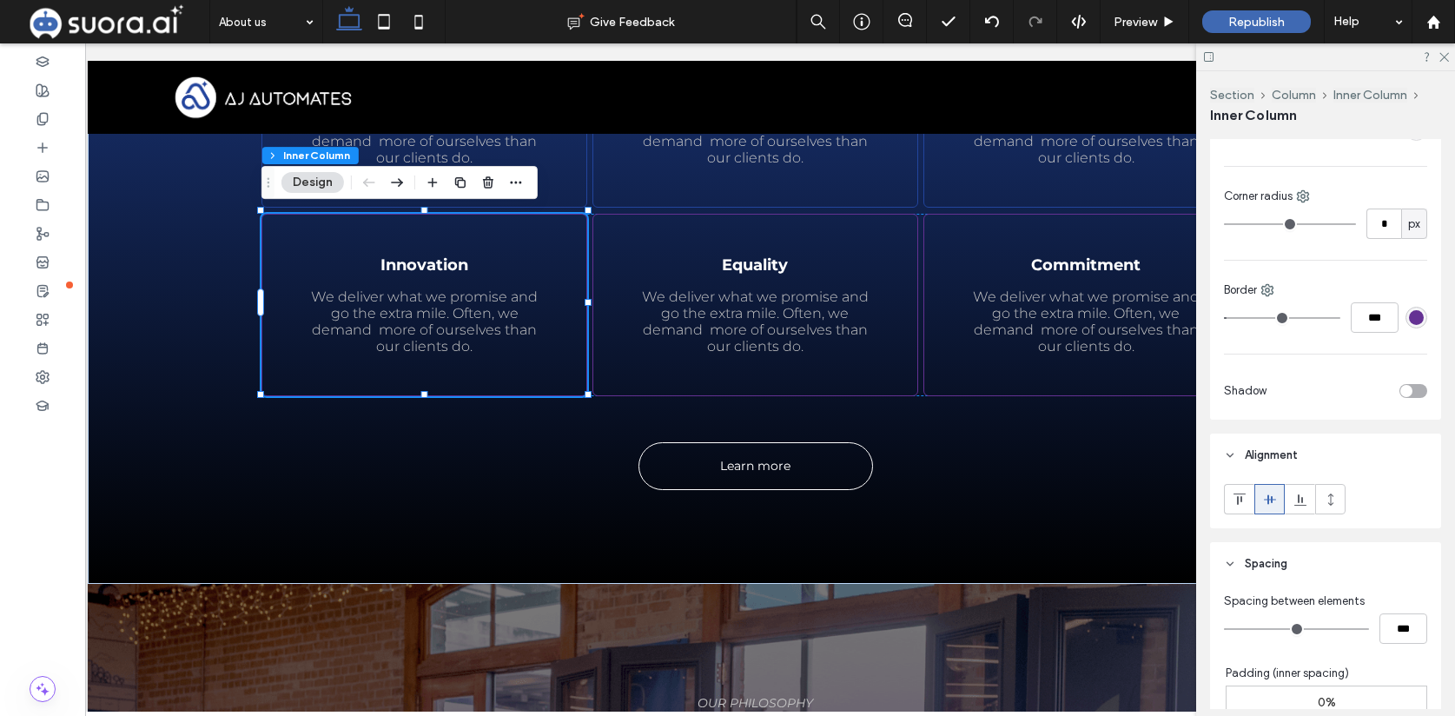
scroll to position [429, 0]
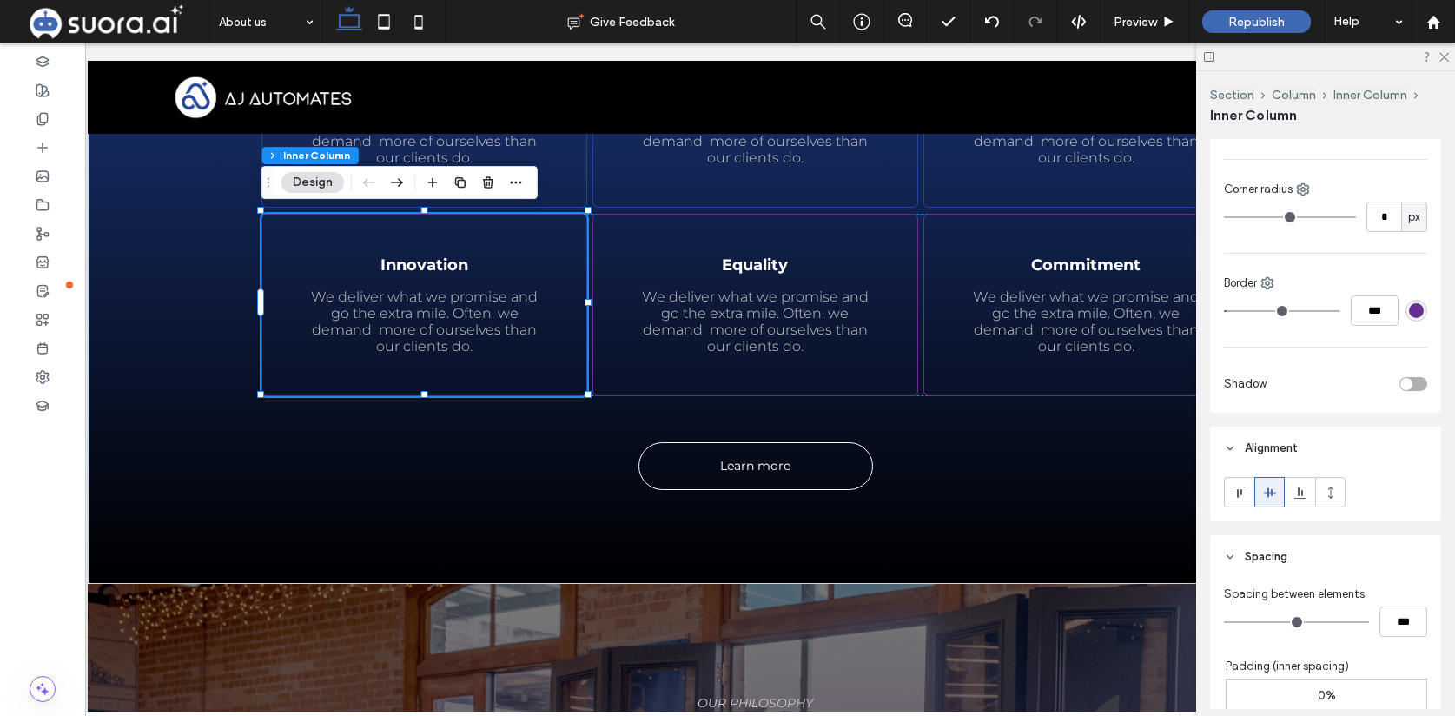
click at [1419, 311] on div "rgba(100, 49, 147, 1)" at bounding box center [1416, 310] width 15 height 15
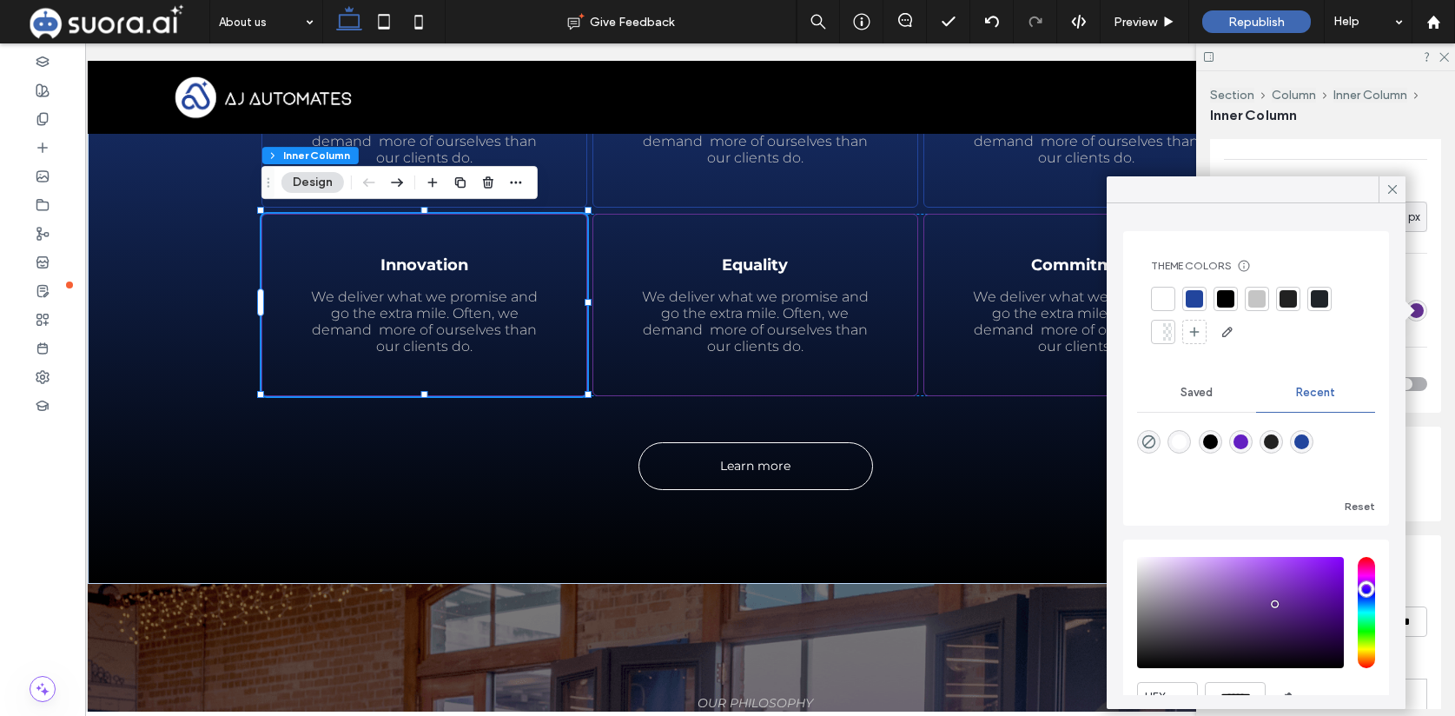
click at [1301, 440] on div "rgba(34, 69, 157, 1)" at bounding box center [1301, 441] width 15 height 15
type input "**"
type input "*******"
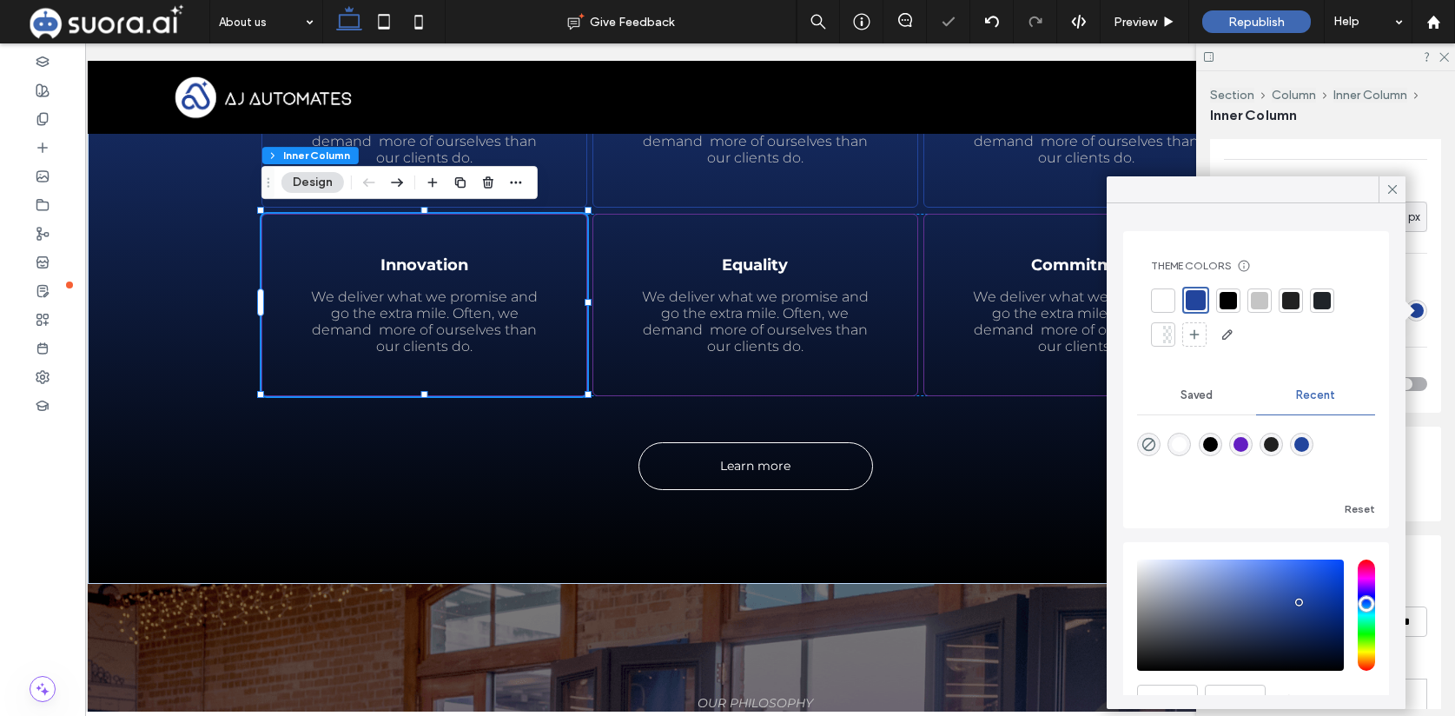
type input "**"
click at [895, 387] on div "Equality We deliver what we promise and go the extra mile. Often, we demand mor…" at bounding box center [755, 305] width 326 height 182
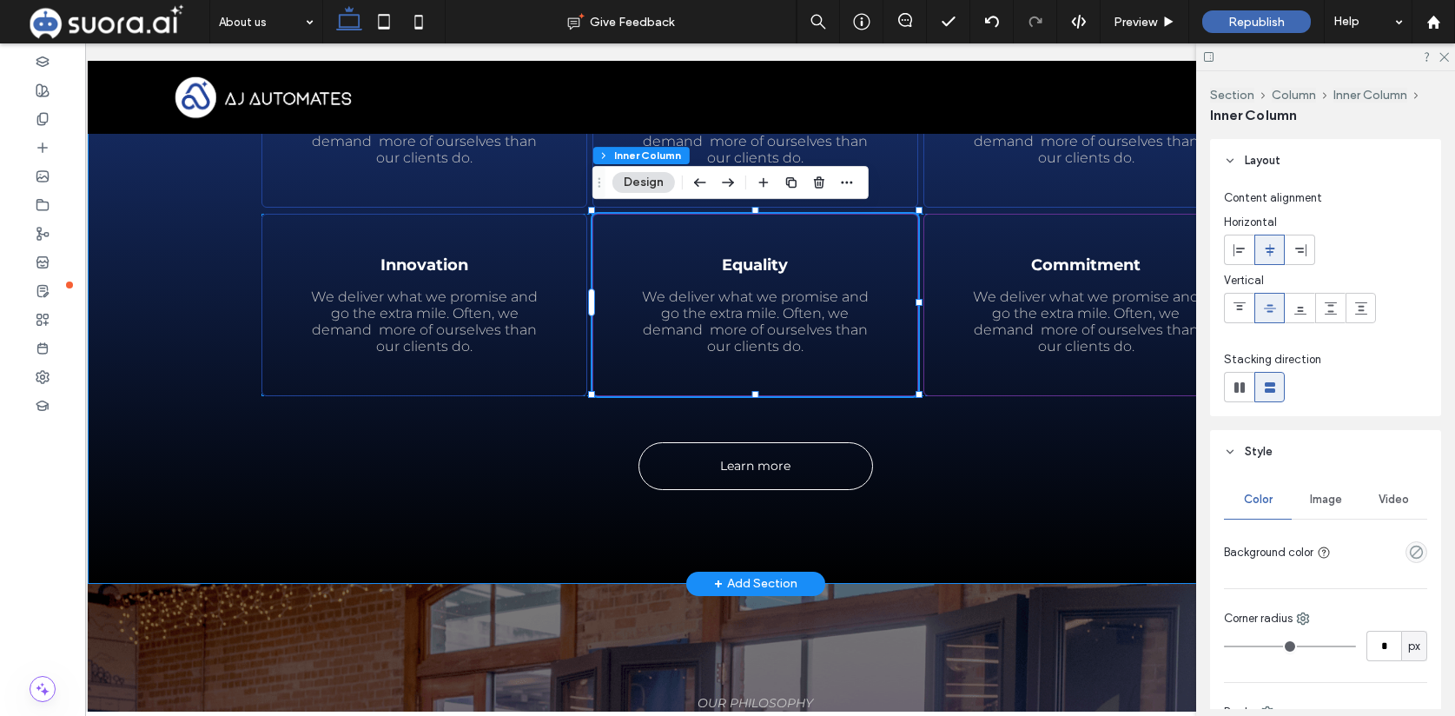
click at [1106, 536] on div "Learn more OUR VALUES The values we believe in Excellence We deliver what we pr…" at bounding box center [756, 198] width 1042 height 769
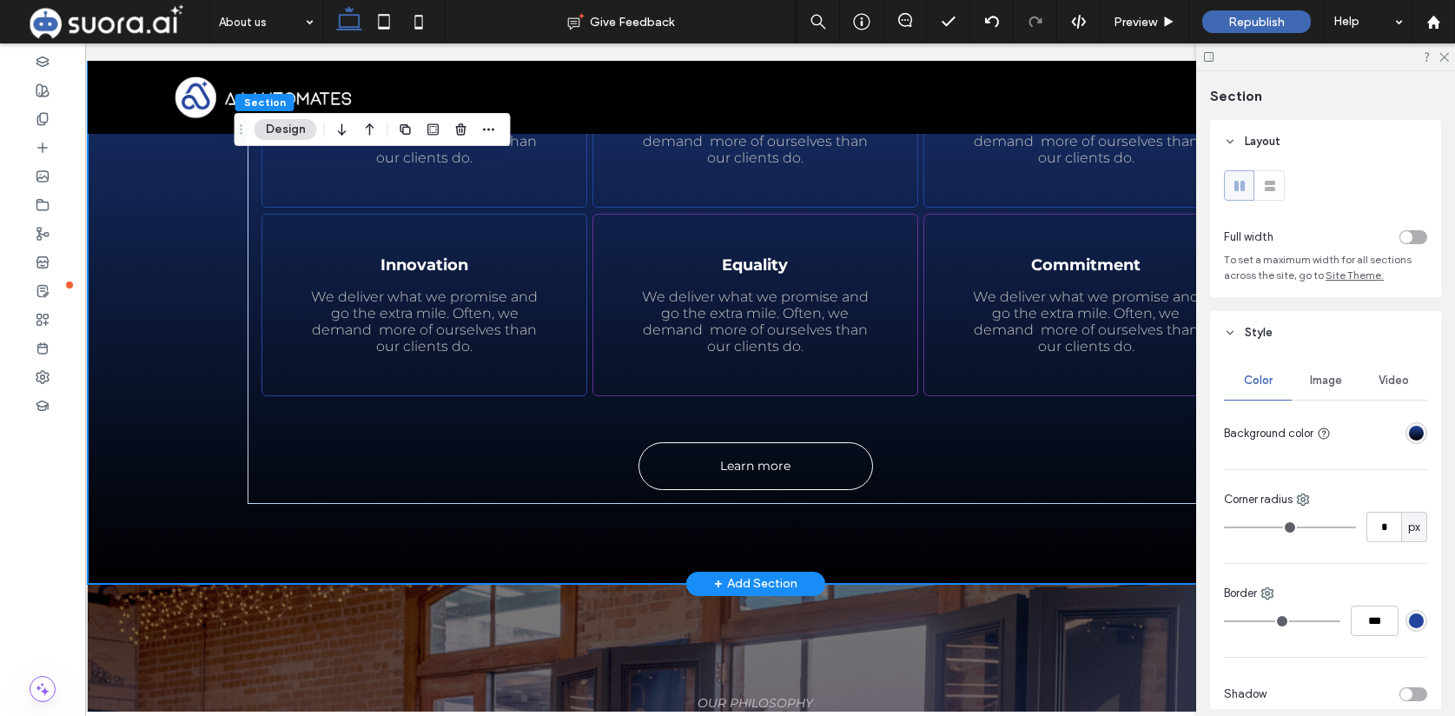
scroll to position [0, 5]
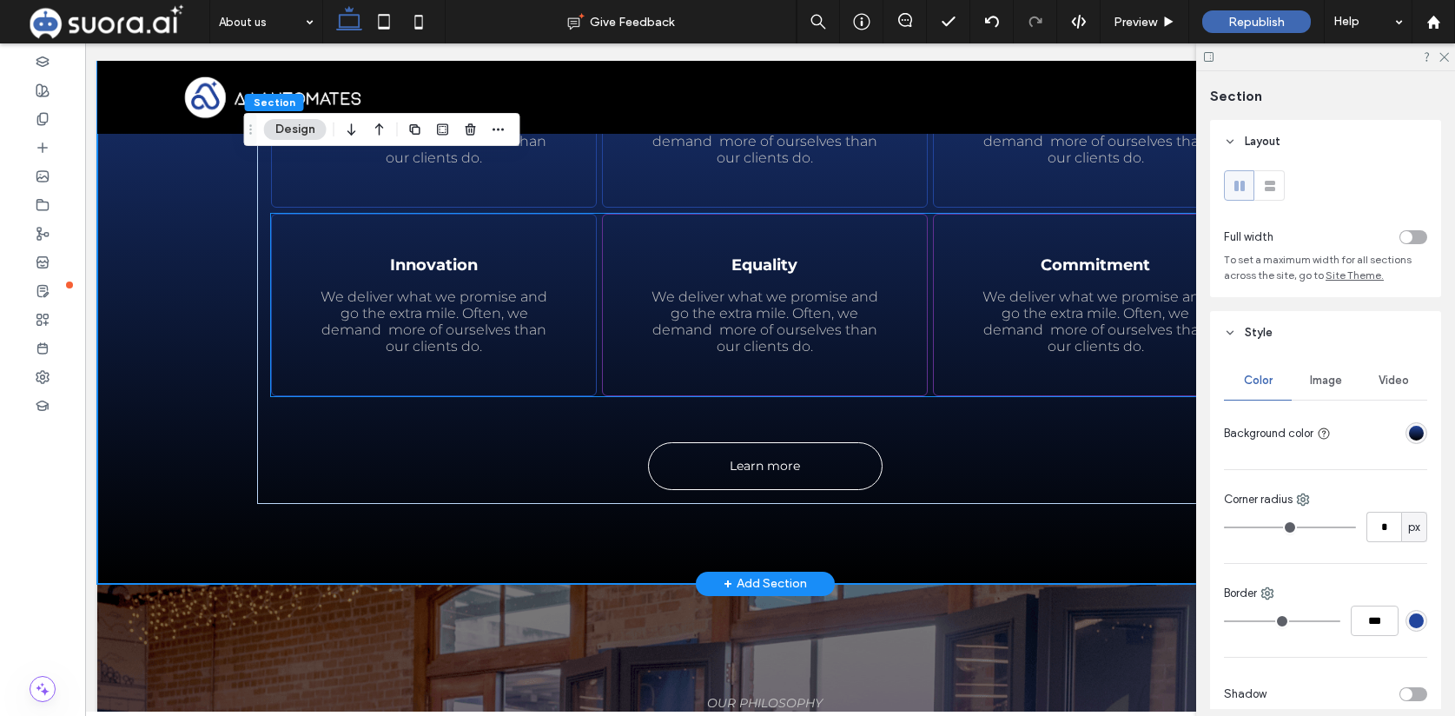
click at [850, 336] on p "We deliver what we promise and go the extra mile. Often, we demand more of ours…" at bounding box center [765, 321] width 240 height 66
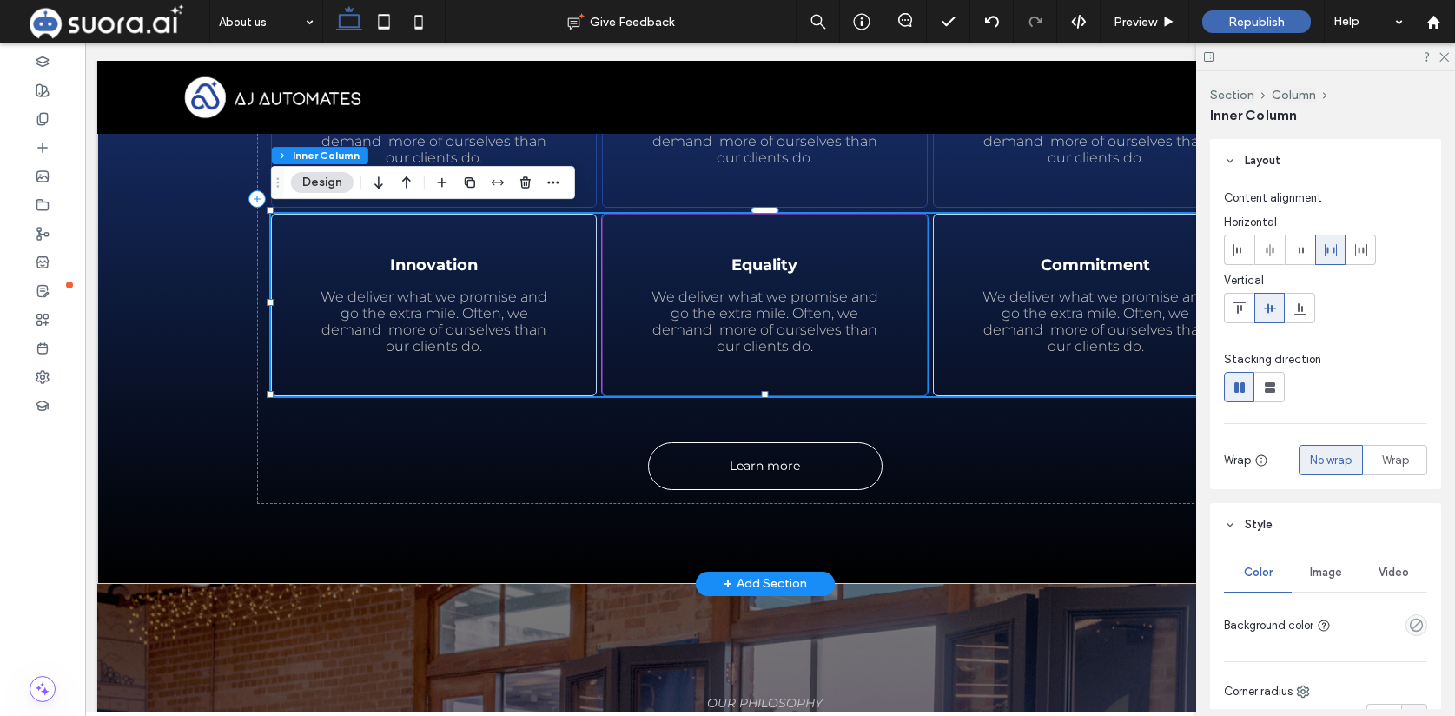
click at [863, 334] on span "We deliver what we promise and go the extra mile. Often, we demand more of ours…" at bounding box center [765, 321] width 227 height 66
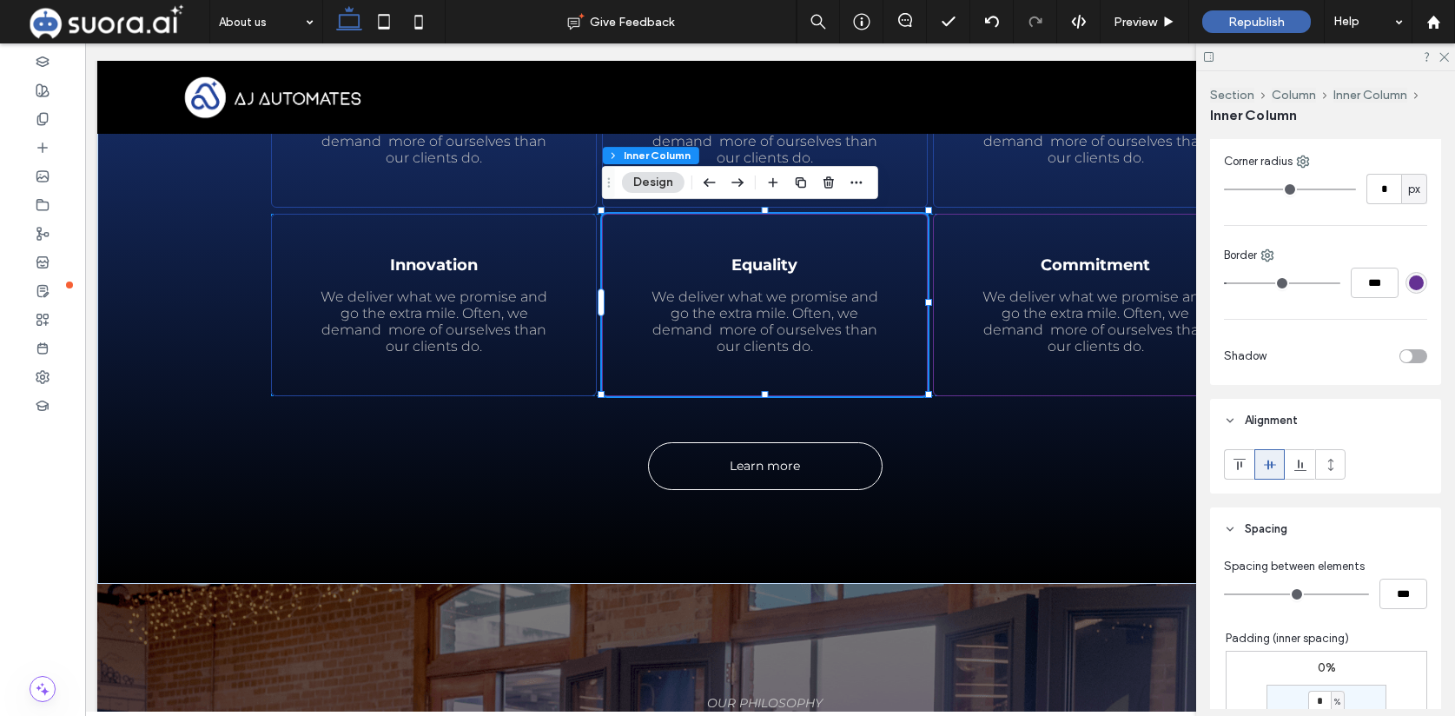
scroll to position [486, 0]
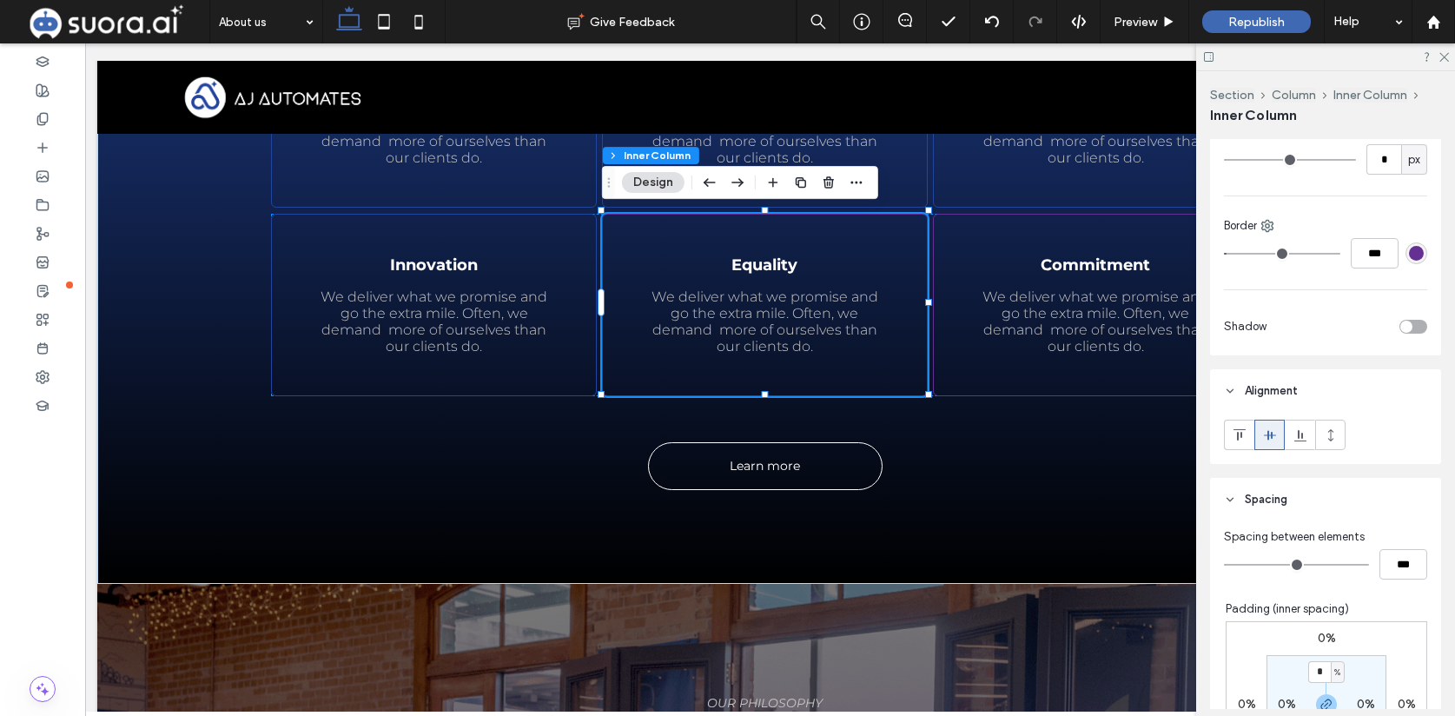
click at [1419, 255] on div "rgba(100, 49, 147, 1)" at bounding box center [1416, 253] width 15 height 15
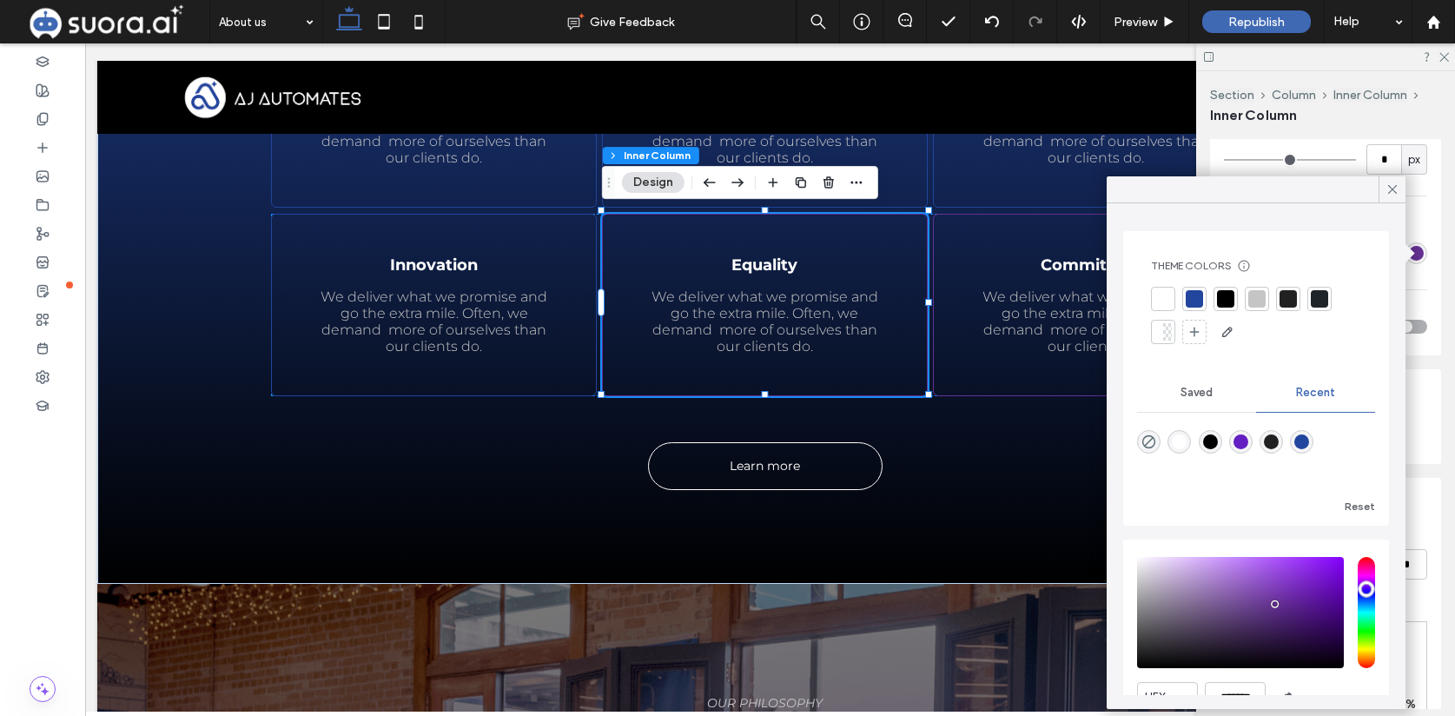
click at [1307, 440] on div "rgba(34, 69, 157, 1)" at bounding box center [1301, 441] width 15 height 15
type input "**"
type input "*******"
type input "**"
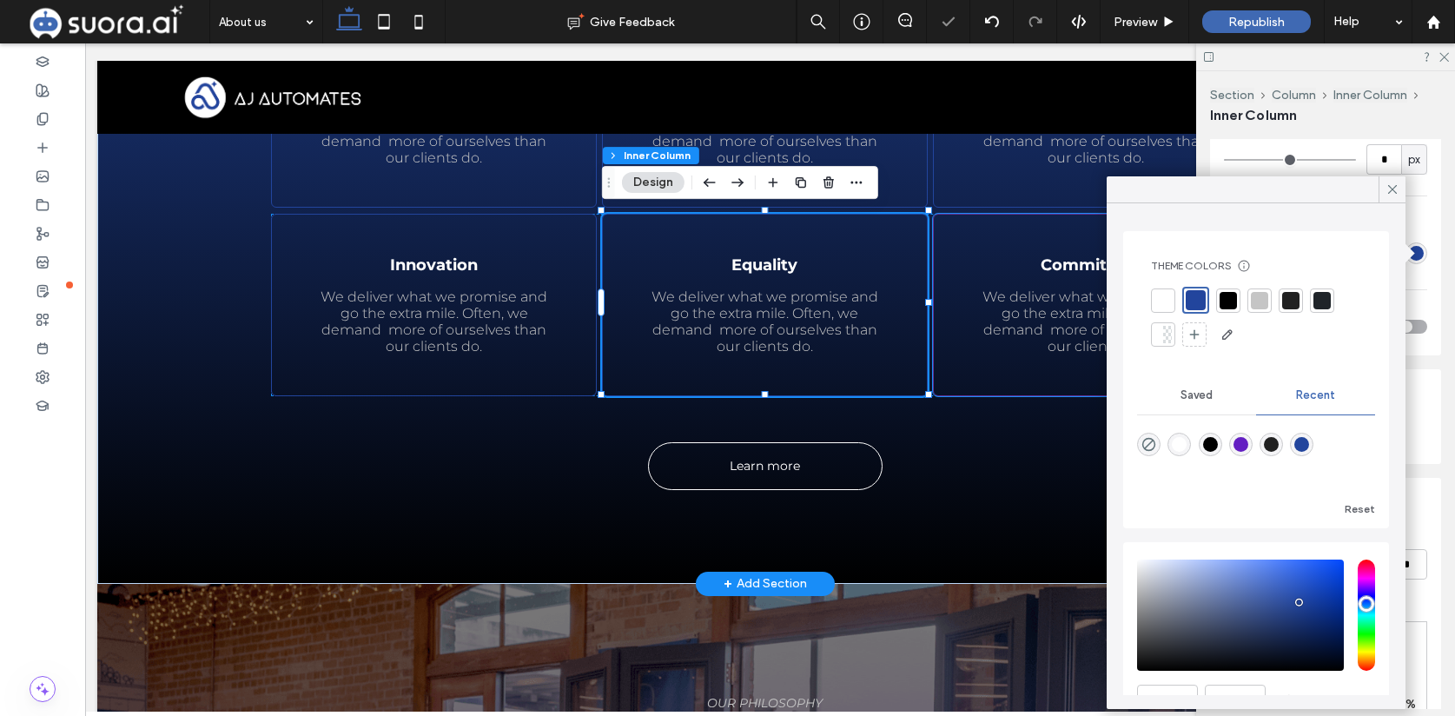
click at [975, 275] on div at bounding box center [1096, 282] width 292 height 14
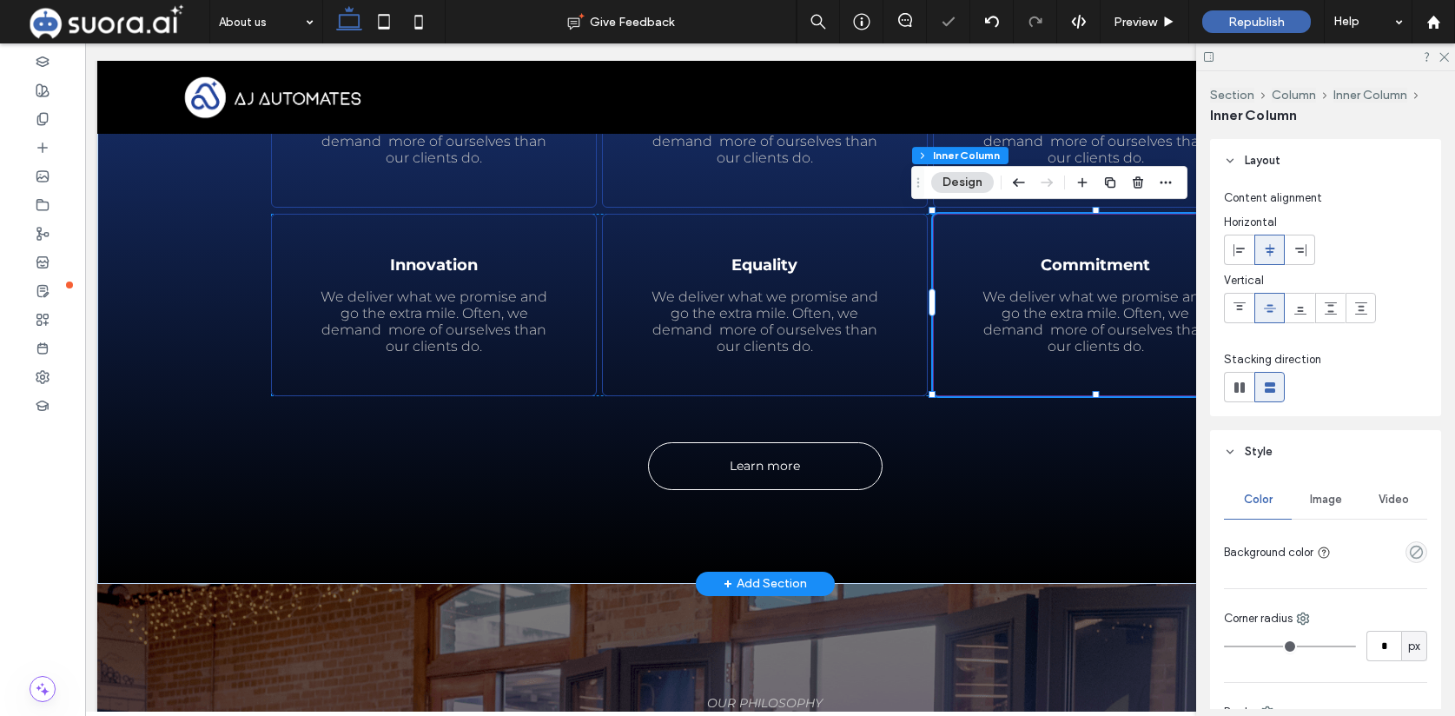
type input "**"
click at [975, 275] on div at bounding box center [1096, 282] width 292 height 14
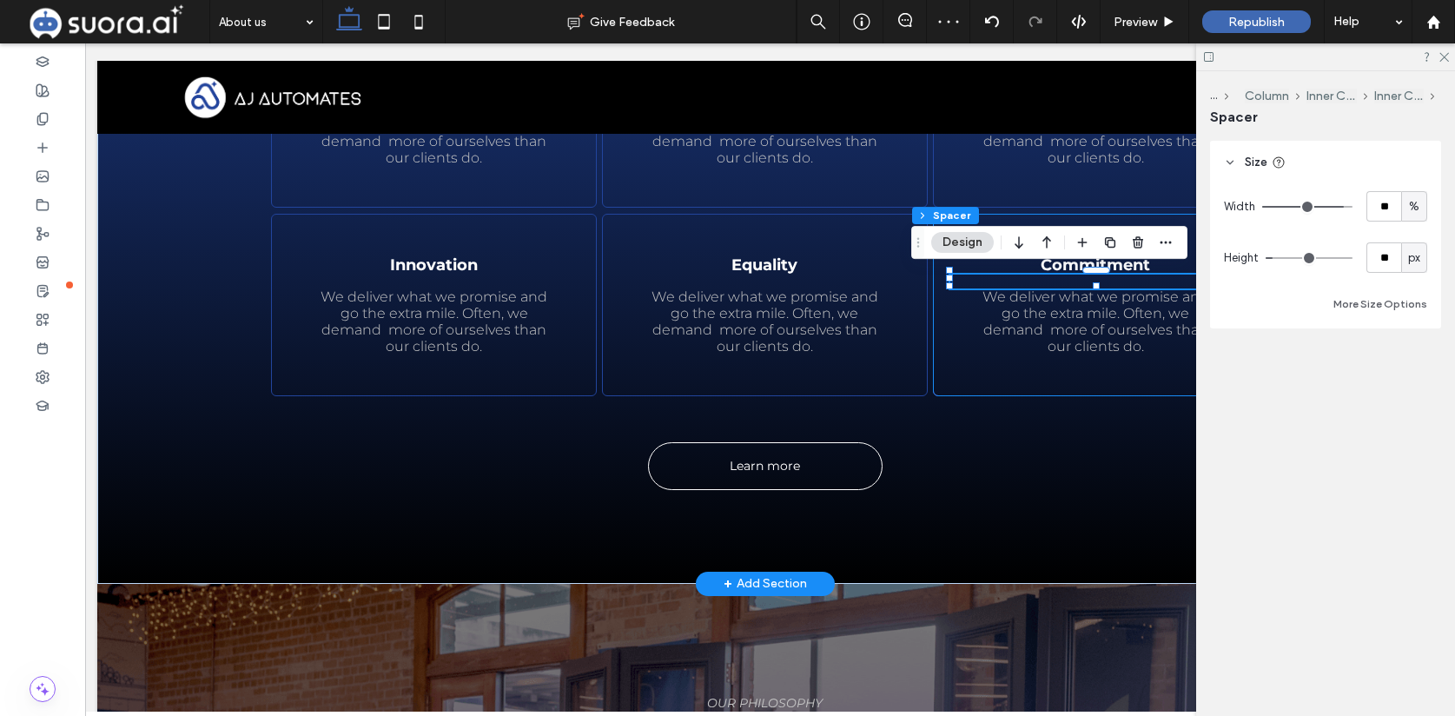
click at [955, 328] on div "Commitment We deliver what we promise and go the extra mile. Often, we demand m…" at bounding box center [1096, 305] width 326 height 182
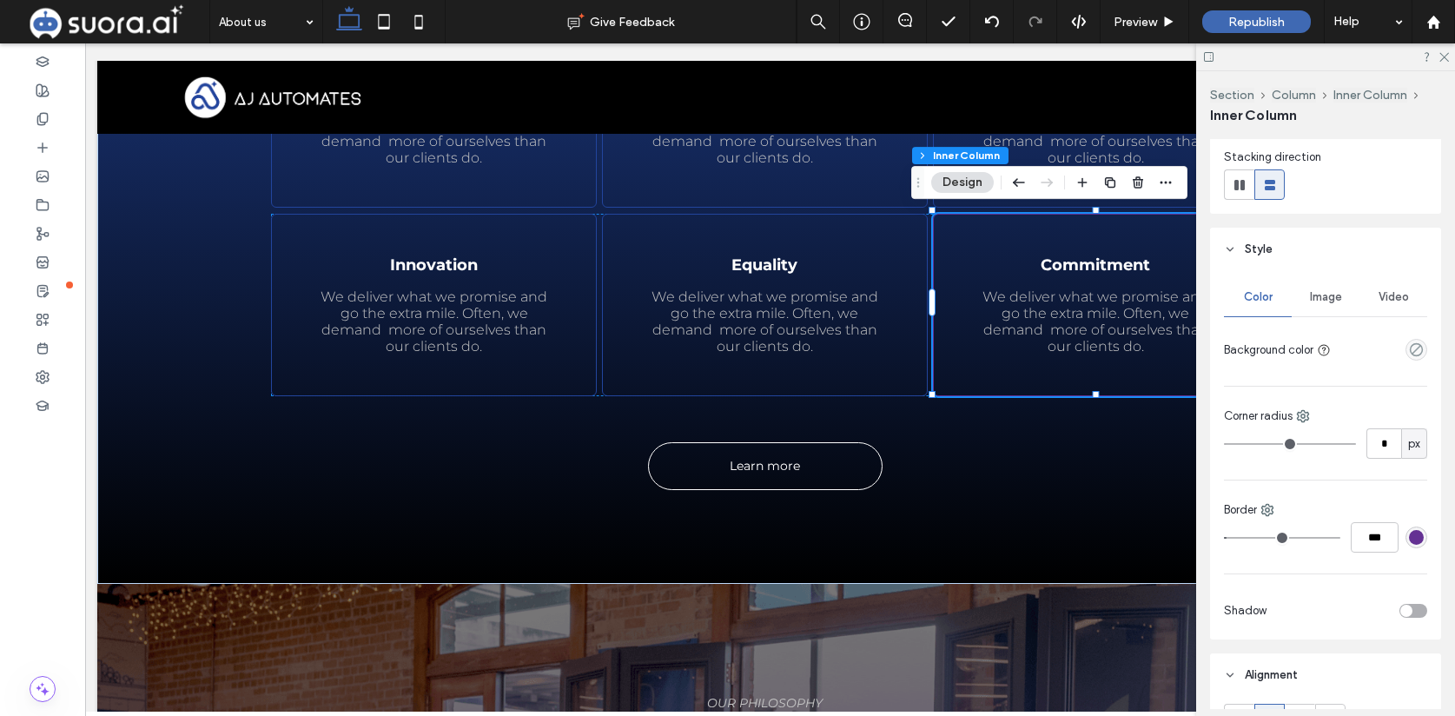
scroll to position [265, 0]
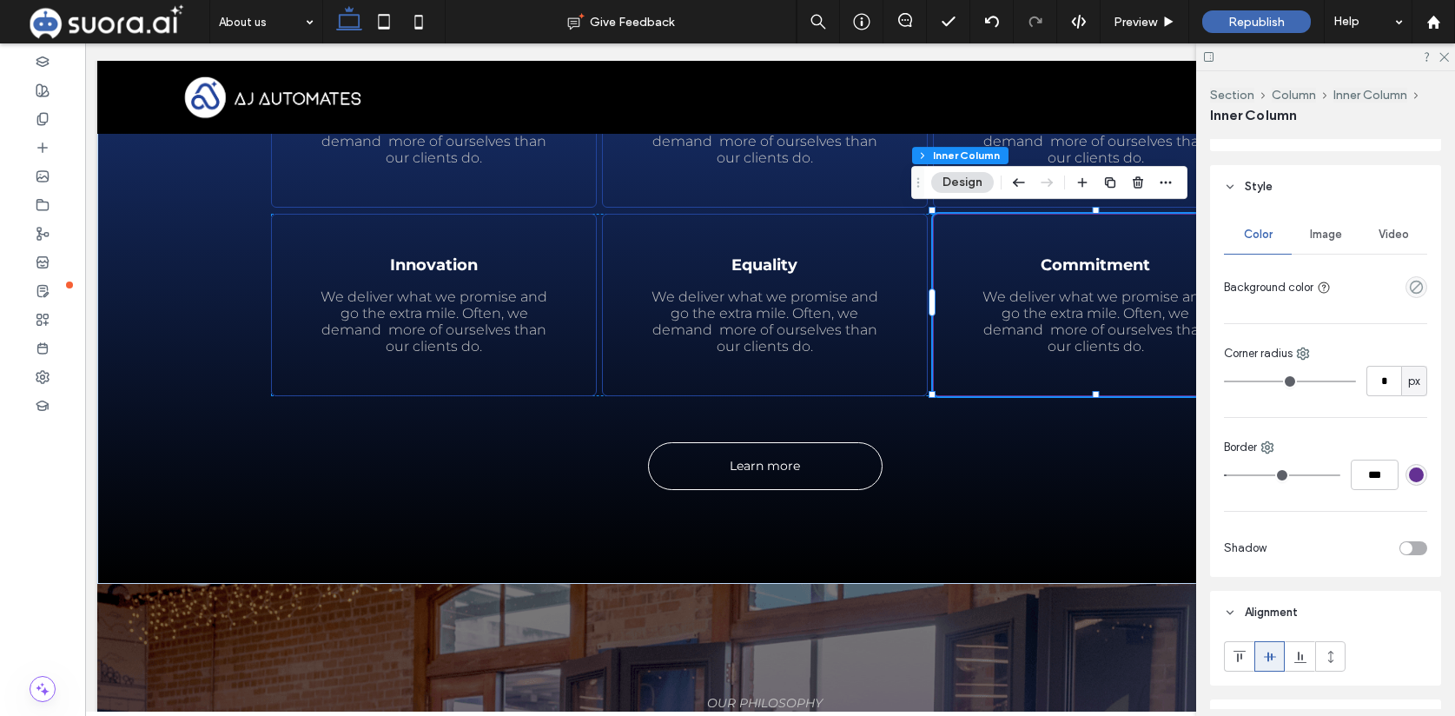
click at [1414, 474] on div "rgba(100, 49, 147, 1)" at bounding box center [1416, 474] width 15 height 15
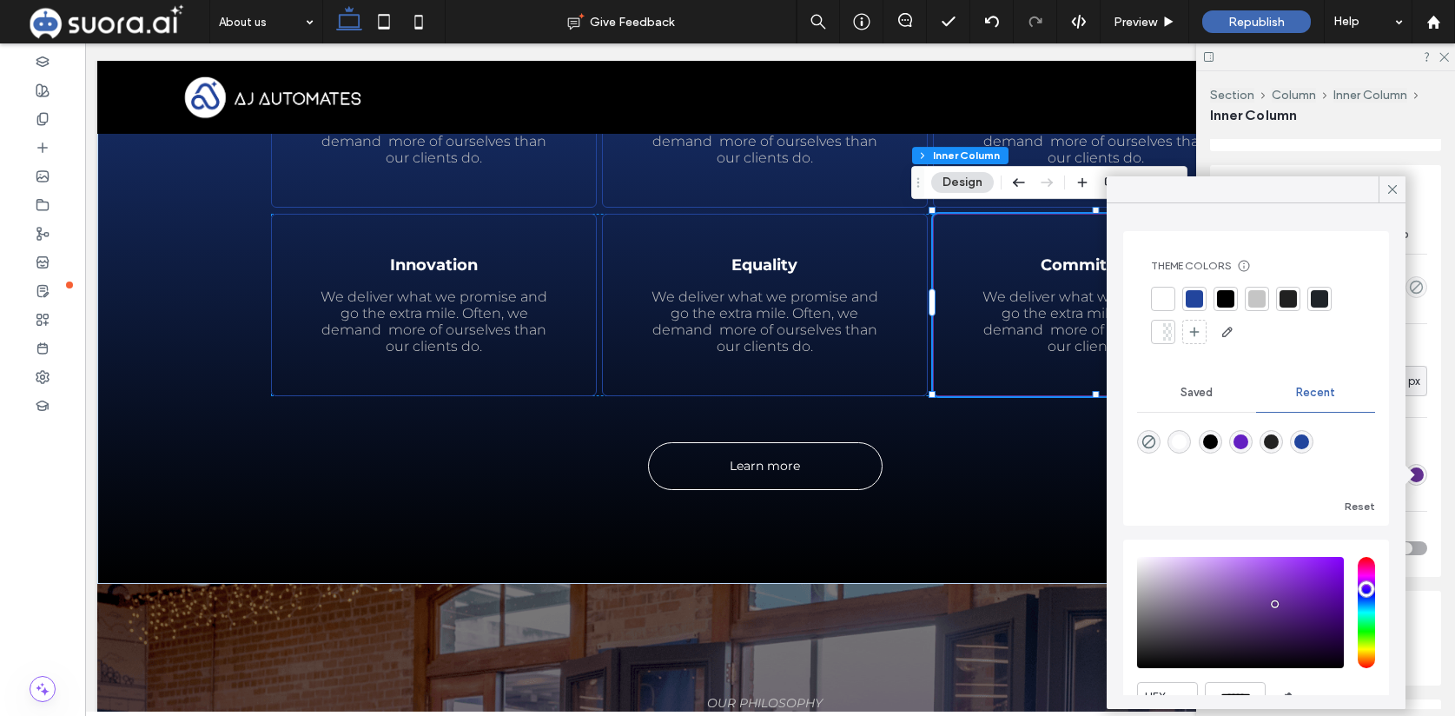
click at [1304, 441] on div "rgba(34, 69, 157, 1)" at bounding box center [1301, 441] width 15 height 15
type input "**"
type input "*******"
type input "**"
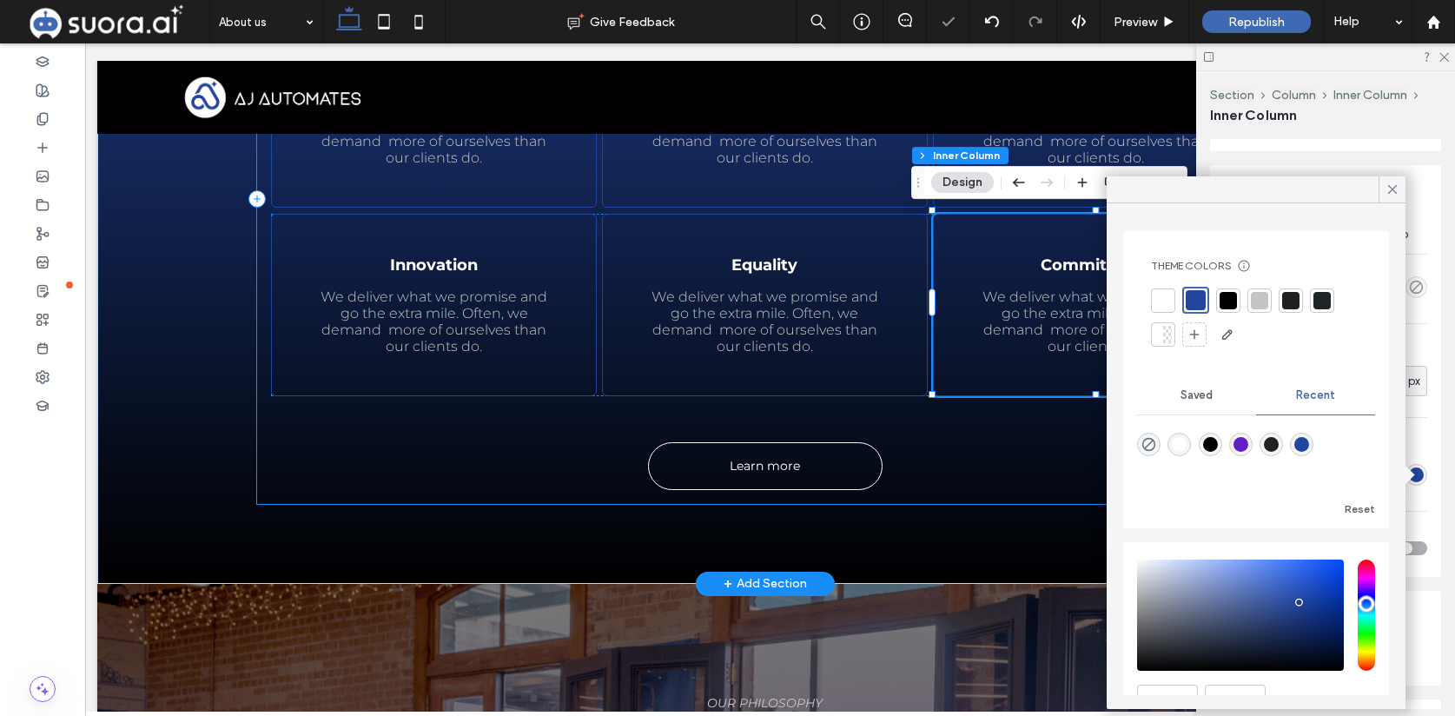
click at [1035, 452] on div "Learn more OUR VALUES The values we believe in Excellence We deliver what we pr…" at bounding box center [765, 199] width 1016 height 609
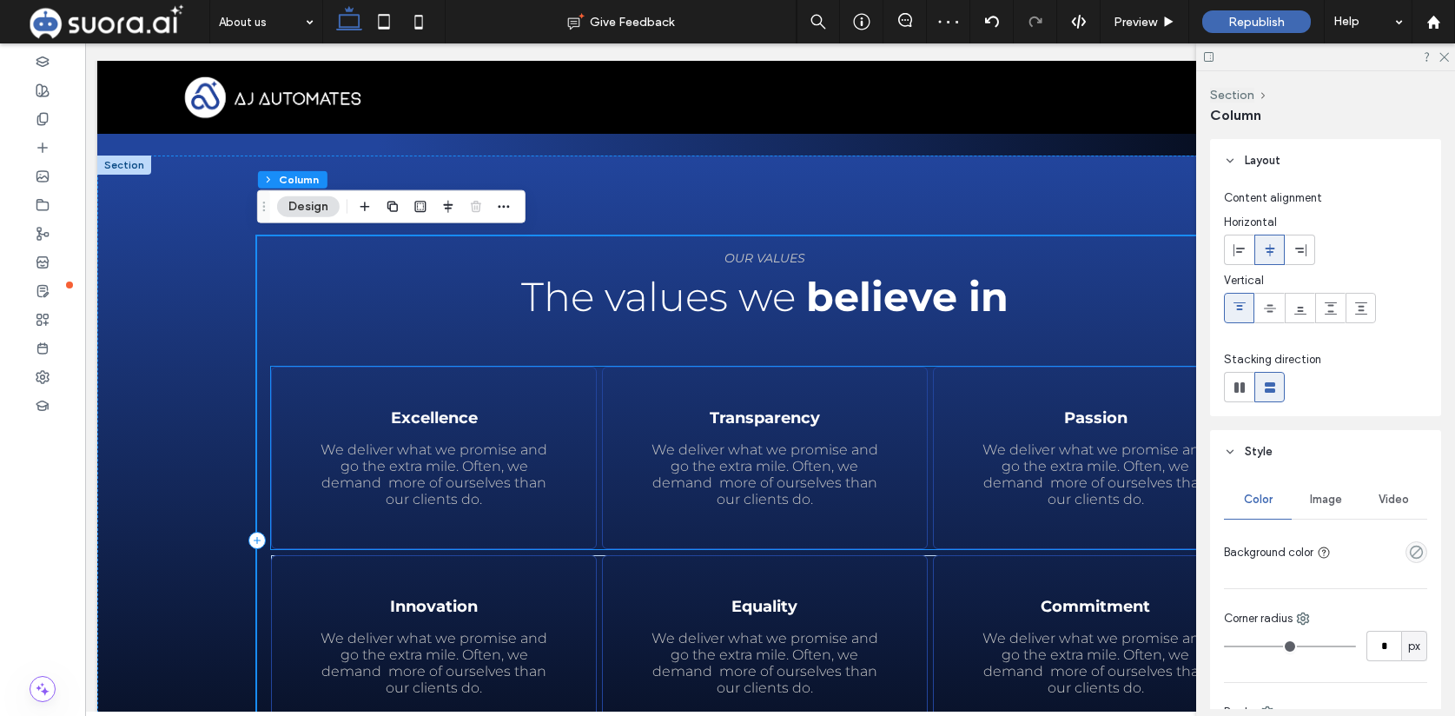
scroll to position [2077, 0]
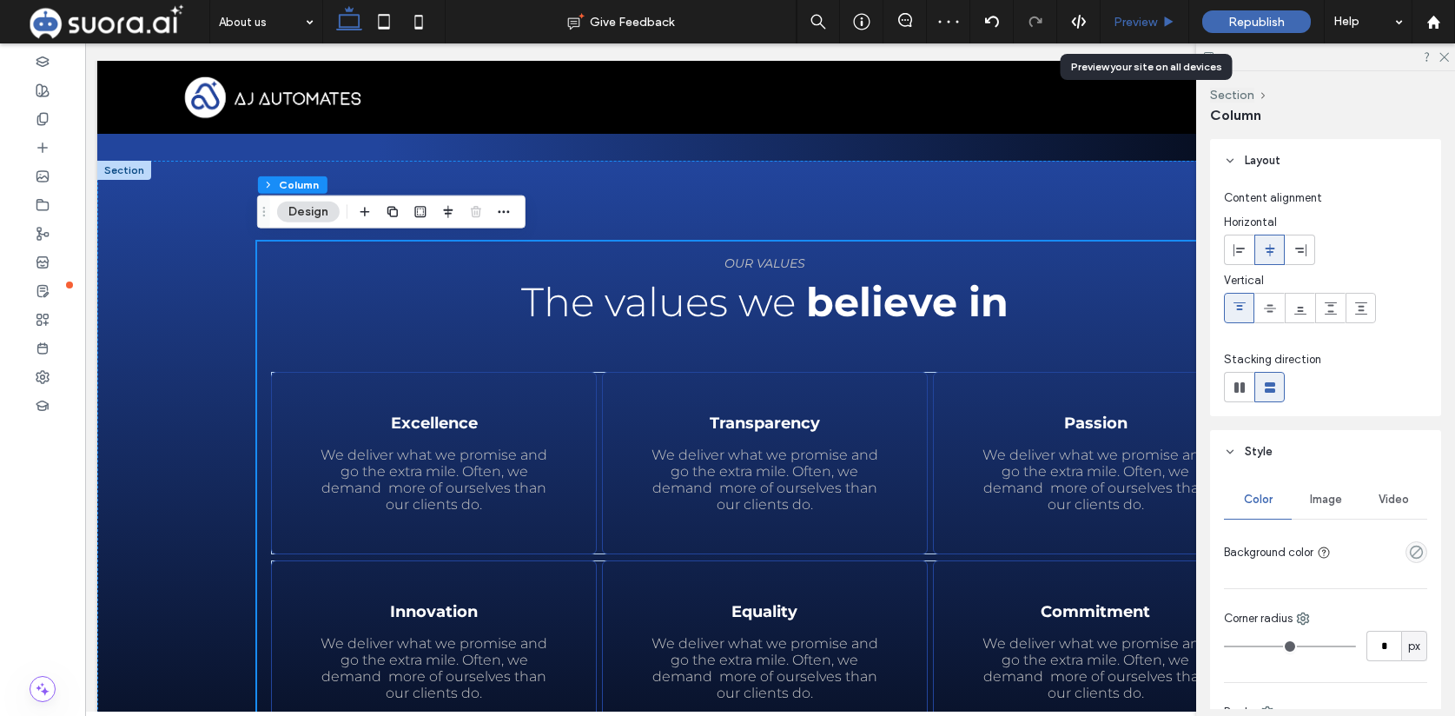
click at [1137, 19] on span "Preview" at bounding box center [1135, 22] width 43 height 15
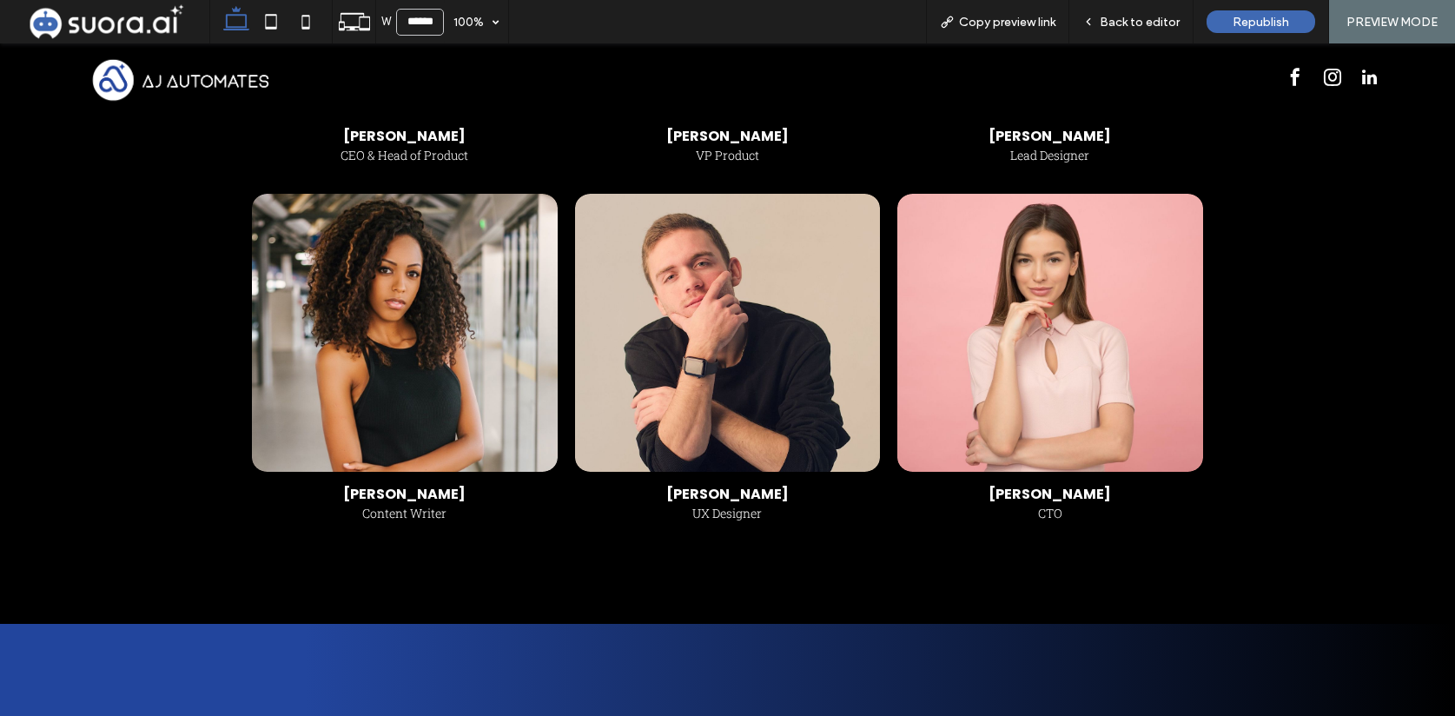
scroll to position [1138, 0]
click at [1139, 32] on div "Back to editor" at bounding box center [1131, 21] width 124 height 43
click at [1133, 18] on span "Back to editor" at bounding box center [1140, 22] width 80 height 15
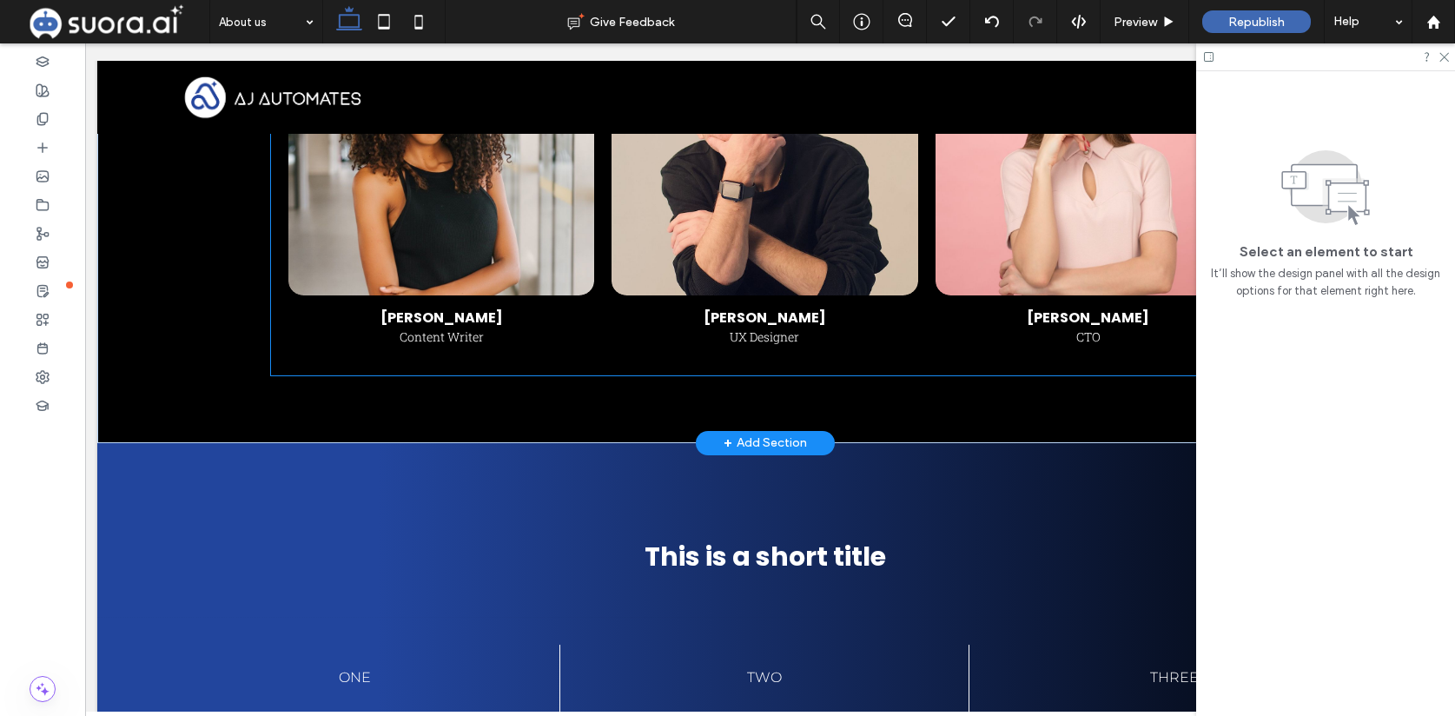
scroll to position [1337, 0]
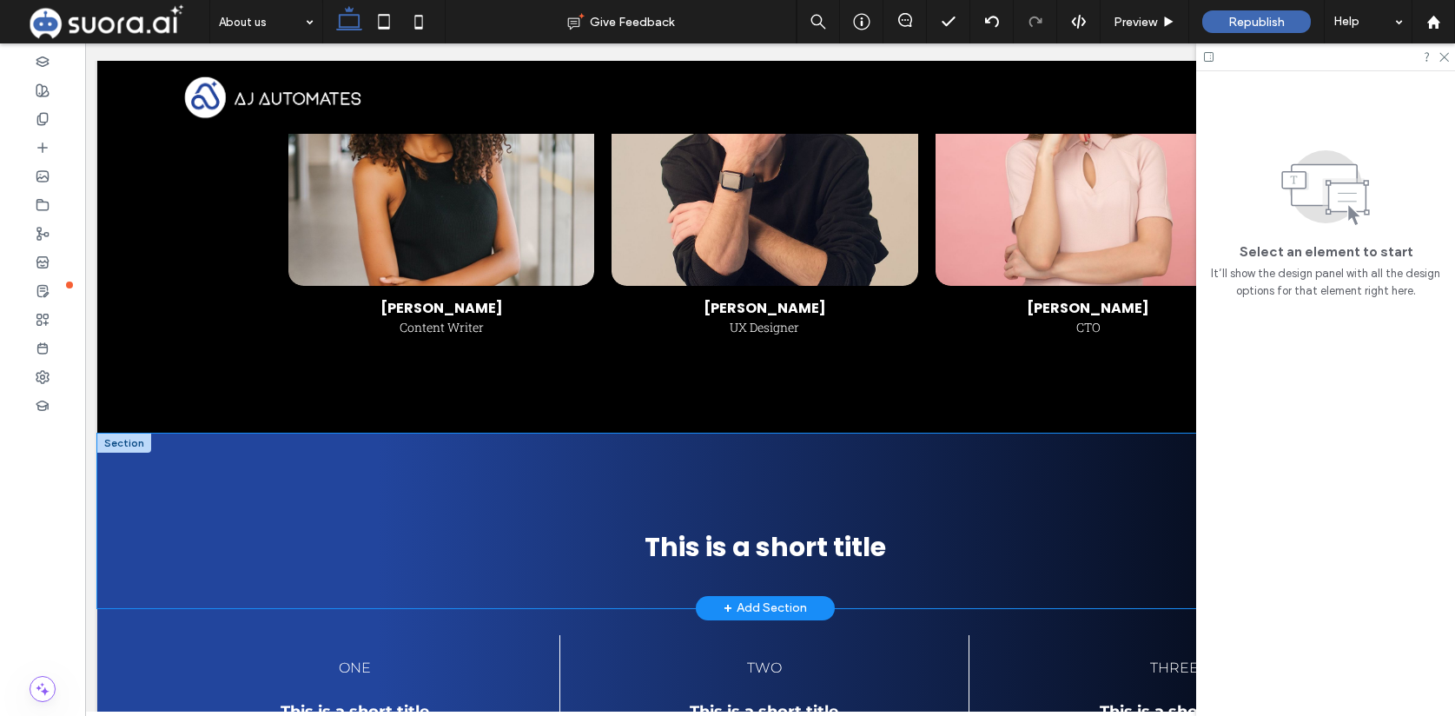
click at [387, 487] on div "This is a short title" at bounding box center [764, 520] width 1335 height 175
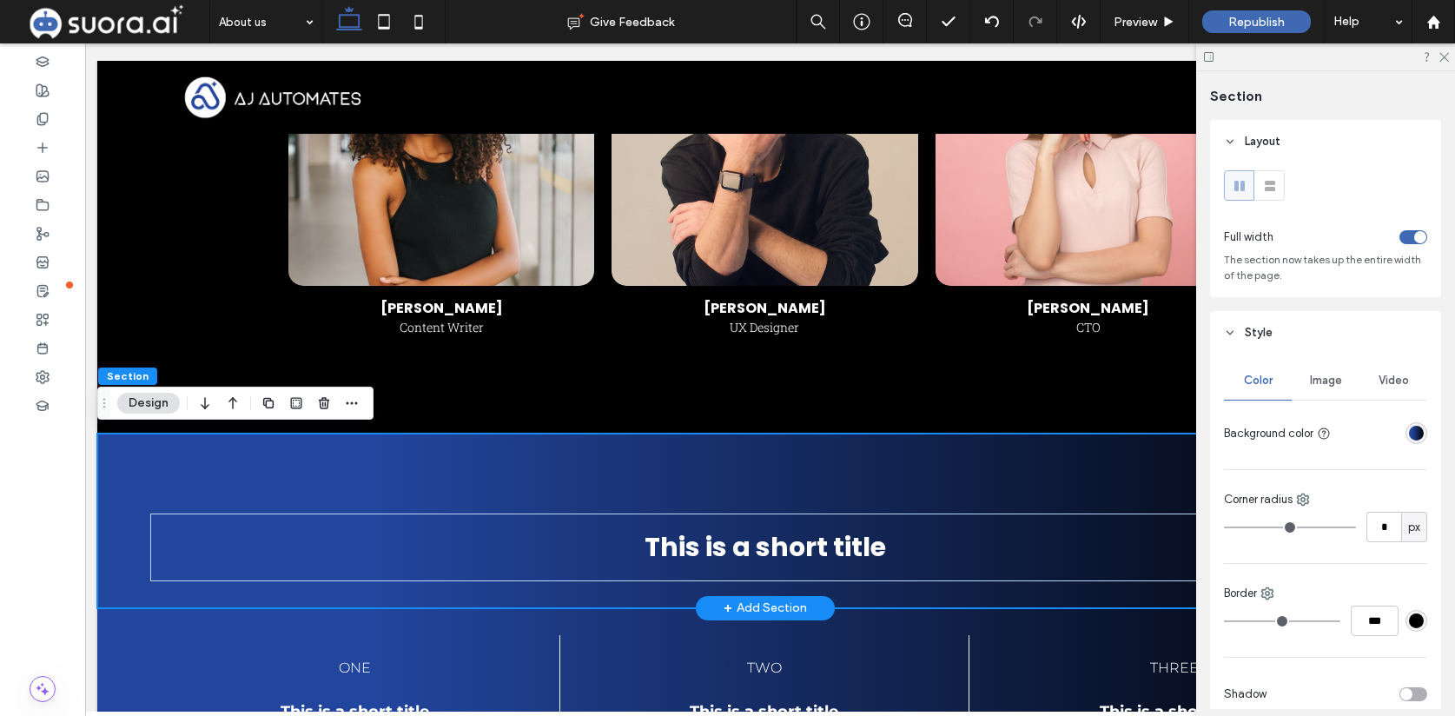
click at [406, 478] on div "This is a short title" at bounding box center [764, 520] width 1335 height 175
click at [328, 407] on icon "button" at bounding box center [324, 403] width 14 height 14
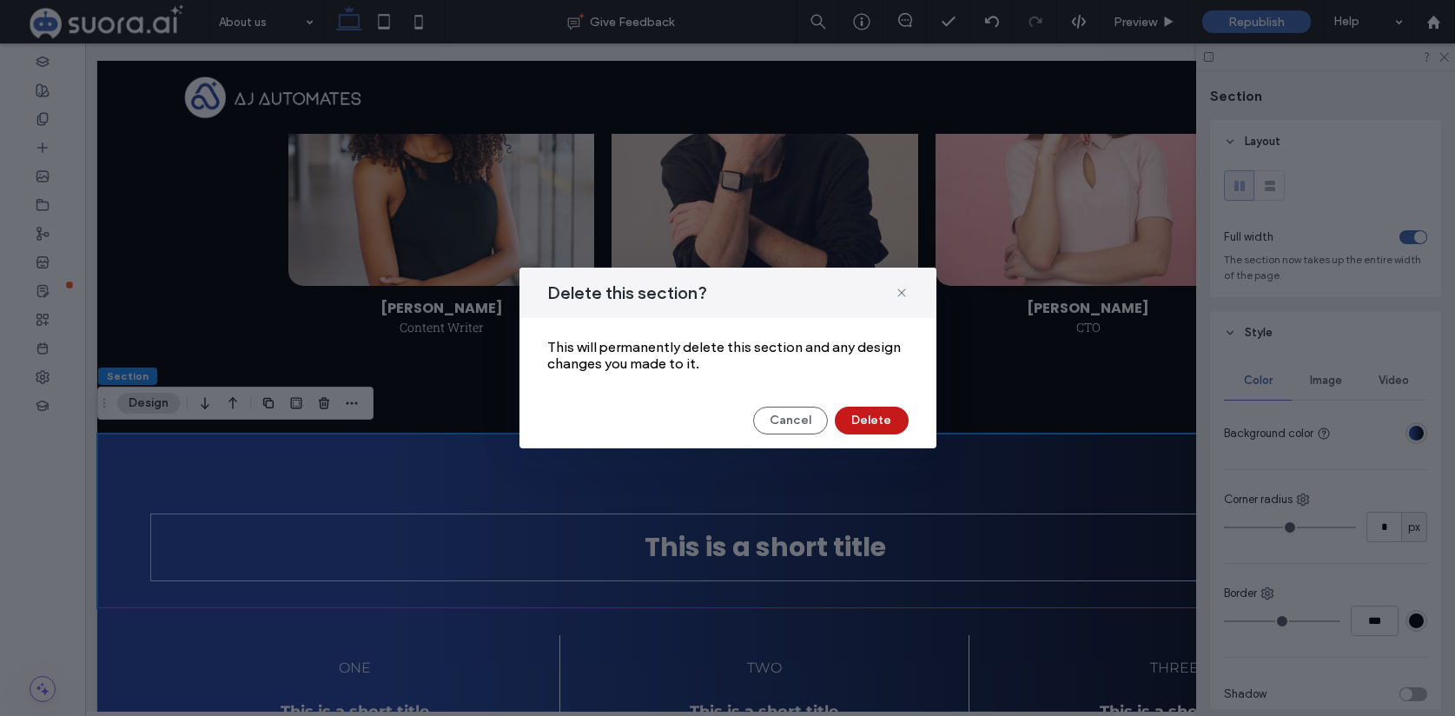
click at [874, 416] on button "Delete" at bounding box center [872, 421] width 74 height 28
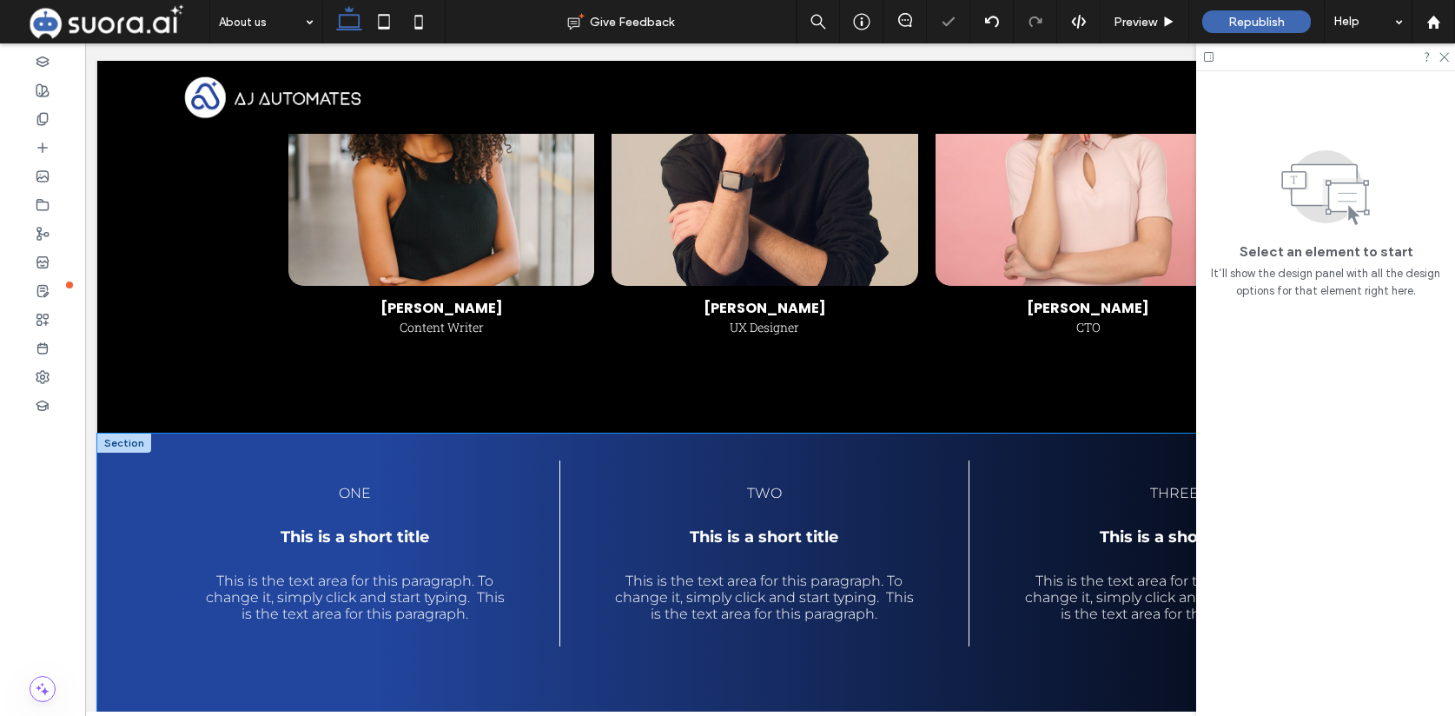
click at [128, 479] on div "one This is a short title This is the text area for this paragraph. To change i…" at bounding box center [764, 580] width 1335 height 294
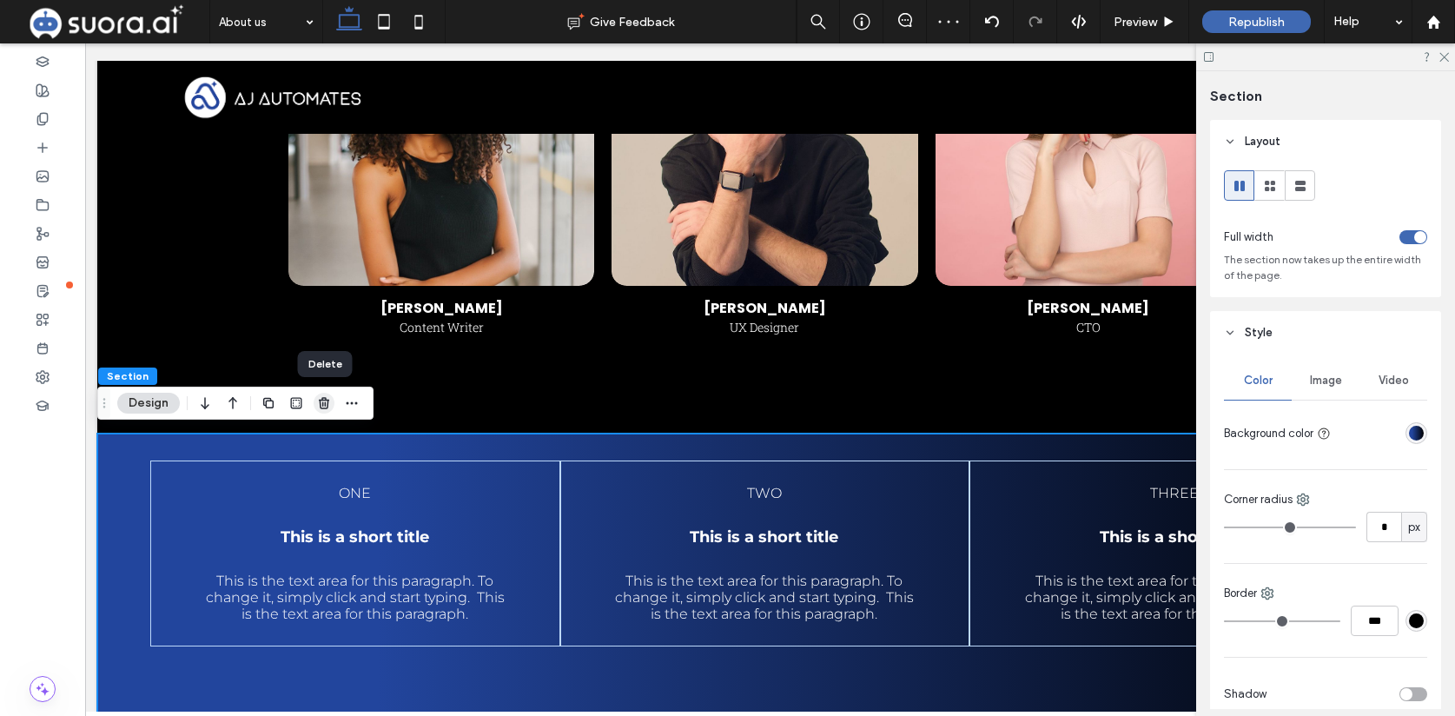
click at [321, 398] on icon "button" at bounding box center [324, 403] width 14 height 14
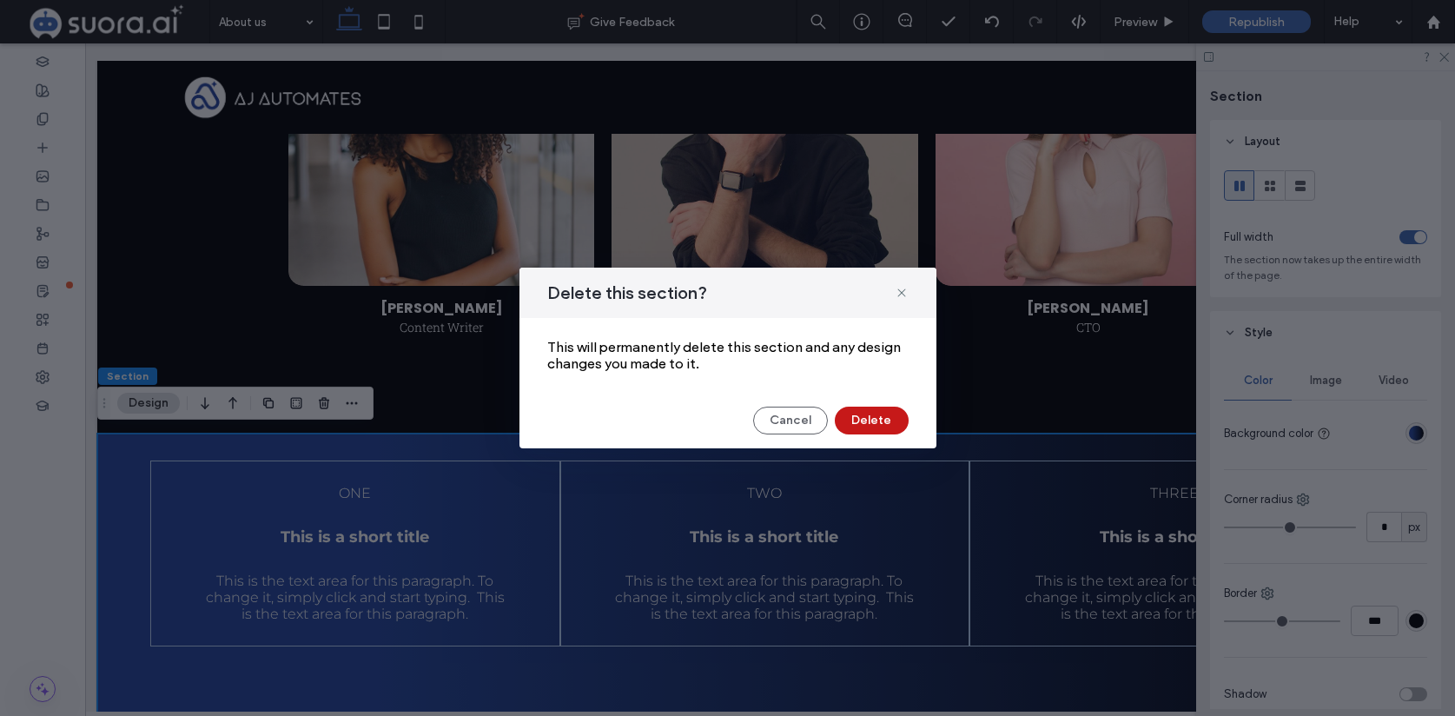
click at [867, 423] on button "Delete" at bounding box center [872, 421] width 74 height 28
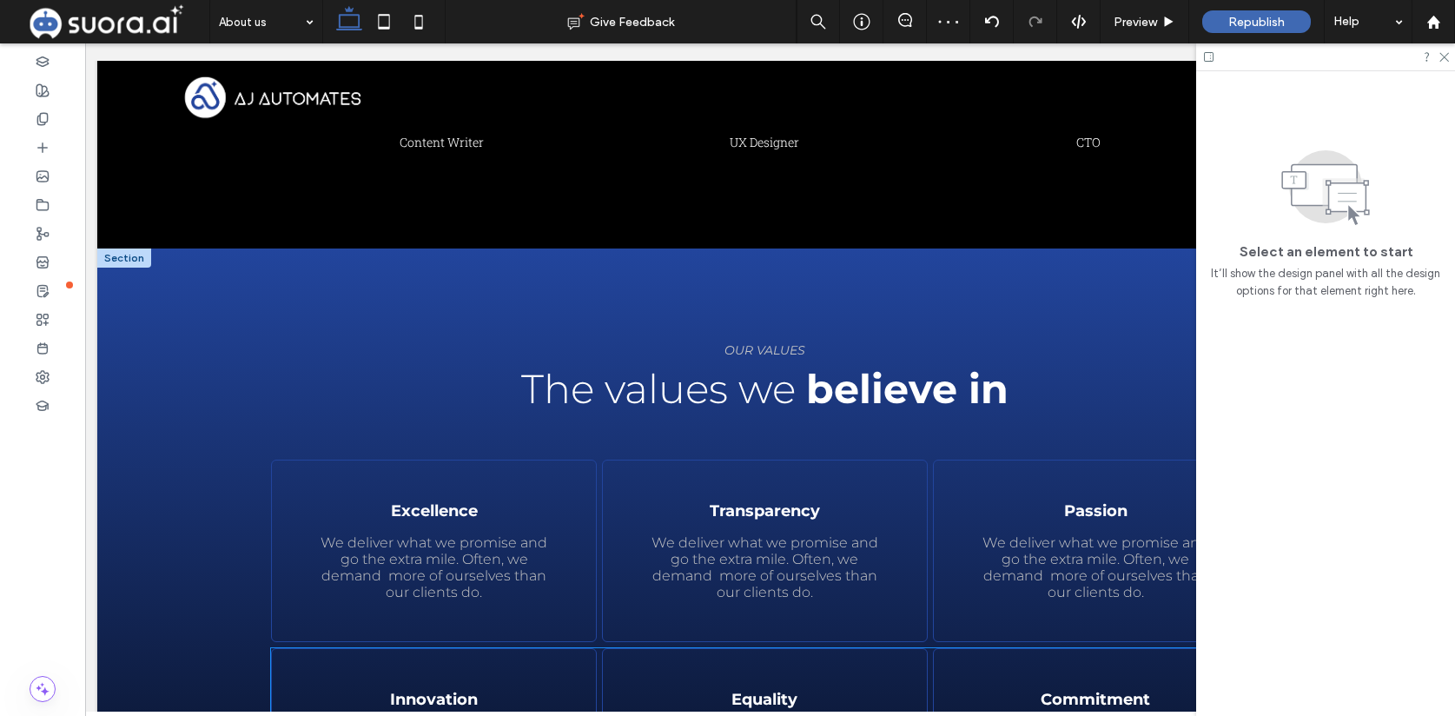
scroll to position [1507, 0]
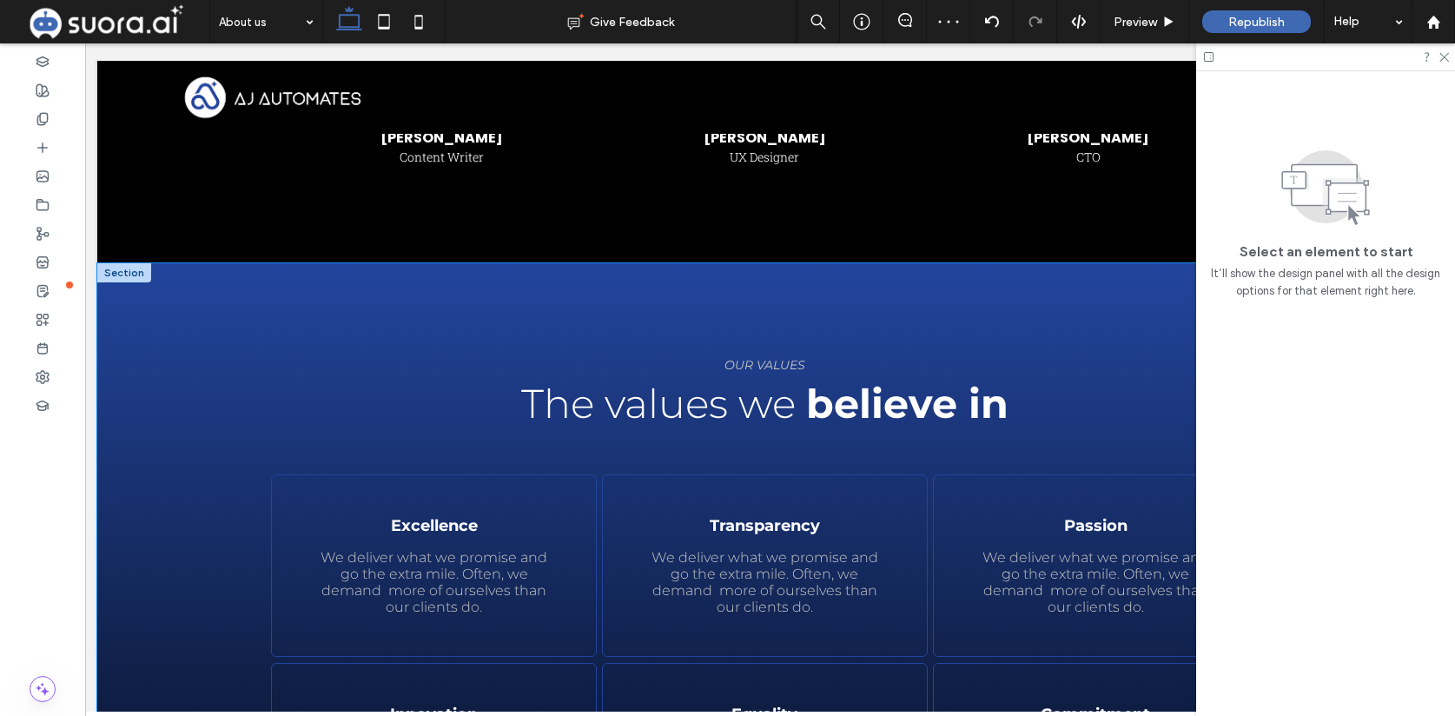
click at [374, 309] on div "Learn more OUR VALUES The values we believe in Excellence We deliver what we pr…" at bounding box center [765, 647] width 1042 height 769
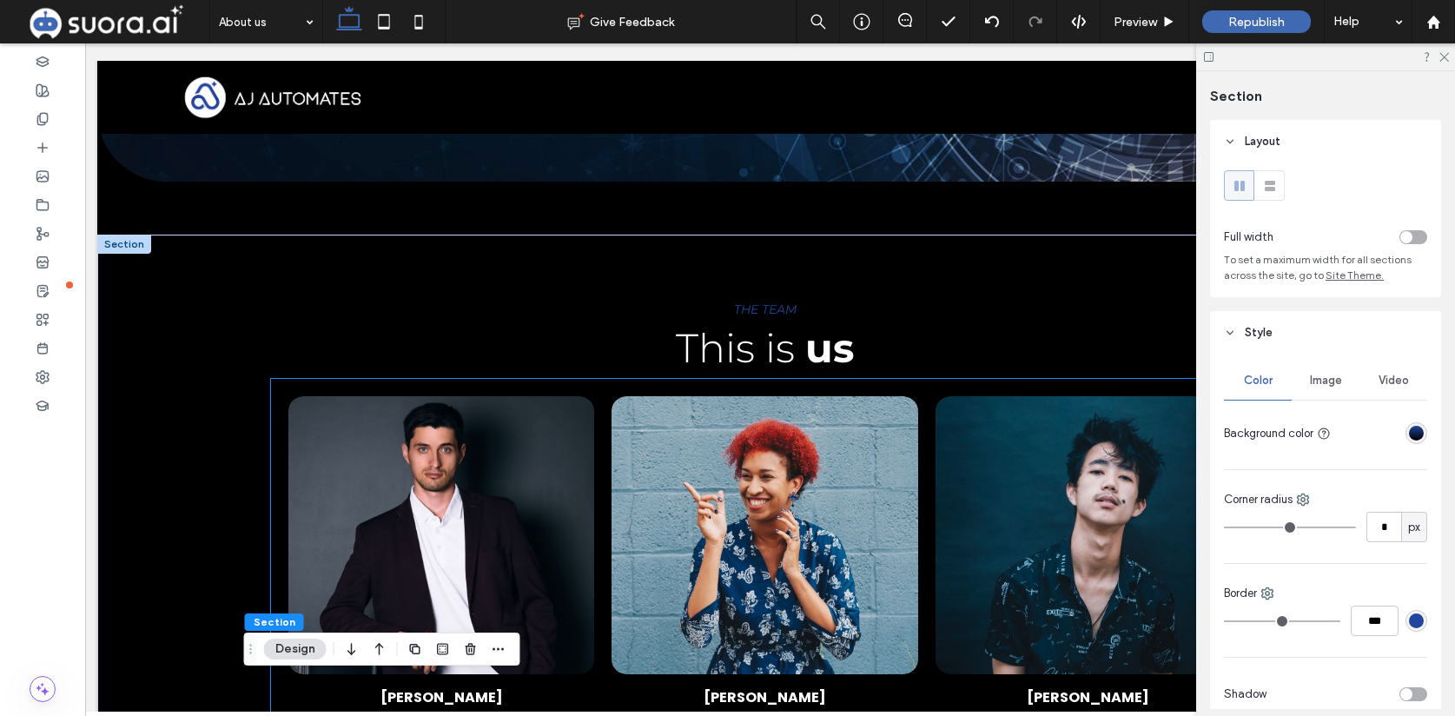
scroll to position [592, 0]
